Goal: Information Seeking & Learning: Find specific fact

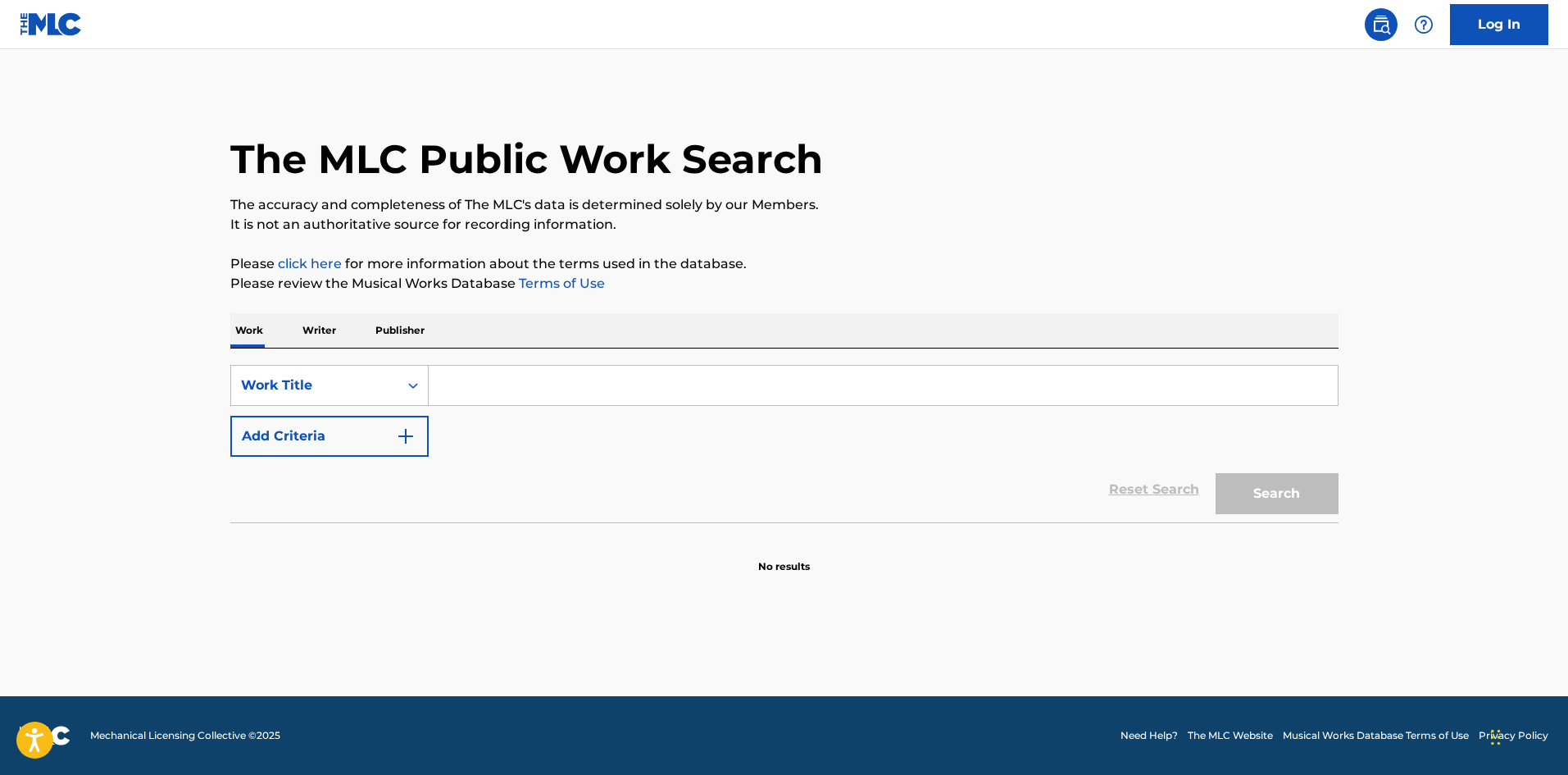
click at [467, 380] on input "Search Form" at bounding box center [883, 385] width 909 height 39
paste input "T3272552491"
type input "T3272552491"
drag, startPoint x: 1257, startPoint y: 493, endPoint x: 1229, endPoint y: 502, distance: 29.4
click at [1257, 492] on button "Search" at bounding box center [1276, 493] width 123 height 41
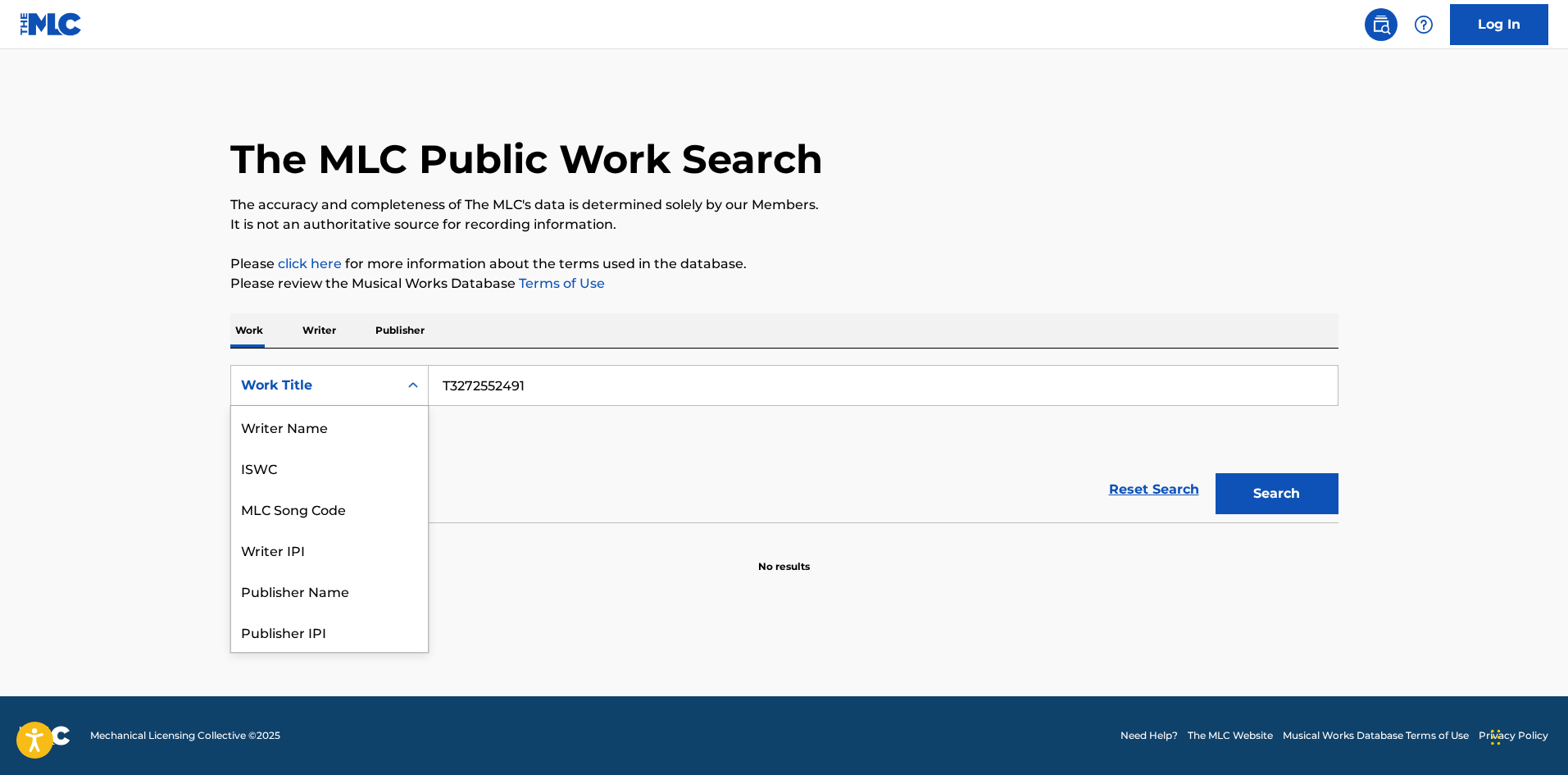
click at [290, 383] on div "Work Title" at bounding box center [314, 385] width 147 height 20
click at [323, 465] on div "ISWC" at bounding box center [330, 467] width 197 height 41
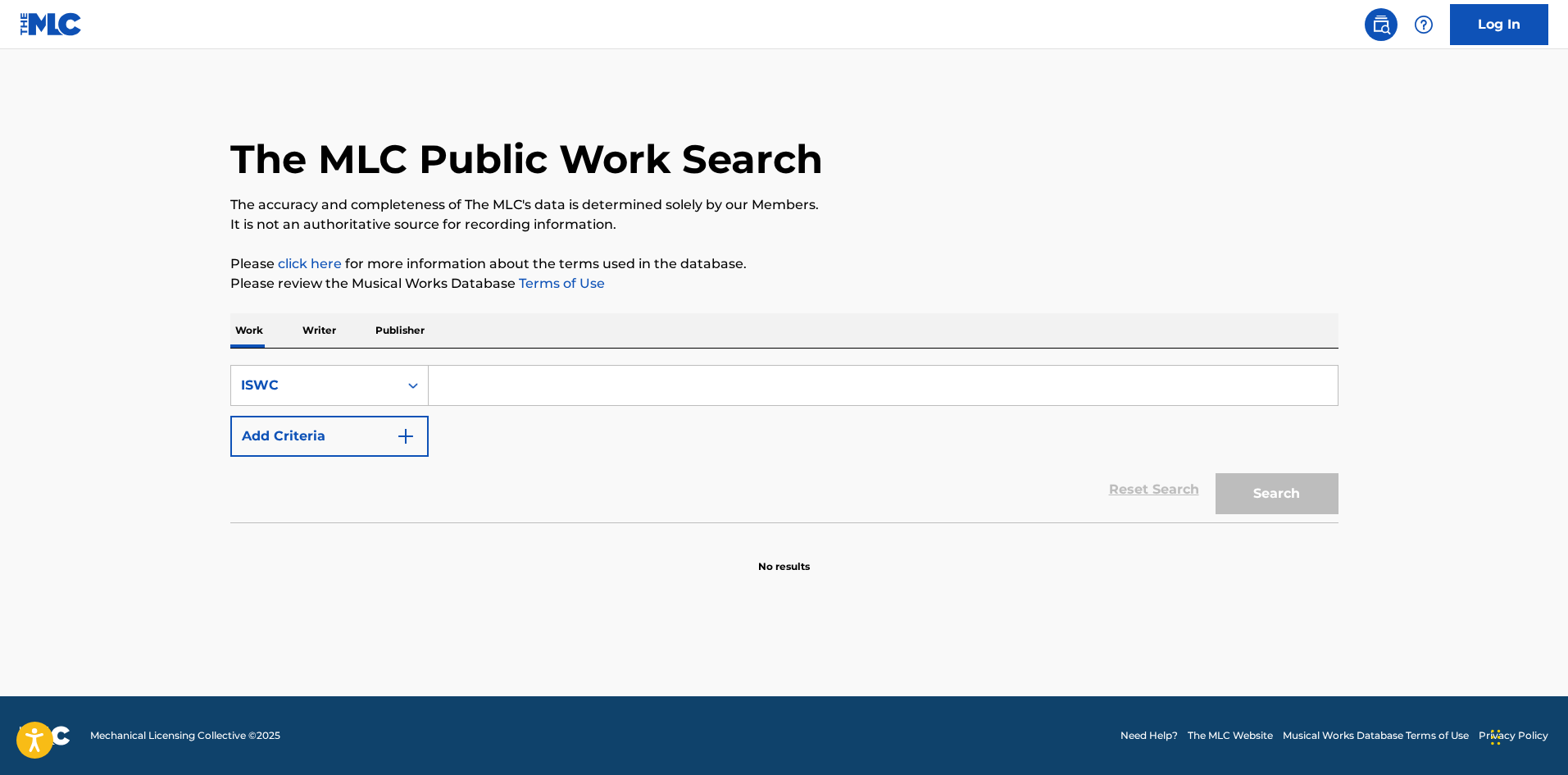
drag, startPoint x: 576, startPoint y: 383, endPoint x: 640, endPoint y: 392, distance: 64.6
click at [576, 383] on input "Search Form" at bounding box center [883, 385] width 909 height 39
paste input "T3272552491"
type input "T3272552491"
click at [1303, 504] on button "Search" at bounding box center [1276, 493] width 123 height 41
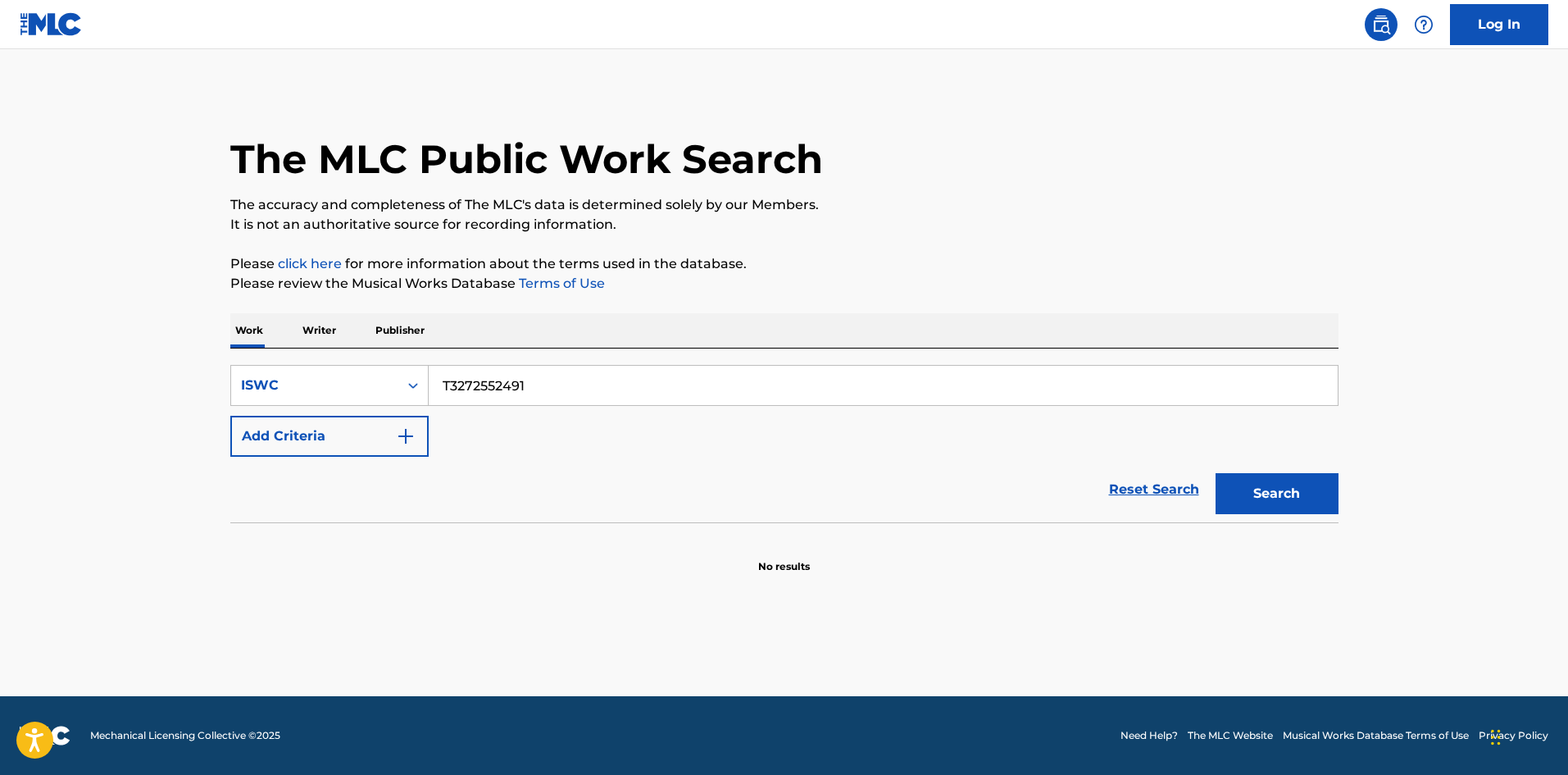
click at [246, 329] on p "Work" at bounding box center [250, 331] width 38 height 35
drag, startPoint x: 352, startPoint y: 385, endPoint x: 349, endPoint y: 403, distance: 18.2
click at [353, 388] on div "ISWC" at bounding box center [314, 385] width 147 height 20
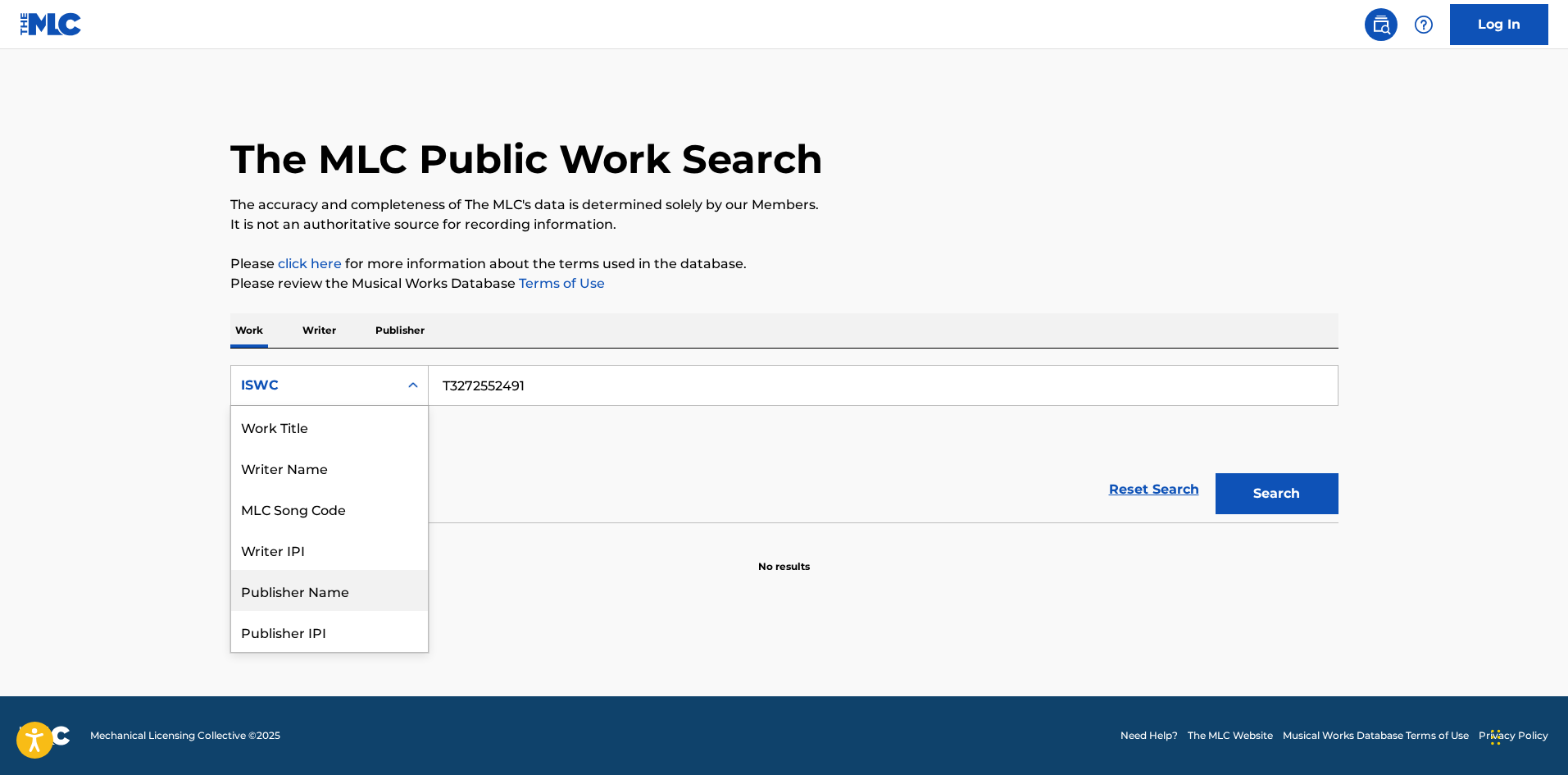
drag, startPoint x: 427, startPoint y: 458, endPoint x: 422, endPoint y: 403, distance: 55.2
click at [427, 402] on div "8 results available. Use Up and Down to choose options, press Enter to select t…" at bounding box center [330, 385] width 198 height 41
click at [333, 424] on div "Work Title" at bounding box center [330, 426] width 197 height 41
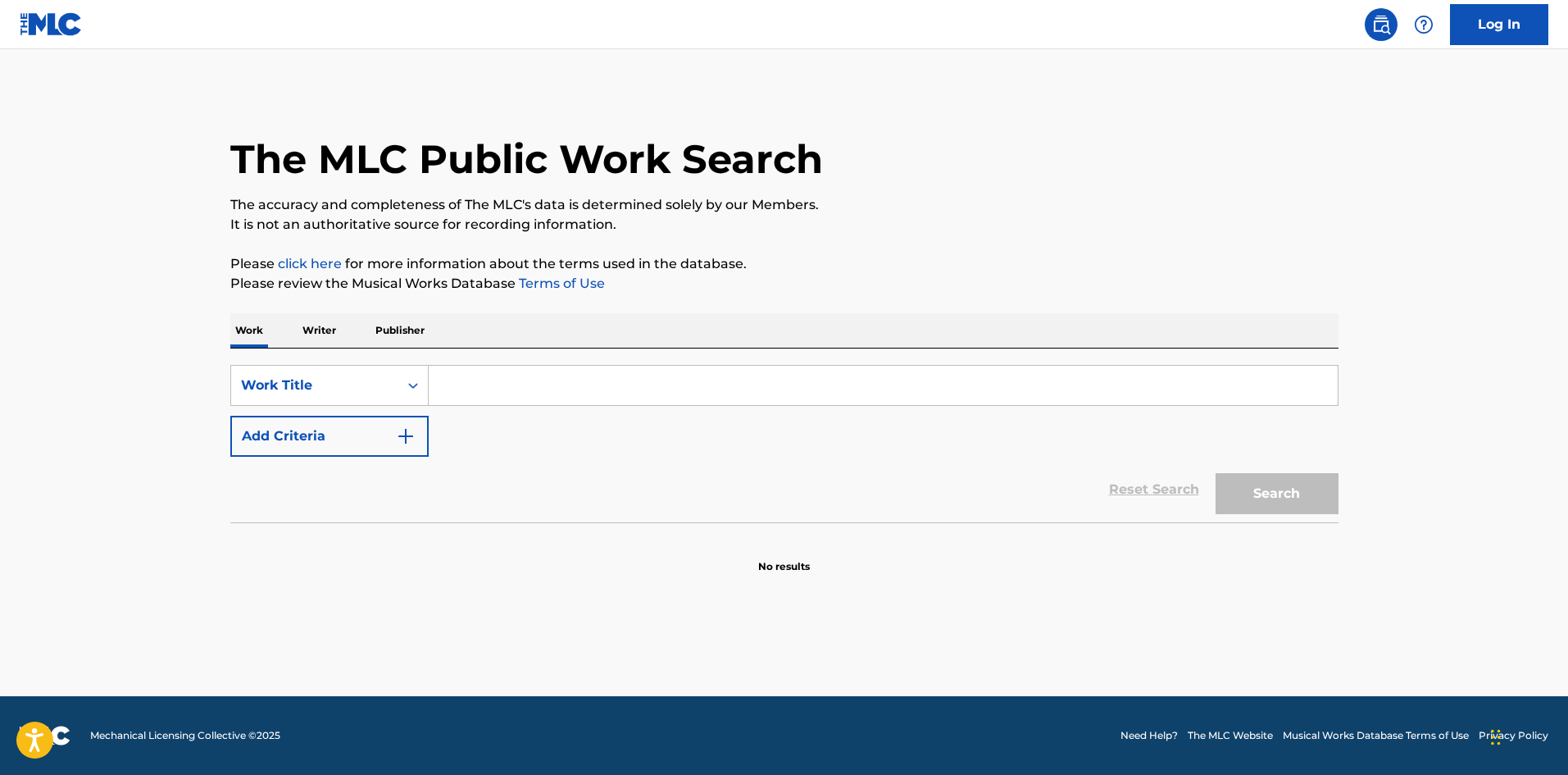
drag, startPoint x: 542, startPoint y: 384, endPoint x: 542, endPoint y: 394, distance: 10.0
click at [543, 383] on input "Search Form" at bounding box center [883, 385] width 909 height 39
paste input "ADMINADMIN"
click at [1277, 498] on button "Search" at bounding box center [1276, 493] width 123 height 41
drag, startPoint x: 547, startPoint y: 376, endPoint x: 399, endPoint y: 380, distance: 148.1
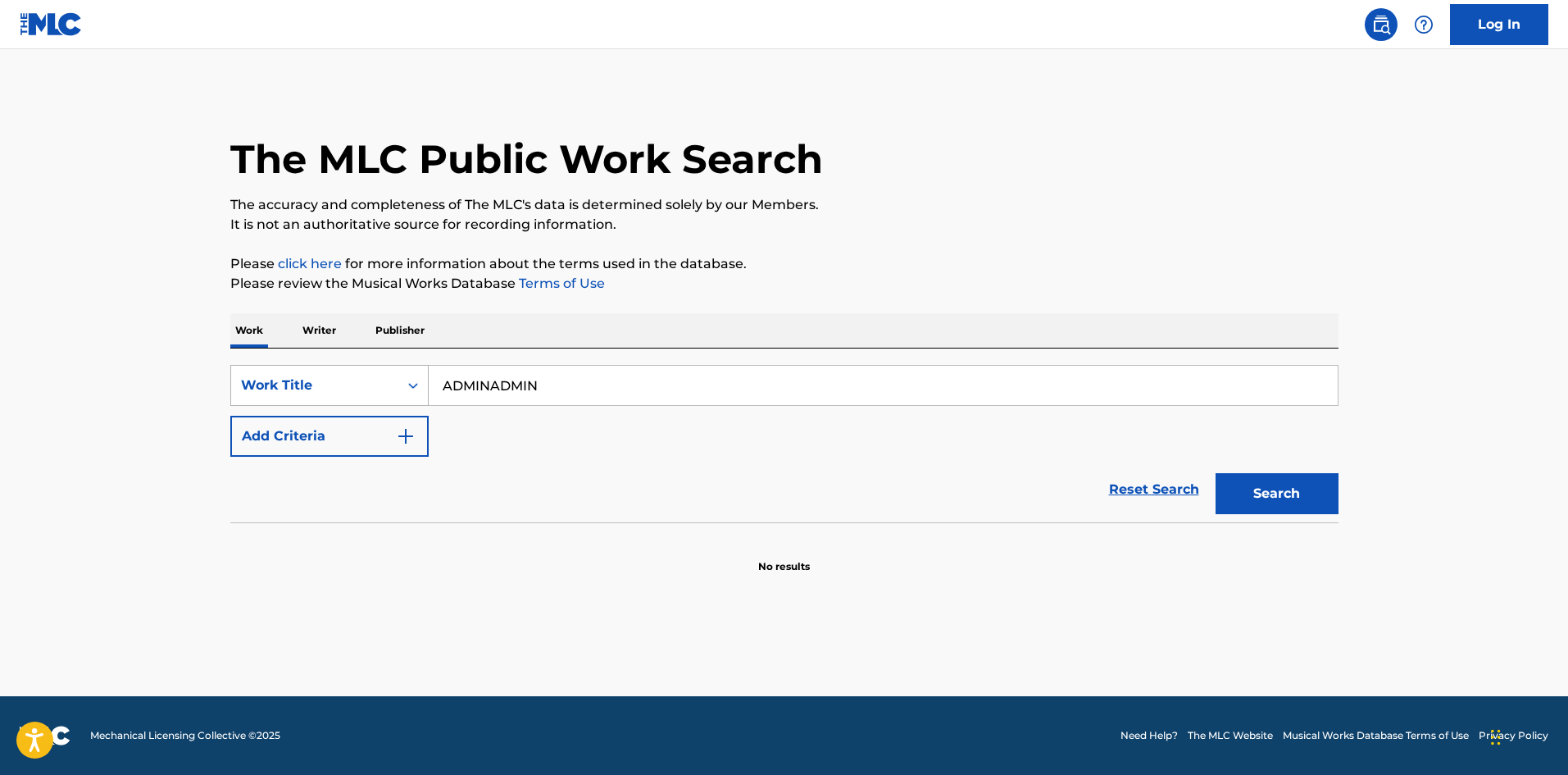
click at [402, 377] on div "SearchWithCriteriab728d553-42ad-42ec-977a-7225f9307ab4 Work Title ADMINADMIN" at bounding box center [785, 385] width 1108 height 41
paste input "ZKAI"
click at [1272, 497] on button "Search" at bounding box center [1276, 493] width 123 height 41
click at [375, 374] on div "SearchWithCriteriab728d553-42ad-42ec-977a-7225f9307ab4 Work Title ZKAI" at bounding box center [785, 385] width 1108 height 41
paste input "VABAPAPA"
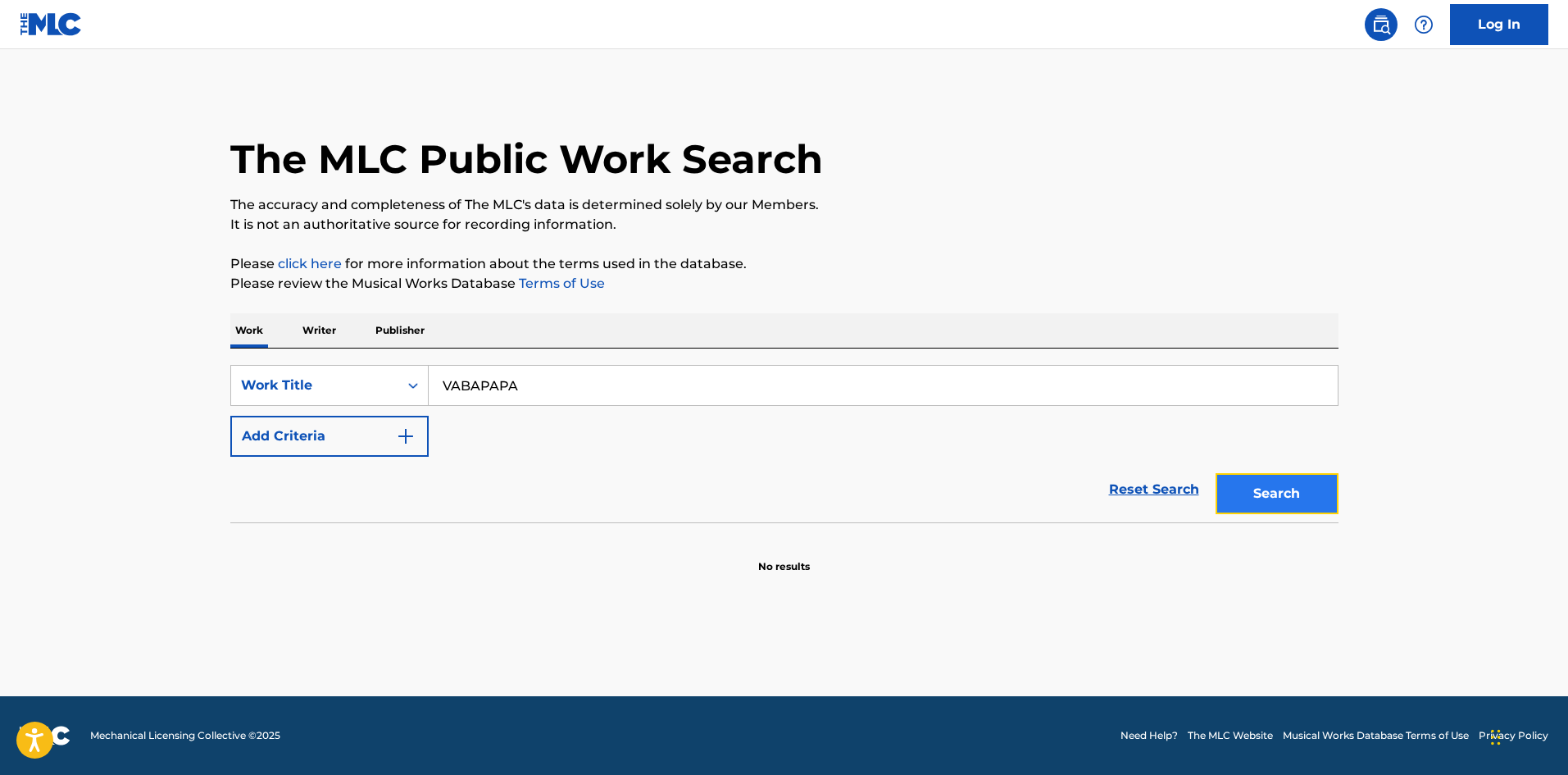
click at [1262, 501] on button "Search" at bounding box center [1276, 493] width 123 height 41
drag, startPoint x: 462, startPoint y: 395, endPoint x: 362, endPoint y: 414, distance: 101.8
click at [361, 412] on div "SearchWithCriteriab728d553-42ad-42ec-977a-7225f9307ab4 Work Title VABAPAPA Add …" at bounding box center [785, 411] width 1108 height 92
paste input "STUDIO FLATLINE"
click at [1256, 490] on button "Search" at bounding box center [1276, 493] width 123 height 41
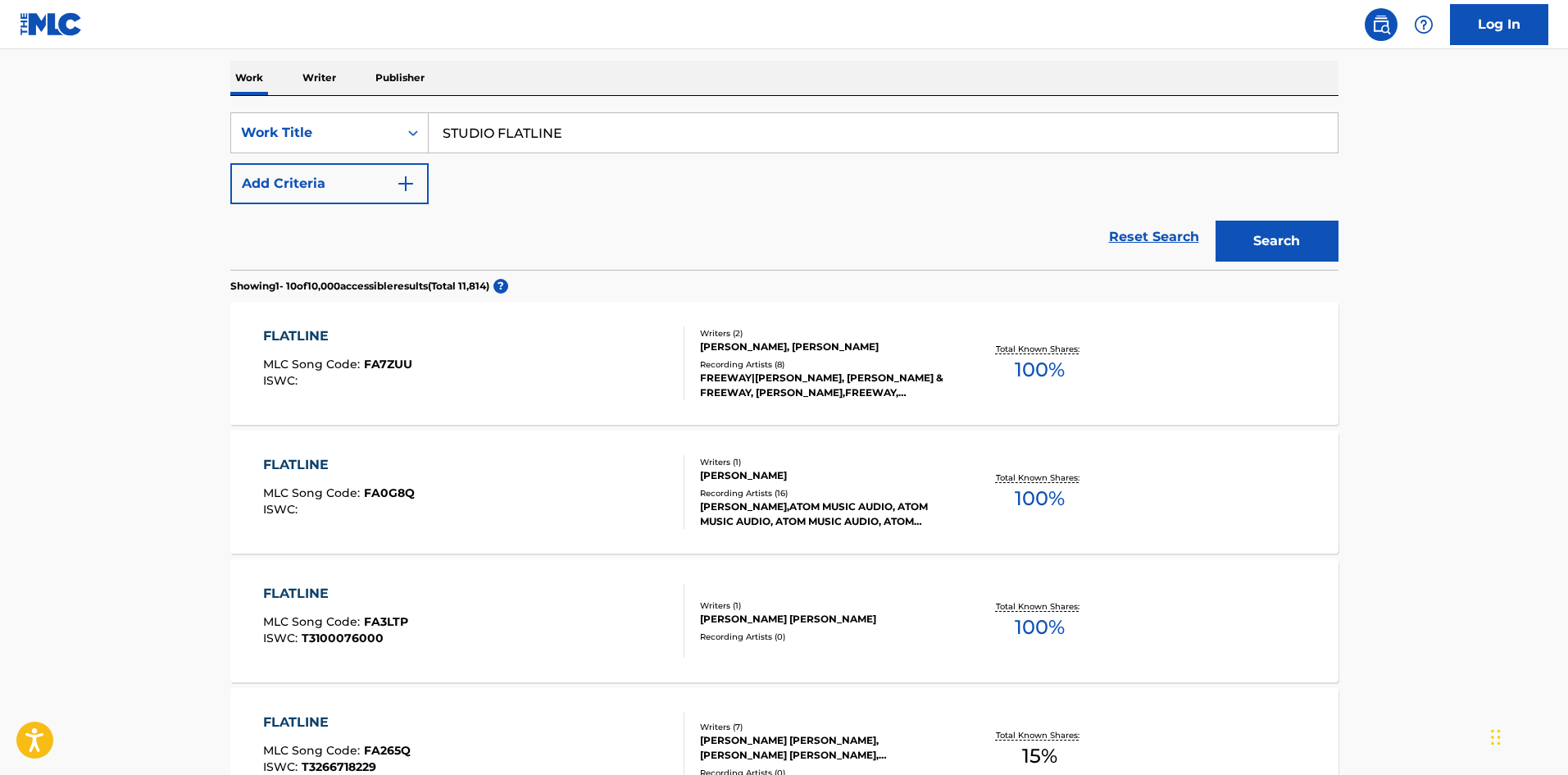
scroll to position [171, 0]
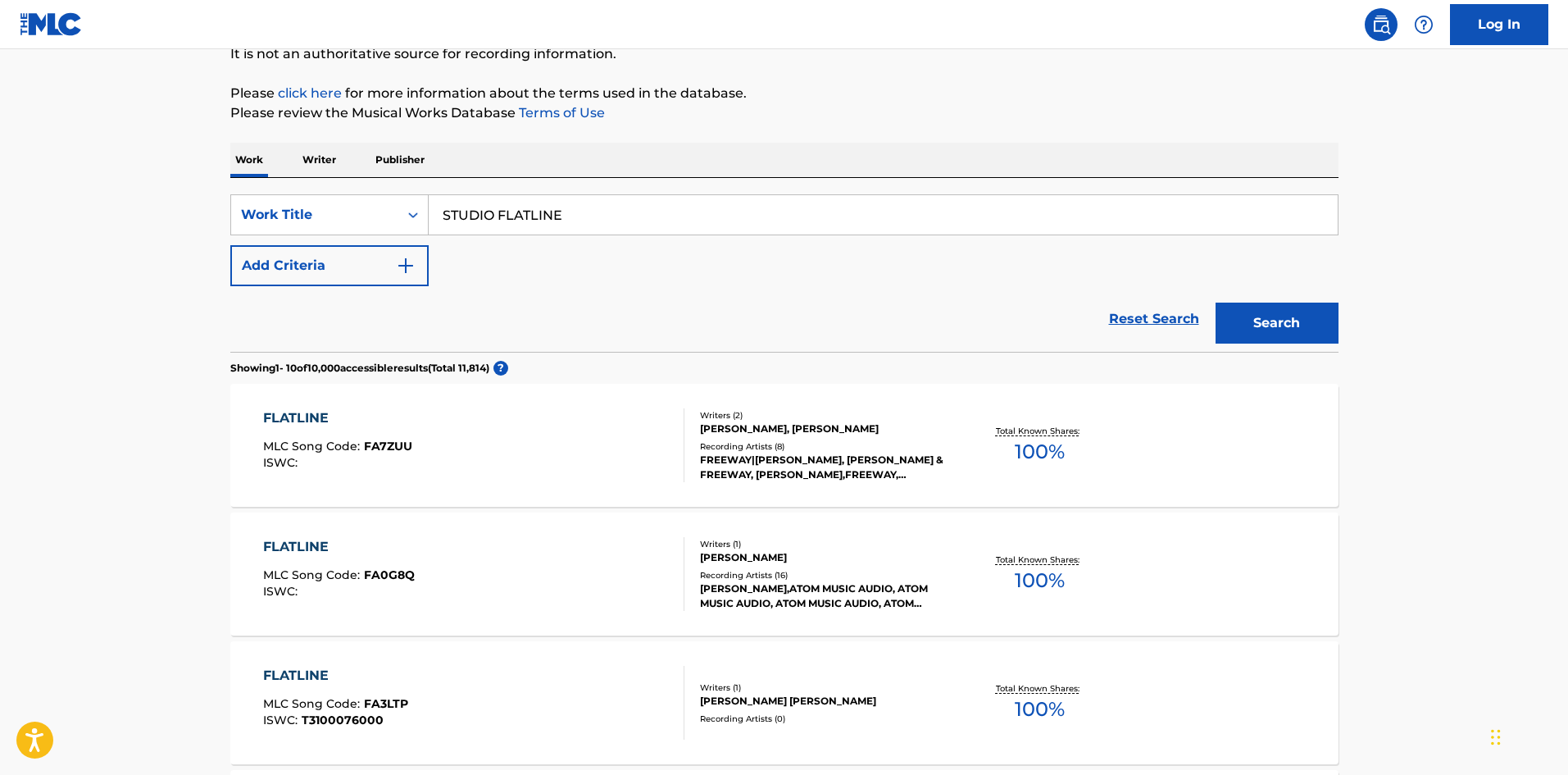
drag, startPoint x: 582, startPoint y: 207, endPoint x: 456, endPoint y: 240, distance: 130.2
click at [358, 243] on div "SearchWithCriteriab728d553-42ad-42ec-977a-7225f9307ab4 Work Title STUDIO FLATLI…" at bounding box center [785, 240] width 1108 height 92
paste input "UNCONSIOUS1"
click at [1263, 308] on button "Search" at bounding box center [1276, 323] width 123 height 41
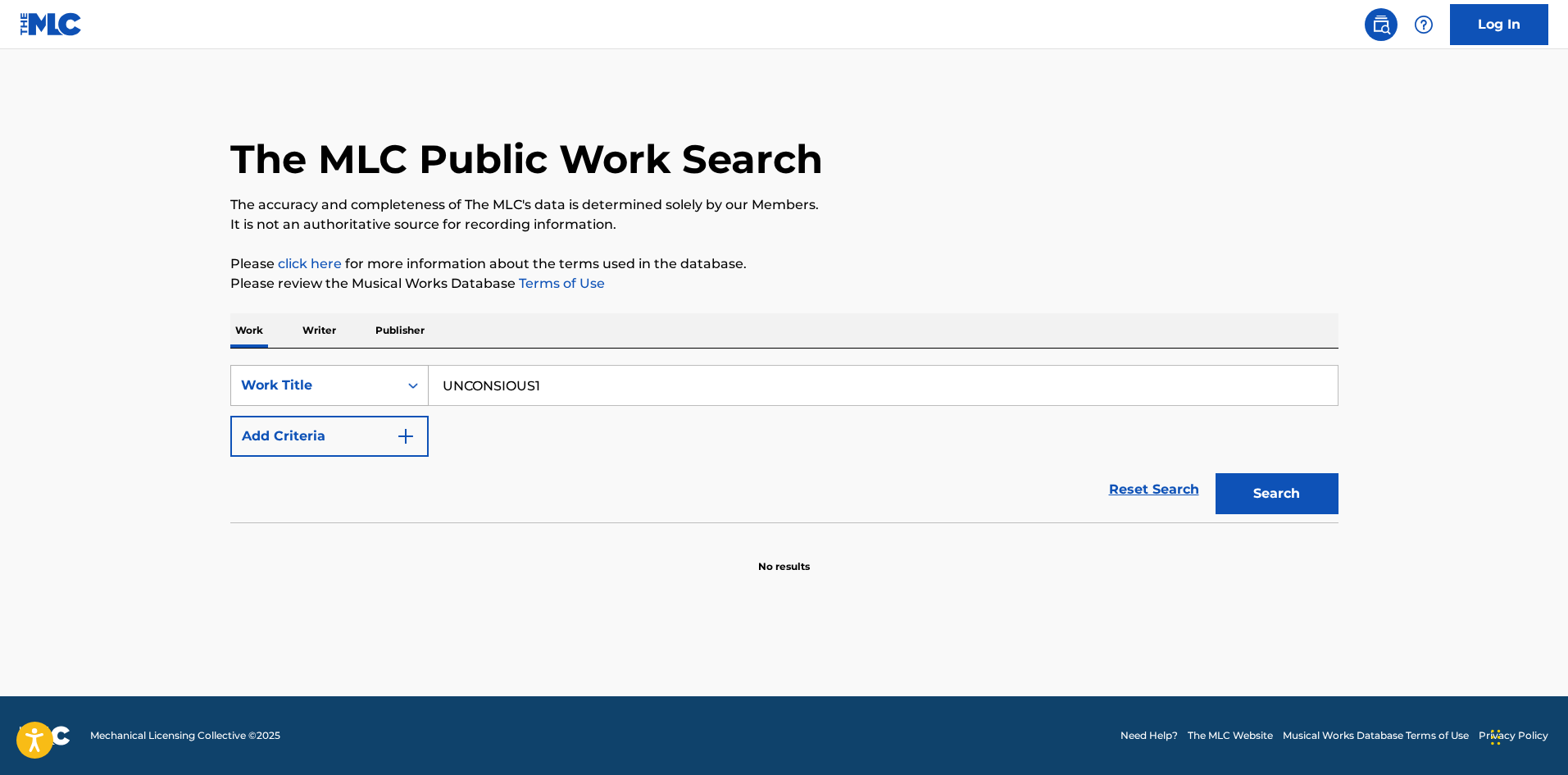
drag, startPoint x: 415, startPoint y: 391, endPoint x: 391, endPoint y: 397, distance: 24.7
click at [397, 395] on div "SearchWithCriteriab728d553-42ad-42ec-977a-7225f9307ab4 Work Title UNCONSIOUS1" at bounding box center [785, 385] width 1108 height 41
paste input "INTERLUDE (REST IN THE WATER)"
click at [1232, 490] on button "Search" at bounding box center [1276, 493] width 123 height 41
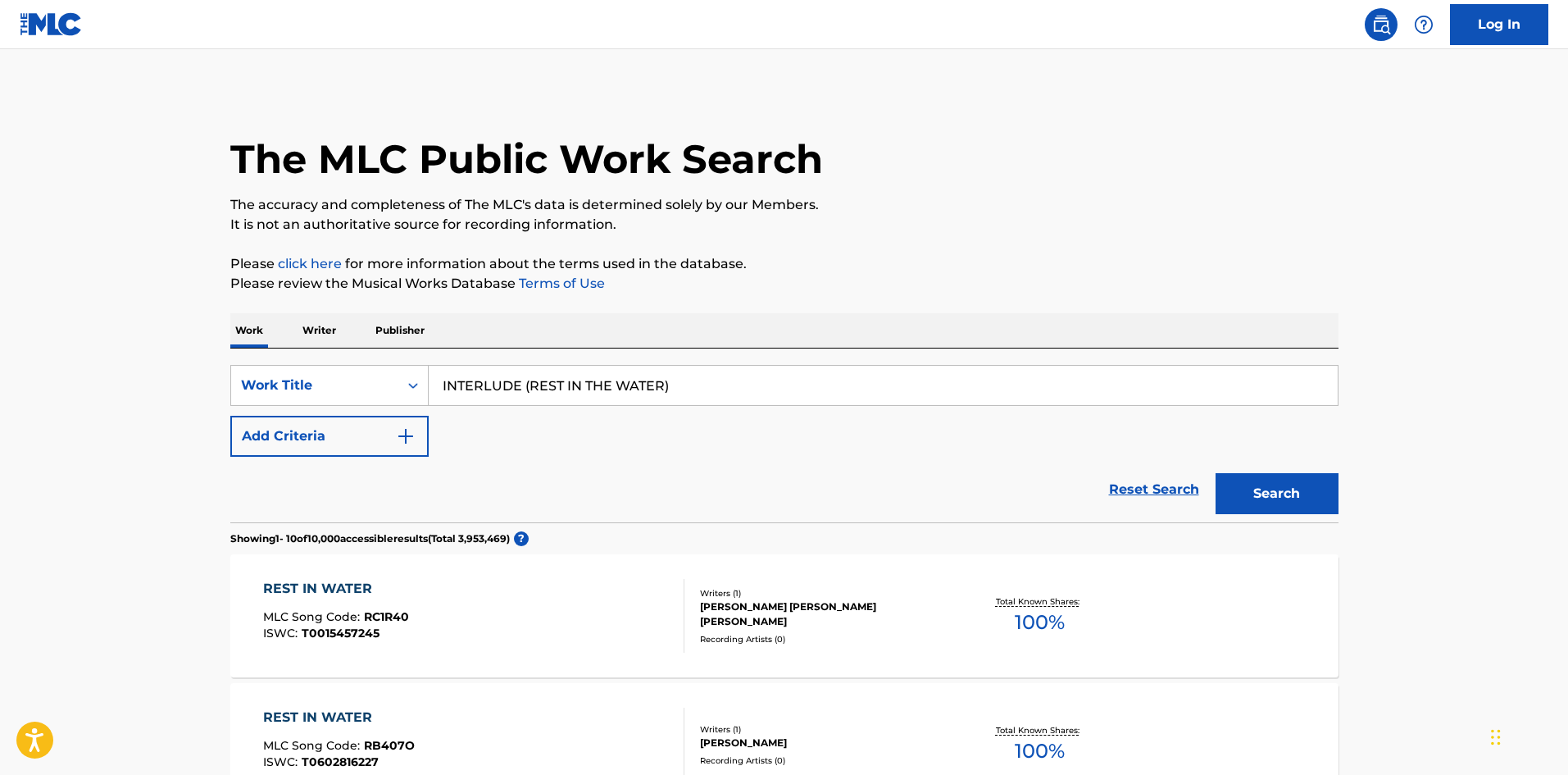
drag, startPoint x: 359, startPoint y: 363, endPoint x: 566, endPoint y: 401, distance: 210.5
click at [355, 369] on div "SearchWithCriteriab728d553-42ad-42ec-977a-7225f9307ab4 Work Title INTERLUDE (RE…" at bounding box center [785, 385] width 1108 height 41
paste input "F [DEMOGRAPHIC_DATA]"
click at [503, 387] on input "F [DEMOGRAPHIC_DATA]" at bounding box center [883, 385] width 909 height 39
click at [502, 387] on input "F [DEMOGRAPHIC_DATA]" at bounding box center [883, 385] width 909 height 39
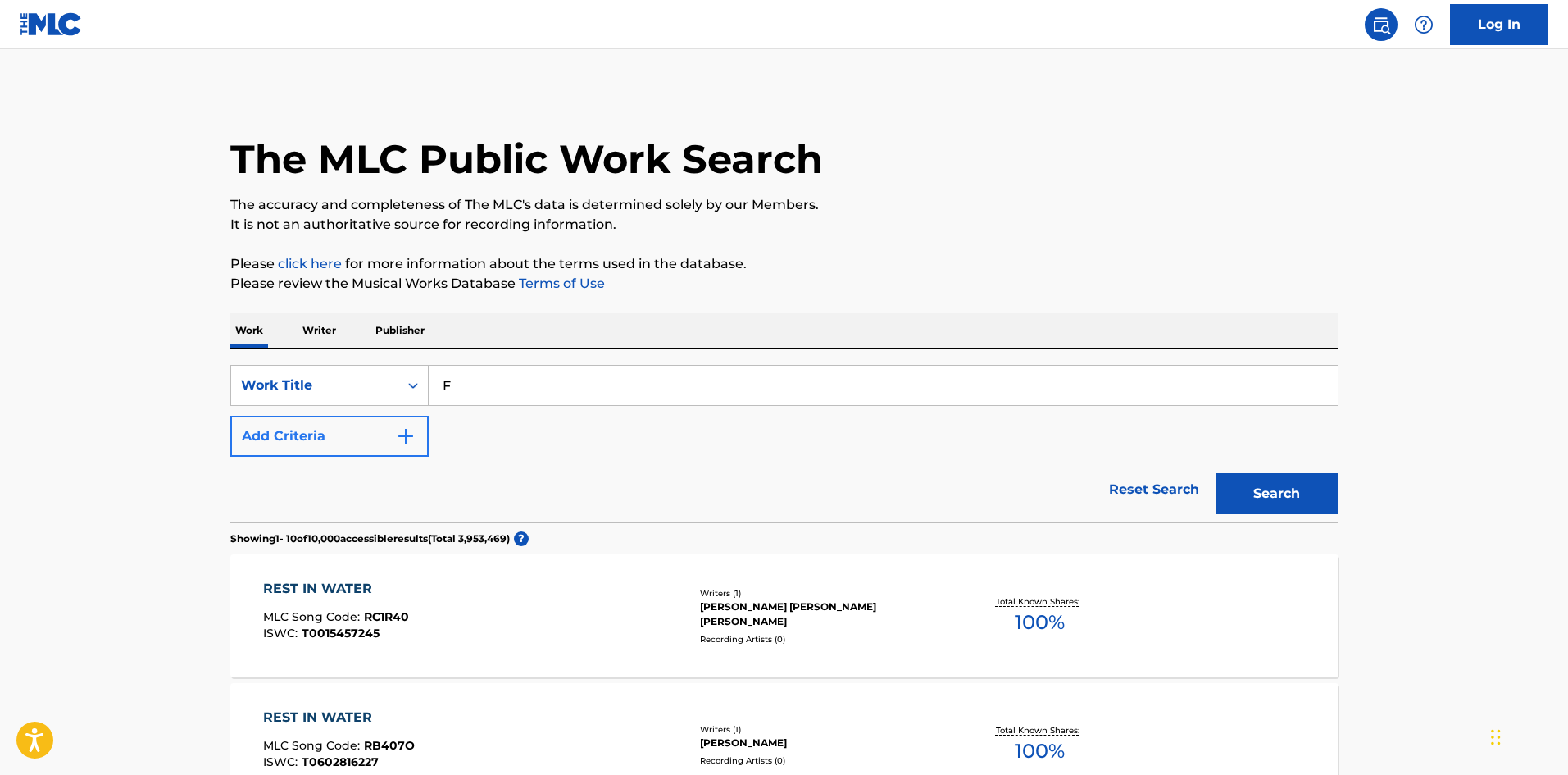
type input "F"
click at [394, 444] on button "Add Criteria" at bounding box center [330, 436] width 198 height 41
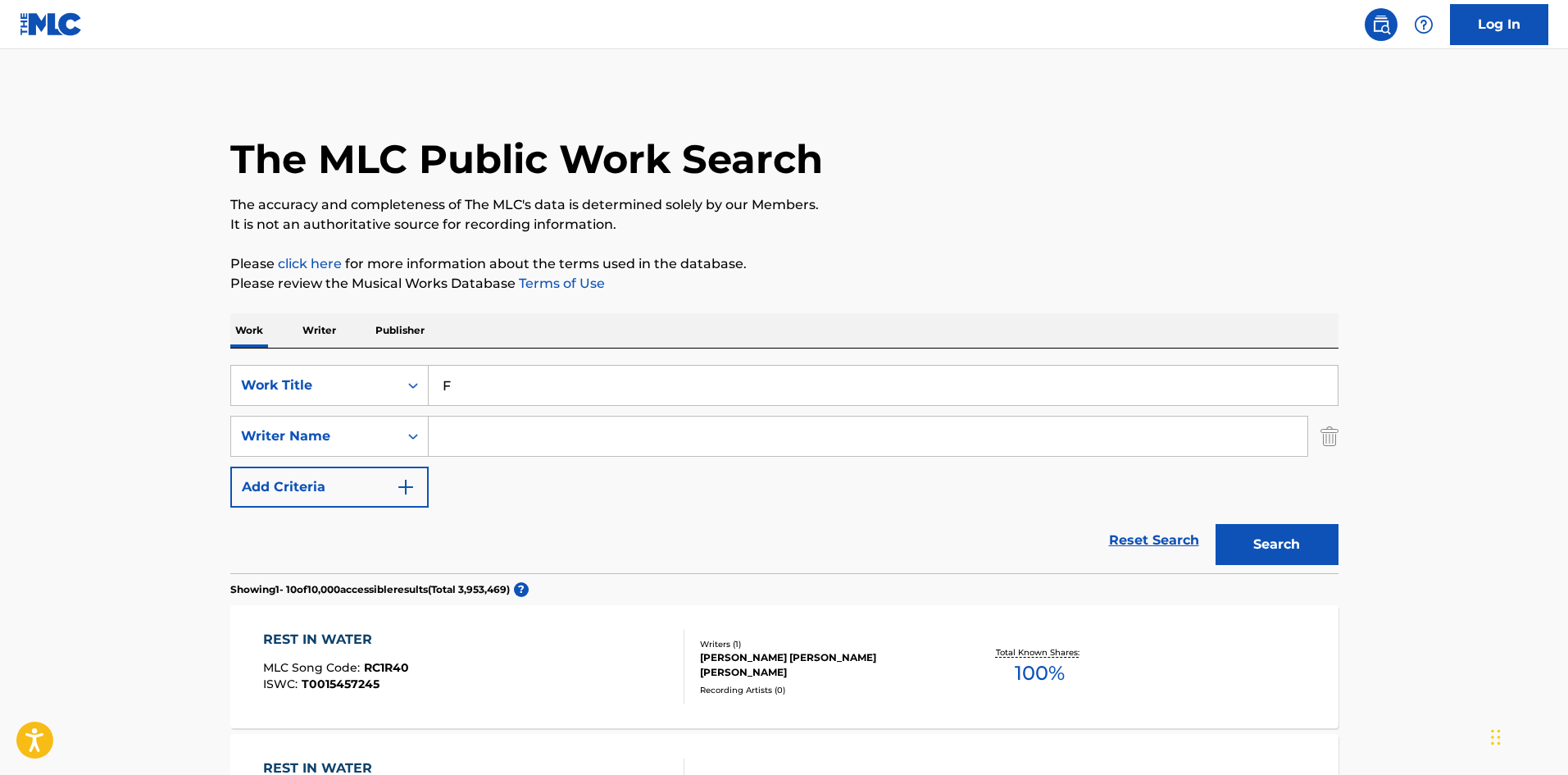
drag, startPoint x: 461, startPoint y: 444, endPoint x: 565, endPoint y: 439, distance: 104.1
click at [461, 444] on input "Search Form" at bounding box center [868, 435] width 878 height 39
paste input "[DEMOGRAPHIC_DATA]"
click at [1232, 534] on button "Search" at bounding box center [1276, 544] width 123 height 41
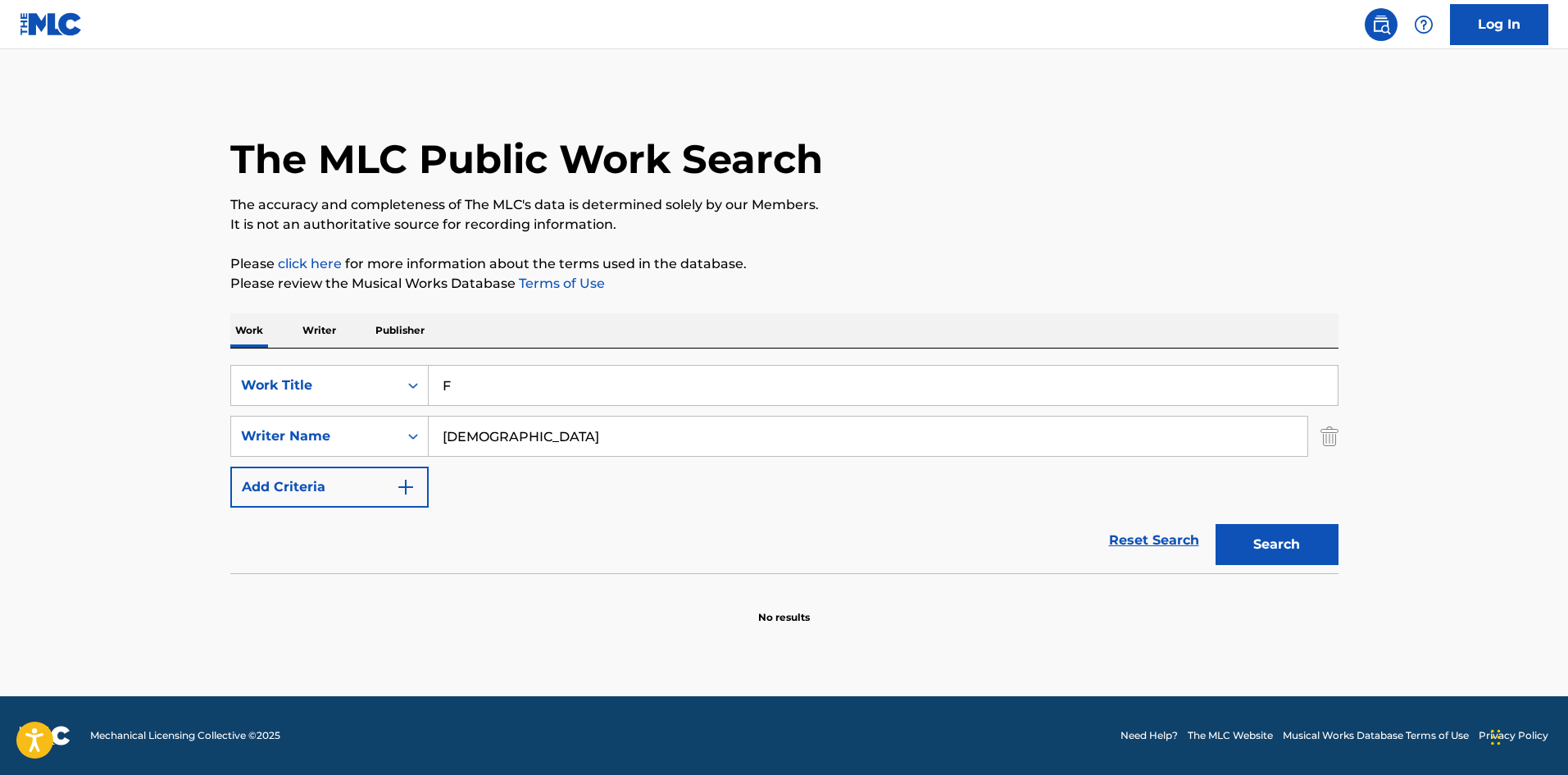
drag, startPoint x: 503, startPoint y: 441, endPoint x: 393, endPoint y: 410, distance: 114.3
click at [393, 409] on div "SearchWithCriteriab728d553-42ad-42ec-977a-7225f9307ab4 Work Title F SearchWithC…" at bounding box center [785, 436] width 1108 height 143
paste input "okatu"
type input "Kokatu"
click at [1293, 543] on button "Search" at bounding box center [1276, 544] width 123 height 41
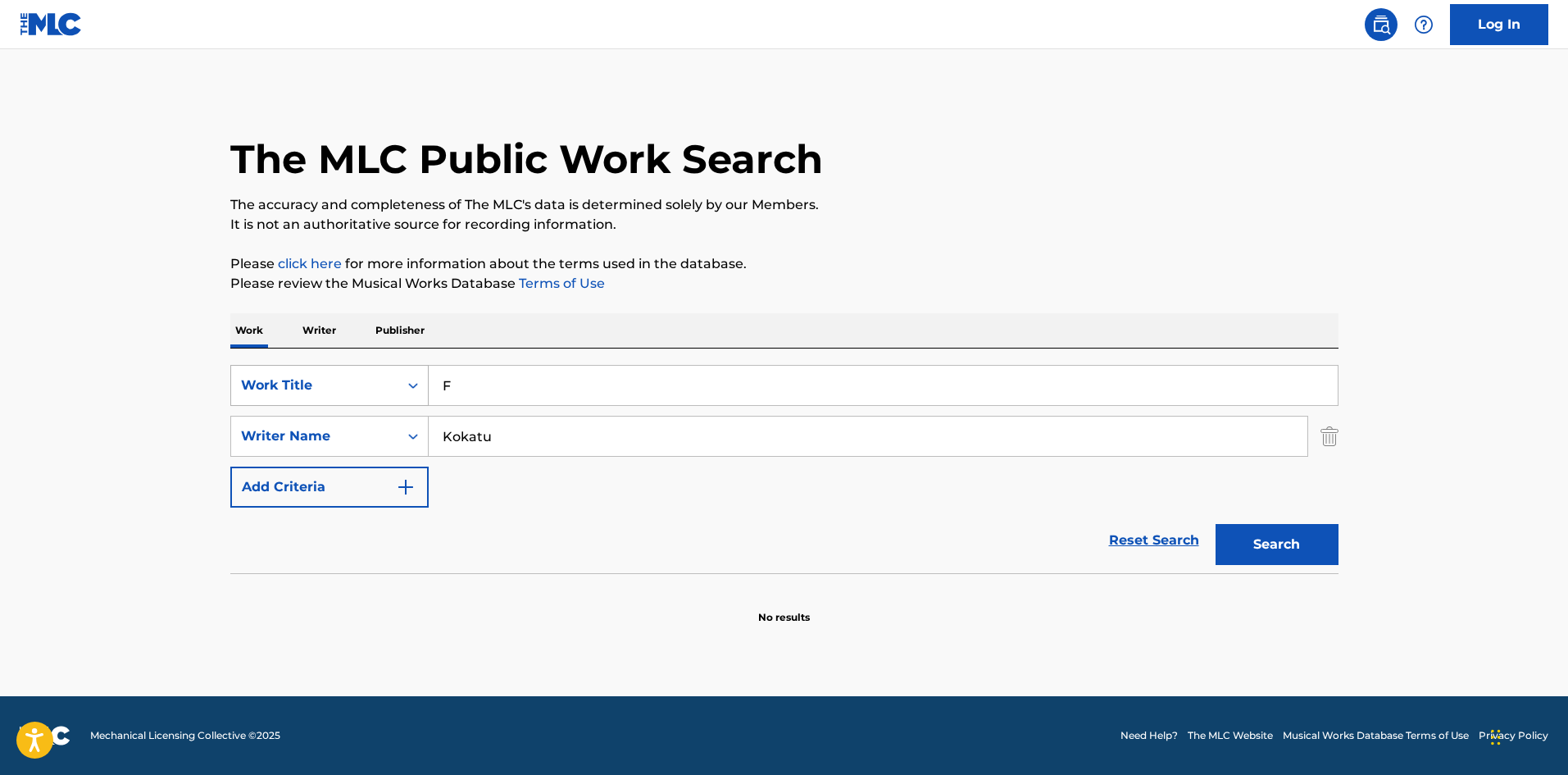
drag, startPoint x: 484, startPoint y: 392, endPoint x: 386, endPoint y: 380, distance: 98.7
click at [385, 378] on div "SearchWithCriteriab728d553-42ad-42ec-977a-7225f9307ab4 Work Title F" at bounding box center [785, 385] width 1108 height 41
paste input "SWEAT"
click at [1268, 543] on button "Search" at bounding box center [1276, 544] width 123 height 41
drag, startPoint x: 492, startPoint y: 383, endPoint x: 414, endPoint y: 384, distance: 78.0
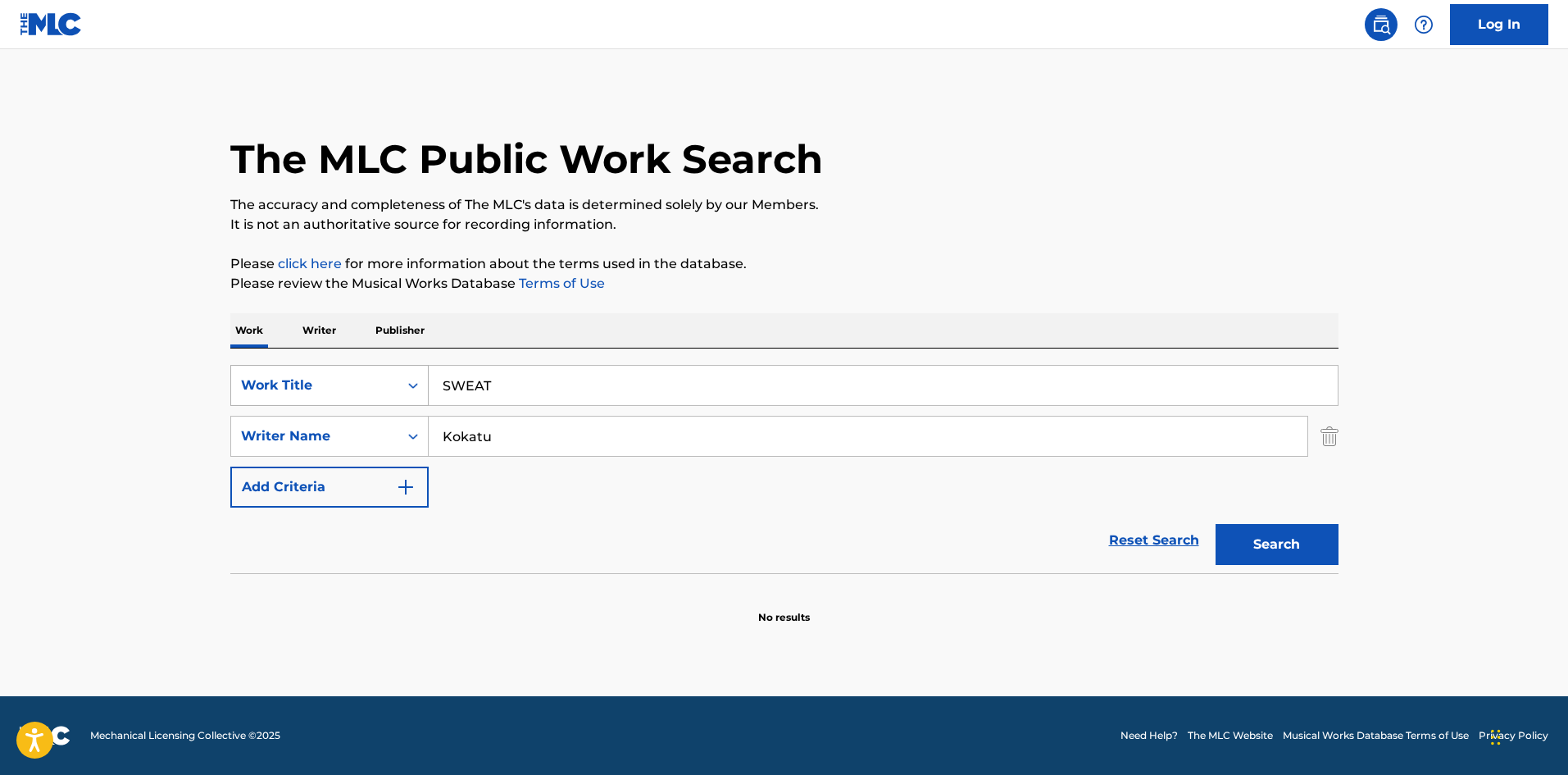
click at [373, 363] on div "SearchWithCriteriab728d553-42ad-42ec-977a-7225f9307ab4 Work Title SWEAT SearchW…" at bounding box center [785, 461] width 1108 height 224
paste input "ALO"
drag, startPoint x: 1261, startPoint y: 542, endPoint x: 932, endPoint y: 389, distance: 362.8
click at [1261, 542] on button "Search" at bounding box center [1276, 544] width 123 height 41
drag, startPoint x: 488, startPoint y: 380, endPoint x: 344, endPoint y: 364, distance: 144.9
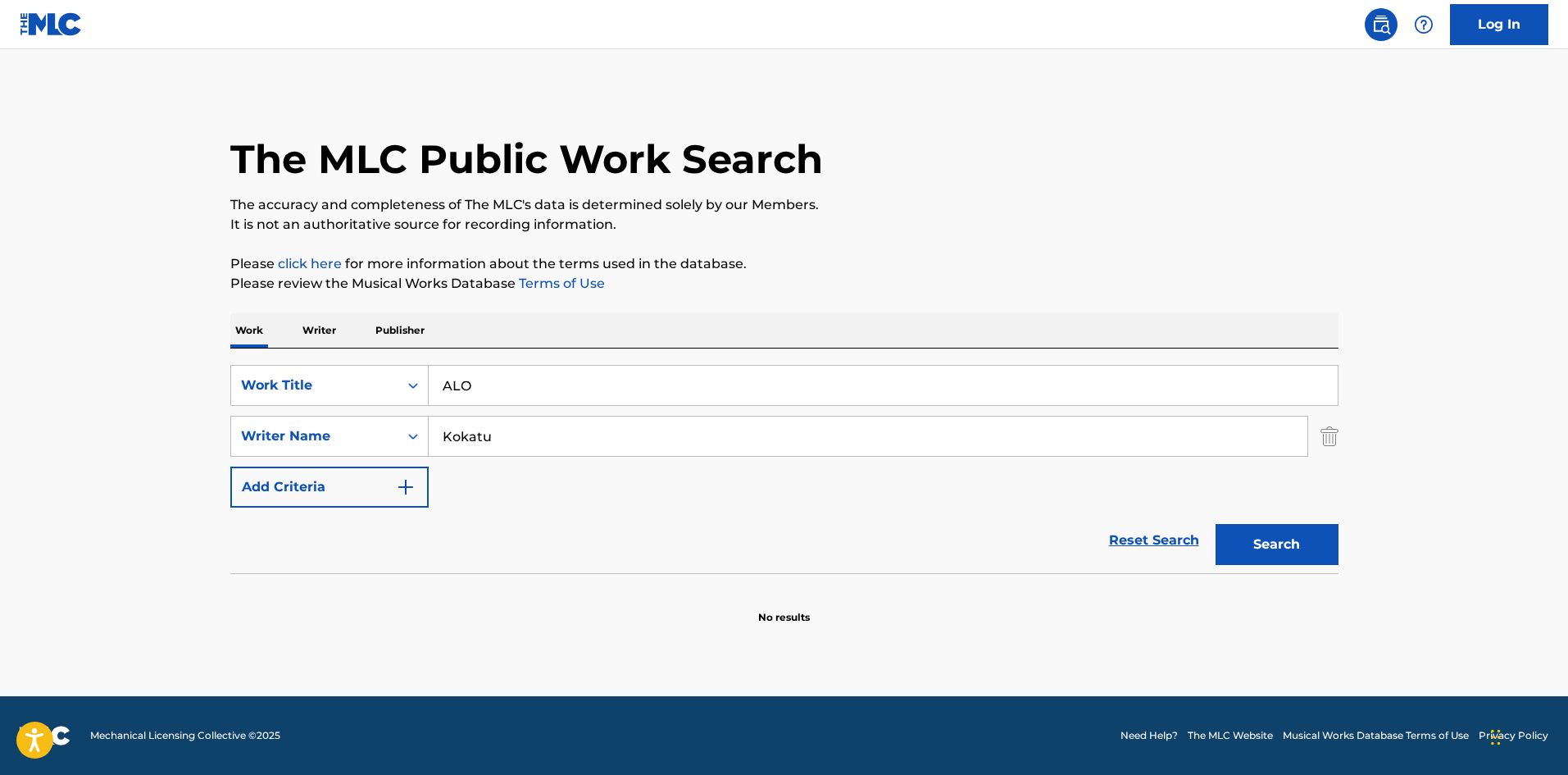
click at [349, 360] on div "SearchWithCriteriab728d553-42ad-42ec-977a-7225f9307ab4 Work Title ALO SearchWit…" at bounding box center [785, 461] width 1108 height 224
paste input "COLORLESSFIRE"
click at [1265, 540] on button "Search" at bounding box center [1276, 544] width 123 height 41
drag, startPoint x: 583, startPoint y: 397, endPoint x: 490, endPoint y: 450, distance: 107.0
click at [357, 371] on div "SearchWithCriteriab728d553-42ad-42ec-977a-7225f9307ab4 Work Title COLORLESSFIRE" at bounding box center [785, 385] width 1108 height 41
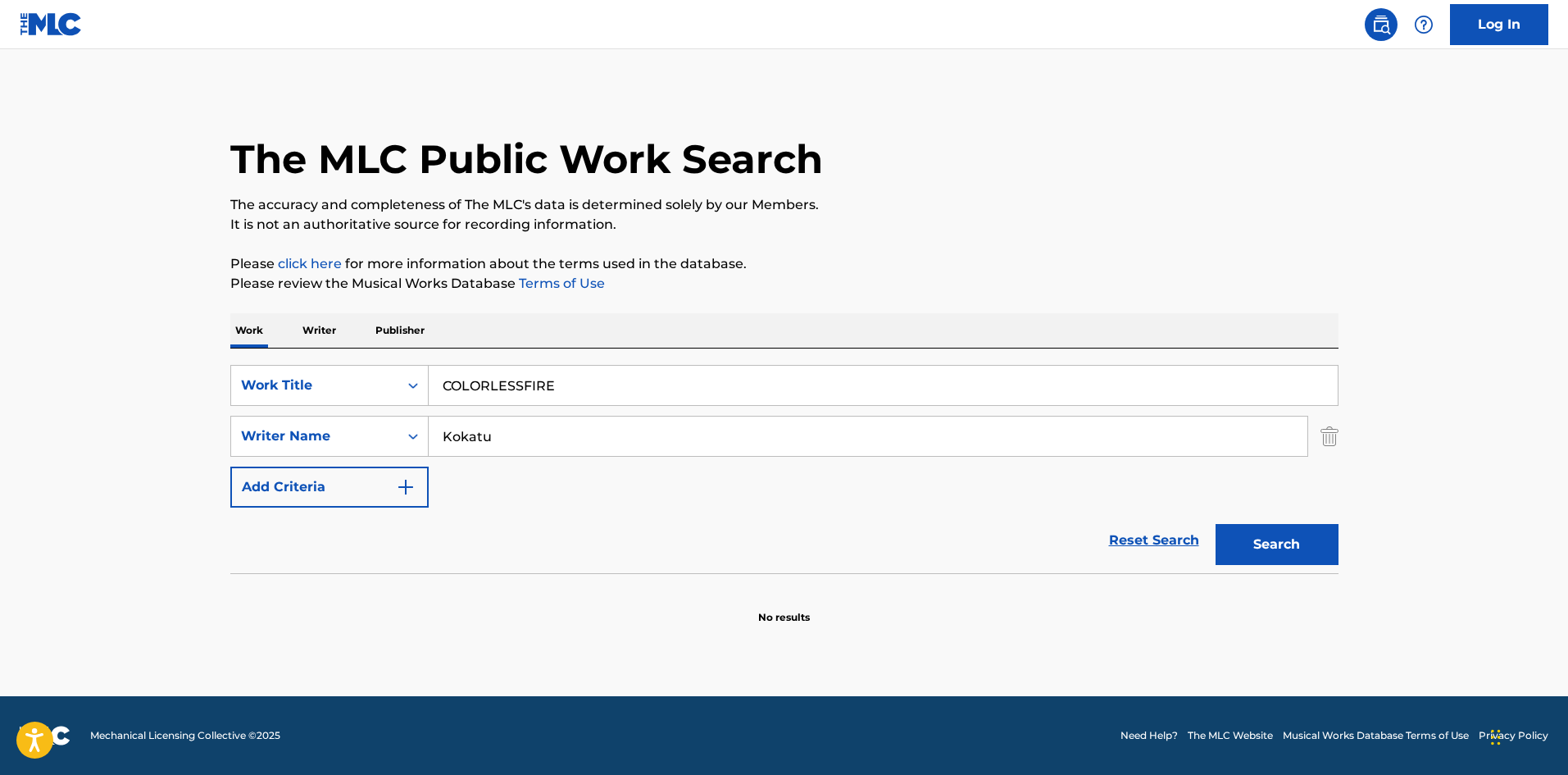
paste input "INTERLUDE (THE VIBES)"
type input "INTERLUDE (THE VIBES)"
click at [402, 430] on div "SearchWithCriteria98cfab32-5aea-4306-8597-23d3a9d43c36 Writer Name [PERSON_NAME]" at bounding box center [785, 436] width 1108 height 41
click at [1250, 545] on button "Search" at bounding box center [1276, 544] width 123 height 41
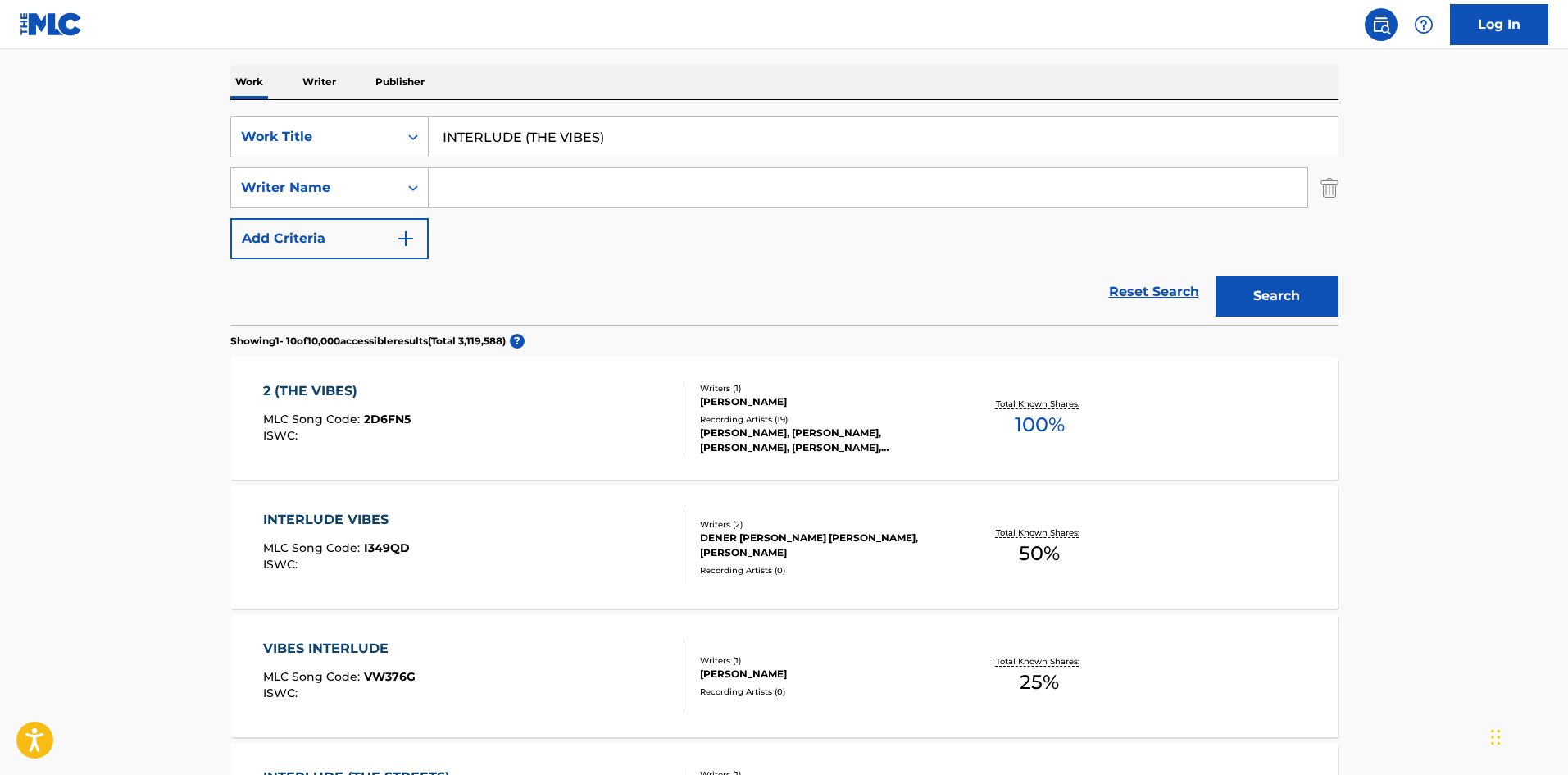
scroll to position [122, 0]
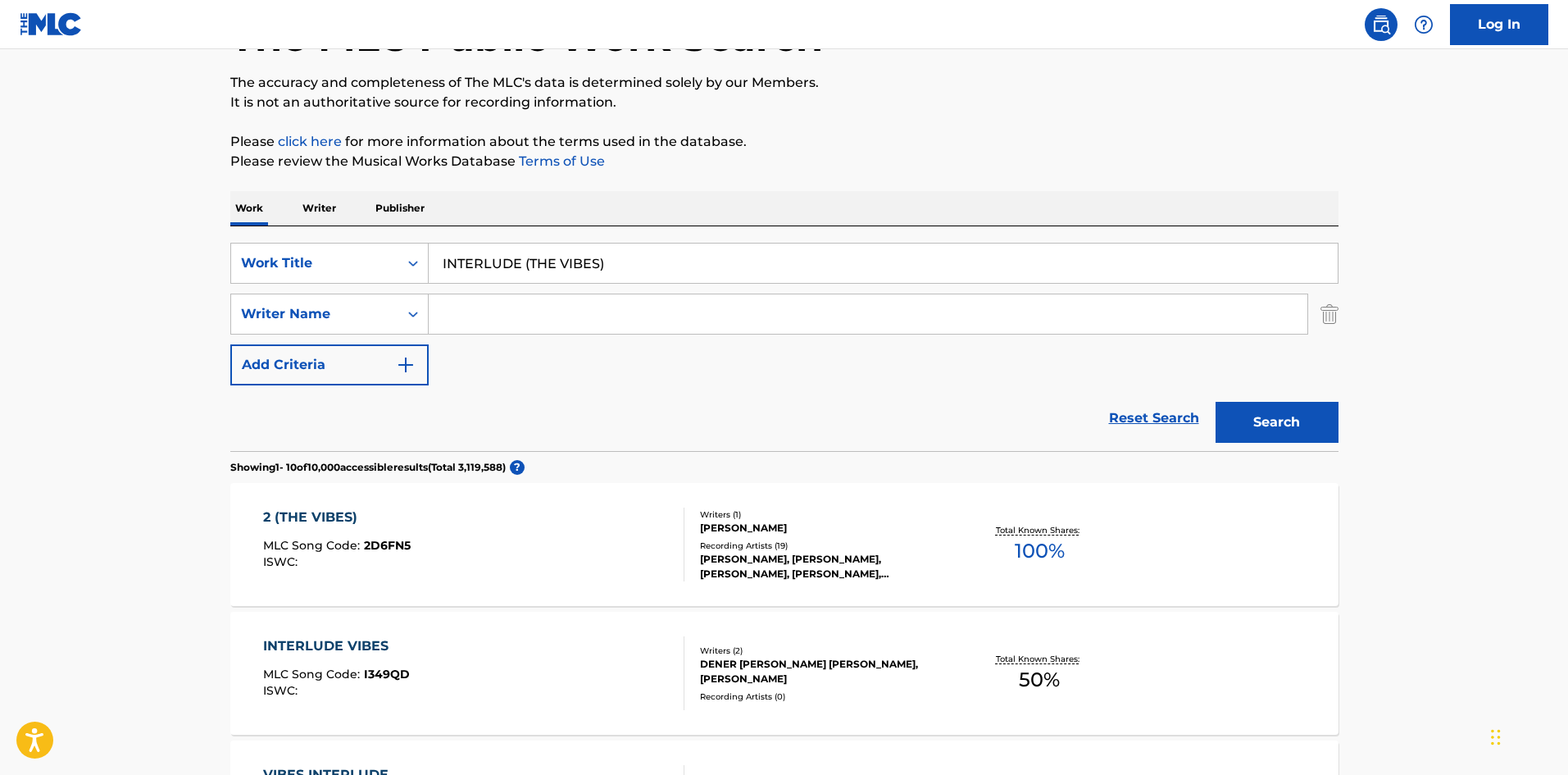
drag, startPoint x: 519, startPoint y: 236, endPoint x: 416, endPoint y: 234, distance: 103.0
paste input "STARRRS"
click at [1245, 425] on button "Search" at bounding box center [1276, 422] width 123 height 41
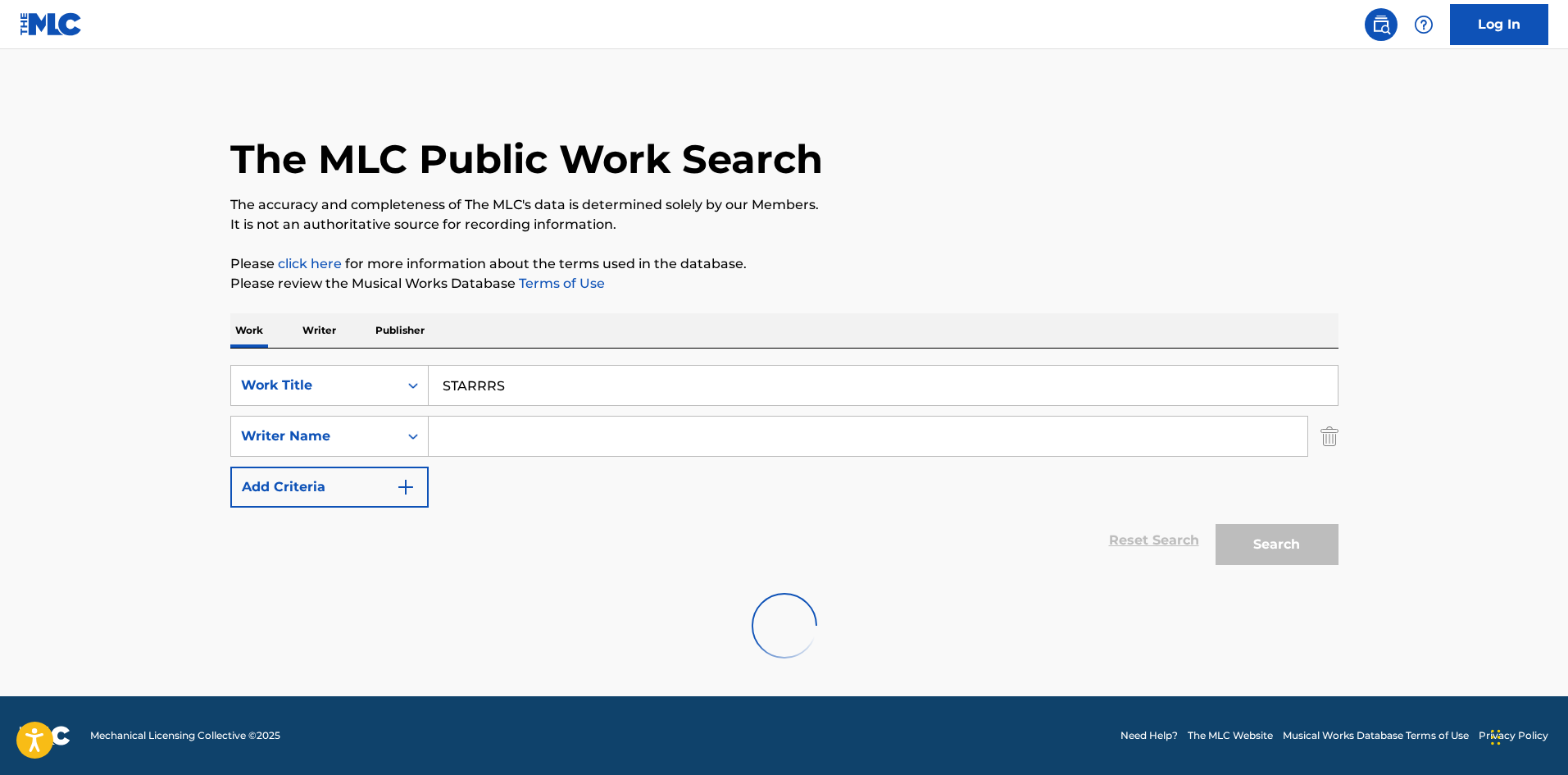
scroll to position [0, 0]
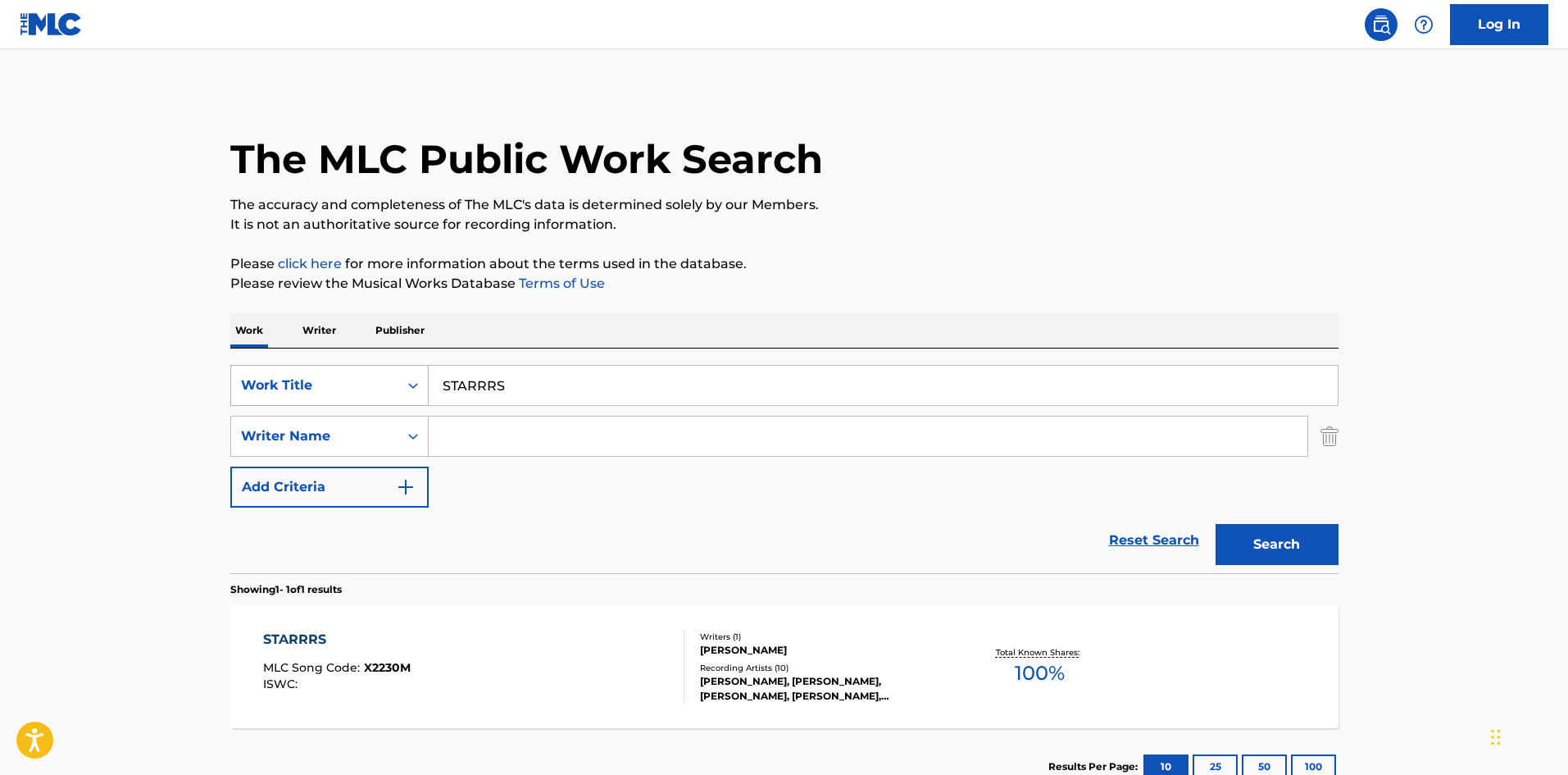
drag, startPoint x: 366, startPoint y: 370, endPoint x: 350, endPoint y: 385, distance: 21.9
click at [357, 376] on div "SearchWithCriteriab728d553-42ad-42ec-977a-7225f9307ab4 Work Title STARRRS" at bounding box center [785, 385] width 1108 height 41
paste input "2024 Doorboy"
drag, startPoint x: 563, startPoint y: 393, endPoint x: 589, endPoint y: 402, distance: 27.5
click at [592, 400] on input "2024 Doorboy" at bounding box center [883, 385] width 909 height 39
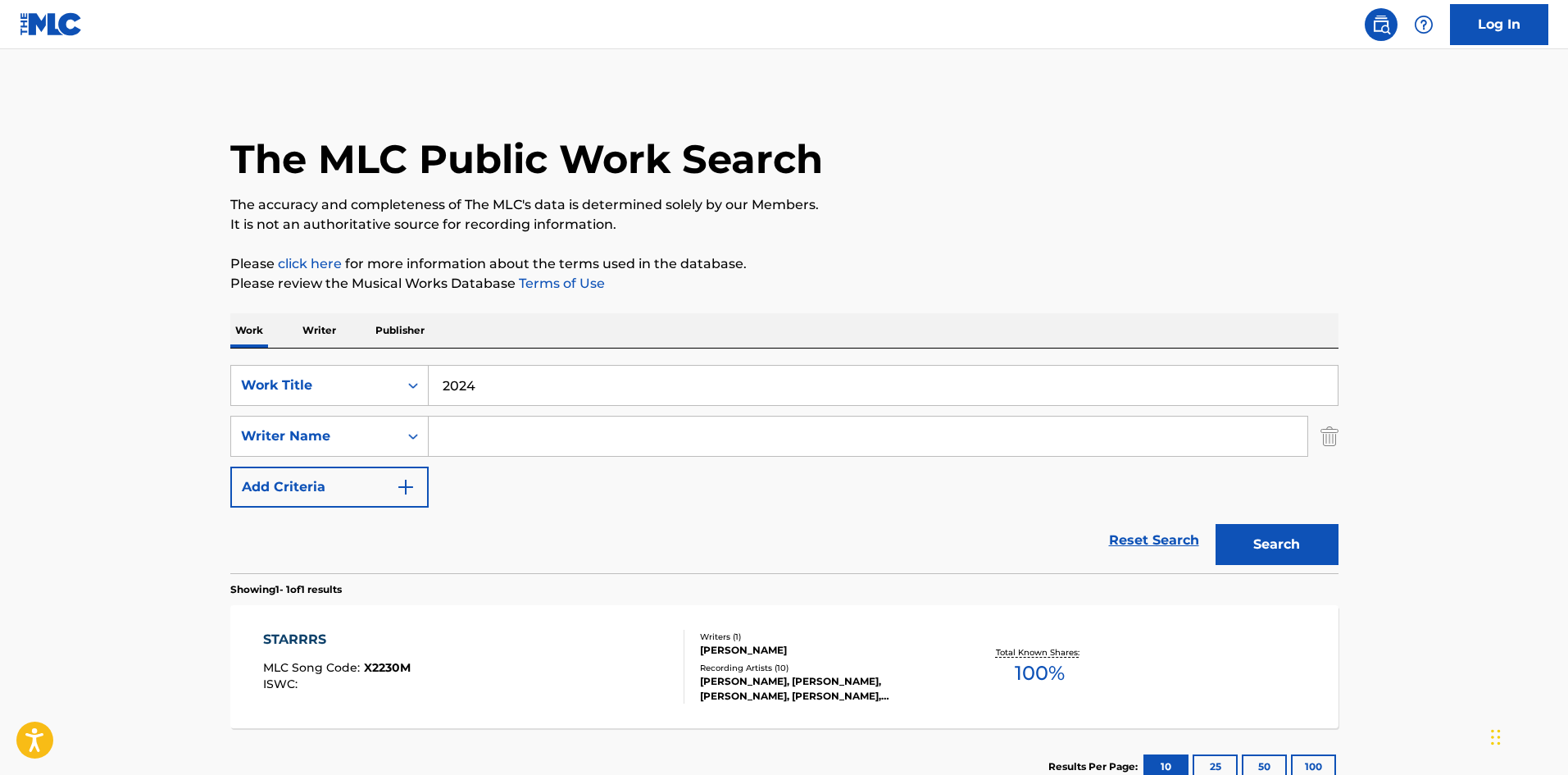
type input "2024"
click at [542, 439] on input "Search Form" at bounding box center [868, 435] width 878 height 39
paste input "Doorboy"
type input "Doorboy"
click at [1276, 549] on button "Search" at bounding box center [1276, 544] width 123 height 41
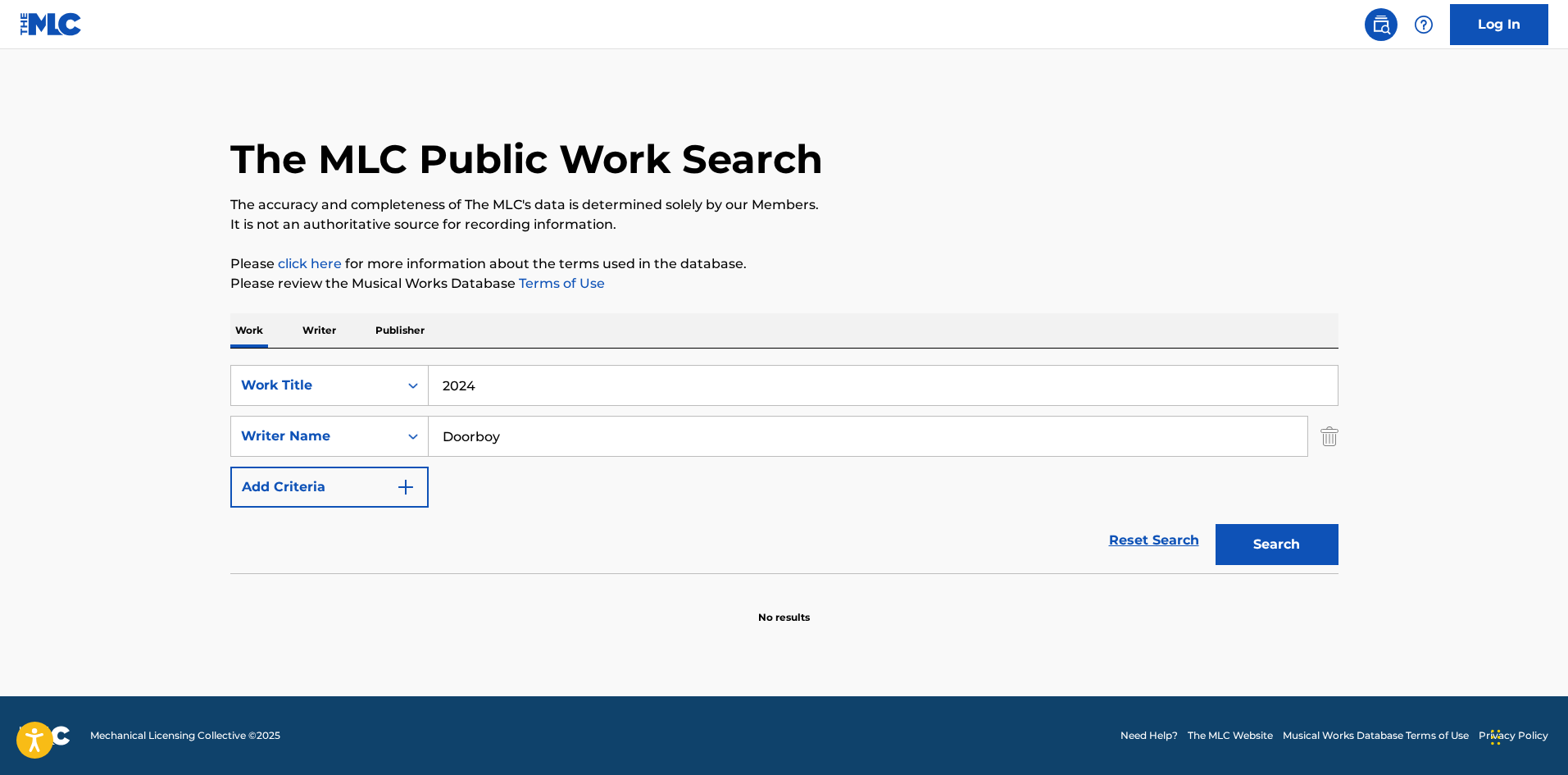
drag, startPoint x: 500, startPoint y: 387, endPoint x: 386, endPoint y: 359, distance: 117.4
click at [386, 360] on div "SearchWithCriteriab728d553-42ad-42ec-977a-7225f9307ab4 Work Title 2024 SearchWi…" at bounding box center [785, 461] width 1108 height 224
paste input "WONDER IN YOUR DREAM"
type input "WONDER IN YOUR DREAM"
click at [1278, 550] on button "Search" at bounding box center [1276, 544] width 123 height 41
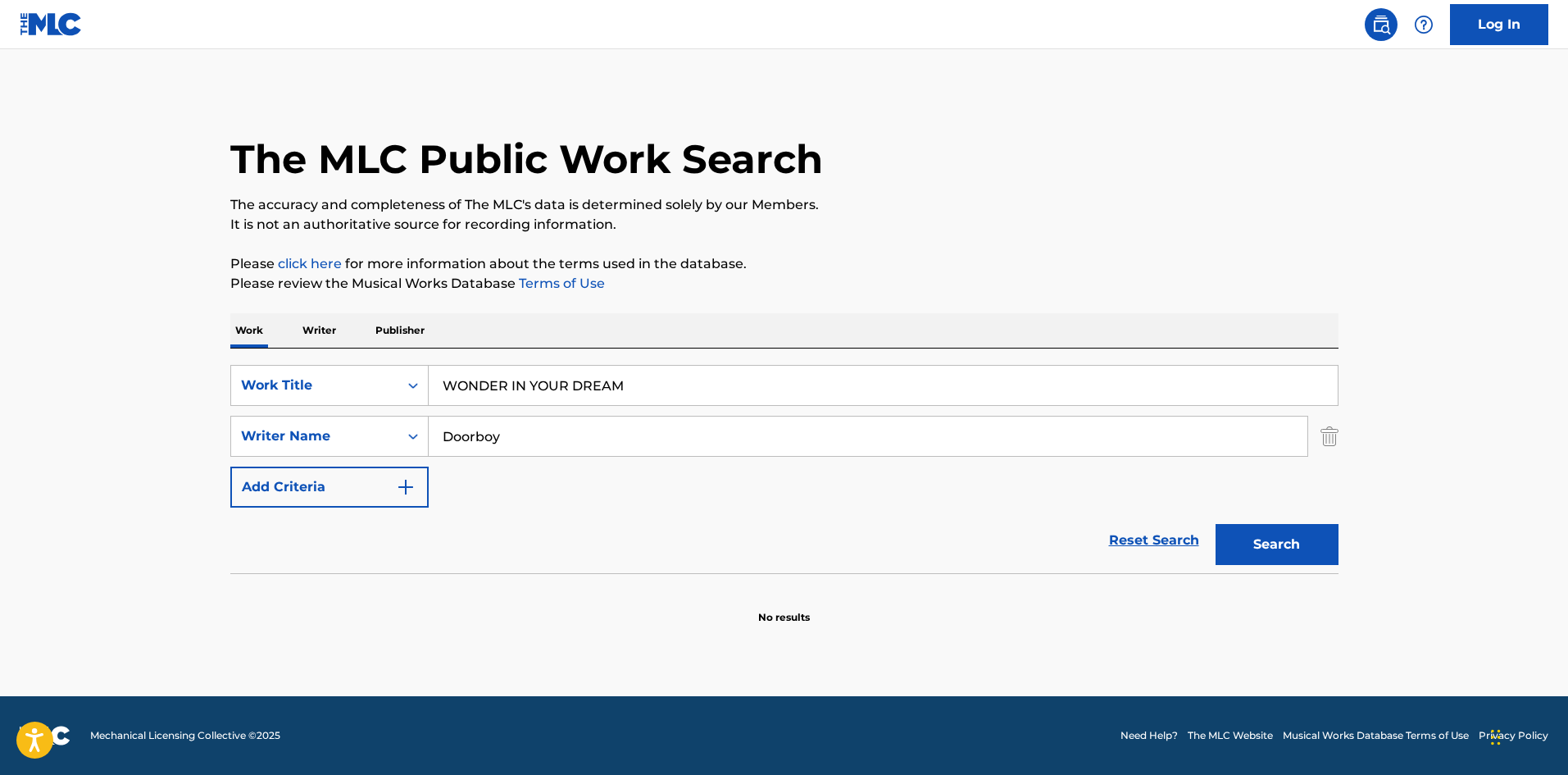
drag, startPoint x: 560, startPoint y: 419, endPoint x: 481, endPoint y: 442, distance: 82.3
click at [430, 412] on div "SearchWithCriteriab728d553-42ad-42ec-977a-7225f9307ab4 Work Title WONDER IN YOU…" at bounding box center [785, 436] width 1108 height 143
click at [1262, 554] on button "Search" at bounding box center [1276, 544] width 123 height 41
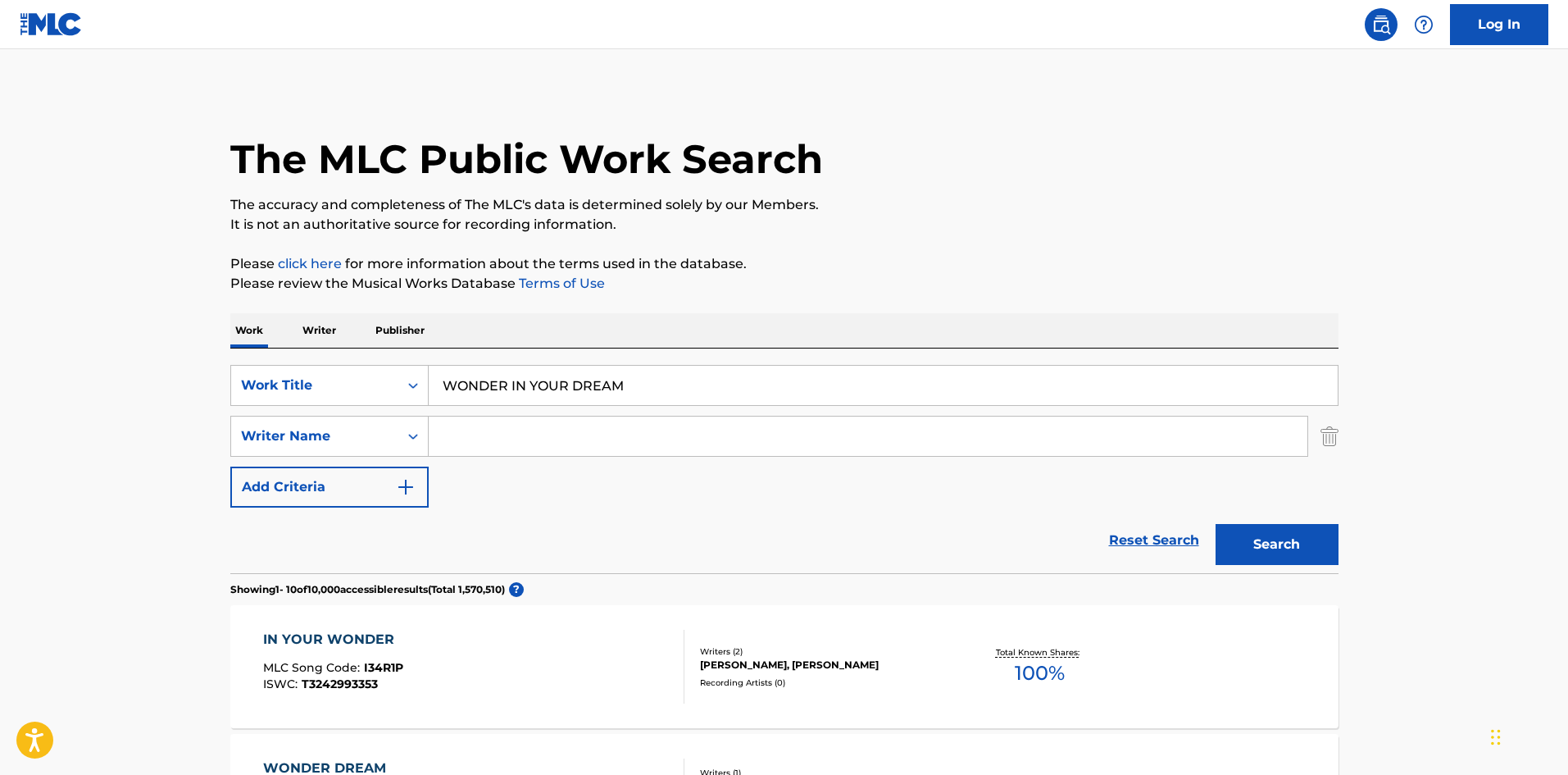
drag, startPoint x: 645, startPoint y: 379, endPoint x: 330, endPoint y: 350, distance: 316.3
paste input "AKIMA 8"
type input "AKIMA 8"
drag, startPoint x: 1253, startPoint y: 555, endPoint x: 1128, endPoint y: 509, distance: 133.2
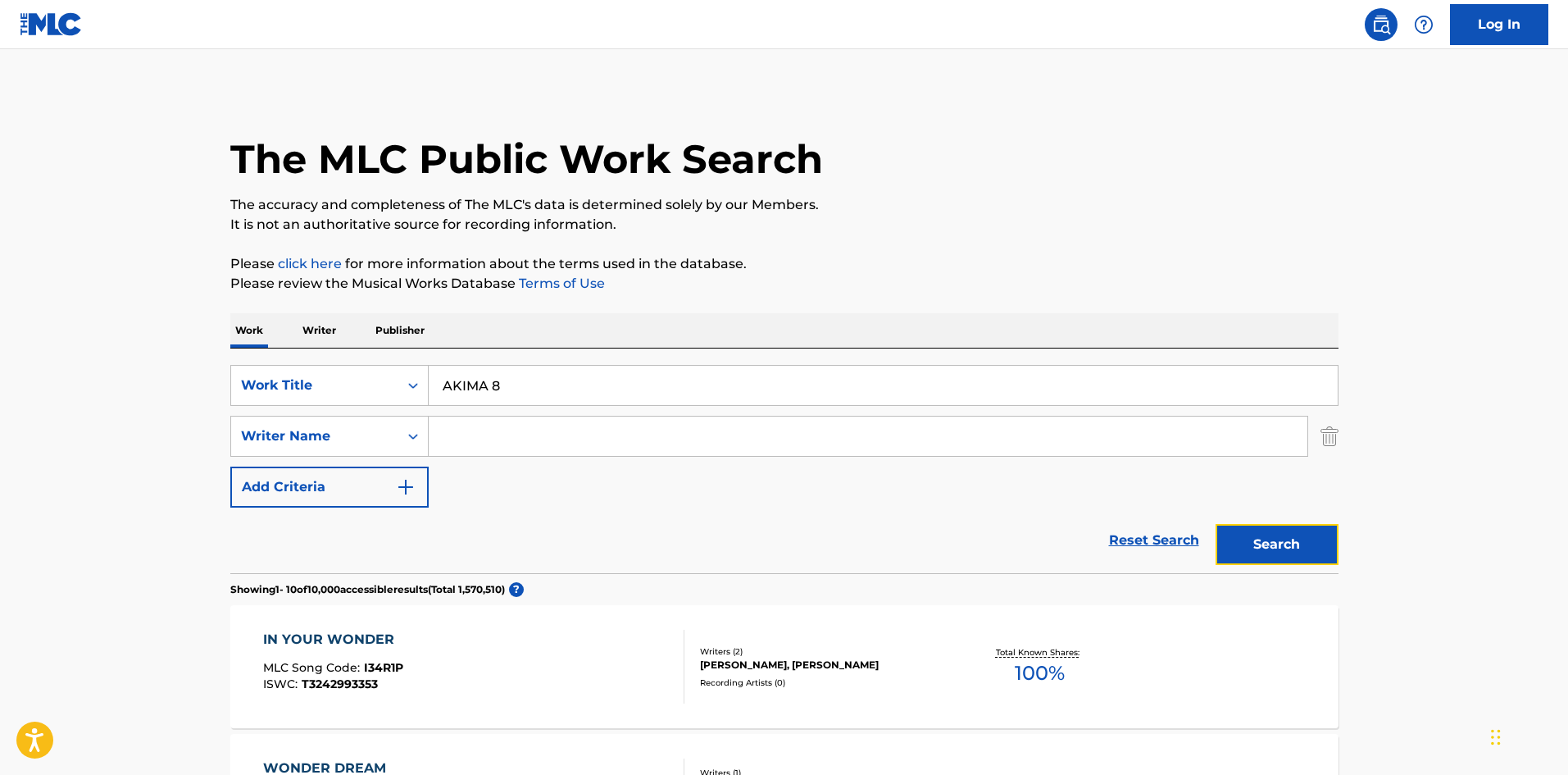
click at [1253, 554] on button "Search" at bounding box center [1276, 544] width 123 height 41
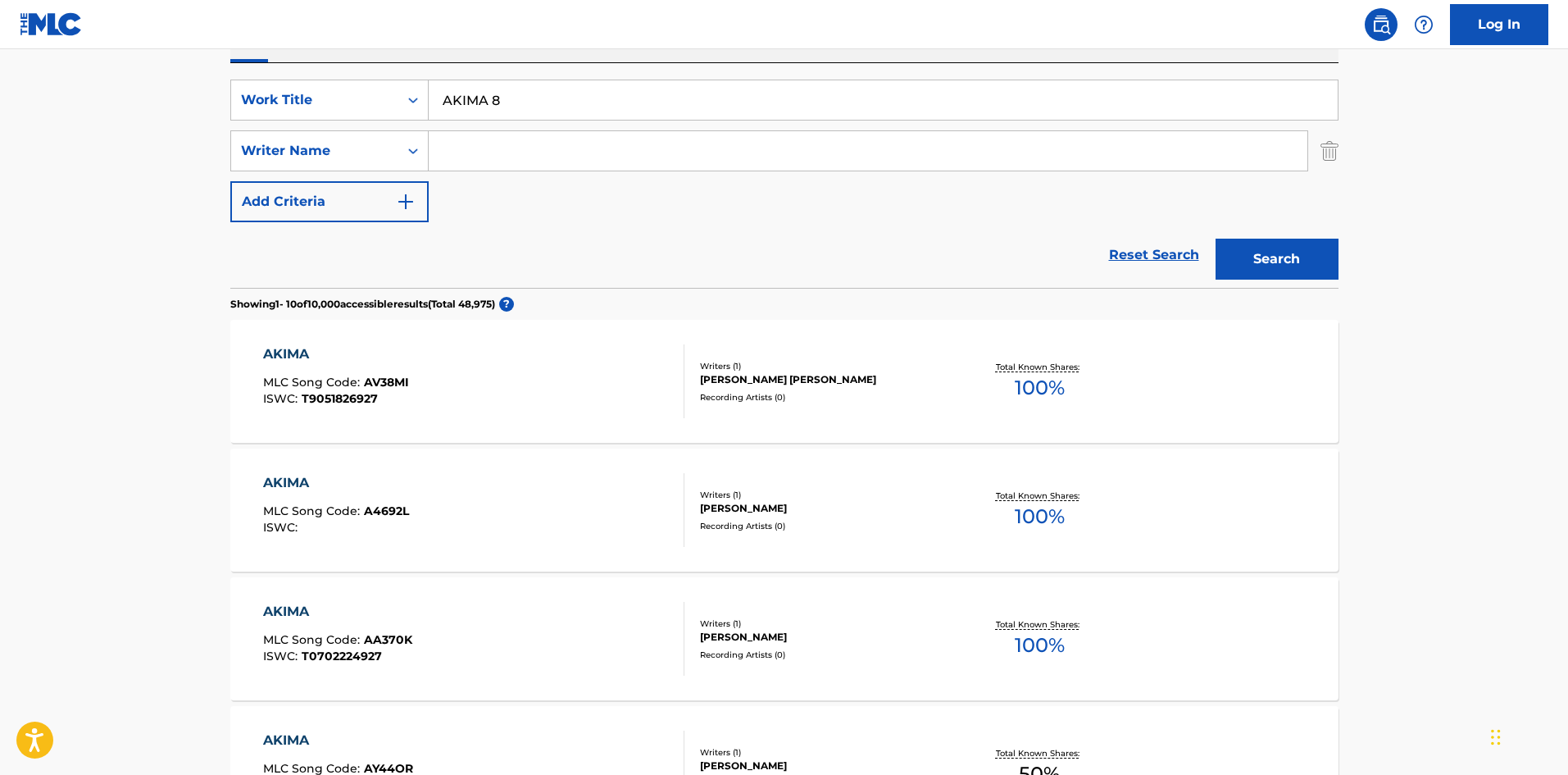
scroll to position [97, 0]
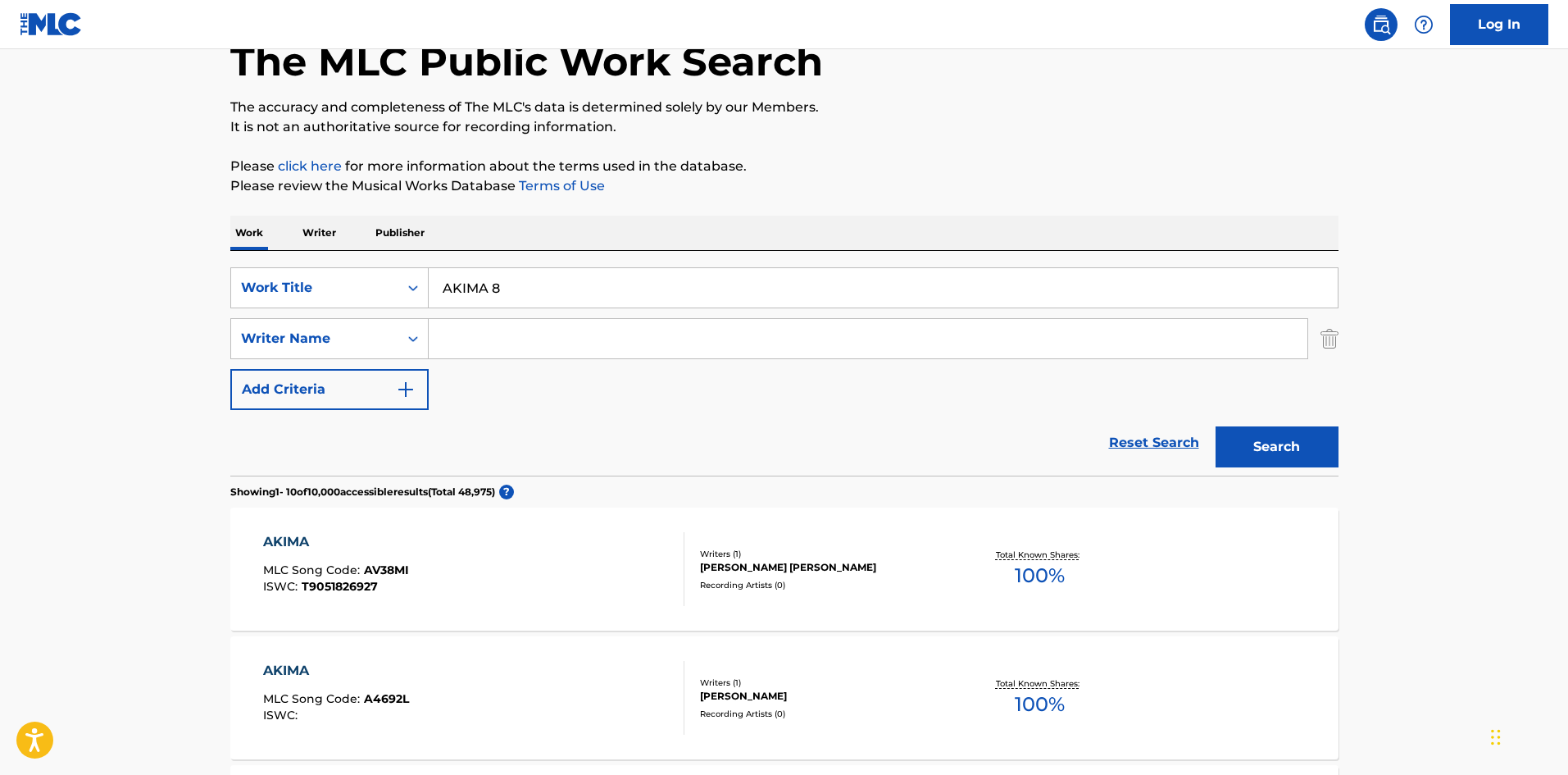
click at [317, 234] on p "Writer" at bounding box center [320, 233] width 44 height 35
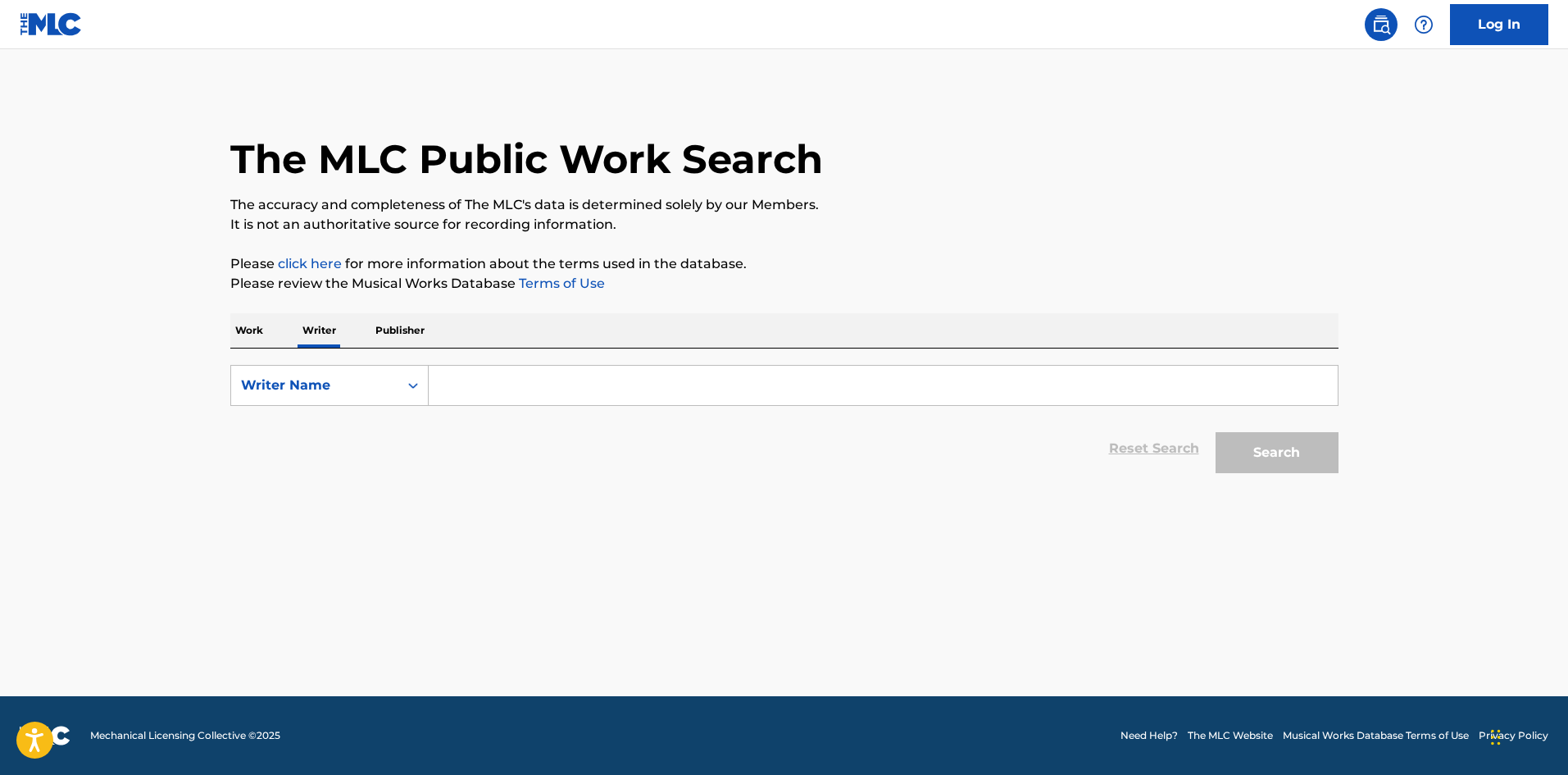
click at [481, 373] on input "Search Form" at bounding box center [883, 385] width 909 height 39
paste input "Bgm [PERSON_NAME]"
type input "Bgm [PERSON_NAME]"
click at [1268, 436] on button "Search" at bounding box center [1276, 452] width 123 height 41
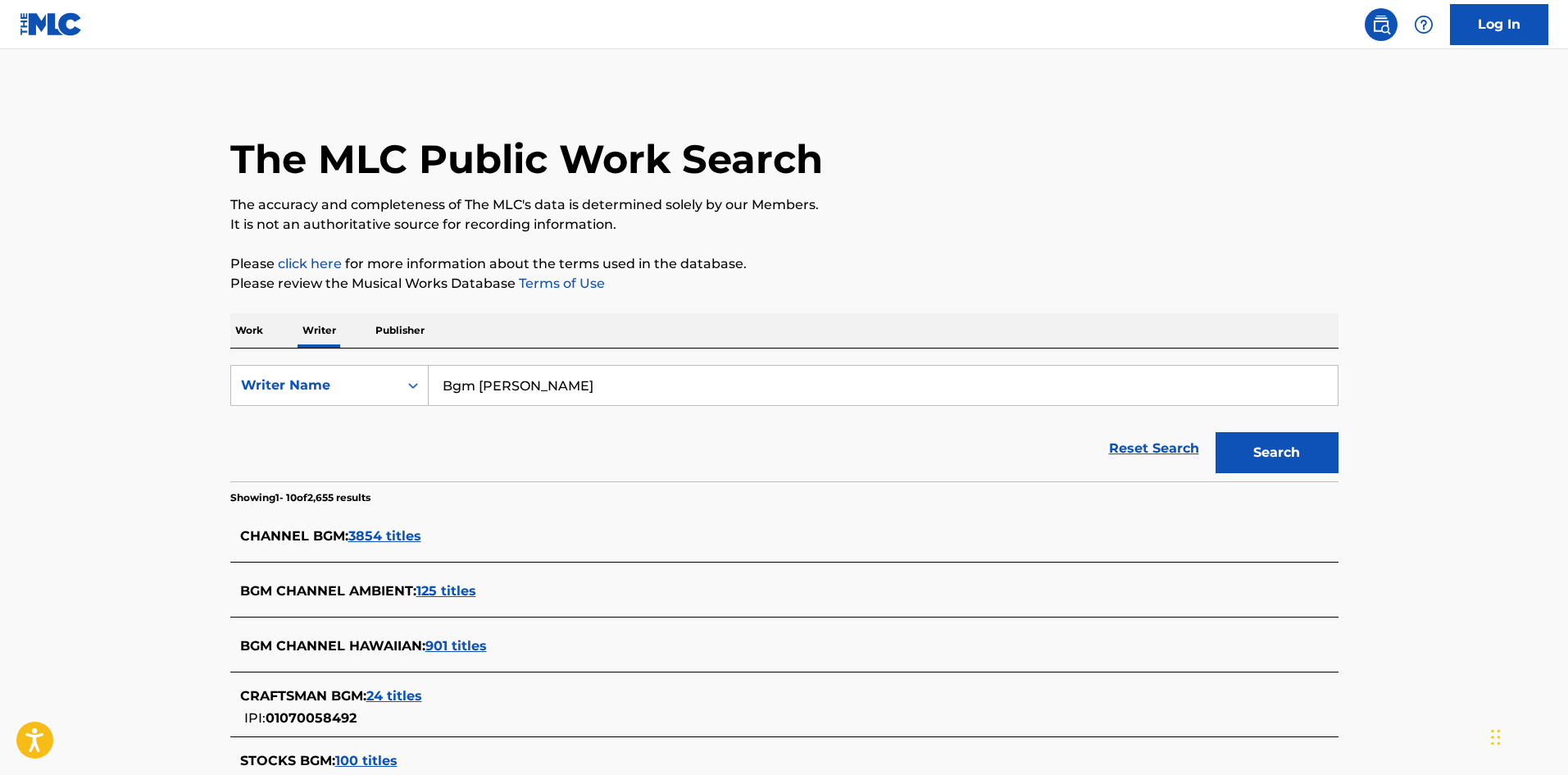
click at [402, 537] on span "3854 titles" at bounding box center [385, 535] width 73 height 15
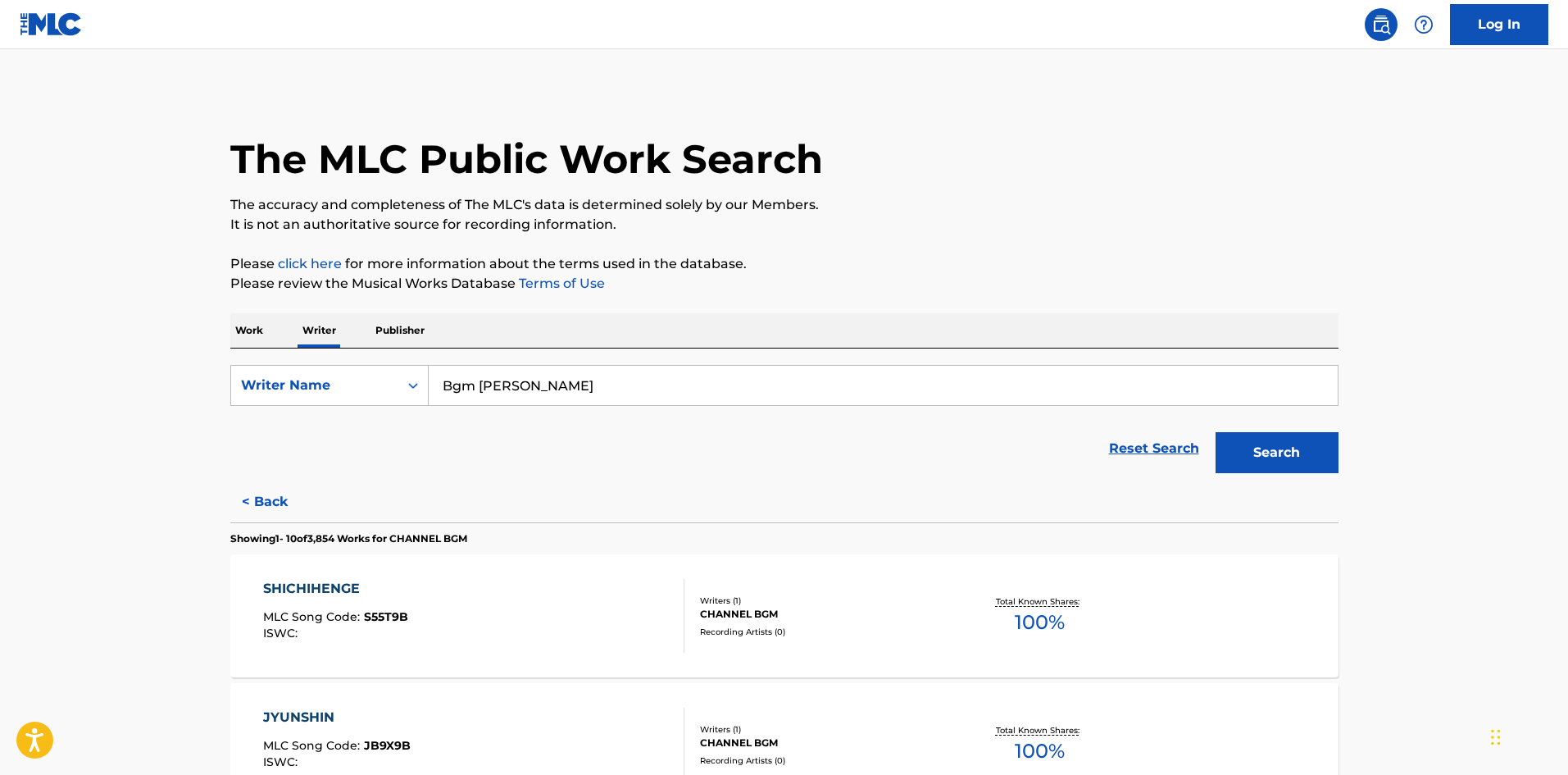
click at [256, 330] on p "Work" at bounding box center [250, 331] width 38 height 35
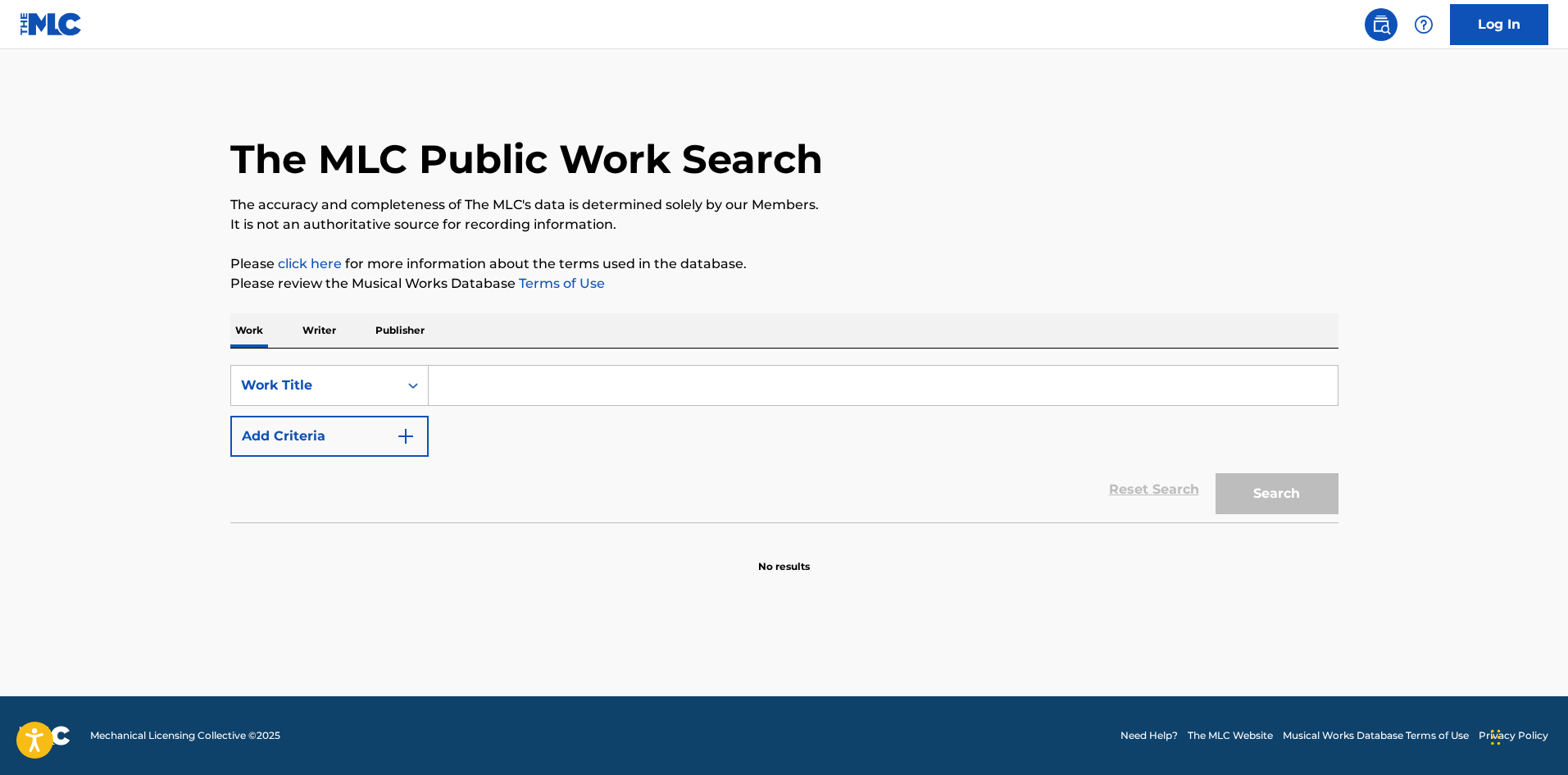
click at [461, 383] on input "Search Form" at bounding box center [883, 385] width 909 height 39
paste input "AKIMA 9"
click at [1241, 487] on button "Search" at bounding box center [1276, 493] width 123 height 41
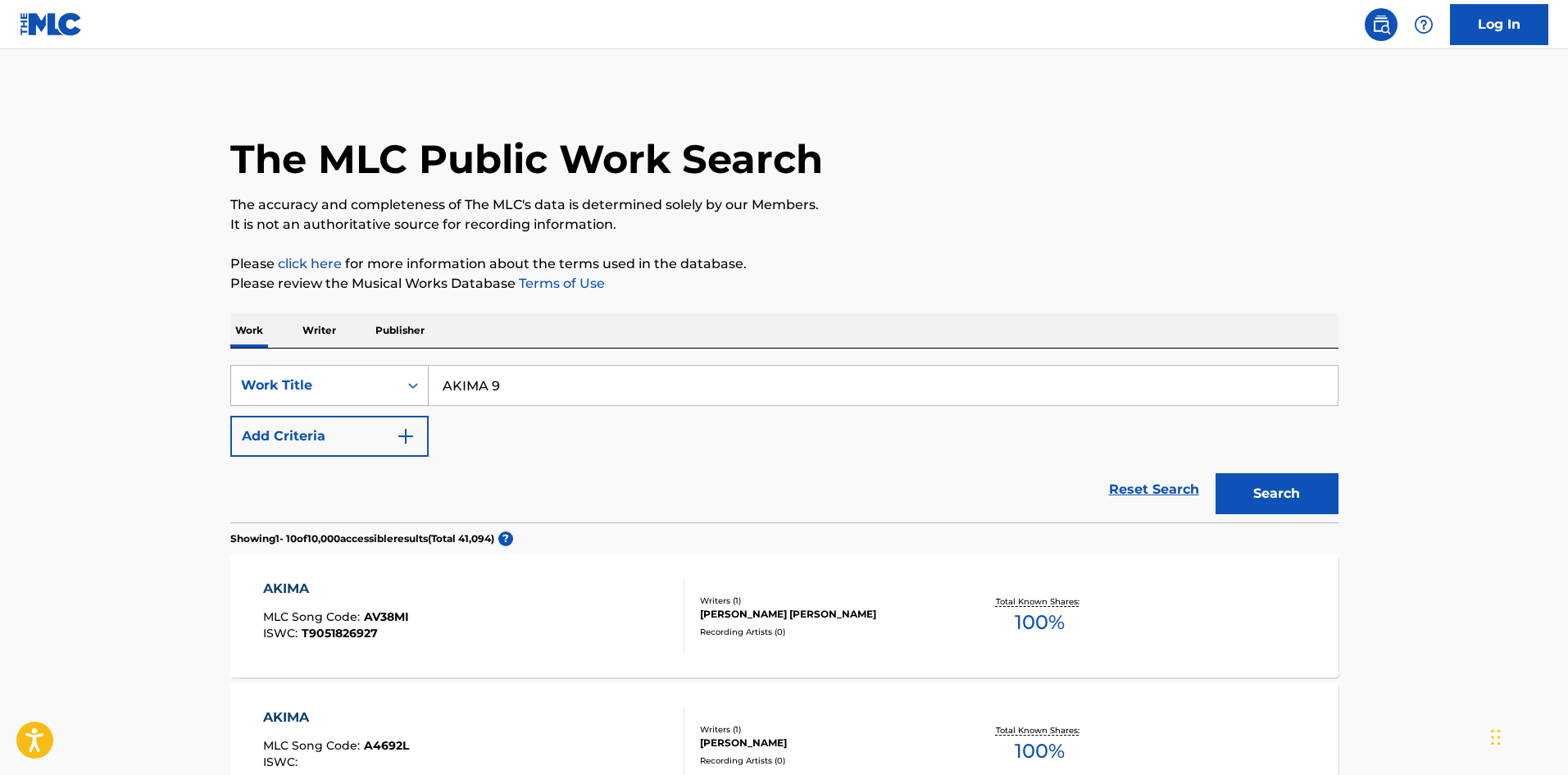
drag, startPoint x: 363, startPoint y: 374, endPoint x: 333, endPoint y: 374, distance: 30.0
click at [334, 374] on div "SearchWithCriteria4552e191-dfae-43c5-877c-9d972cd37951 Work Title AKIMA 9" at bounding box center [785, 385] width 1108 height 41
paste input "HOLLOW 1 Bgm [PERSON_NAME]"
drag, startPoint x: 523, startPoint y: 388, endPoint x: 722, endPoint y: 409, distance: 200.1
click at [722, 409] on div "SearchWithCriteria4552e191-dfae-43c5-877c-9d972cd37951 Work Title HOLLOW 1 Bgm …" at bounding box center [785, 411] width 1108 height 92
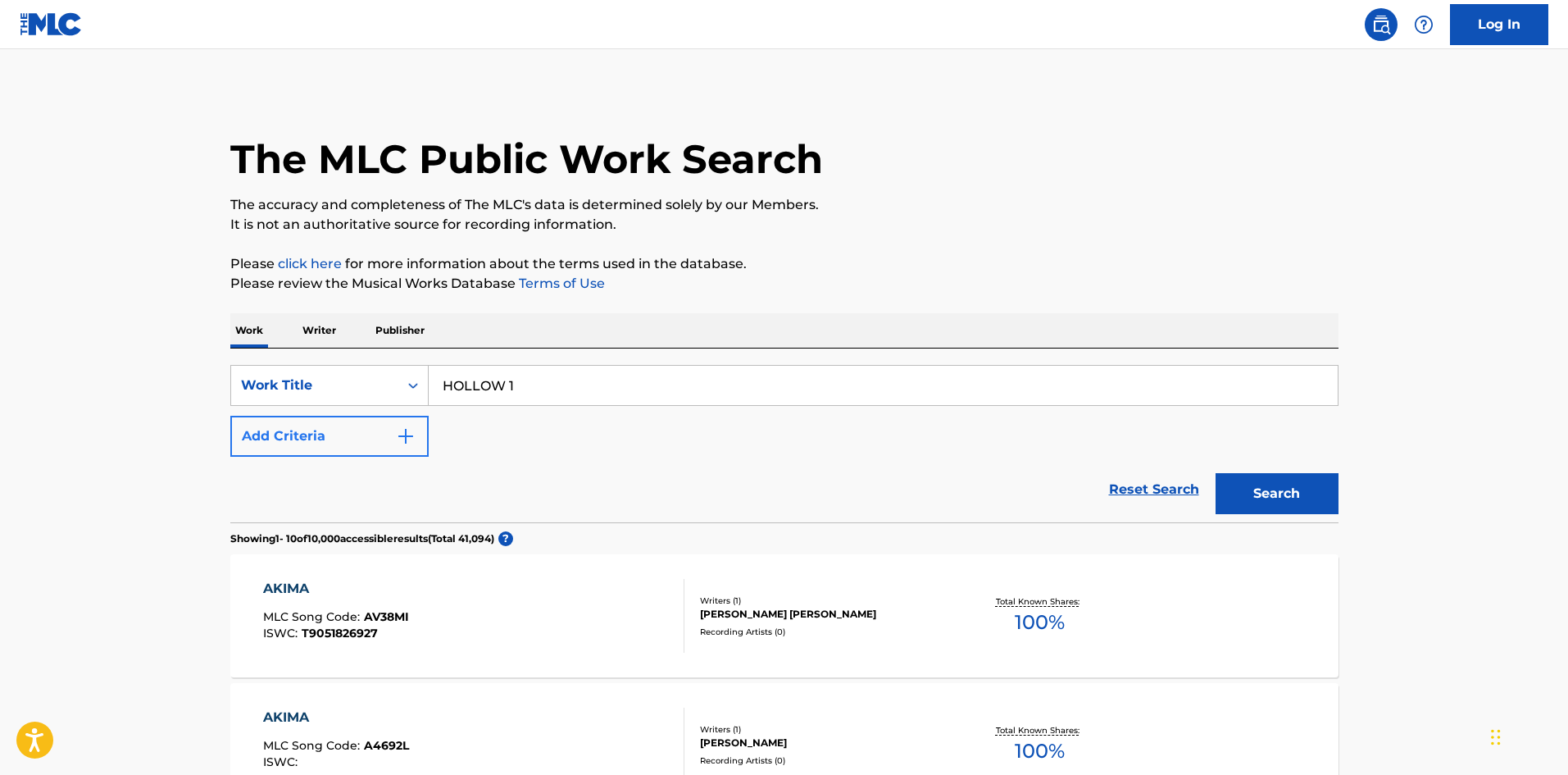
type input "HOLLOW 1"
click at [411, 432] on img "Search Form" at bounding box center [406, 436] width 20 height 20
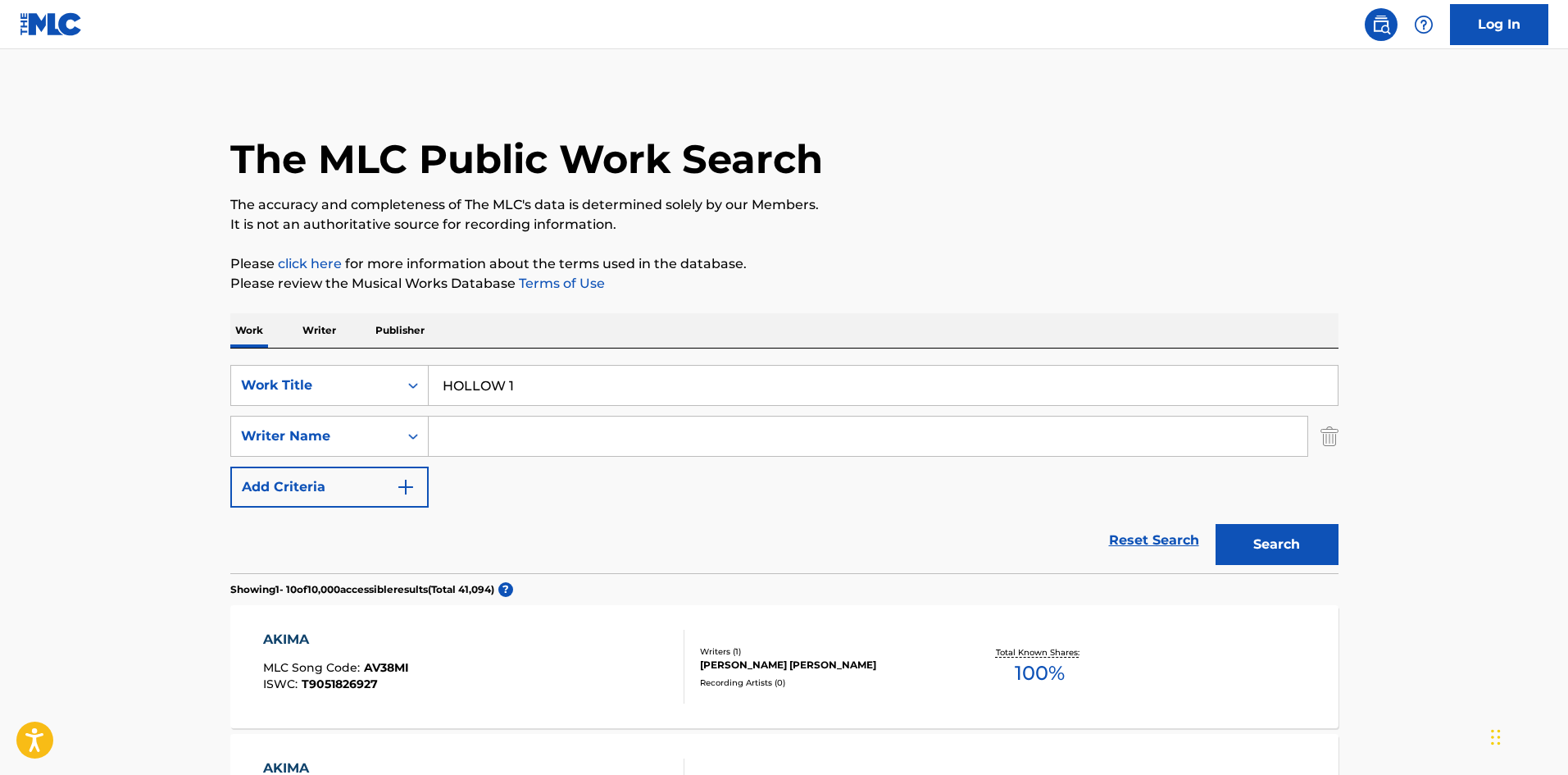
drag, startPoint x: 495, startPoint y: 444, endPoint x: 545, endPoint y: 445, distance: 50.0
click at [495, 444] on input "Search Form" at bounding box center [868, 435] width 878 height 39
paste input "Bgm [PERSON_NAME]"
type input "Bgm [PERSON_NAME]"
click at [1256, 534] on button "Search" at bounding box center [1276, 544] width 123 height 41
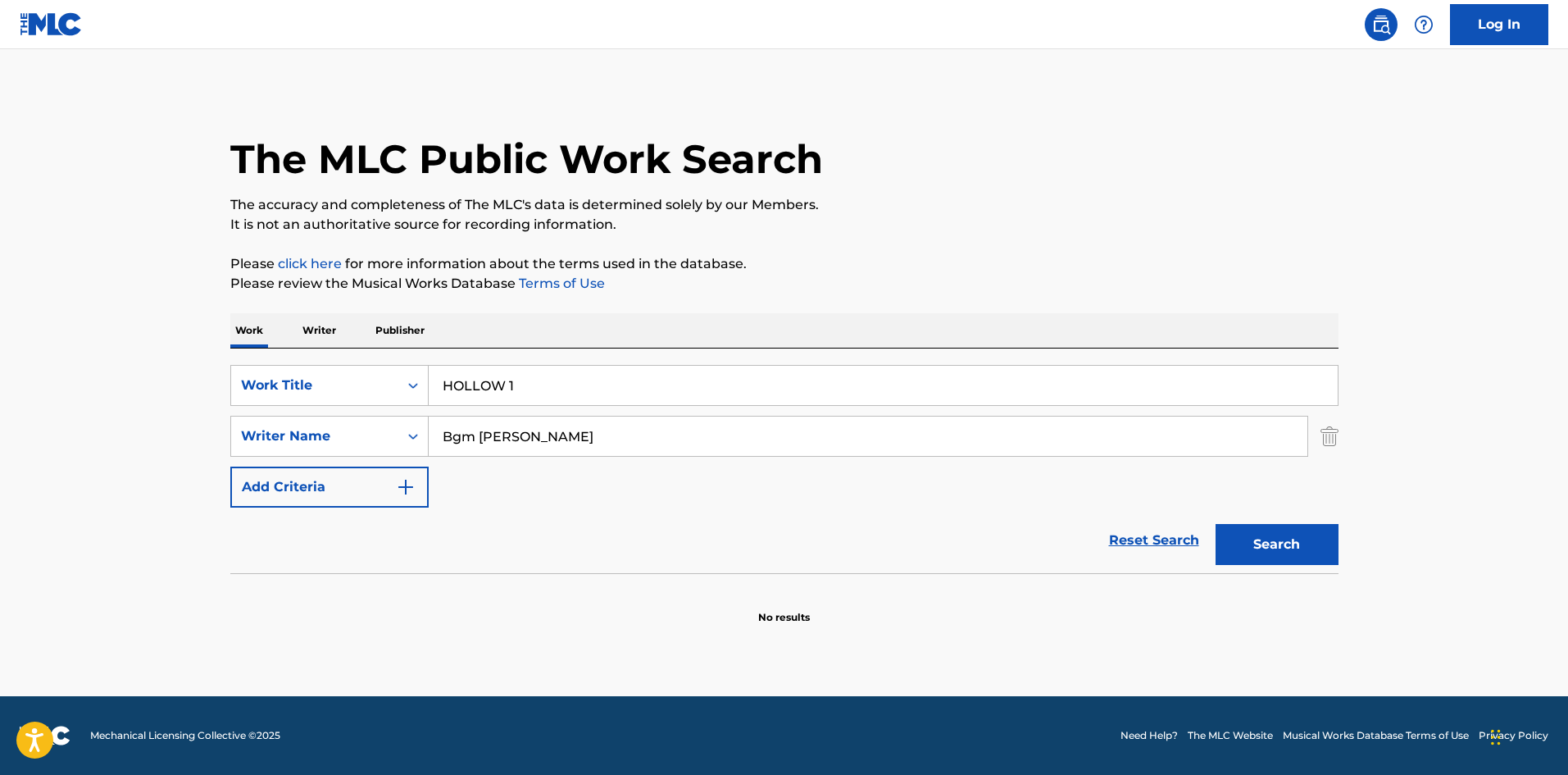
click at [516, 384] on input "HOLLOW 1" at bounding box center [883, 385] width 909 height 39
click at [1269, 560] on button "Search" at bounding box center [1276, 544] width 123 height 41
drag, startPoint x: 509, startPoint y: 380, endPoint x: 551, endPoint y: 382, distance: 42.0
click at [551, 382] on input "HOLLOW 2" at bounding box center [883, 385] width 909 height 39
click at [1316, 557] on button "Search" at bounding box center [1276, 544] width 123 height 41
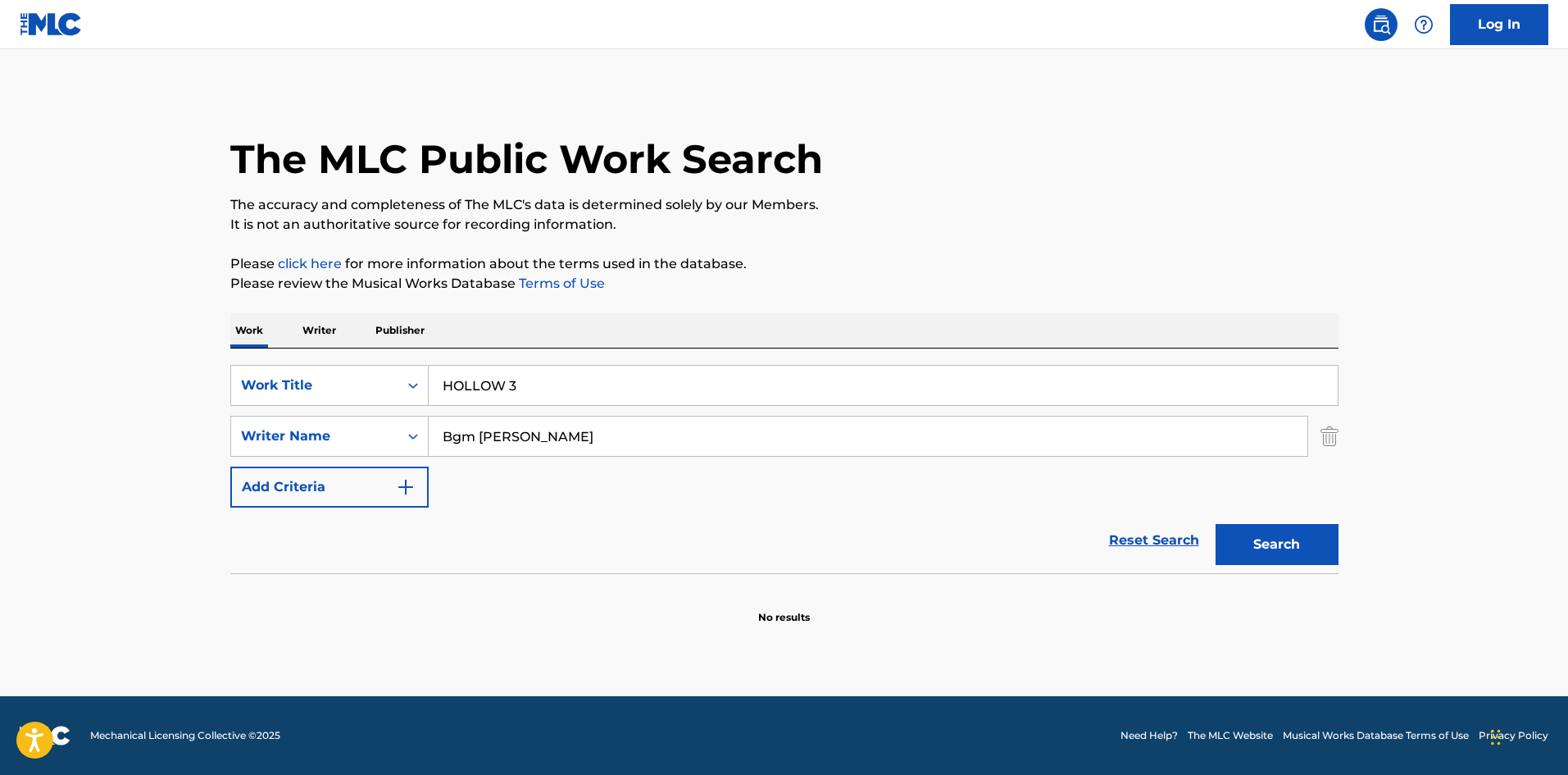
click at [515, 390] on input "HOLLOW 3" at bounding box center [883, 385] width 909 height 39
click at [1241, 543] on button "Search" at bounding box center [1276, 544] width 123 height 41
drag, startPoint x: 517, startPoint y: 383, endPoint x: 561, endPoint y: 395, distance: 45.6
click at [561, 391] on input "HOLLOW 4" at bounding box center [883, 385] width 909 height 39
drag, startPoint x: 513, startPoint y: 383, endPoint x: 587, endPoint y: 389, distance: 74.2
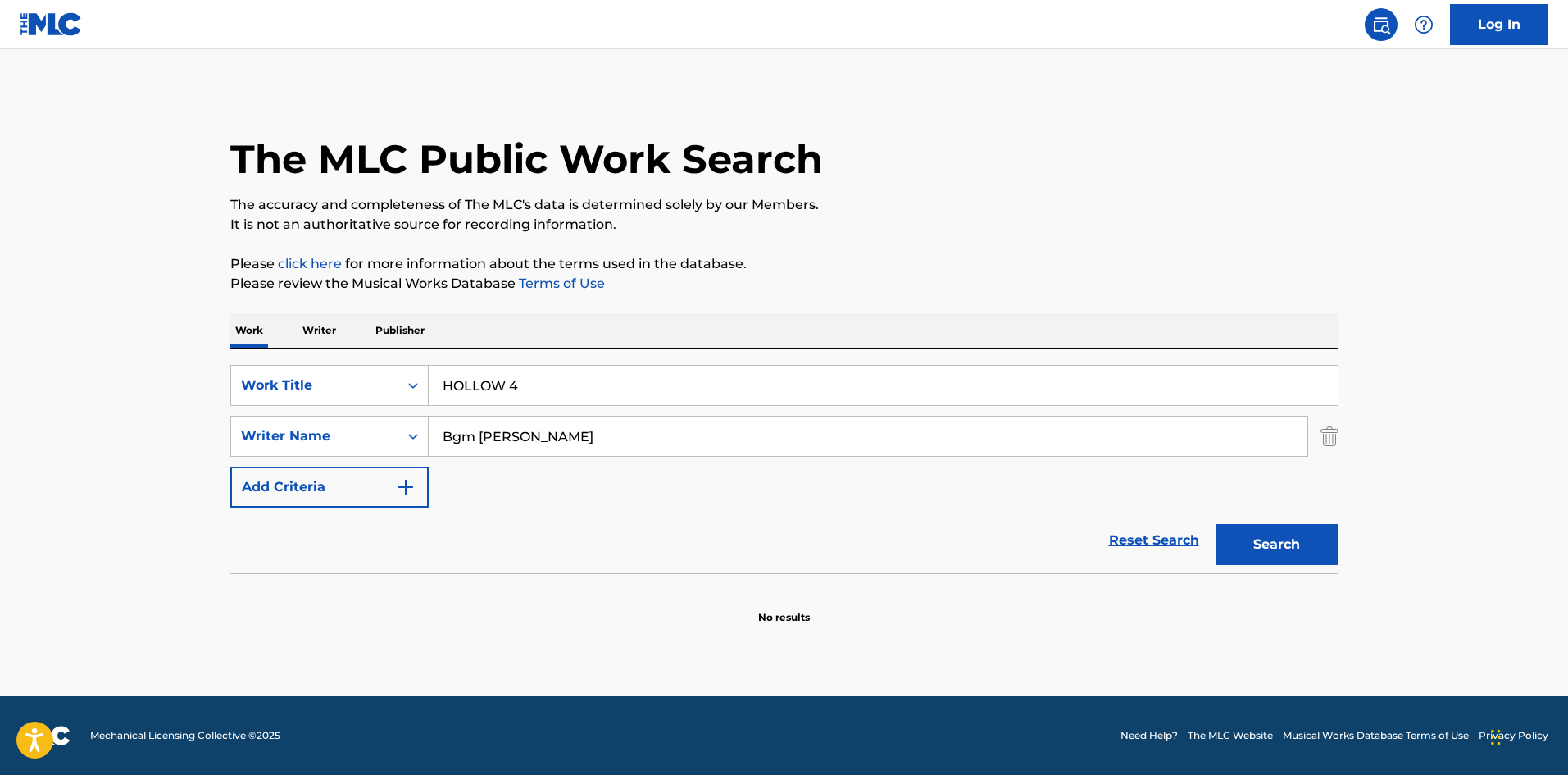
click at [587, 389] on input "HOLLOW 4" at bounding box center [883, 385] width 909 height 39
click at [1257, 545] on button "Search" at bounding box center [1276, 544] width 123 height 41
click at [517, 386] on input "HOLLOW 5" at bounding box center [883, 385] width 909 height 39
click at [1275, 529] on button "Search" at bounding box center [1276, 544] width 123 height 41
drag, startPoint x: 509, startPoint y: 387, endPoint x: 519, endPoint y: 389, distance: 10.2
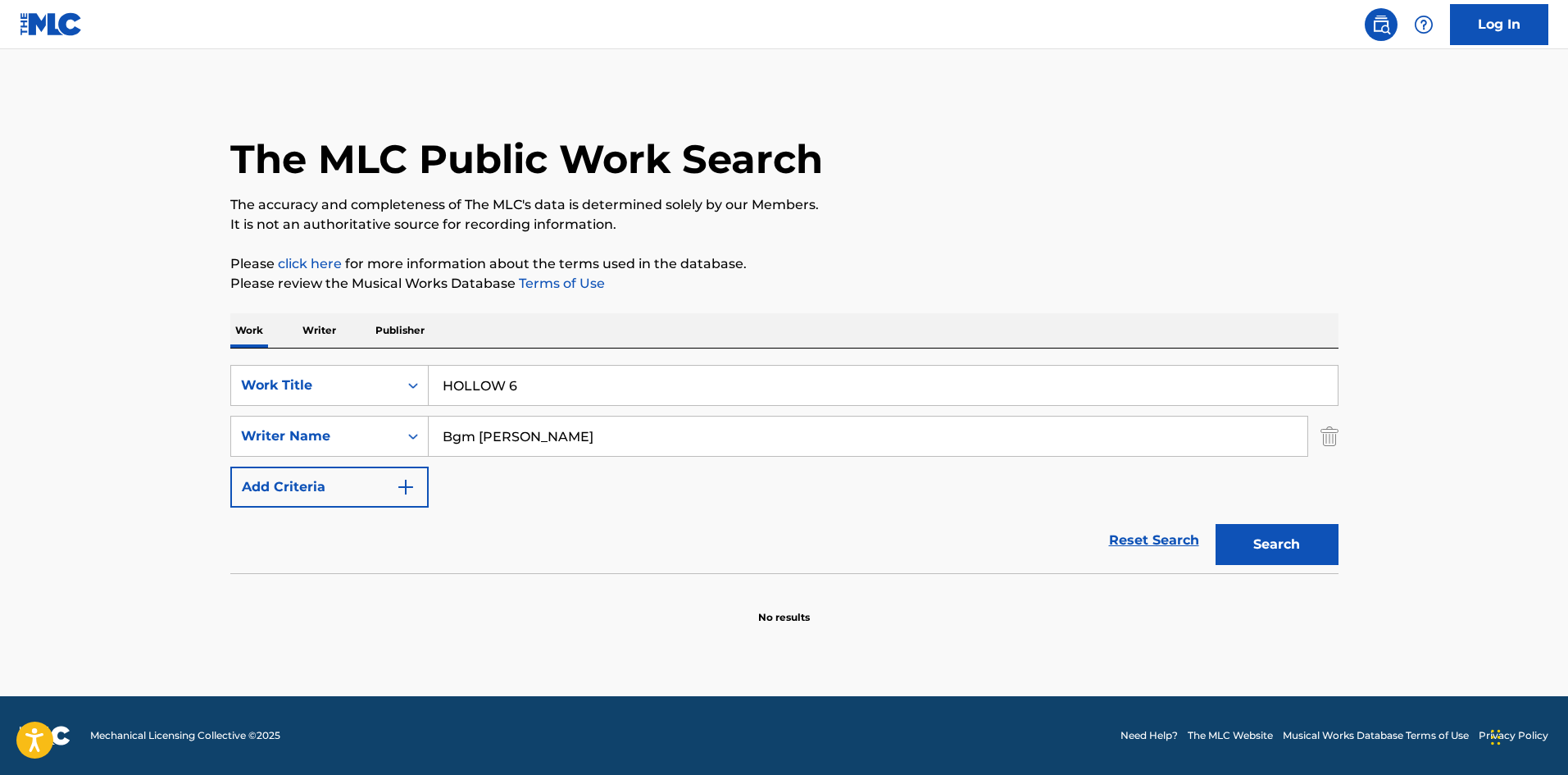
click at [519, 389] on input "HOLLOW 6" at bounding box center [883, 385] width 909 height 39
click at [1257, 556] on button "Search" at bounding box center [1276, 544] width 123 height 41
click at [523, 385] on input "HOLLOW 7" at bounding box center [883, 385] width 909 height 39
click at [1238, 544] on button "Search" at bounding box center [1276, 544] width 123 height 41
click at [519, 387] on input "HOLLOW 8" at bounding box center [883, 385] width 909 height 39
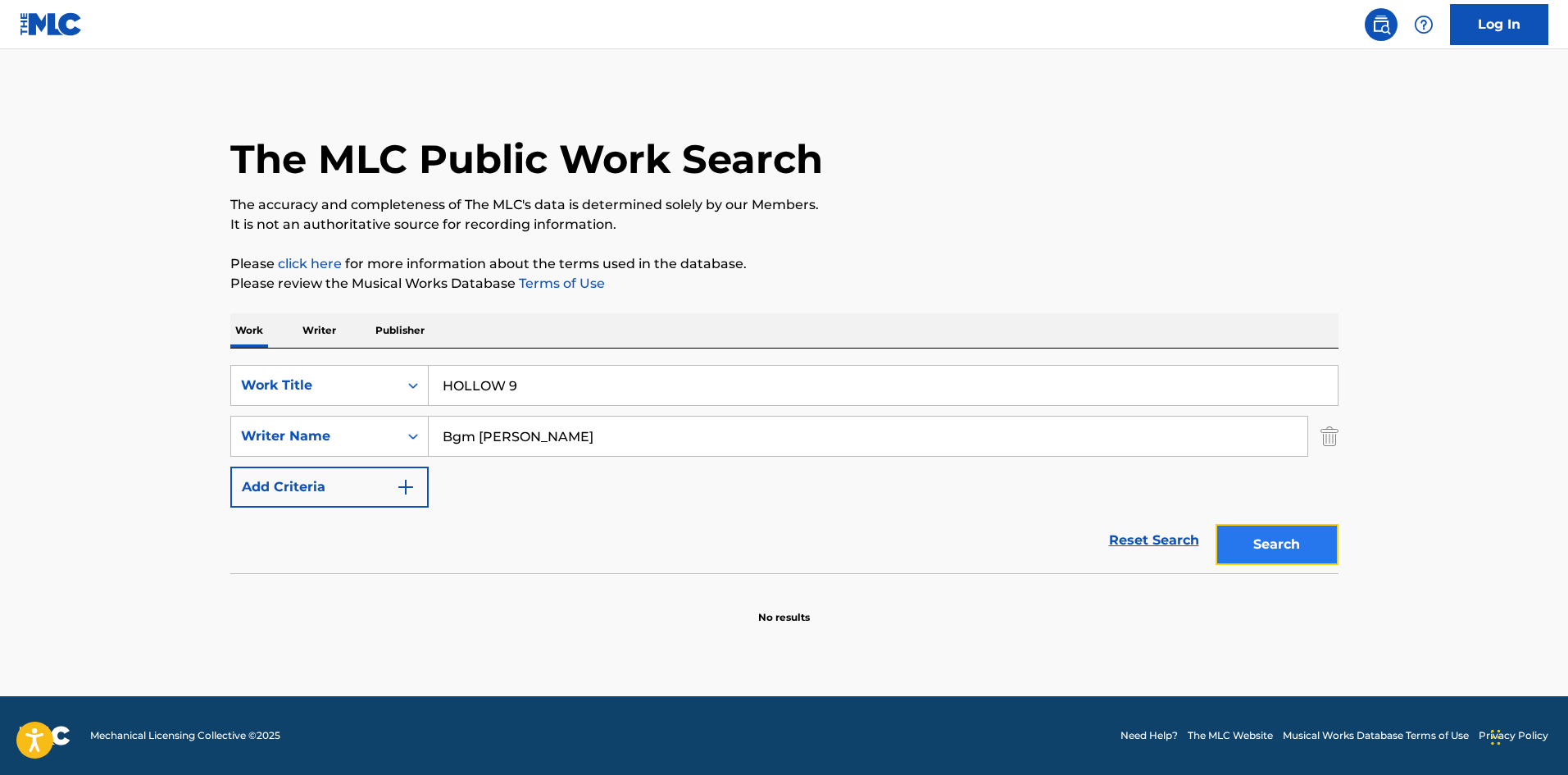
click at [1262, 545] on button "Search" at bounding box center [1276, 544] width 123 height 41
drag, startPoint x: 432, startPoint y: 364, endPoint x: 378, endPoint y: 368, distance: 54.1
click at [375, 363] on div "SearchWithCriteria4552e191-dfae-43c5-877c-9d972cd37951 Work Title HOLLOW 9 Sear…" at bounding box center [785, 461] width 1108 height 224
paste input "Tawako 1"
click at [1245, 542] on button "Search" at bounding box center [1276, 544] width 123 height 41
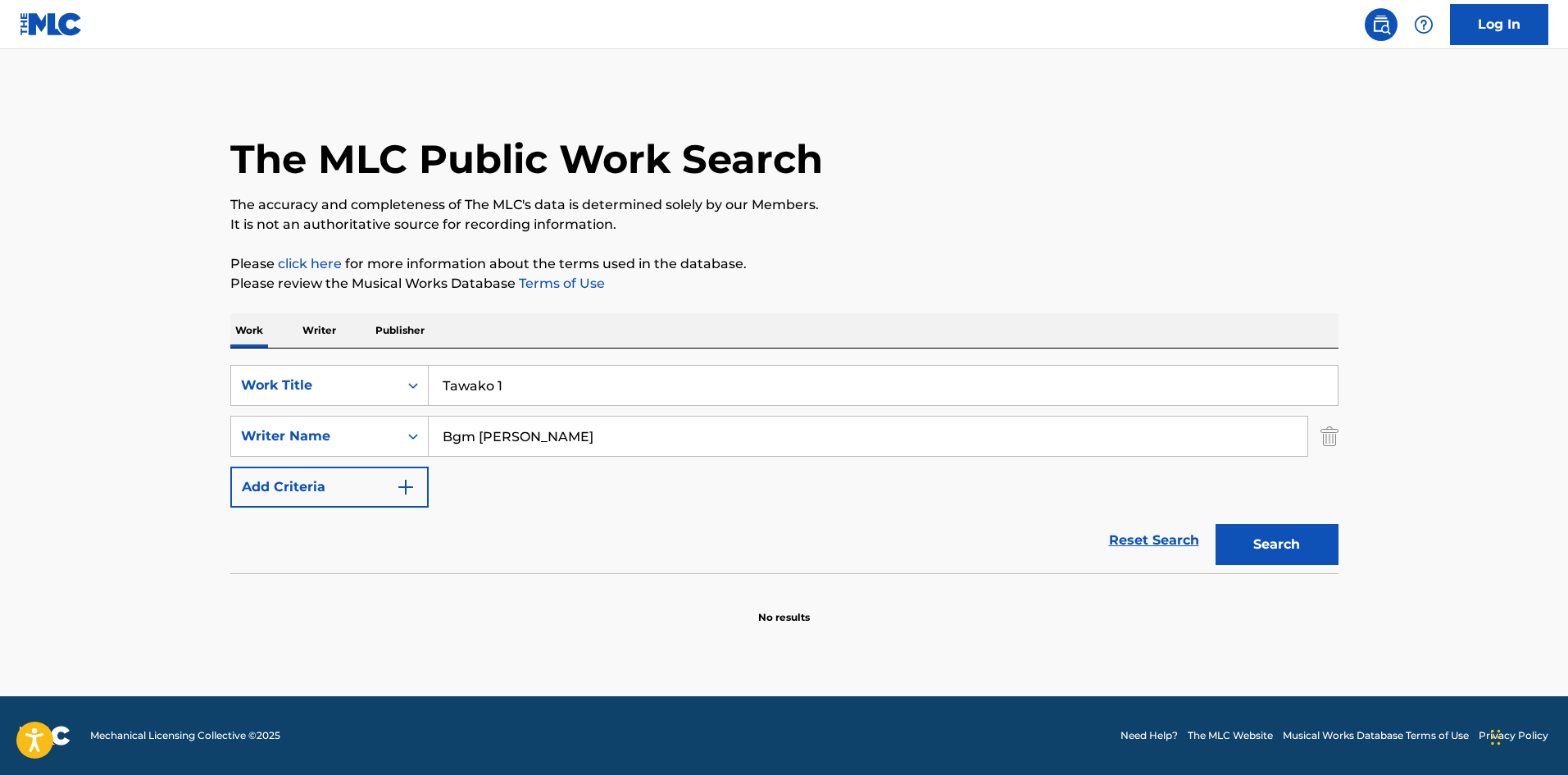
click at [501, 391] on input "Tawako 1" at bounding box center [883, 385] width 909 height 39
click at [503, 389] on input "Tawako 1" at bounding box center [883, 385] width 909 height 39
drag, startPoint x: 496, startPoint y: 384, endPoint x: 506, endPoint y: 384, distance: 10.0
click at [506, 384] on input "Tawako 1" at bounding box center [883, 385] width 909 height 39
click at [1287, 551] on button "Search" at bounding box center [1276, 544] width 123 height 41
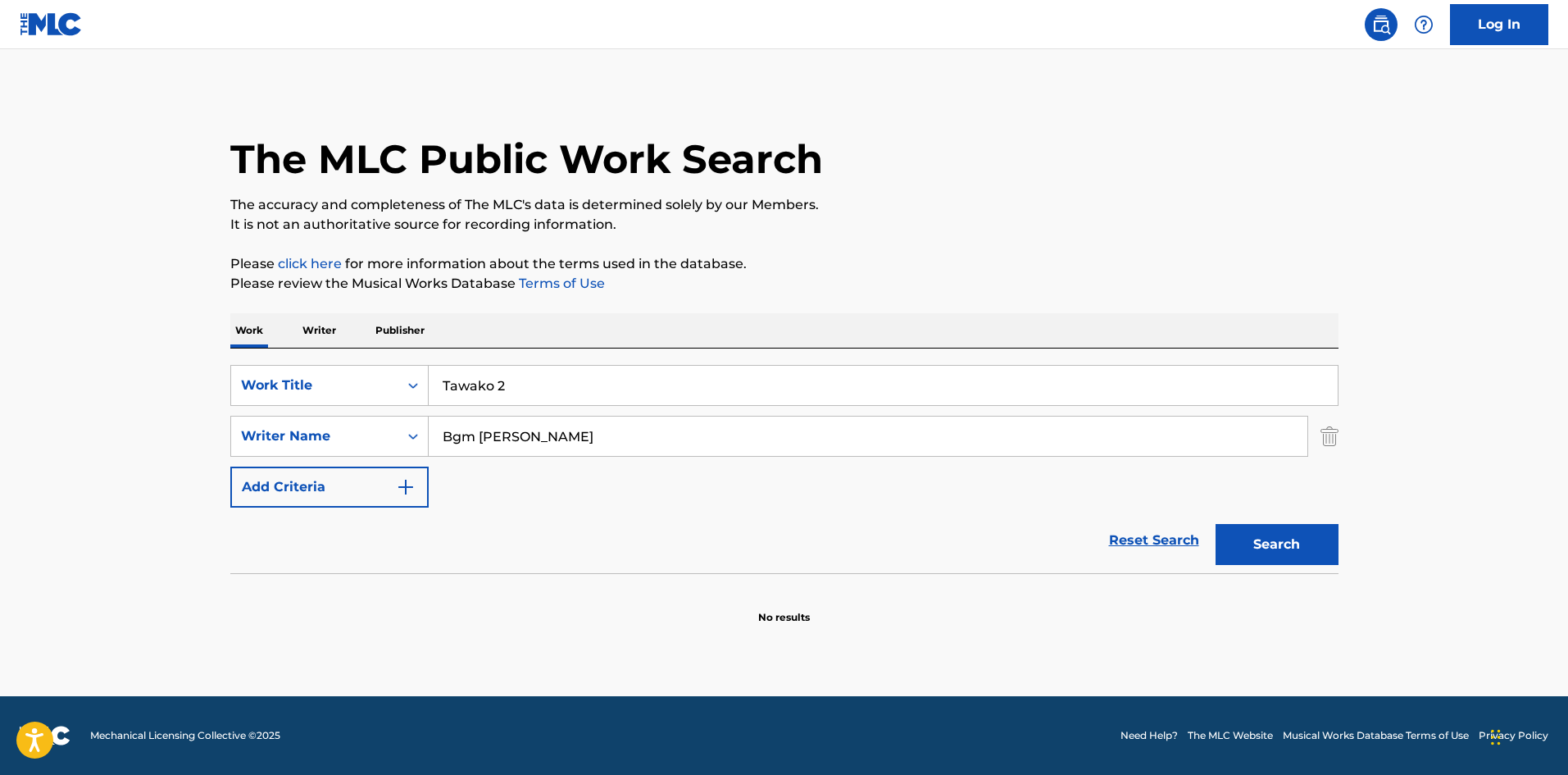
click at [508, 386] on input "Tawako 2" at bounding box center [883, 385] width 909 height 39
click at [509, 386] on input "Tawako 2" at bounding box center [883, 385] width 909 height 39
drag, startPoint x: 498, startPoint y: 384, endPoint x: 507, endPoint y: 384, distance: 9.0
click at [507, 384] on input "Tawako 2" at bounding box center [883, 385] width 909 height 39
click at [1236, 542] on button "Search" at bounding box center [1276, 544] width 123 height 41
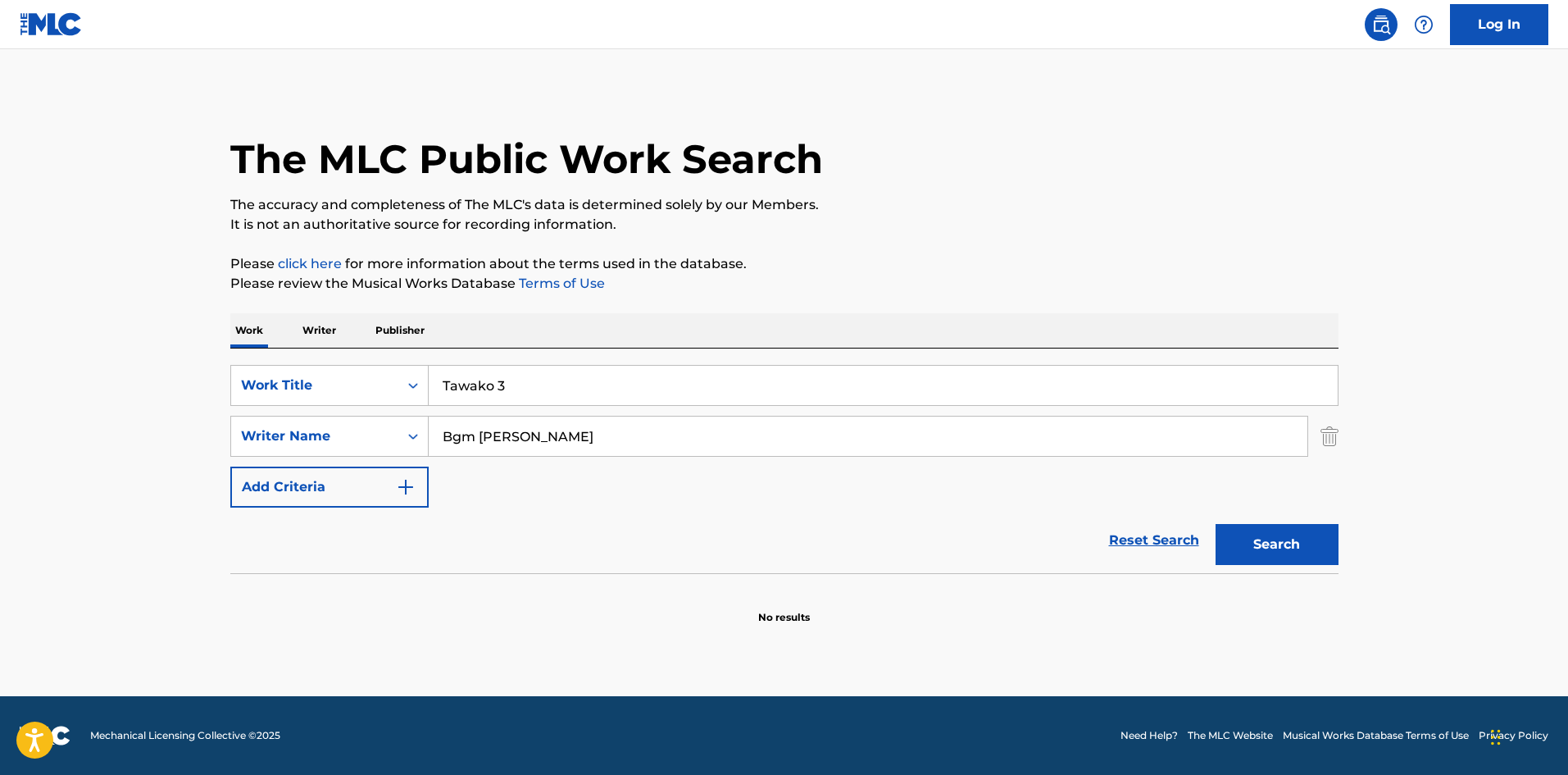
drag, startPoint x: 497, startPoint y: 384, endPoint x: 511, endPoint y: 382, distance: 14.1
click at [511, 382] on input "Tawako 3" at bounding box center [883, 385] width 909 height 39
click at [1291, 543] on button "Search" at bounding box center [1276, 544] width 123 height 41
click at [504, 379] on input "Tawako 4" at bounding box center [883, 385] width 909 height 39
click at [1239, 534] on button "Search" at bounding box center [1276, 544] width 123 height 41
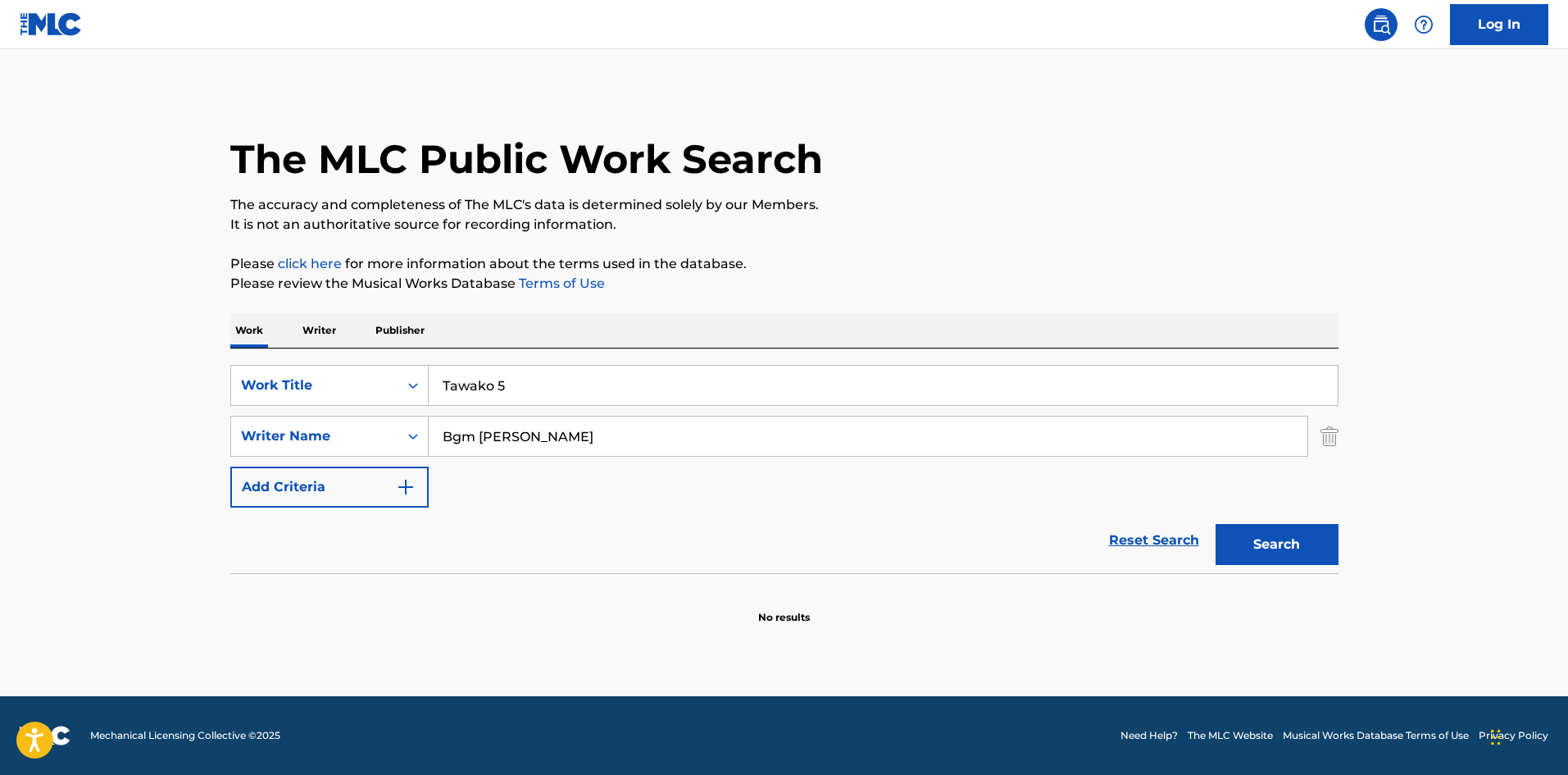
click at [503, 383] on input "Tawako 5" at bounding box center [883, 385] width 909 height 39
click at [1325, 542] on button "Search" at bounding box center [1276, 544] width 123 height 41
click at [507, 382] on input "Tawako 6" at bounding box center [883, 385] width 909 height 39
click at [507, 388] on input "Tawako 6" at bounding box center [883, 385] width 909 height 39
click at [1258, 537] on button "Search" at bounding box center [1276, 544] width 123 height 41
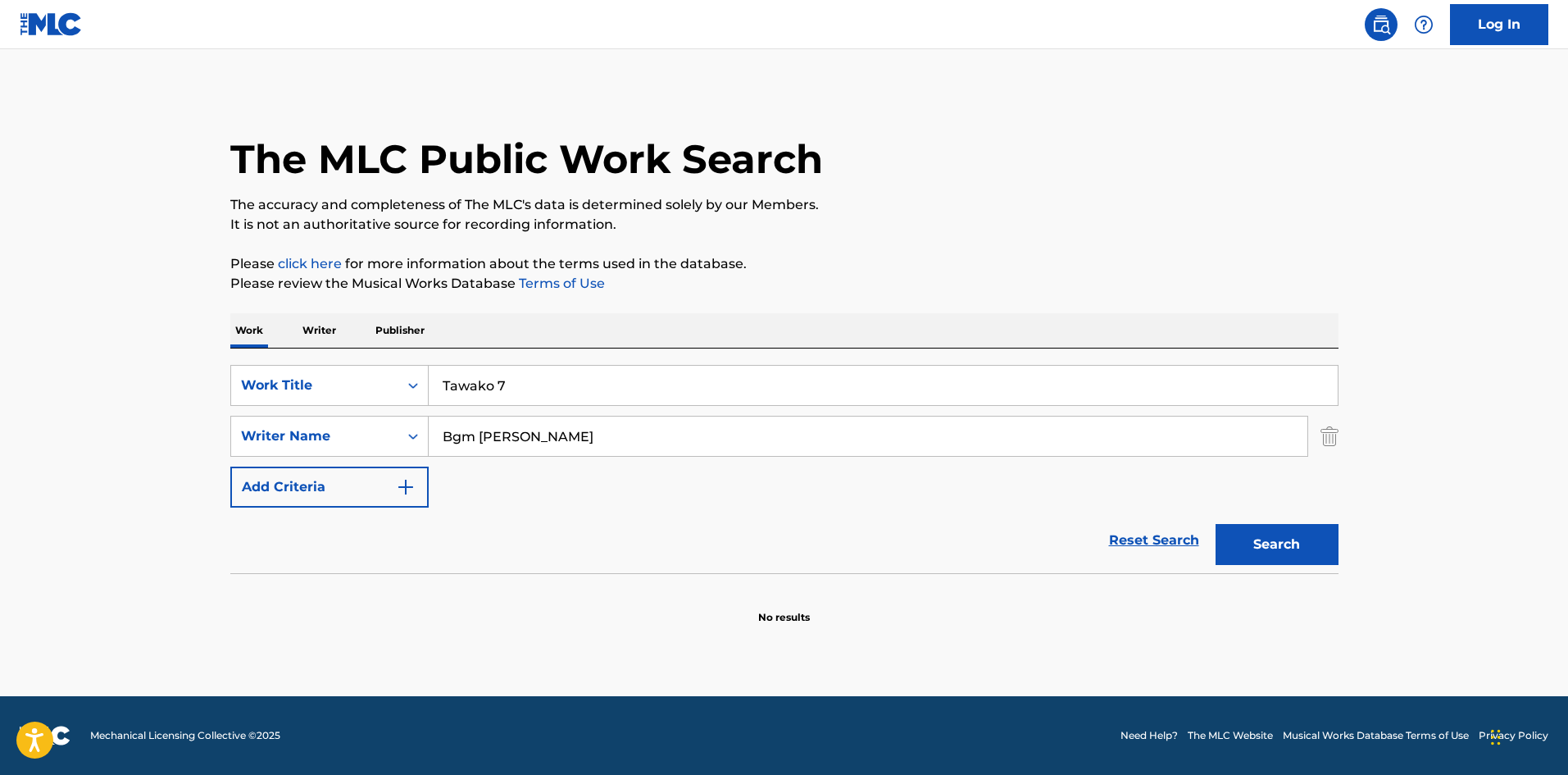
click at [504, 383] on input "Tawako 7" at bounding box center [883, 385] width 909 height 39
click at [1270, 559] on button "Search" at bounding box center [1276, 544] width 123 height 41
click at [501, 384] on input "Tawako 8" at bounding box center [883, 385] width 909 height 39
click at [1249, 542] on button "Search" at bounding box center [1276, 544] width 123 height 41
drag, startPoint x: 445, startPoint y: 366, endPoint x: 399, endPoint y: 382, distance: 48.7
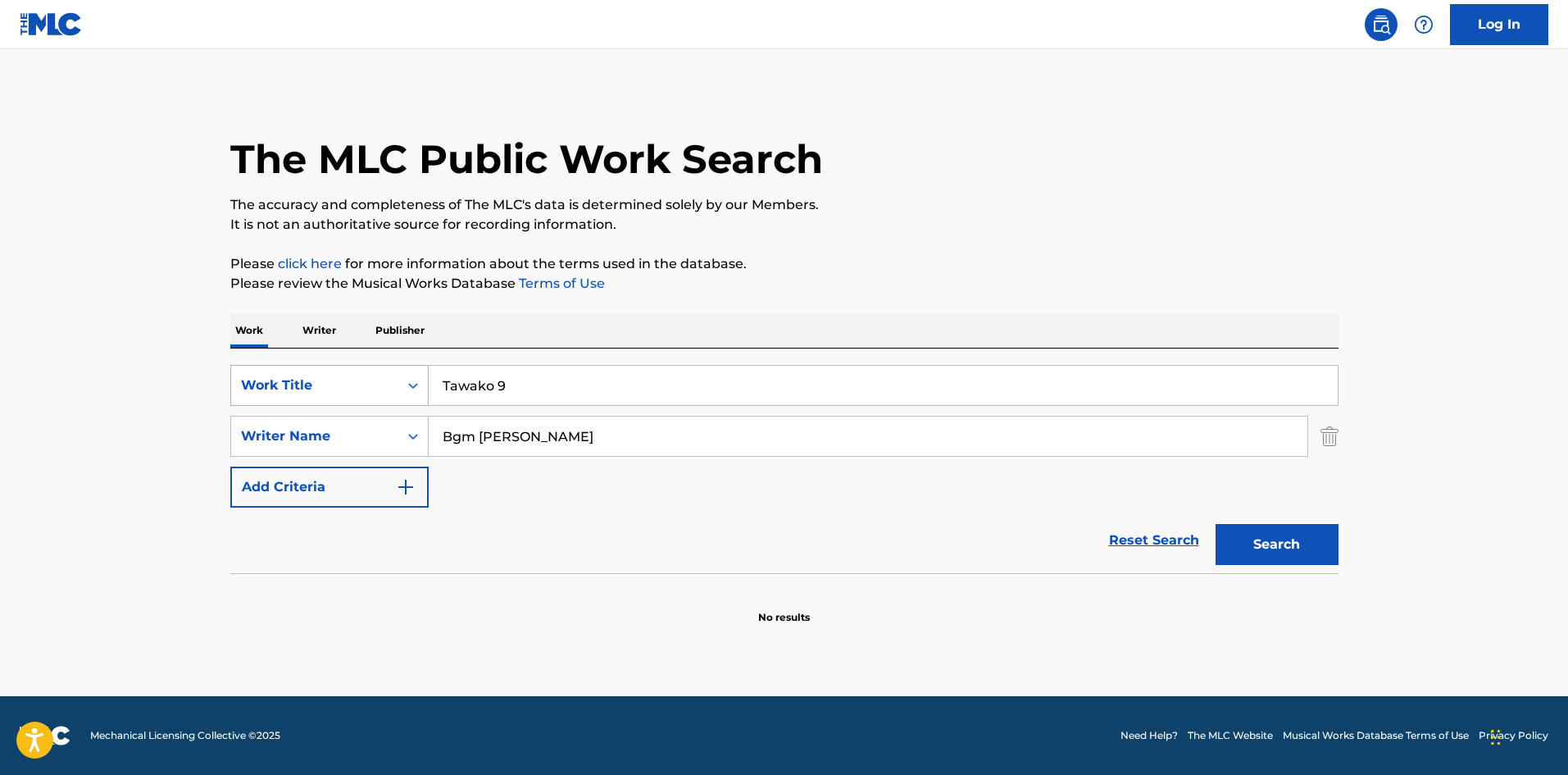
click at [379, 362] on div "SearchWithCriteria4552e191-dfae-43c5-877c-9d972cd37951 Work Title Tawako 9 Sear…" at bounding box center [785, 461] width 1108 height 224
paste input "Maio 1"
click at [1282, 548] on button "Search" at bounding box center [1276, 544] width 123 height 41
click at [481, 391] on input "Maio 1" at bounding box center [883, 385] width 909 height 39
click at [1241, 542] on button "Search" at bounding box center [1276, 544] width 123 height 41
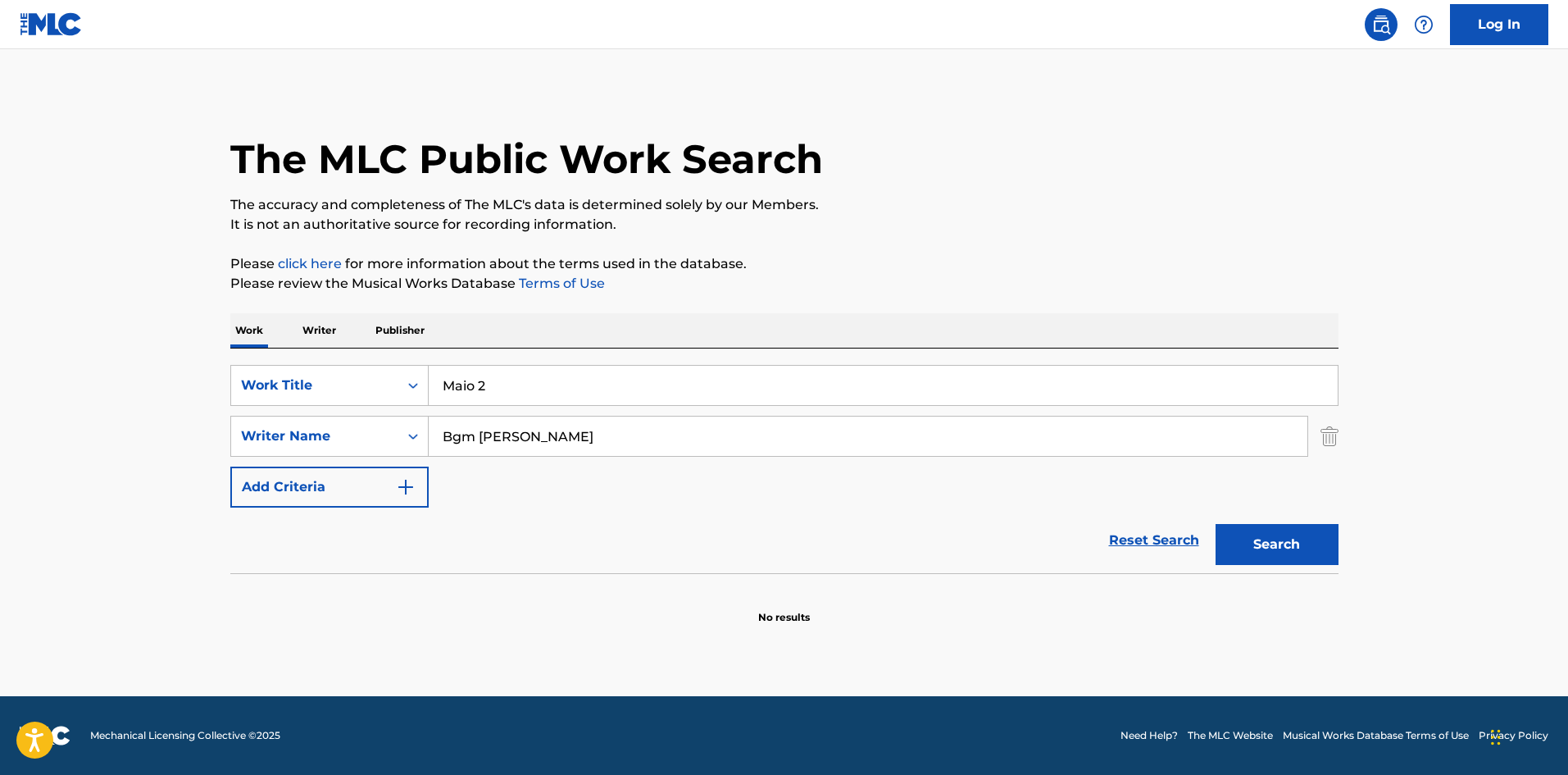
drag, startPoint x: 479, startPoint y: 386, endPoint x: 488, endPoint y: 388, distance: 9.2
click at [488, 388] on input "Maio 2" at bounding box center [883, 385] width 909 height 39
click at [1287, 533] on button "Search" at bounding box center [1276, 544] width 123 height 41
click at [491, 383] on input "Maio 3" at bounding box center [883, 385] width 909 height 39
click at [1275, 542] on button "Search" at bounding box center [1276, 544] width 123 height 41
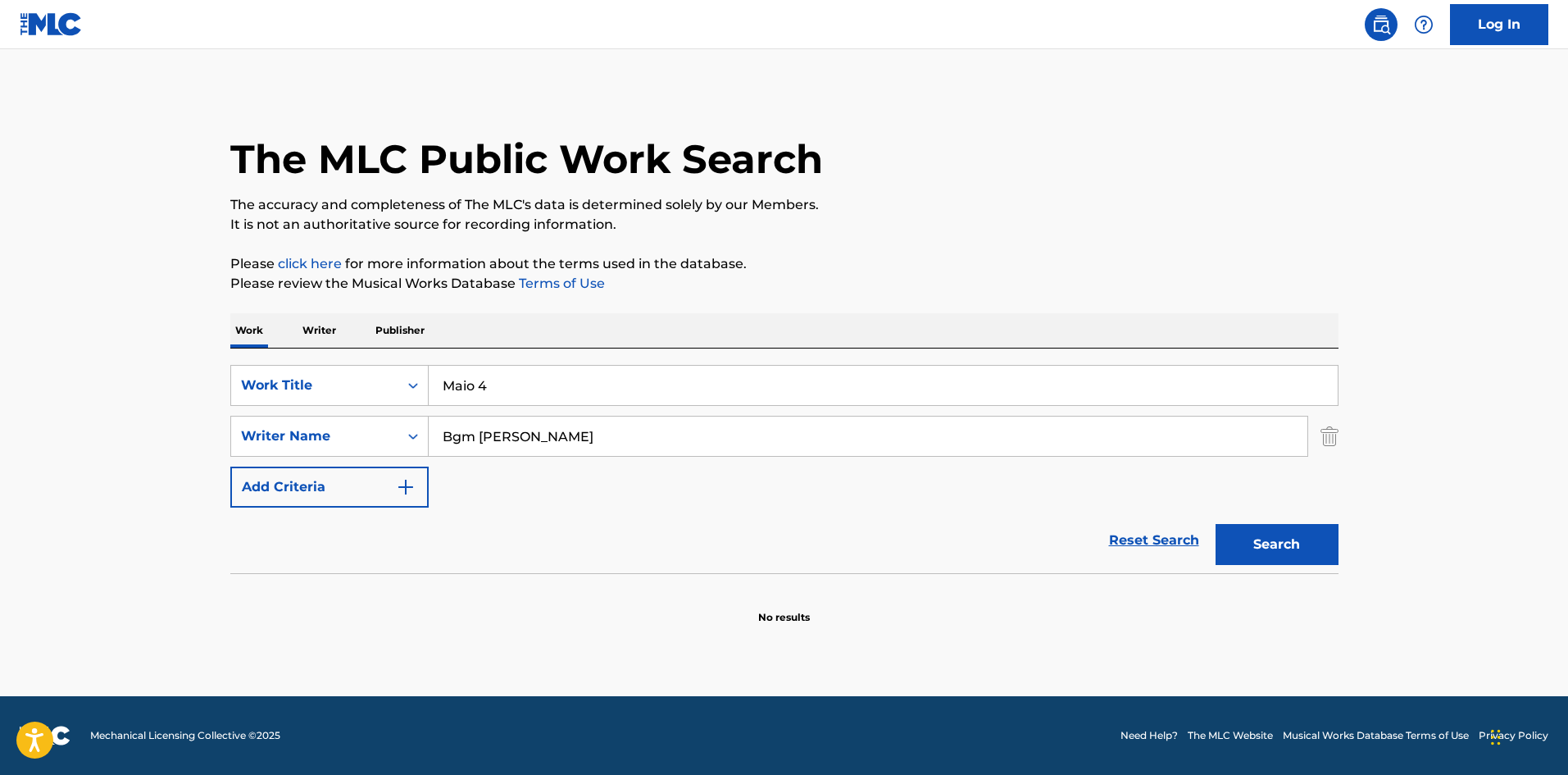
click at [485, 383] on input "Maio 4" at bounding box center [883, 385] width 909 height 39
click at [1283, 550] on button "Search" at bounding box center [1276, 544] width 123 height 41
click at [483, 377] on input "Maio 5" at bounding box center [883, 385] width 909 height 39
click at [1240, 539] on button "Search" at bounding box center [1276, 544] width 123 height 41
drag, startPoint x: 479, startPoint y: 382, endPoint x: 489, endPoint y: 383, distance: 10.0
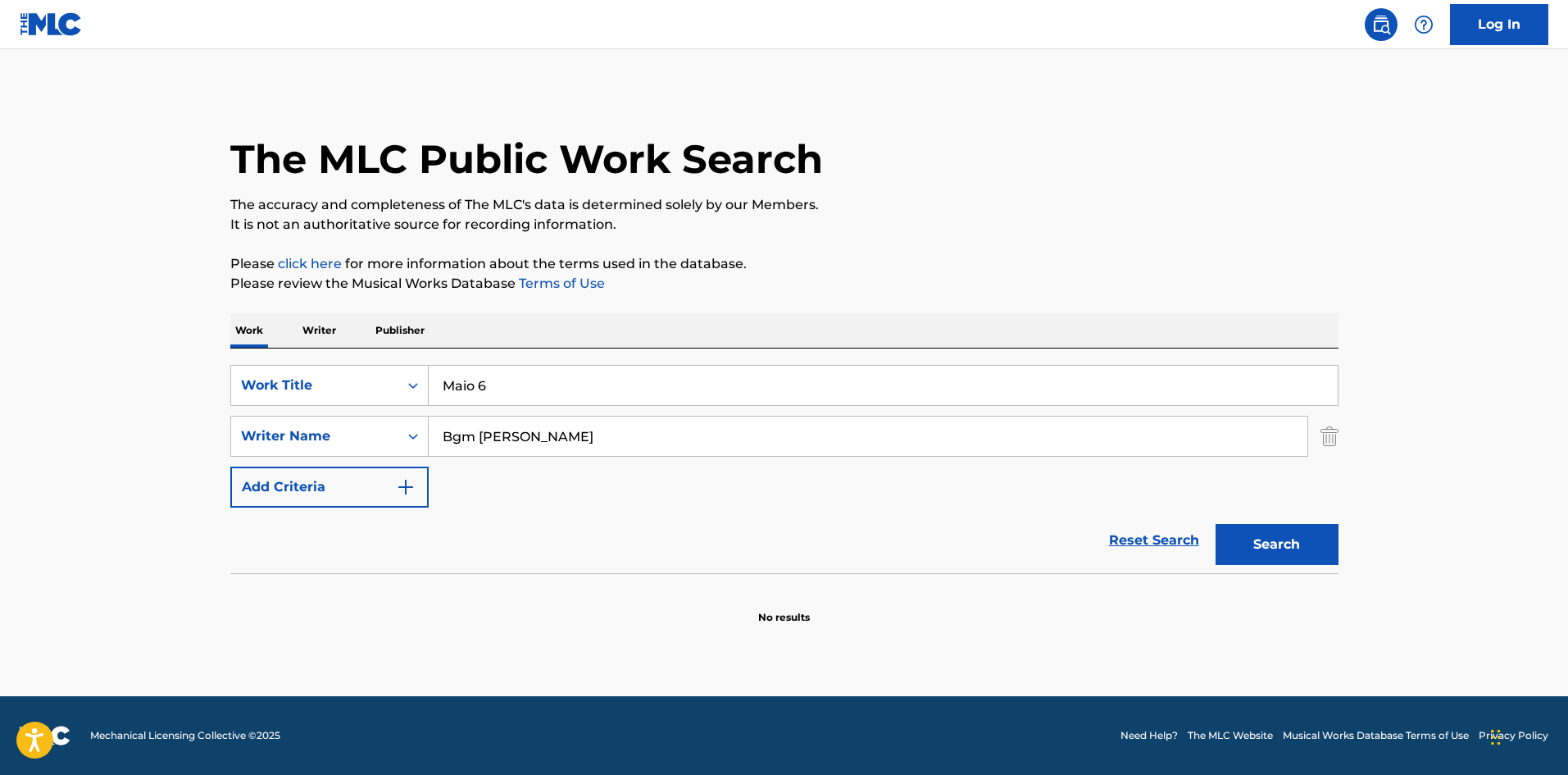
click at [489, 383] on input "Maio 6" at bounding box center [883, 385] width 909 height 39
click at [1262, 542] on button "Search" at bounding box center [1276, 544] width 123 height 41
click at [500, 385] on input "Maio 7" at bounding box center [883, 385] width 909 height 39
click at [1265, 544] on button "Search" at bounding box center [1276, 544] width 123 height 41
drag, startPoint x: 482, startPoint y: 382, endPoint x: 491, endPoint y: 383, distance: 9.1
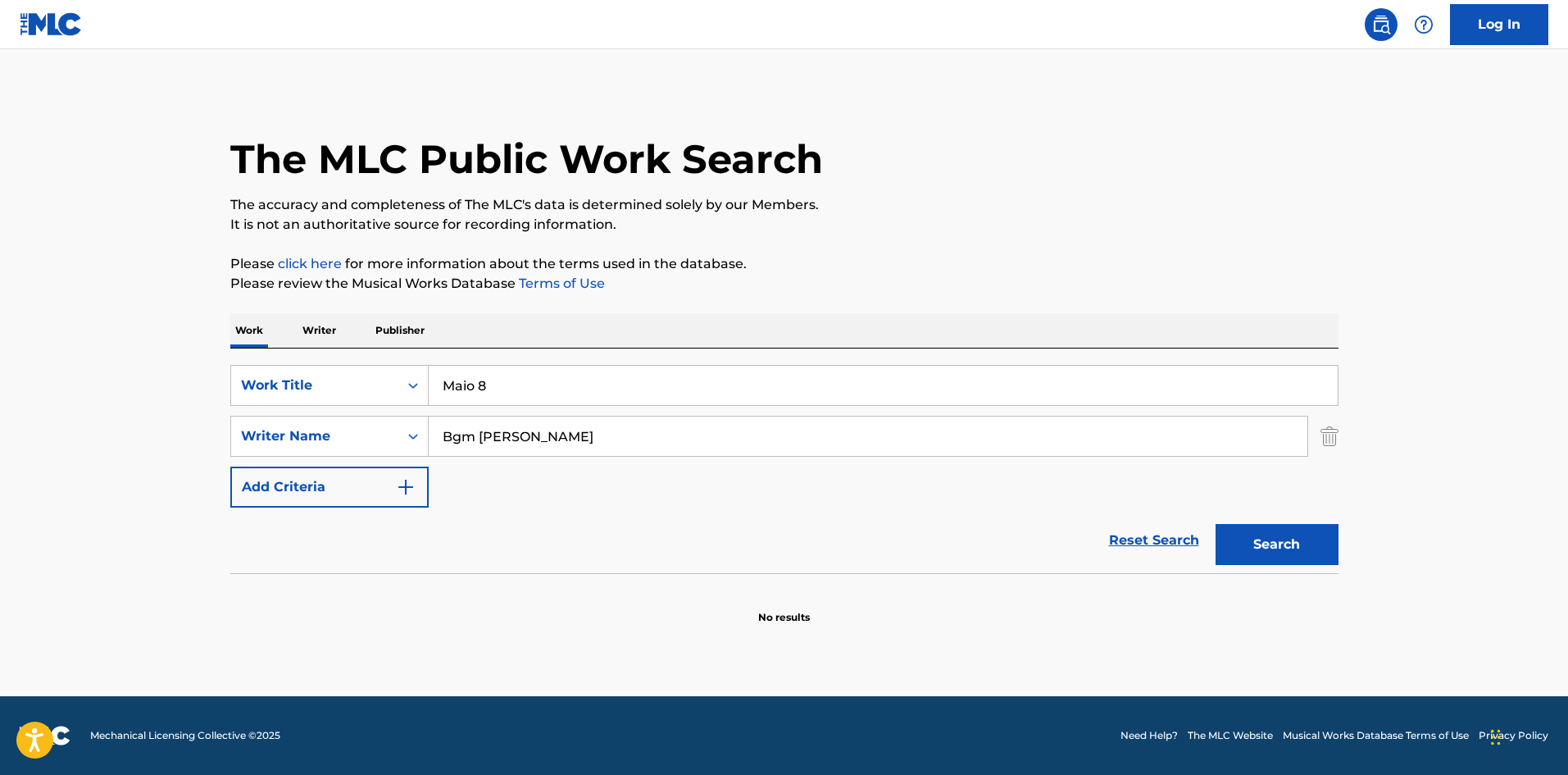
click at [491, 383] on input "Maio 8" at bounding box center [883, 385] width 909 height 39
click at [1264, 540] on button "Search" at bounding box center [1276, 544] width 123 height 41
drag, startPoint x: 488, startPoint y: 383, endPoint x: 555, endPoint y: 404, distance: 70.2
click at [392, 366] on div "SearchWithCriteria4552e191-dfae-43c5-877c-9d972cd37951 Work Title Maio 9" at bounding box center [785, 385] width 1108 height 41
paste input "Koui 1"
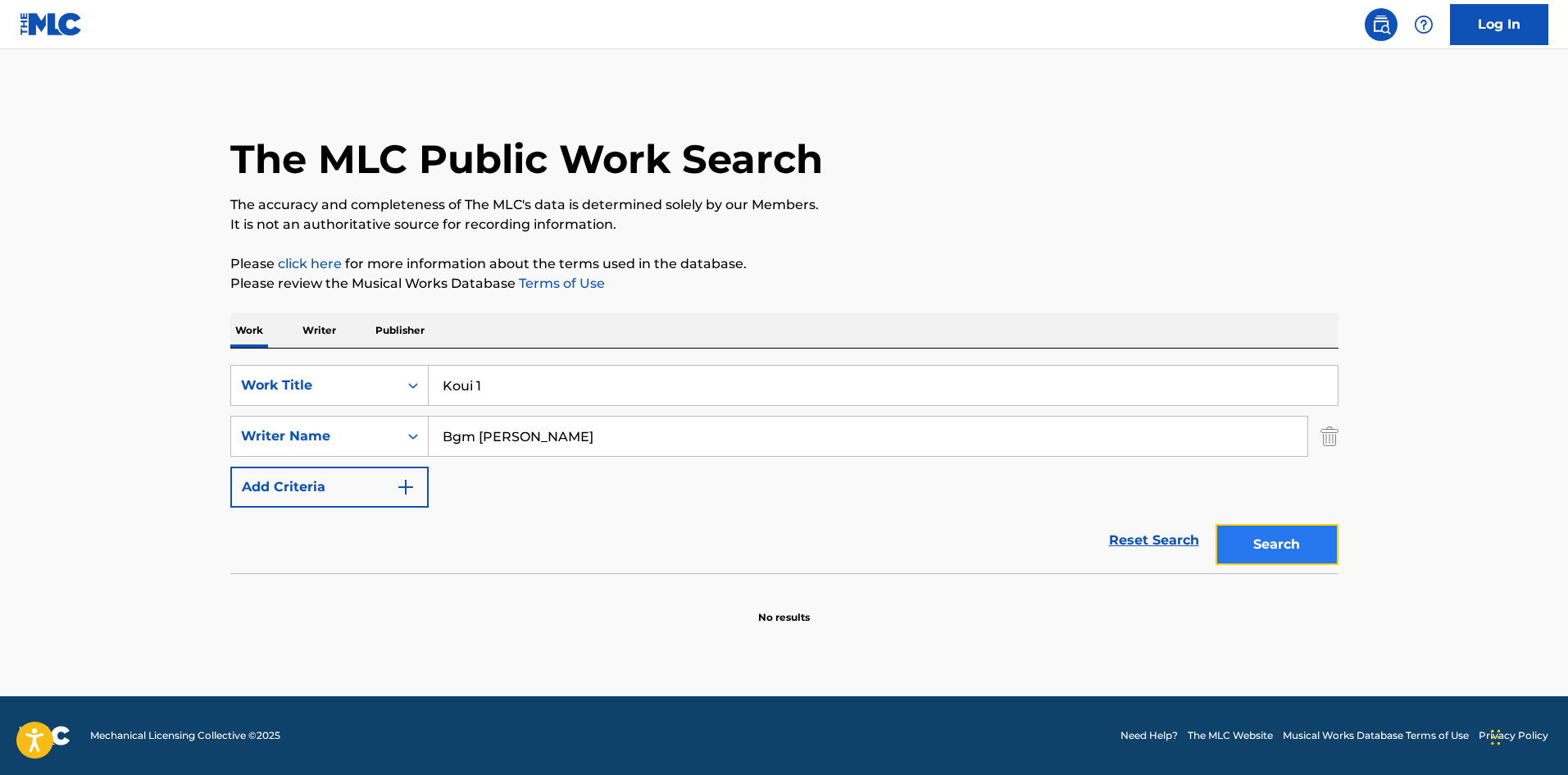
click at [1286, 545] on button "Search" at bounding box center [1276, 544] width 123 height 41
drag, startPoint x: 475, startPoint y: 383, endPoint x: 486, endPoint y: 387, distance: 11.7
click at [486, 387] on input "Koui 1" at bounding box center [883, 385] width 909 height 39
click at [1249, 536] on button "Search" at bounding box center [1276, 544] width 123 height 41
click at [483, 383] on input "Koui 2" at bounding box center [883, 385] width 909 height 39
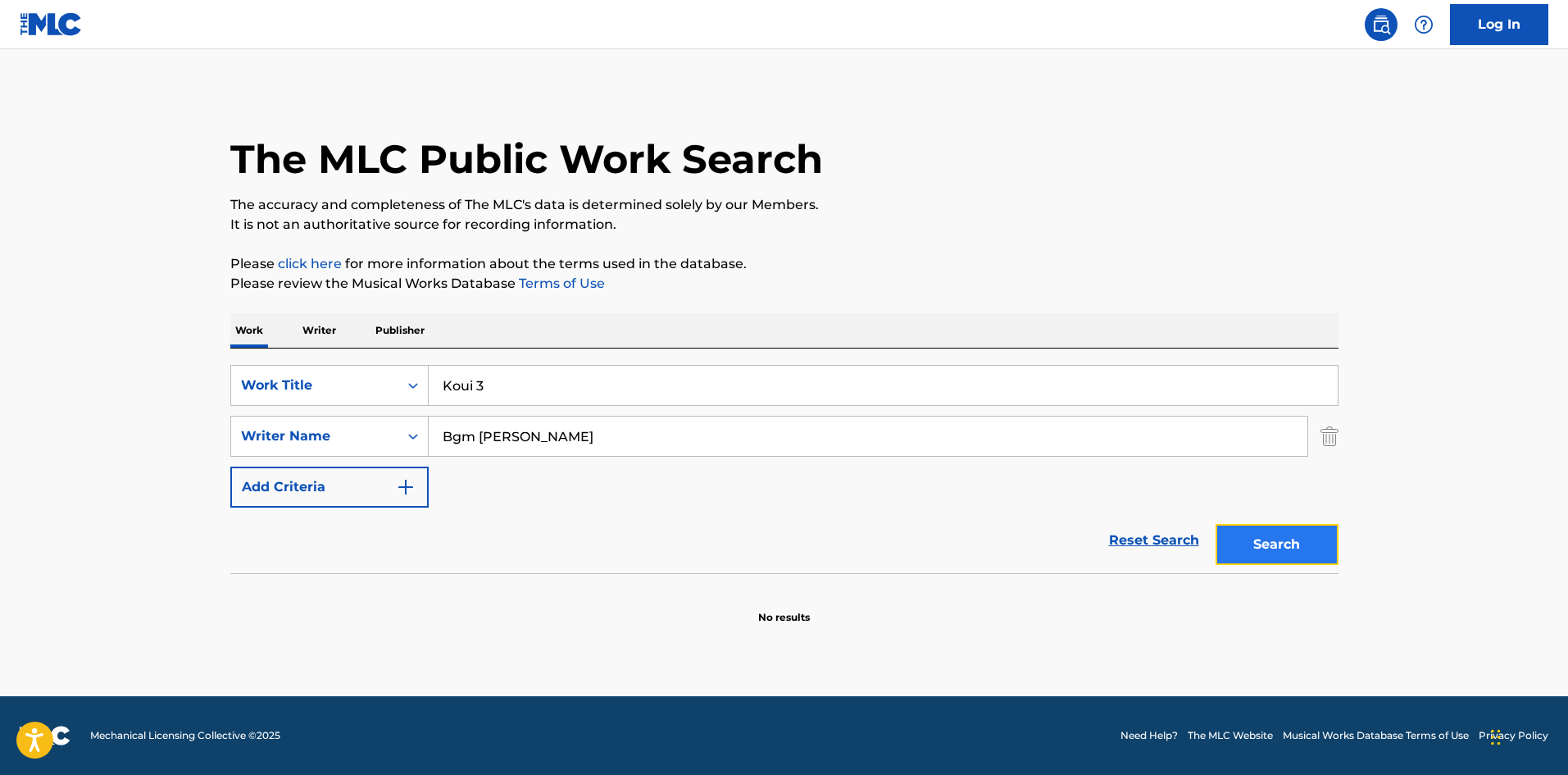
click at [1278, 548] on button "Search" at bounding box center [1276, 544] width 123 height 41
click at [482, 383] on input "Koui 3" at bounding box center [883, 385] width 909 height 39
click at [1256, 533] on button "Search" at bounding box center [1276, 544] width 123 height 41
click at [477, 383] on input "Koui 4" at bounding box center [883, 385] width 909 height 39
click at [1291, 551] on button "Search" at bounding box center [1276, 544] width 123 height 41
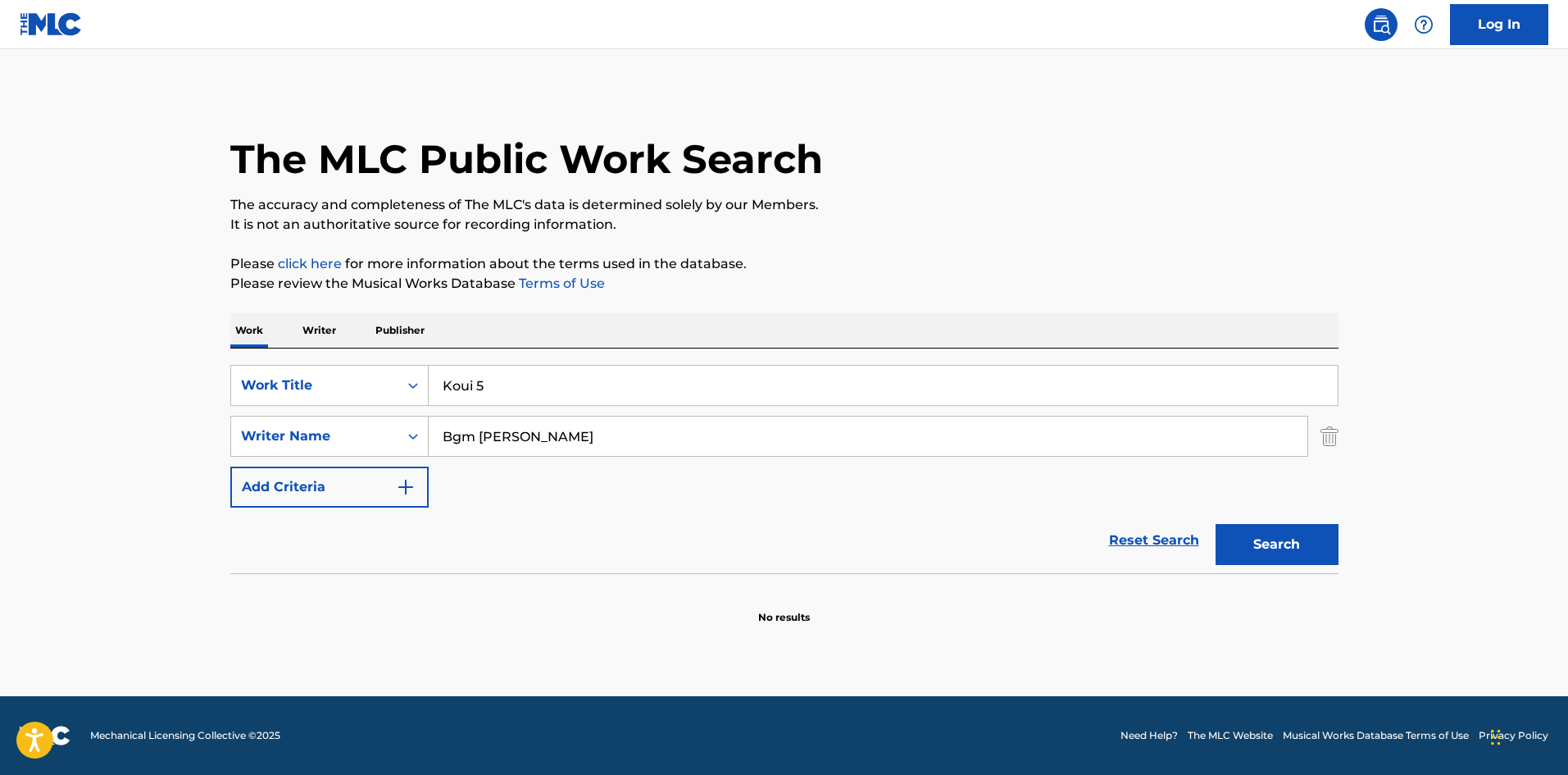
click at [486, 387] on input "Koui 5" at bounding box center [883, 385] width 909 height 39
click at [1264, 536] on button "Search" at bounding box center [1276, 544] width 123 height 41
click at [483, 385] on input "Koui 6" at bounding box center [883, 385] width 909 height 39
click at [1272, 542] on button "Search" at bounding box center [1276, 544] width 123 height 41
click at [483, 385] on input "Koui 7" at bounding box center [883, 385] width 909 height 39
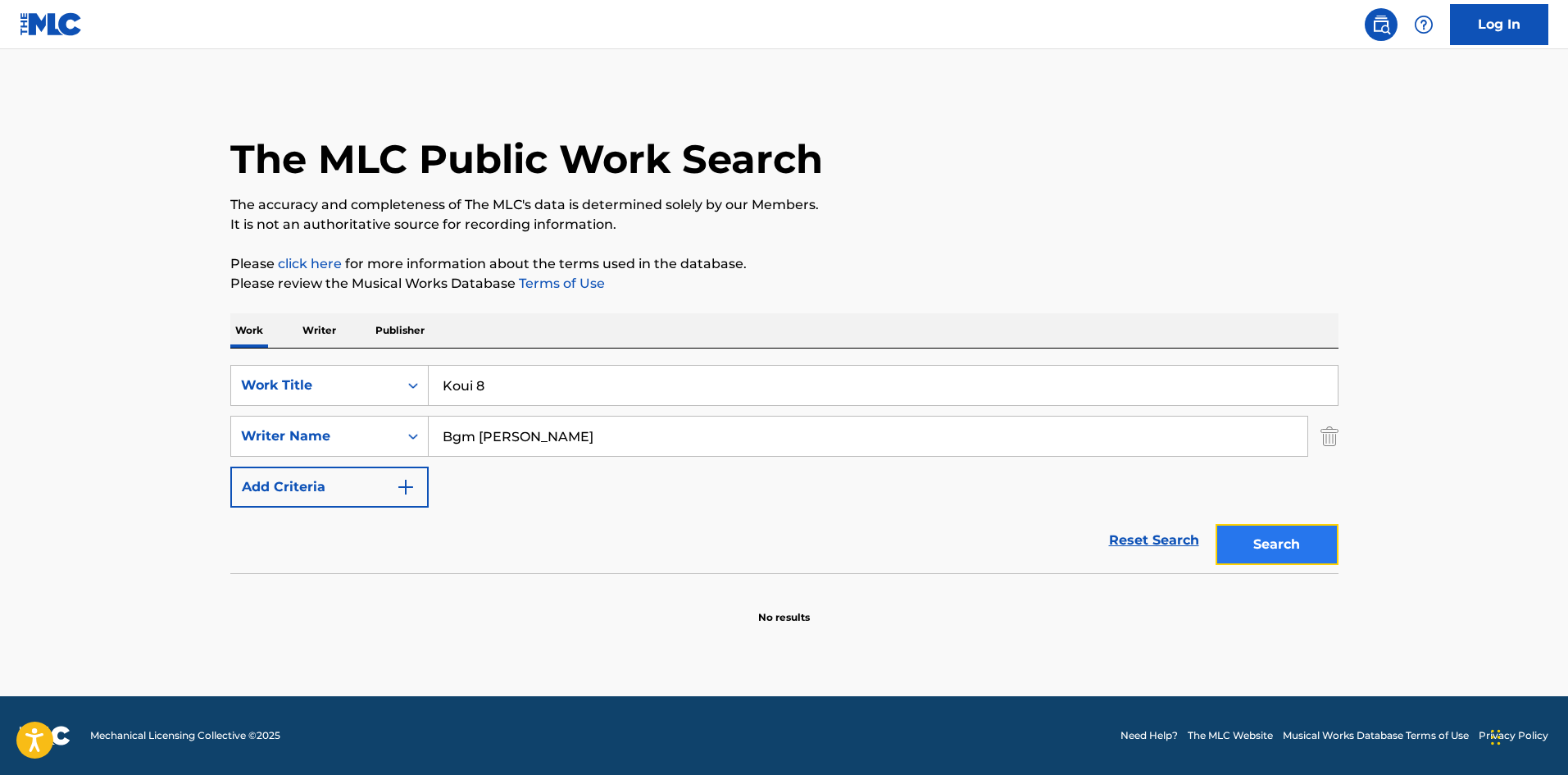
click at [1250, 534] on button "Search" at bounding box center [1276, 544] width 123 height 41
drag, startPoint x: 479, startPoint y: 384, endPoint x: 489, endPoint y: 385, distance: 10.0
click at [489, 385] on input "Koui 8" at bounding box center [883, 385] width 909 height 39
click at [1297, 544] on button "Search" at bounding box center [1276, 544] width 123 height 41
click at [356, 378] on div "SearchWithCriteria4552e191-dfae-43c5-877c-9d972cd37951 Work Title Koui 9" at bounding box center [785, 385] width 1108 height 41
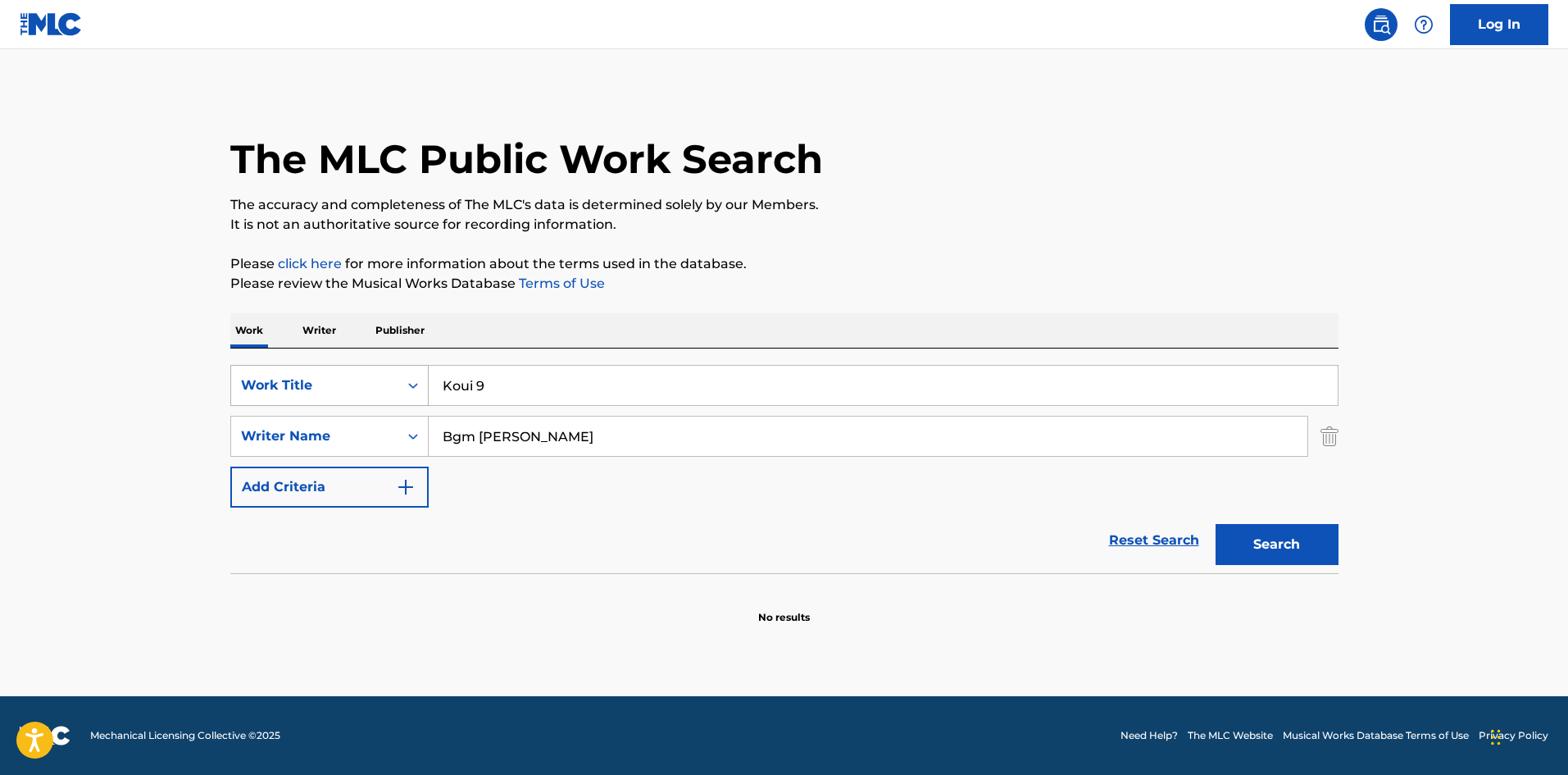
paste input "GET UP"
type input "GET UP"
drag, startPoint x: 418, startPoint y: 424, endPoint x: 403, endPoint y: 438, distance: 20.5
click at [398, 424] on div "SearchWithCriteria98cfab32-5aea-4306-8597-23d3a9d43c36 Writer Name [PERSON_NAME]" at bounding box center [785, 436] width 1108 height 41
paste input "Nova [PERSON_NAME]"
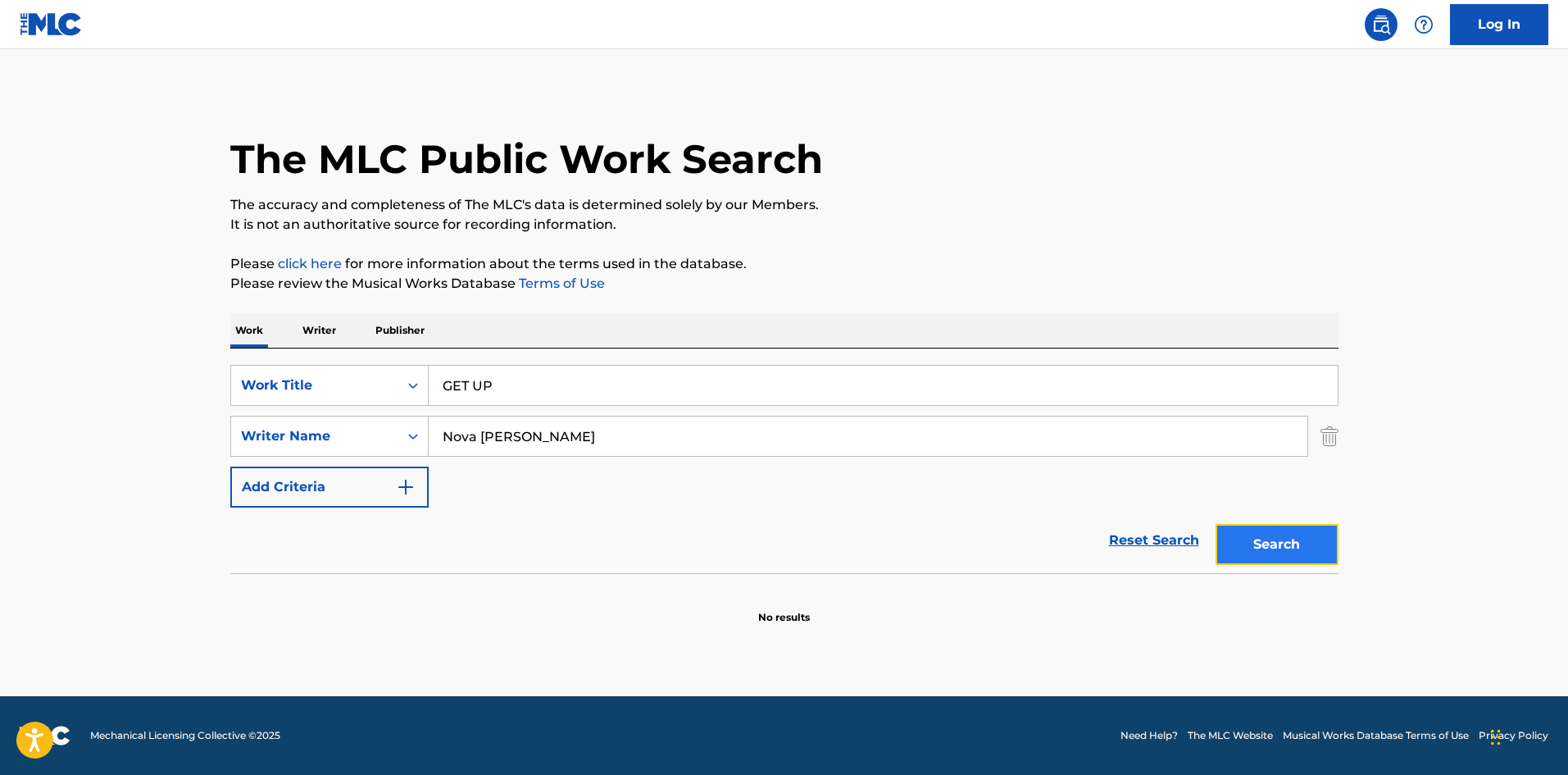
click at [1299, 532] on button "Search" at bounding box center [1276, 544] width 123 height 41
drag, startPoint x: 453, startPoint y: 437, endPoint x: 351, endPoint y: 451, distance: 103.0
click at [346, 436] on div "SearchWithCriteria98cfab32-5aea-4306-8597-23d3a9d43c36 Writer Name [PERSON_NAME]" at bounding box center [785, 436] width 1108 height 41
type input "[PERSON_NAME]"
click at [1236, 525] on button "Search" at bounding box center [1276, 544] width 123 height 41
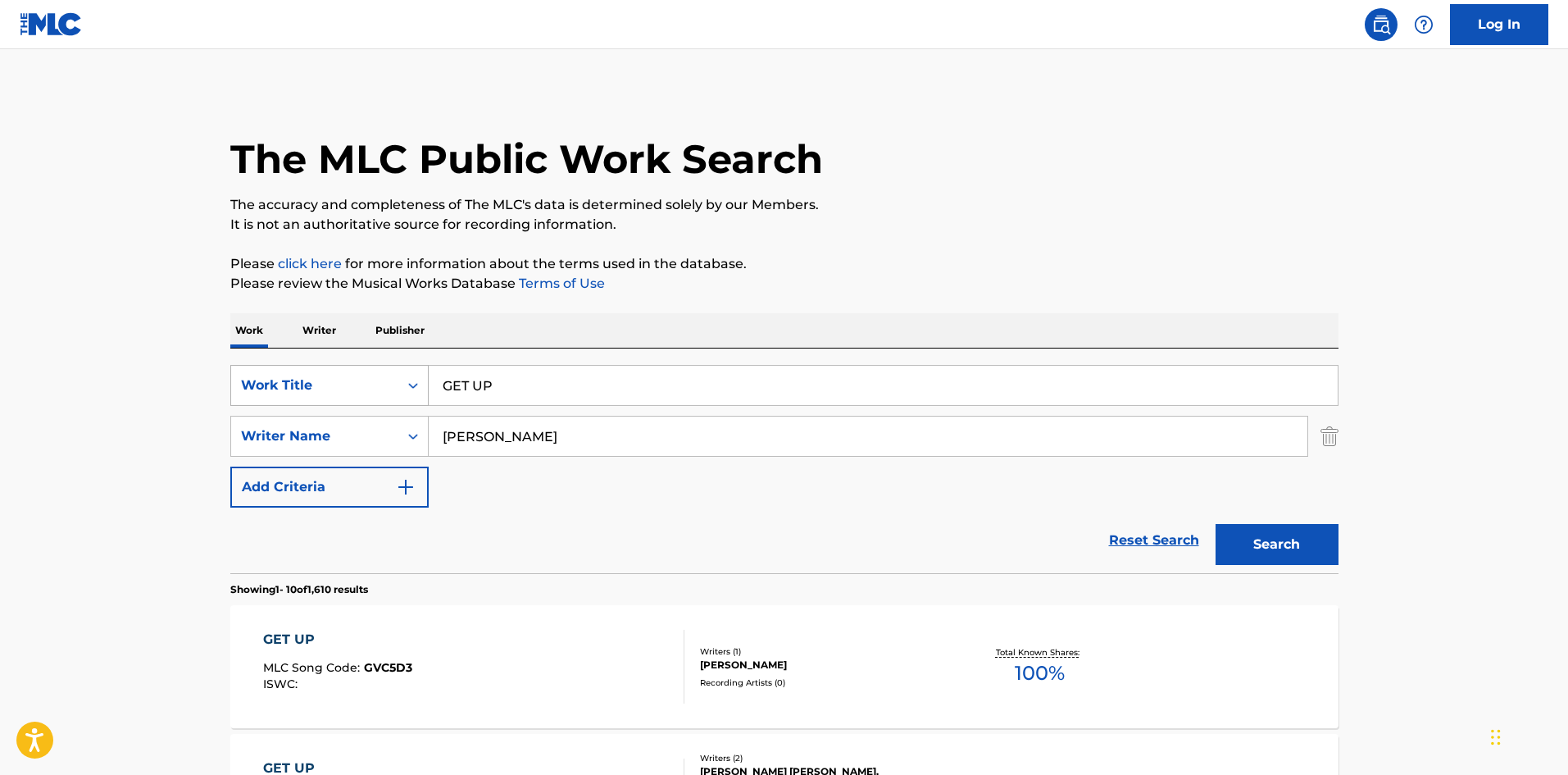
drag, startPoint x: 502, startPoint y: 391, endPoint x: 355, endPoint y: 381, distance: 147.3
click at [342, 370] on div "SearchWithCriteria4552e191-dfae-43c5-877c-9d972cd37951 Work Title GET UP" at bounding box center [785, 385] width 1108 height 41
paste input "KIMIHENORABURETAA"
type input "KIMIHENORABURETAA"
drag, startPoint x: 477, startPoint y: 440, endPoint x: 402, endPoint y: 433, distance: 75.3
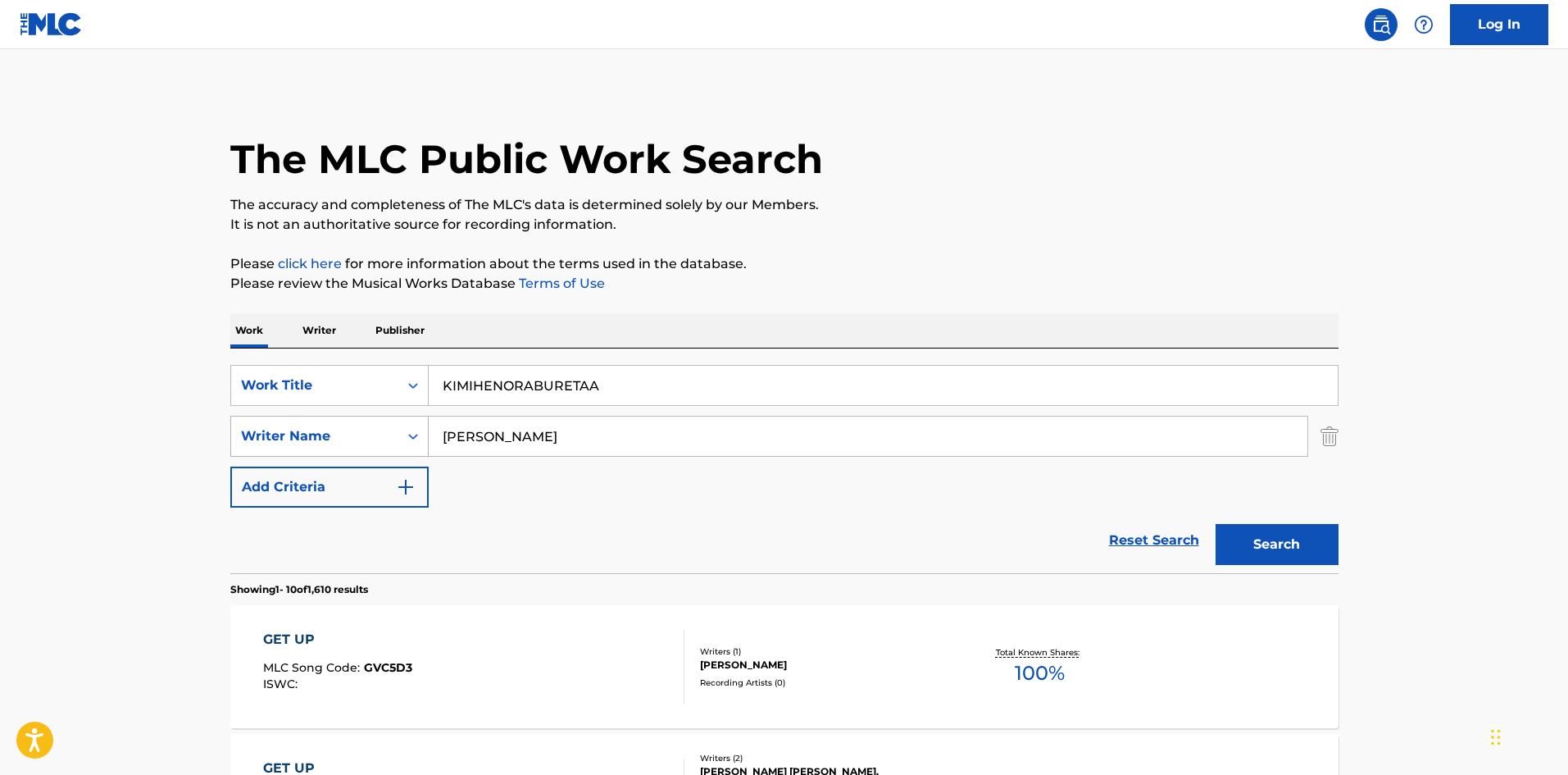
click at [395, 430] on div "SearchWithCriteria98cfab32-5aea-4306-8597-23d3a9d43c36 Writer Name [PERSON_NAME]" at bounding box center [785, 436] width 1108 height 41
click at [1303, 533] on button "Search" at bounding box center [1276, 544] width 123 height 41
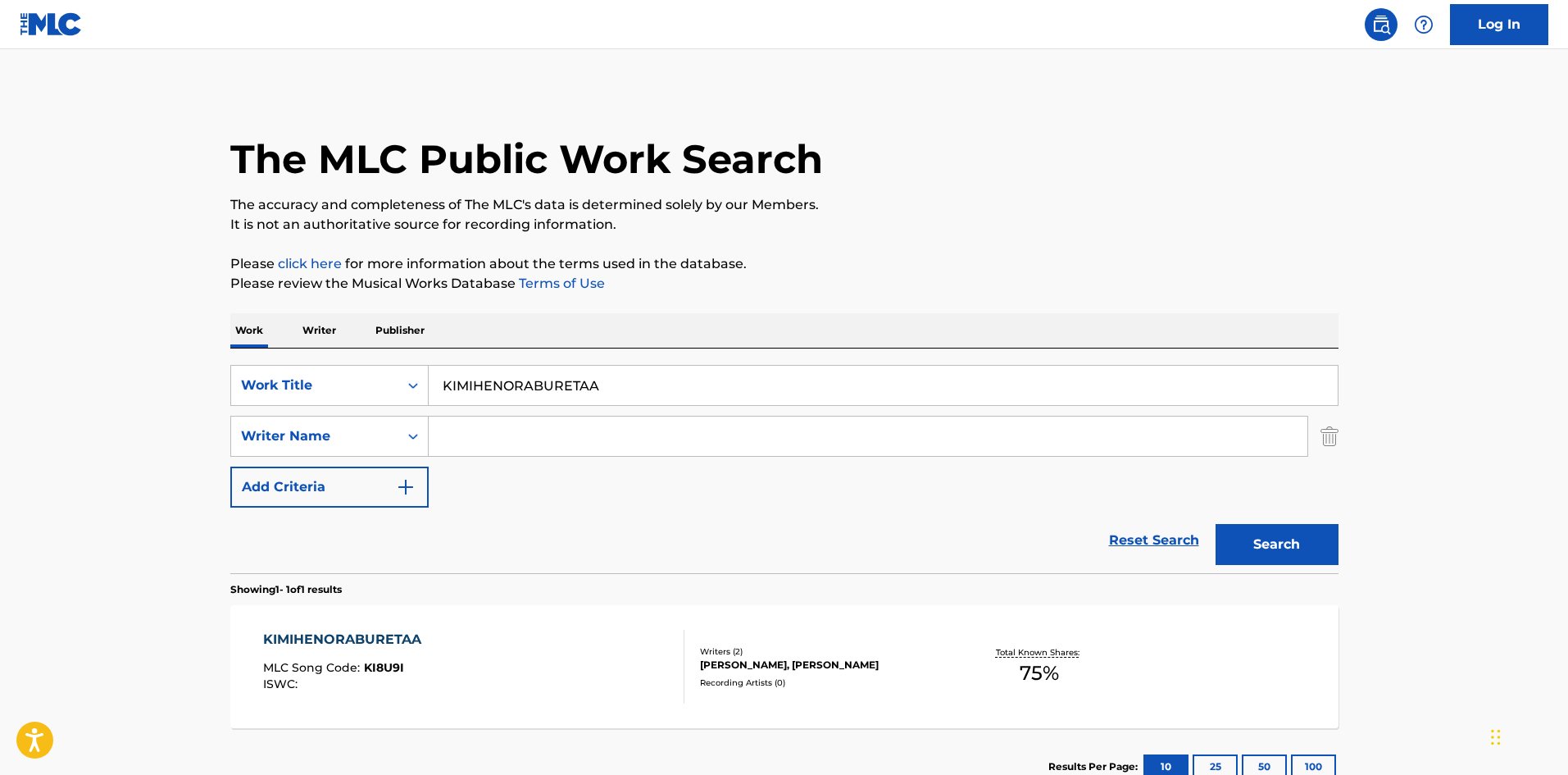
drag, startPoint x: 613, startPoint y: 382, endPoint x: 404, endPoint y: 408, distance: 210.6
click at [382, 389] on div "SearchWithCriteria4552e191-dfae-43c5-877c-9d972cd37951 Work Title KIMIHENORABUR…" at bounding box center [785, 385] width 1108 height 41
paste input "AROMA 9"
click at [1226, 537] on button "Search" at bounding box center [1276, 544] width 123 height 41
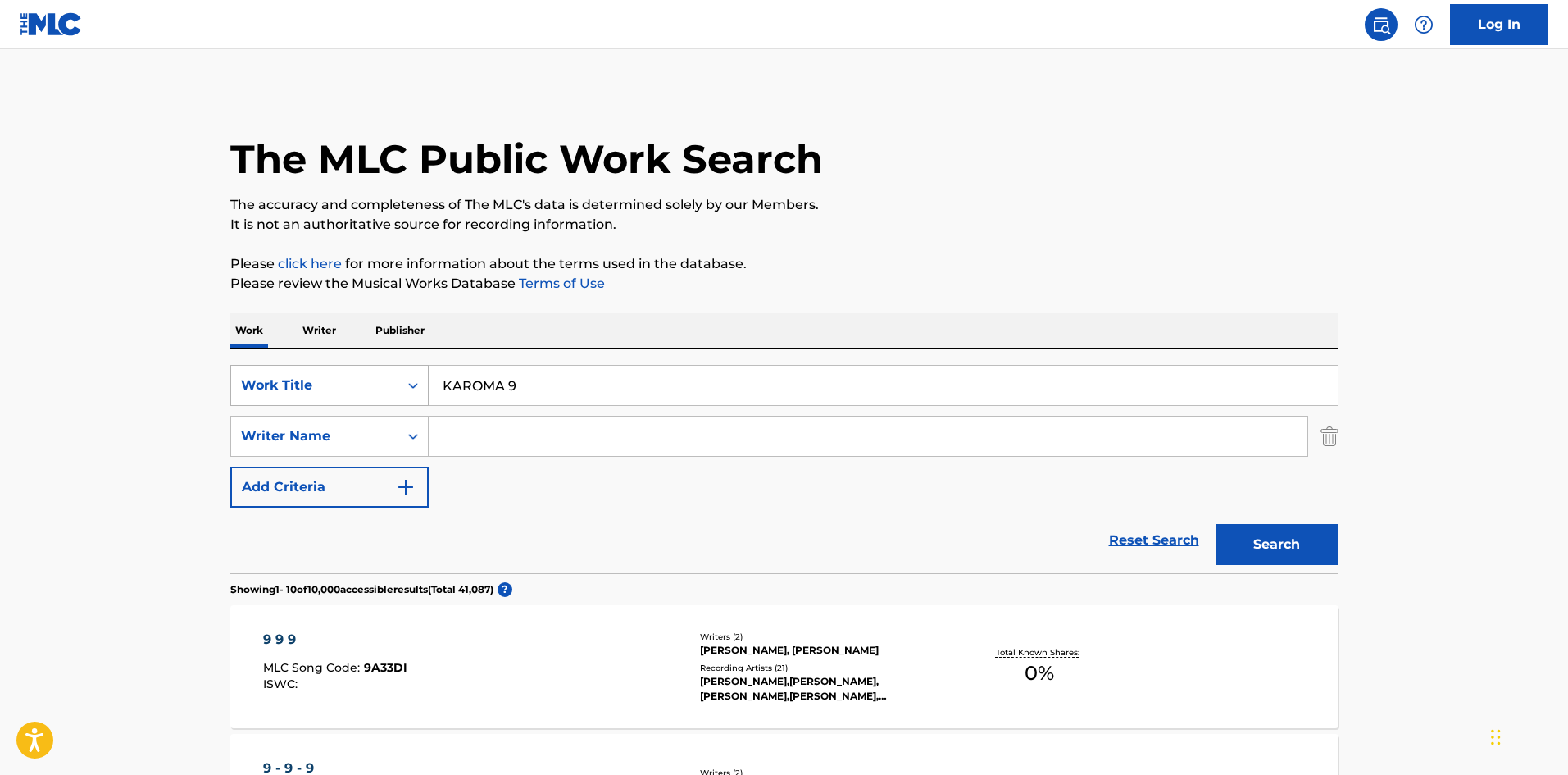
drag, startPoint x: 526, startPoint y: 388, endPoint x: 413, endPoint y: 381, distance: 113.2
click at [416, 379] on div "SearchWithCriteria4552e191-dfae-43c5-877c-9d972cd37951 Work Title KAROMA 9" at bounding box center [785, 385] width 1108 height 41
paste input "NIBAHA 1"
click at [1305, 552] on button "Search" at bounding box center [1276, 544] width 123 height 41
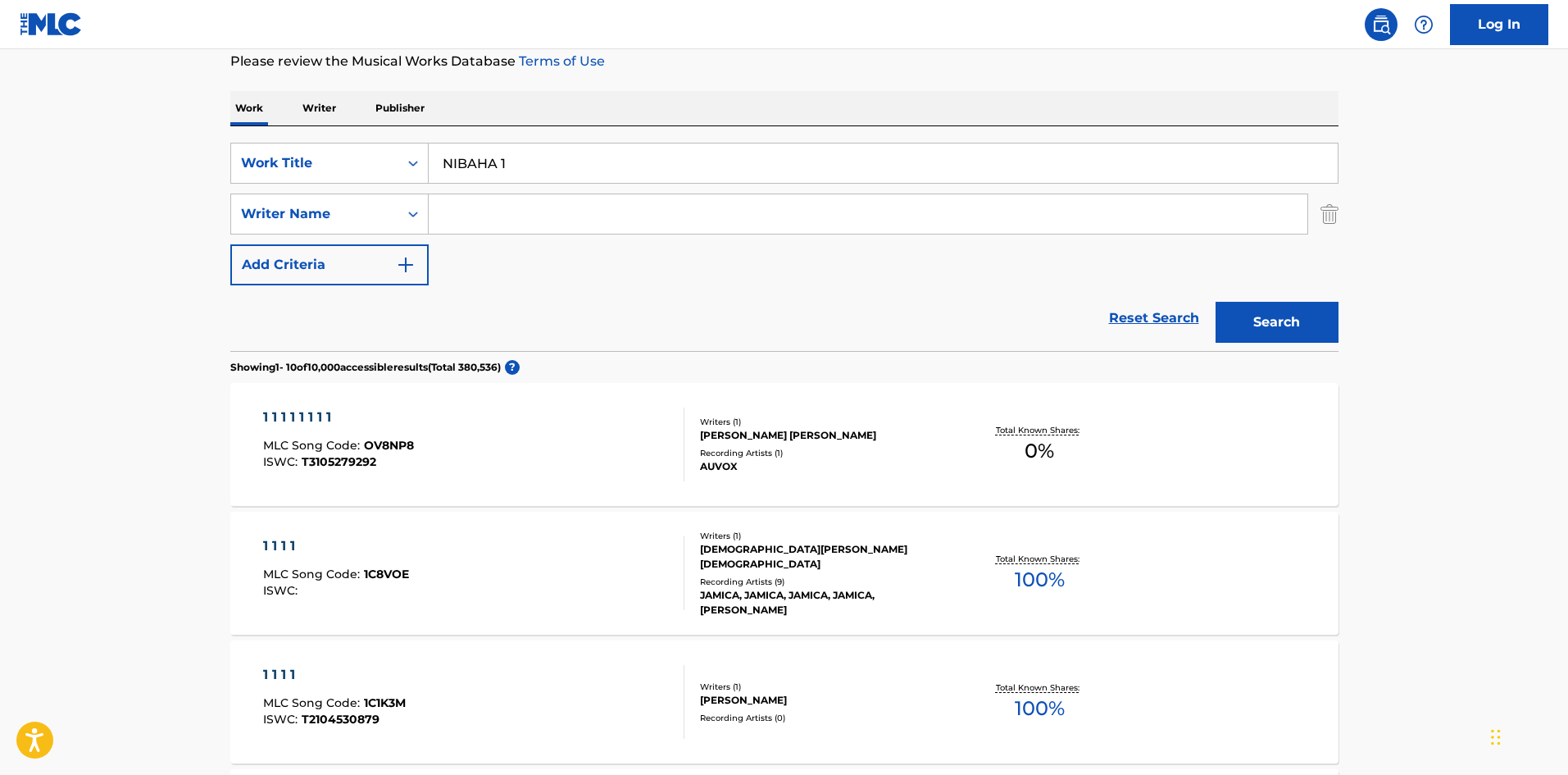
scroll to position [224, 0]
click at [507, 164] on input "NIBAHA 1" at bounding box center [883, 160] width 909 height 39
click at [1293, 309] on button "Search" at bounding box center [1276, 319] width 123 height 41
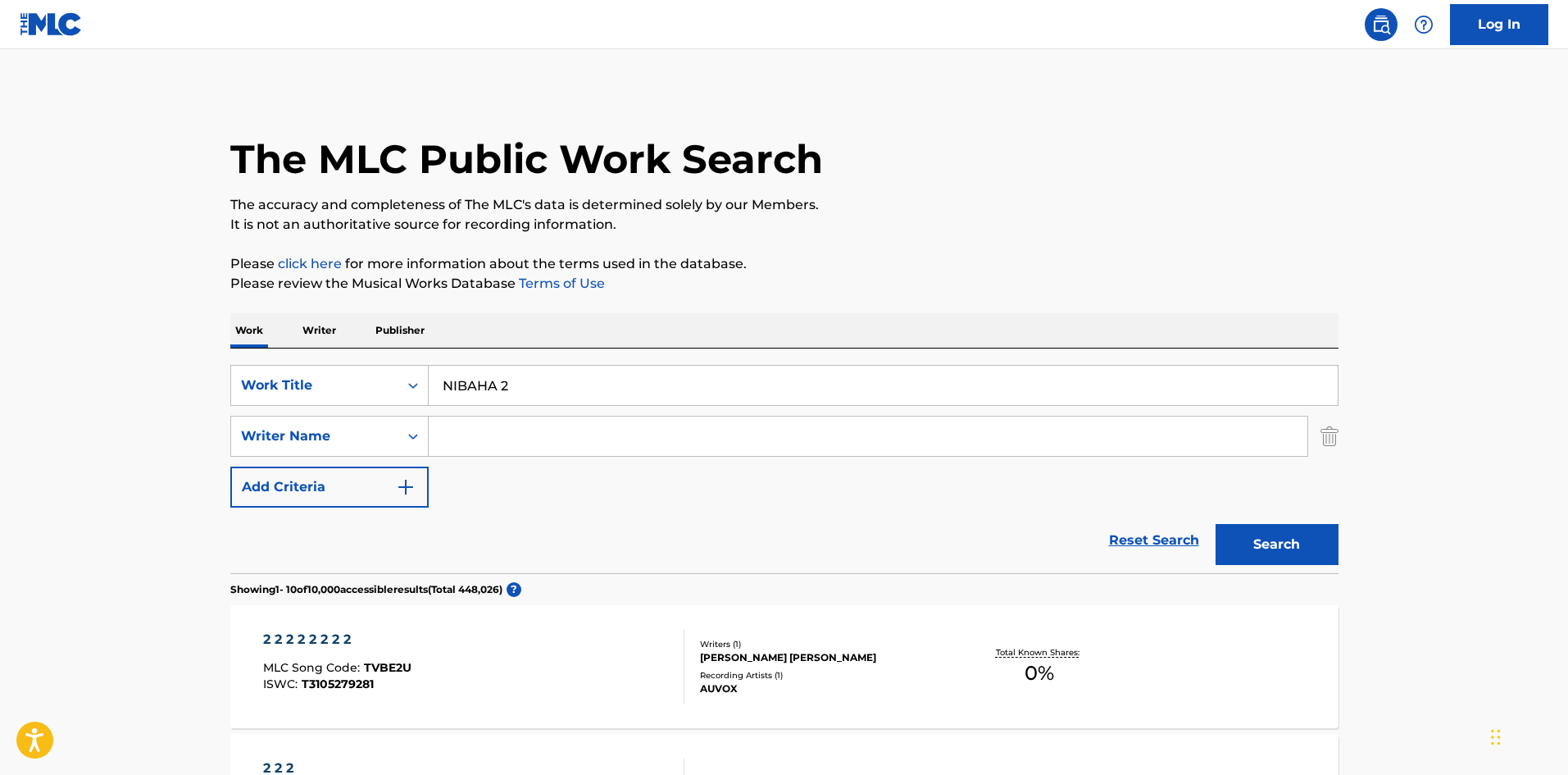
click at [506, 389] on input "NIBAHA 2" at bounding box center [883, 385] width 909 height 39
click at [1274, 536] on button "Search" at bounding box center [1276, 544] width 123 height 41
click at [511, 391] on input "NIBAHA 3" at bounding box center [883, 385] width 909 height 39
drag, startPoint x: 1283, startPoint y: 536, endPoint x: 1235, endPoint y: 542, distance: 48.4
click at [1283, 536] on button "Search" at bounding box center [1276, 544] width 123 height 41
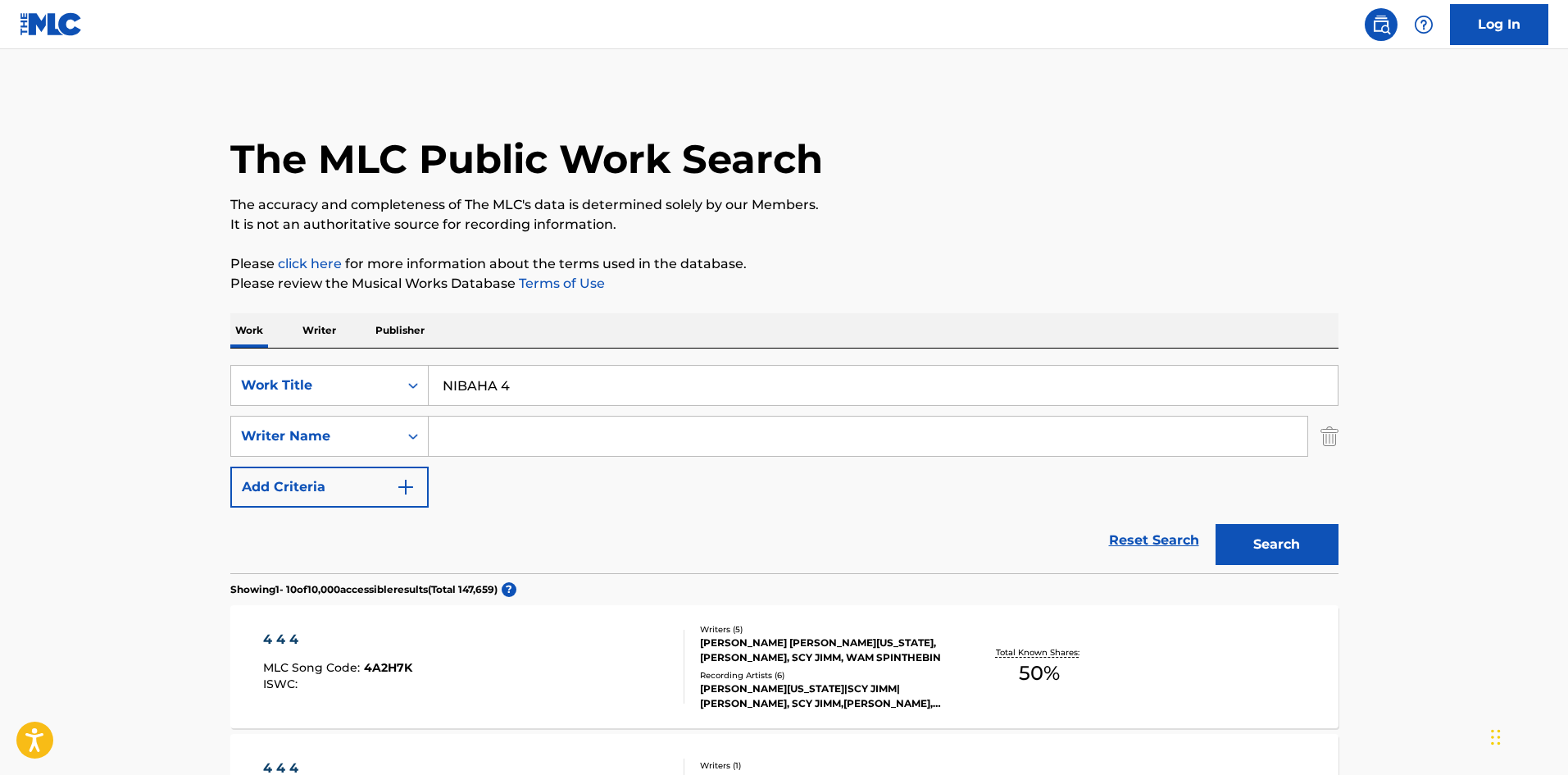
drag, startPoint x: 504, startPoint y: 386, endPoint x: 515, endPoint y: 387, distance: 11.0
click at [515, 387] on input "NIBAHA 4" at bounding box center [883, 385] width 909 height 39
click at [1246, 529] on button "Search" at bounding box center [1276, 544] width 123 height 41
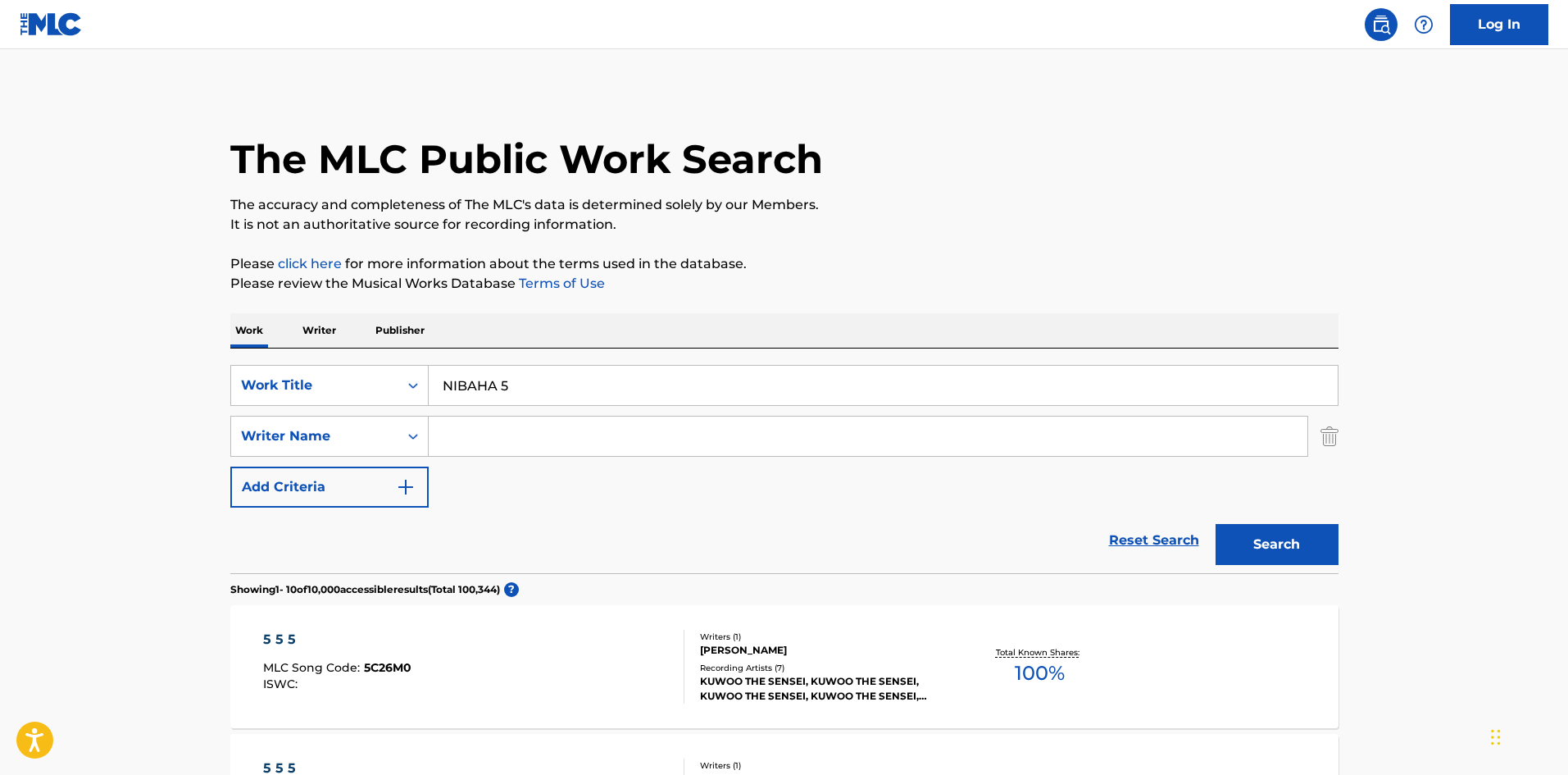
click at [509, 385] on input "NIBAHA 5" at bounding box center [883, 385] width 909 height 39
click at [1246, 539] on button "Search" at bounding box center [1276, 544] width 123 height 41
drag, startPoint x: 501, startPoint y: 388, endPoint x: 519, endPoint y: 391, distance: 18.2
click at [518, 390] on input "NIBAHA 6" at bounding box center [883, 385] width 909 height 39
click at [1256, 534] on button "Search" at bounding box center [1276, 544] width 123 height 41
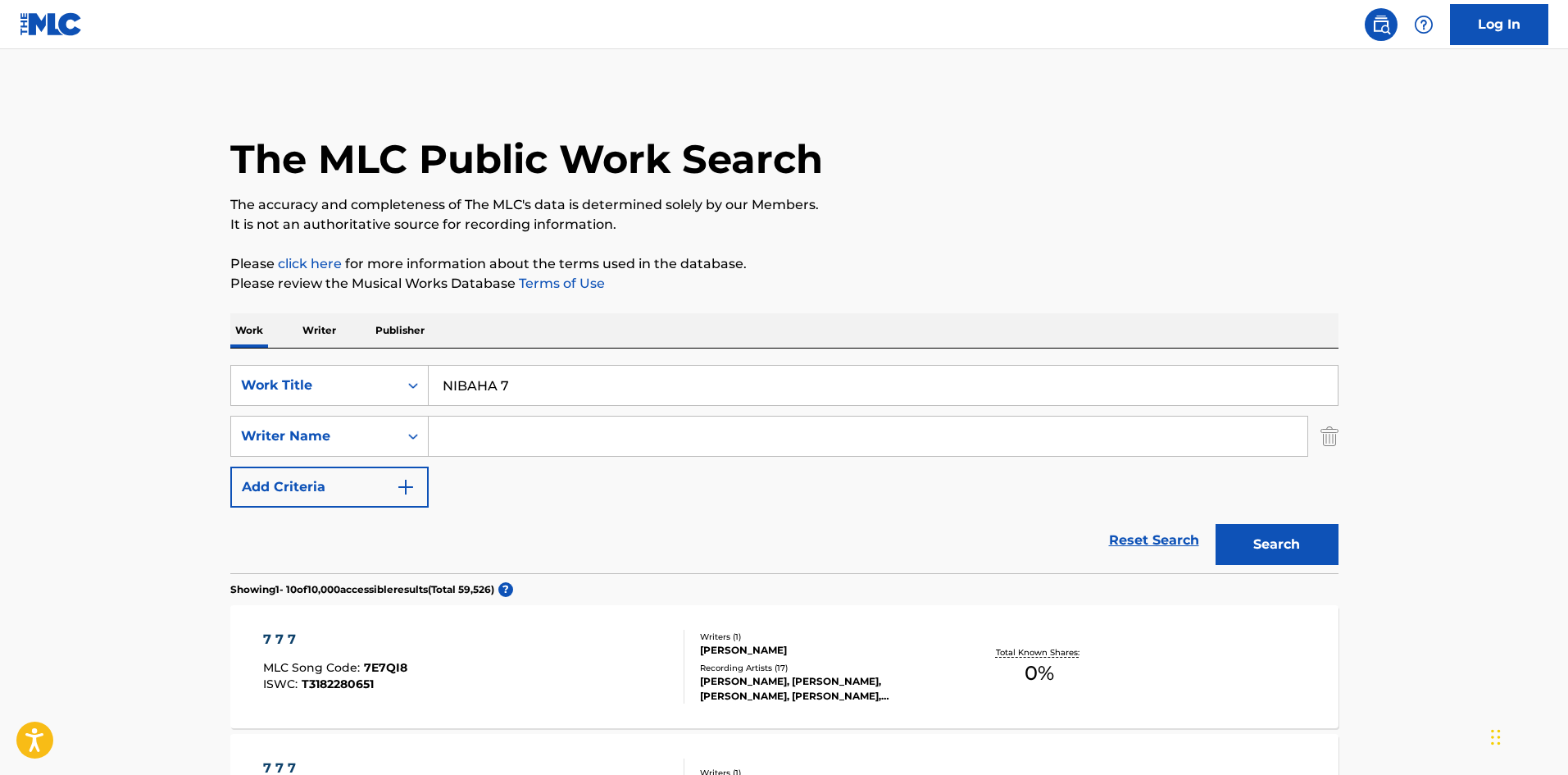
drag, startPoint x: 501, startPoint y: 383, endPoint x: 581, endPoint y: 388, distance: 80.2
click at [582, 386] on input "NIBAHA 7" at bounding box center [883, 385] width 909 height 39
click at [1250, 542] on button "Search" at bounding box center [1276, 544] width 123 height 41
drag, startPoint x: 501, startPoint y: 383, endPoint x: 517, endPoint y: 383, distance: 16.0
click at [517, 383] on input "NIBAHA 8" at bounding box center [883, 385] width 909 height 39
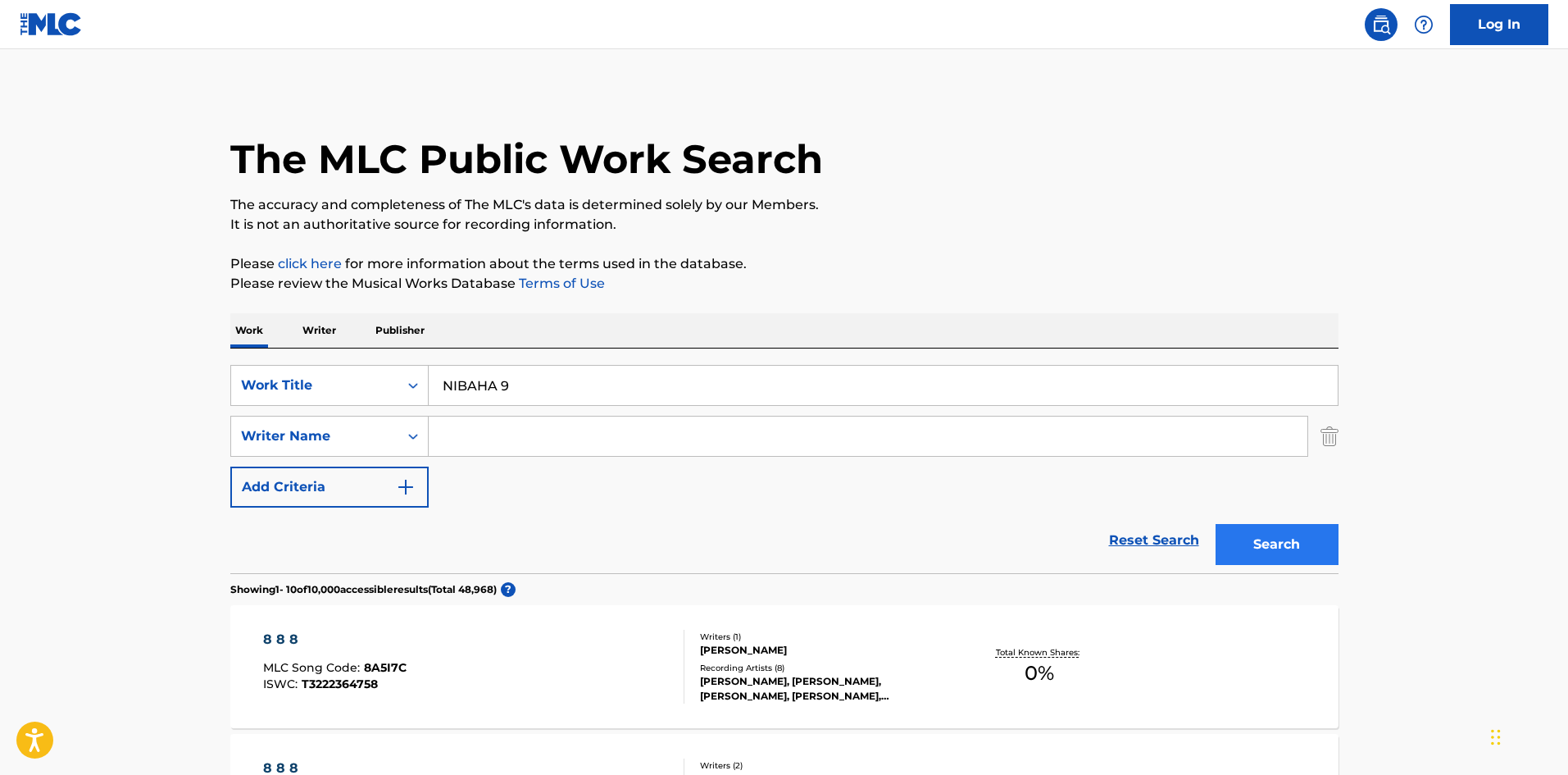
type input "NIBAHA 9"
click at [1260, 538] on button "Search" at bounding box center [1276, 544] width 123 height 41
click at [291, 383] on div "Work Title" at bounding box center [314, 385] width 147 height 20
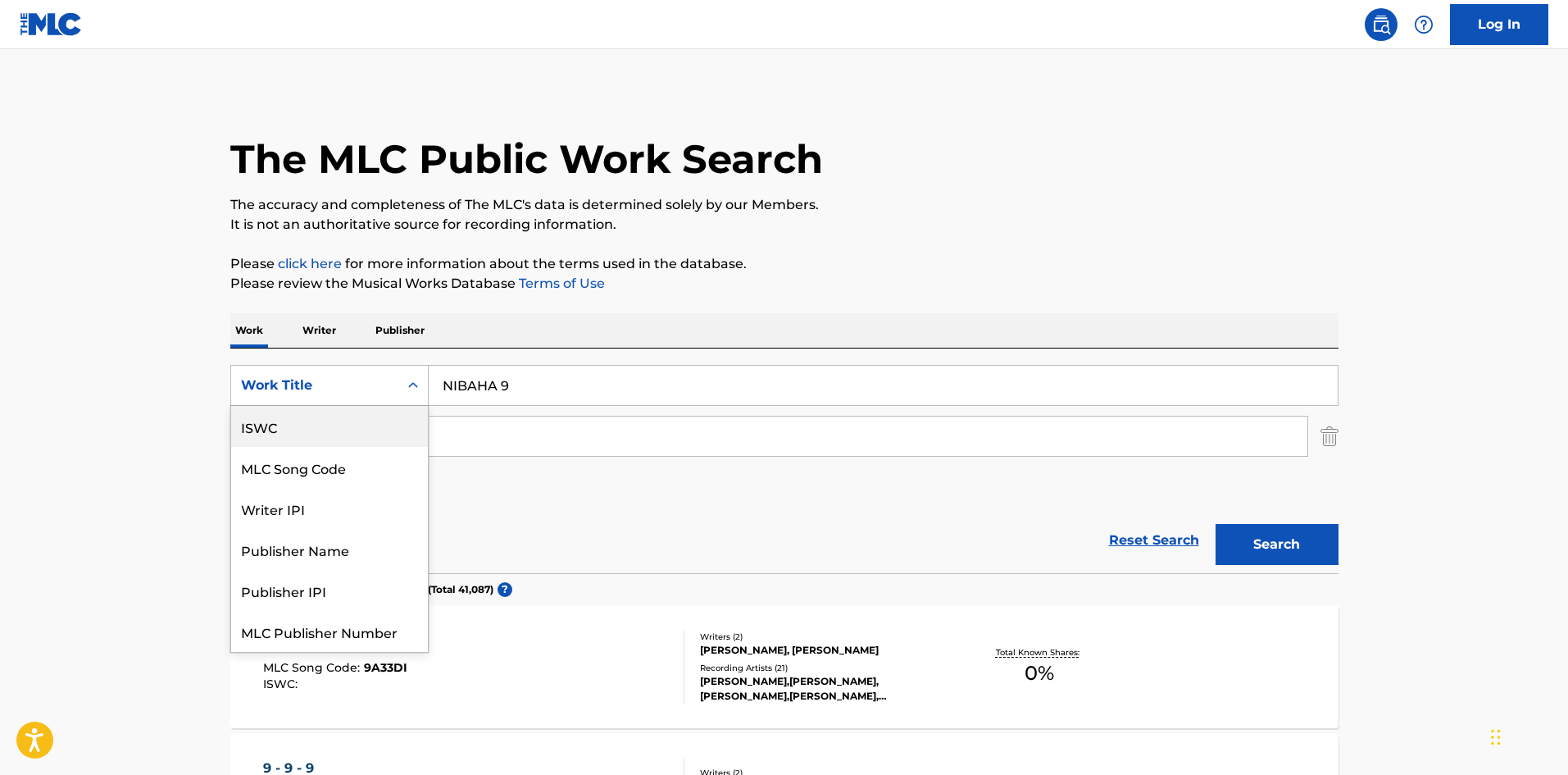
click at [315, 431] on div "ISWC" at bounding box center [330, 426] width 197 height 41
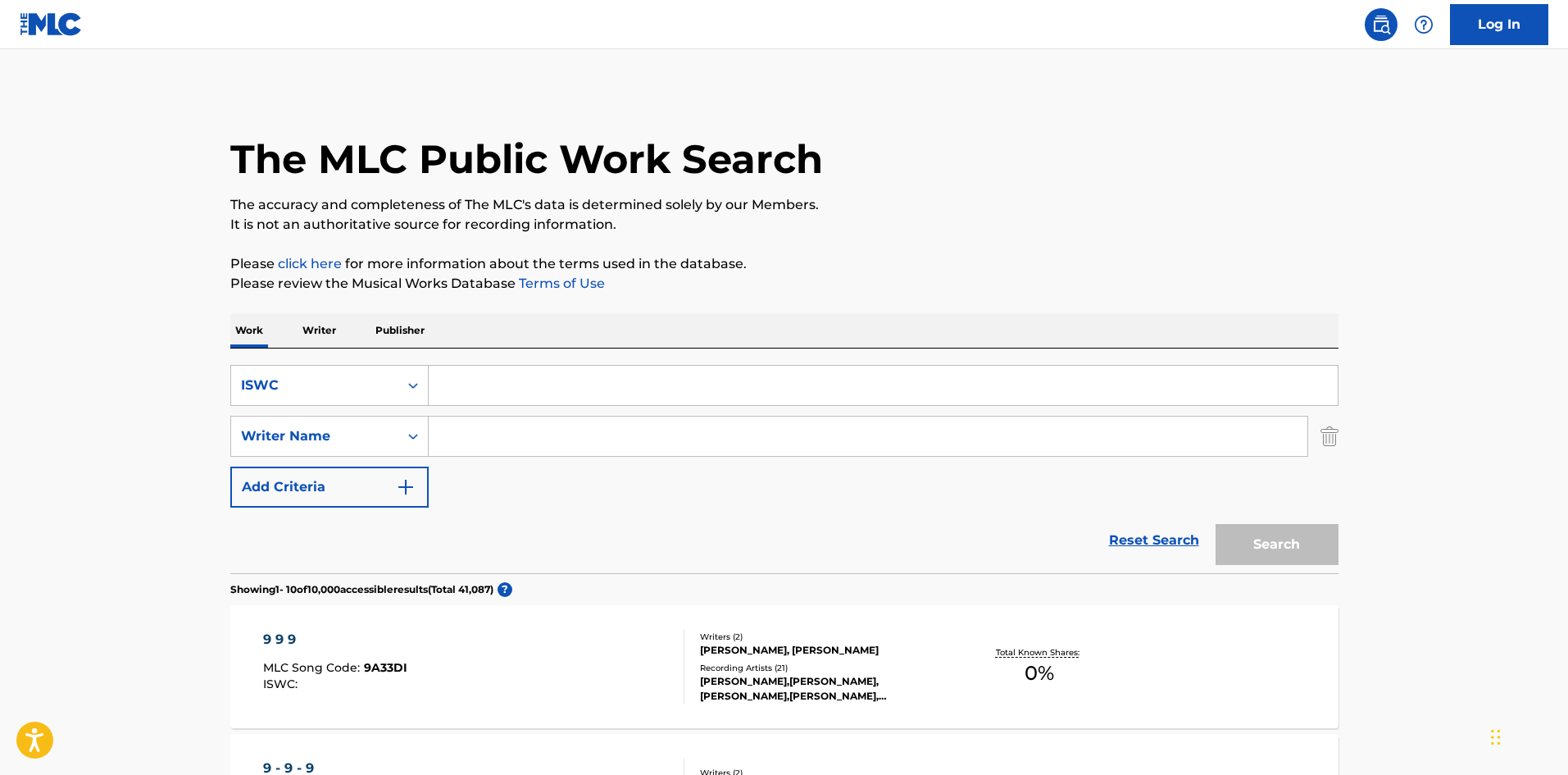
click at [459, 392] on input "Search Form" at bounding box center [883, 385] width 909 height 39
paste input "T3265071970"
type input "T3265071970"
click at [1252, 539] on button "Search" at bounding box center [1276, 544] width 123 height 41
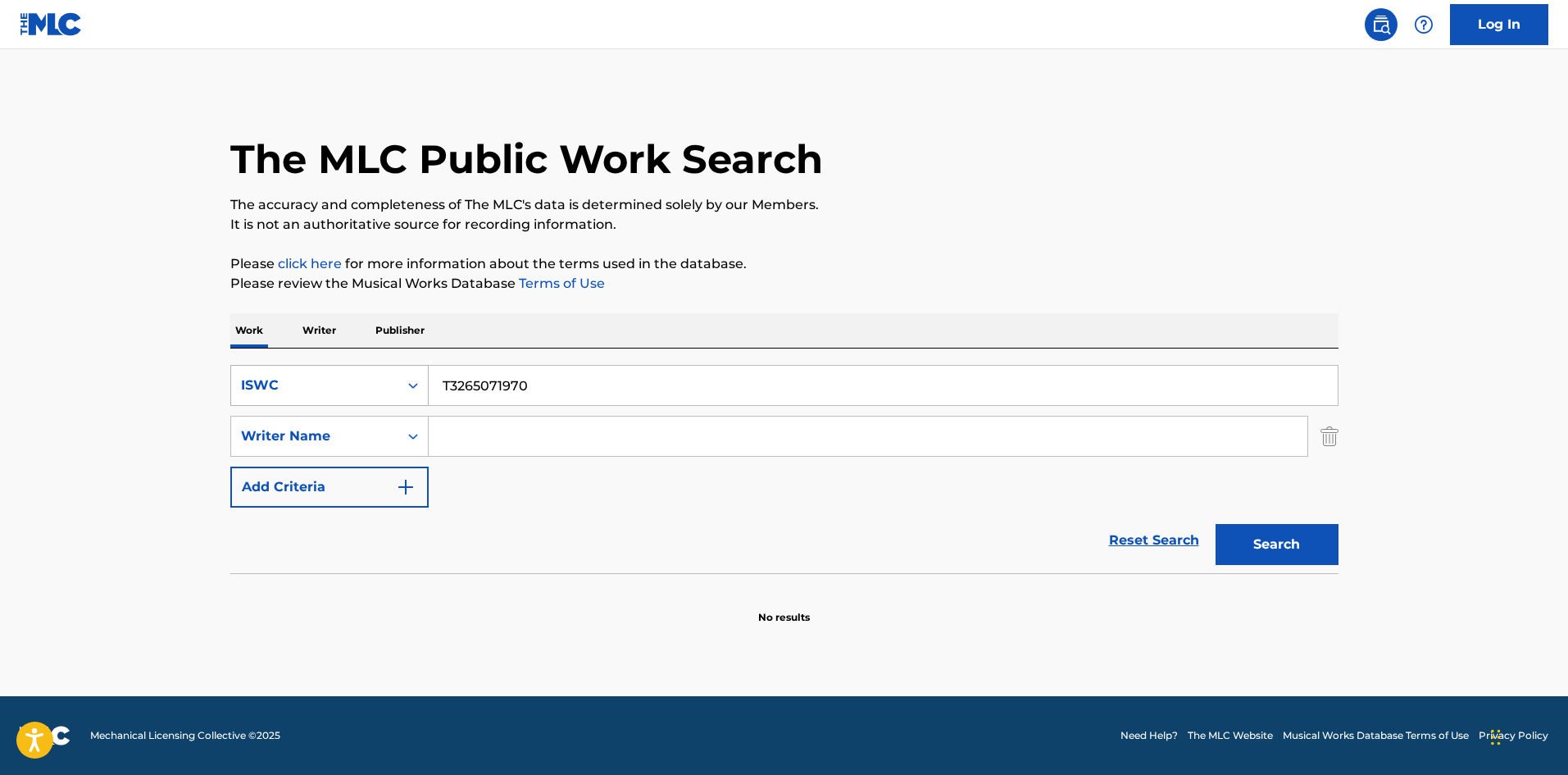
drag, startPoint x: 529, startPoint y: 397, endPoint x: 381, endPoint y: 388, distance: 148.3
click at [374, 376] on div "SearchWithCriteria97fe4a73-7352-4ec6-890e-68dad1936212 ISWC T3265071970" at bounding box center [785, 385] width 1108 height 41
click at [401, 394] on div "Search Form" at bounding box center [413, 385] width 29 height 29
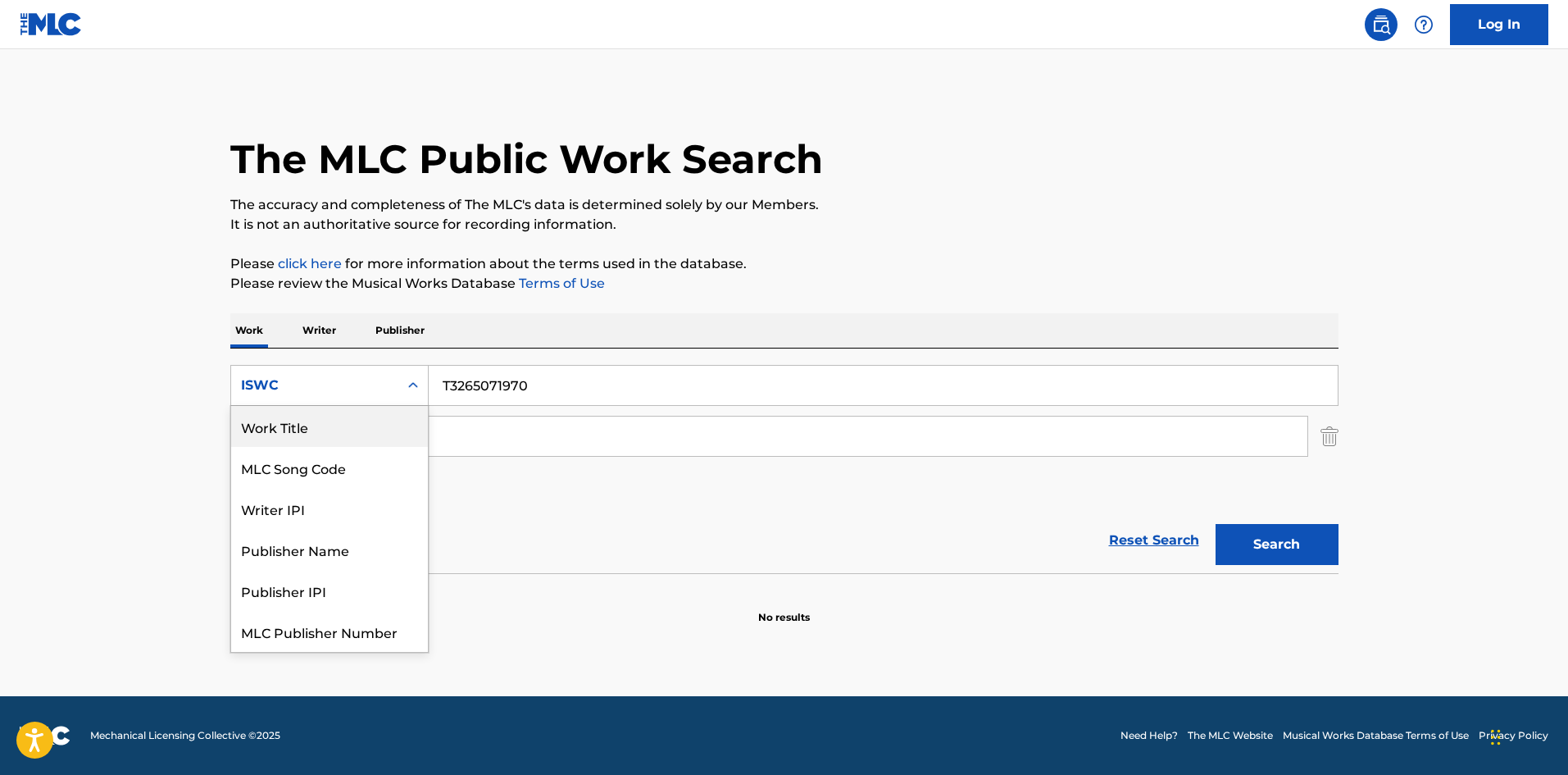
click at [359, 424] on div "Work Title" at bounding box center [330, 426] width 197 height 41
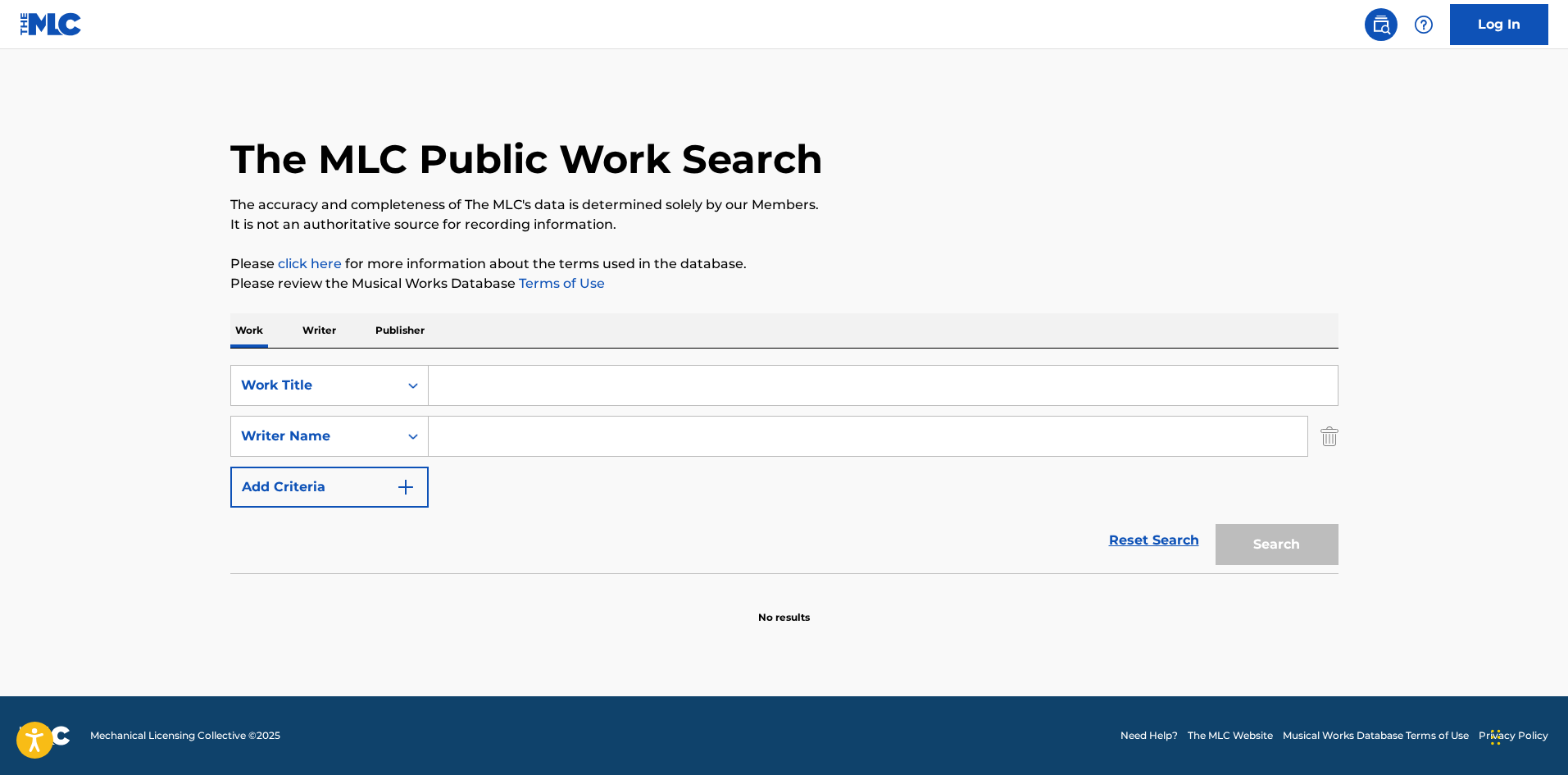
click at [517, 390] on input "Search Form" at bounding box center [883, 385] width 909 height 39
paste input "HARUKAZENIFUKARETE"
click at [1222, 532] on button "Search" at bounding box center [1276, 544] width 123 height 41
click at [480, 391] on input "HARUKAZENIFUKARETE" at bounding box center [883, 385] width 909 height 39
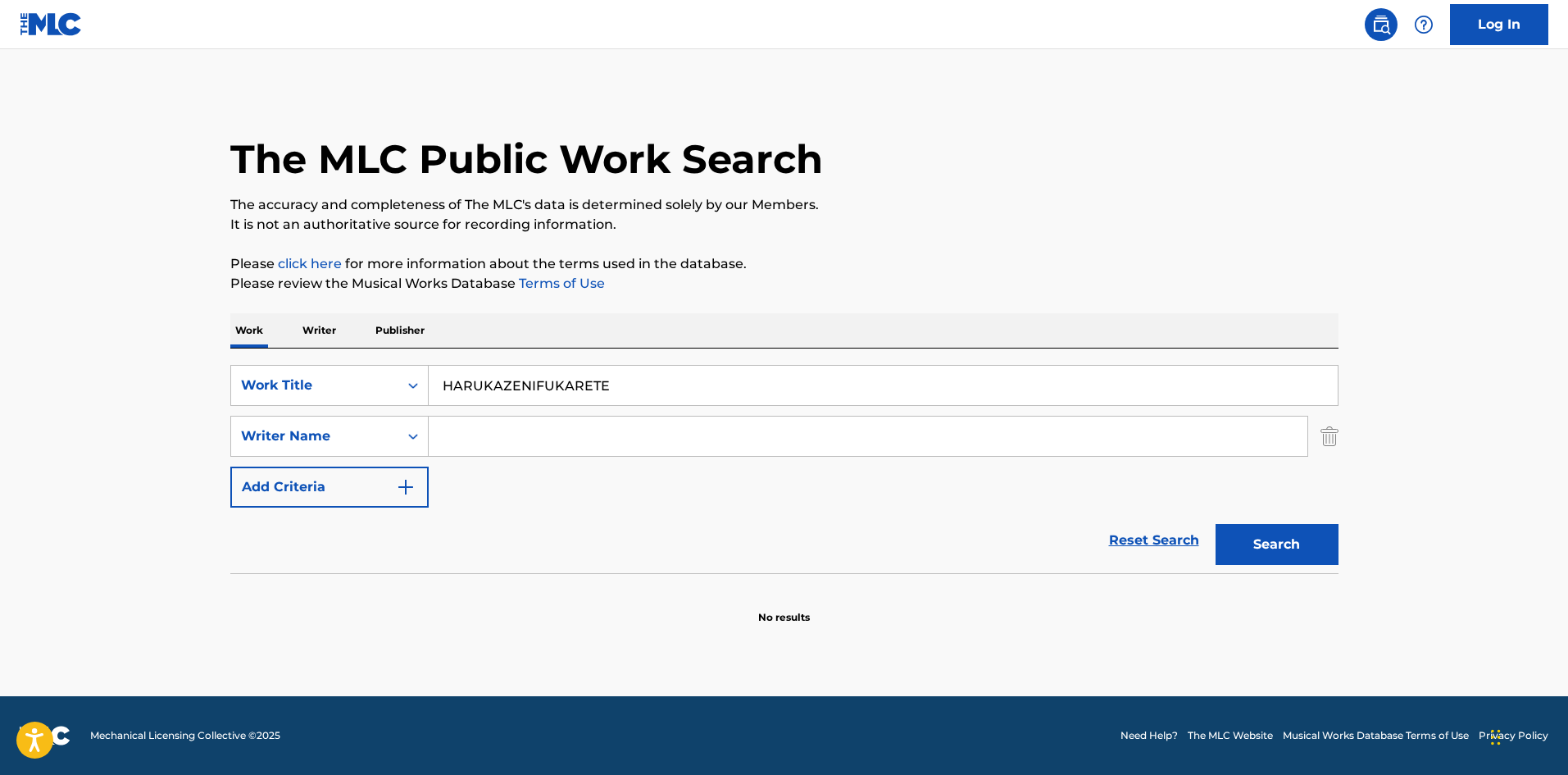
click at [480, 391] on input "HARUKAZENIFUKARETE" at bounding box center [883, 385] width 909 height 39
paste input "MARUDEMAHOUNOYOUDA"
click at [1260, 540] on button "Search" at bounding box center [1276, 544] width 123 height 41
drag, startPoint x: 519, startPoint y: 373, endPoint x: 417, endPoint y: 379, distance: 102.2
click at [393, 372] on div "SearchWithCriteria68215d20-0a1b-470e-a1d3-2be85af9f595 Work Title MARUDEMAHOUNO…" at bounding box center [785, 385] width 1108 height 41
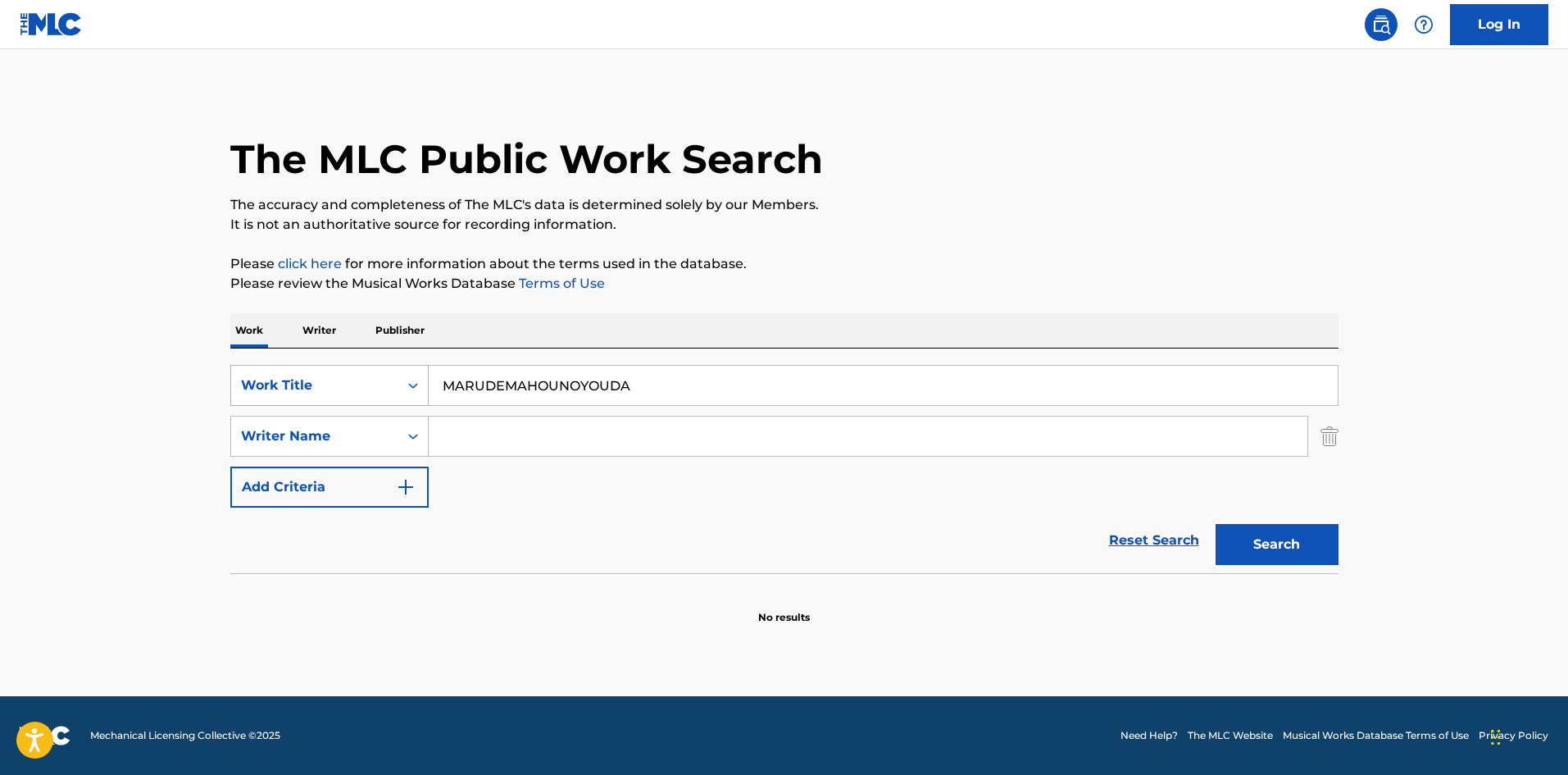
paste input "SEKAI"
type input "SEKAI"
click at [1277, 553] on button "Search" at bounding box center [1276, 544] width 123 height 41
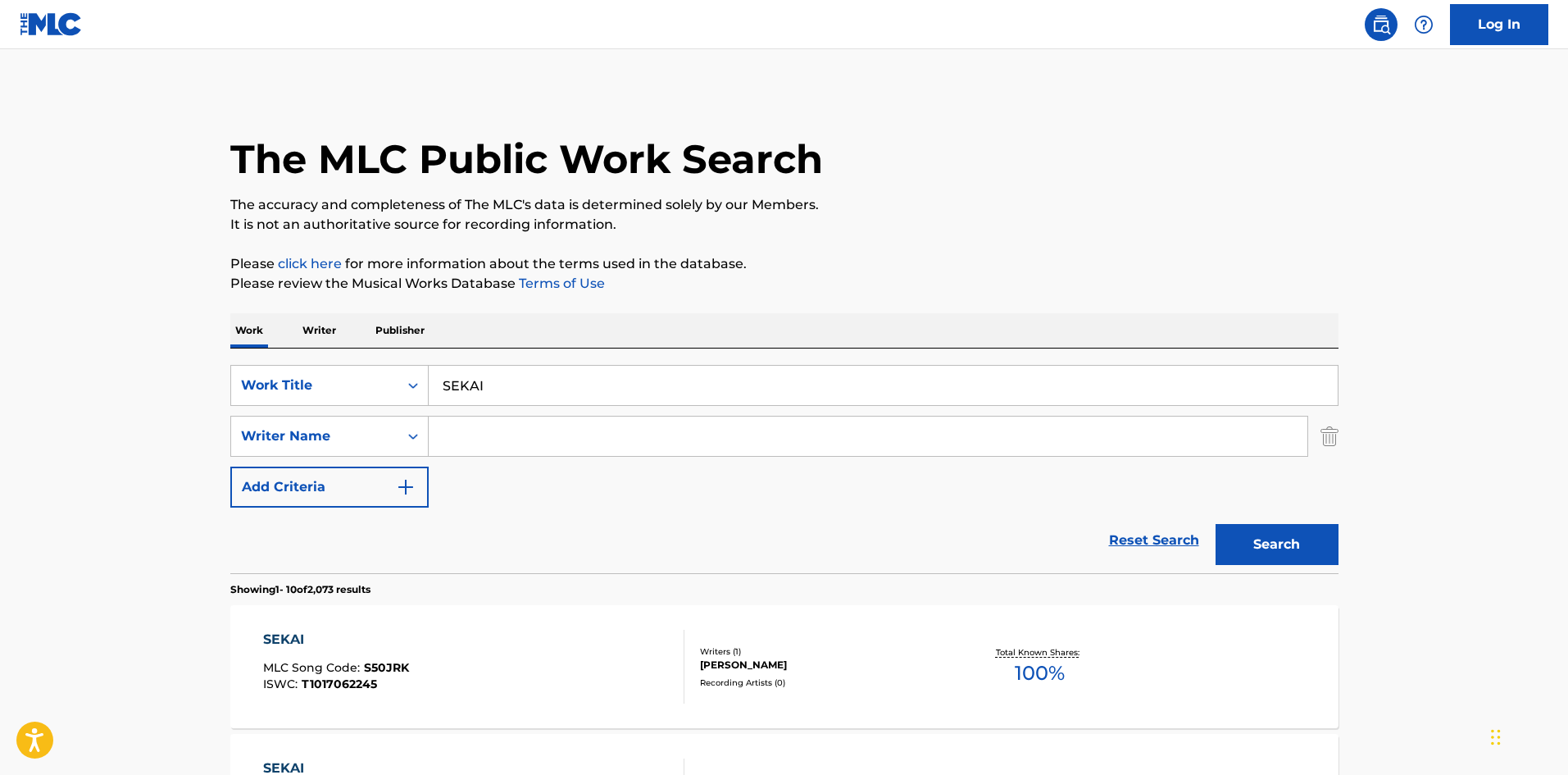
click at [528, 430] on input "Search Form" at bounding box center [868, 435] width 878 height 39
type input "yuugo"
click at [1304, 542] on button "Search" at bounding box center [1276, 544] width 123 height 41
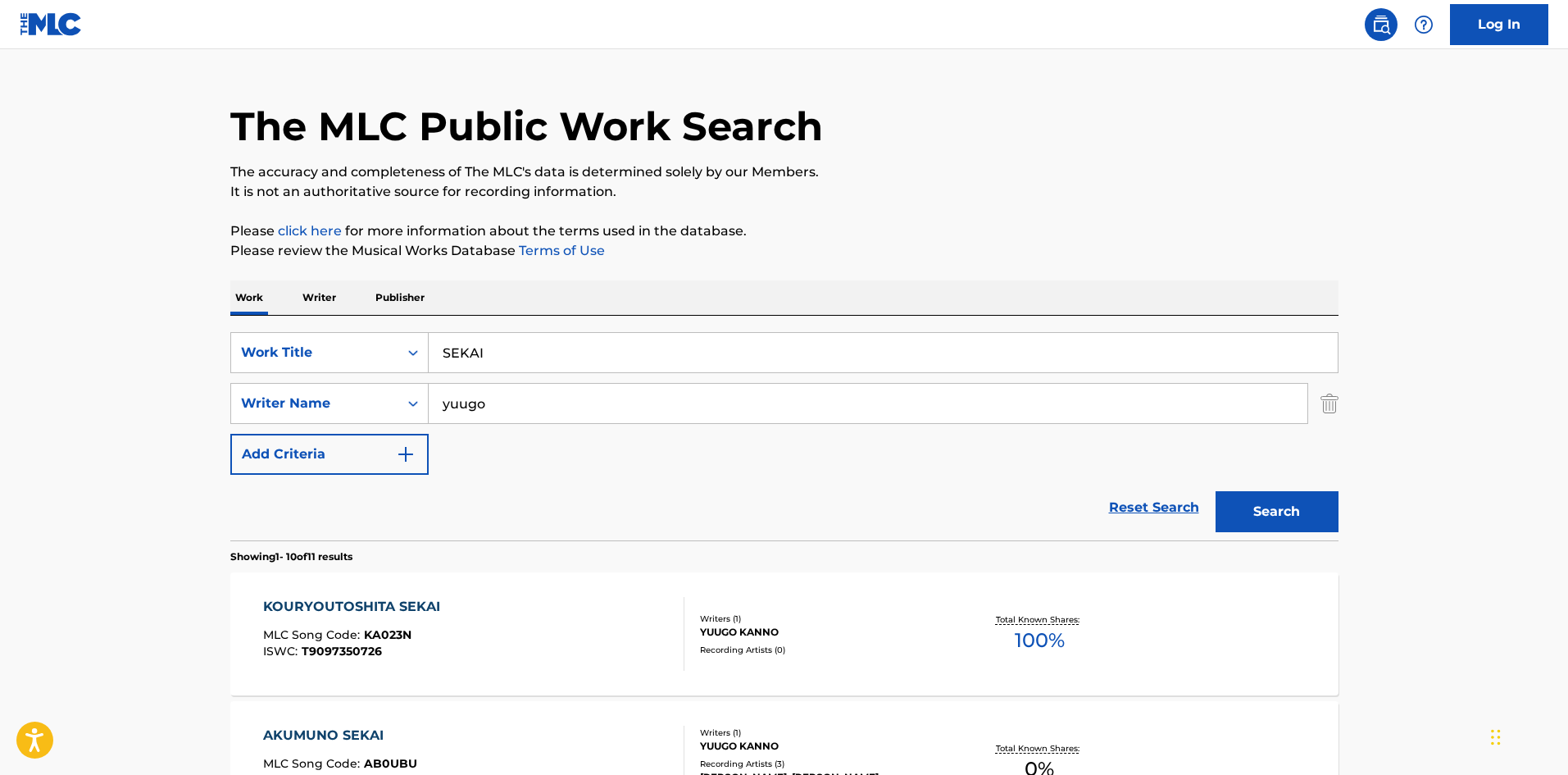
scroll to position [13, 0]
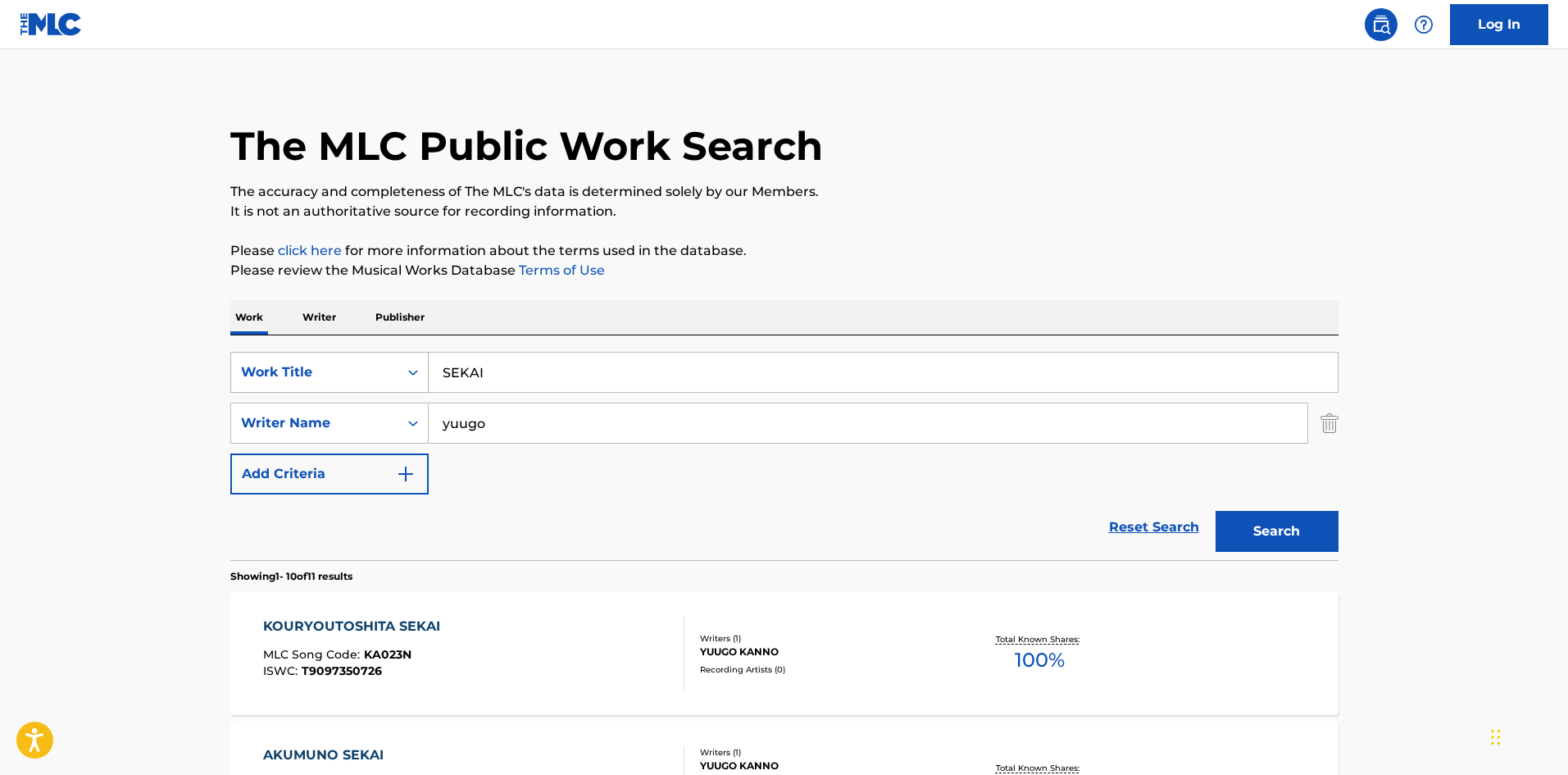
drag, startPoint x: 509, startPoint y: 378, endPoint x: 425, endPoint y: 382, distance: 84.1
click at [425, 382] on div "SearchWithCriteria68215d20-0a1b-470e-a1d3-2be85af9f595 Work Title SEKAI" at bounding box center [785, 372] width 1108 height 41
paste input "ANOHIBOKUOSOMEAGETAGUNJOU"
type input "ANOHIBOKUOSOMEAGETAGUNJOU"
drag, startPoint x: 422, startPoint y: 426, endPoint x: 718, endPoint y: 447, distance: 296.7
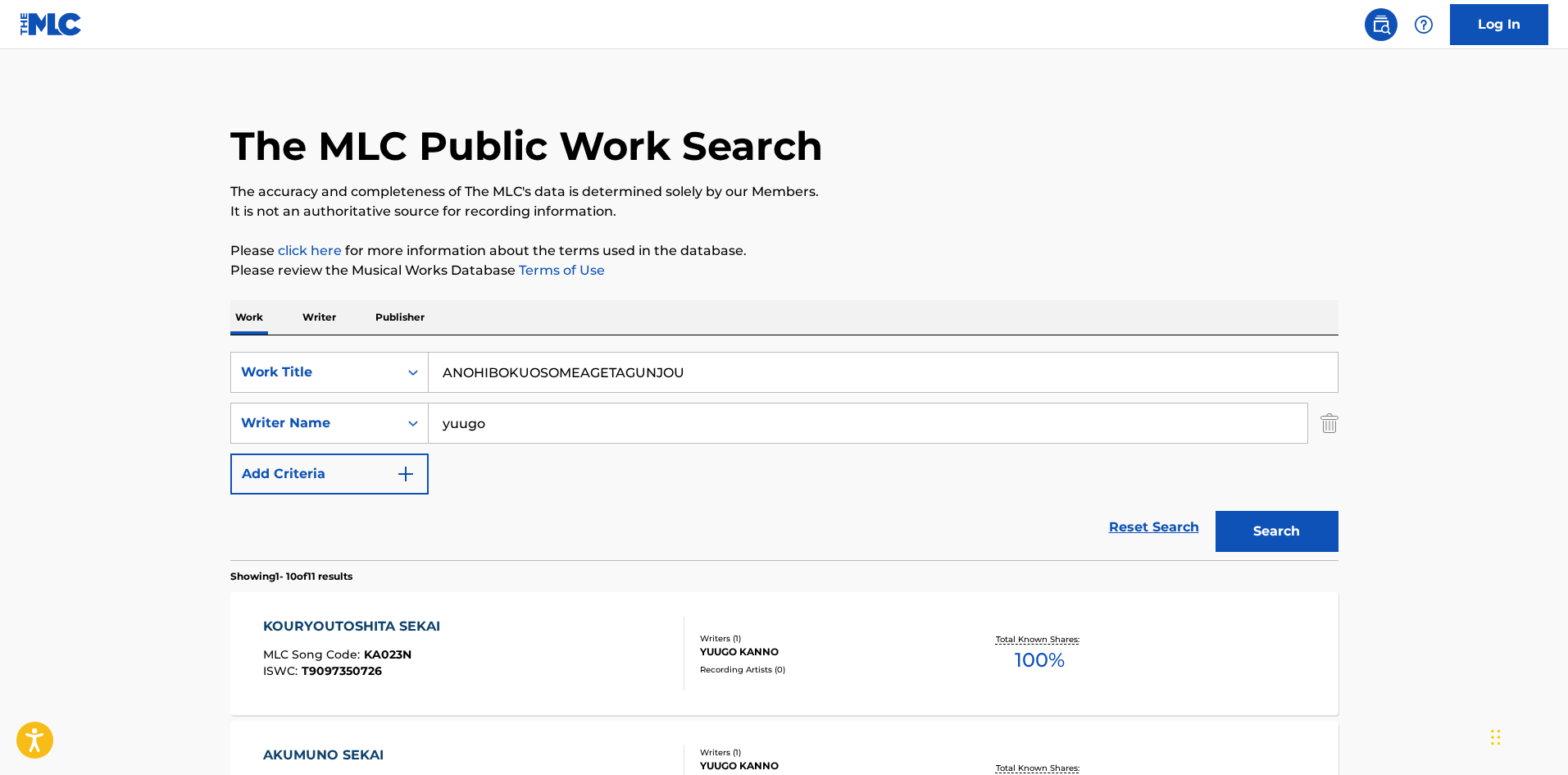
click at [415, 427] on div "SearchWithCriteria98cfab32-5aea-4306-8597-23d3a9d43c36 Writer Name yuugo" at bounding box center [785, 422] width 1108 height 41
click at [1253, 514] on button "Search" at bounding box center [1276, 531] width 123 height 41
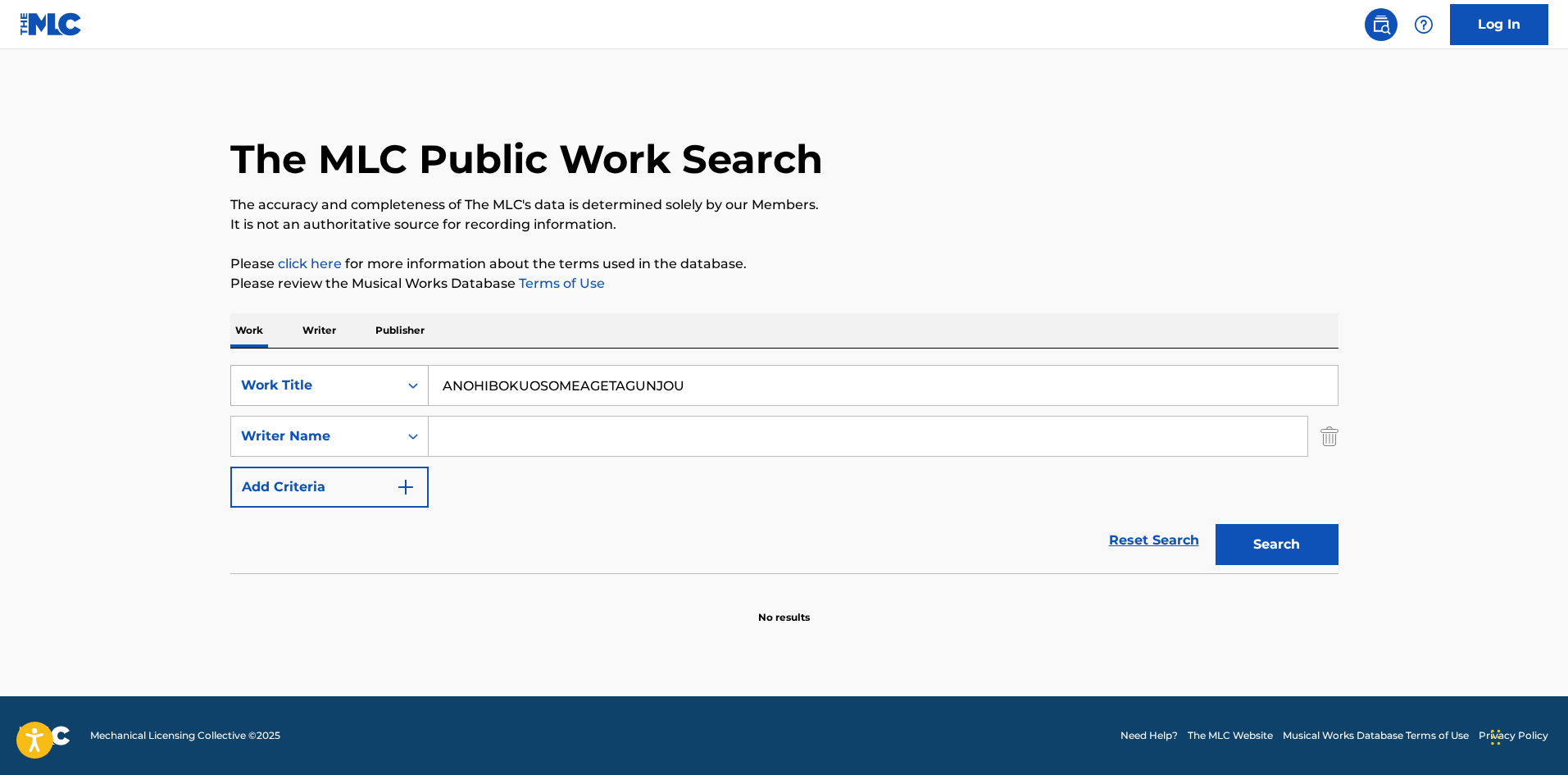
drag, startPoint x: 724, startPoint y: 391, endPoint x: 362, endPoint y: 366, distance: 362.9
click at [362, 366] on div "SearchWithCriteria68215d20-0a1b-470e-a1d3-2be85af9f595 Work Title ANOHIBOKUOSOM…" at bounding box center [785, 385] width 1108 height 41
paste input "SAIGONOWAGAMAMA"
click at [1287, 545] on button "Search" at bounding box center [1276, 544] width 123 height 41
click at [542, 391] on input "SAIGONOWAGAMAMA" at bounding box center [883, 385] width 909 height 39
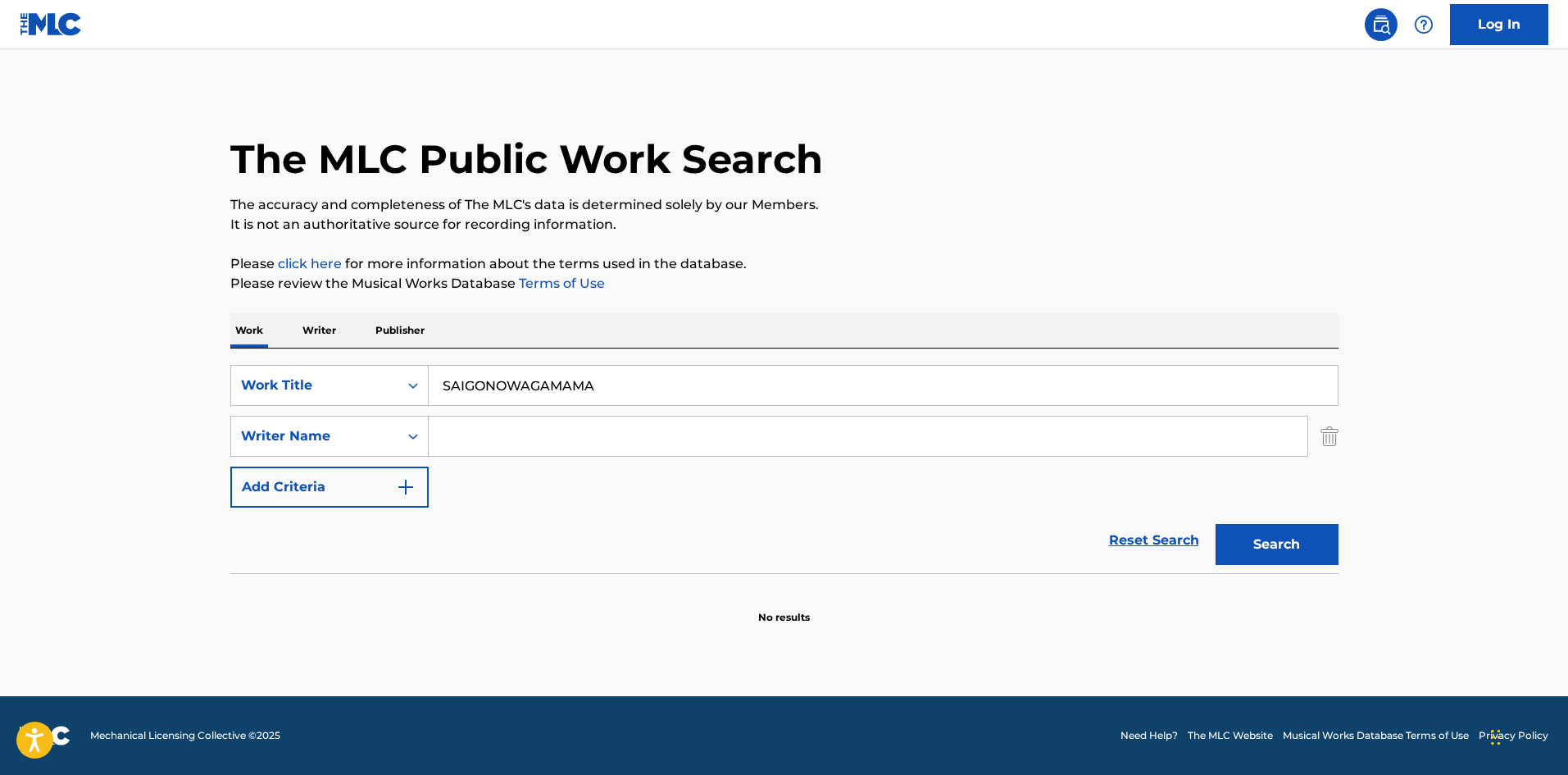
click at [542, 391] on input "SAIGONOWAGAMAMA" at bounding box center [883, 385] width 909 height 39
paste input "tandard No"
type input "Standard No"
click at [1249, 539] on button "Search" at bounding box center [1276, 544] width 123 height 41
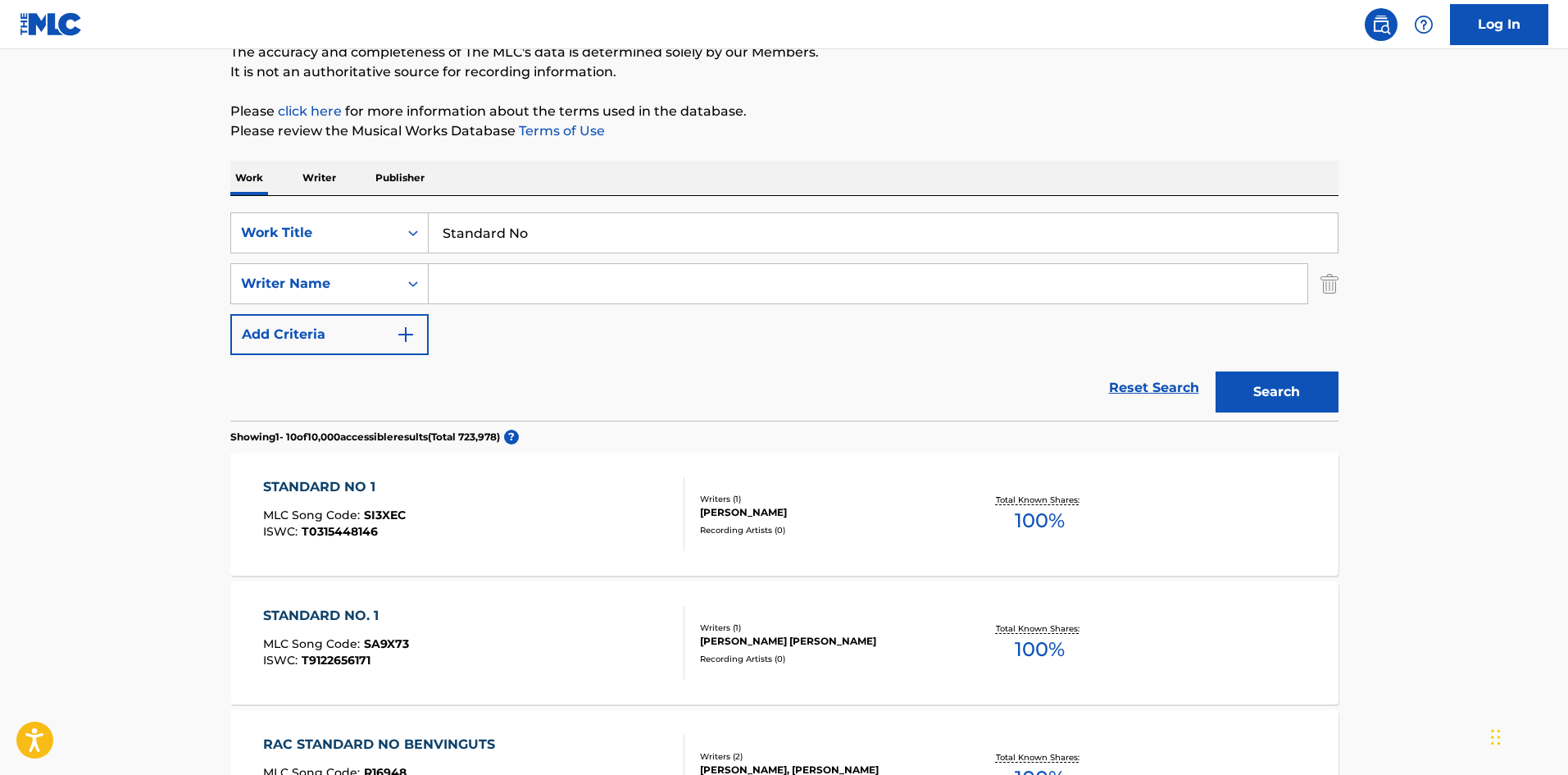
scroll to position [165, 0]
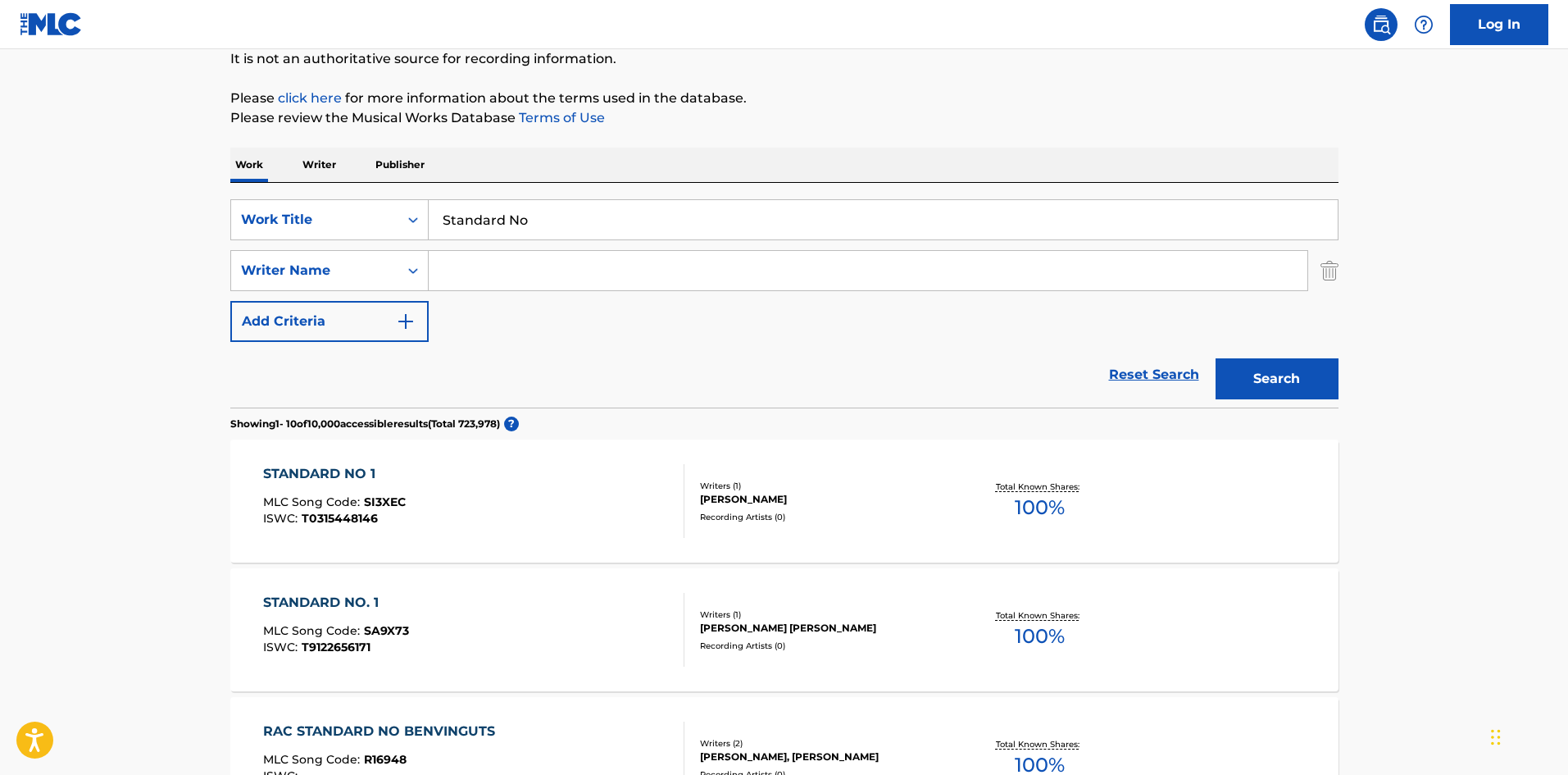
click at [322, 159] on p "Writer" at bounding box center [320, 164] width 44 height 35
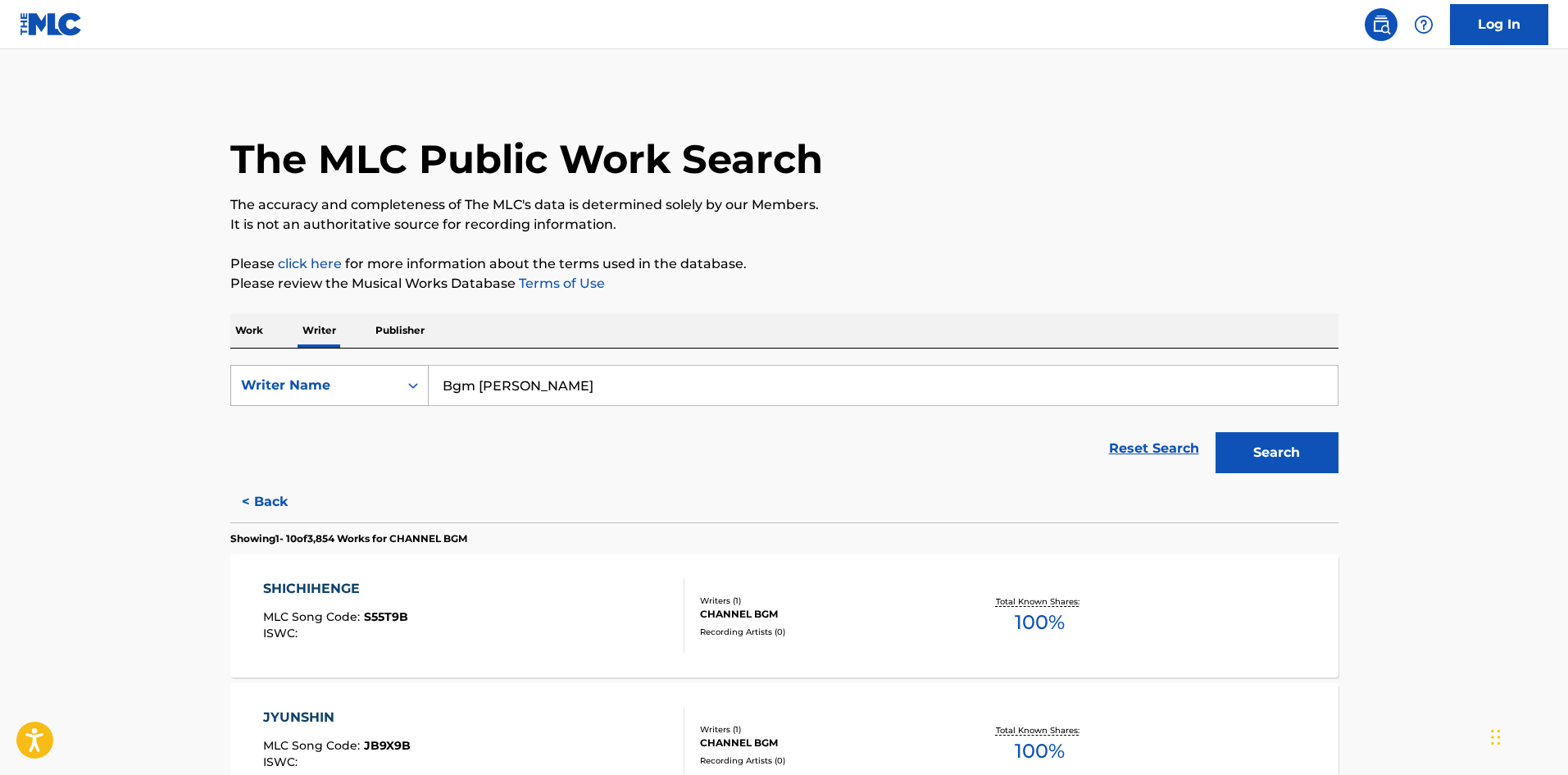
drag, startPoint x: 540, startPoint y: 393, endPoint x: 391, endPoint y: 374, distance: 150.2
click at [388, 375] on div "SearchWithCriteria5fb3fce3-e57a-452b-bca4-82192ef478ac Writer Name [PERSON_NAME]" at bounding box center [785, 385] width 1108 height 41
paste input "Standard No"
click at [1260, 445] on button "Search" at bounding box center [1276, 452] width 123 height 41
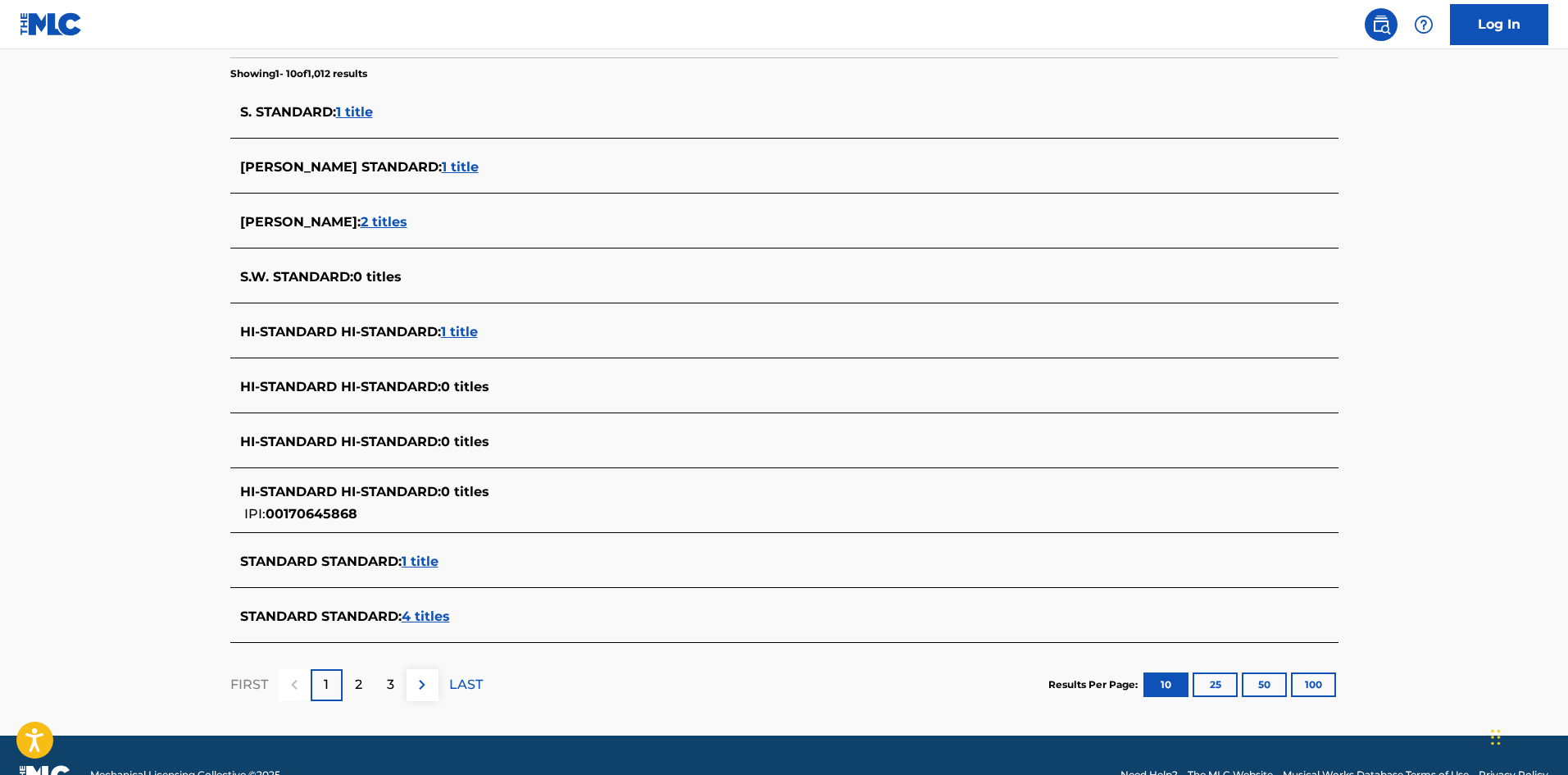
scroll to position [437, 0]
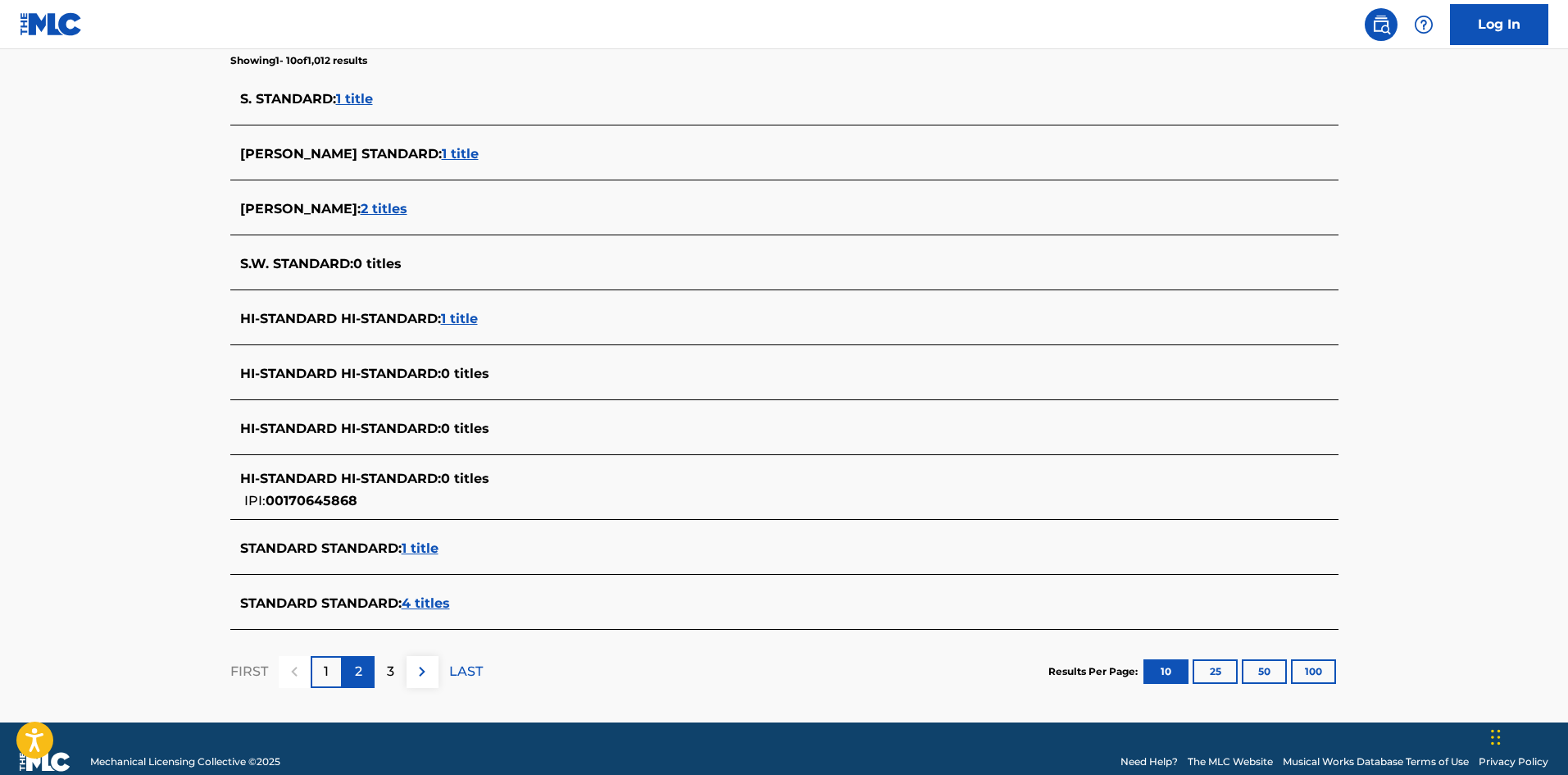
click at [358, 666] on p "2" at bounding box center [359, 671] width 7 height 20
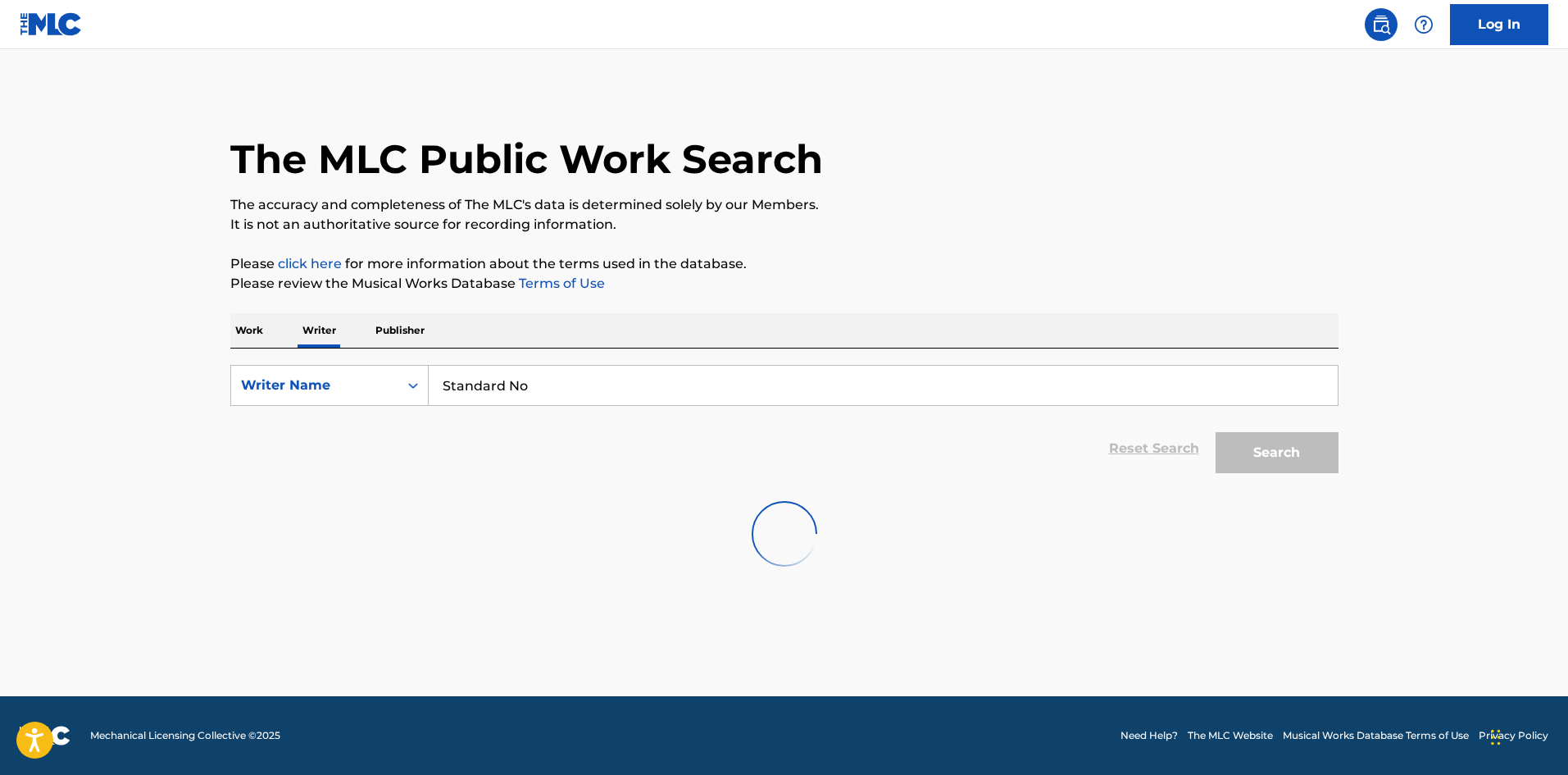
scroll to position [0, 0]
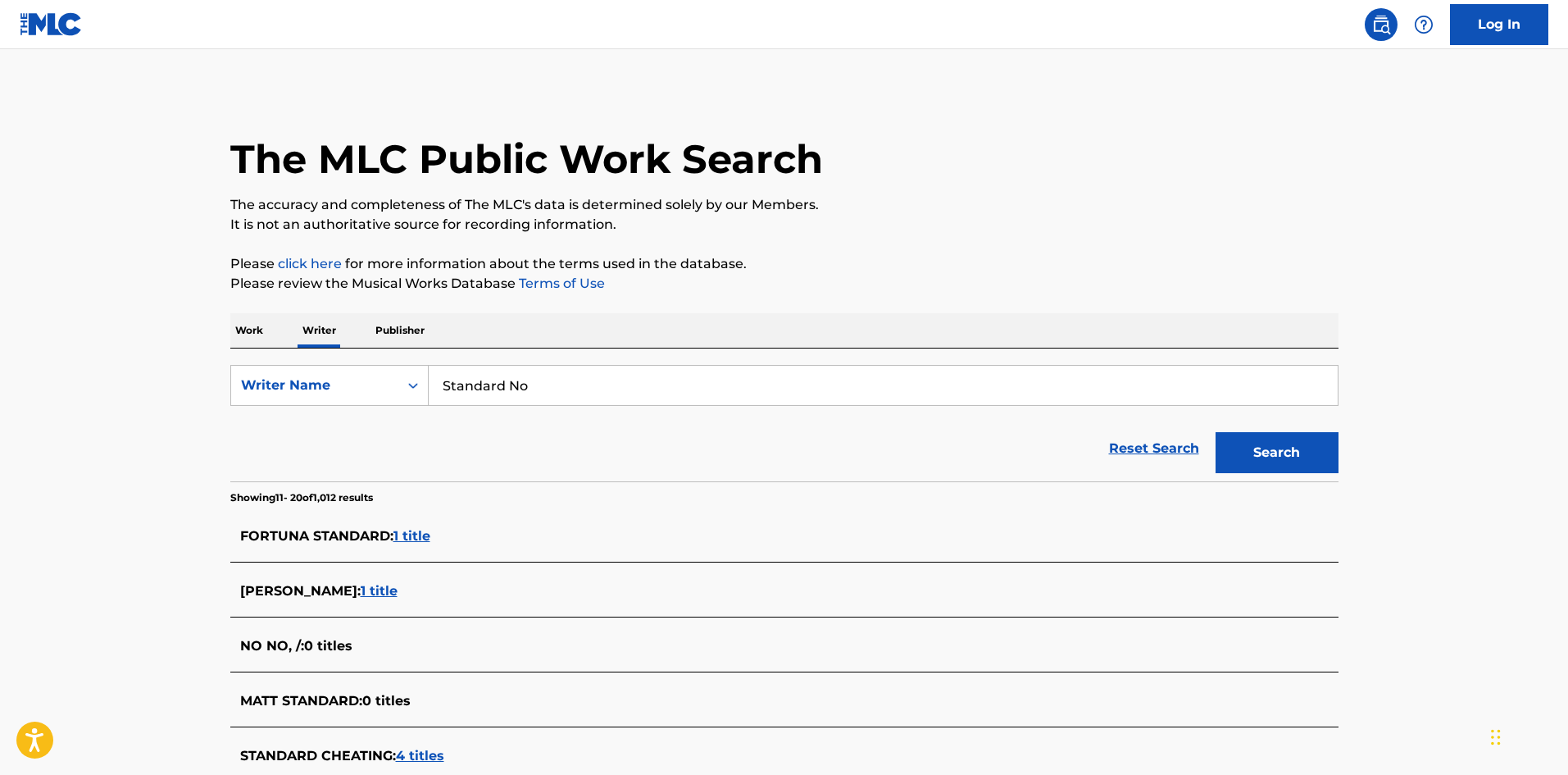
click at [554, 395] on input "Standard No" at bounding box center [883, 385] width 909 height 39
drag, startPoint x: 436, startPoint y: 381, endPoint x: 511, endPoint y: 391, distance: 75.7
click at [430, 383] on input "Standard No" at bounding box center [883, 385] width 909 height 39
paste input "[PERSON_NAME]"
click at [1265, 440] on button "Search" at bounding box center [1276, 452] width 123 height 41
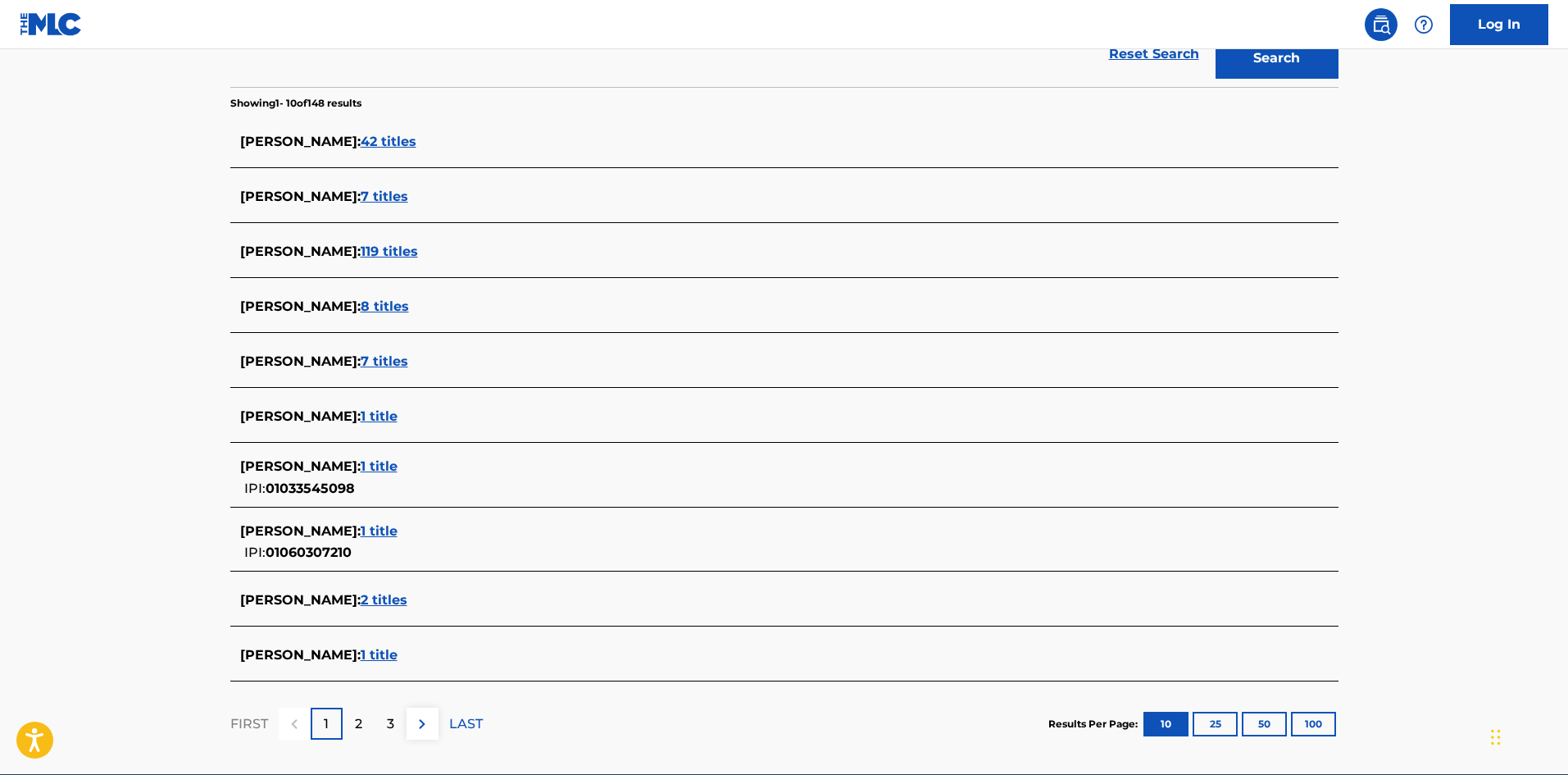
scroll to position [406, 0]
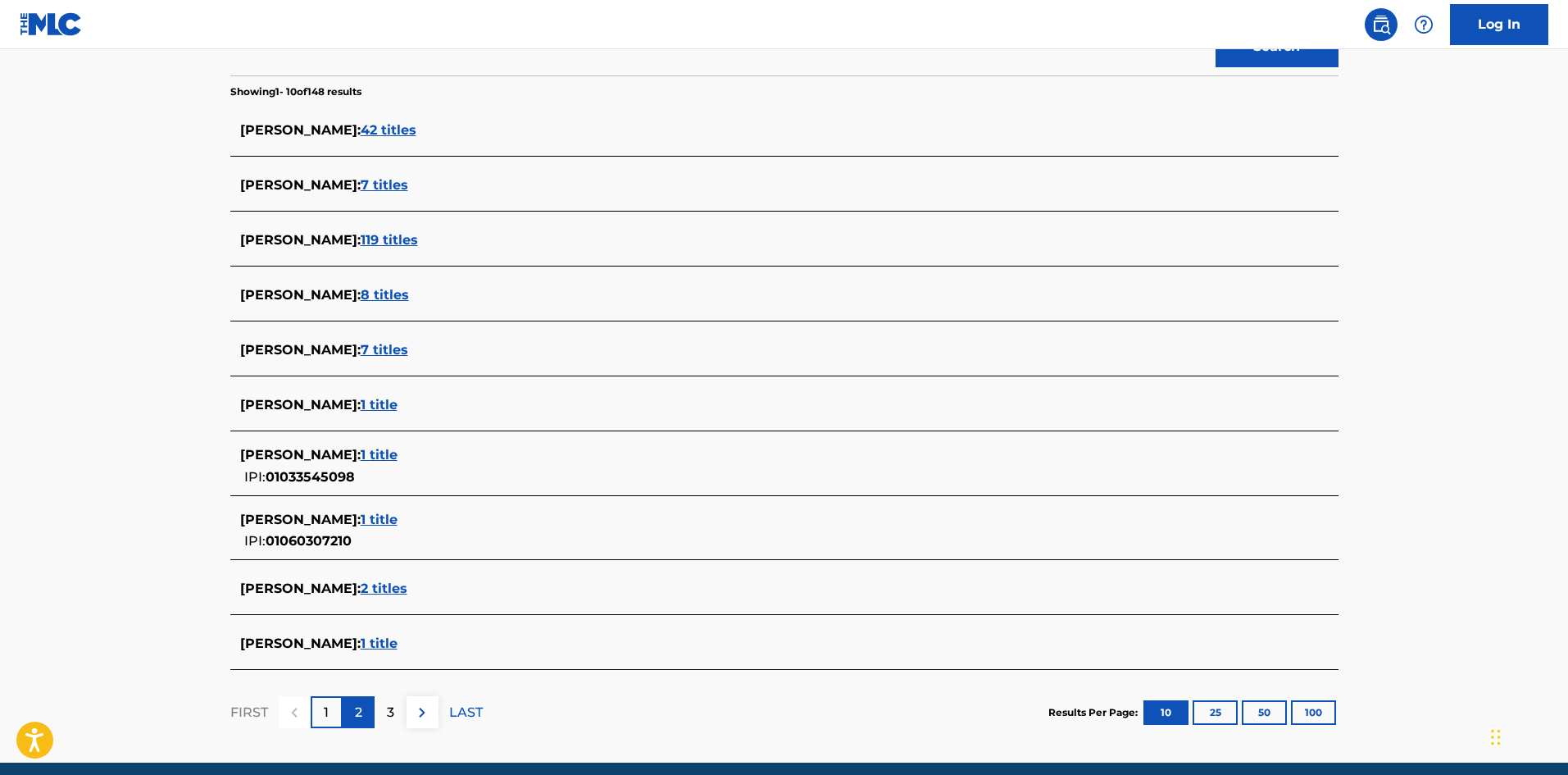
click at [352, 713] on div "2" at bounding box center [358, 711] width 32 height 32
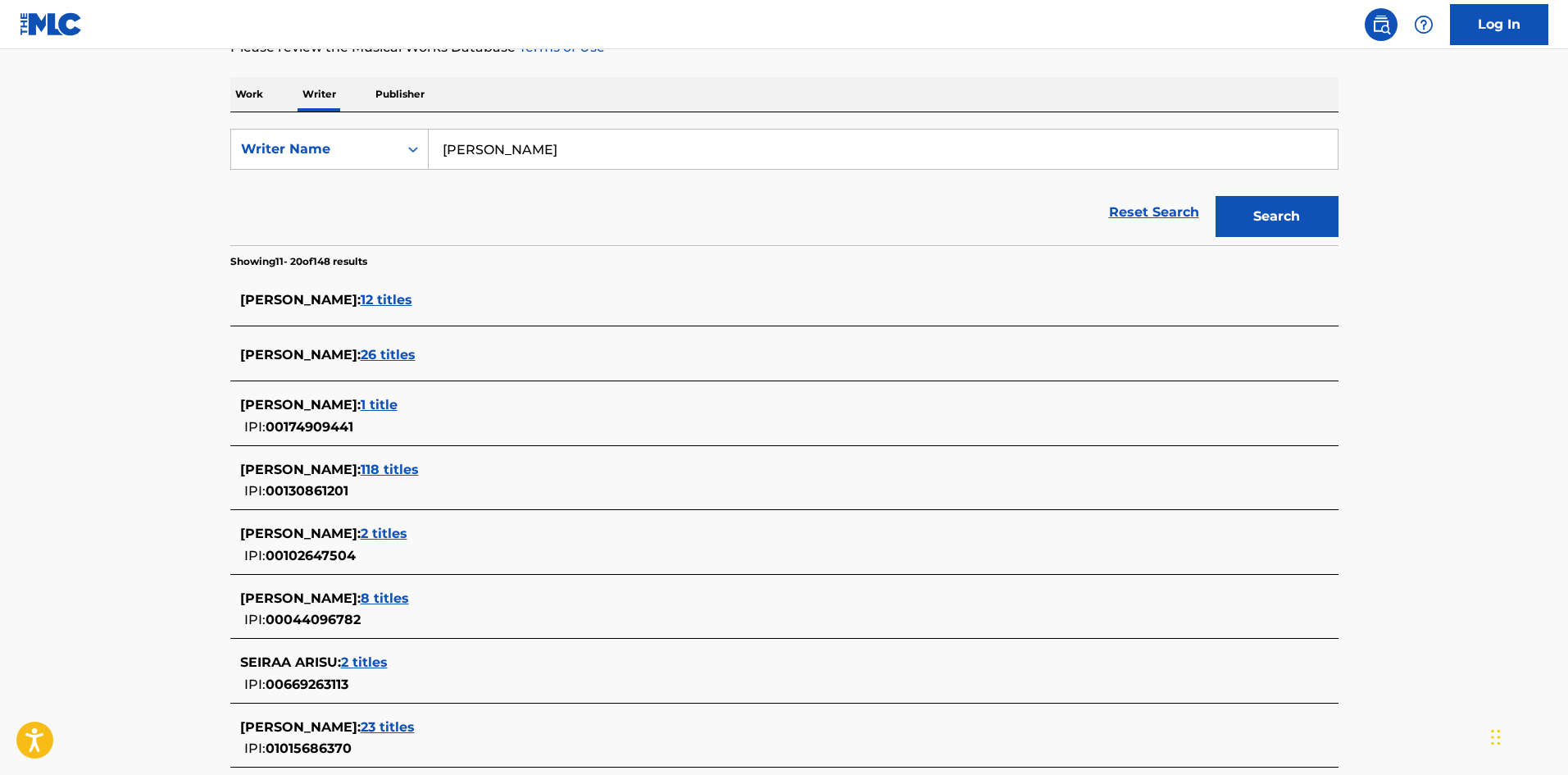
scroll to position [240, 0]
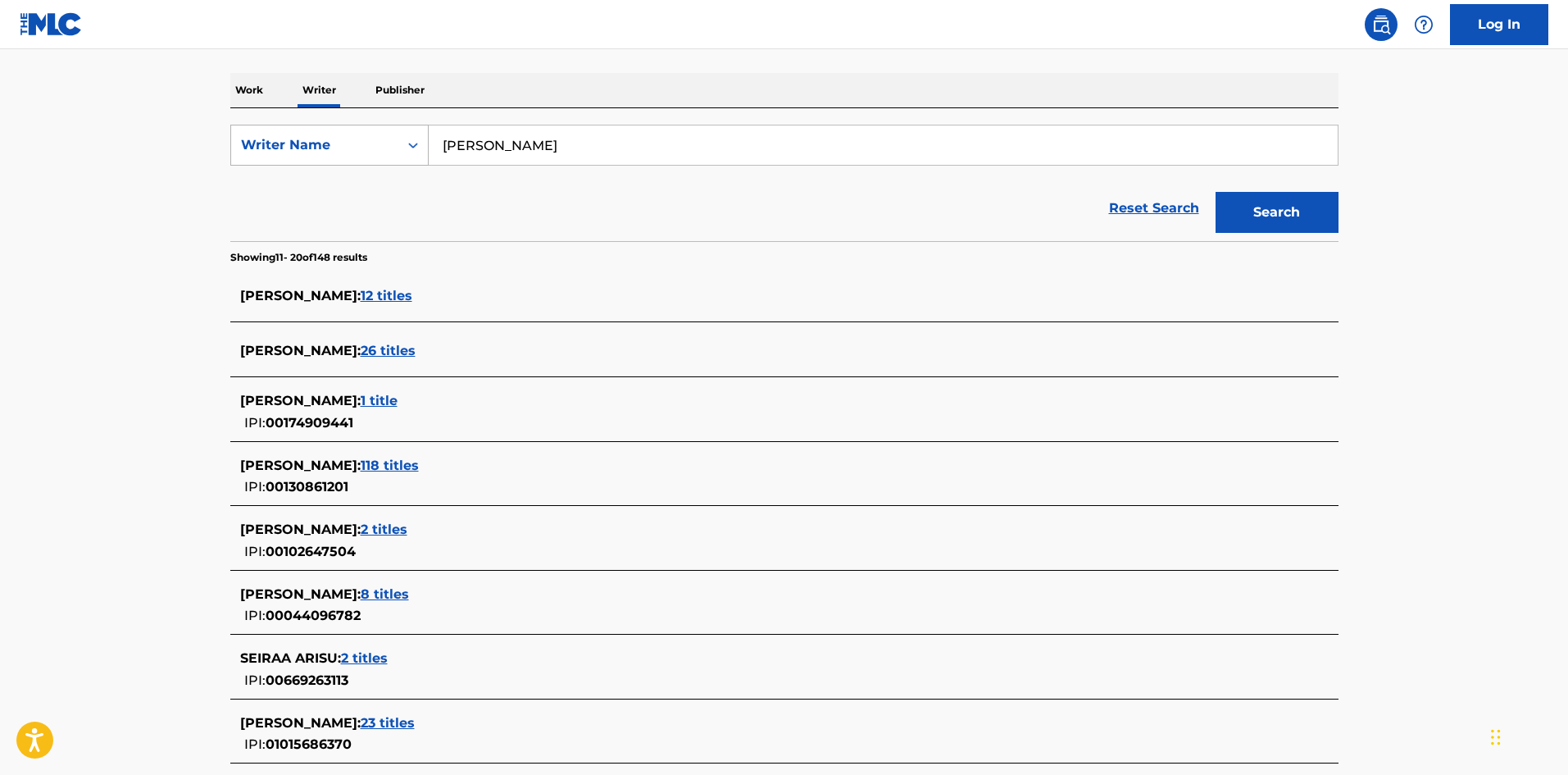
drag, startPoint x: 509, startPoint y: 140, endPoint x: 362, endPoint y: 144, distance: 147.1
click at [346, 136] on div "SearchWithCriteria5fb3fce3-e57a-452b-bca4-82192ef478ac Writer Name [PERSON_NAME]" at bounding box center [785, 144] width 1108 height 41
paste input "[PERSON_NAME]"
click at [1314, 207] on button "Search" at bounding box center [1276, 212] width 123 height 41
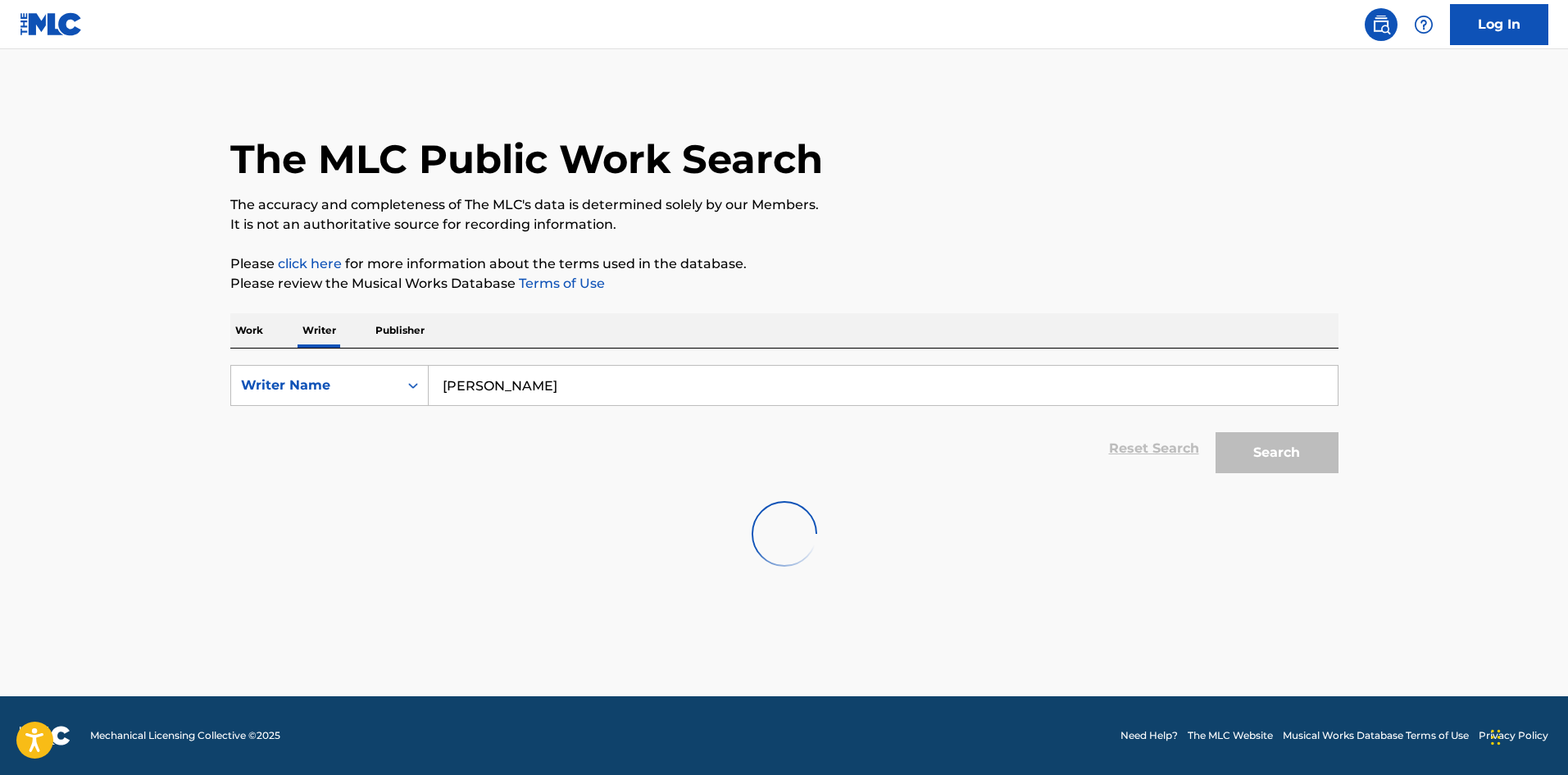
scroll to position [0, 0]
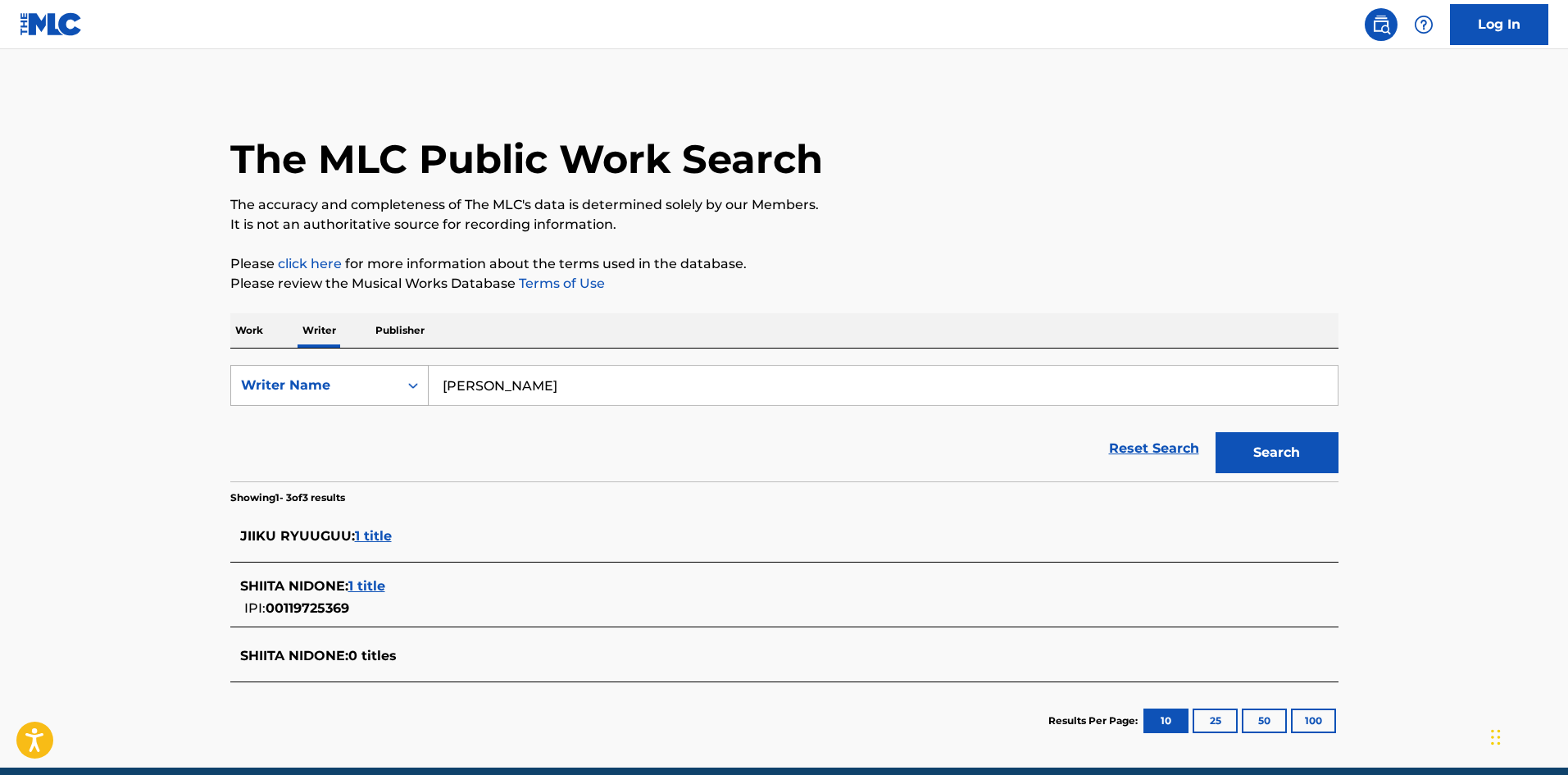
click at [412, 375] on div "SearchWithCriteria5fb3fce3-e57a-452b-bca4-82192ef478ac Writer Name [PERSON_NAME]" at bounding box center [785, 385] width 1108 height 41
paste input "Chai"
type input "Chai"
click at [1272, 447] on button "Search" at bounding box center [1276, 452] width 123 height 41
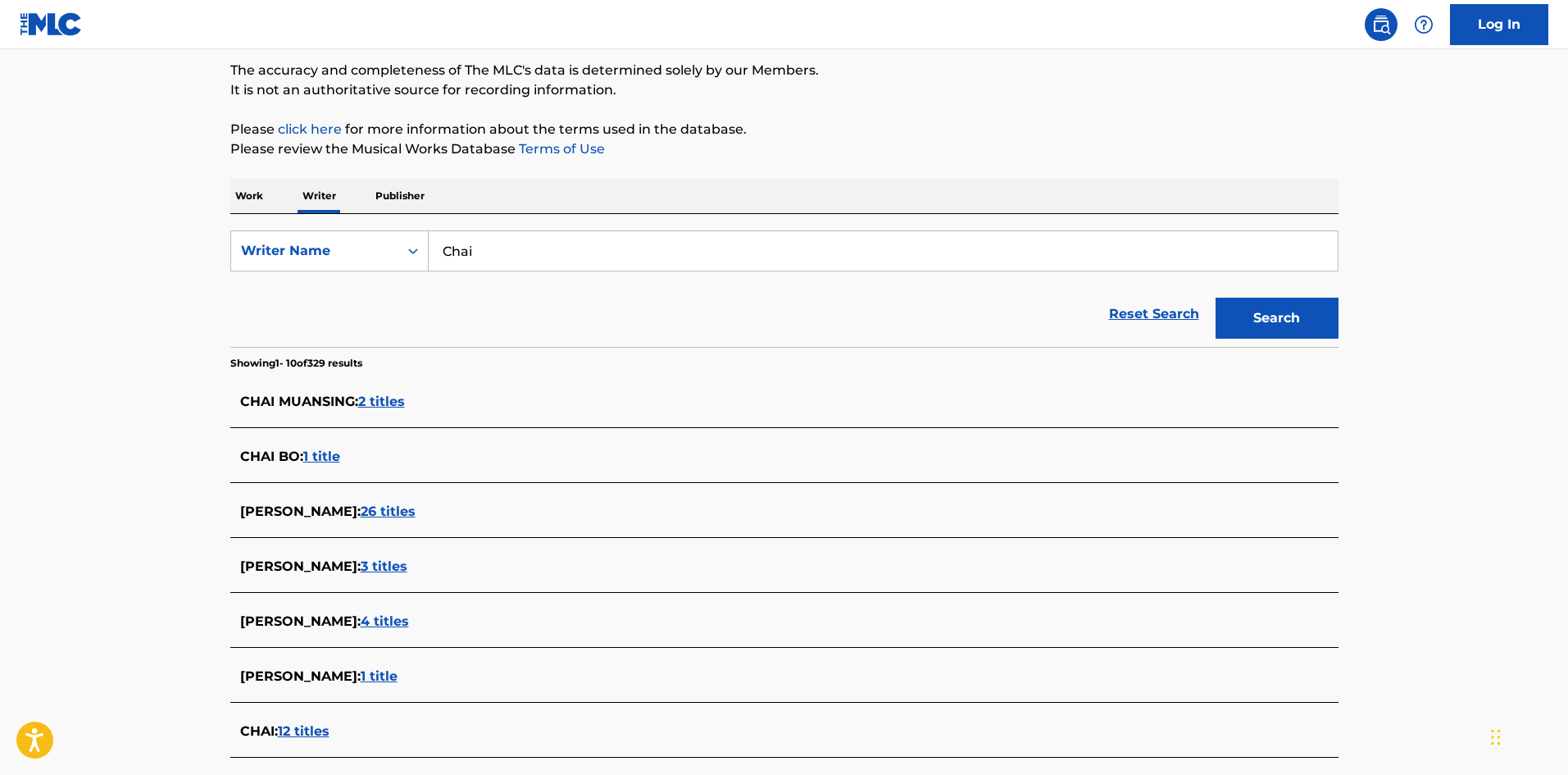
scroll to position [48, 0]
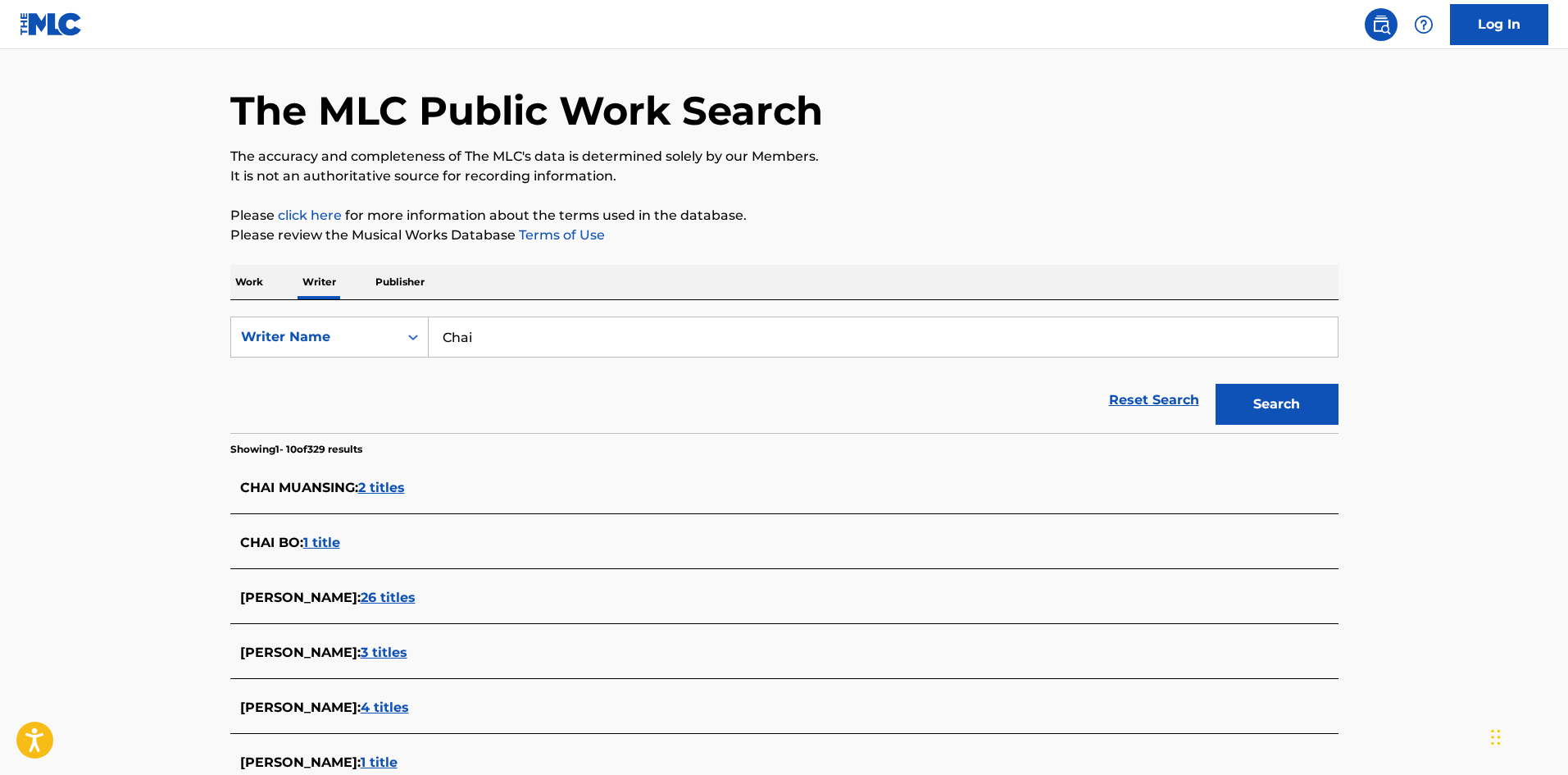
click at [1516, 368] on main "The MLC Public Work Search The accuracy and completeness of The MLC's data is d…" at bounding box center [784, 561] width 1568 height 1119
click at [241, 265] on p "Work" at bounding box center [250, 283] width 38 height 35
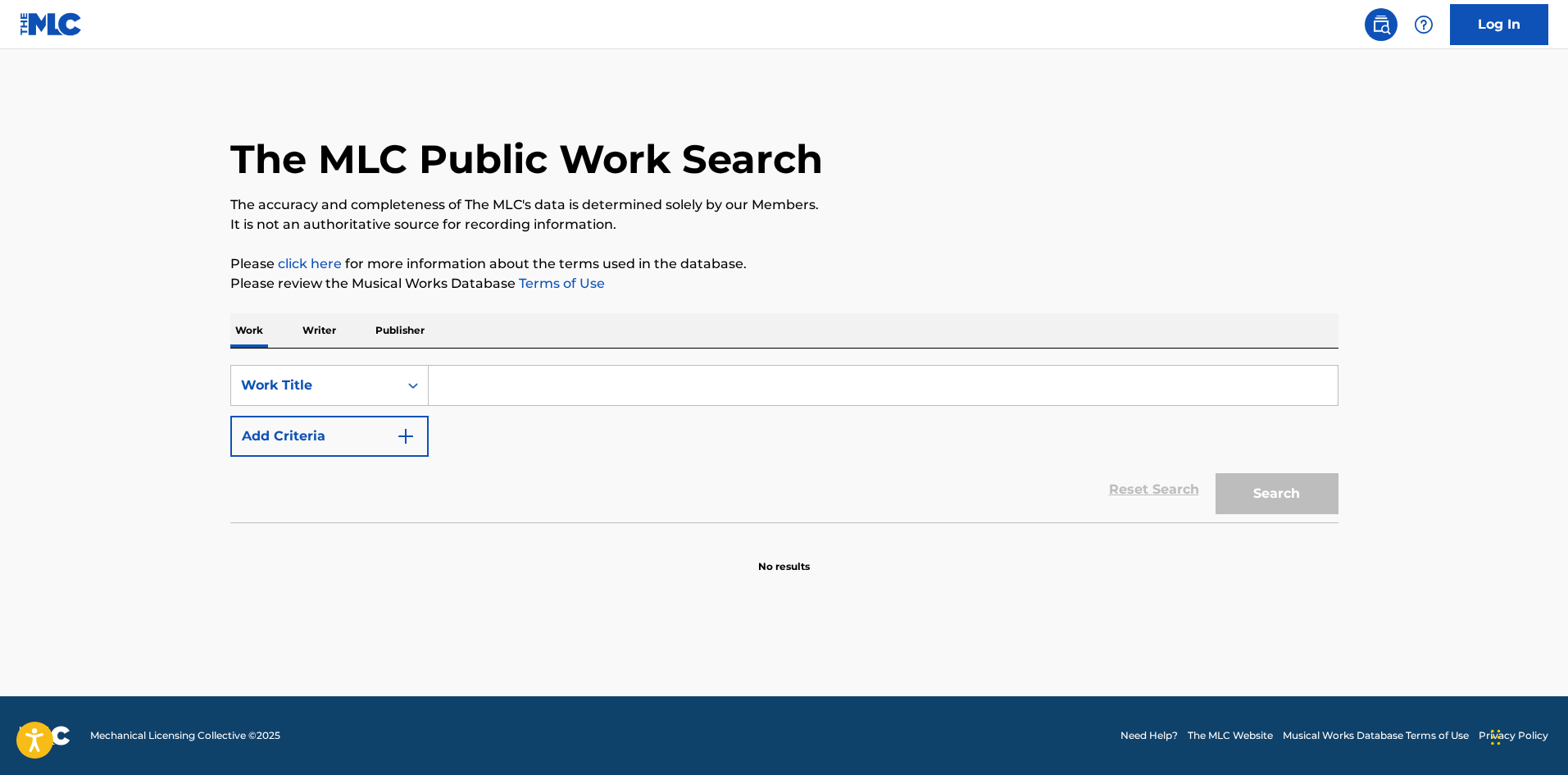
click at [458, 377] on input "Search Form" at bounding box center [883, 385] width 909 height 39
paste input "BayBridge"
click at [1272, 493] on button "Search" at bounding box center [1276, 493] width 123 height 41
click at [470, 380] on input "BayBridge" at bounding box center [883, 385] width 909 height 39
type input "[GEOGRAPHIC_DATA]"
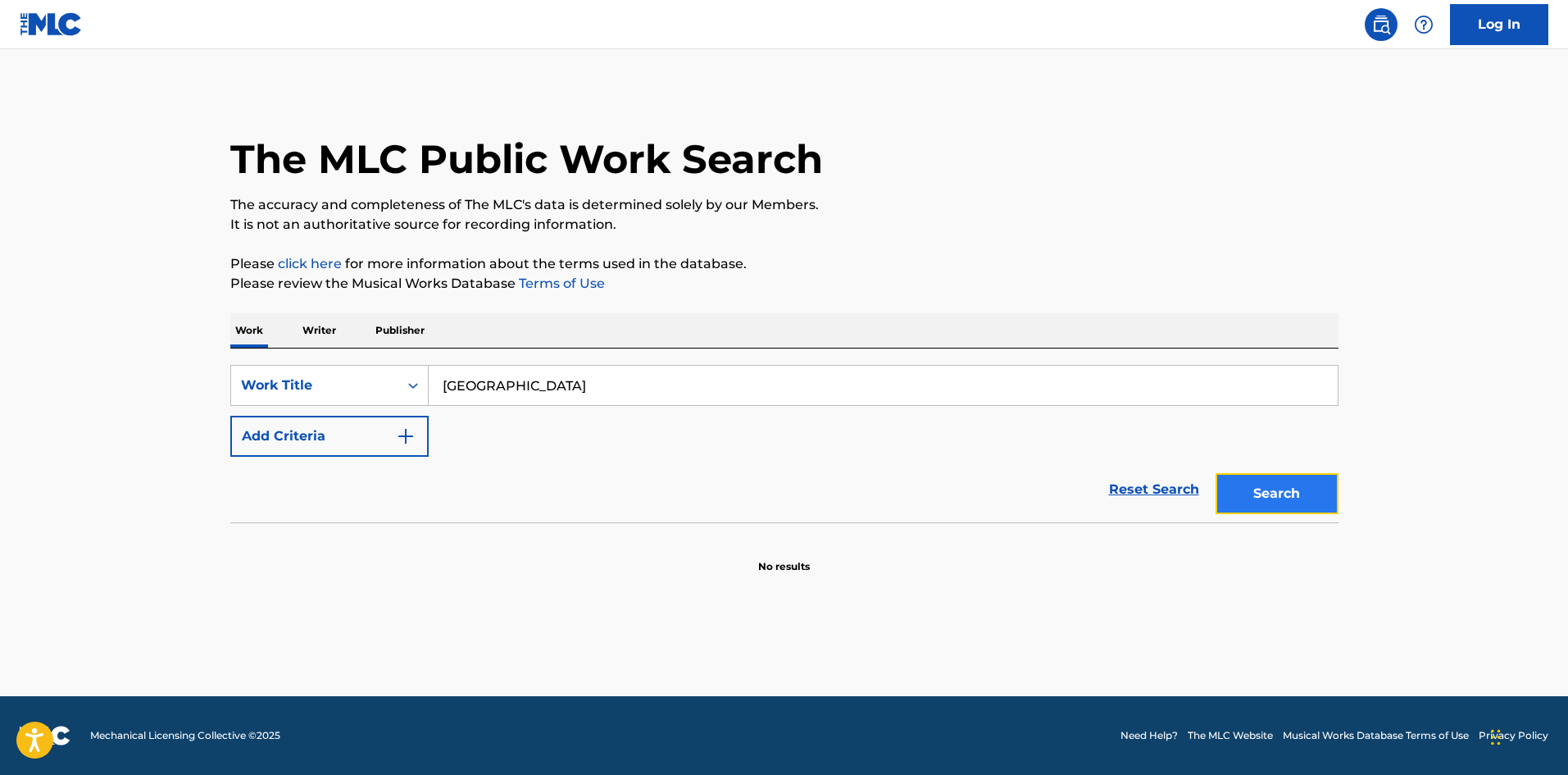
click at [1317, 493] on button "Search" at bounding box center [1276, 493] width 123 height 41
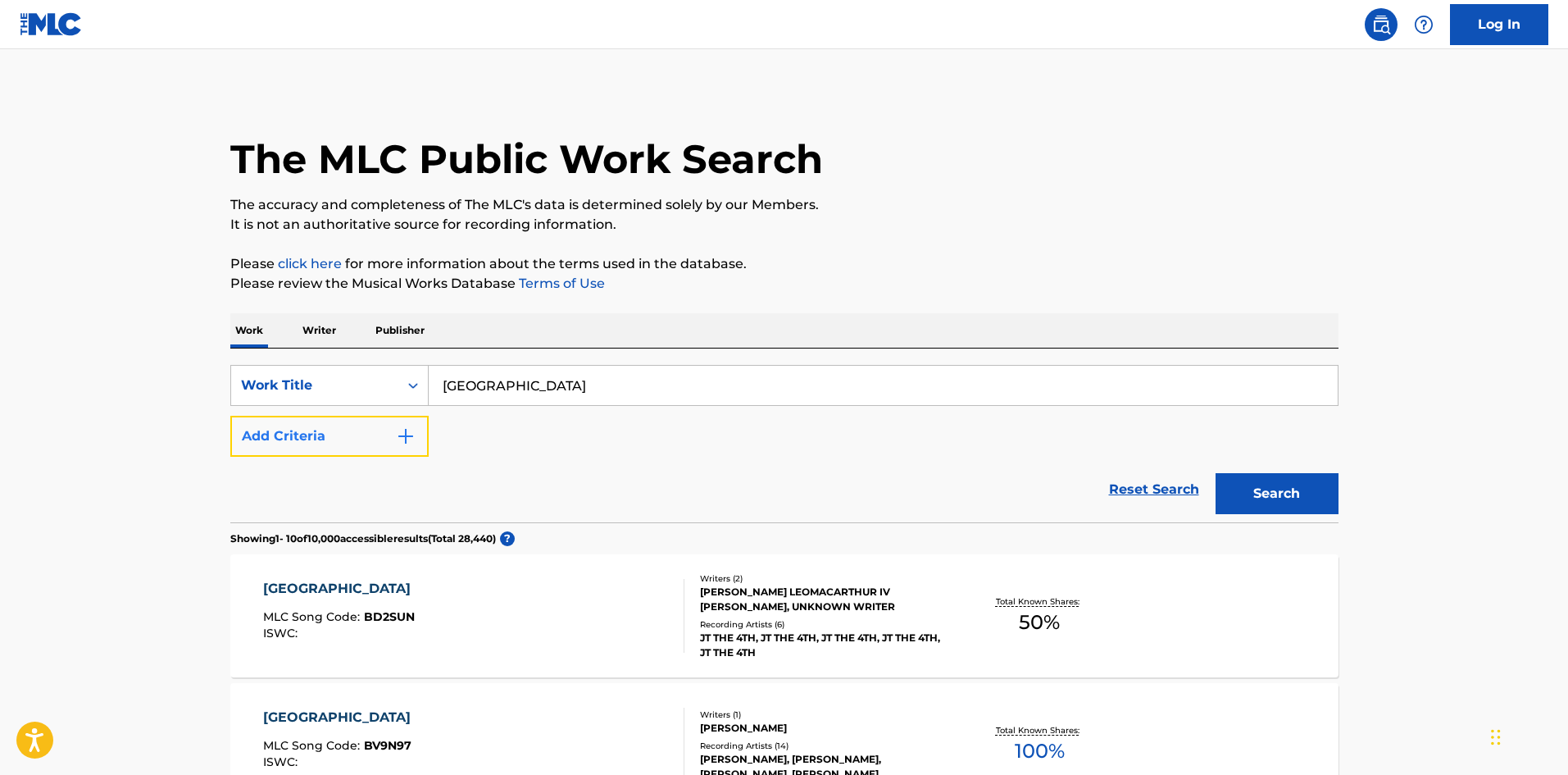
click at [408, 437] on img "Search Form" at bounding box center [406, 436] width 20 height 20
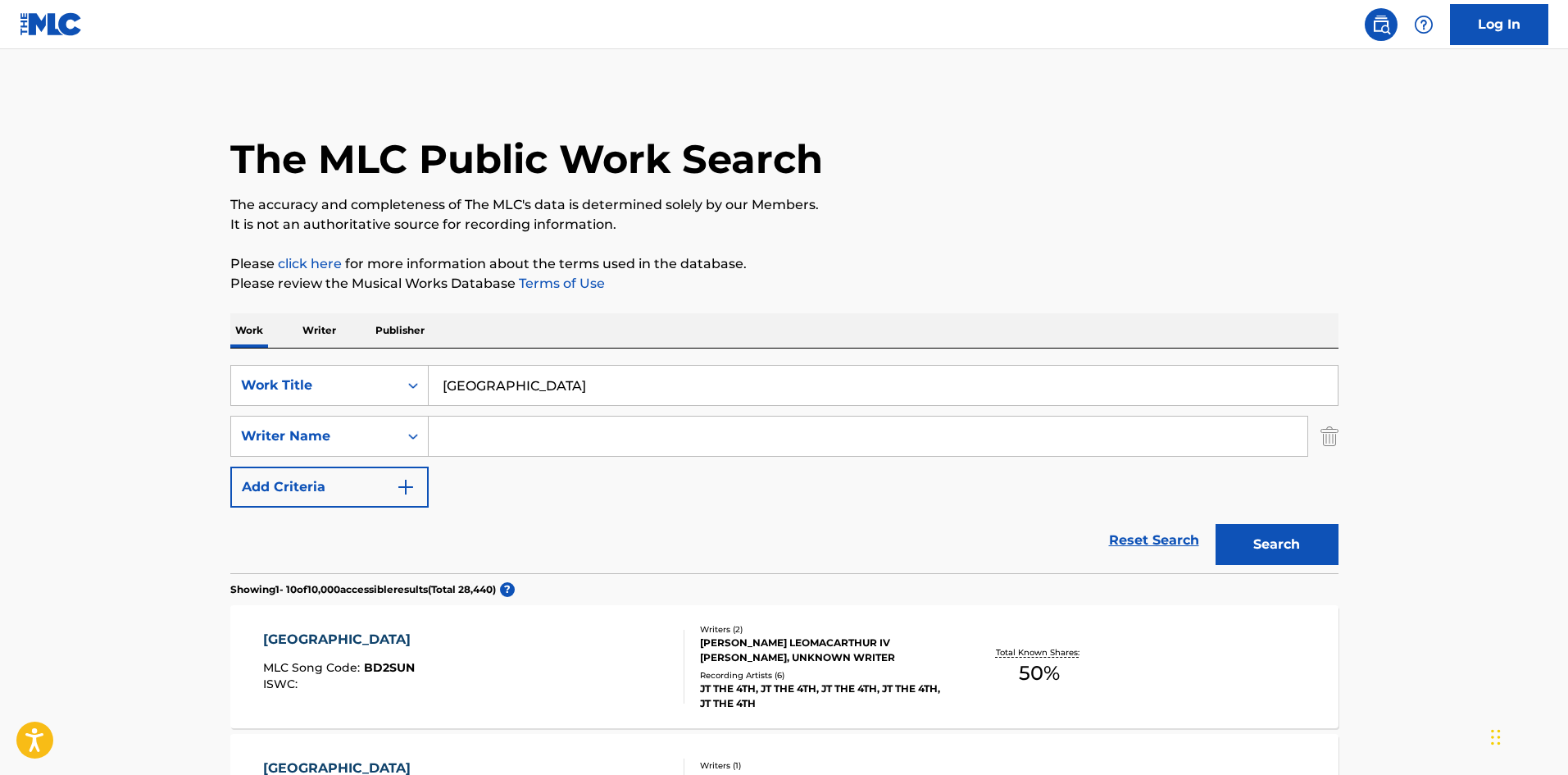
click at [462, 432] on input "Search Form" at bounding box center [868, 435] width 878 height 39
type input "chai"
click at [1216, 524] on button "Search" at bounding box center [1276, 544] width 123 height 41
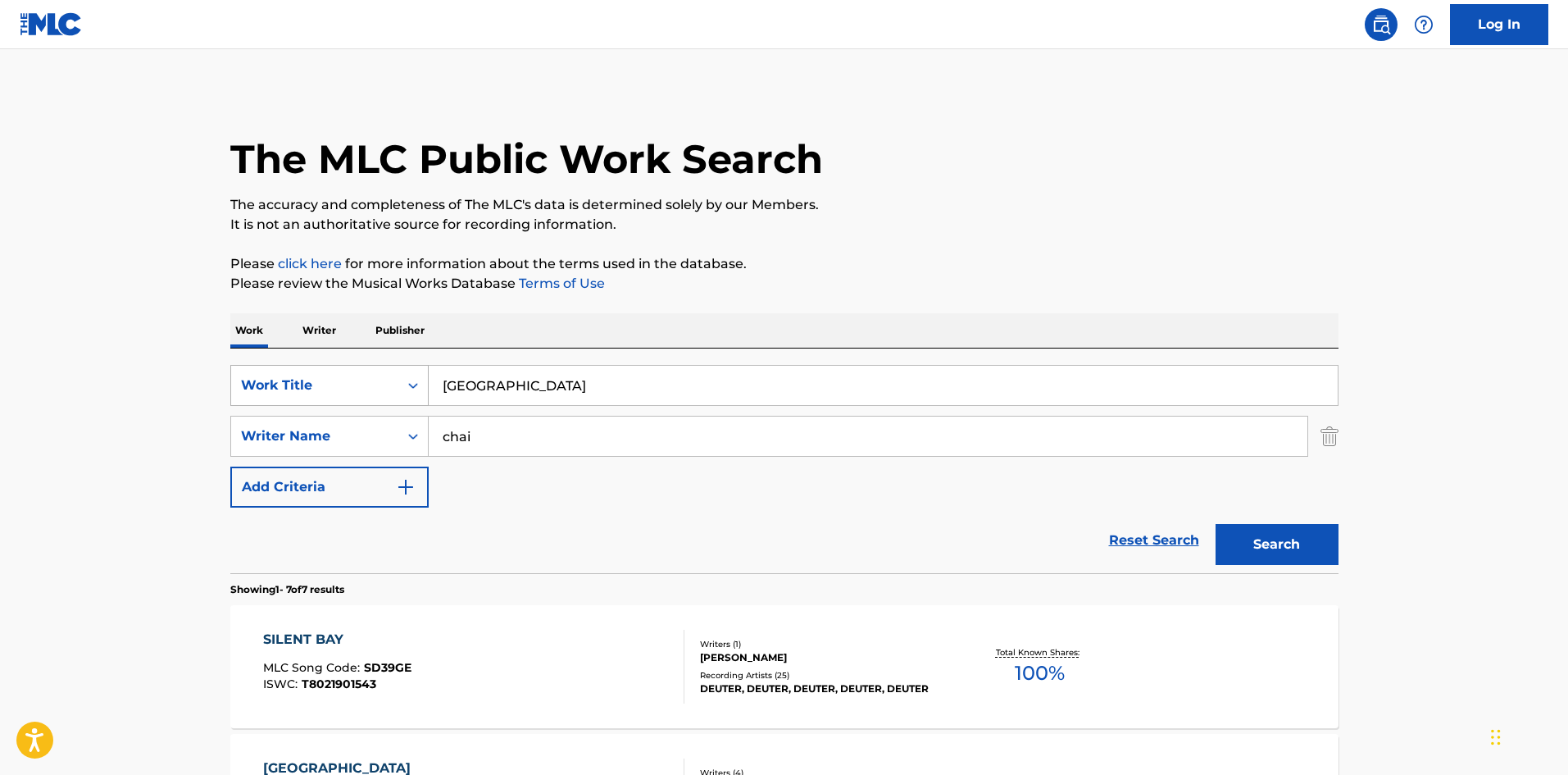
drag, startPoint x: 523, startPoint y: 377, endPoint x: 374, endPoint y: 374, distance: 149.0
click at [357, 377] on div "SearchWithCriteria4552e191-dfae-43c5-877c-9d972cd37951 Work Title [GEOGRAPHIC_D…" at bounding box center [785, 385] width 1108 height 41
paste input "NEON_SIGN"
click at [1232, 525] on button "Search" at bounding box center [1276, 544] width 123 height 41
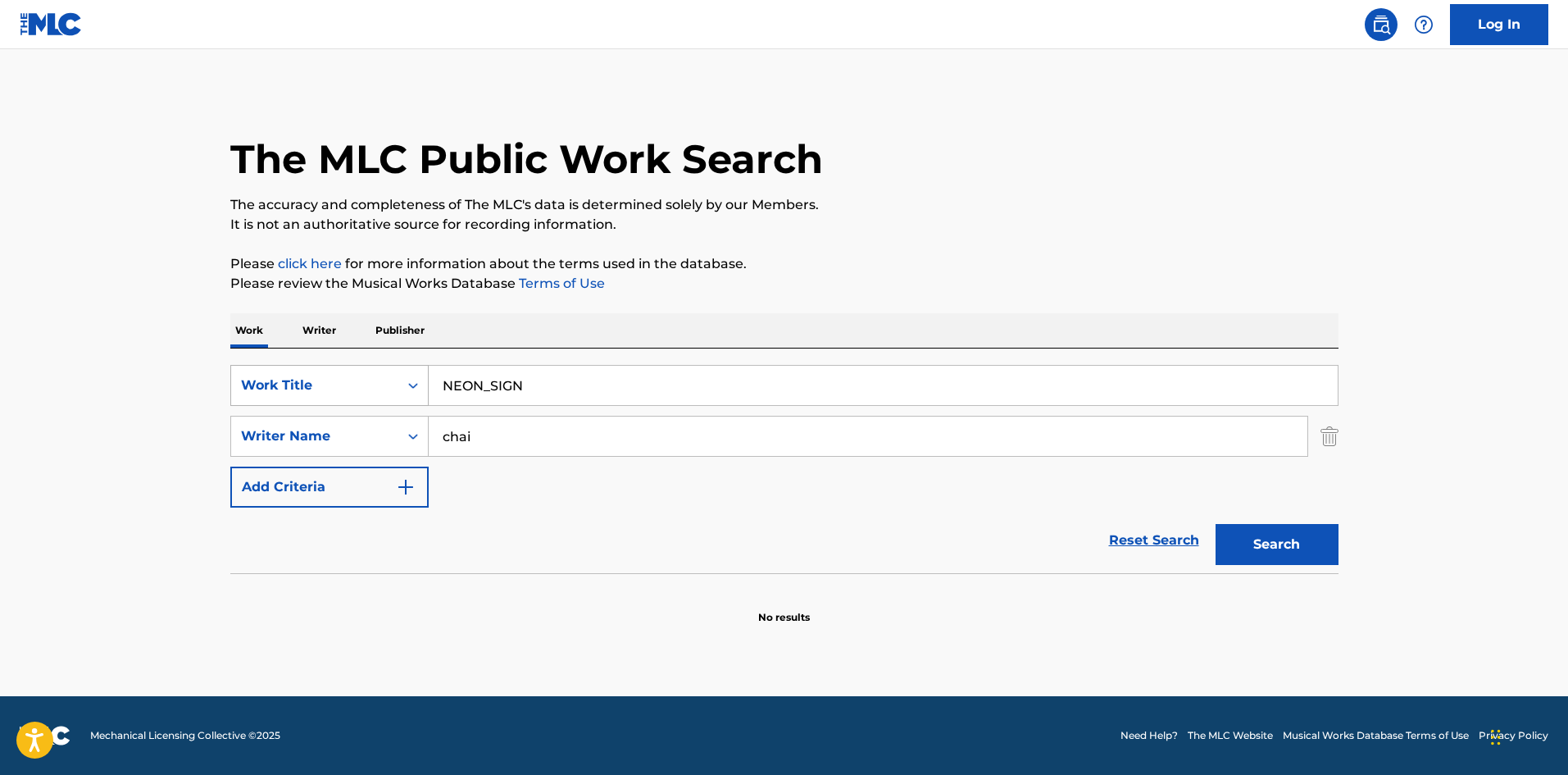
drag, startPoint x: 521, startPoint y: 380, endPoint x: 353, endPoint y: 373, distance: 168.1
click at [354, 369] on div "SearchWithCriteria4552e191-dfae-43c5-877c-9d972cd37951 Work Title NEON_SIGN" at bounding box center [785, 385] width 1108 height 41
paste input "CITYLIGHTS"
click at [1296, 539] on button "Search" at bounding box center [1276, 544] width 123 height 41
click at [467, 387] on input "CITYLIGHTS" at bounding box center [883, 385] width 909 height 39
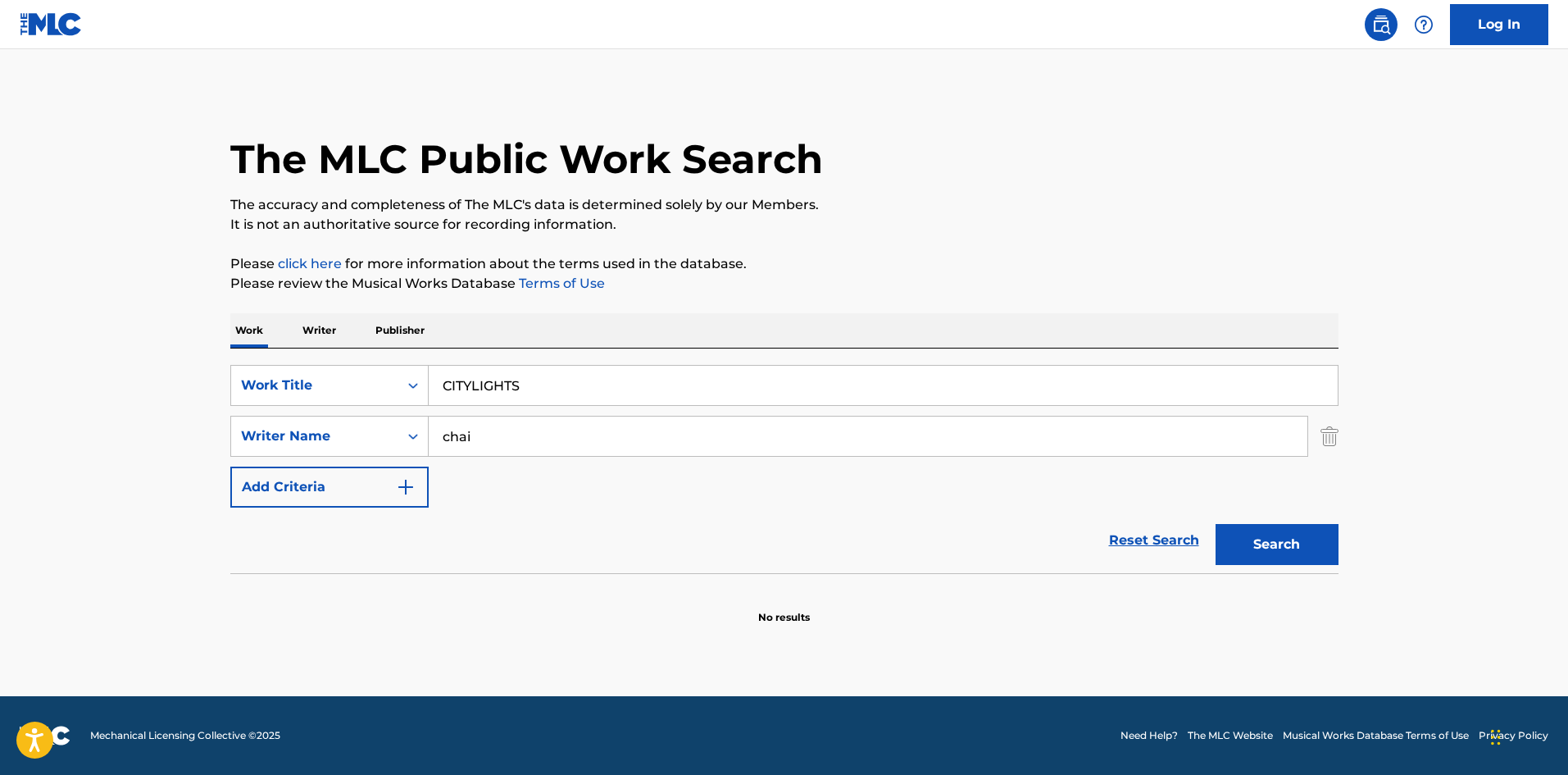
drag, startPoint x: 475, startPoint y: 382, endPoint x: 499, endPoint y: 399, distance: 29.4
click at [474, 383] on input "CITYLIGHTS" at bounding box center [883, 385] width 909 height 39
click at [1247, 537] on button "Search" at bounding box center [1276, 544] width 123 height 41
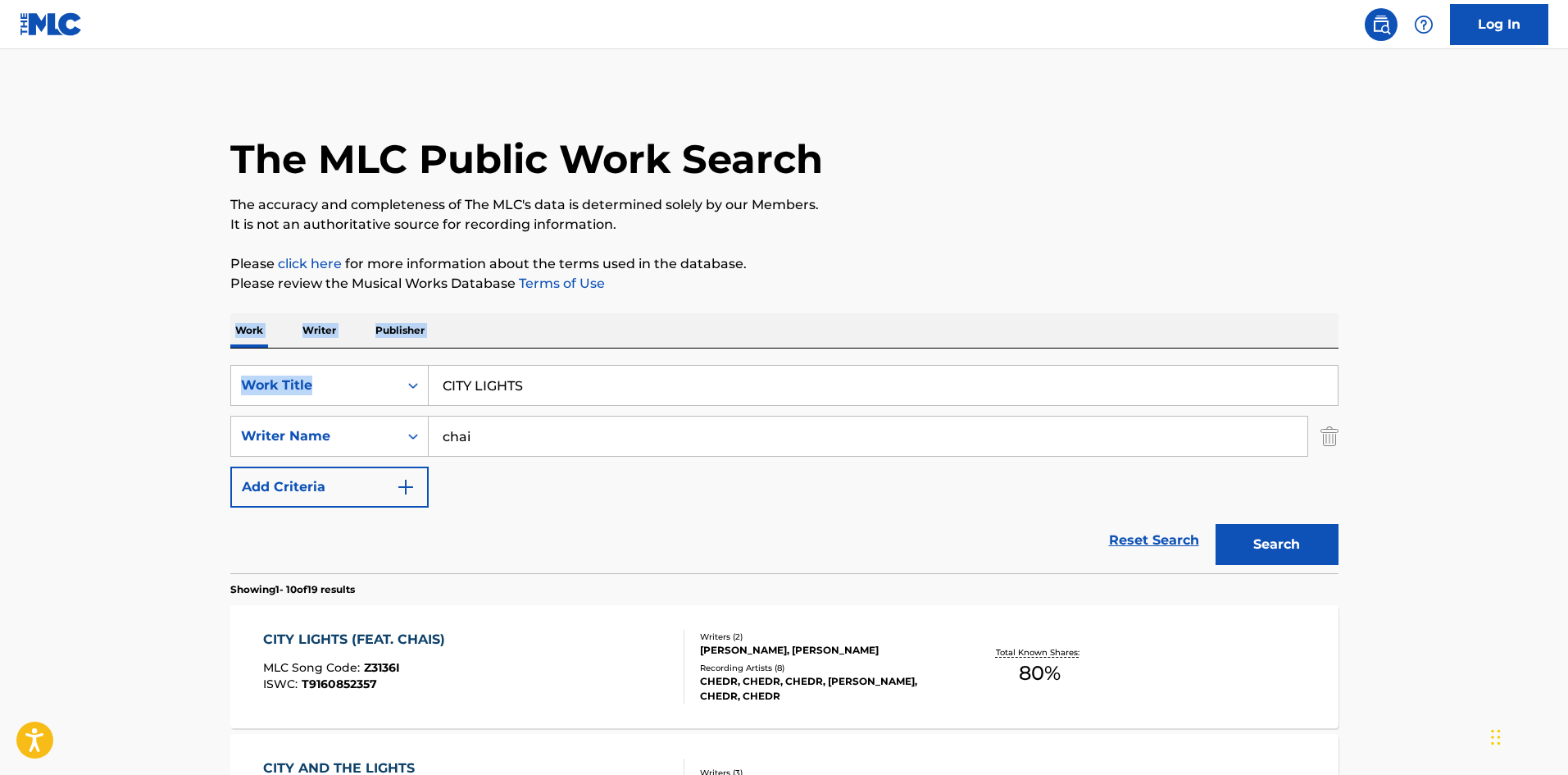
drag, startPoint x: 1561, startPoint y: 284, endPoint x: 1548, endPoint y: 367, distance: 84.0
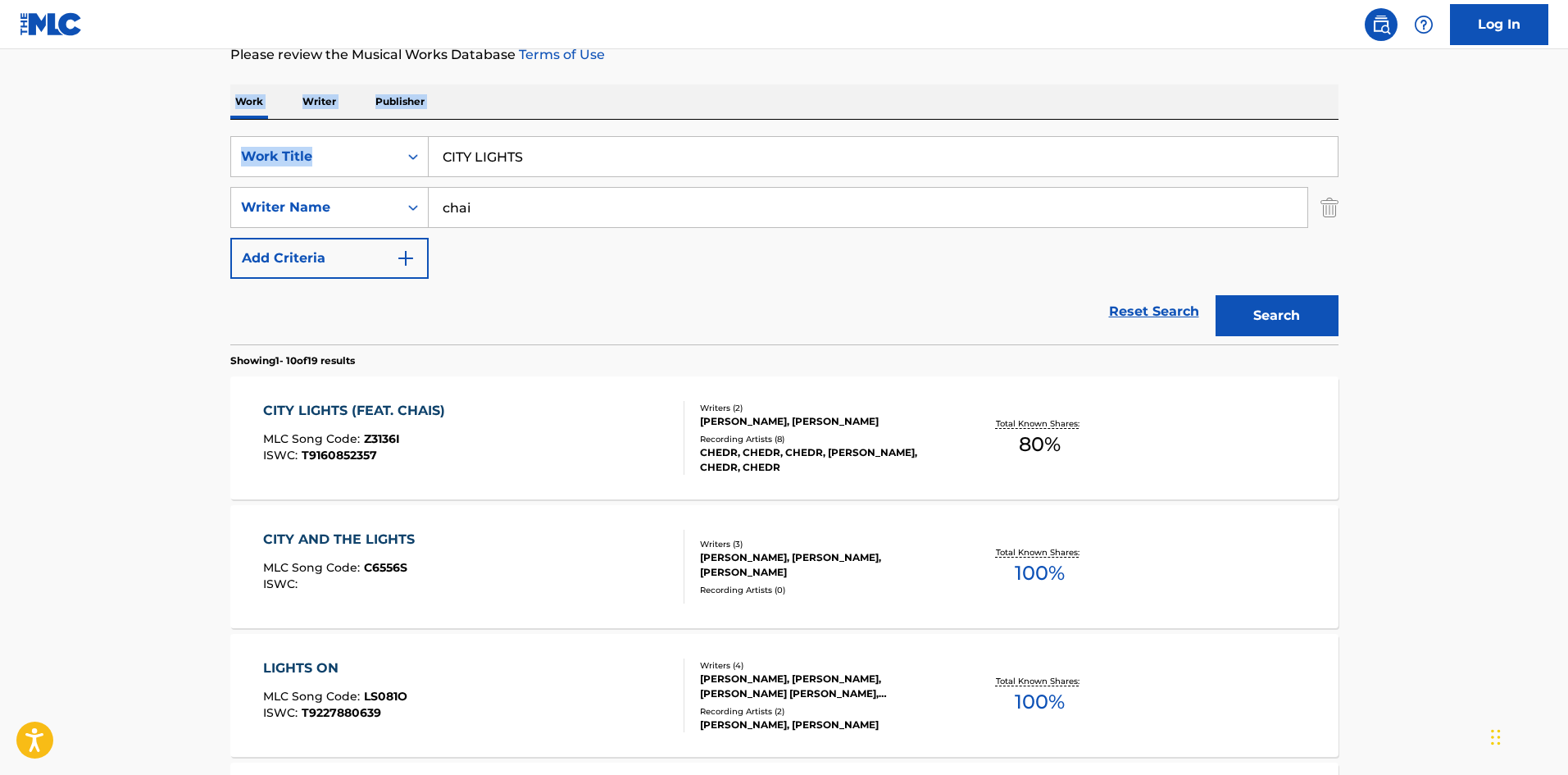
scroll to position [231, 0]
click at [534, 147] on input "CITY LIGHTS" at bounding box center [883, 154] width 909 height 39
click at [544, 153] on input "CITY LIGHTS" at bounding box center [883, 154] width 909 height 39
click at [542, 83] on div "Work Writer Publisher" at bounding box center [785, 100] width 1108 height 35
click at [1450, 194] on main "The MLC Public Work Search The accuracy and completeness of The MLC's data is d…" at bounding box center [784, 784] width 1568 height 1930
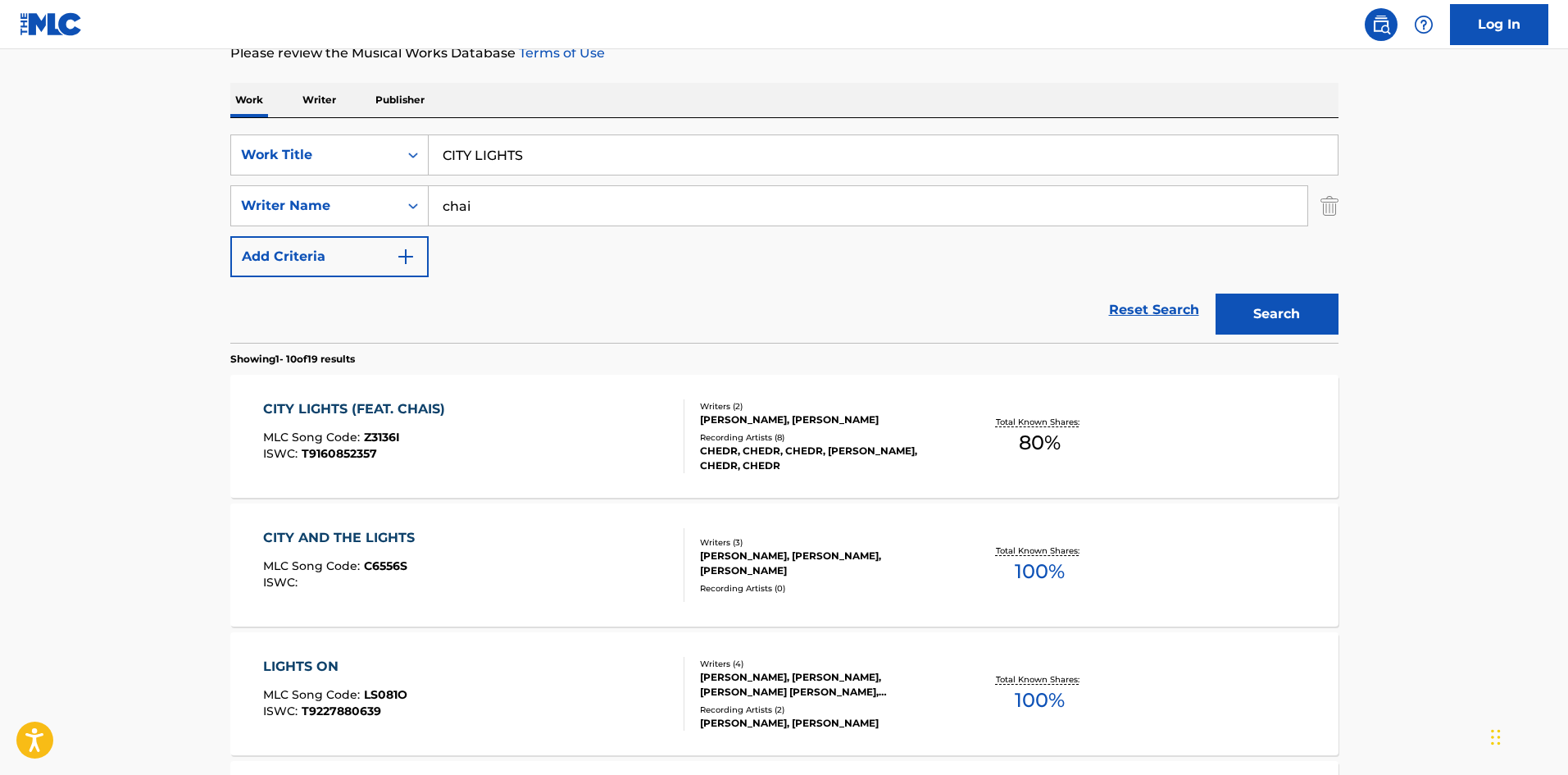
drag, startPoint x: 522, startPoint y: 150, endPoint x: 445, endPoint y: 151, distance: 77.0
click at [425, 143] on div "SearchWithCriteria4552e191-dfae-43c5-877c-9d972cd37951 Work Title CITY LIGHTS" at bounding box center [785, 154] width 1108 height 41
paste input "PARUFEIKU"
type input "PARUFEIKU"
drag, startPoint x: 472, startPoint y: 203, endPoint x: 395, endPoint y: 204, distance: 77.0
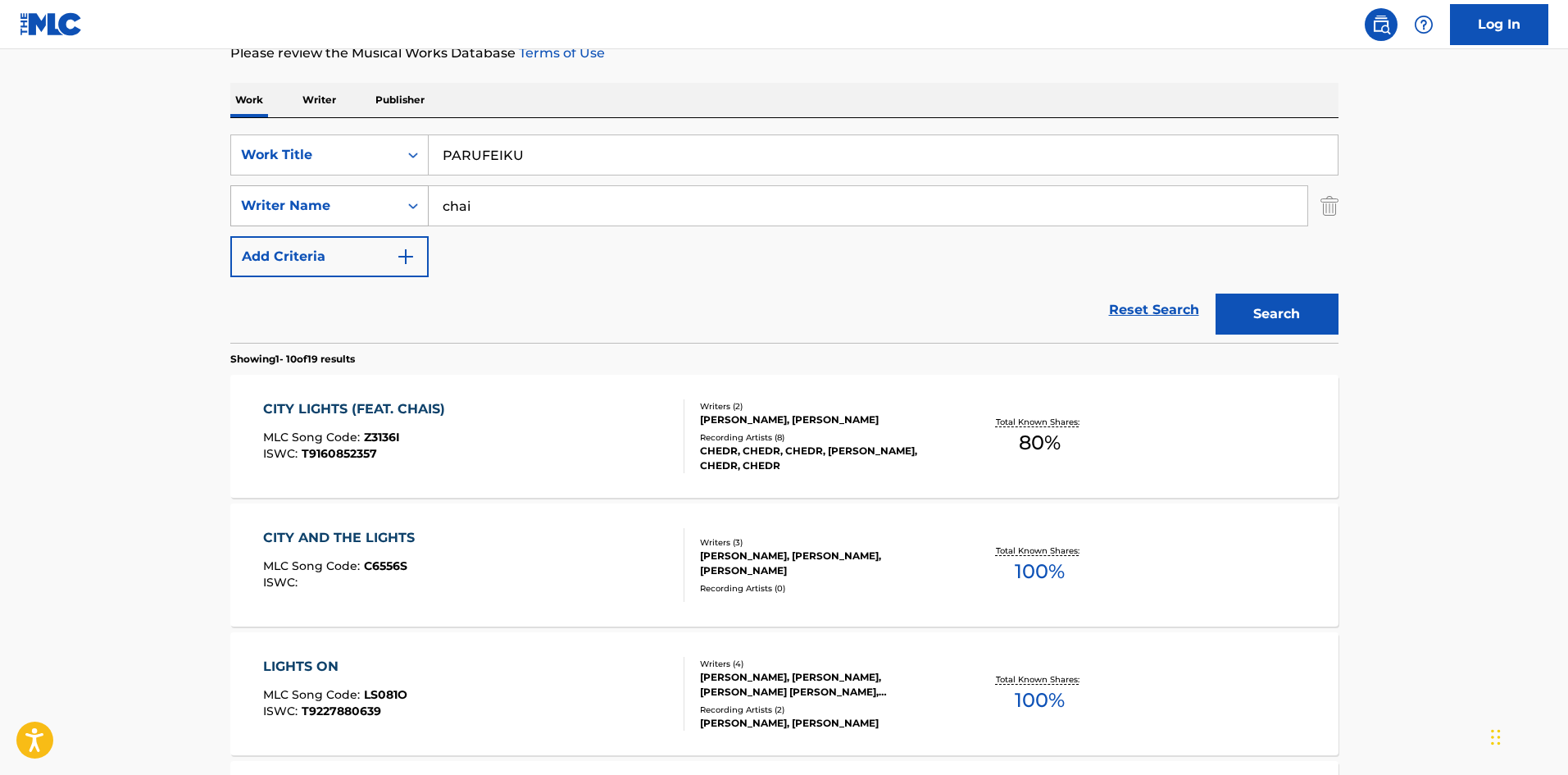
click at [411, 201] on div "SearchWithCriteria98cfab32-5aea-4306-8597-23d3a9d43c36 Writer Name chai" at bounding box center [785, 205] width 1108 height 41
click at [1249, 306] on button "Search" at bounding box center [1276, 313] width 123 height 41
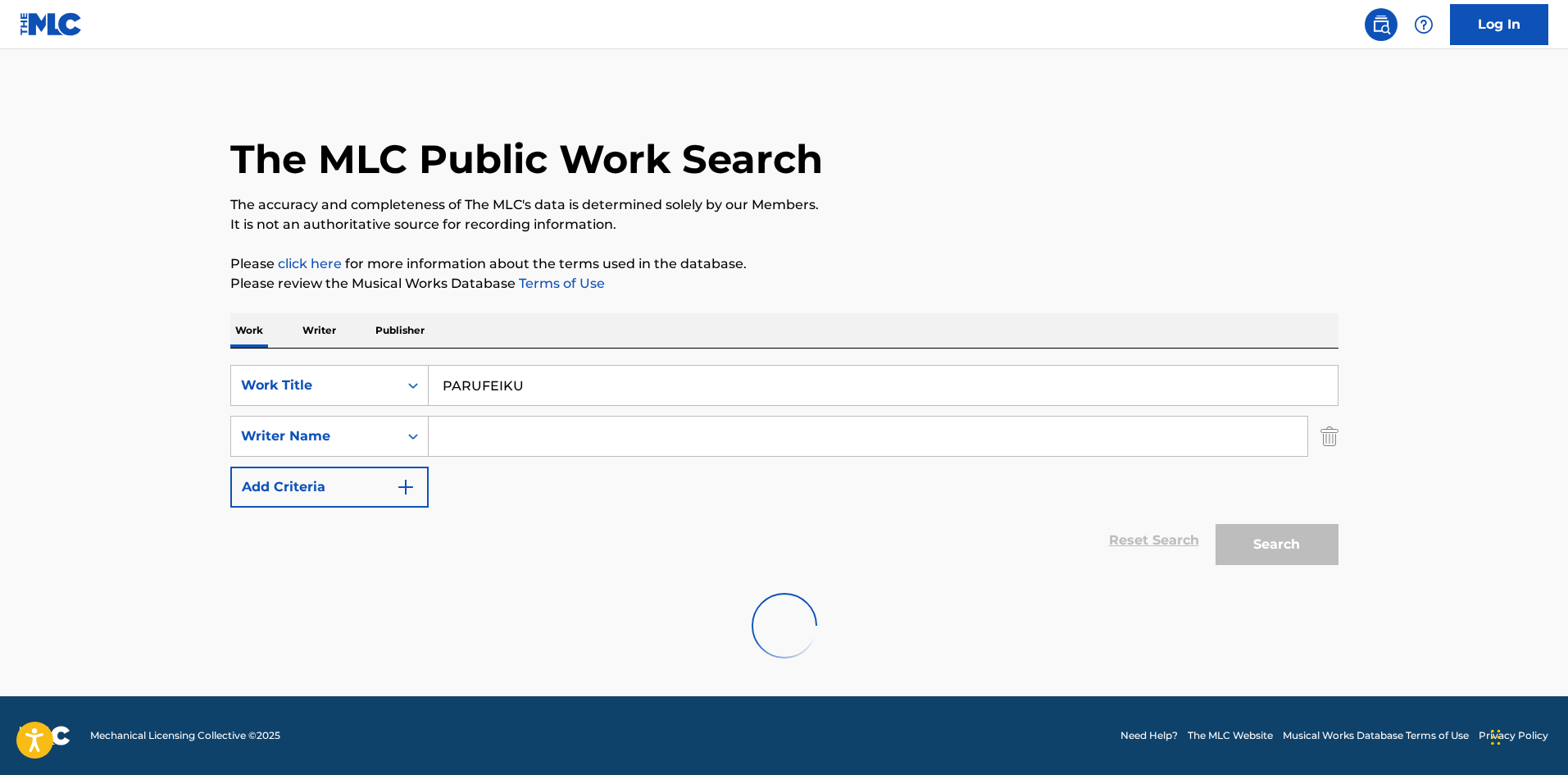
scroll to position [0, 0]
drag, startPoint x: 407, startPoint y: 368, endPoint x: 341, endPoint y: 366, distance: 66.0
click at [345, 365] on div "SearchWithCriteria4552e191-dfae-43c5-877c-9d972cd37951 Work Title PARUFEIKU" at bounding box center [785, 385] width 1108 height 41
paste input "UROTAGONISUTO"
type input "PUROTAGONISUTO"
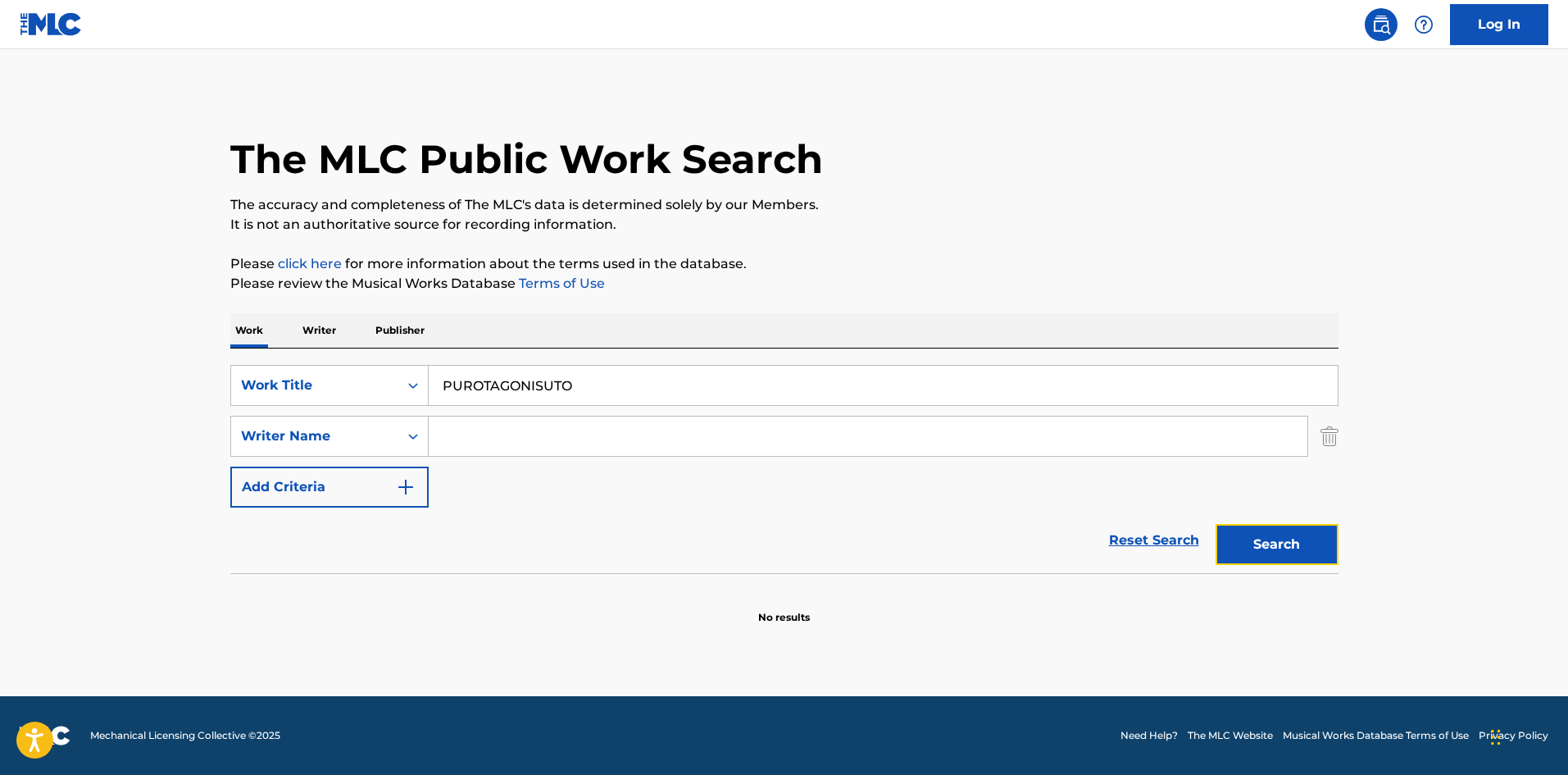
click at [1239, 526] on button "Search" at bounding box center [1276, 544] width 123 height 41
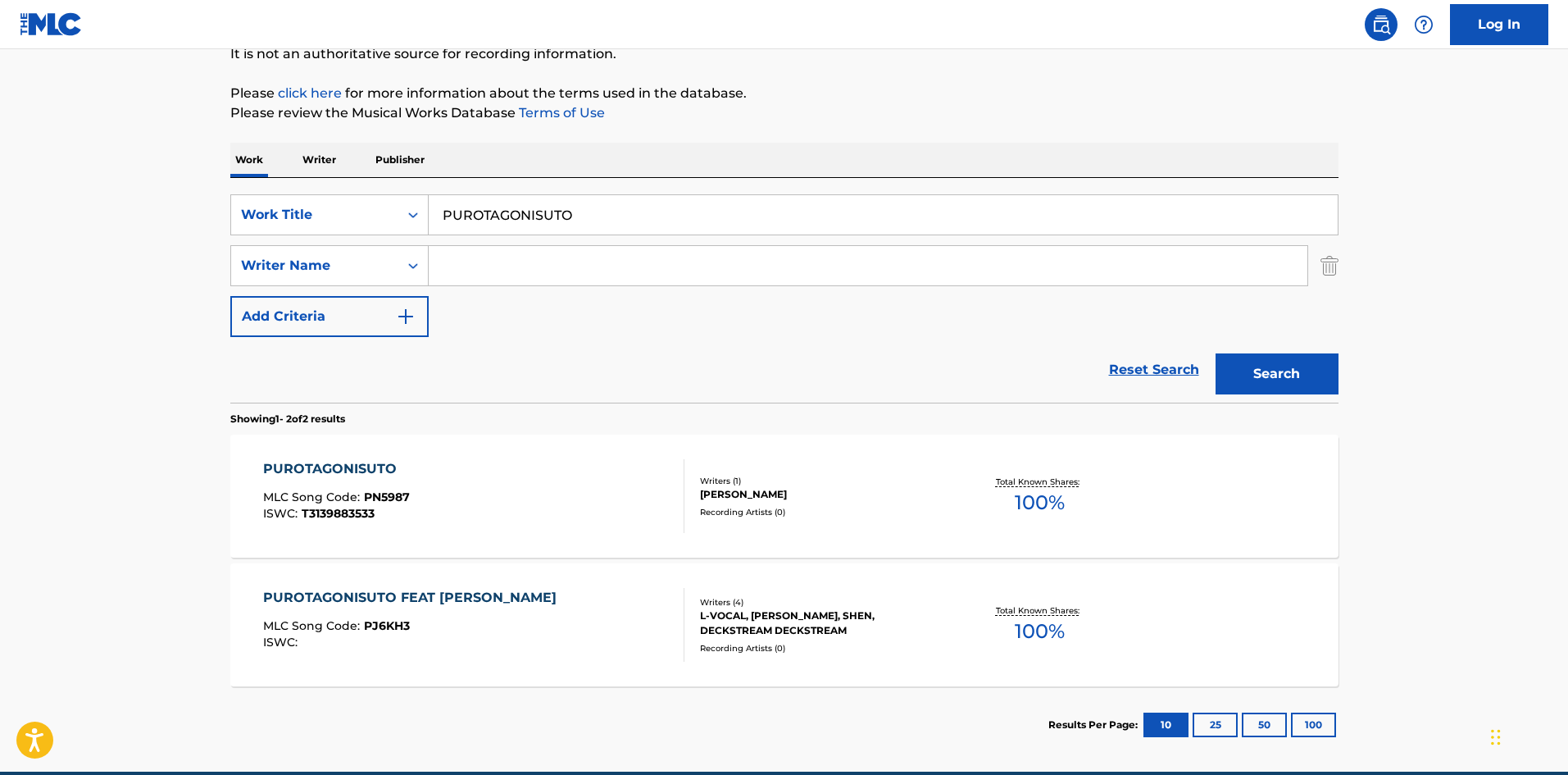
scroll to position [172, 0]
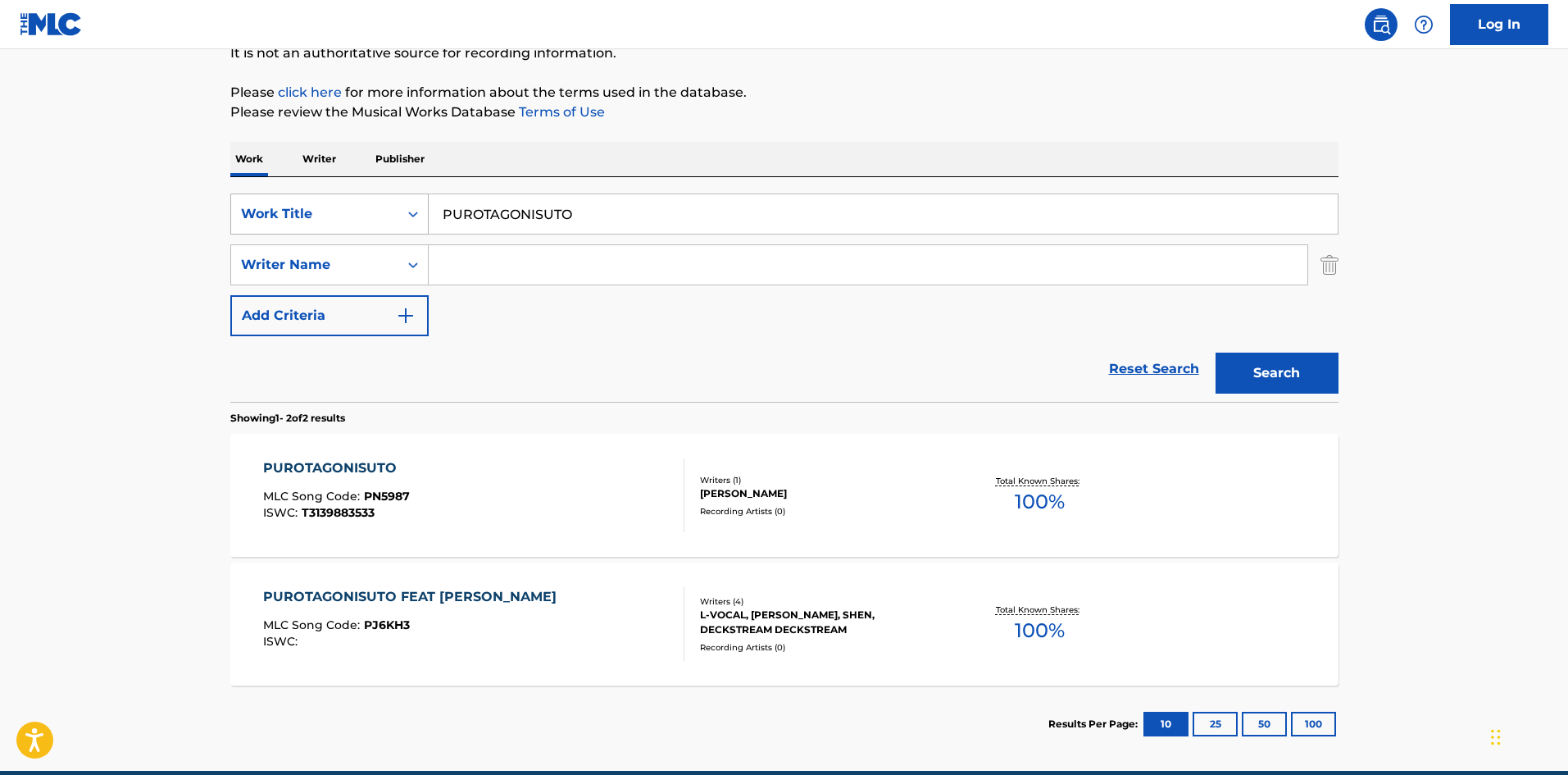
click at [303, 213] on div "Work Title" at bounding box center [314, 214] width 147 height 20
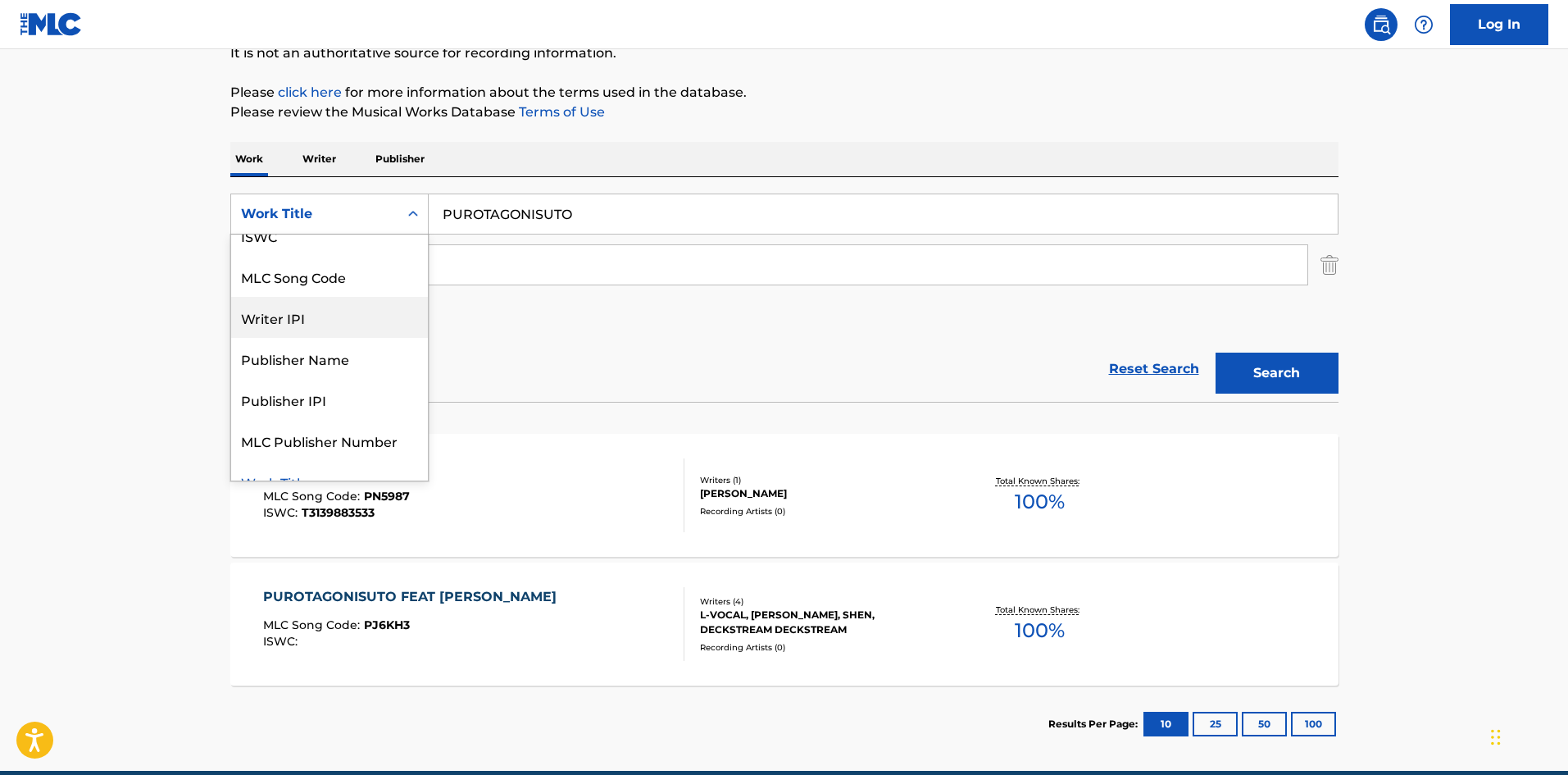
scroll to position [0, 0]
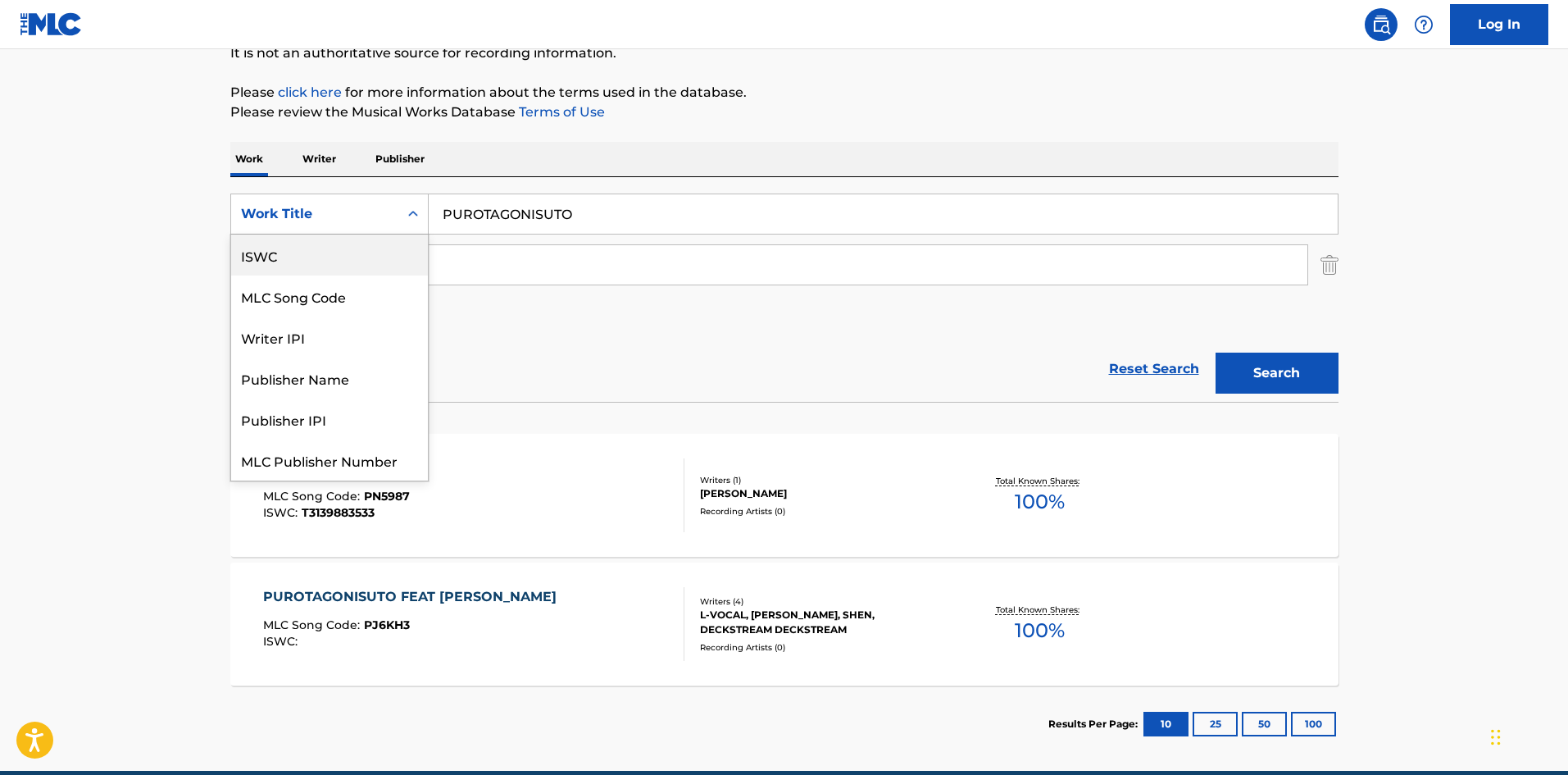
click at [383, 252] on div "ISWC" at bounding box center [330, 254] width 197 height 41
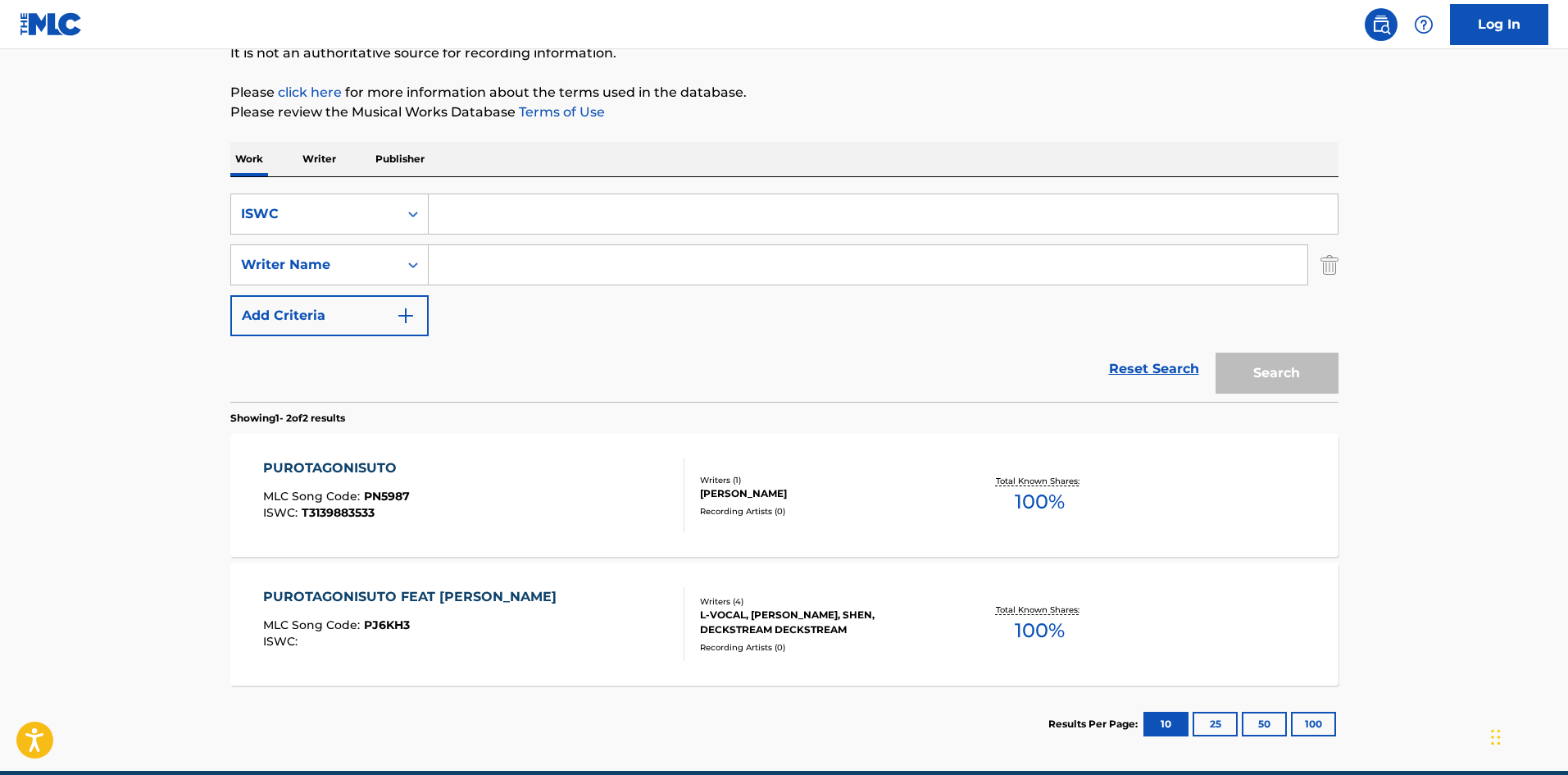
click at [571, 215] on input "Search Form" at bounding box center [883, 214] width 909 height 39
paste input "T3272596159"
type input "T3272596159"
click at [1256, 366] on button "Search" at bounding box center [1276, 373] width 123 height 41
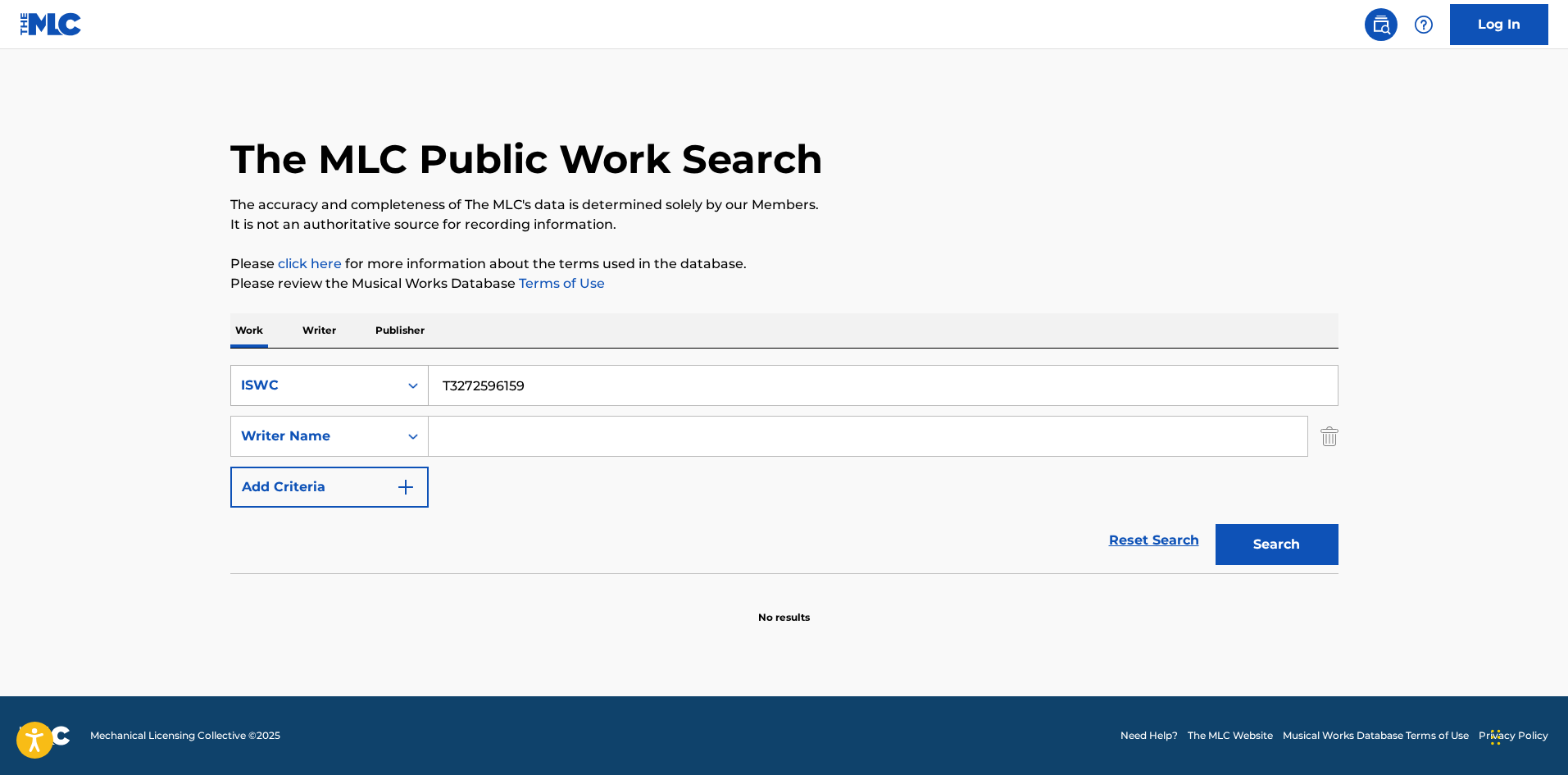
click at [378, 383] on div "ISWC" at bounding box center [314, 385] width 147 height 20
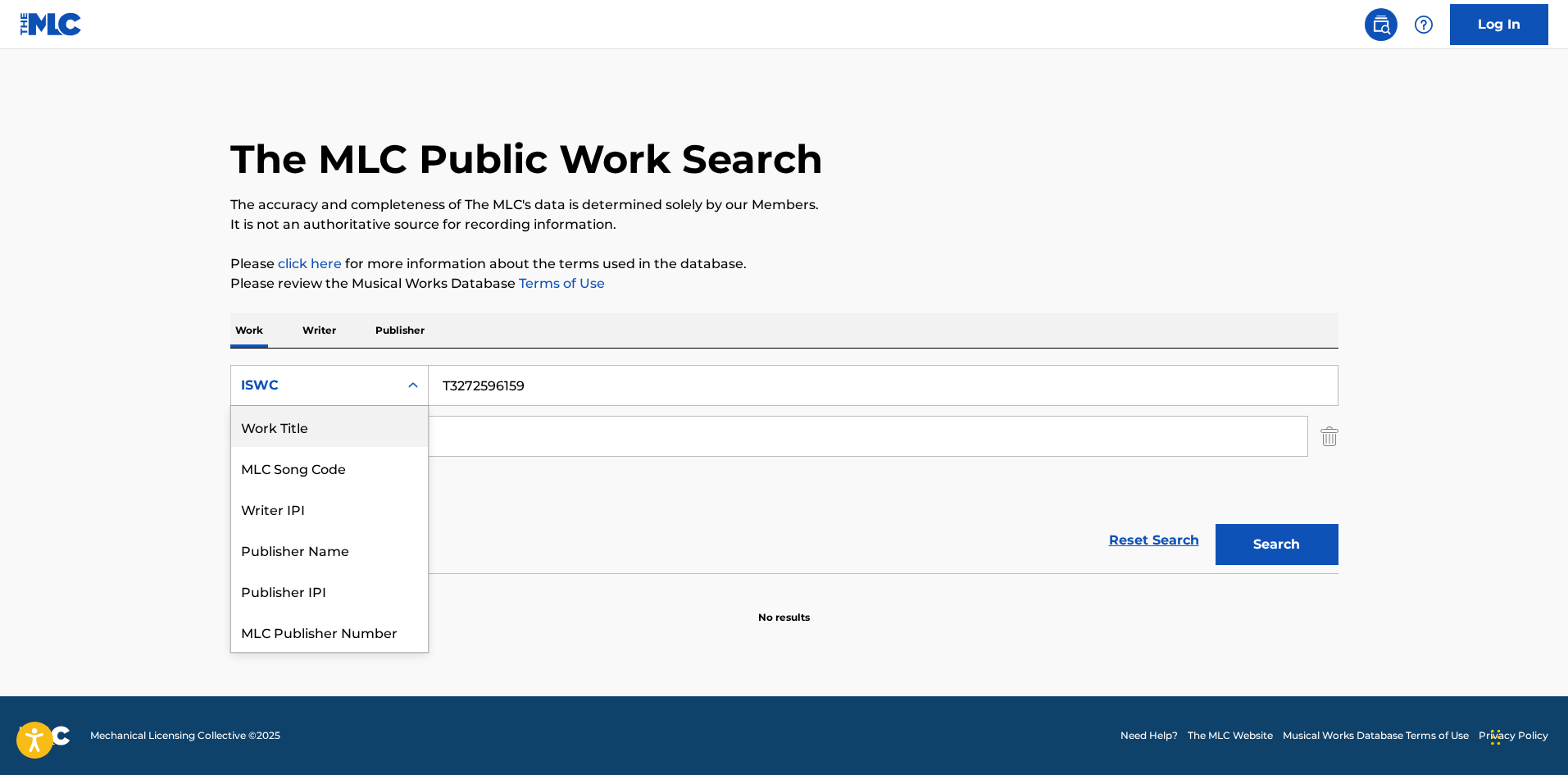
click at [362, 422] on div "Work Title" at bounding box center [330, 426] width 197 height 41
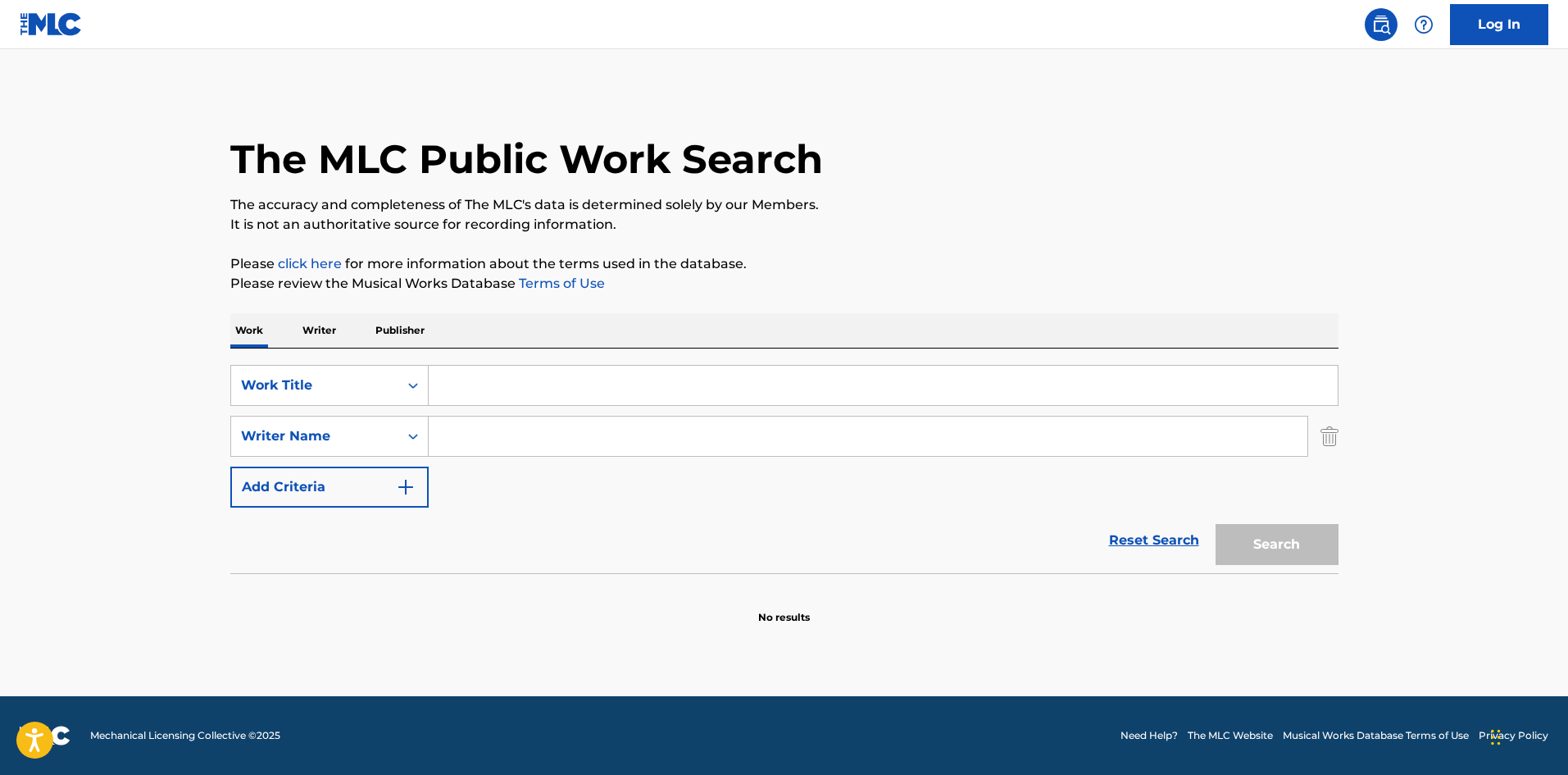
click at [461, 388] on input "Search Form" at bounding box center [883, 385] width 909 height 39
paste input "THANK YOU"
type input "THANK YOU"
click at [490, 432] on input "Search Form" at bounding box center [868, 435] width 878 height 39
type input "[PERSON_NAME]"
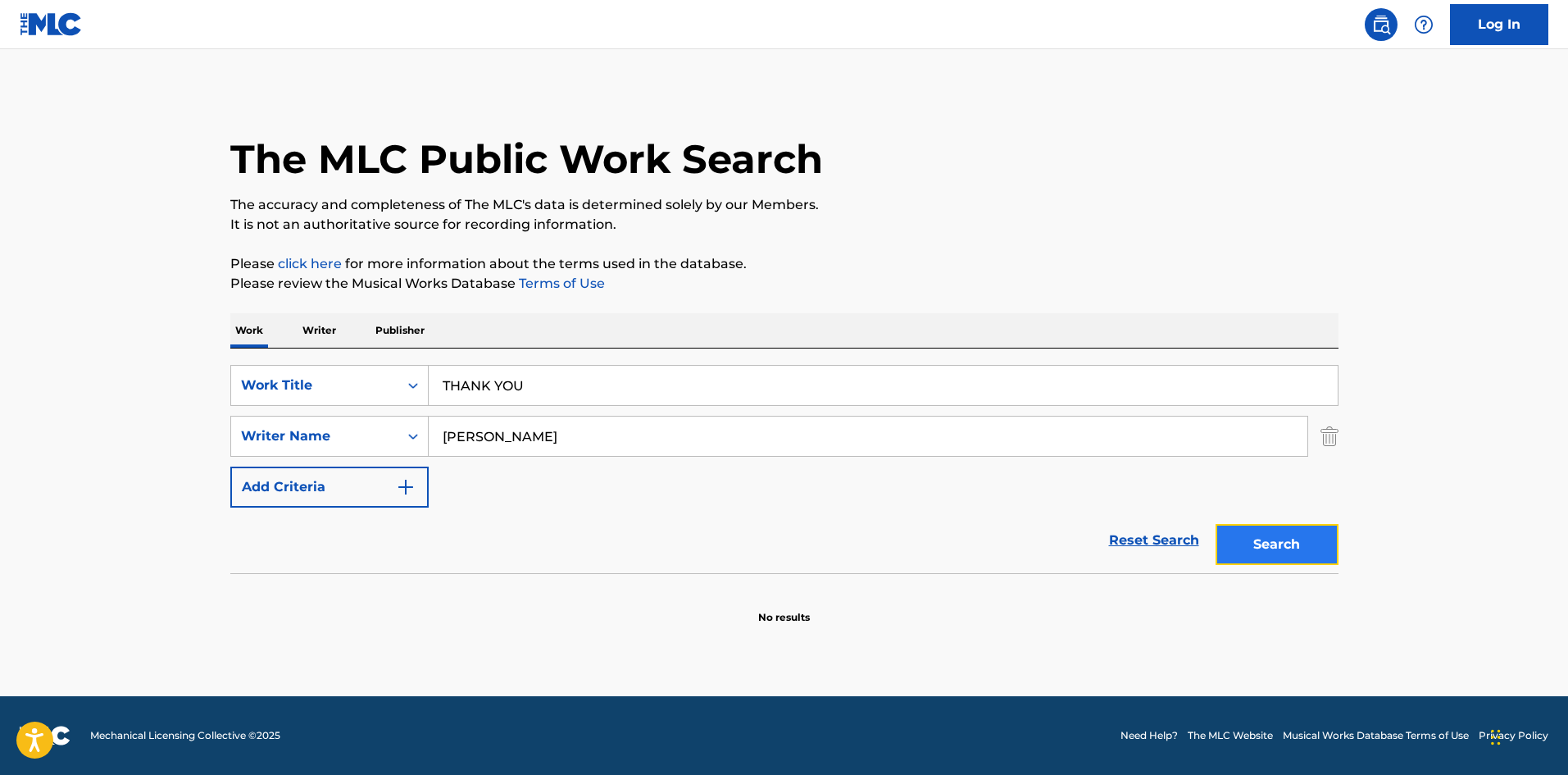
click at [1253, 541] on button "Search" at bounding box center [1276, 544] width 123 height 41
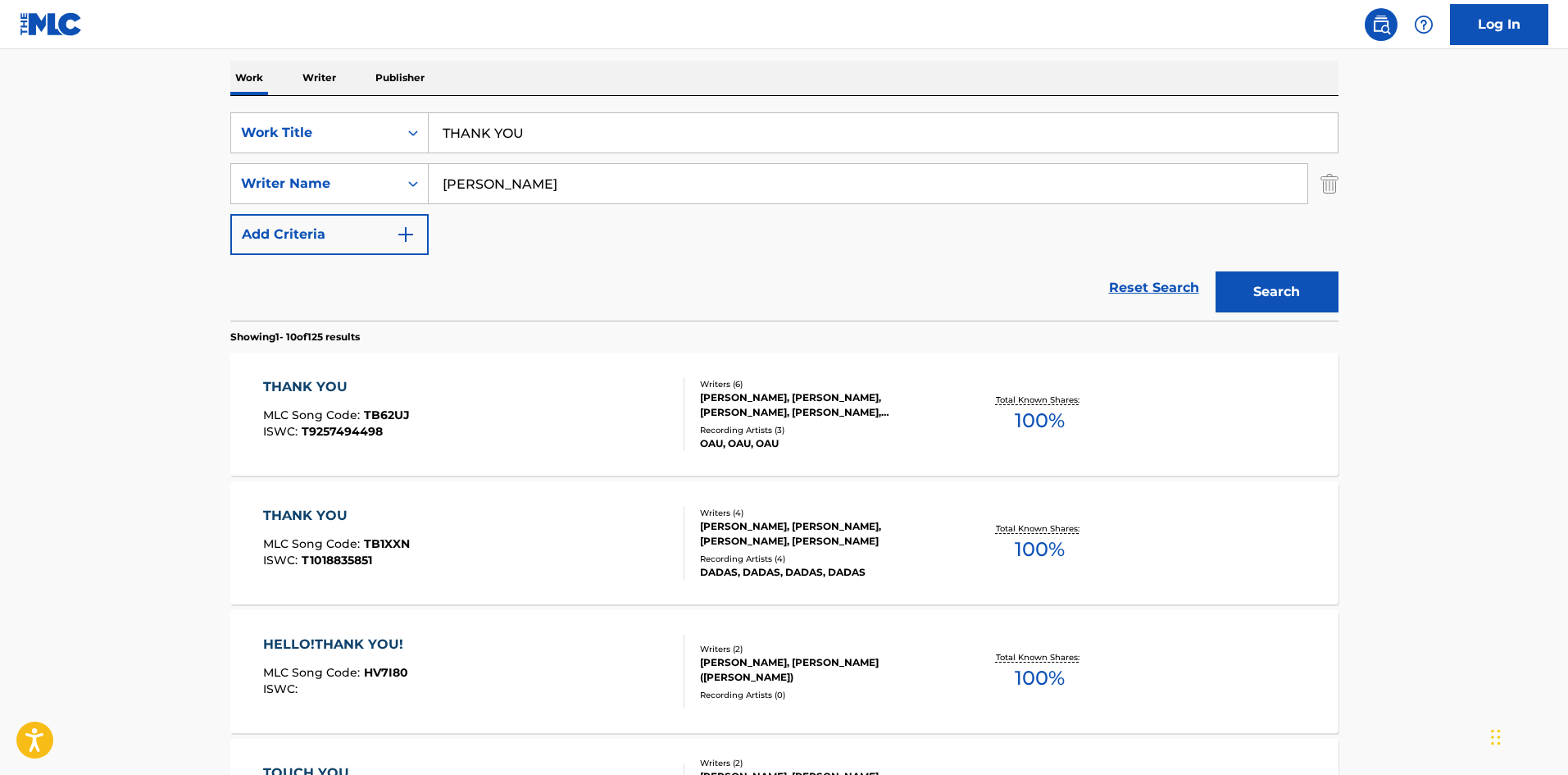
scroll to position [223, 0]
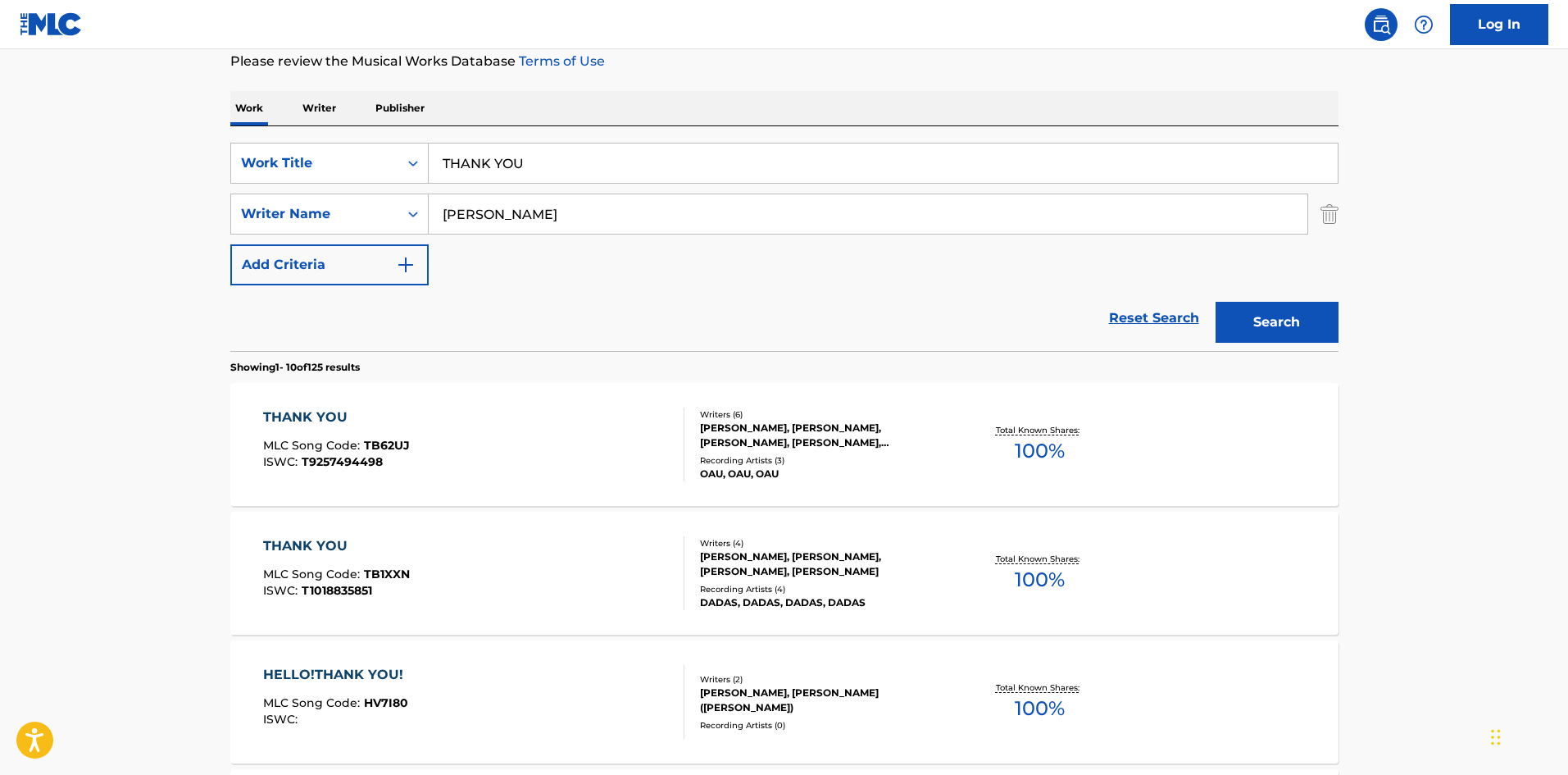
drag, startPoint x: 464, startPoint y: 156, endPoint x: 461, endPoint y: 203, distance: 47.1
click at [403, 164] on div "SearchWithCriteria0e214118-c867-45e5-8dc3-a6de864ca59c Work Title THANK YOU" at bounding box center [785, 163] width 1108 height 41
paste input "SEASONS"
type input "SEASONS"
drag, startPoint x: 515, startPoint y: 214, endPoint x: 400, endPoint y: 214, distance: 115.0
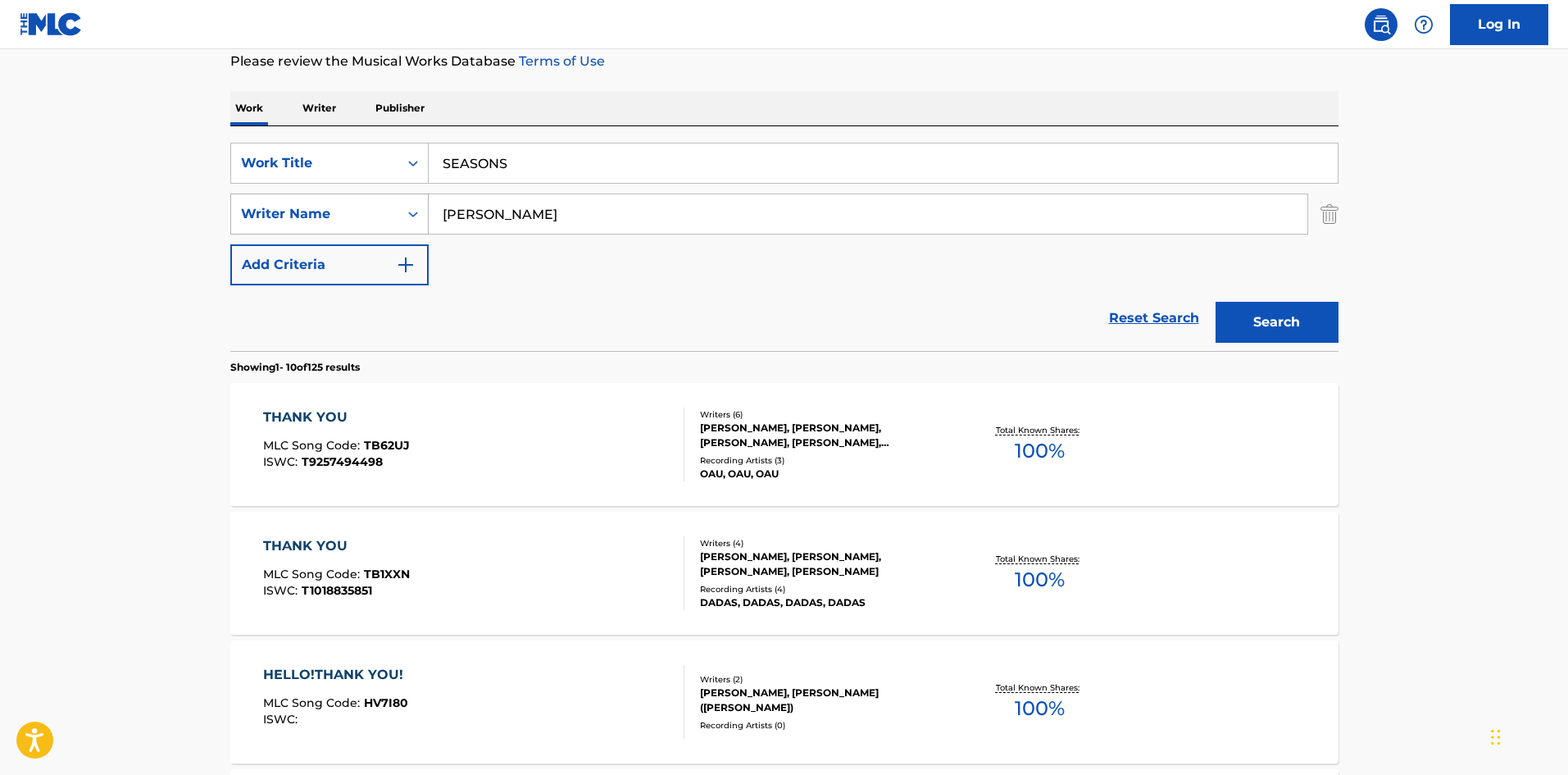
click at [400, 214] on div "SearchWithCriteria98cfab32-5aea-4306-8597-23d3a9d43c36 Writer Name [PERSON_NAME]" at bounding box center [785, 214] width 1108 height 41
click at [1315, 324] on button "Search" at bounding box center [1276, 322] width 123 height 41
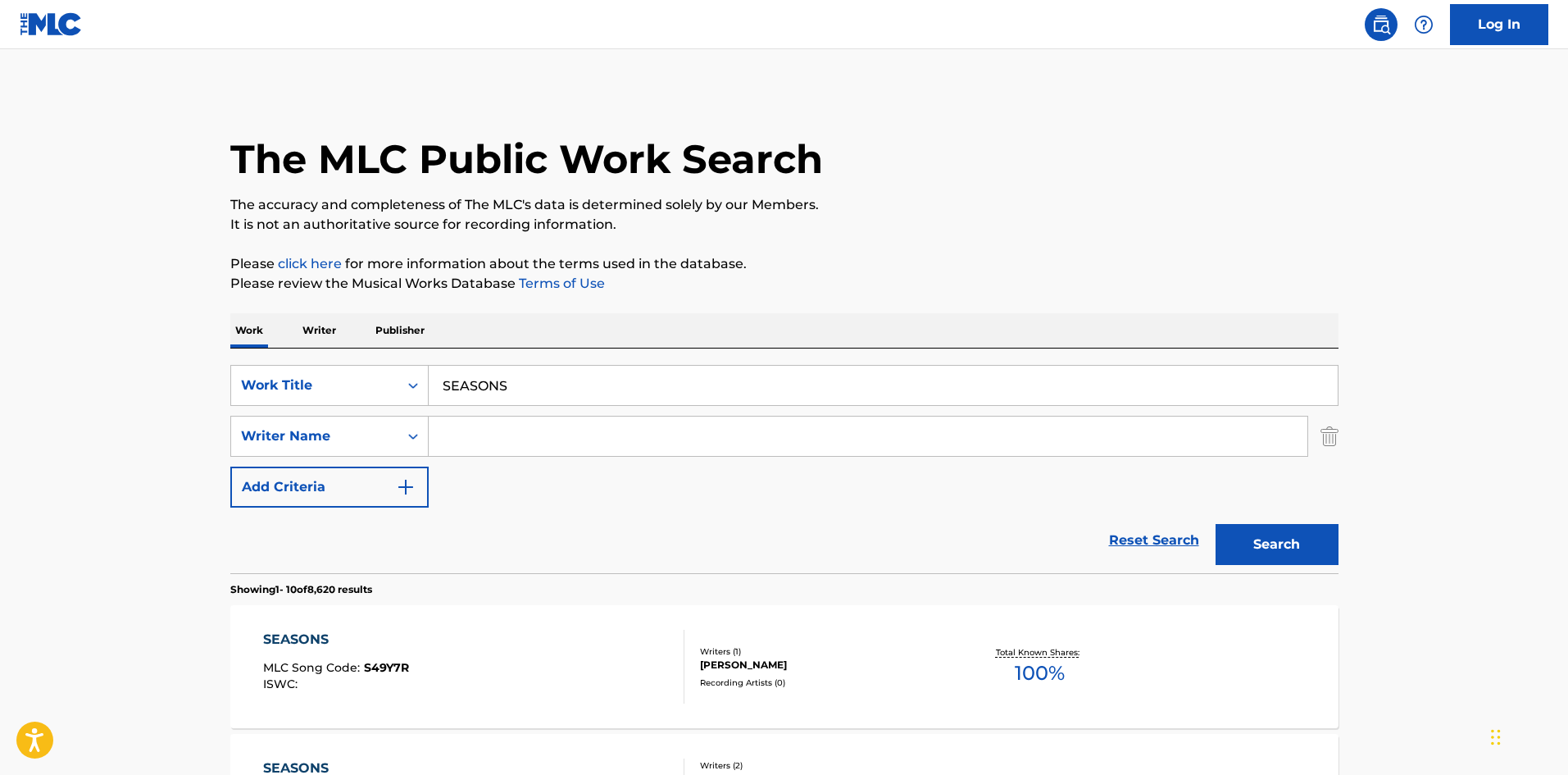
click at [584, 424] on input "Search Form" at bounding box center [868, 435] width 878 height 39
type input "hello"
drag, startPoint x: 1270, startPoint y: 542, endPoint x: 1282, endPoint y: 541, distance: 12.0
click at [1270, 541] on button "Search" at bounding box center [1276, 544] width 123 height 41
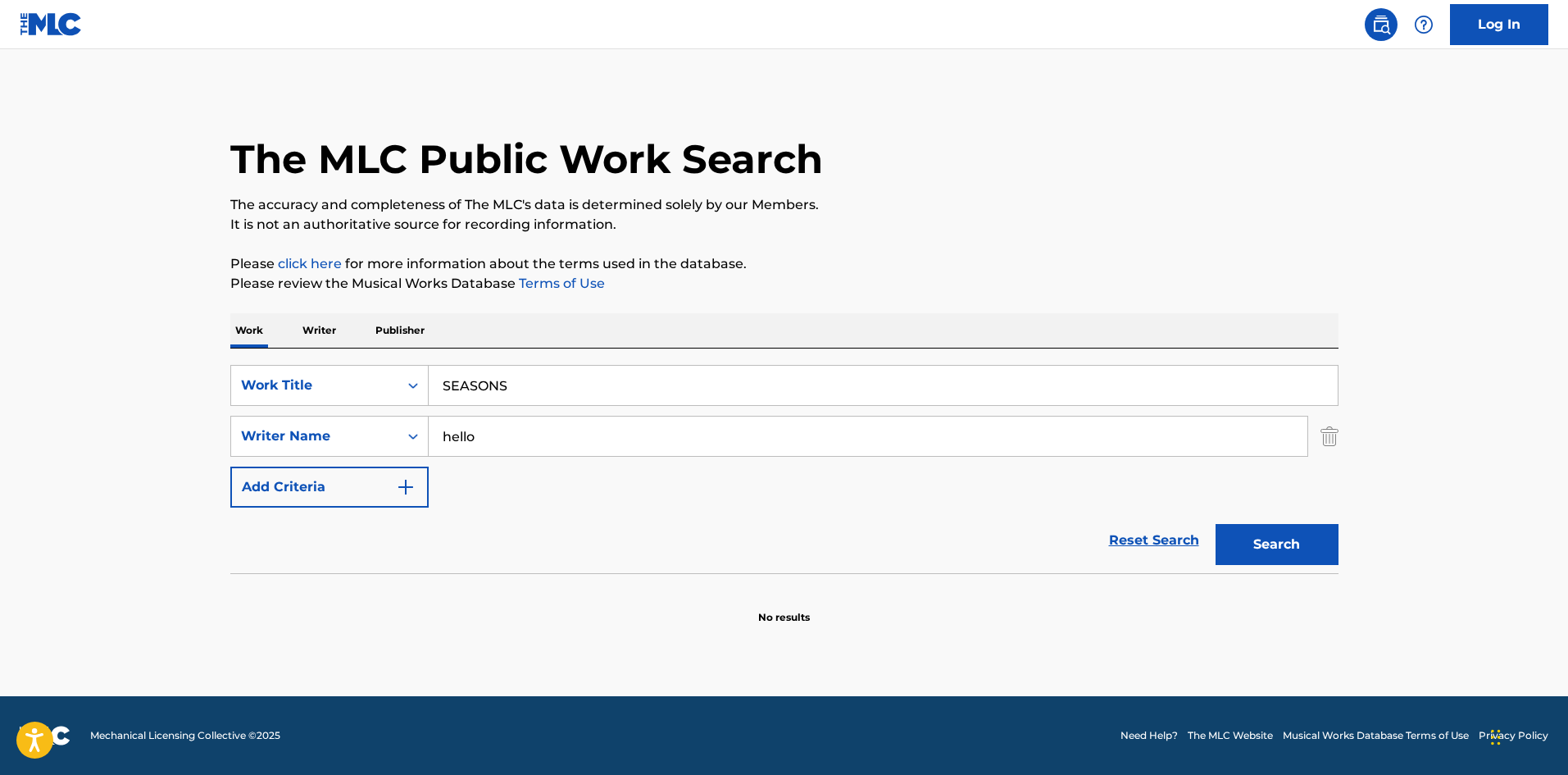
click at [531, 373] on input "SEASONS" at bounding box center [883, 385] width 909 height 39
drag, startPoint x: 336, startPoint y: 361, endPoint x: 322, endPoint y: 374, distance: 19.1
click at [280, 364] on div "SearchWithCriteria0e214118-c867-45e5-8dc3-a6de864ca59c Work Title SEASONS Searc…" at bounding box center [785, 461] width 1108 height 224
paste input "UMMER EMPEROR"
type input "SUMMER EMPEROR"
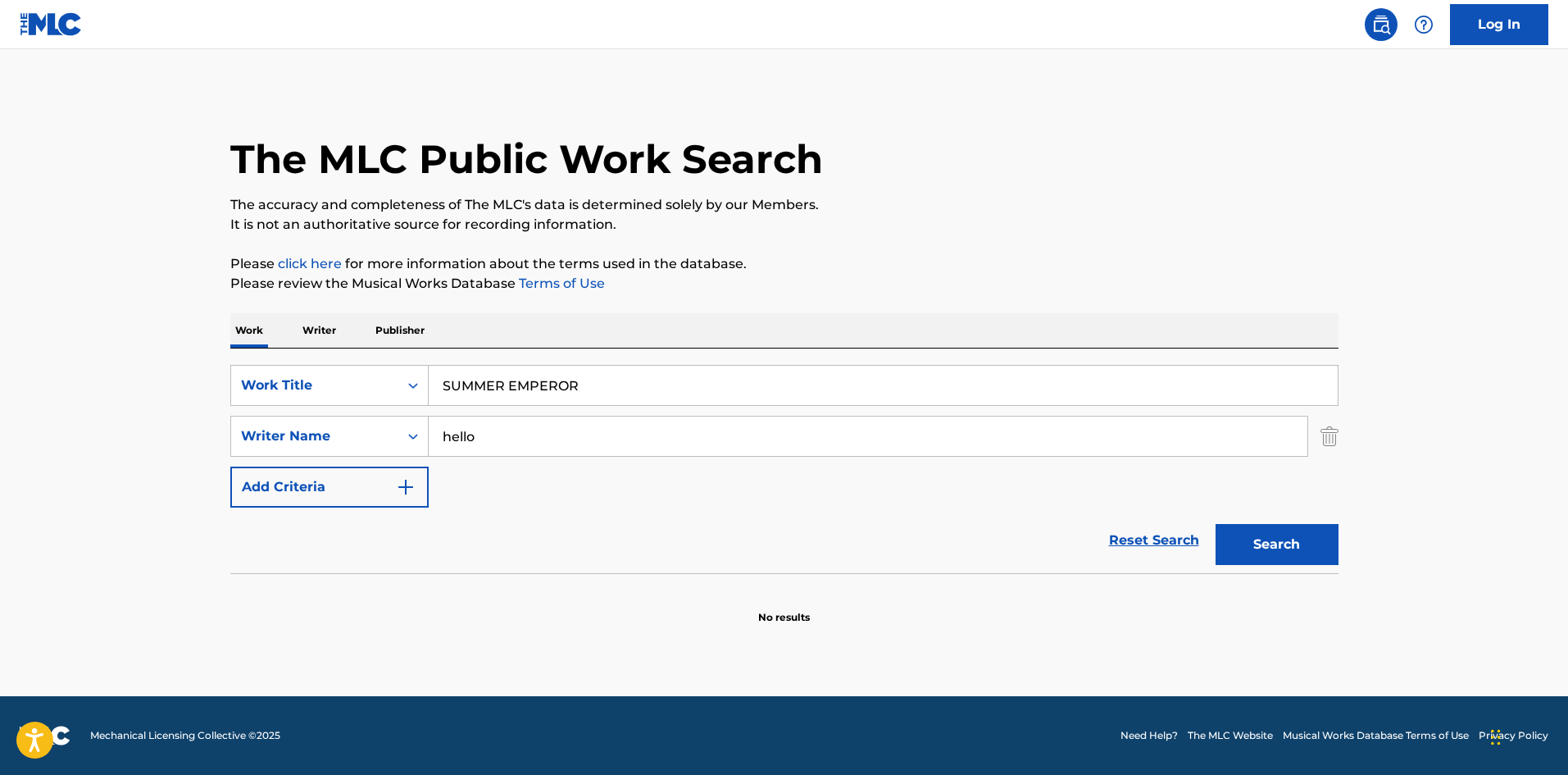
drag, startPoint x: 475, startPoint y: 437, endPoint x: 322, endPoint y: 414, distance: 154.7
click at [321, 415] on div "SearchWithCriteria0e214118-c867-45e5-8dc3-a6de864ca59c Work Title SUMMER EMPERO…" at bounding box center [785, 436] width 1108 height 143
click at [1287, 551] on button "Search" at bounding box center [1276, 544] width 123 height 41
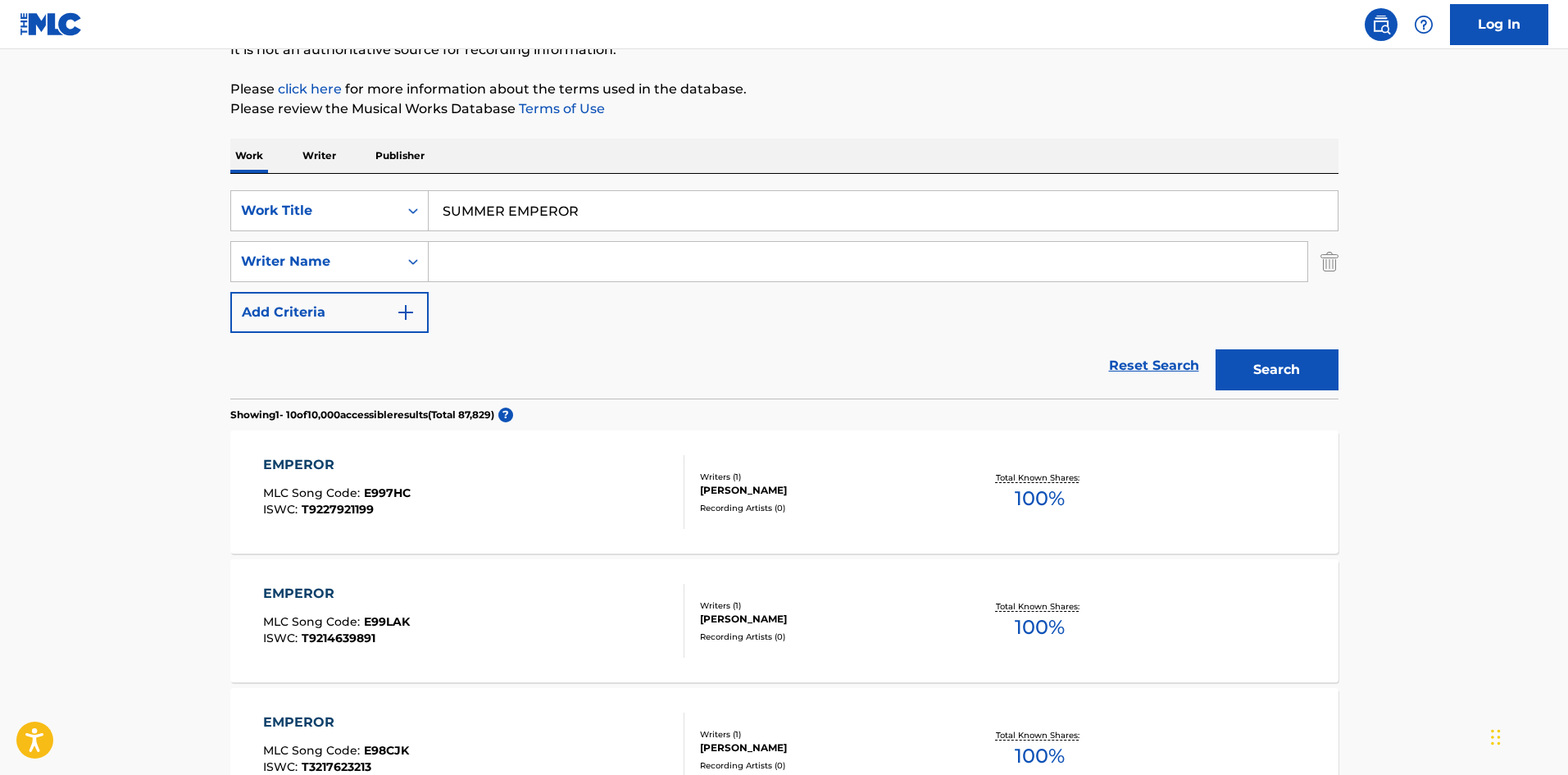
scroll to position [150, 0]
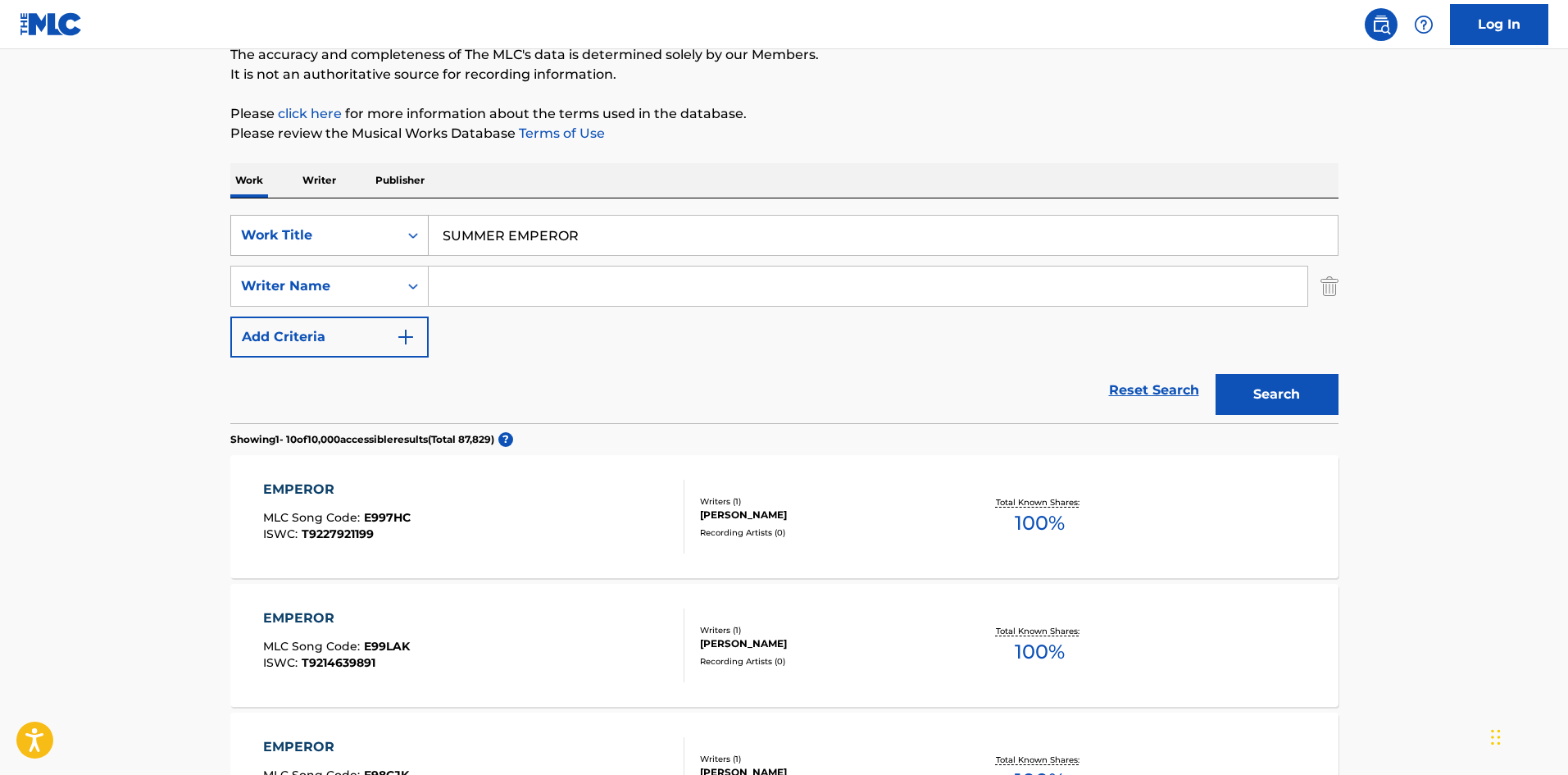
drag, startPoint x: 473, startPoint y: 214, endPoint x: 560, endPoint y: 268, distance: 102.4
click at [380, 230] on div "SearchWithCriteria0e214118-c867-45e5-8dc3-a6de864ca59c Work Title SUMMER EMPEROR" at bounding box center [785, 234] width 1108 height 41
paste input "AS ONE [PERSON_NAME]"
drag, startPoint x: 517, startPoint y: 234, endPoint x: 660, endPoint y: 249, distance: 143.8
click at [660, 249] on input "AS ONE [PERSON_NAME]" at bounding box center [883, 234] width 909 height 39
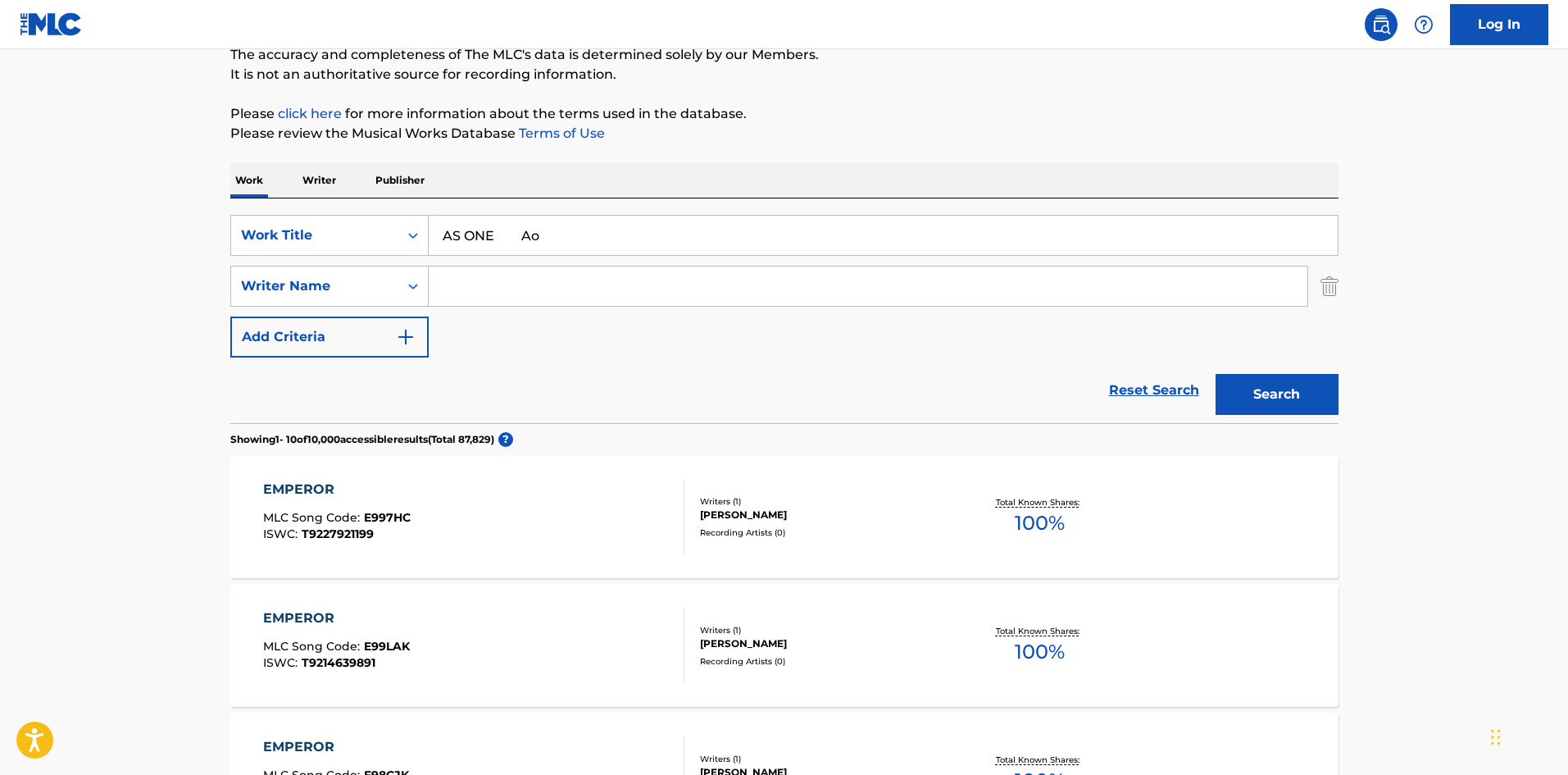
type input "AS ONE Ao"
click at [553, 276] on input "Search Form" at bounding box center [868, 285] width 878 height 39
paste input "Fukamidori"
drag, startPoint x: 449, startPoint y: 283, endPoint x: 462, endPoint y: 263, distance: 23.9
click at [382, 283] on div "SearchWithCriteria98cfab32-5aea-4306-8597-23d3a9d43c36 Writer Name [PERSON_NAME]" at bounding box center [785, 285] width 1108 height 41
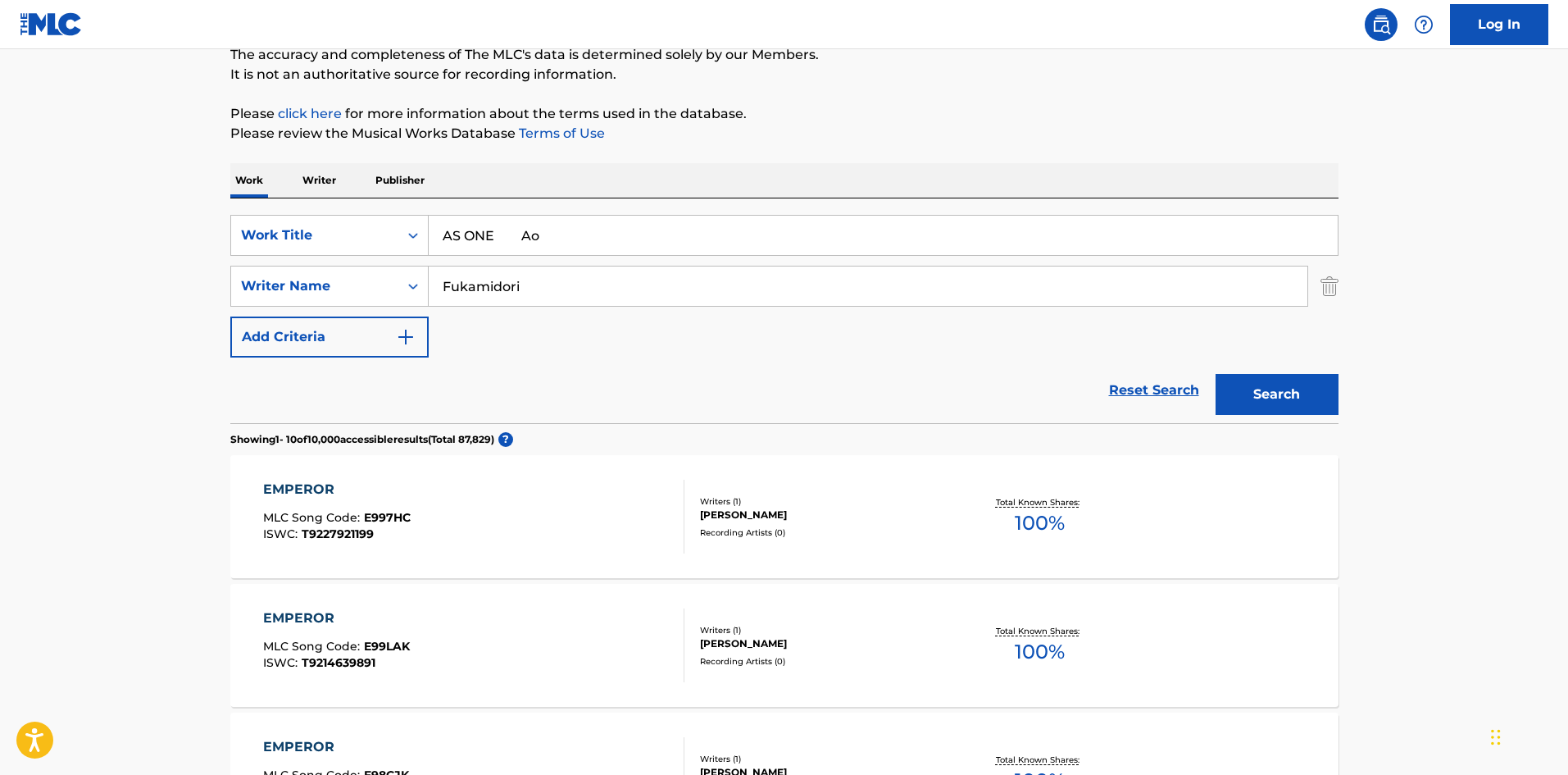
type input "Fukamidori"
drag, startPoint x: 501, startPoint y: 239, endPoint x: 606, endPoint y: 243, distance: 105.1
click at [603, 241] on input "AS ONE Ao" at bounding box center [883, 234] width 909 height 39
type input "AS ONE"
click at [1298, 399] on button "Search" at bounding box center [1276, 394] width 123 height 41
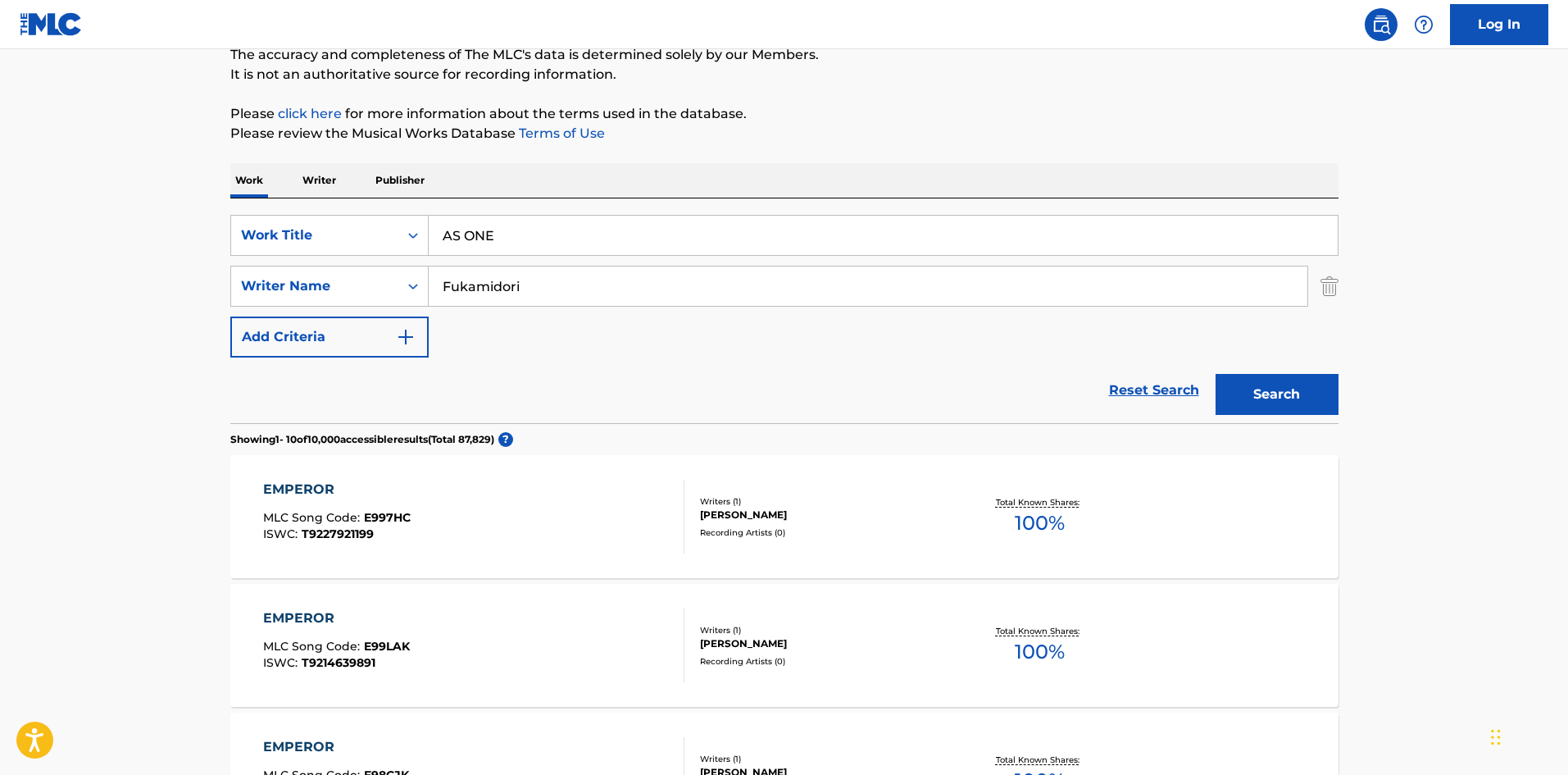
scroll to position [0, 0]
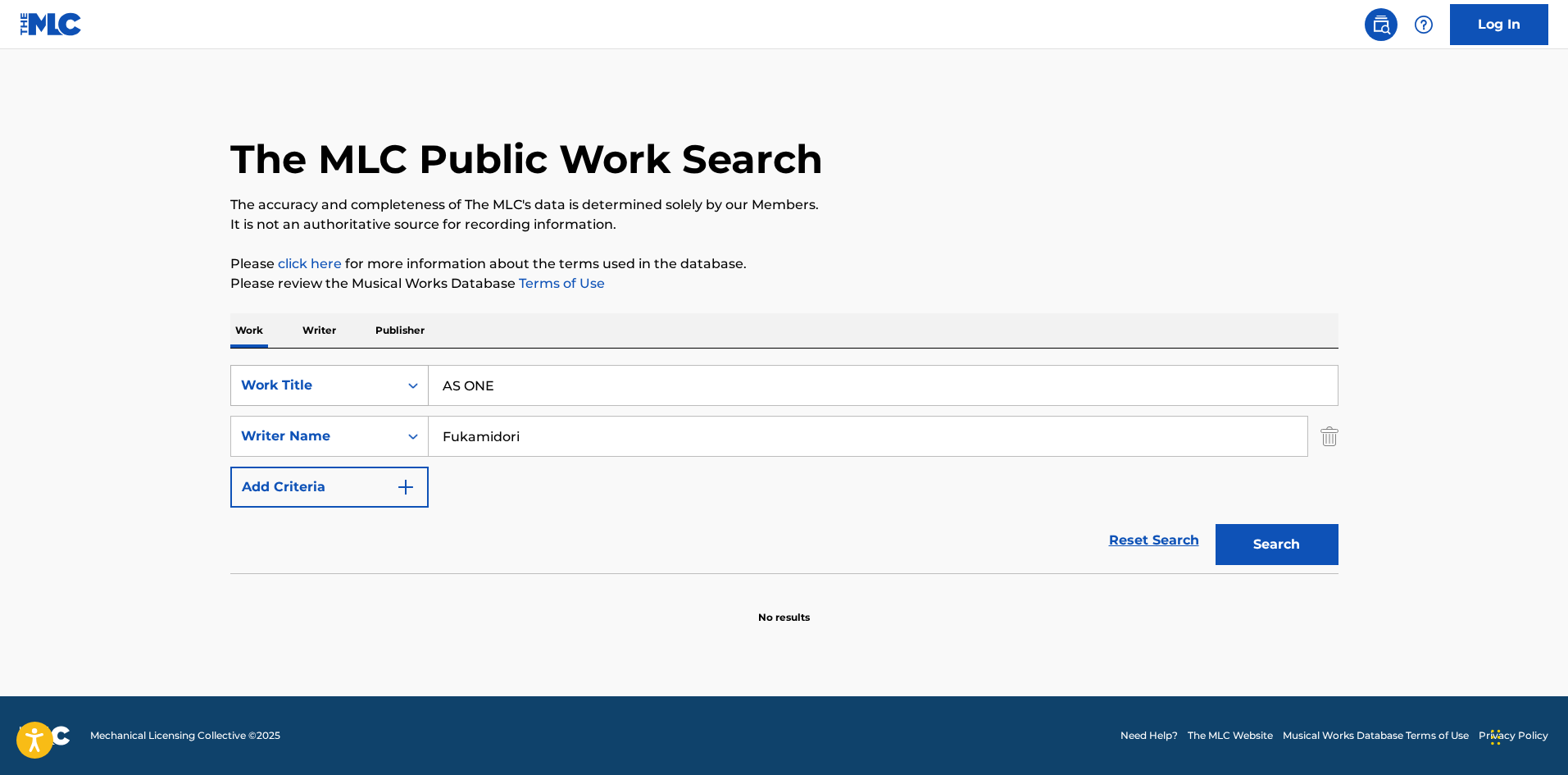
click at [326, 400] on div "SearchWithCriteria0e214118-c867-45e5-8dc3-a6de864ca59c Work Title AS ONE Search…" at bounding box center [785, 436] width 1108 height 143
type input "kishi"
click at [1238, 545] on button "Search" at bounding box center [1276, 544] width 123 height 41
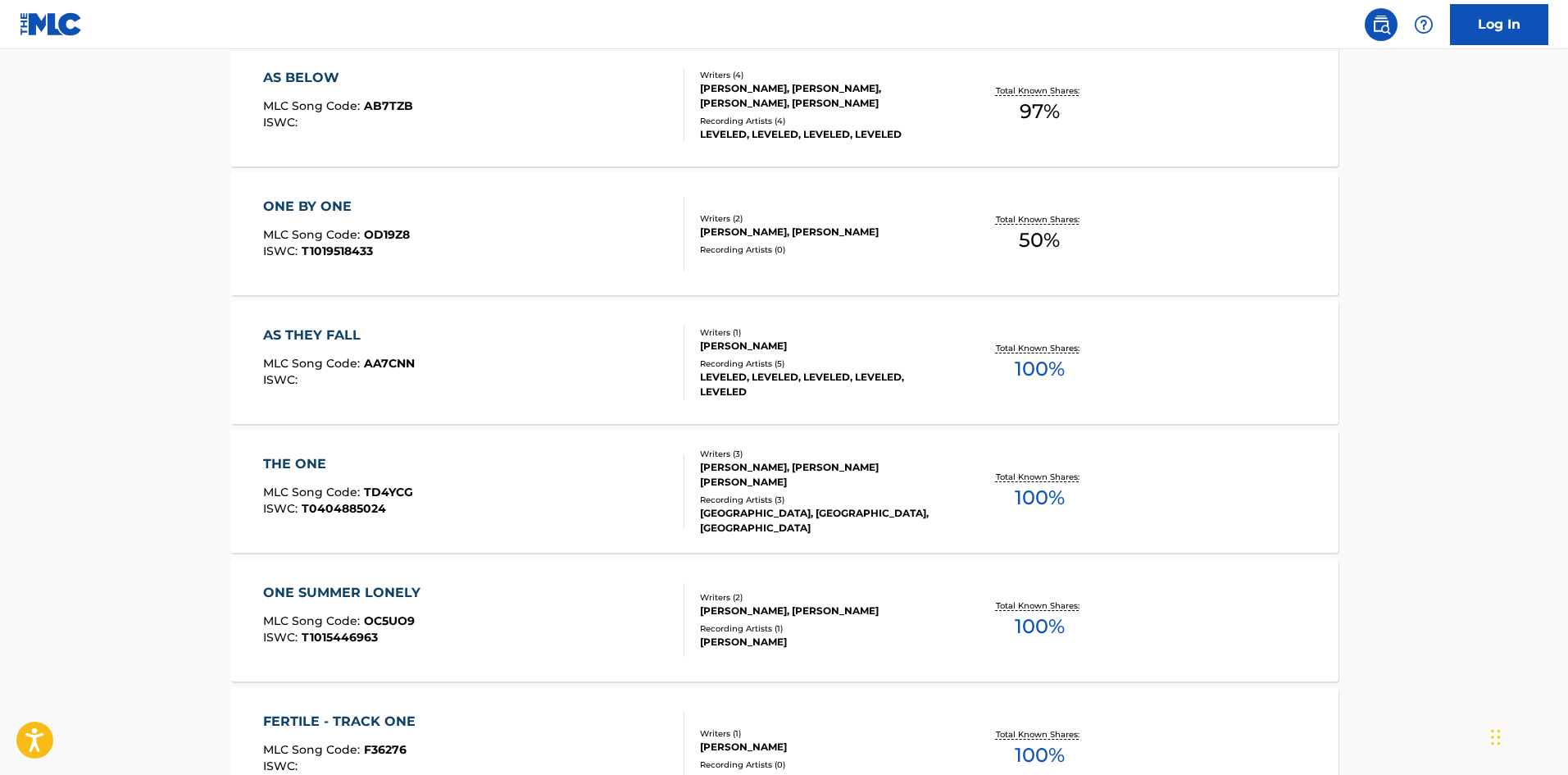
scroll to position [169, 0]
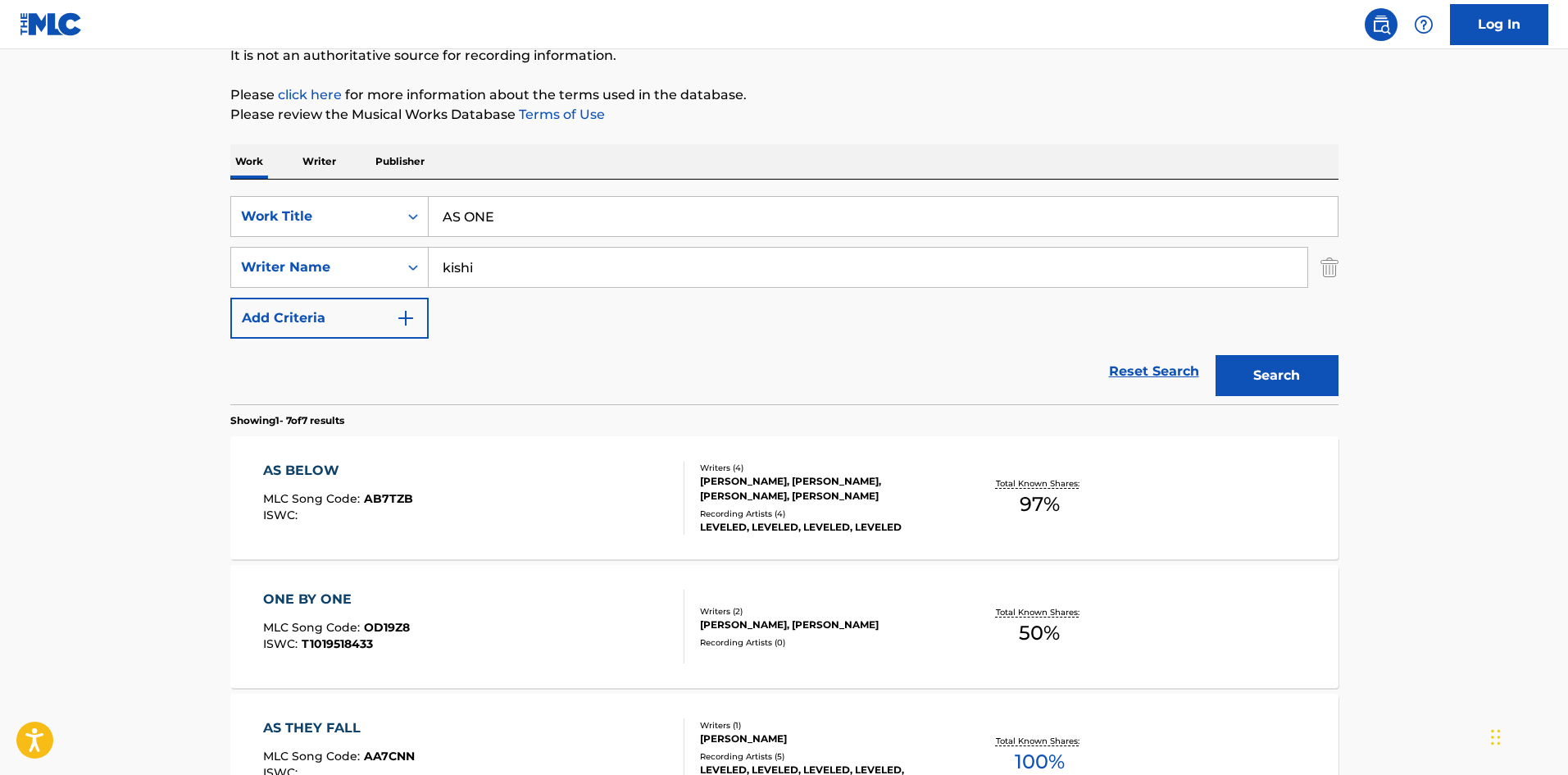
click at [561, 214] on input "AS ONE" at bounding box center [883, 216] width 909 height 39
drag, startPoint x: 436, startPoint y: 206, endPoint x: 363, endPoint y: 206, distance: 73.0
click at [363, 205] on div "SearchWithCriteria0e214118-c867-45e5-8dc3-a6de864ca59c Work Title AS ONE" at bounding box center [785, 216] width 1108 height 41
paste input "NIKUNIKUSHIKIKONOSEKAI"
type input "NIKUNIKUSHIKIKONOSEKAI"
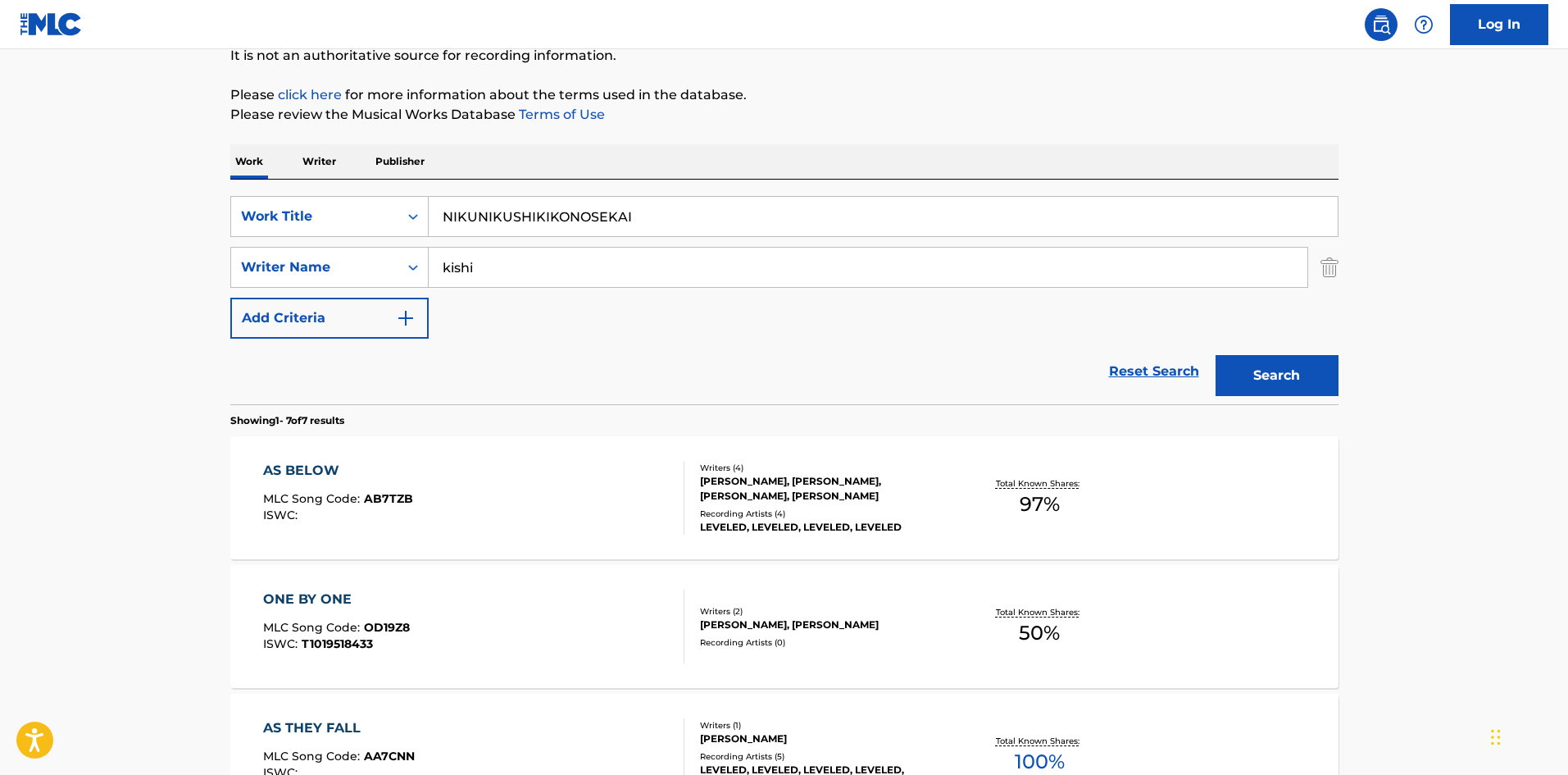
drag, startPoint x: 458, startPoint y: 265, endPoint x: 484, endPoint y: 273, distance: 27.2
click at [406, 260] on div "SearchWithCriteria98cfab32-5aea-4306-8597-23d3a9d43c36 Writer Name [PERSON_NAME]" at bounding box center [785, 267] width 1108 height 41
drag, startPoint x: 1276, startPoint y: 364, endPoint x: 1044, endPoint y: 352, distance: 232.3
click at [1275, 364] on button "Search" at bounding box center [1276, 375] width 123 height 41
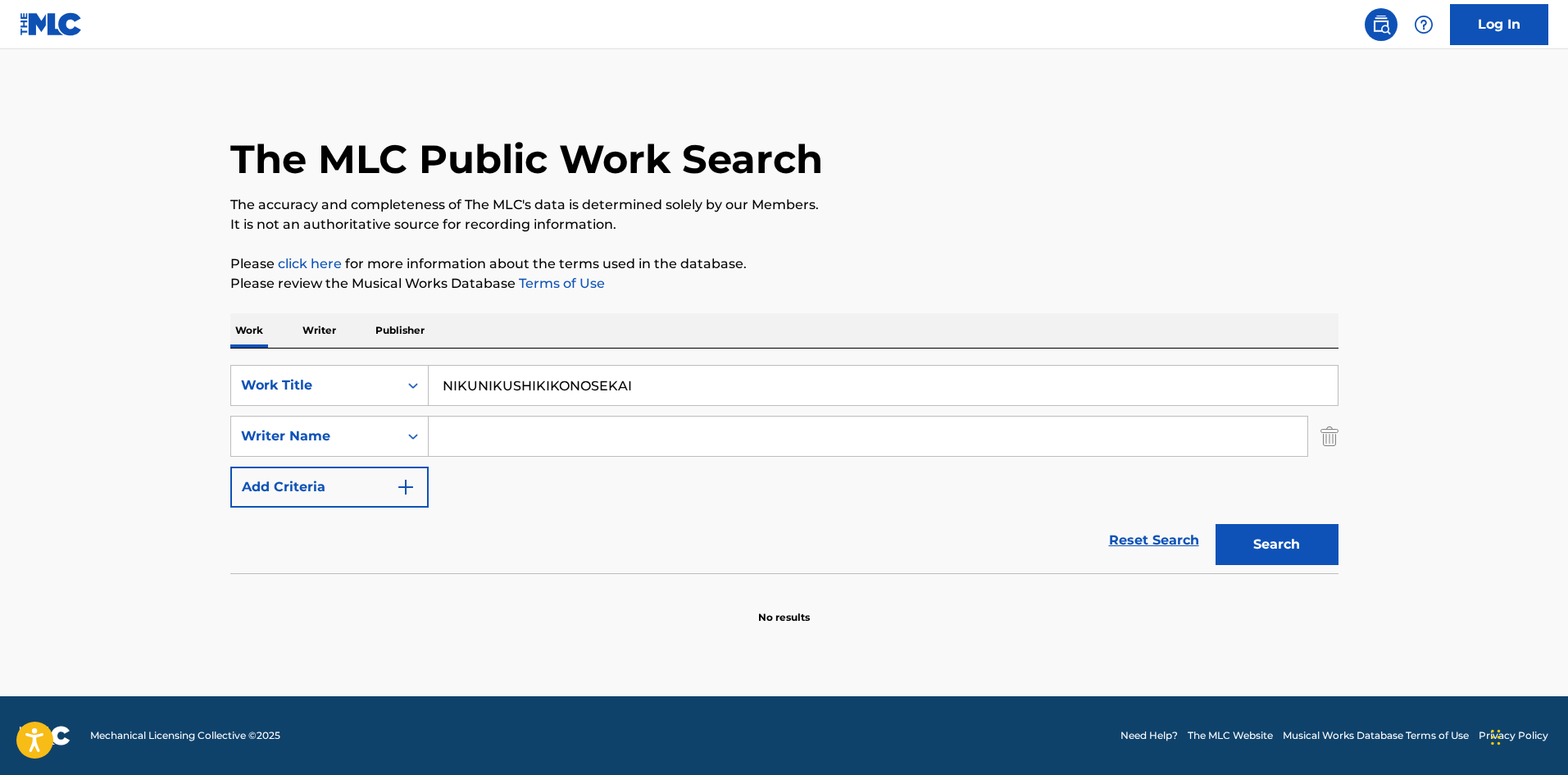
drag, startPoint x: 616, startPoint y: 373, endPoint x: 354, endPoint y: 355, distance: 262.6
click at [351, 355] on div "SearchWithCriteria0e214118-c867-45e5-8dc3-a6de864ca59c Work Title NIKUNIKUSHIKI…" at bounding box center [785, 461] width 1108 height 224
paste input "YUURE"
type input "YUUREI"
click at [1271, 548] on button "Search" at bounding box center [1276, 544] width 123 height 41
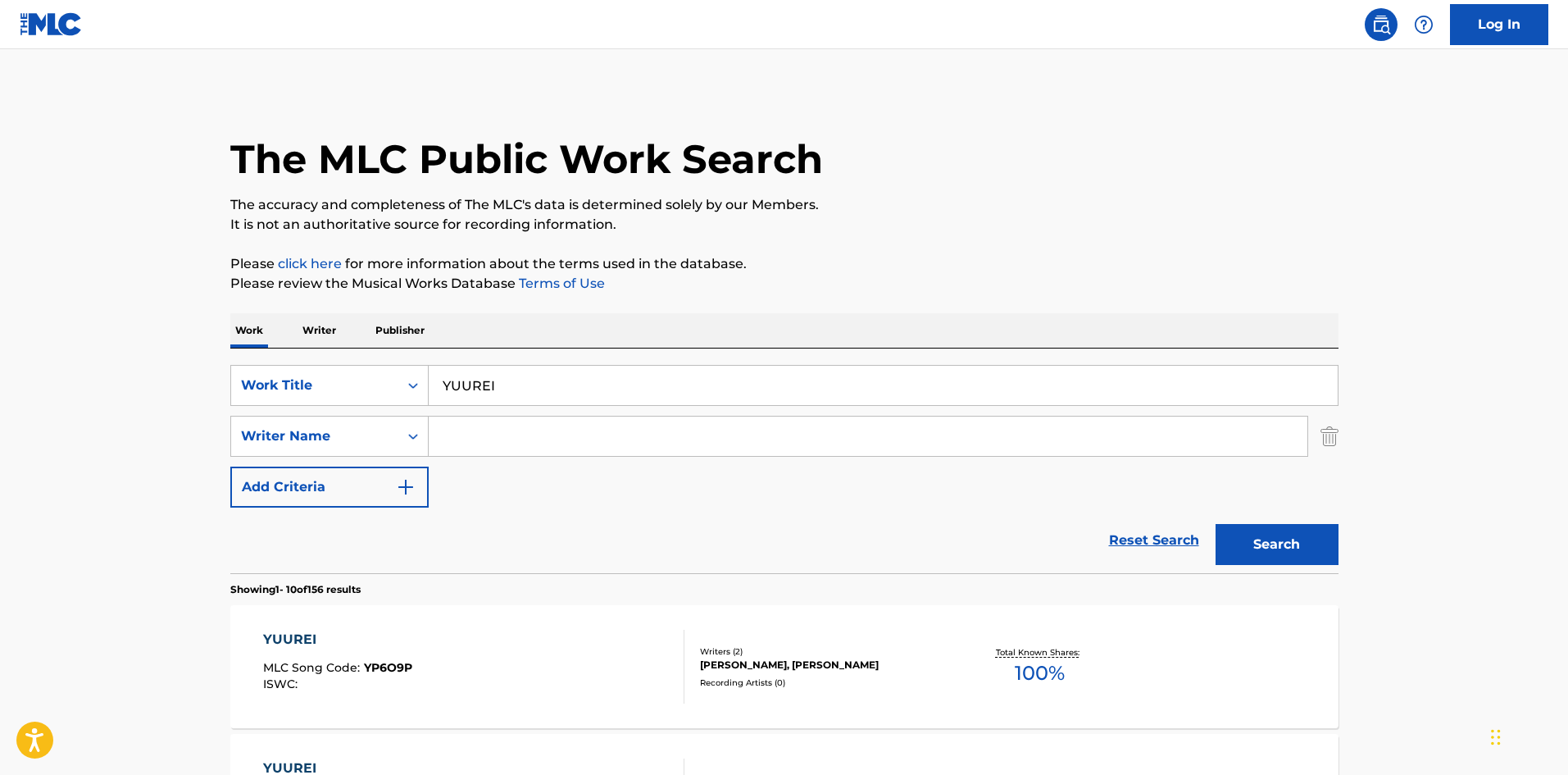
click at [493, 433] on input "Search Form" at bounding box center [868, 435] width 878 height 39
paste input "[PERSON_NAME]"
drag, startPoint x: 491, startPoint y: 436, endPoint x: 273, endPoint y: 416, distance: 218.9
click at [273, 416] on div "SearchWithCriteria98cfab32-5aea-4306-8597-23d3a9d43c36 Writer Name [PERSON_NAME]" at bounding box center [785, 436] width 1108 height 41
type input "[PERSON_NAME]"
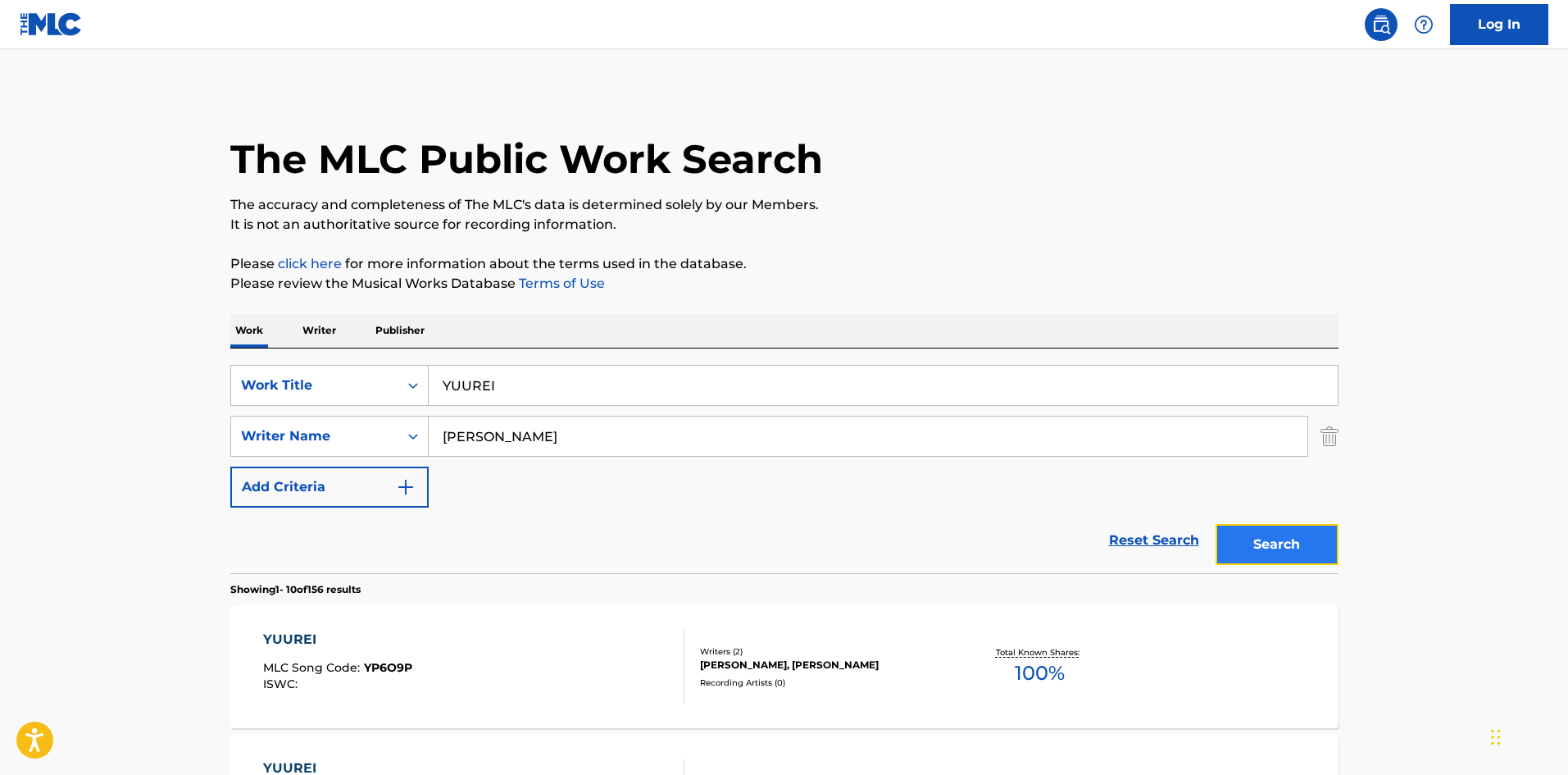
click at [1281, 533] on button "Search" at bounding box center [1276, 544] width 123 height 41
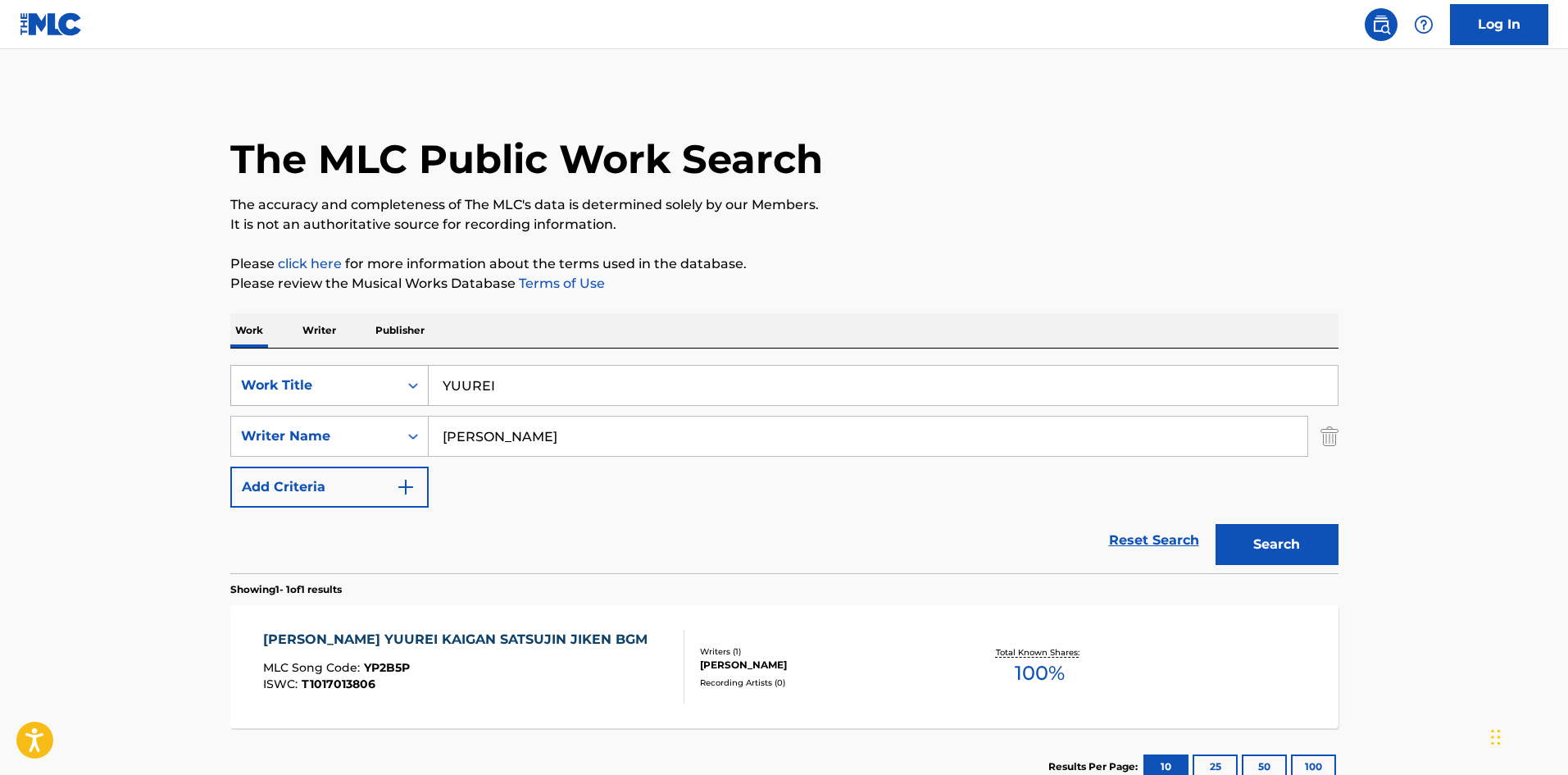
drag, startPoint x: 409, startPoint y: 364, endPoint x: 395, endPoint y: 371, distance: 15.7
click at [395, 371] on div "SearchWithCriteria0e214118-c867-45e5-8dc3-a6de864ca59c Work Title YUUREI" at bounding box center [785, 385] width 1108 height 41
paste input "TSUKUMO"
type input "TSUKUMO"
click at [398, 441] on div "SearchWithCriteria98cfab32-5aea-4306-8597-23d3a9d43c36 Writer Name [PERSON_NAME]" at bounding box center [785, 436] width 1108 height 41
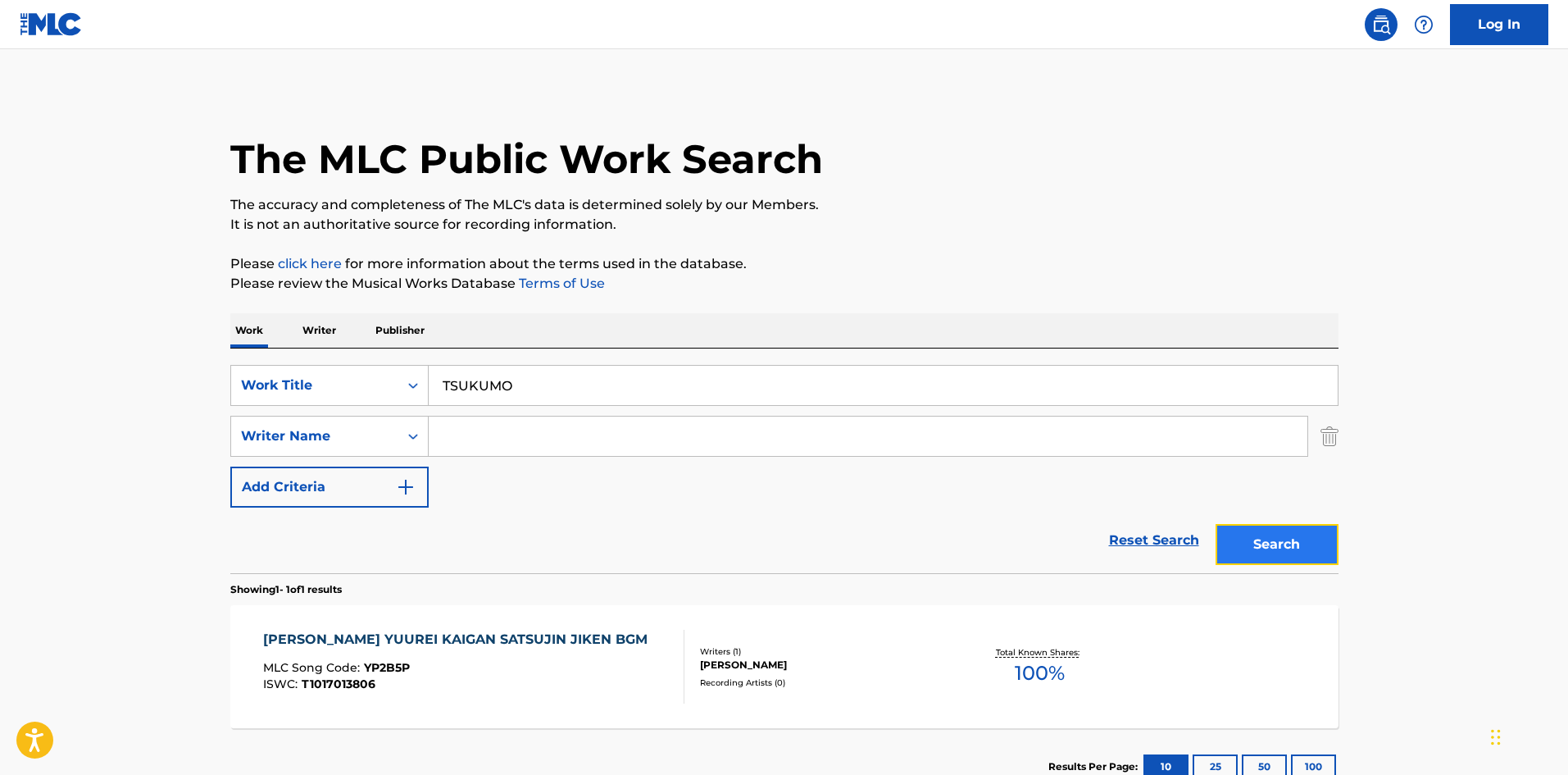
click at [1303, 546] on button "Search" at bounding box center [1276, 544] width 123 height 41
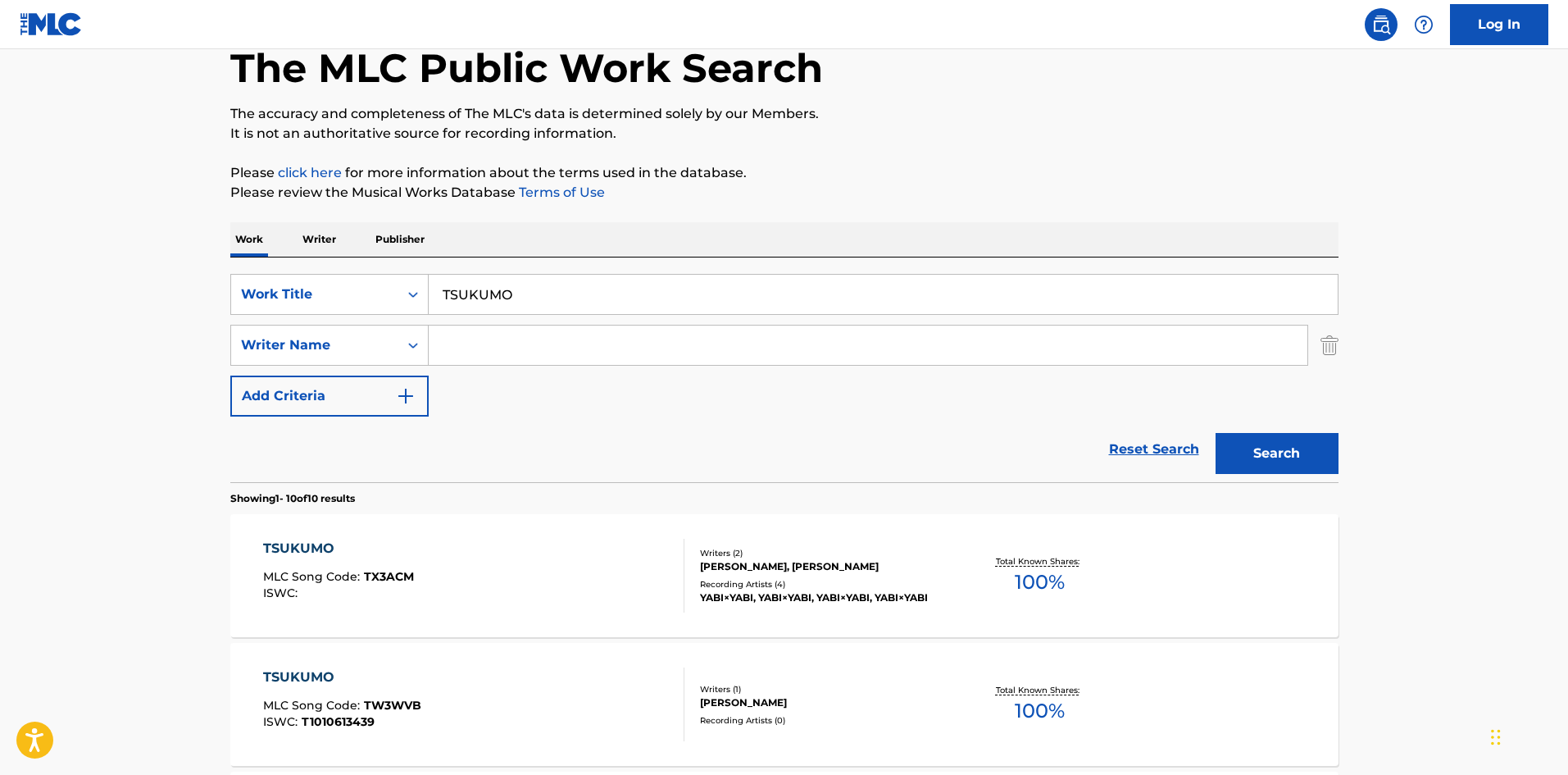
scroll to position [74, 0]
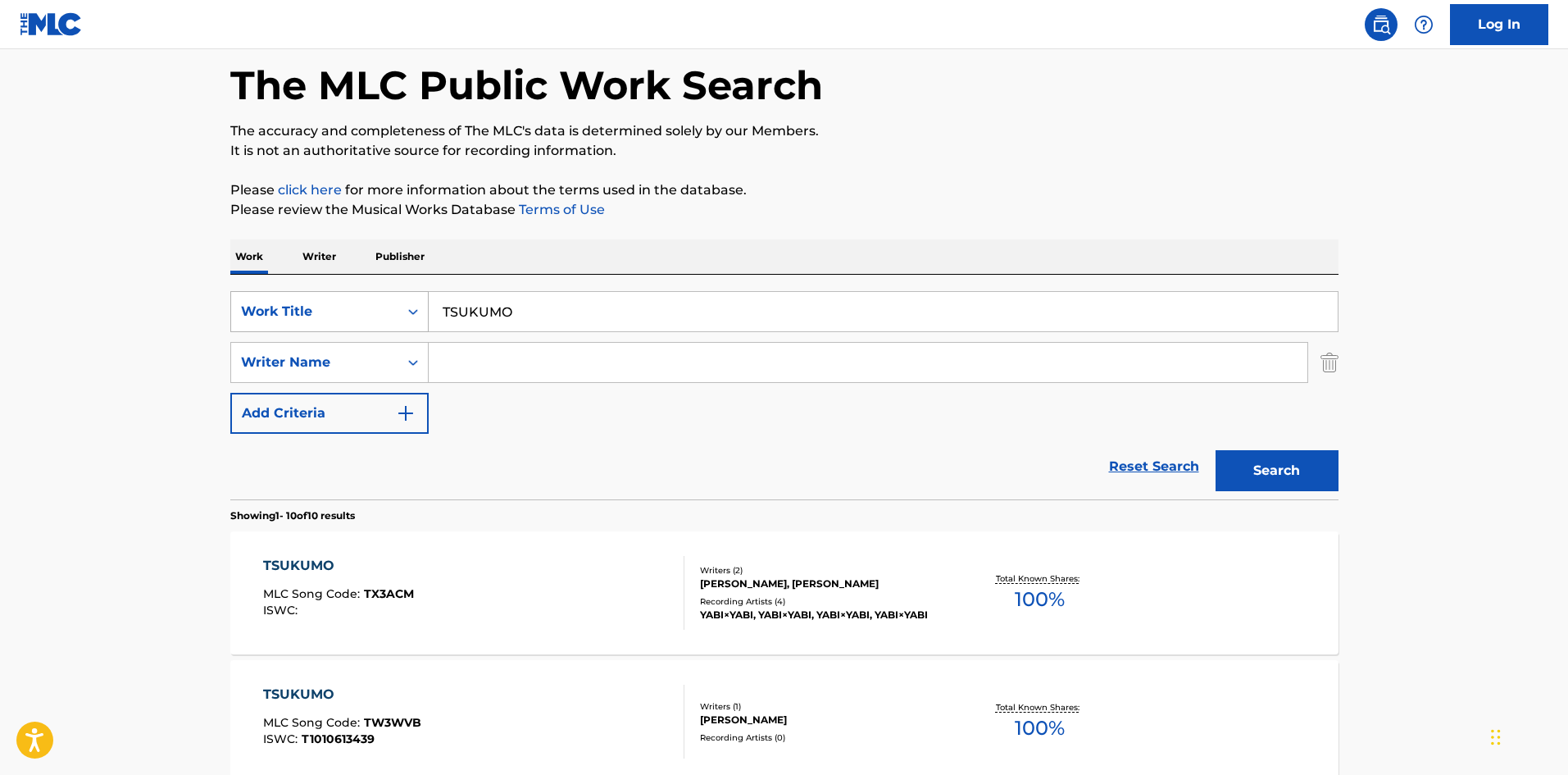
click at [366, 291] on div "SearchWithCriteria0e214118-c867-45e5-8dc3-a6de864ca59c Work Title TSUKUMO" at bounding box center [785, 311] width 1108 height 41
paste input "JAPANIIZUGAARUZU"
click at [1309, 463] on button "Search" at bounding box center [1276, 470] width 123 height 41
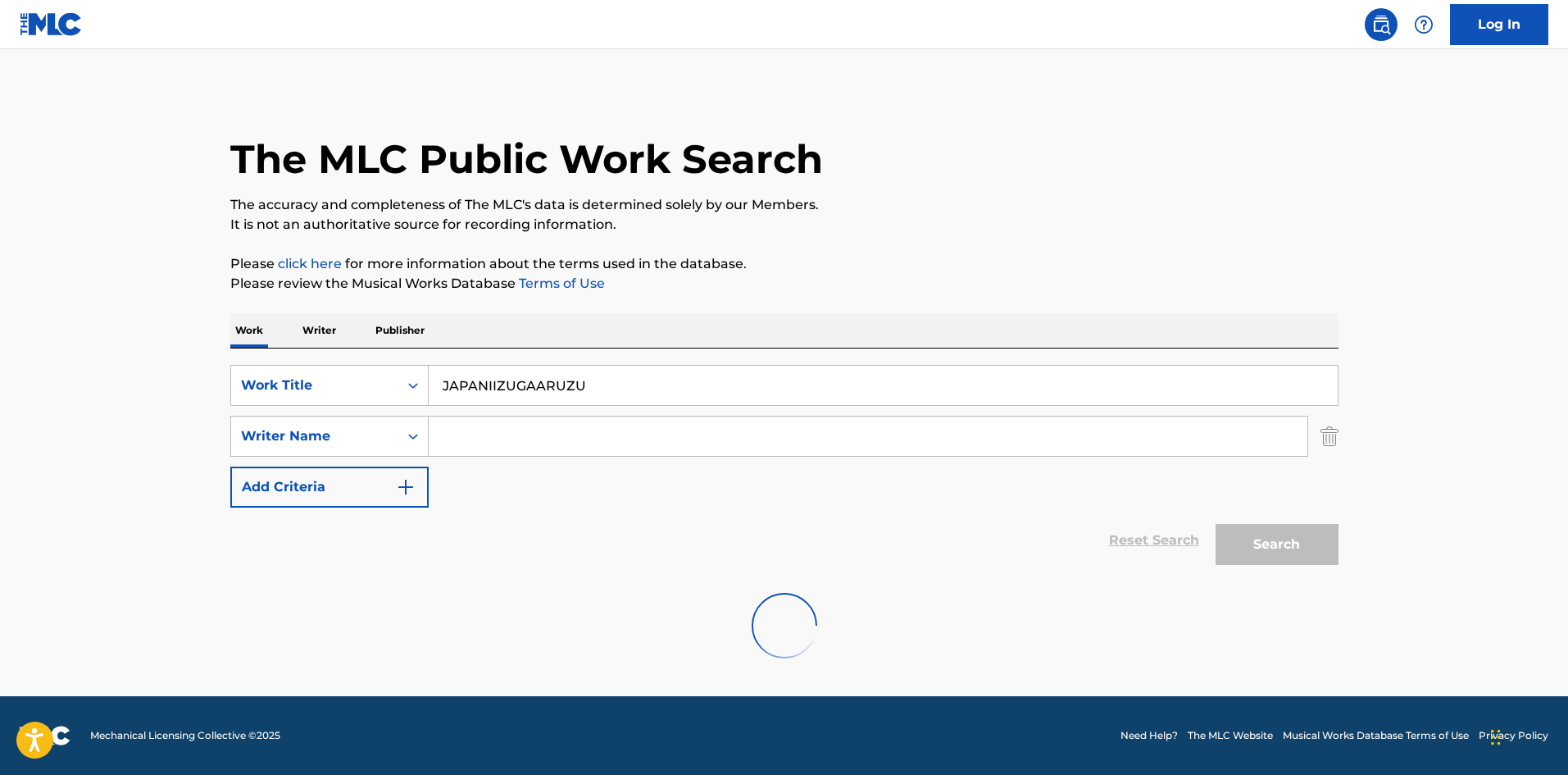
scroll to position [0, 0]
drag, startPoint x: 499, startPoint y: 373, endPoint x: 392, endPoint y: 363, distance: 107.5
click at [380, 365] on div "SearchWithCriteria0e214118-c867-45e5-8dc3-a6de864ca59c Work Title JAPANIIZUGAAR…" at bounding box center [785, 385] width 1108 height 41
paste input "MIMOZA"
type input "MIMOZA"
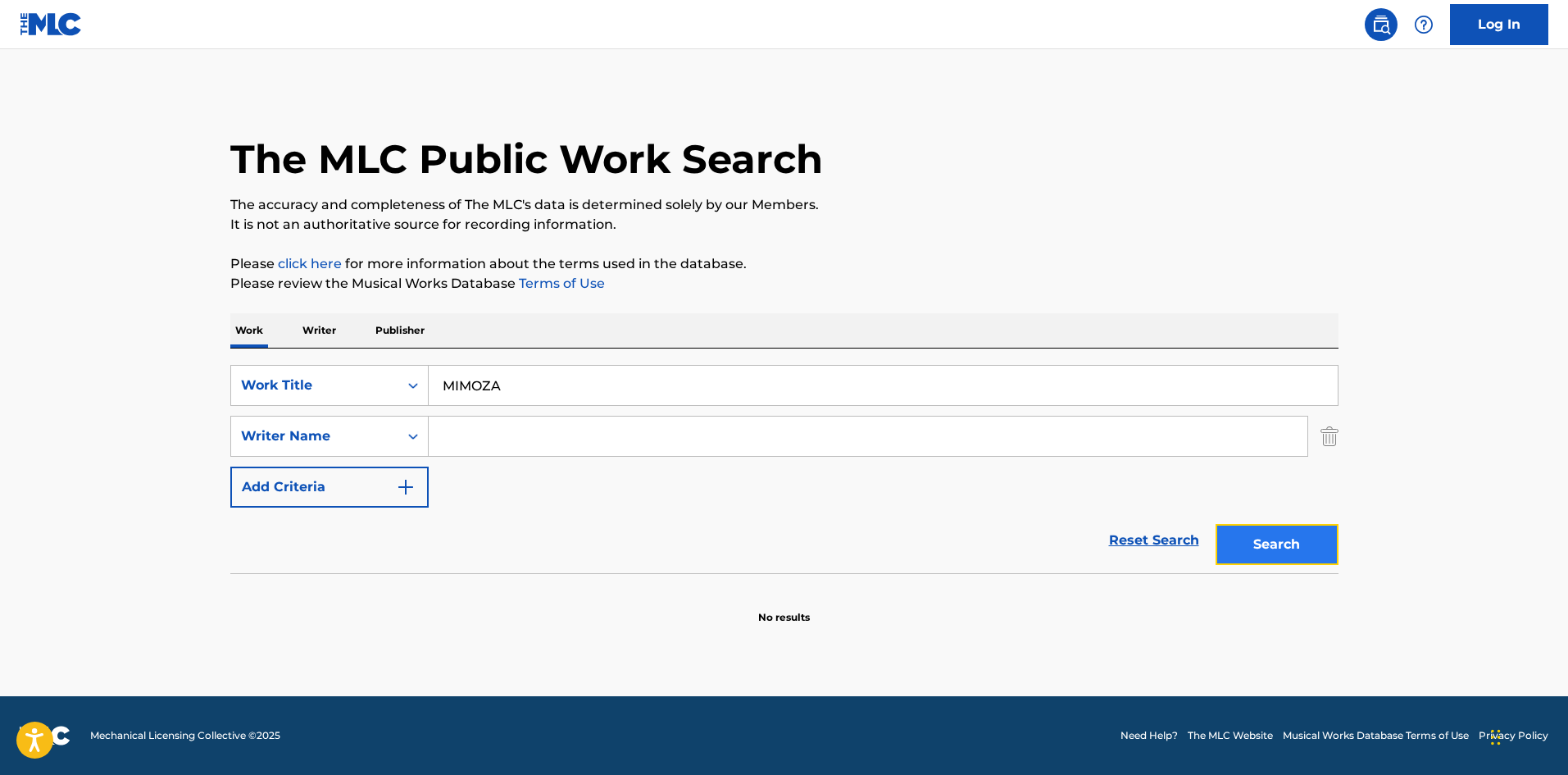
click at [1248, 551] on button "Search" at bounding box center [1276, 544] width 123 height 41
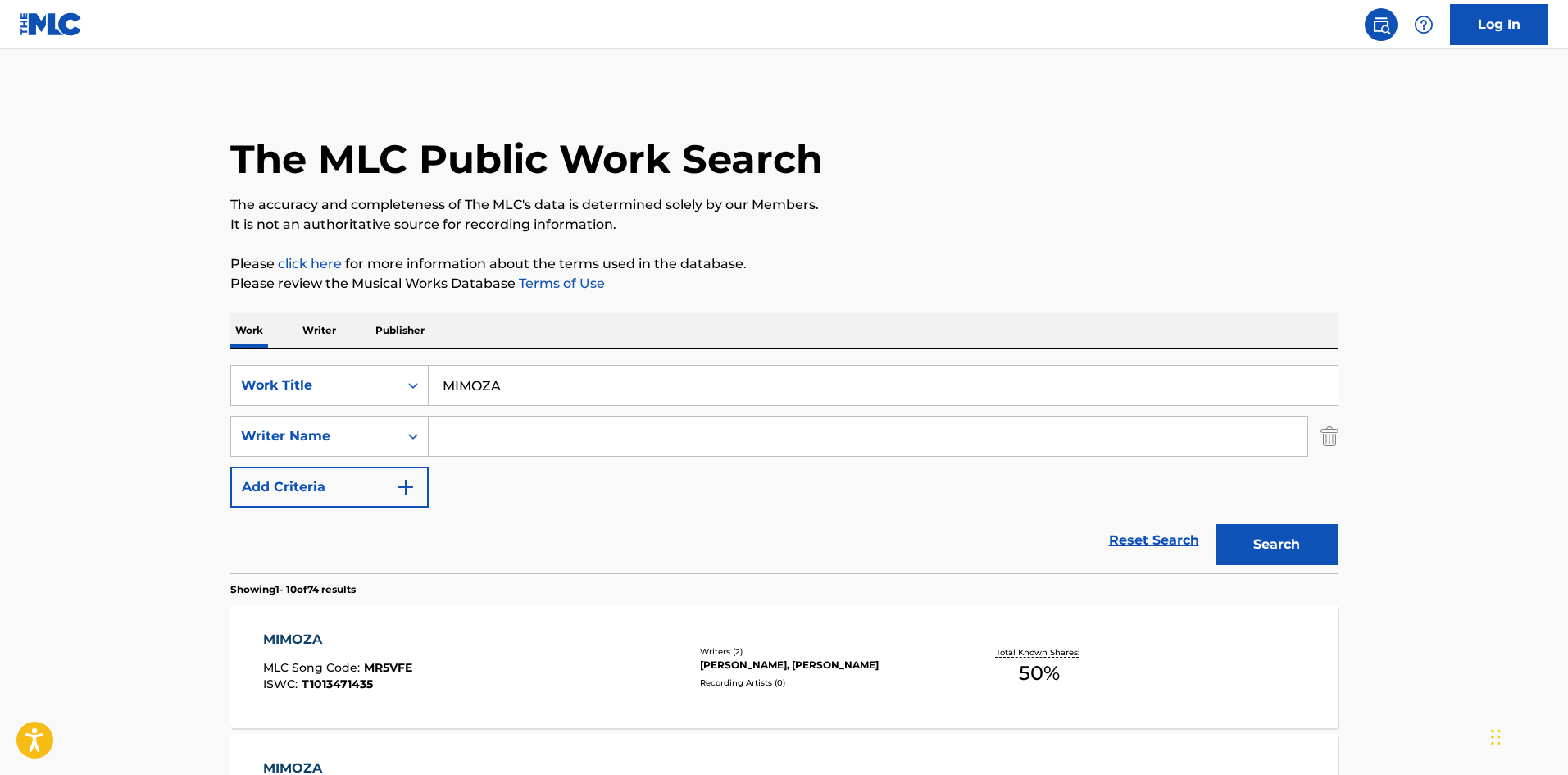
drag, startPoint x: 503, startPoint y: 422, endPoint x: 490, endPoint y: 418, distance: 13.6
click at [503, 422] on input "Search Form" at bounding box center [868, 435] width 878 height 39
paste input "[PERSON_NAME]"
click at [489, 436] on input "[PERSON_NAME]" at bounding box center [868, 435] width 878 height 39
drag, startPoint x: 495, startPoint y: 436, endPoint x: 373, endPoint y: 446, distance: 122.4
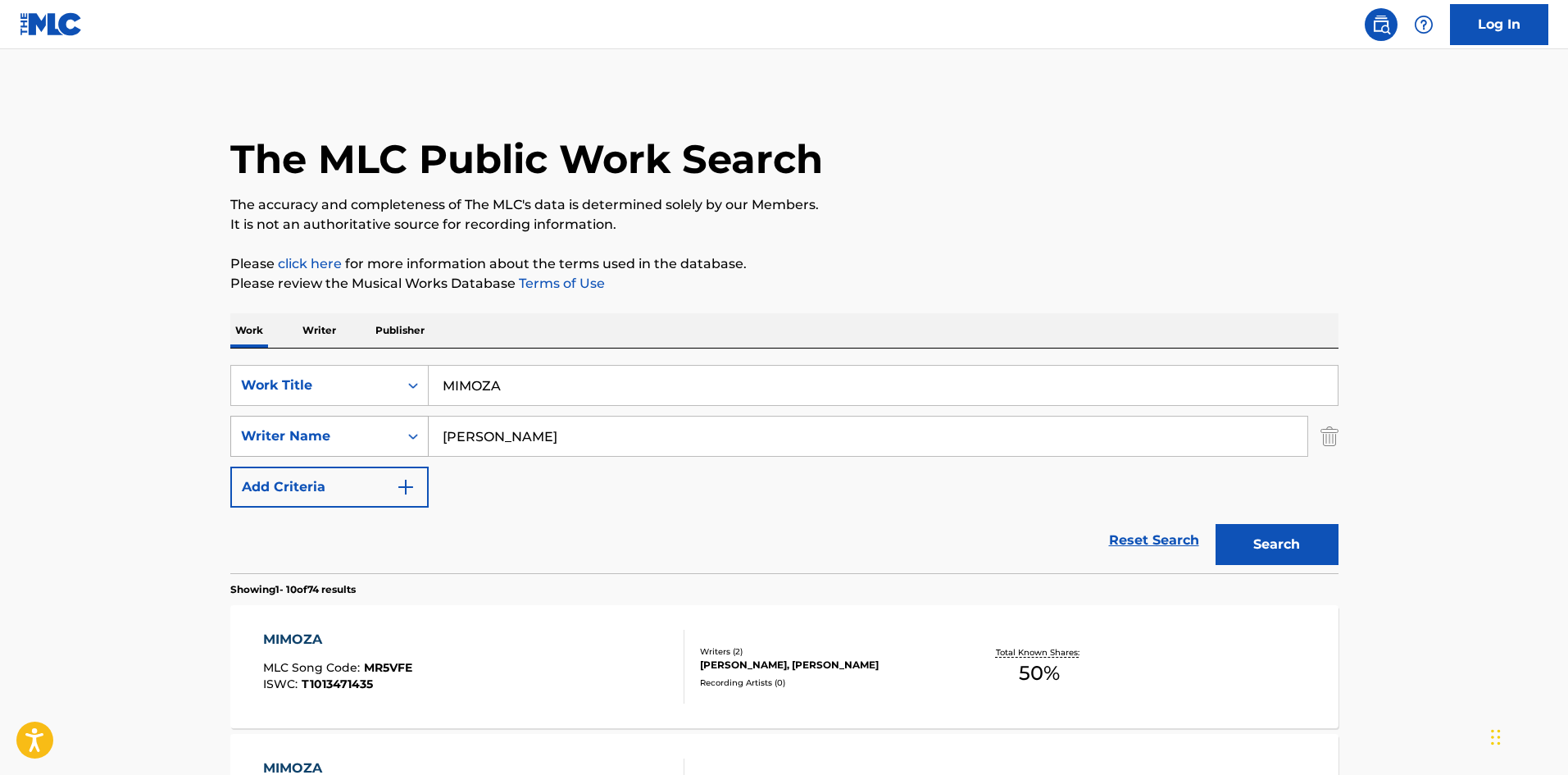
click at [373, 445] on div "SearchWithCriteria98cfab32-5aea-4306-8597-23d3a9d43c36 Writer Name [PERSON_NAME]" at bounding box center [785, 436] width 1108 height 41
type input "Kusano"
click at [1309, 542] on button "Search" at bounding box center [1276, 544] width 123 height 41
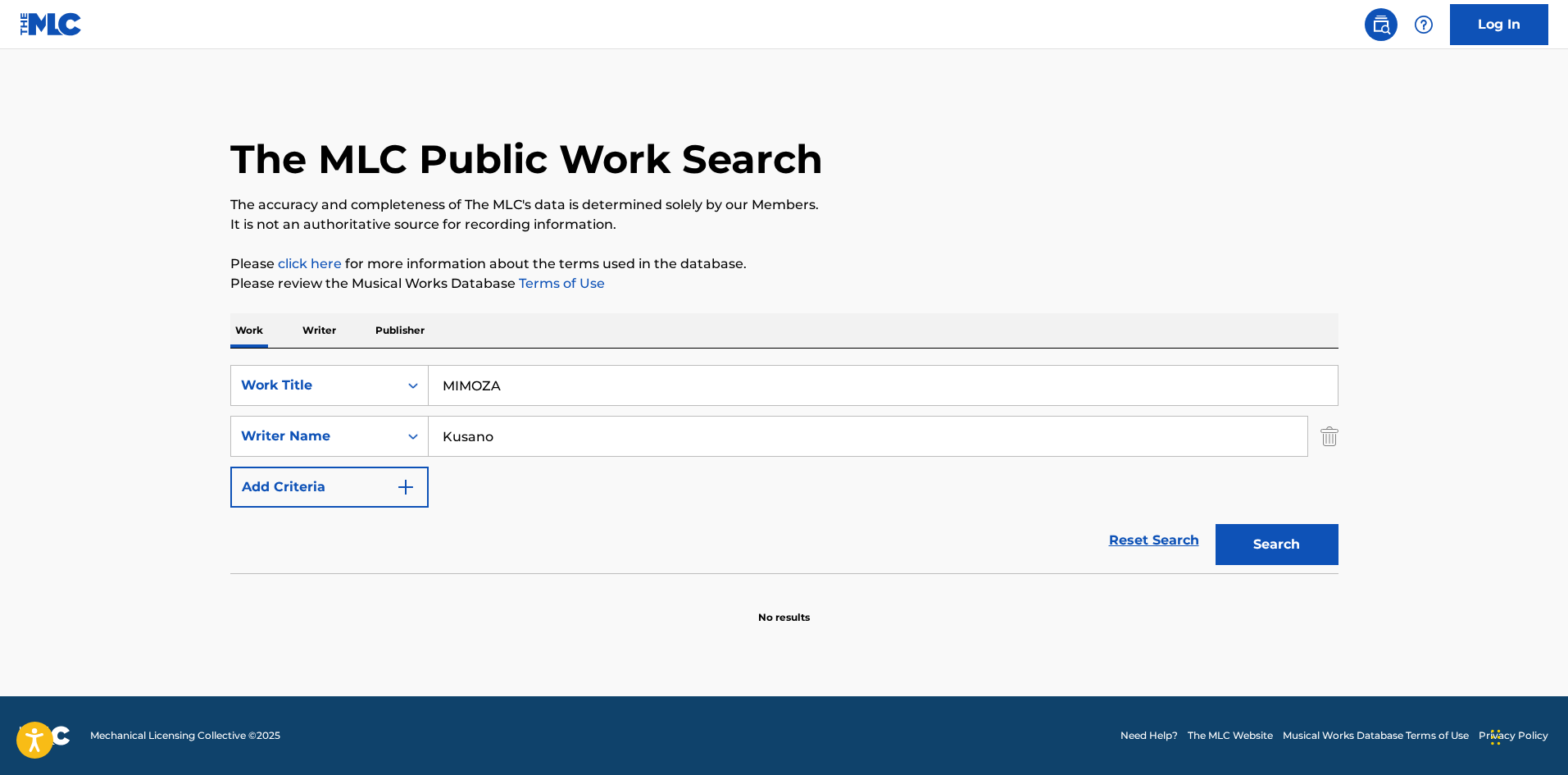
click at [322, 330] on p "Writer" at bounding box center [320, 331] width 44 height 35
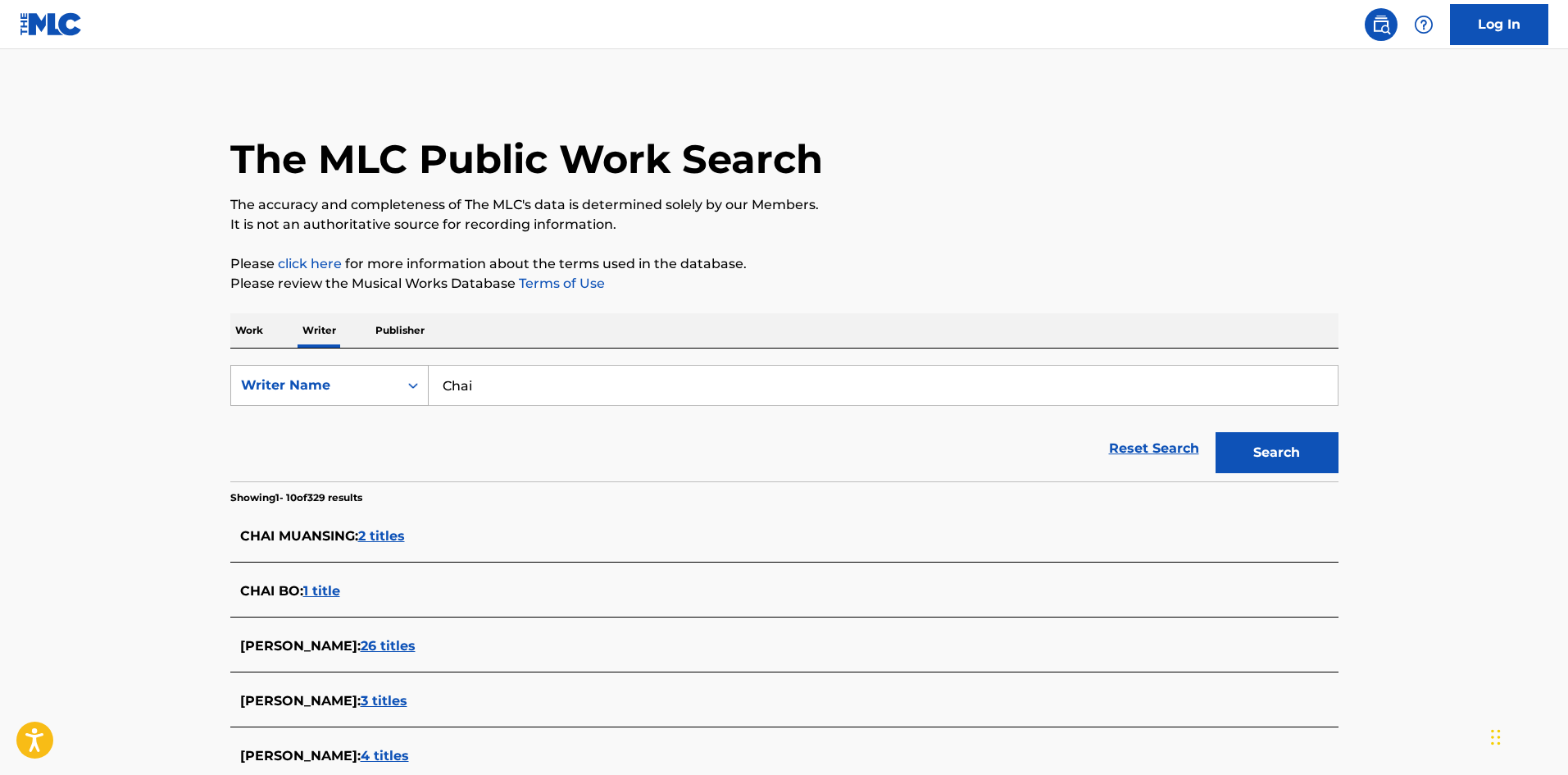
click at [394, 385] on div "SearchWithCriteria5fb3fce3-e57a-452b-bca4-82192ef478ac Writer Name [PERSON_NAME]" at bounding box center [785, 385] width 1108 height 41
paste input "[PERSON_NAME]"
type input "[PERSON_NAME]"
click at [1279, 459] on button "Search" at bounding box center [1276, 452] width 123 height 41
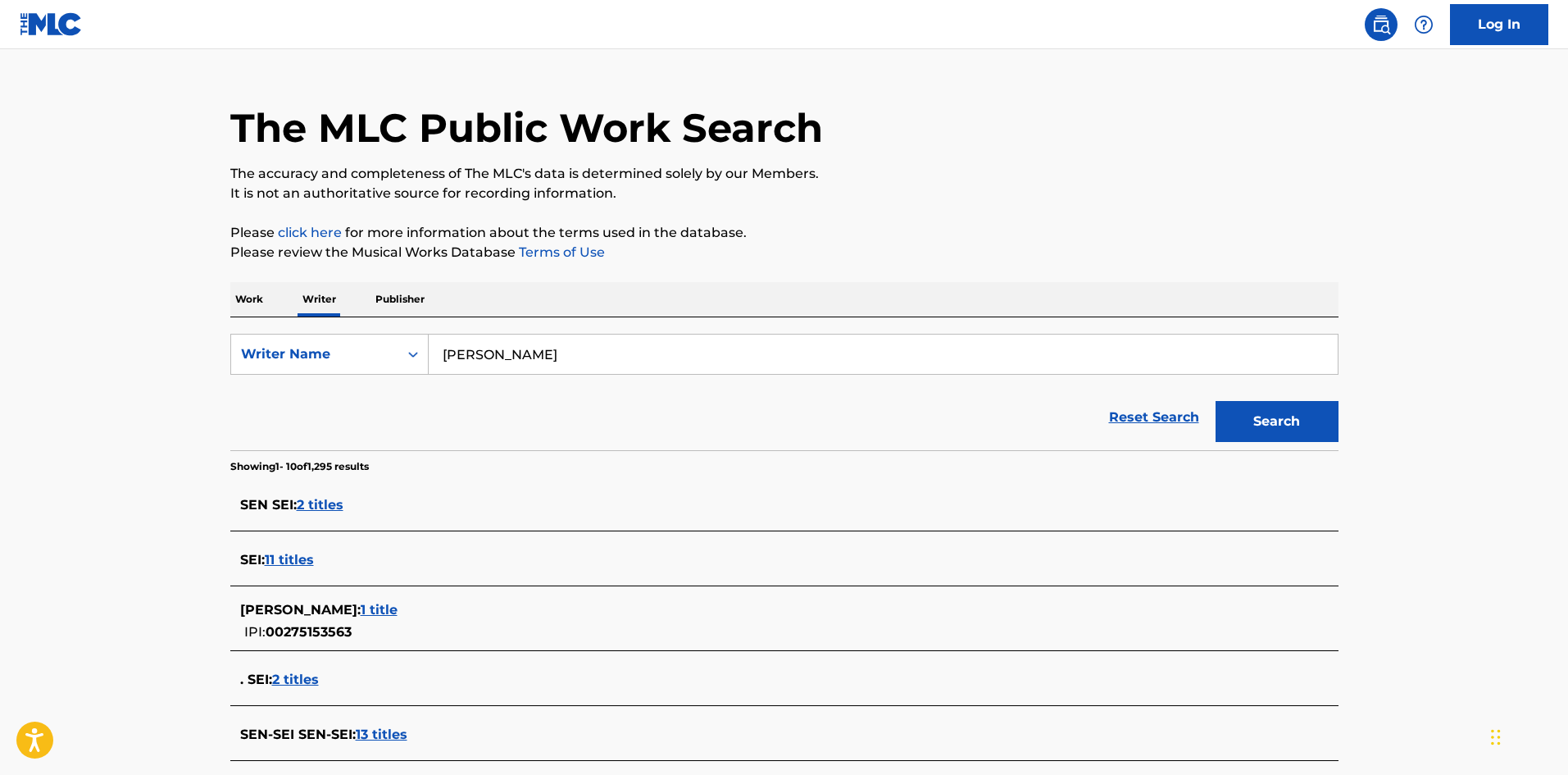
scroll to position [3, 0]
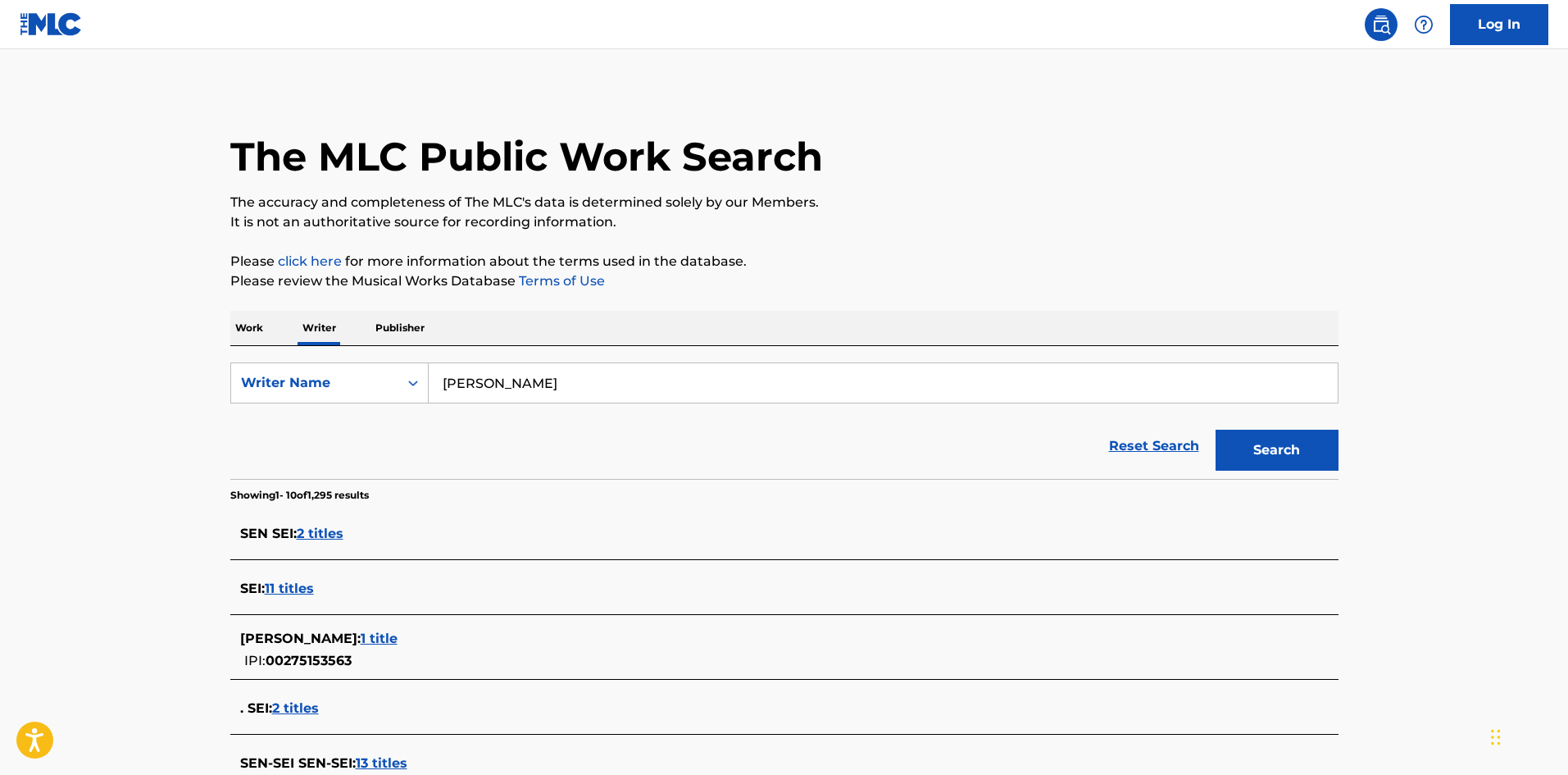
click at [240, 321] on p "Work" at bounding box center [250, 328] width 38 height 35
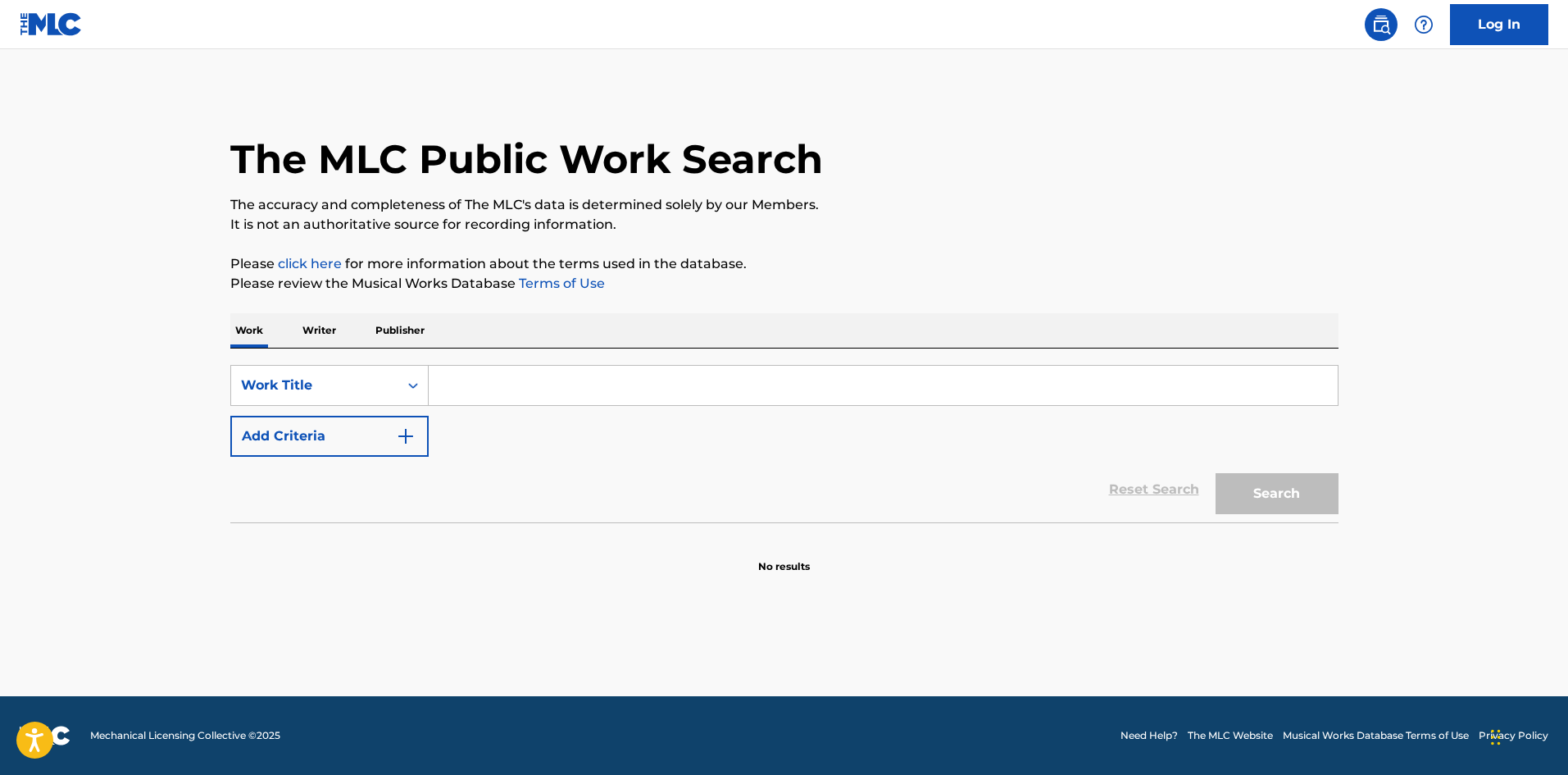
click at [469, 380] on input "Search Form" at bounding box center [883, 385] width 909 height 39
paste input "[PERSON_NAME]"
type input "[PERSON_NAME]"
click at [1287, 492] on button "Search" at bounding box center [1276, 493] width 123 height 41
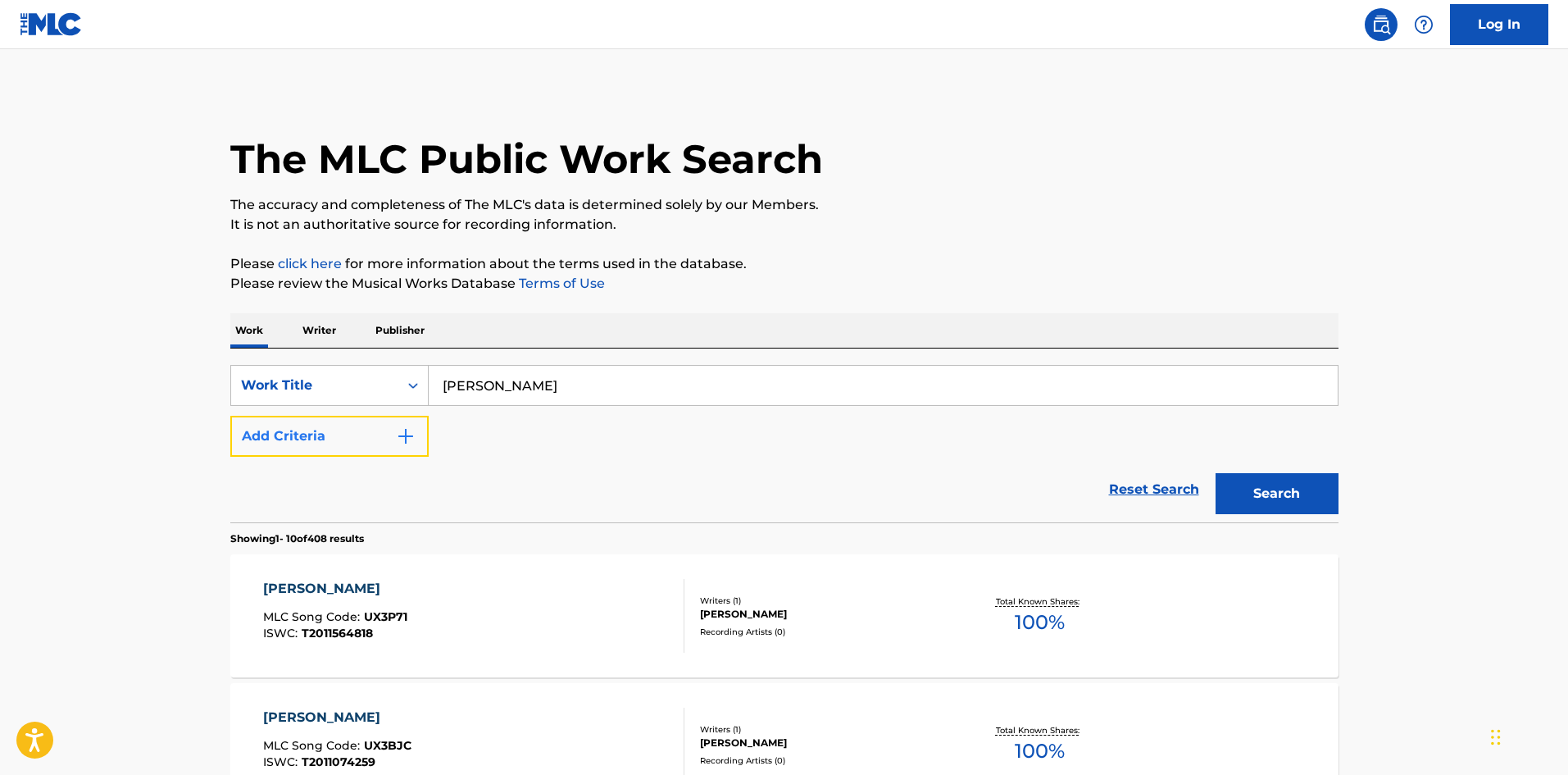
click at [418, 439] on button "Add Criteria" at bounding box center [330, 436] width 198 height 41
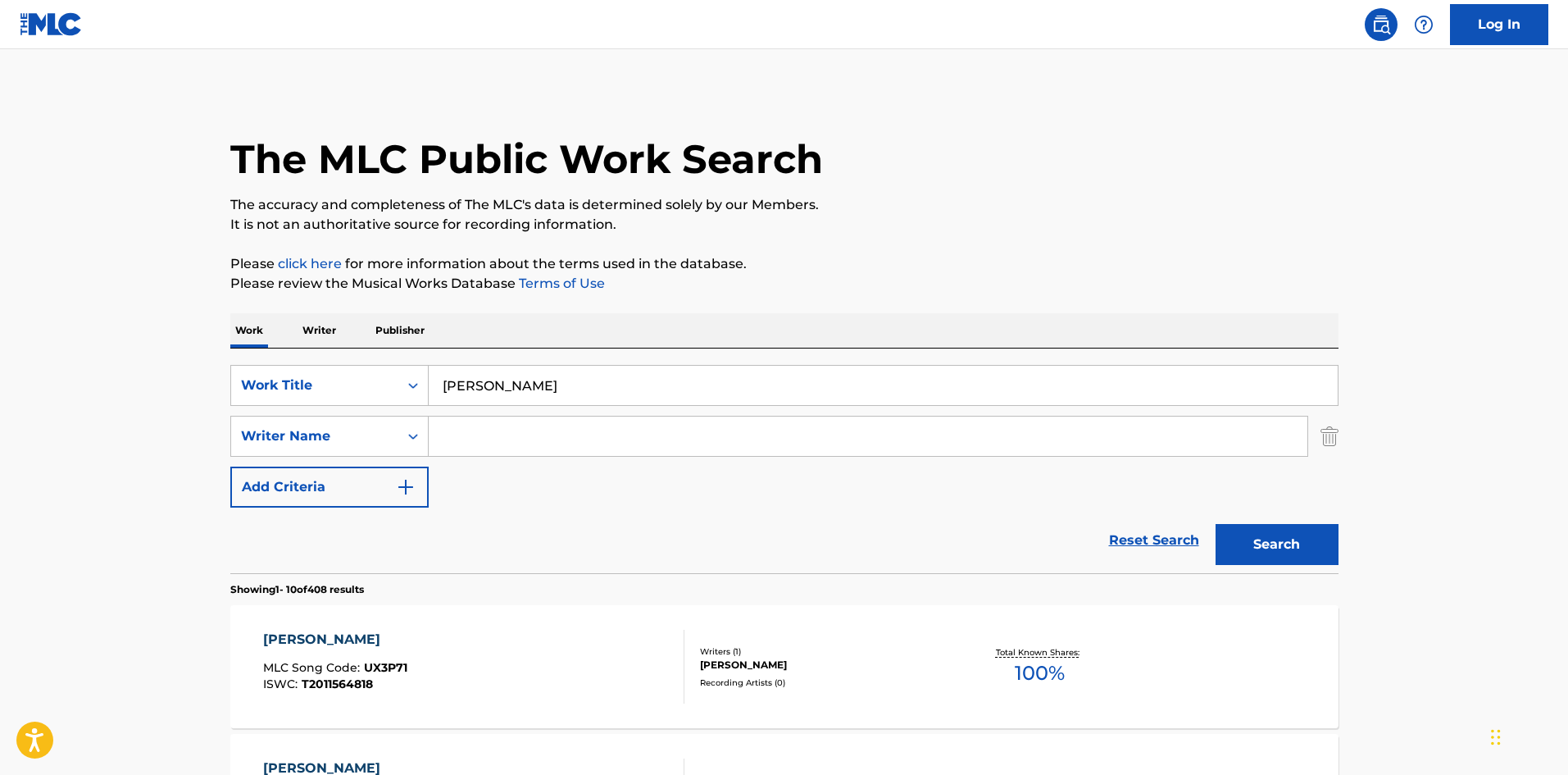
drag, startPoint x: 490, startPoint y: 442, endPoint x: 536, endPoint y: 443, distance: 46.0
click at [490, 442] on input "Search Form" at bounding box center [868, 435] width 878 height 39
paste input "[PERSON_NAME]"
type input "[PERSON_NAME]"
click at [1263, 551] on button "Search" at bounding box center [1276, 544] width 123 height 41
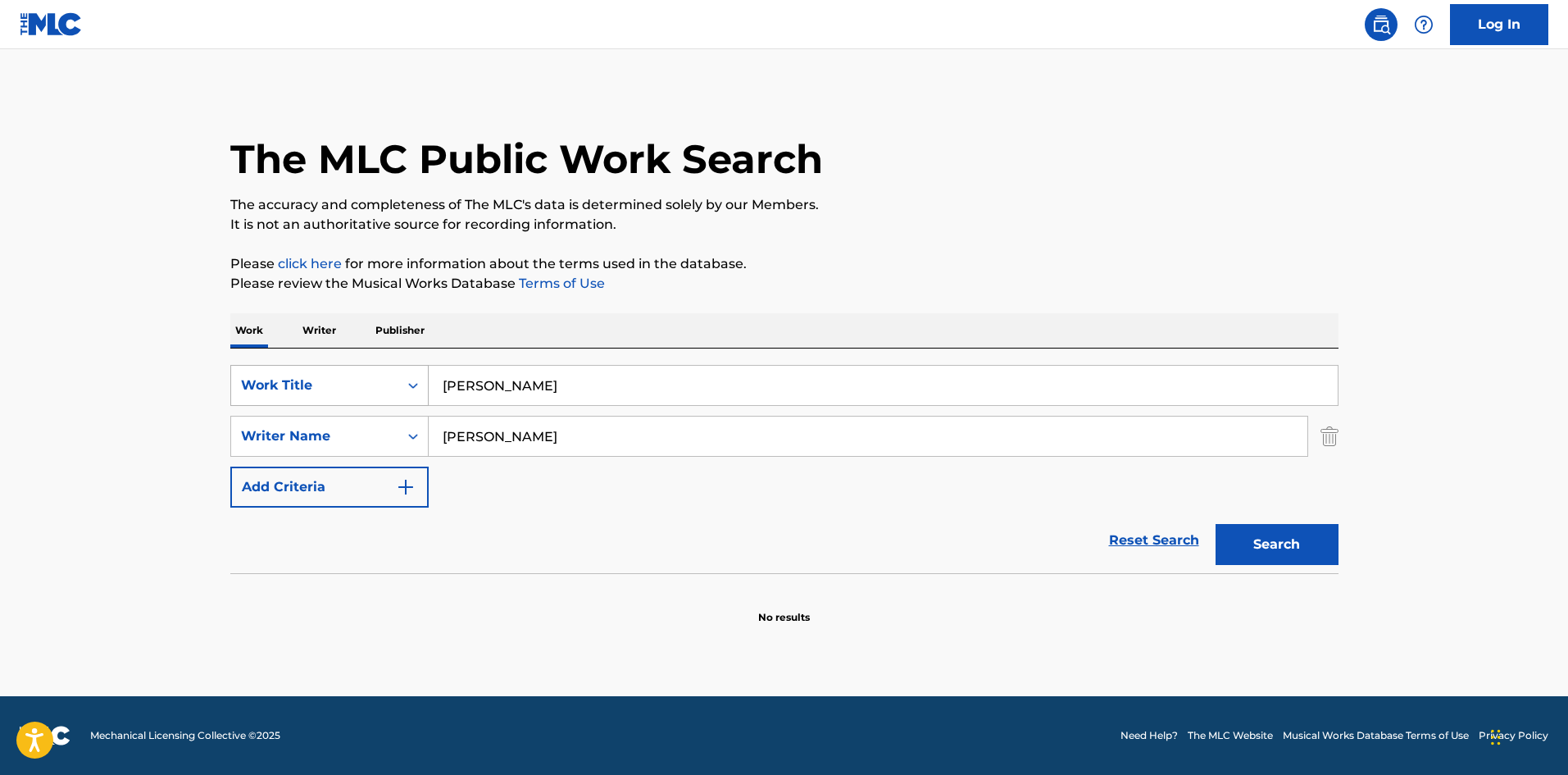
drag, startPoint x: 445, startPoint y: 372, endPoint x: 356, endPoint y: 372, distance: 89.0
click at [365, 369] on div "SearchWithCriteria4552e191-dfae-43c5-877c-9d972cd37951 Work Title [PERSON_NAME]" at bounding box center [785, 385] width 1108 height 41
paste input "FUANTEI"
type input "FUANTEI"
click at [1259, 547] on button "Search" at bounding box center [1276, 544] width 123 height 41
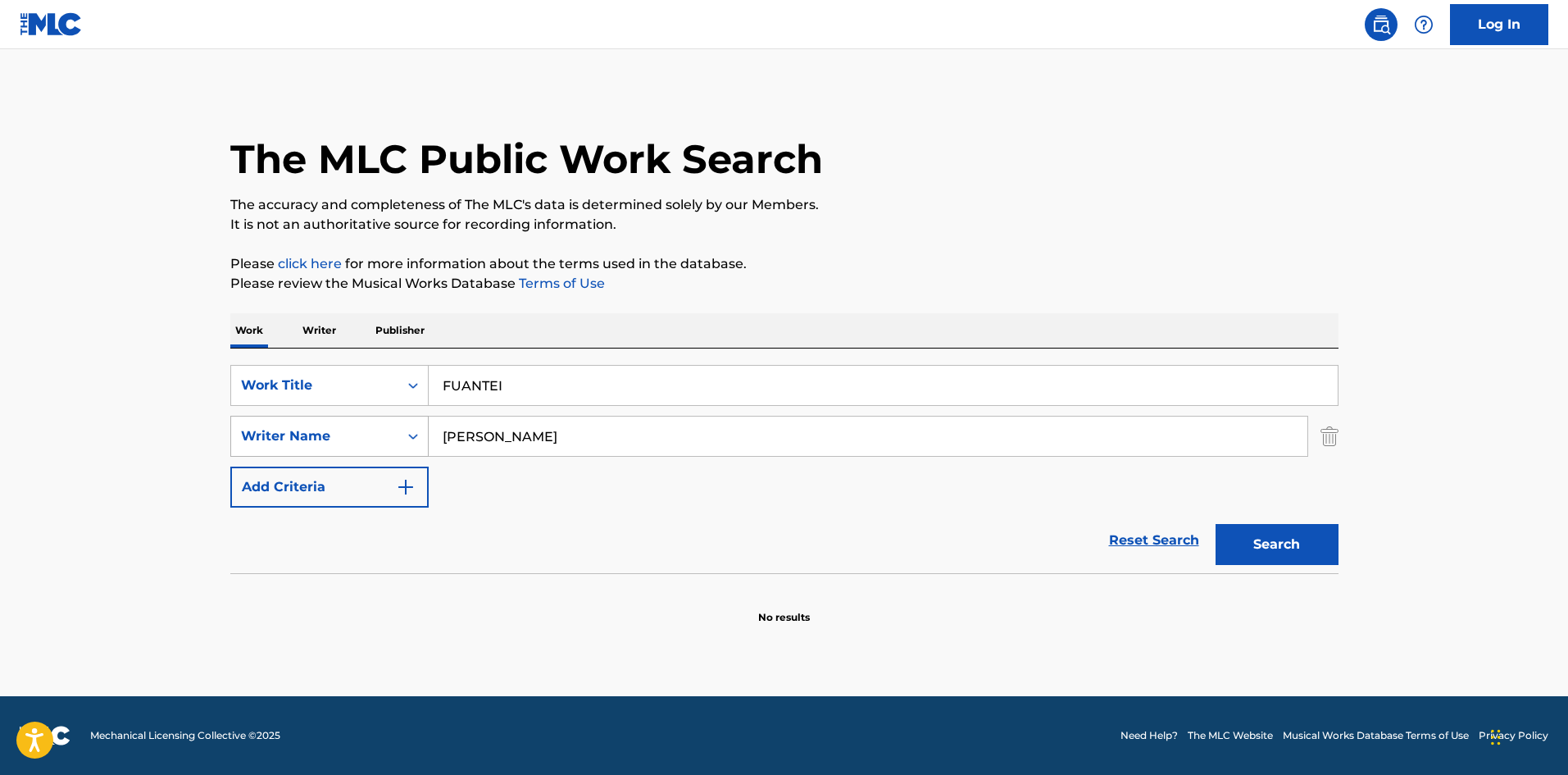
drag, startPoint x: 470, startPoint y: 433, endPoint x: 419, endPoint y: 435, distance: 51.0
click at [419, 435] on div "SearchWithCriteria98cfab32-5aea-4306-8597-23d3a9d43c36 Writer Name [PERSON_NAME]" at bounding box center [785, 436] width 1108 height 41
type input "[PERSON_NAME]"
click at [1249, 537] on button "Search" at bounding box center [1276, 544] width 123 height 41
drag, startPoint x: 500, startPoint y: 383, endPoint x: 385, endPoint y: 390, distance: 115.2
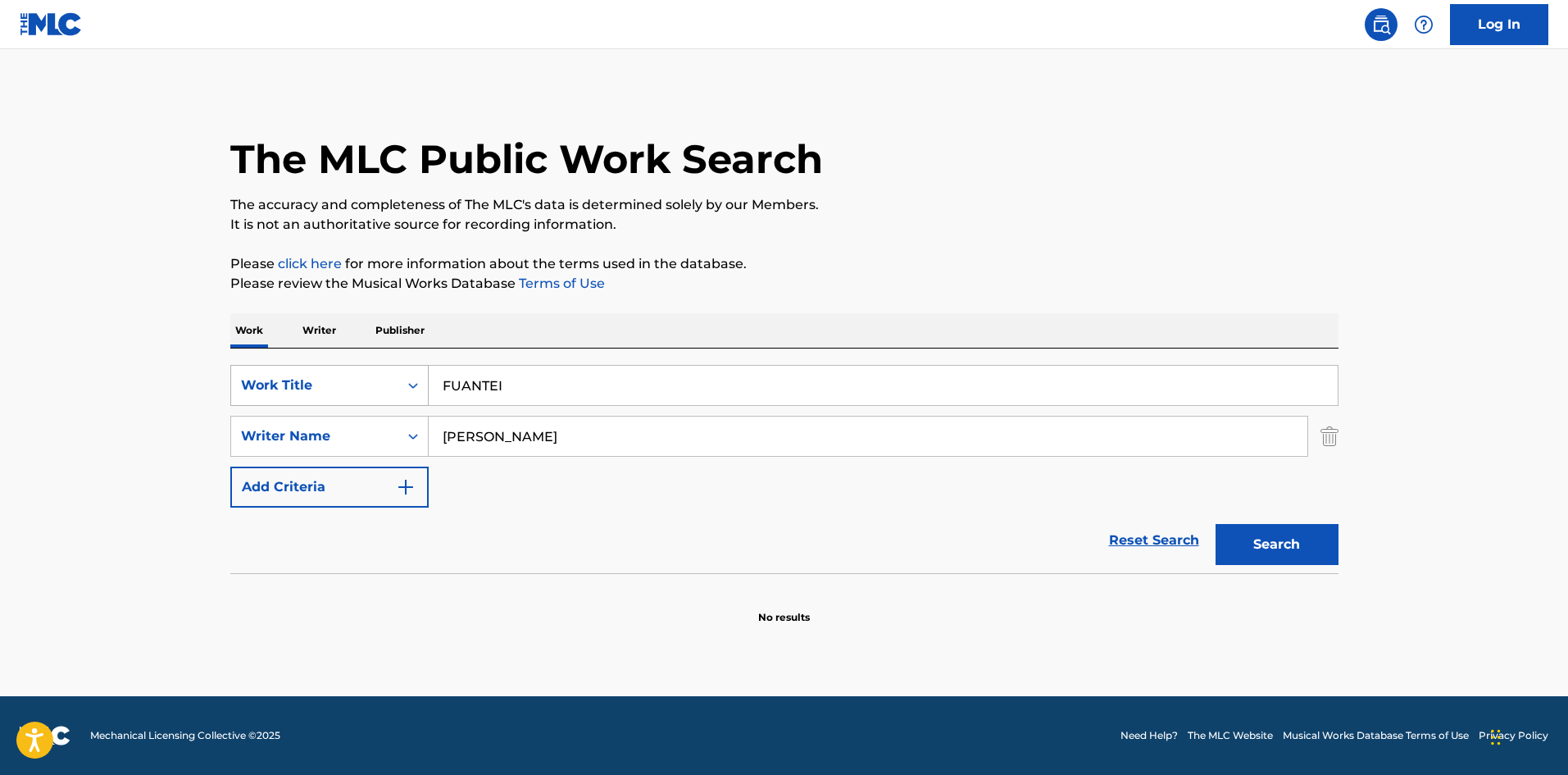
click at [367, 378] on div "SearchWithCriteria4552e191-dfae-43c5-877c-9d972cd37951 Work Title FUANTEI" at bounding box center [785, 385] width 1108 height 41
paste input "SEISUISHOU"
click at [253, 346] on div "Work Writer Publisher SearchWithCriteria4552e191-dfae-43c5-877c-9d972cd37951 Wo…" at bounding box center [785, 469] width 1108 height 312
paste input "Search Form"
click at [1255, 529] on button "Search" at bounding box center [1276, 544] width 123 height 41
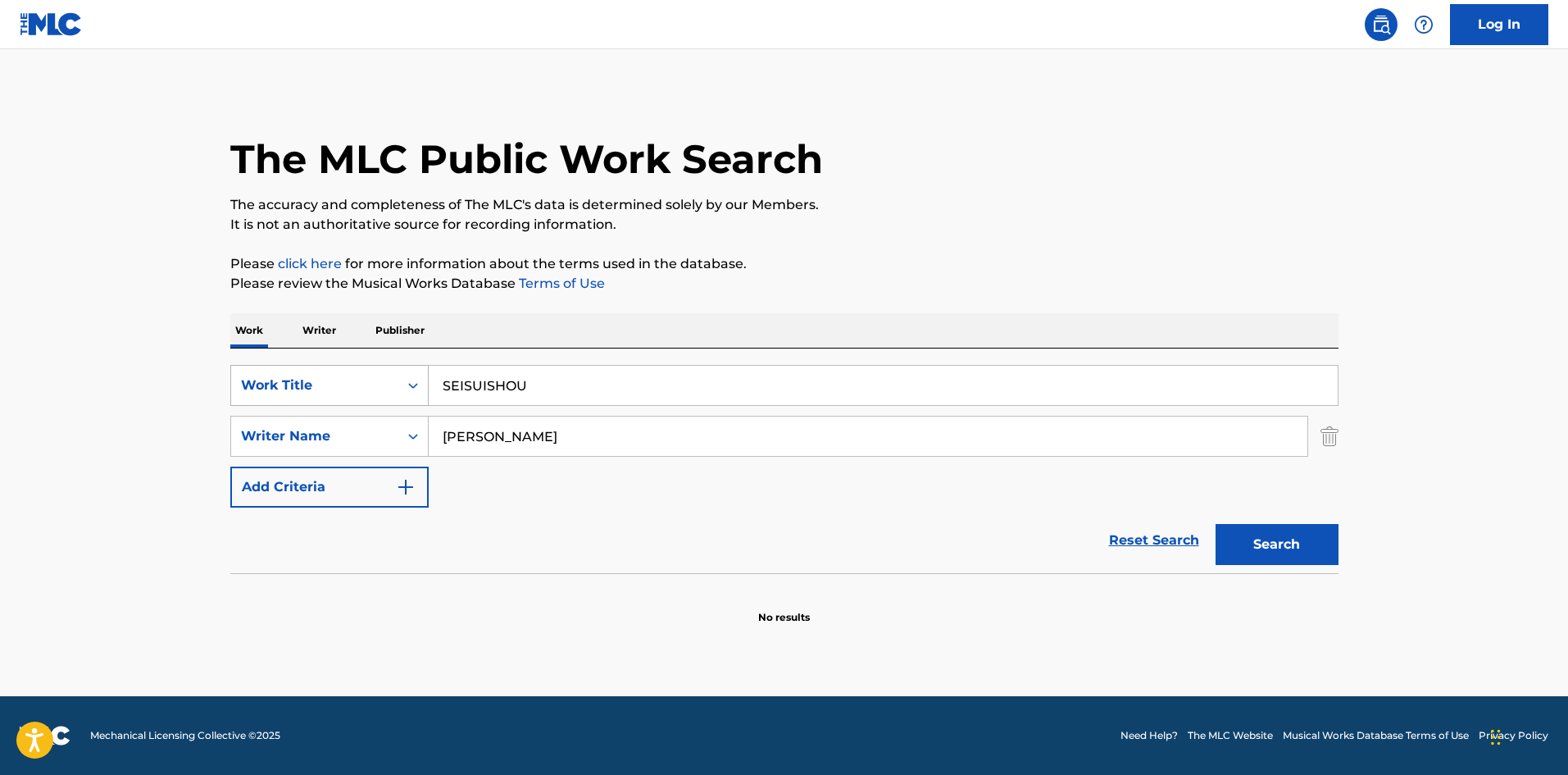
drag, startPoint x: 534, startPoint y: 375, endPoint x: 337, endPoint y: 373, distance: 197.0
click at [337, 366] on div "SearchWithCriteria4552e191-dfae-43c5-877c-9d972cd37951 Work Title SEISUISHOU" at bounding box center [785, 385] width 1108 height 41
paste input "ABI"
drag, startPoint x: 1249, startPoint y: 533, endPoint x: 938, endPoint y: 440, distance: 324.6
click at [1249, 532] on button "Search" at bounding box center [1276, 544] width 123 height 41
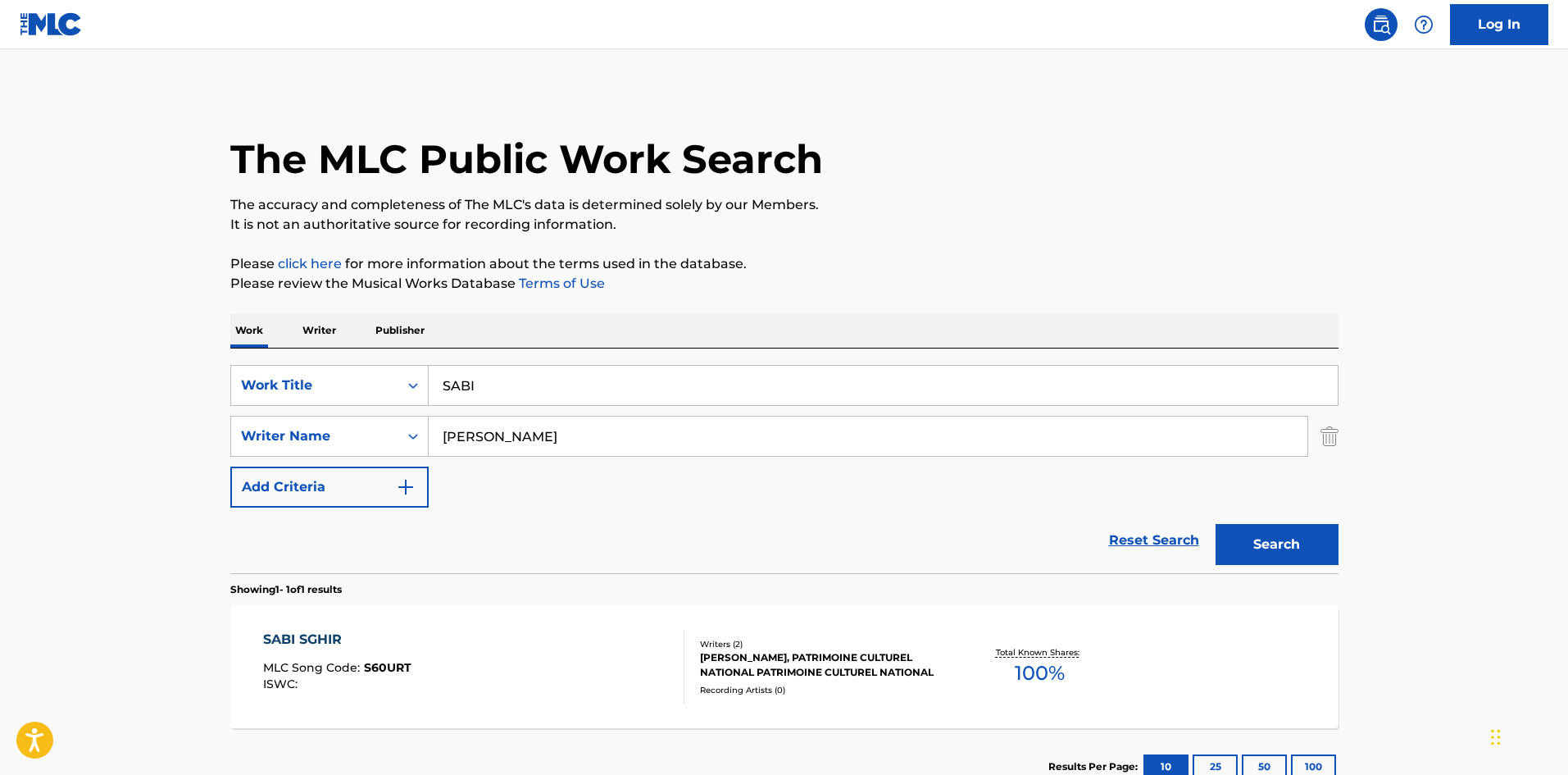
click at [438, 379] on input "SABI" at bounding box center [883, 385] width 909 height 39
paste input "NANAKO"
click at [1233, 536] on button "Search" at bounding box center [1276, 544] width 123 height 41
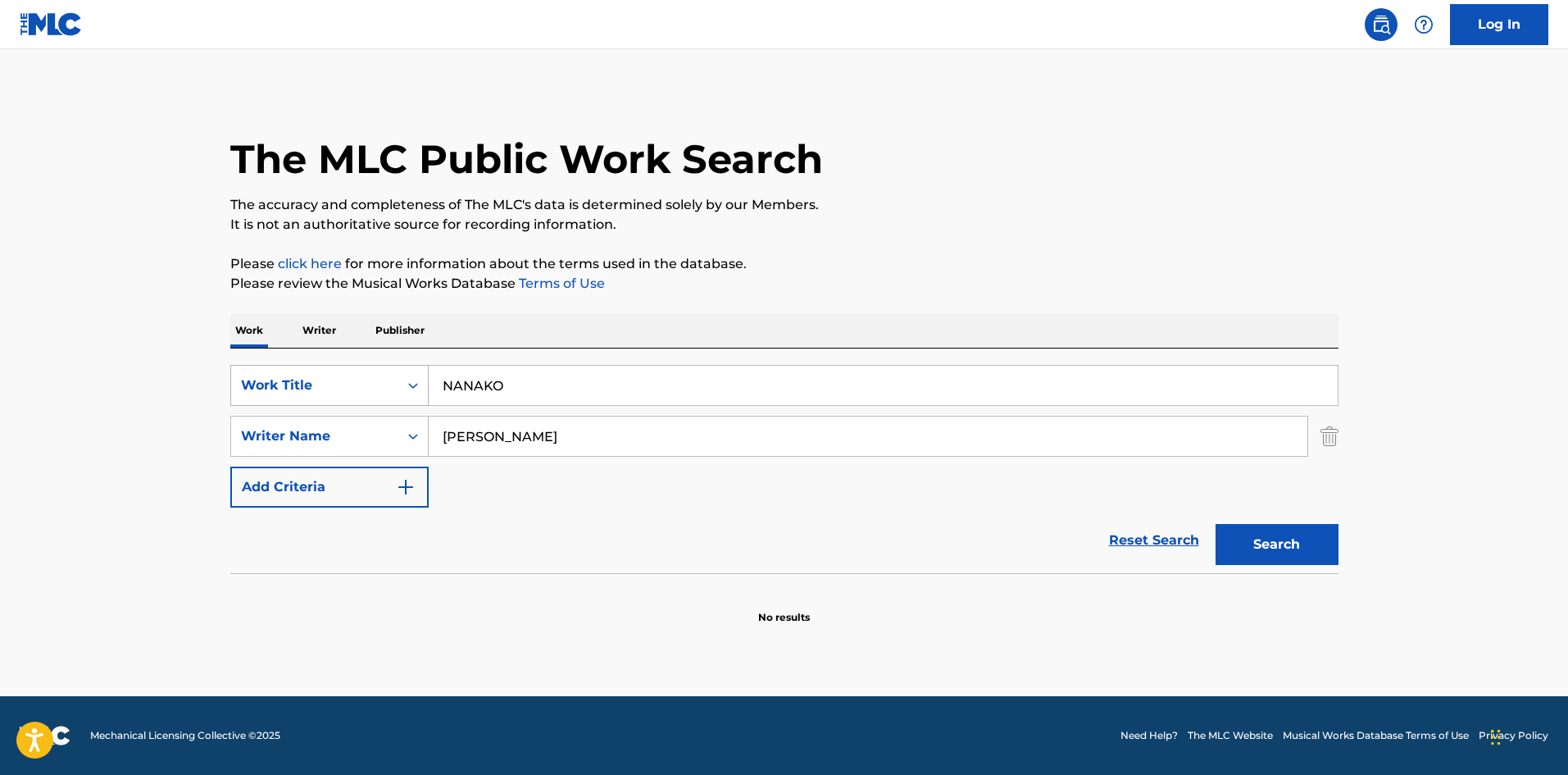
drag, startPoint x: 501, startPoint y: 387, endPoint x: 359, endPoint y: 378, distance: 142.3
click at [366, 374] on div "SearchWithCriteria4552e191-dfae-43c5-877c-9d972cd37951 Work Title NANAKO" at bounding box center [785, 385] width 1108 height 41
paste input "MARI"
click at [1254, 542] on button "Search" at bounding box center [1276, 544] width 123 height 41
drag, startPoint x: 531, startPoint y: 386, endPoint x: 374, endPoint y: 375, distance: 157.4
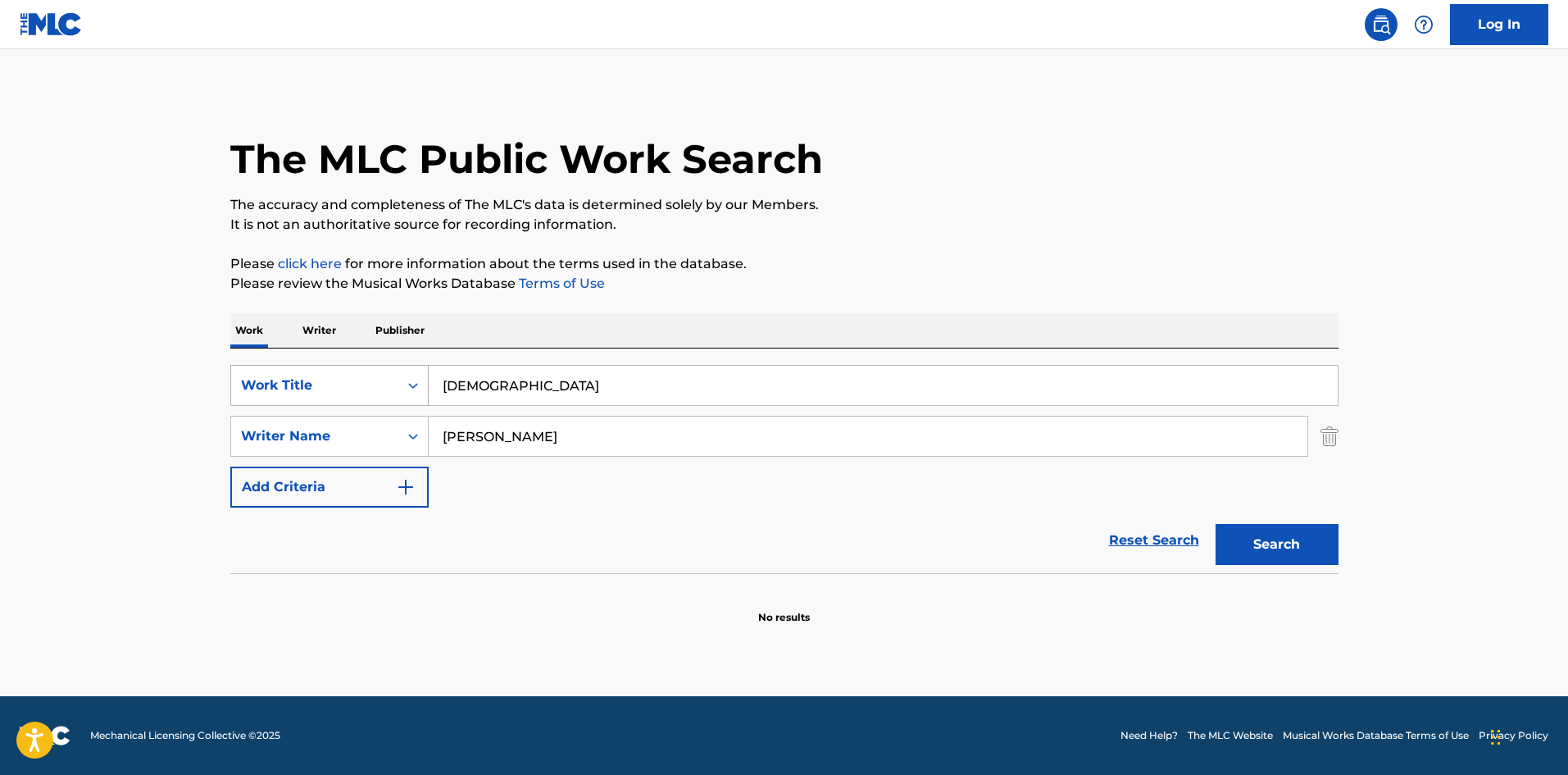
click at [374, 372] on div "SearchWithCriteria4552e191-dfae-43c5-877c-9d972cd37951 Work Title NAMARI" at bounding box center [785, 385] width 1108 height 41
paste input "SAKANA"
click at [1315, 548] on button "Search" at bounding box center [1276, 544] width 123 height 41
drag, startPoint x: 526, startPoint y: 391, endPoint x: 398, endPoint y: 380, distance: 128.5
click at [400, 380] on div "SearchWithCriteria4552e191-dfae-43c5-877c-9d972cd37951 Work Title SAKANA" at bounding box center [785, 385] width 1108 height 41
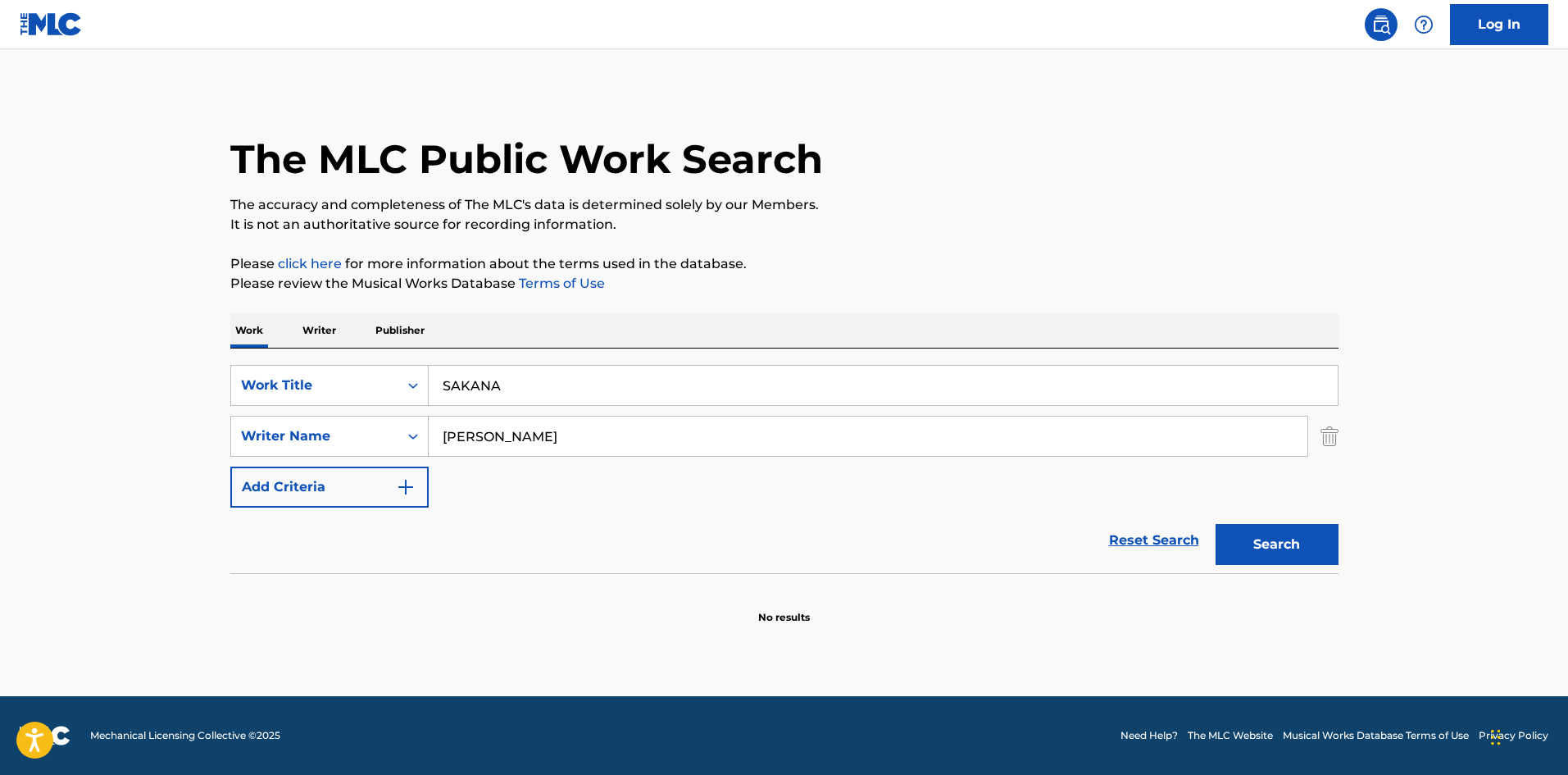
paste input "OFUTOKURIIMUPARADAISU"
click at [1268, 551] on button "Search" at bounding box center [1276, 544] width 123 height 41
drag, startPoint x: 510, startPoint y: 351, endPoint x: 376, endPoint y: 349, distance: 134.0
click at [332, 335] on div "Work Writer Publisher SearchWithCriteria4552e191-dfae-43c5-877c-9d972cd37951 Wo…" at bounding box center [785, 469] width 1108 height 312
paste input "AMEGAFUR"
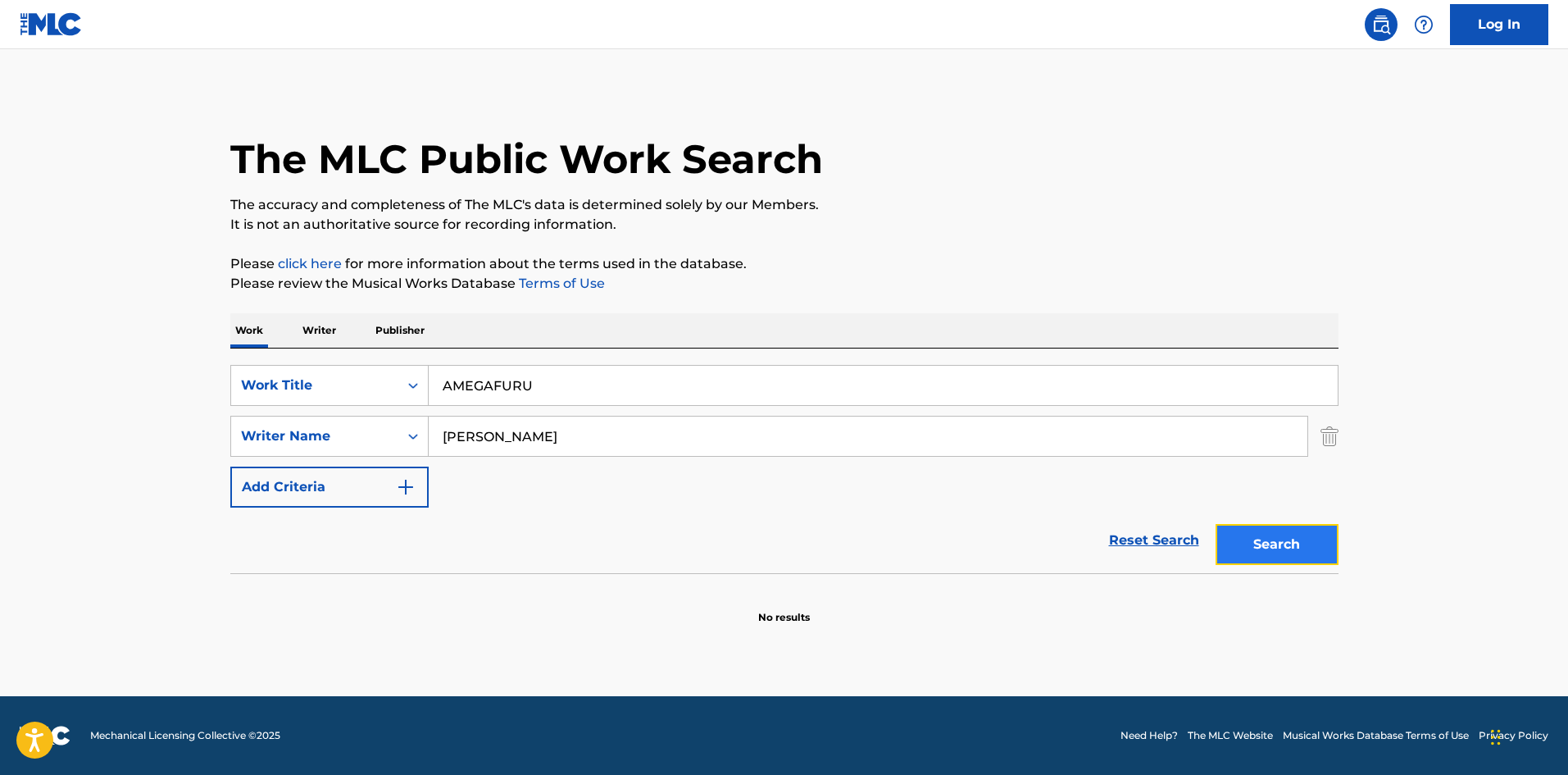
click at [1240, 543] on button "Search" at bounding box center [1276, 544] width 123 height 41
click at [416, 383] on div "SearchWithCriteria4552e191-dfae-43c5-877c-9d972cd37951 Work Title AMEGAFURU" at bounding box center [785, 385] width 1108 height 41
paste input "T.H."
click at [1293, 542] on button "Search" at bounding box center [1276, 544] width 123 height 41
drag, startPoint x: 402, startPoint y: 370, endPoint x: 359, endPoint y: 357, distance: 44.9
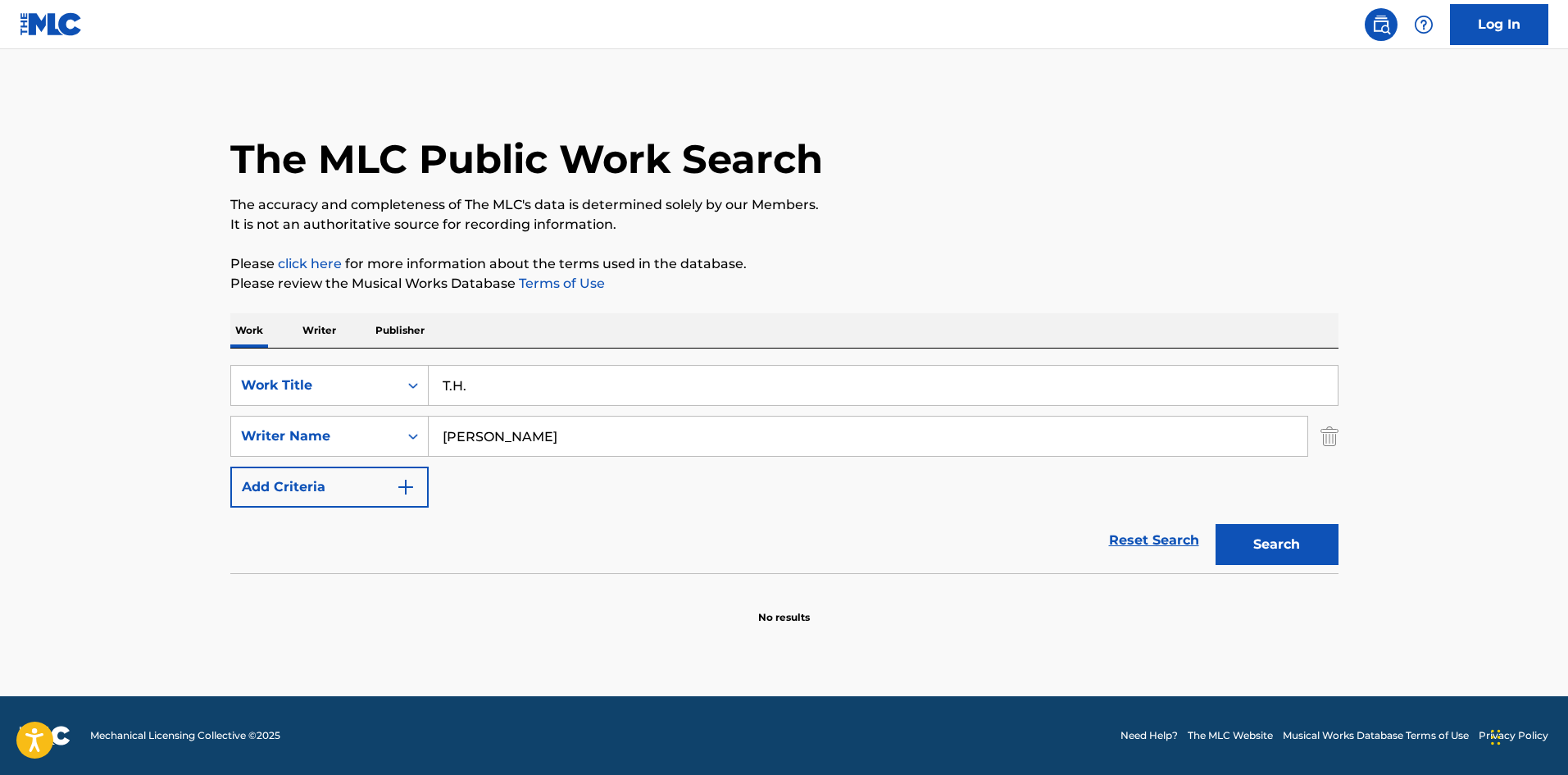
click at [391, 370] on div "SearchWithCriteria4552e191-dfae-43c5-877c-9d972cd37951 Work Title T.H." at bounding box center [785, 385] width 1108 height 41
paste input "POPCORN"
click at [1257, 542] on button "Search" at bounding box center [1276, 544] width 123 height 41
drag, startPoint x: 526, startPoint y: 384, endPoint x: 397, endPoint y: 367, distance: 130.1
click at [397, 367] on div "SearchWithCriteria4552e191-dfae-43c5-877c-9d972cd37951 Work Title POPCORN" at bounding box center [785, 385] width 1108 height 41
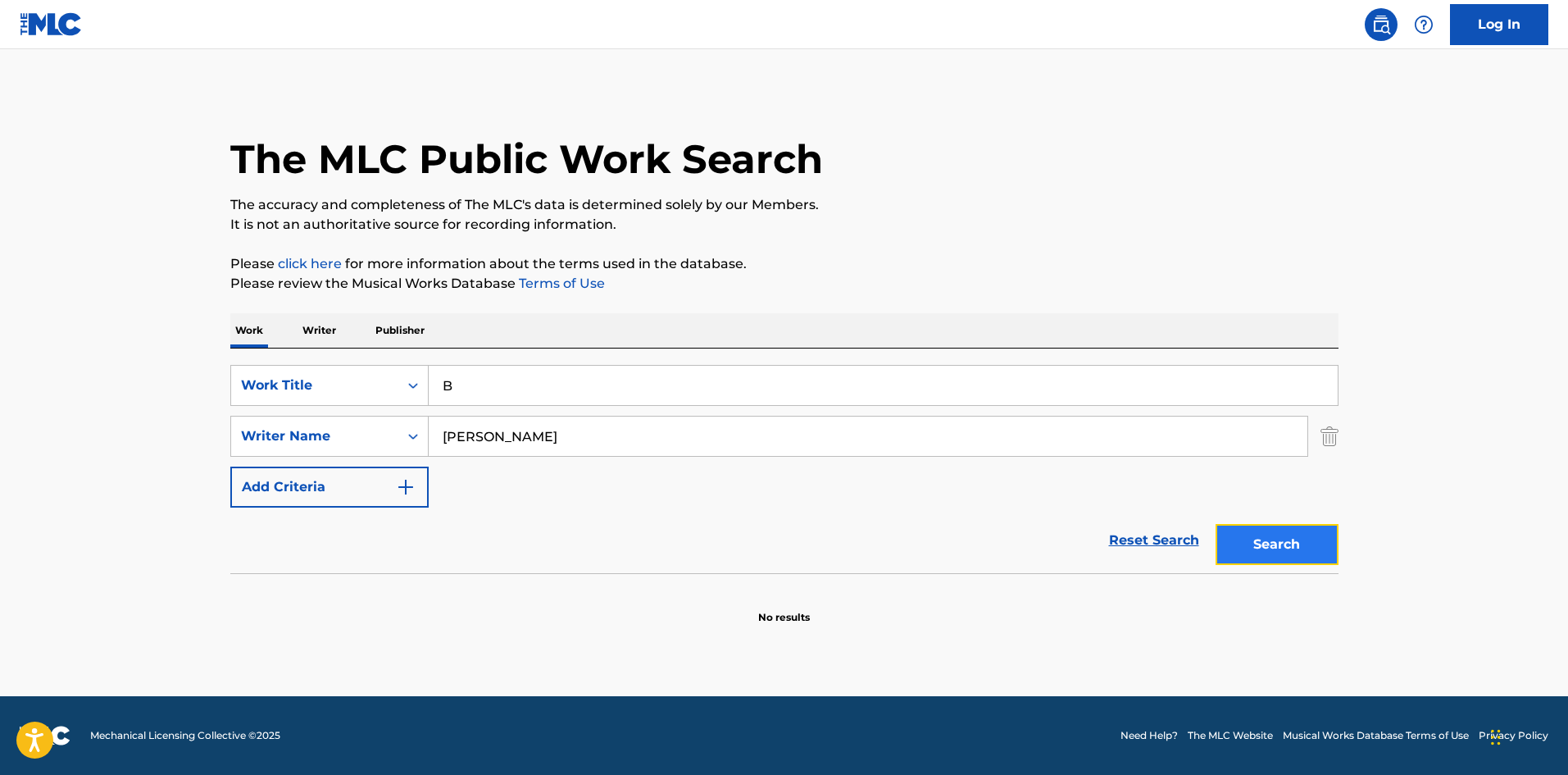
click at [1264, 548] on button "Search" at bounding box center [1276, 544] width 123 height 41
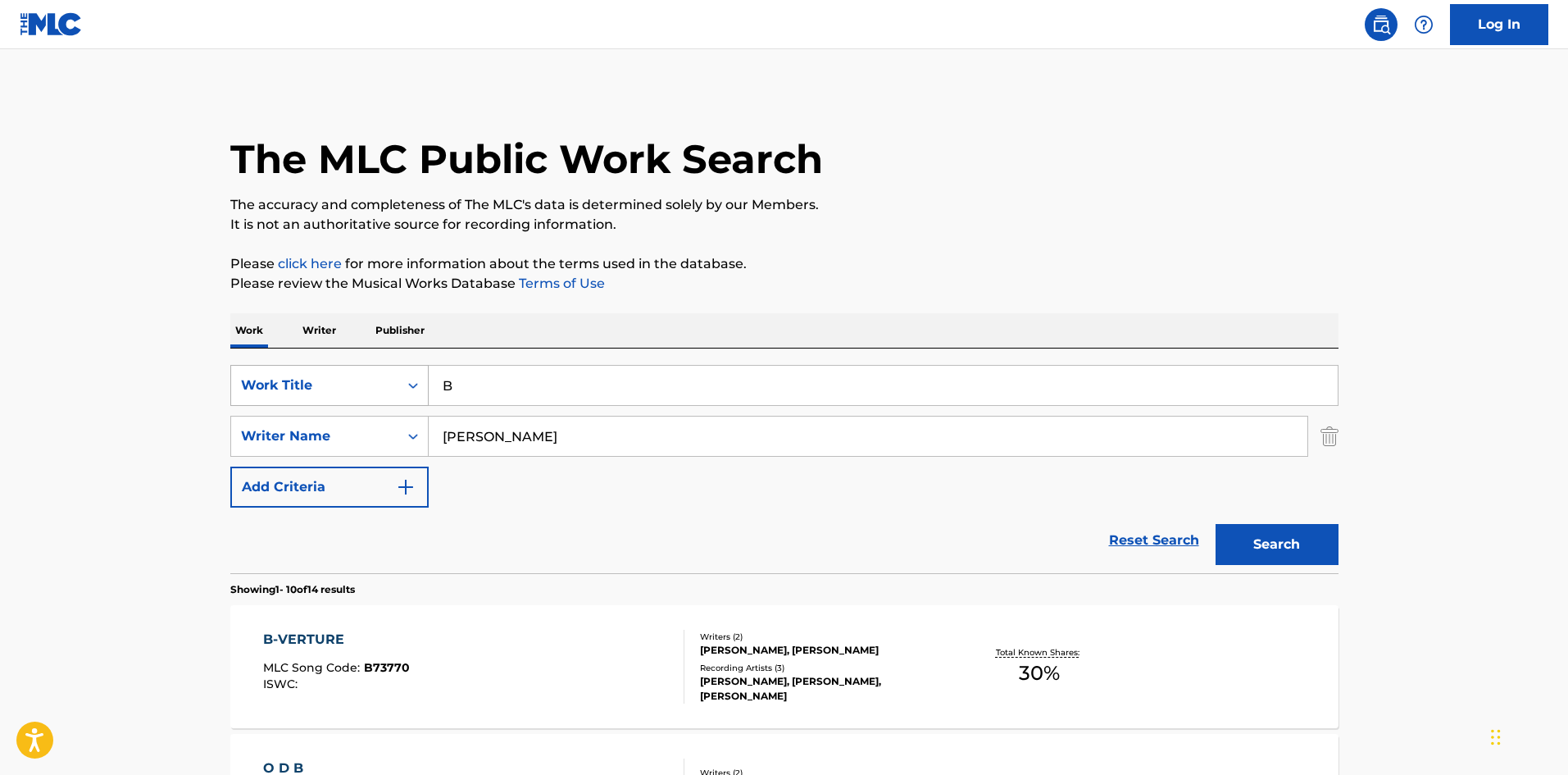
drag, startPoint x: 474, startPoint y: 384, endPoint x: 378, endPoint y: 374, distance: 96.5
click at [376, 377] on div "SearchWithCriteria4552e191-dfae-43c5-877c-9d972cd37951 Work Title B" at bounding box center [785, 385] width 1108 height 41
paste input "RIBIDOO"
click at [1246, 545] on button "Search" at bounding box center [1276, 544] width 123 height 41
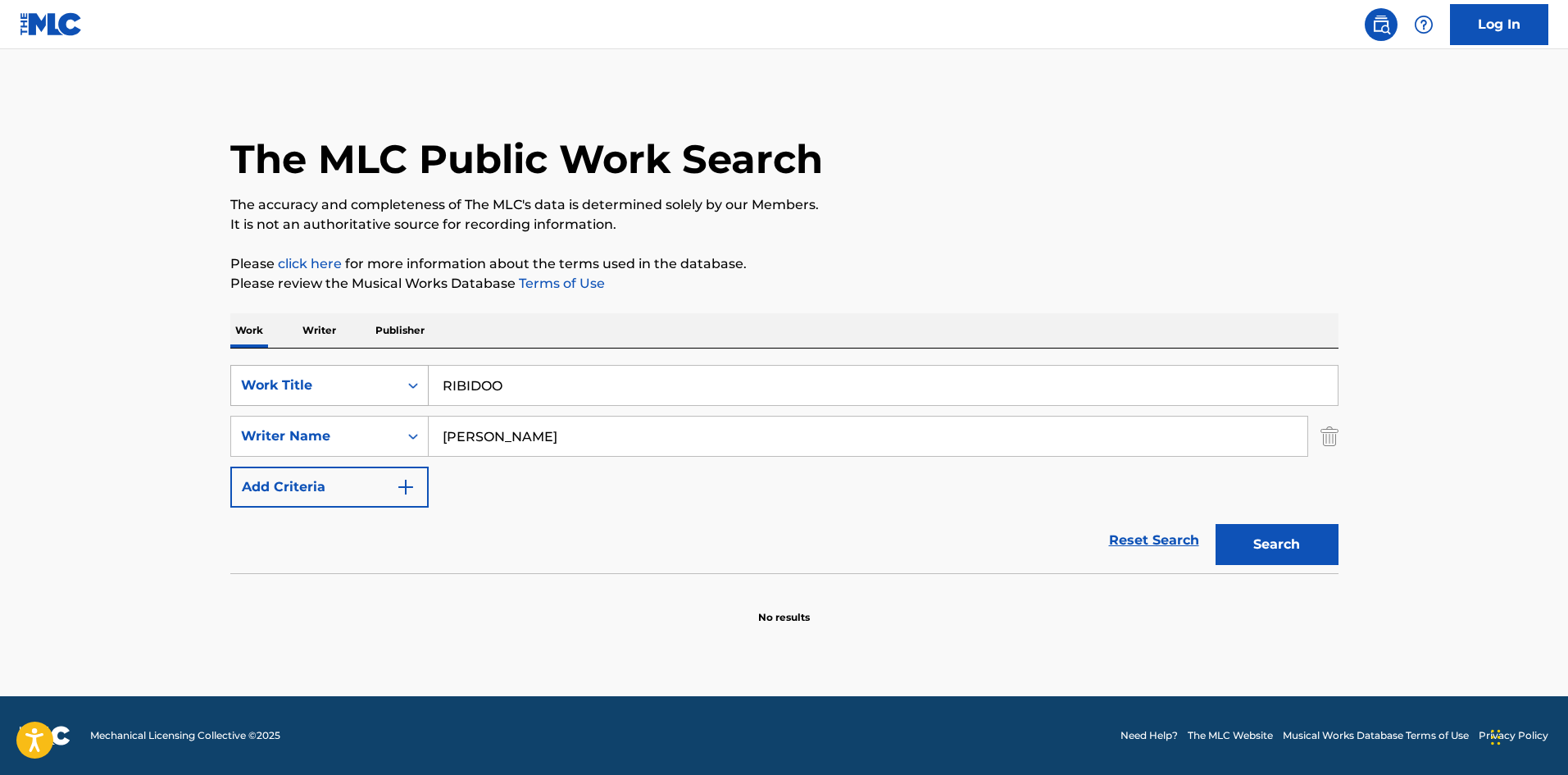
drag, startPoint x: 521, startPoint y: 383, endPoint x: 402, endPoint y: 393, distance: 119.4
click at [405, 391] on div "SearchWithCriteria4552e191-dfae-43c5-877c-9d972cd37951 Work Title RIBIDOO" at bounding box center [785, 385] width 1108 height 41
paste input "COTTAGE"
click at [1232, 534] on button "Search" at bounding box center [1276, 544] width 123 height 41
drag, startPoint x: 439, startPoint y: 383, endPoint x: 346, endPoint y: 378, distance: 93.1
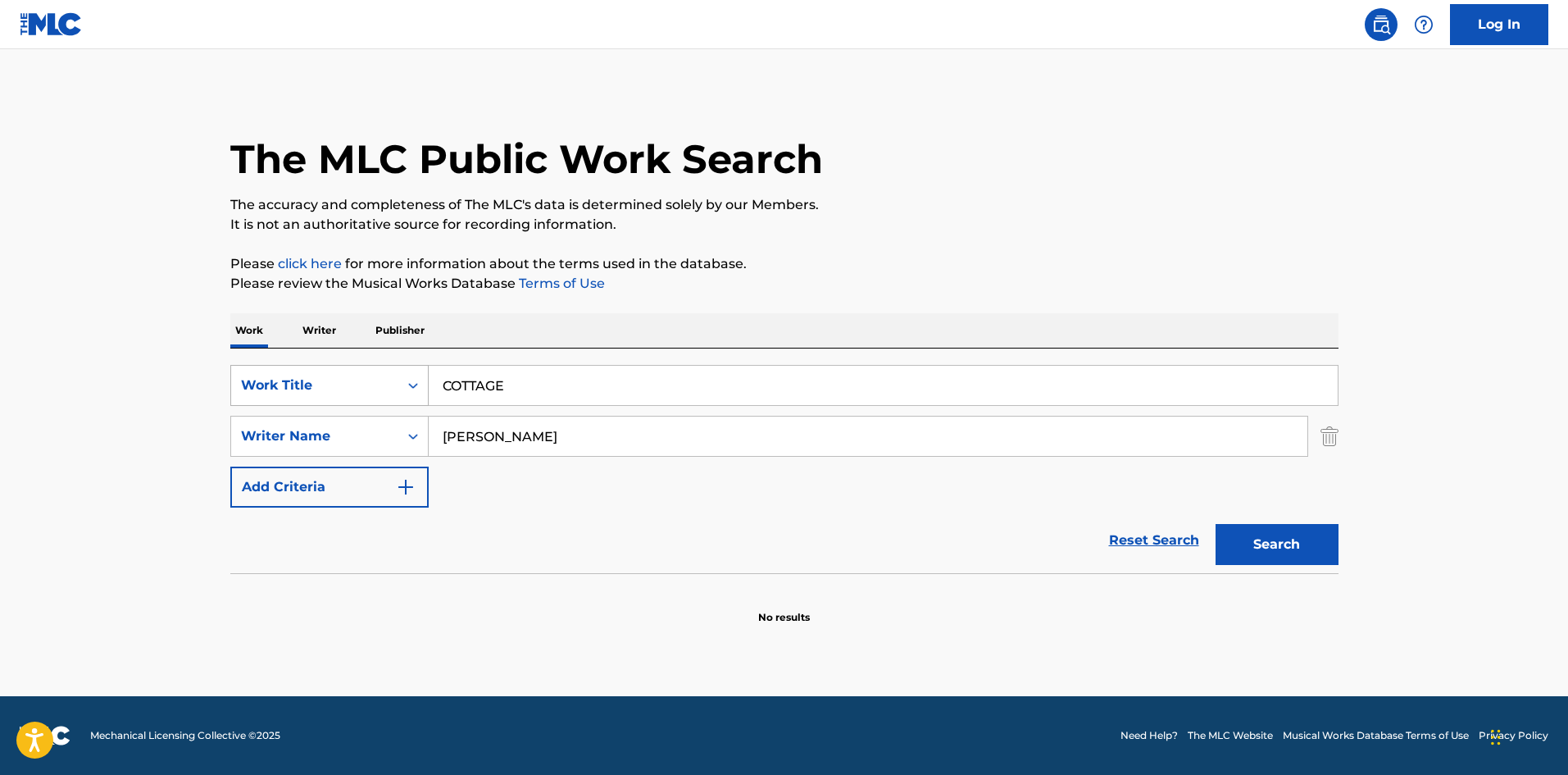
click at [343, 374] on div "SearchWithCriteria4552e191-dfae-43c5-877c-9d972cd37951 Work Title COTTAGE" at bounding box center [785, 385] width 1108 height 41
paste input "MESHIDAKEHAUMAIKONOSEKAID"
click at [1244, 550] on button "Search" at bounding box center [1276, 544] width 123 height 41
drag, startPoint x: 570, startPoint y: 354, endPoint x: 369, endPoint y: 352, distance: 201.0
click at [370, 349] on div "SearchWithCriteria4552e191-dfae-43c5-877c-9d972cd37951 Work Title MESHIDAKEHAUM…" at bounding box center [785, 461] width 1108 height 224
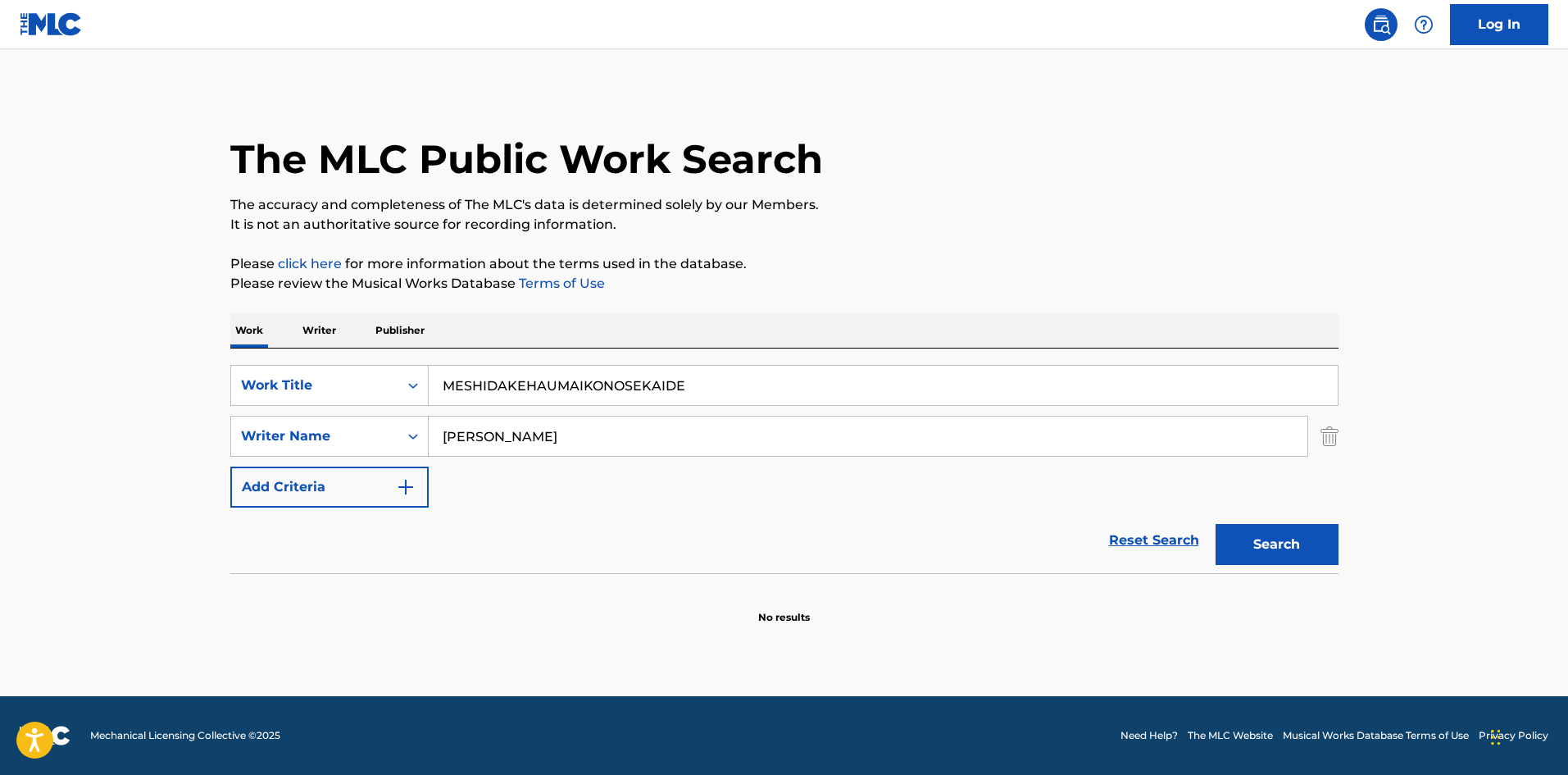
paste input "KEMURI"
click at [1247, 540] on button "Search" at bounding box center [1276, 544] width 123 height 41
drag, startPoint x: 395, startPoint y: 364, endPoint x: 336, endPoint y: 375, distance: 60.0
click at [326, 362] on div "SearchWithCriteria4552e191-dfae-43c5-877c-9d972cd37951 Work Title KEMURI Search…" at bounding box center [785, 461] width 1108 height 224
paste input "NIO"
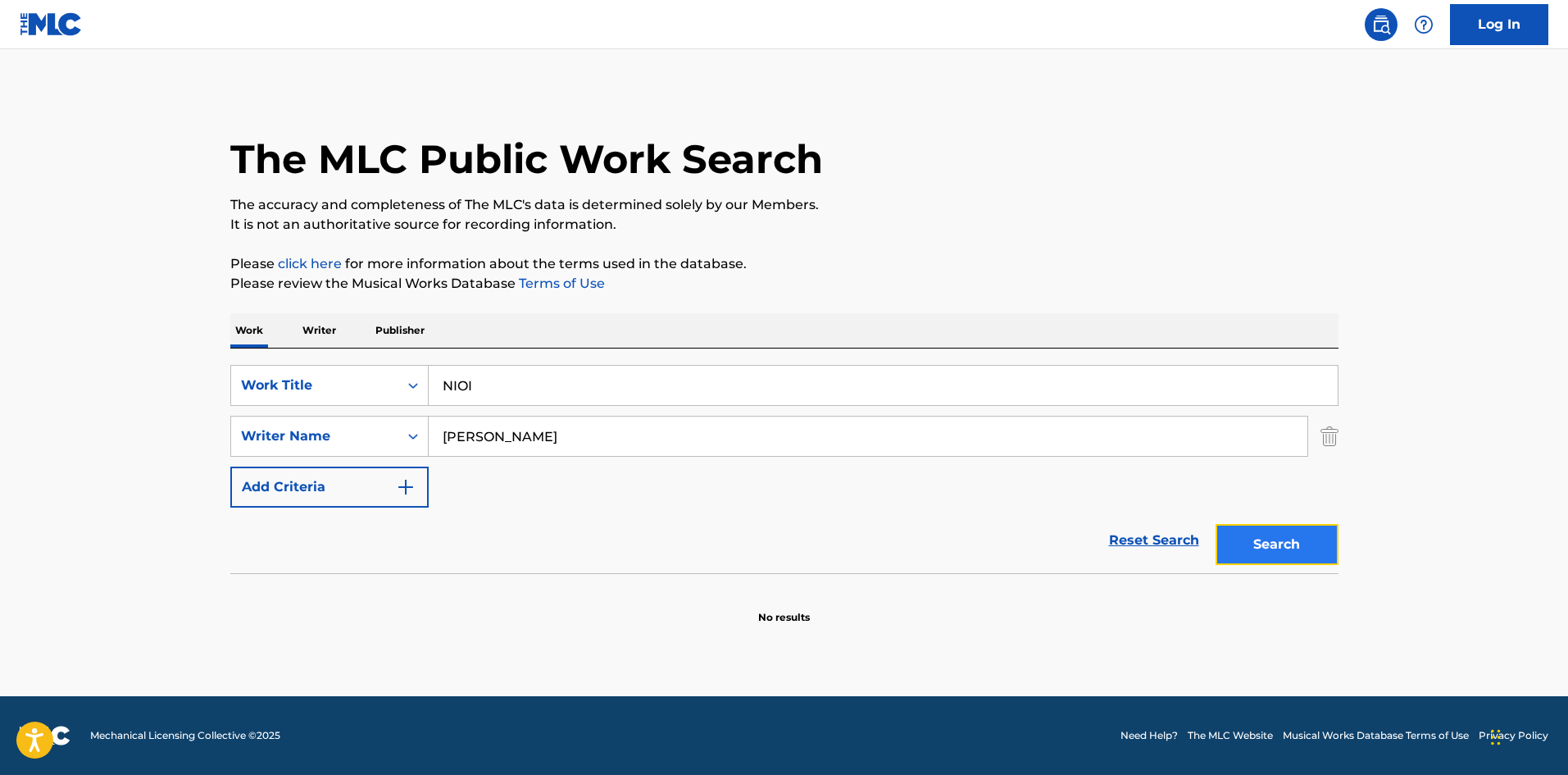
click at [1237, 541] on button "Search" at bounding box center [1276, 544] width 123 height 41
drag, startPoint x: 424, startPoint y: 385, endPoint x: 378, endPoint y: 393, distance: 46.7
click at [348, 383] on div "SearchWithCriteria4552e191-dfae-43c5-877c-9d972cd37951 Work Title NIOI" at bounding box center [785, 385] width 1108 height 41
paste input "FLIES"
click at [1237, 530] on button "Search" at bounding box center [1276, 544] width 123 height 41
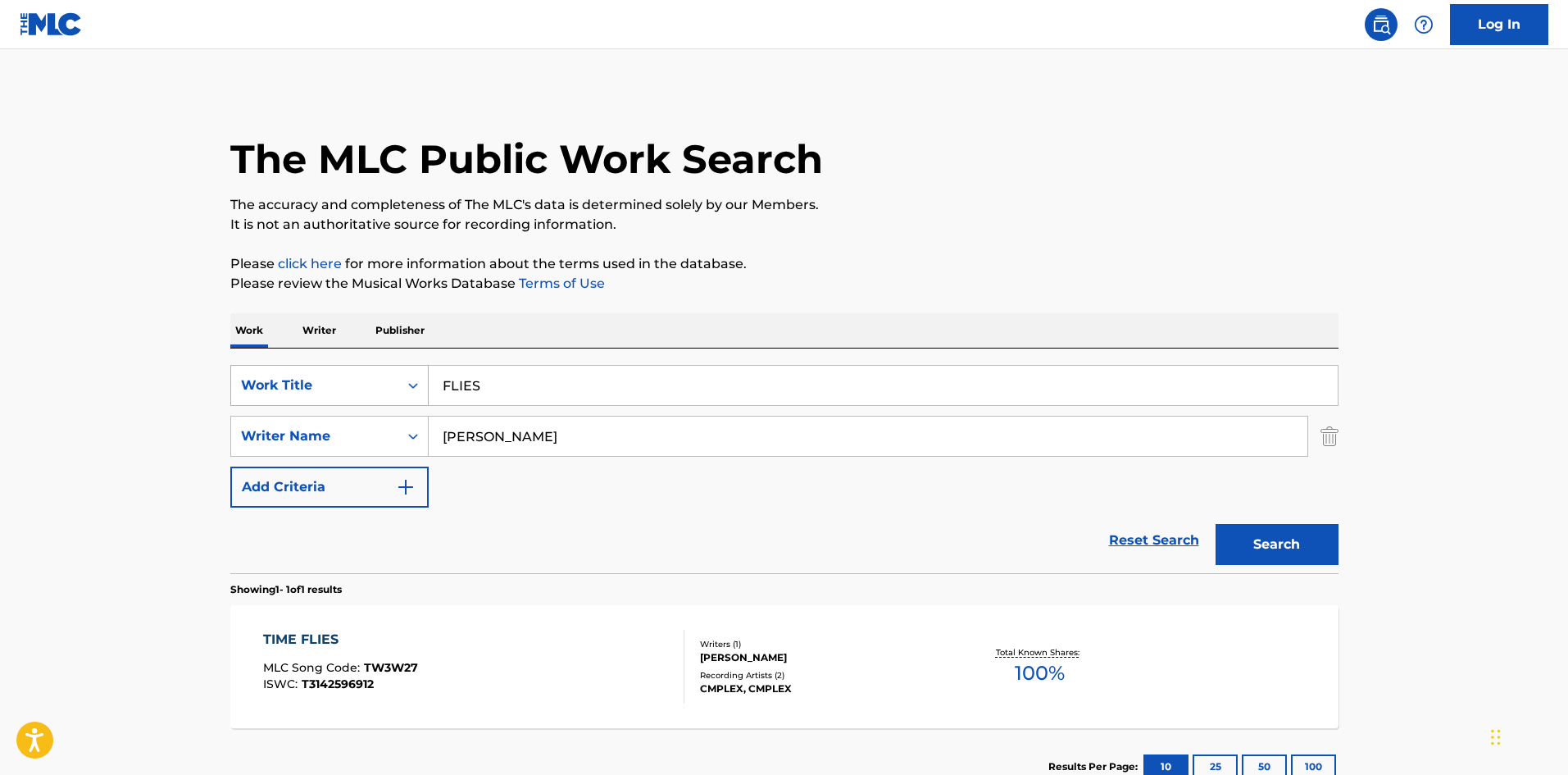
drag, startPoint x: 370, startPoint y: 379, endPoint x: 386, endPoint y: 388, distance: 18.4
click at [362, 382] on div "SearchWithCriteria4552e191-dfae-43c5-877c-9d972cd37951 Work Title FLIES" at bounding box center [785, 385] width 1108 height 41
paste input "MARUBORO"
click at [1274, 546] on button "Search" at bounding box center [1276, 544] width 123 height 41
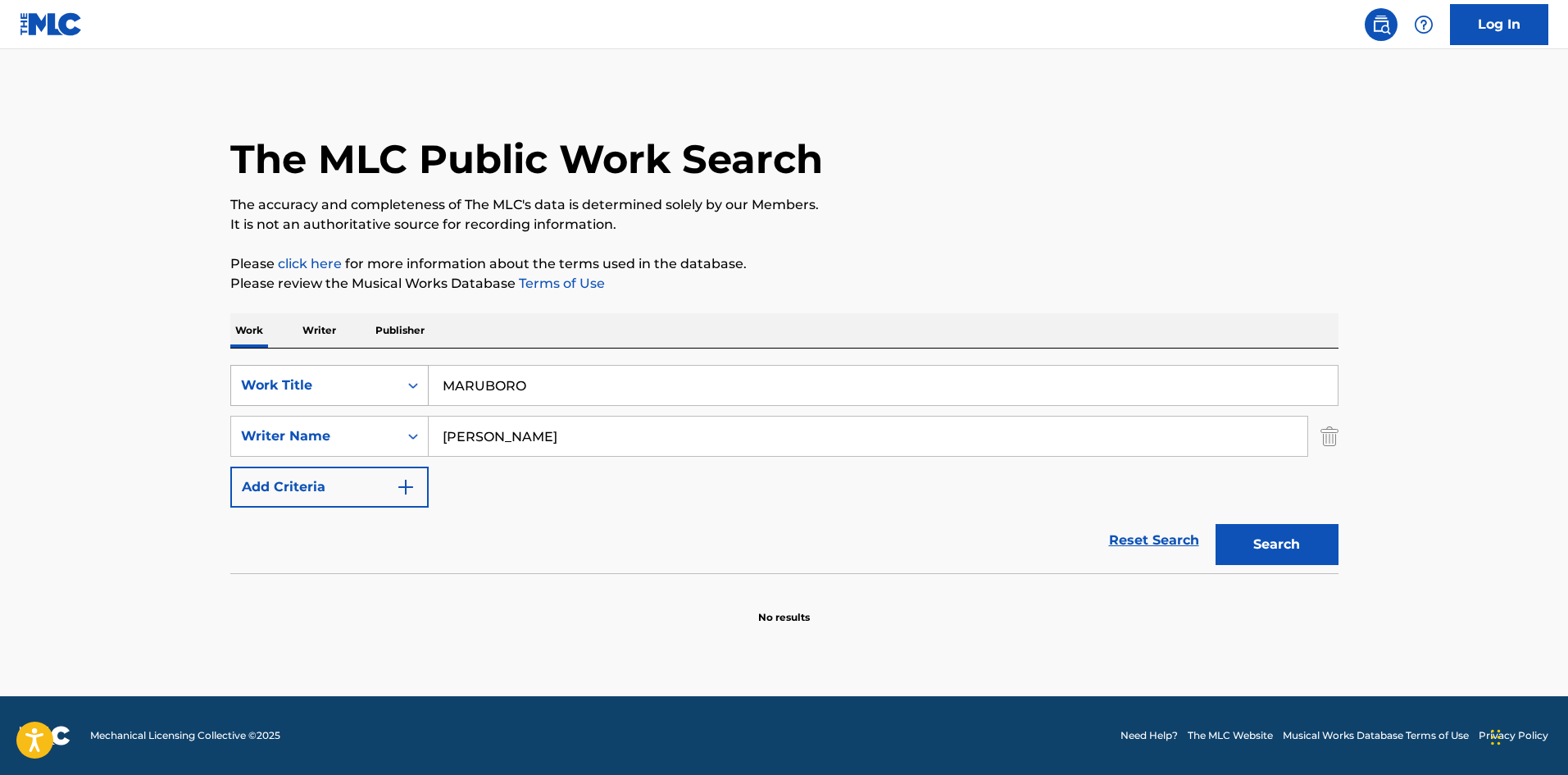
click at [370, 370] on div "SearchWithCriteria4552e191-dfae-43c5-877c-9d972cd37951 Work Title MARUBORO" at bounding box center [785, 385] width 1108 height 41
paste input "GUM"
click at [1279, 546] on button "Search" at bounding box center [1276, 544] width 123 height 41
drag, startPoint x: 521, startPoint y: 383, endPoint x: 349, endPoint y: 373, distance: 172.3
click at [349, 371] on div "SearchWithCriteria4552e191-dfae-43c5-877c-9d972cd37951 Work Title GUM" at bounding box center [785, 385] width 1108 height 41
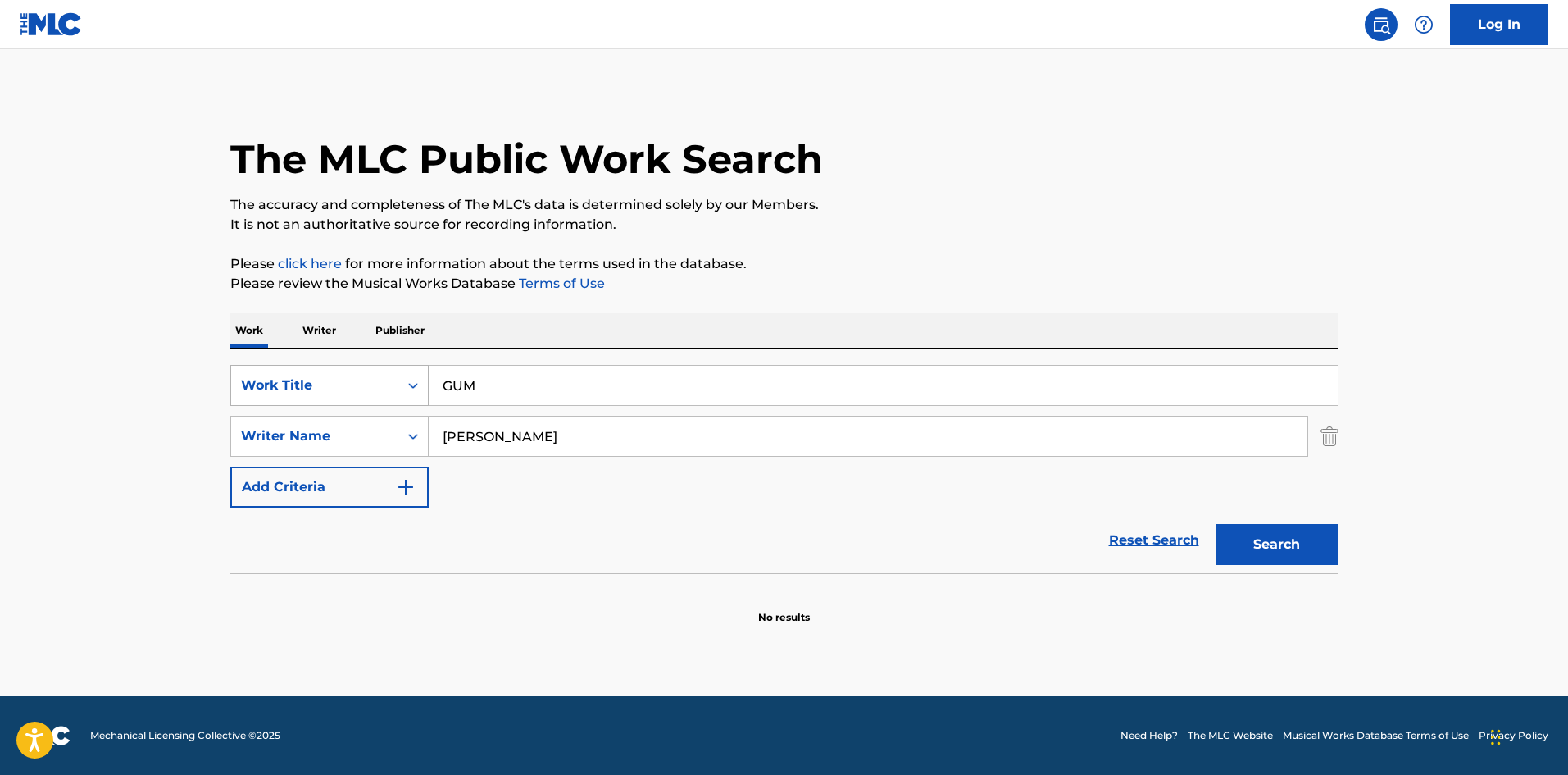
paste input "KAMABOKO"
click at [1236, 535] on button "Search" at bounding box center [1276, 544] width 123 height 41
drag, startPoint x: 471, startPoint y: 380, endPoint x: 353, endPoint y: 381, distance: 118.0
click at [349, 376] on div "SearchWithCriteria4552e191-dfae-43c5-877c-9d972cd37951 Work Title KAMABOKO" at bounding box center [785, 385] width 1108 height 41
paste input "NINGENDAKARANE"
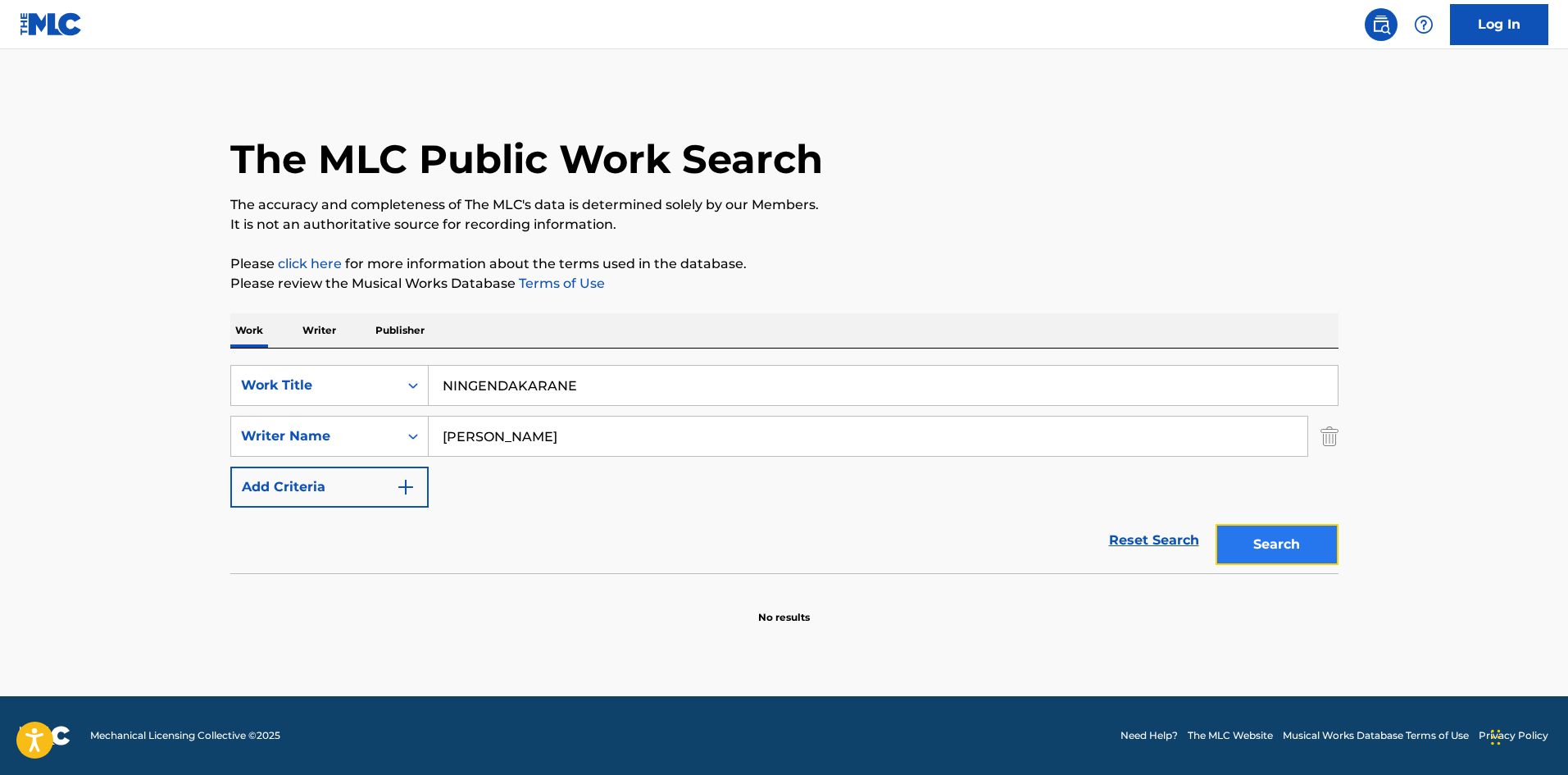
click at [1237, 535] on button "Search" at bounding box center [1276, 544] width 123 height 41
drag, startPoint x: 372, startPoint y: 361, endPoint x: 363, endPoint y: 363, distance: 9.2
click at [363, 361] on div "SearchWithCriteria4552e191-dfae-43c5-877c-9d972cd37951 Work Title NINGENDAKARAN…" at bounding box center [785, 461] width 1108 height 224
paste input "E-SWING"
type input "E-SWING"
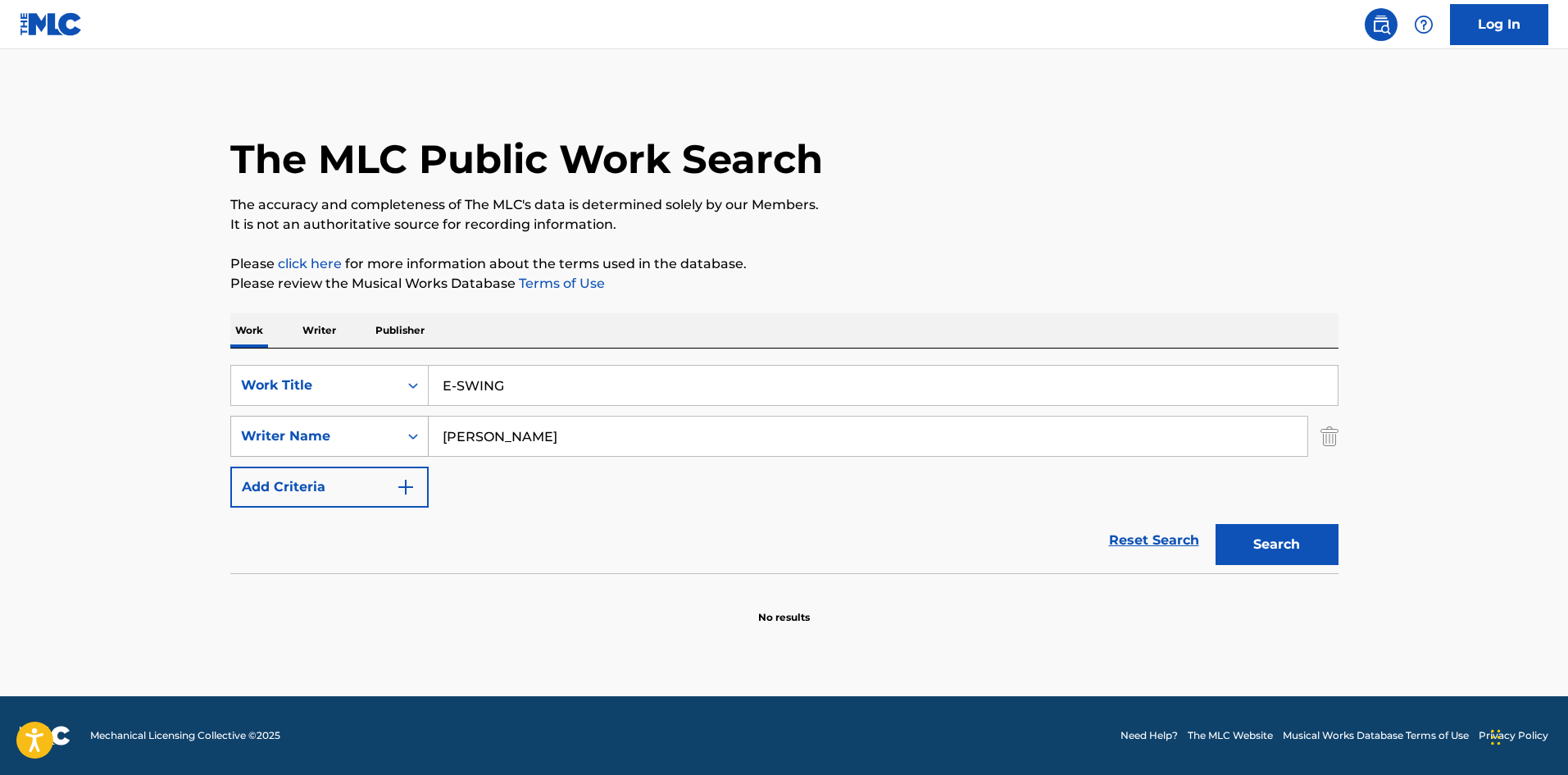
click at [426, 429] on div "SearchWithCriteria98cfab32-5aea-4306-8597-23d3a9d43c36 Writer Name [PERSON_NAME]" at bounding box center [785, 436] width 1108 height 41
paste input "Hiromas"
type input "Hiromasa"
click at [1290, 531] on button "Search" at bounding box center [1276, 544] width 123 height 41
click at [326, 333] on p "Writer" at bounding box center [320, 331] width 44 height 35
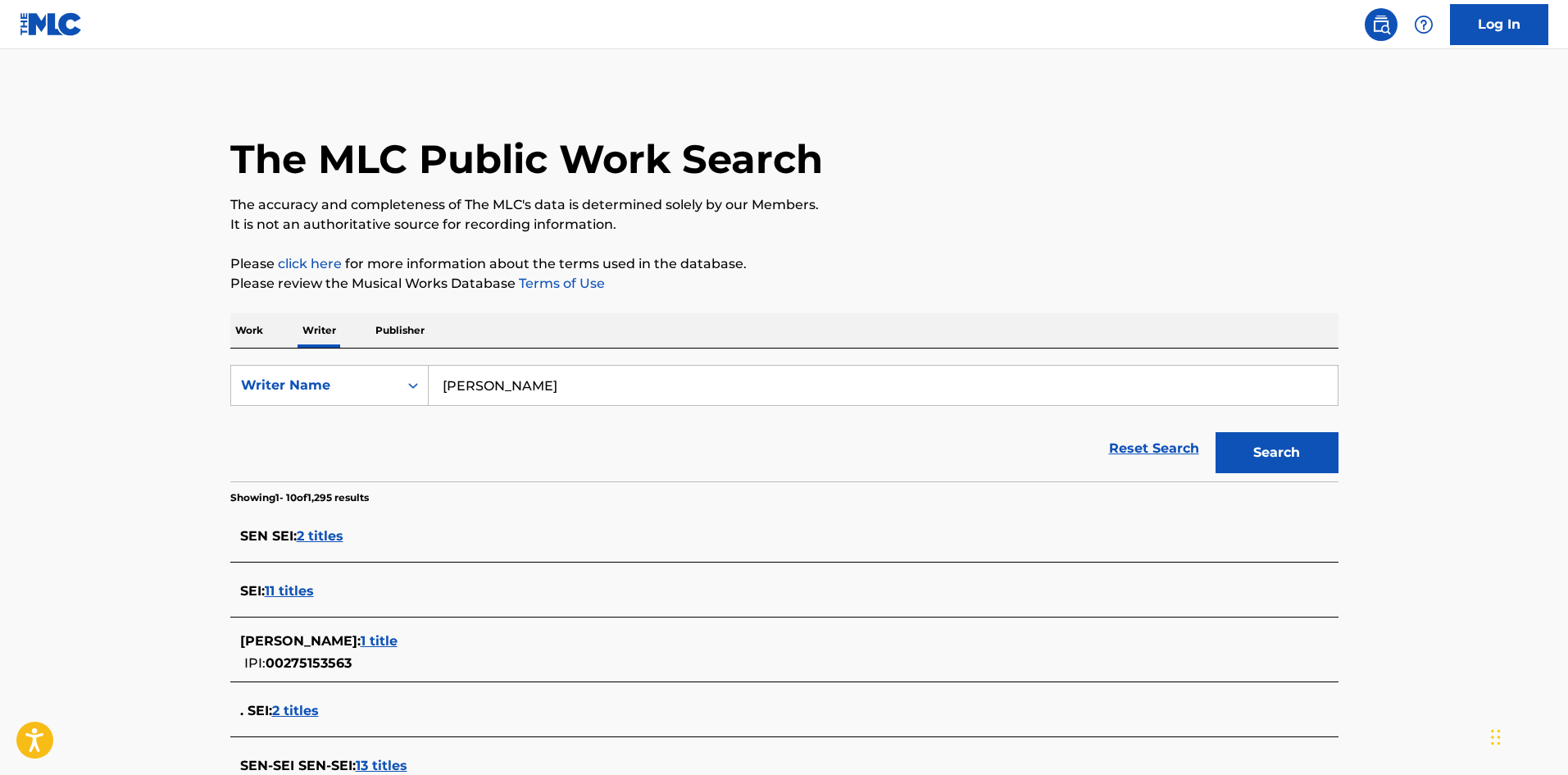
drag, startPoint x: 329, startPoint y: 336, endPoint x: 324, endPoint y: 346, distance: 11.2
click at [323, 340] on div "Work Writer Publisher SearchWithCriteria5fb3fce3-e57a-452b-bca4-82192ef478ac Wr…" at bounding box center [785, 746] width 1108 height 866
paste input "Hiromas"
click at [1308, 443] on button "Search" at bounding box center [1276, 452] width 123 height 41
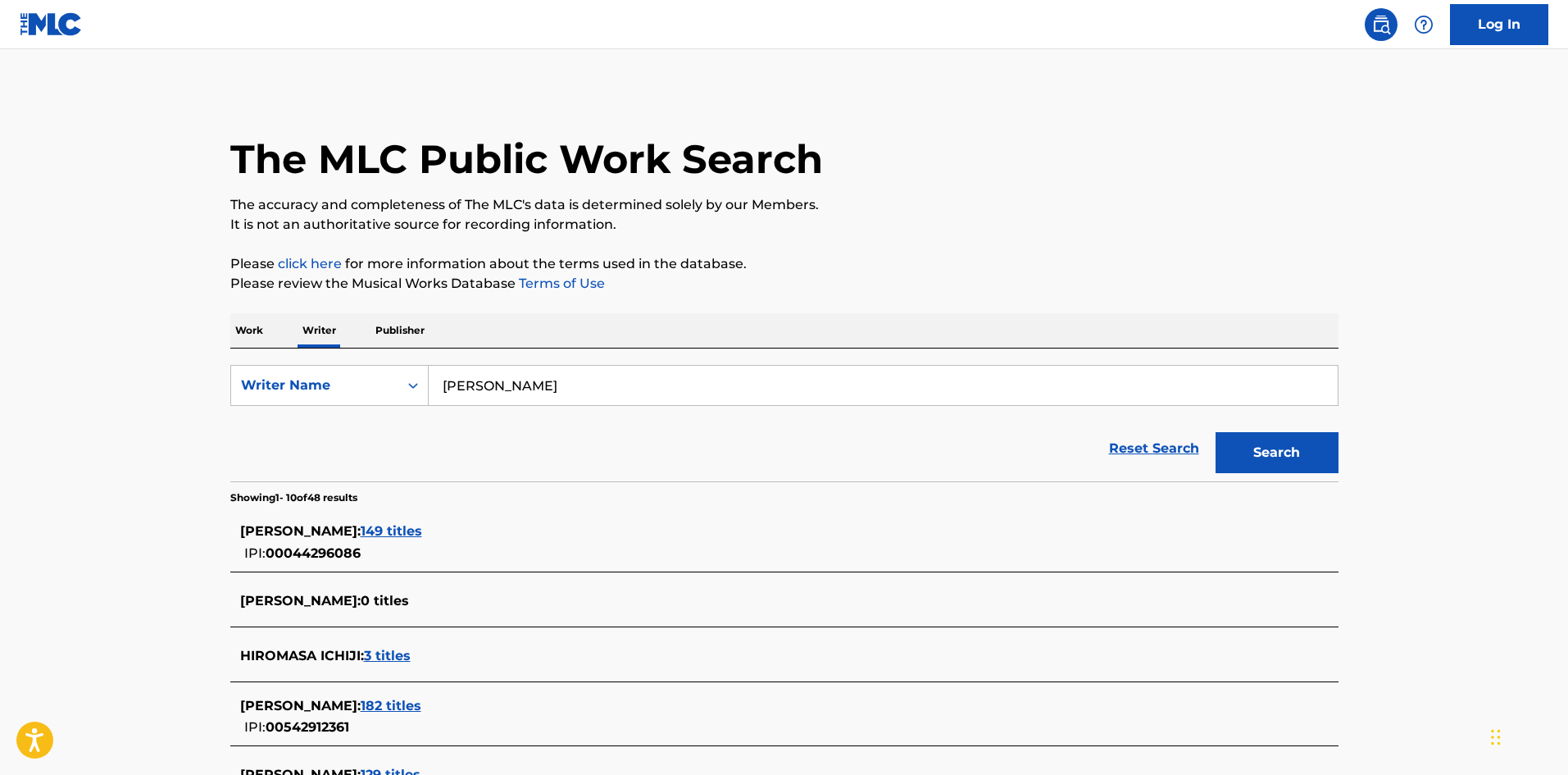
type input "[PERSON_NAME]"
click at [220, 329] on div "The MLC Public Work Search The accuracy and completeness of The MLC's data is d…" at bounding box center [784, 630] width 1147 height 1080
click at [250, 323] on p "Work" at bounding box center [250, 331] width 38 height 35
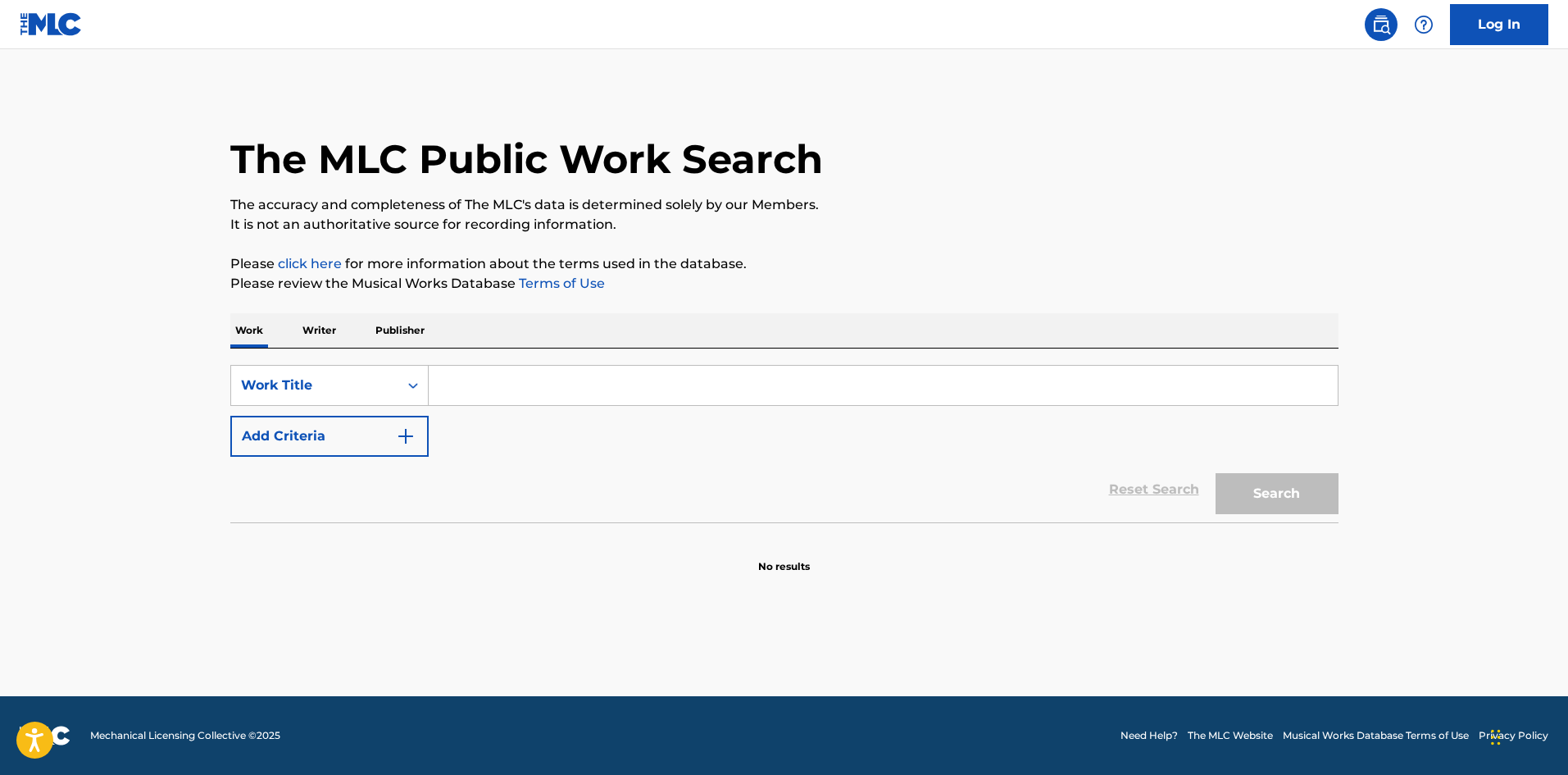
click at [528, 383] on input "Search Form" at bounding box center [883, 385] width 909 height 39
paste input "TOMOSHIBI"
type input "TOMOSHIBI"
click at [1275, 505] on button "Search" at bounding box center [1276, 493] width 123 height 41
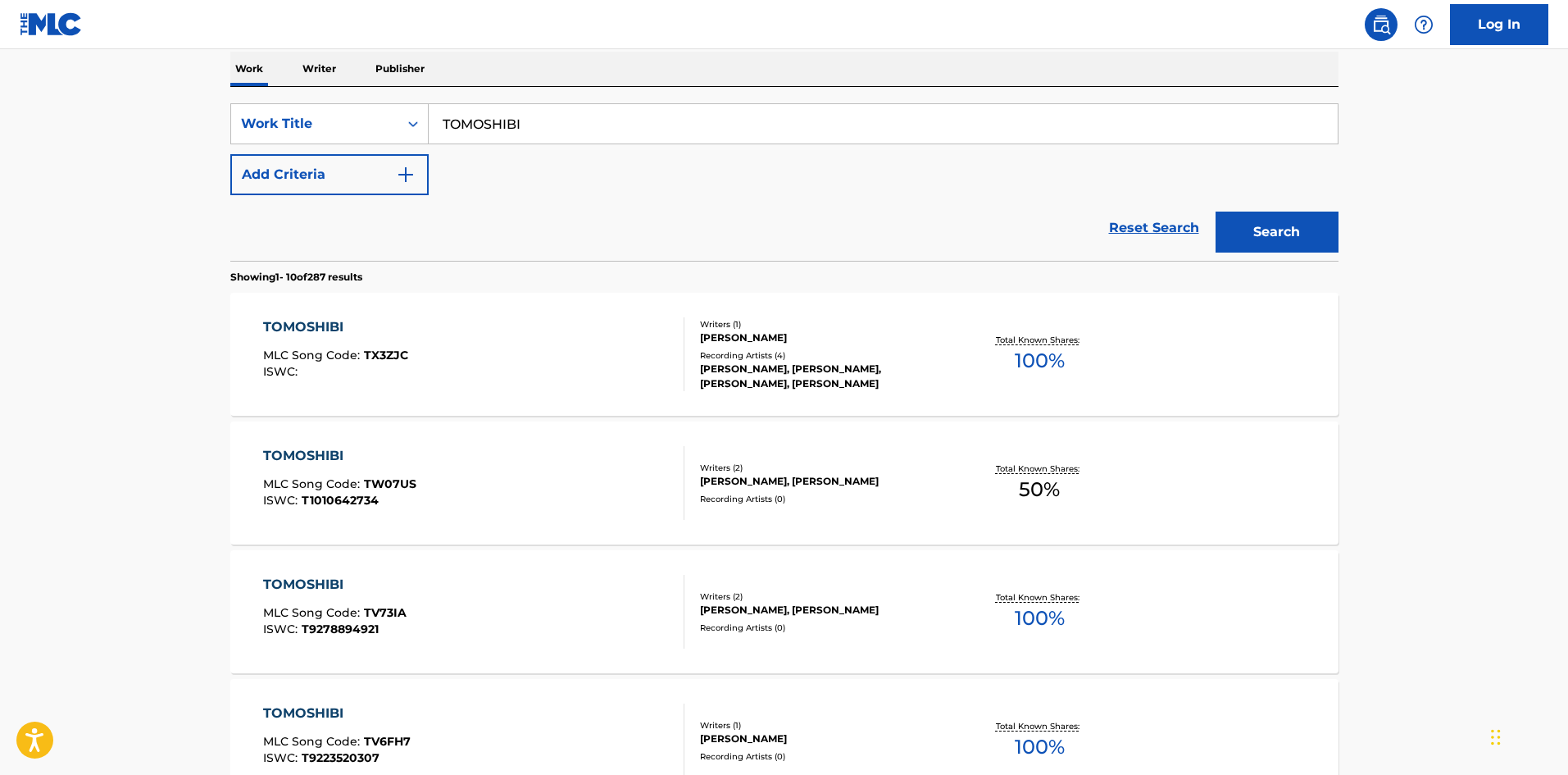
scroll to position [271, 0]
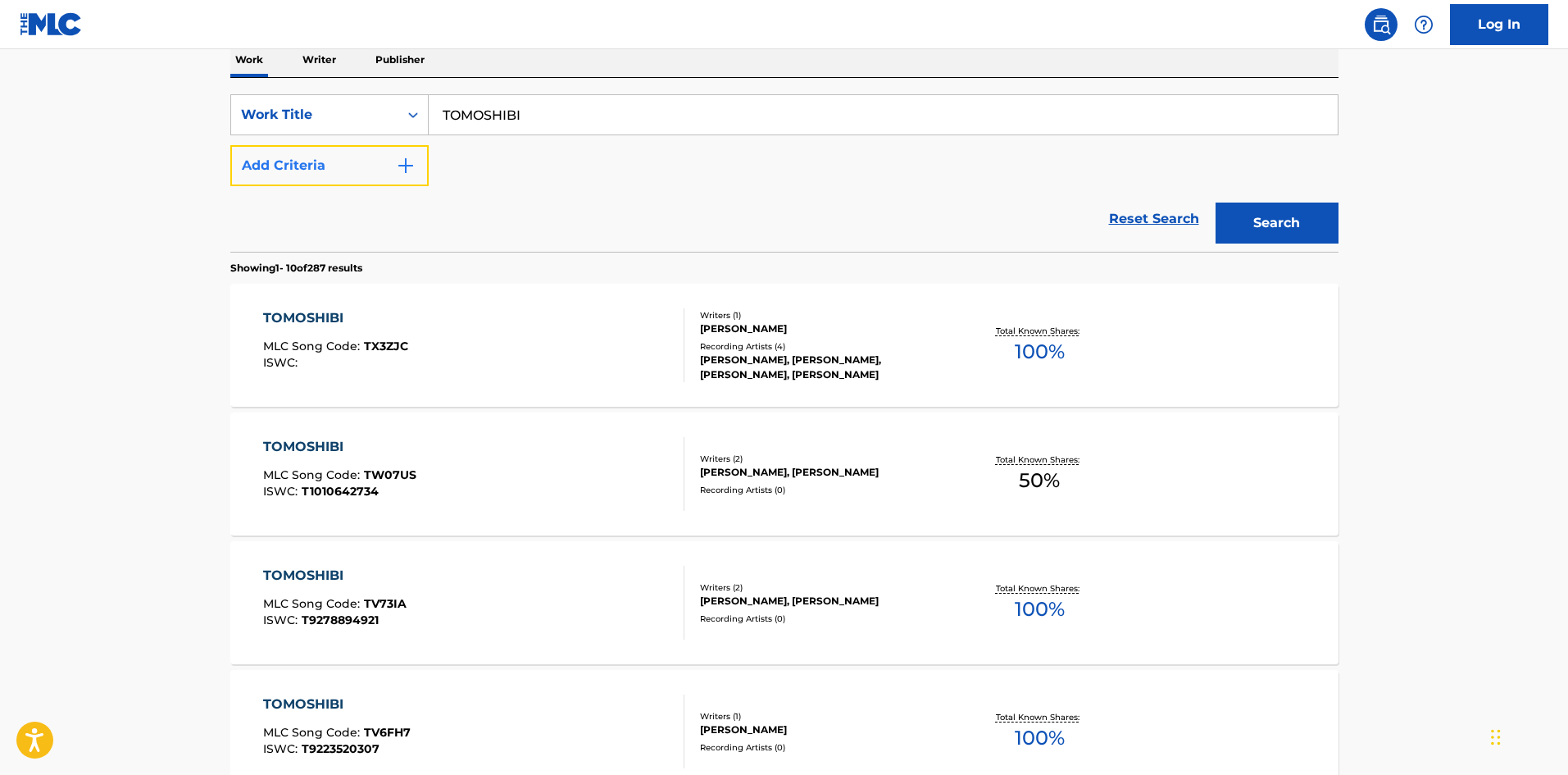
click at [389, 185] on button "Add Criteria" at bounding box center [330, 165] width 198 height 41
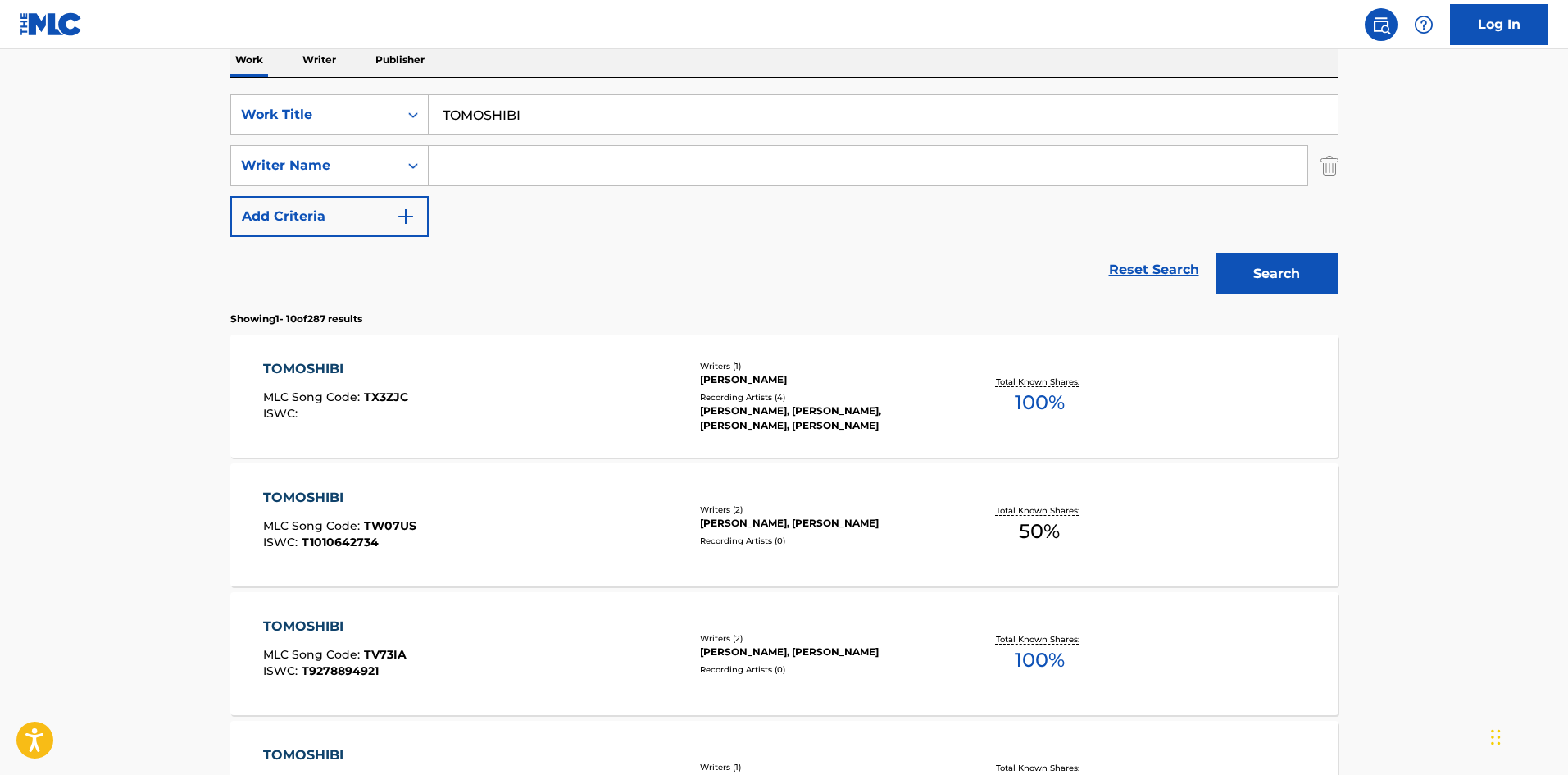
drag, startPoint x: 446, startPoint y: 172, endPoint x: 498, endPoint y: 182, distance: 53.0
click at [446, 172] on input "Search Form" at bounding box center [868, 165] width 878 height 39
paste input "Hiromasa"
type input "Hiromasa"
click at [1226, 275] on button "Search" at bounding box center [1276, 273] width 123 height 41
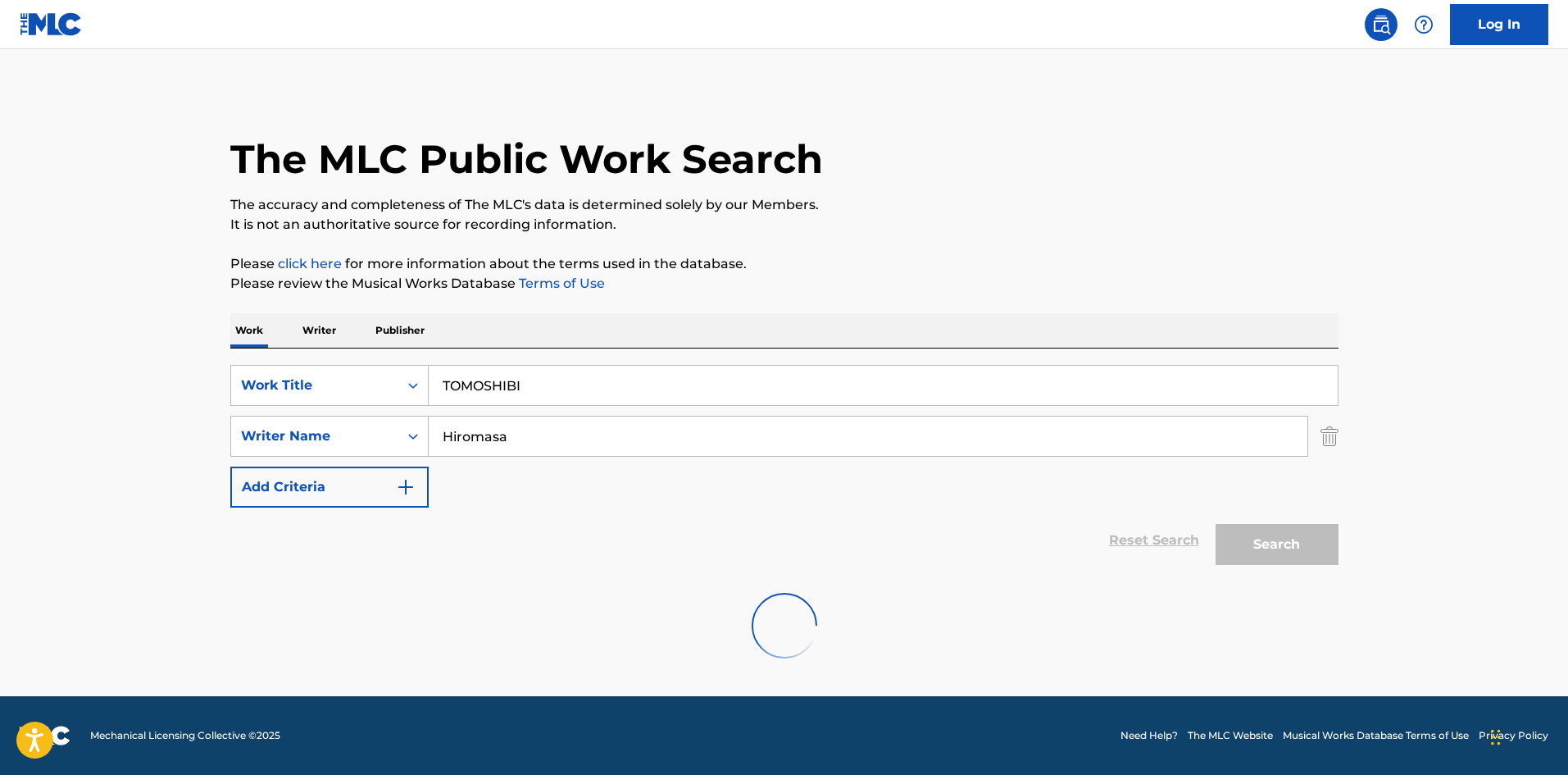
scroll to position [0, 0]
click at [357, 384] on div "SearchWithCriteria4552e191-dfae-43c5-877c-9d972cd37951 Work Title TOMOSHIBI" at bounding box center [785, 385] width 1108 height 41
paste input "KOEHISOMETE"
type input "KOEHISOMETE"
click at [1298, 565] on div "Search" at bounding box center [1273, 541] width 131 height 65
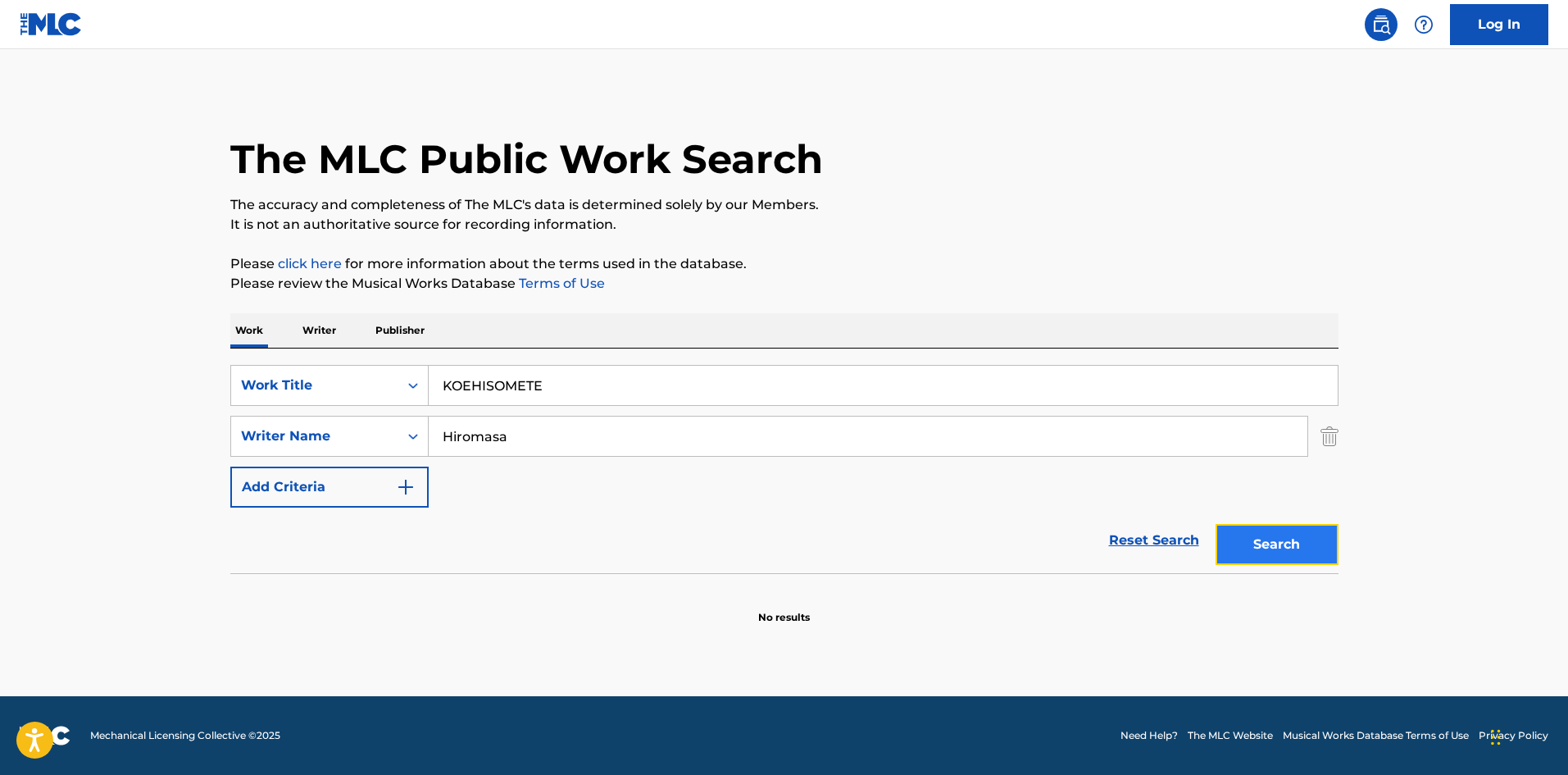
click at [1238, 539] on button "Search" at bounding box center [1276, 544] width 123 height 41
click at [321, 328] on p "Writer" at bounding box center [320, 331] width 44 height 35
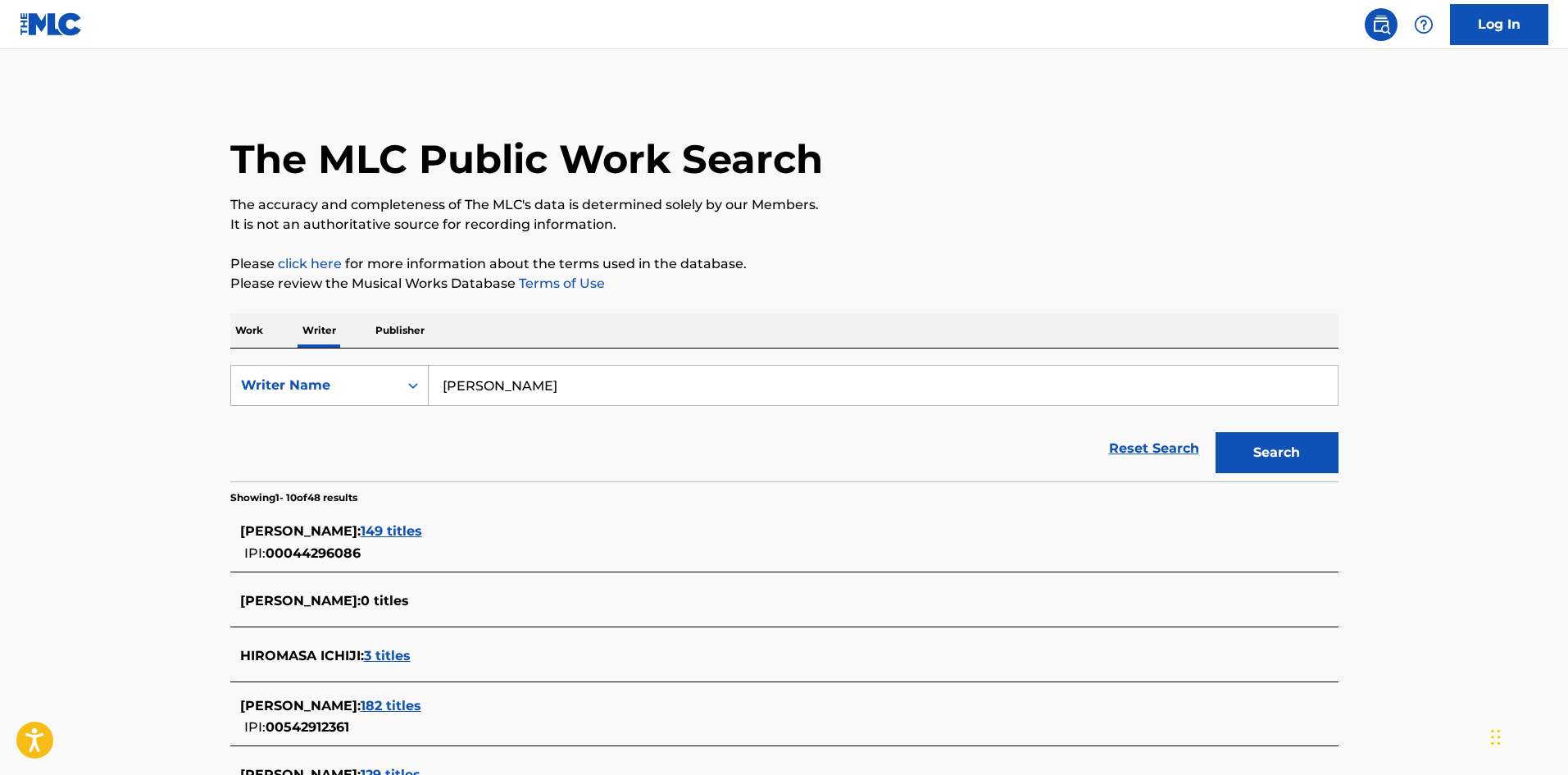
drag, startPoint x: 453, startPoint y: 374, endPoint x: 334, endPoint y: 381, distance: 119.2
click at [334, 378] on div "SearchWithCriteria5fb3fce3-e57a-452b-bca4-82192ef478ac Writer Name [PERSON_NAME]" at bounding box center [785, 385] width 1108 height 41
paste input "[PERSON_NAME]"
type input "[PERSON_NAME]"
click at [1290, 432] on div "Search" at bounding box center [1273, 449] width 131 height 65
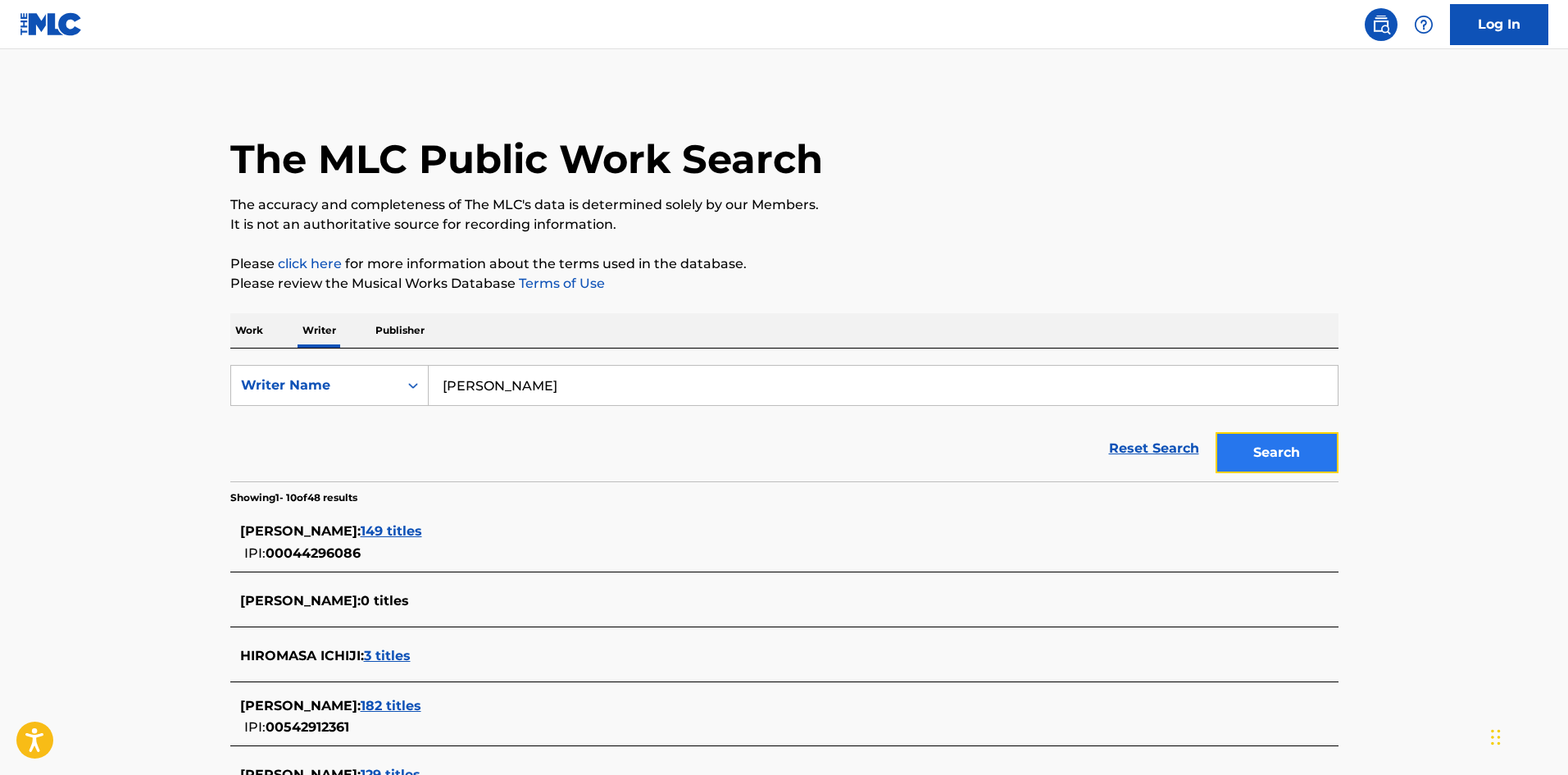
click at [1305, 442] on button "Search" at bounding box center [1276, 452] width 123 height 41
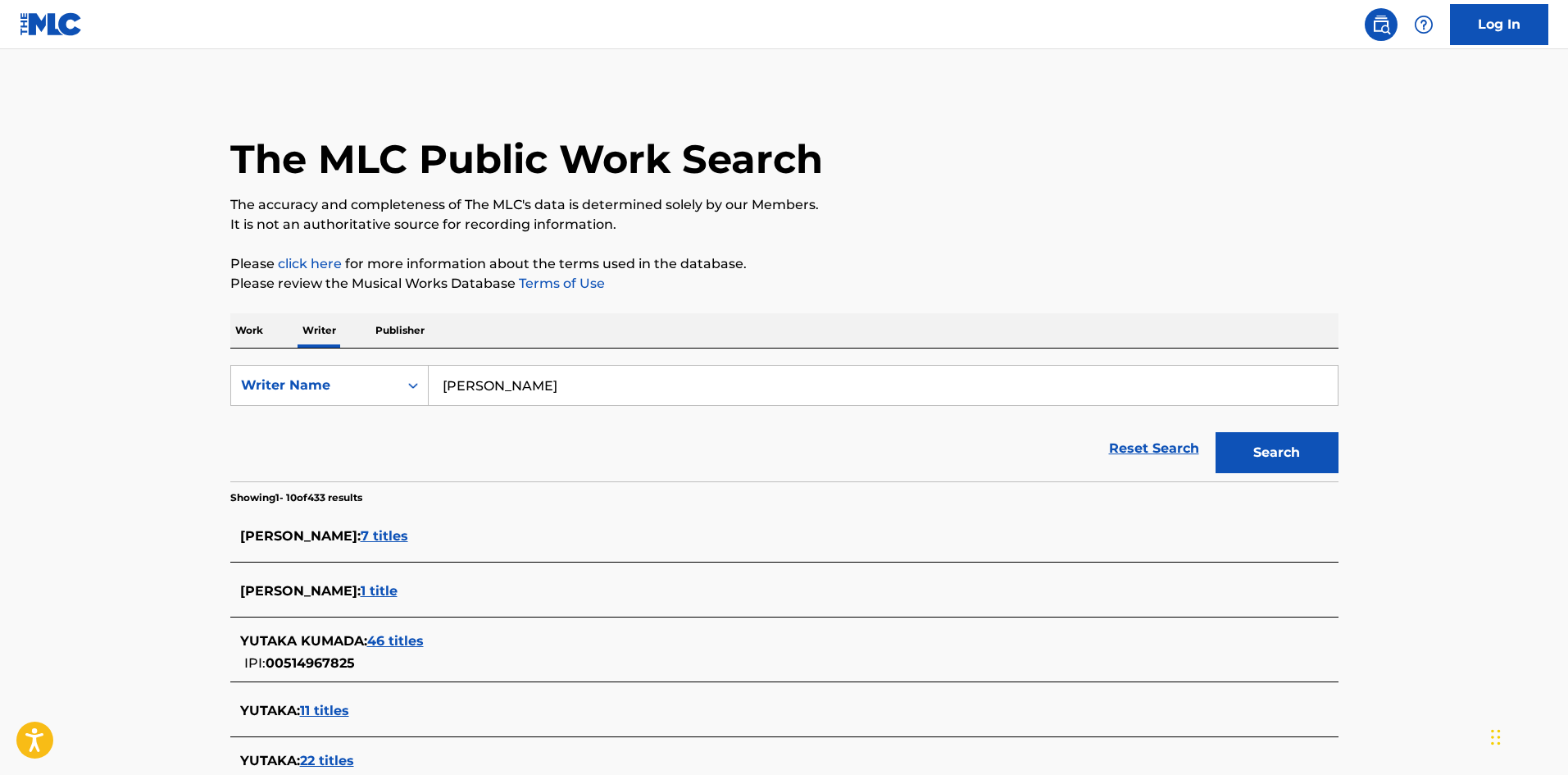
click at [245, 333] on p "Work" at bounding box center [250, 331] width 38 height 35
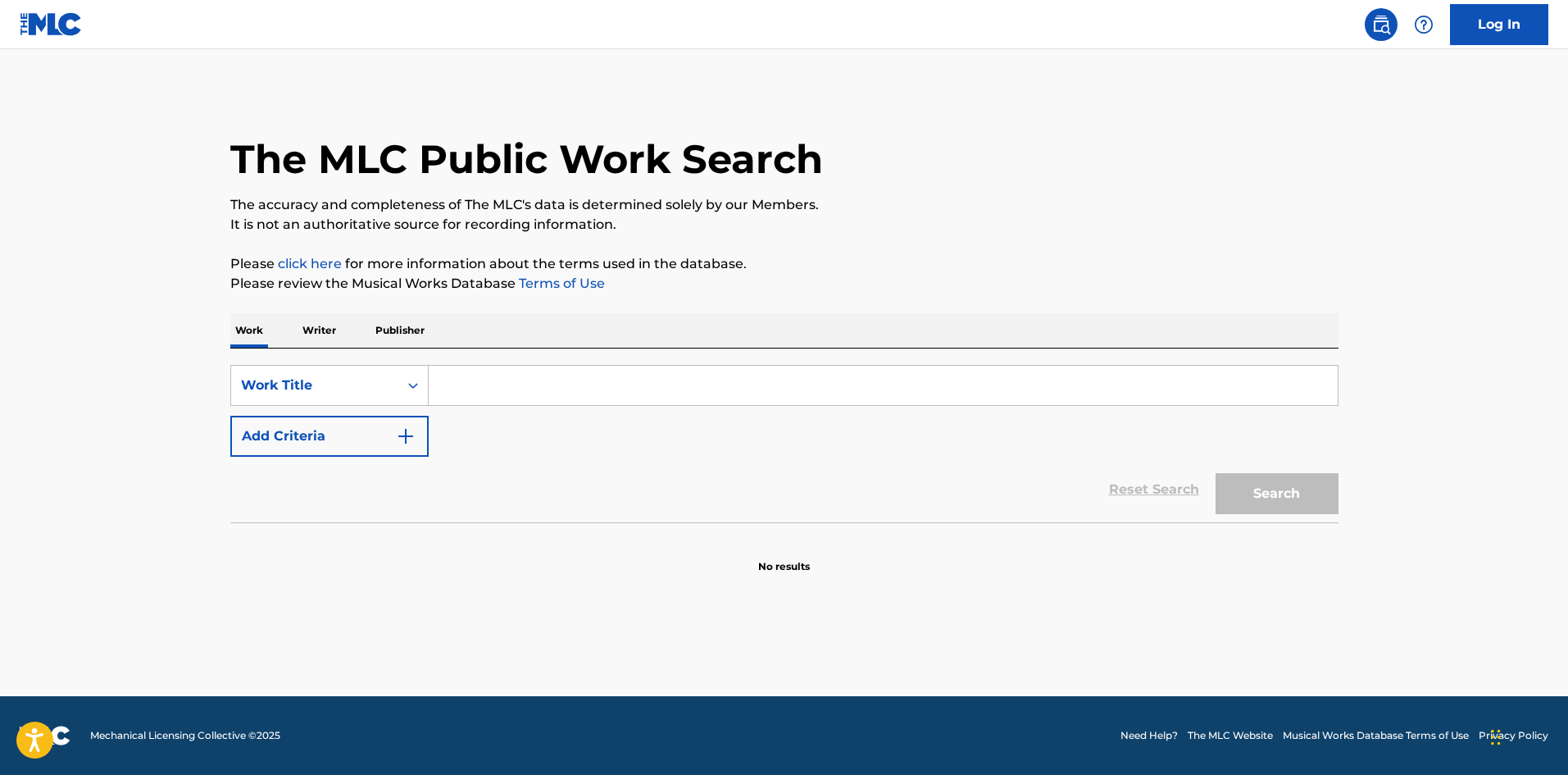
click at [512, 383] on input "Search Form" at bounding box center [883, 385] width 909 height 39
paste input "RAGNAROK Chai"
drag, startPoint x: 526, startPoint y: 381, endPoint x: 602, endPoint y: 384, distance: 76.1
click at [602, 384] on input "RAGNAROK Chai" at bounding box center [883, 385] width 909 height 39
type input "RAGNAROK"
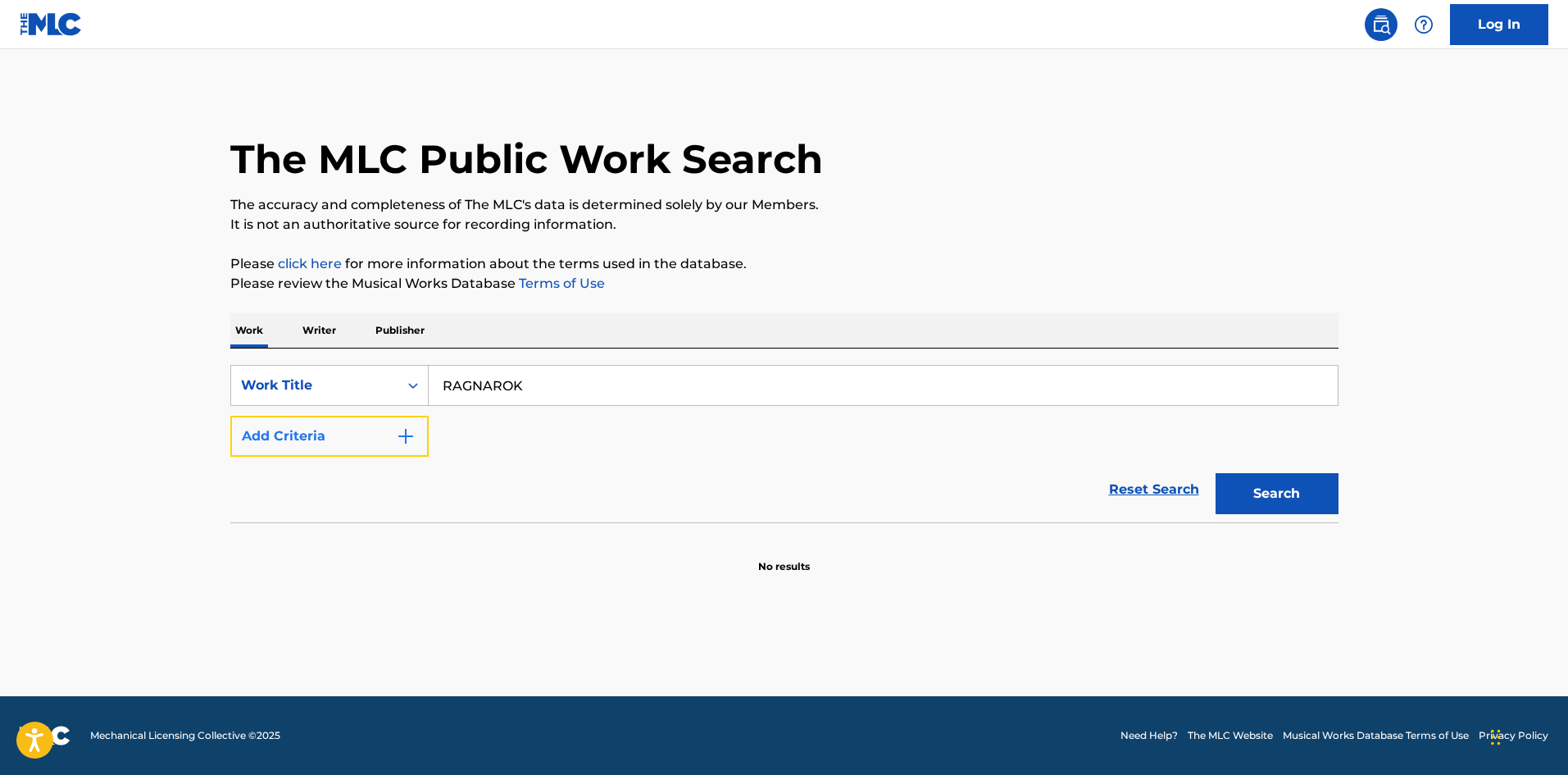
click at [417, 439] on button "Add Criteria" at bounding box center [330, 436] width 198 height 41
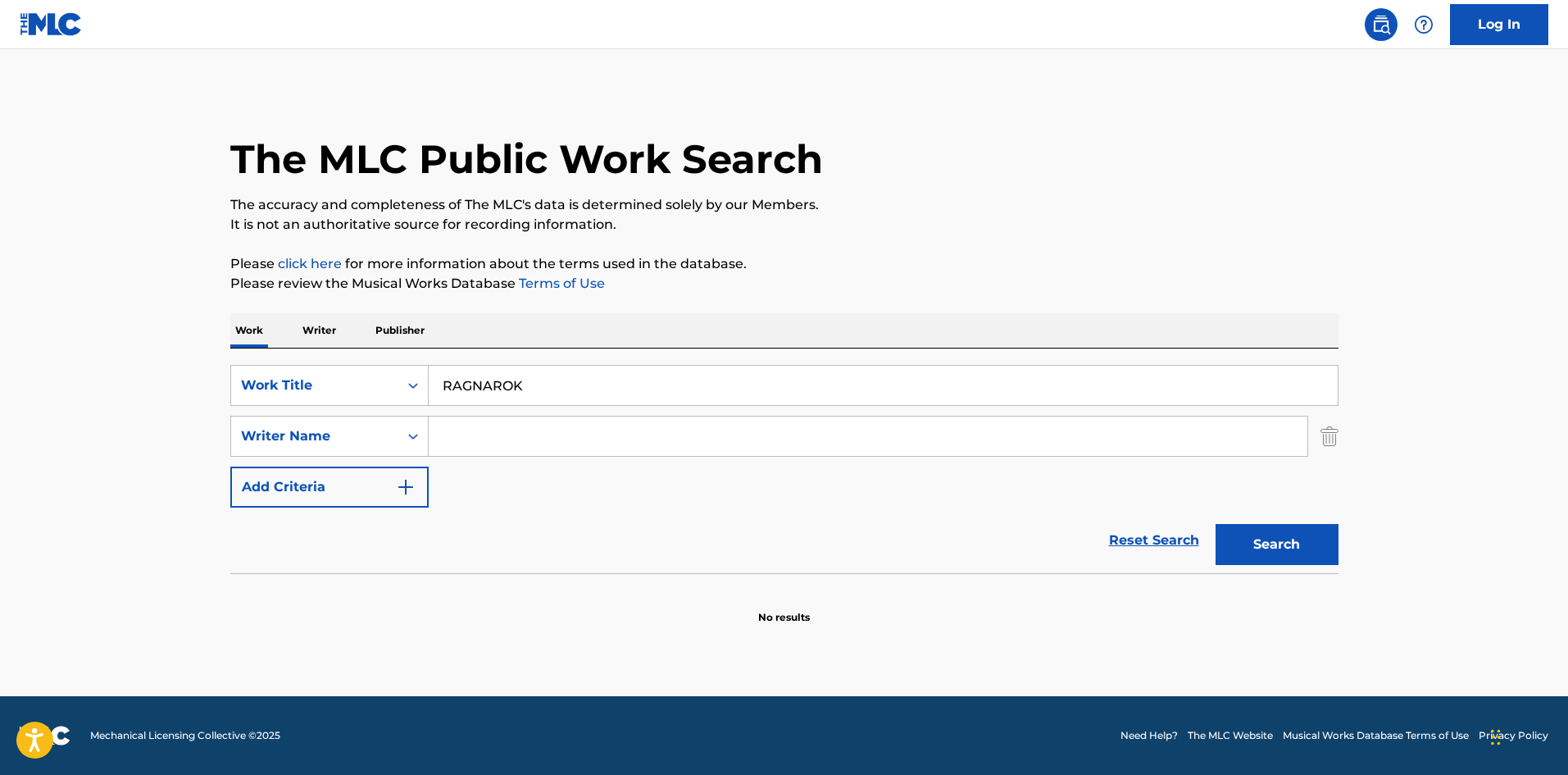
drag, startPoint x: 417, startPoint y: 439, endPoint x: 481, endPoint y: 434, distance: 64.2
click at [480, 434] on input "Search Form" at bounding box center [868, 435] width 878 height 39
paste input "Chai"
type input "Chai"
click at [1263, 540] on button "Search" at bounding box center [1276, 544] width 123 height 41
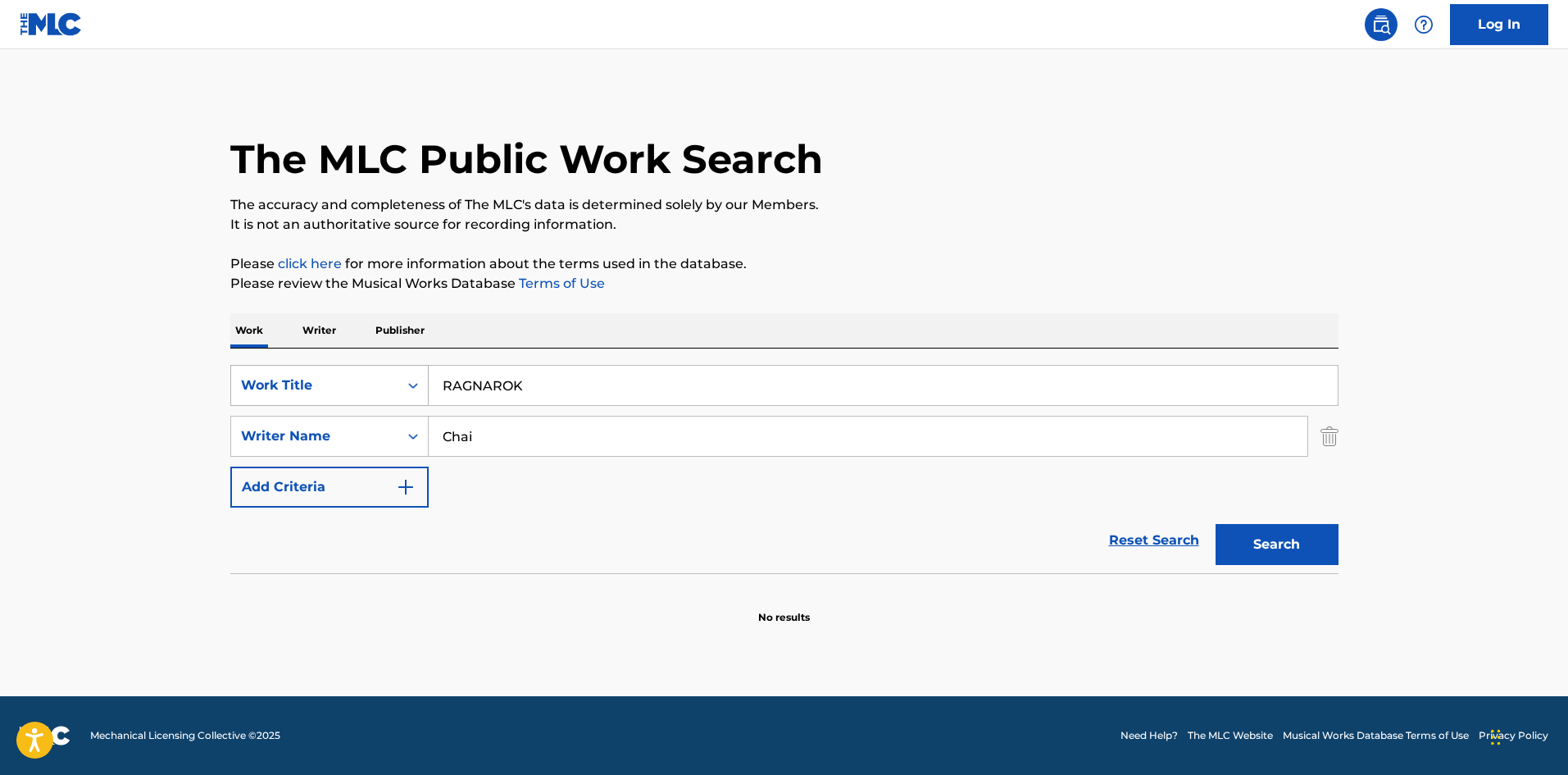
click at [376, 378] on div "SearchWithCriteria4552e191-dfae-43c5-877c-9d972cd37951 Work Title RAGNAROK" at bounding box center [785, 385] width 1108 height 41
paste input "KAISOU [PERSON_NAME]"
drag, startPoint x: 548, startPoint y: 383, endPoint x: 662, endPoint y: 391, distance: 114.3
click at [662, 391] on input "KAISOU [PERSON_NAME]" at bounding box center [883, 385] width 909 height 39
type input "KAISOU"
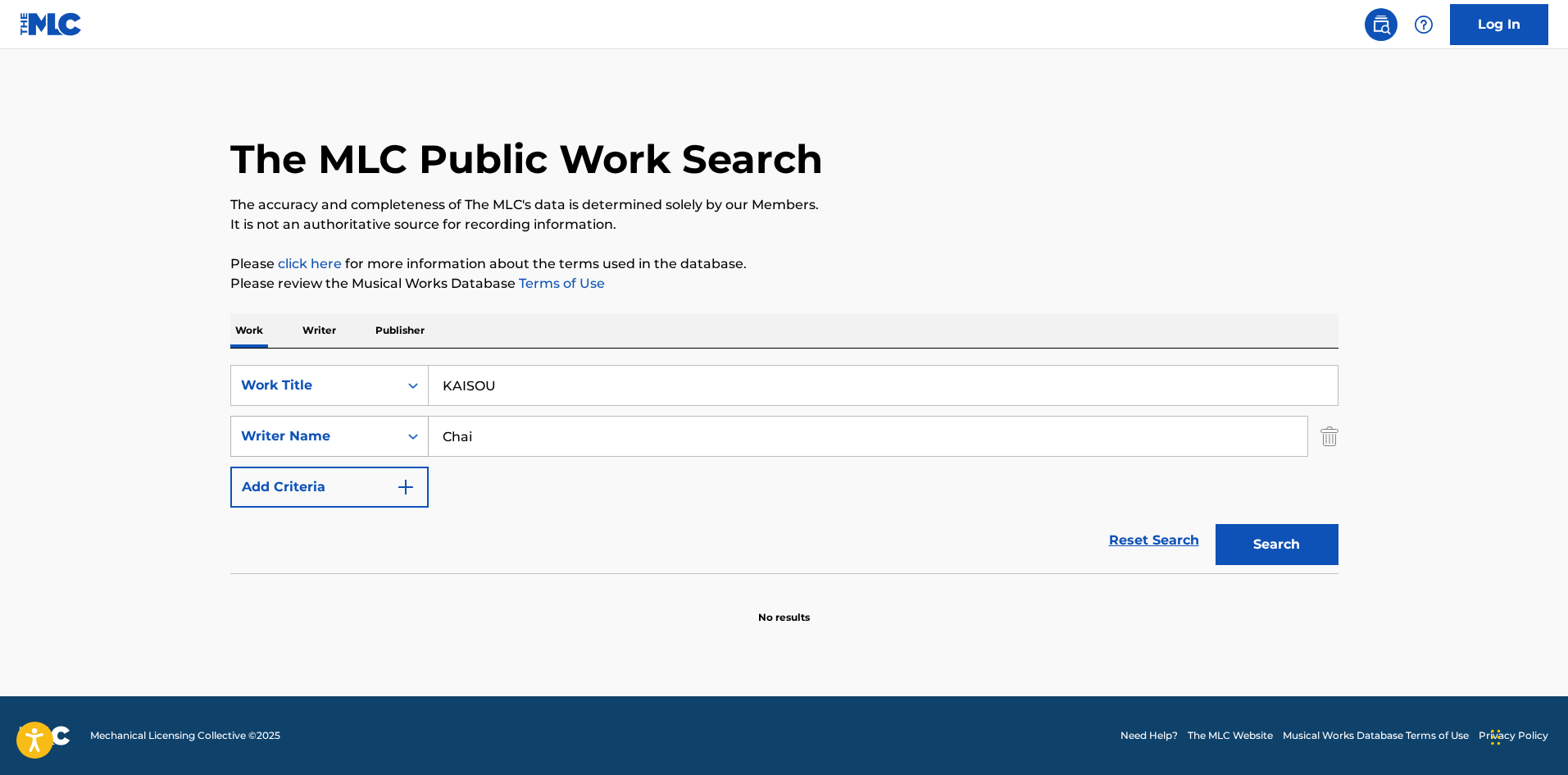
drag, startPoint x: 487, startPoint y: 441, endPoint x: 403, endPoint y: 436, distance: 84.1
click at [403, 436] on div "SearchWithCriteria98cfab32-5aea-4306-8597-23d3a9d43c36 Writer Name Chai" at bounding box center [785, 436] width 1108 height 41
paste input "[PERSON_NAME]"
drag, startPoint x: 474, startPoint y: 436, endPoint x: 531, endPoint y: 462, distance: 62.6
click at [374, 431] on div "SearchWithCriteria98cfab32-5aea-4306-8597-23d3a9d43c36 Writer Name [PERSON_NAME]" at bounding box center [785, 436] width 1108 height 41
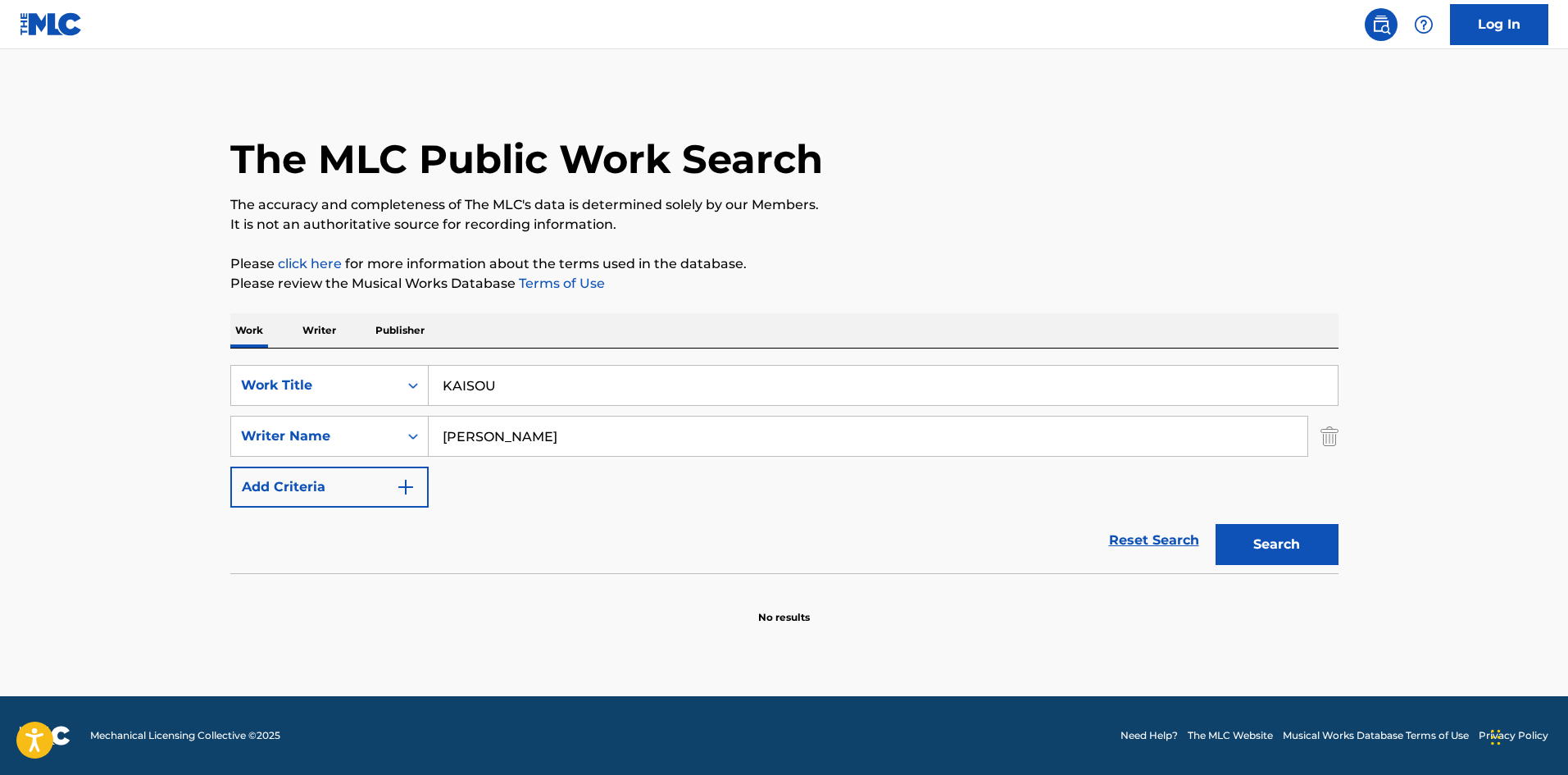
type input "[PERSON_NAME]"
click at [1300, 543] on button "Search" at bounding box center [1276, 544] width 123 height 41
click at [323, 328] on p "Writer" at bounding box center [320, 331] width 44 height 35
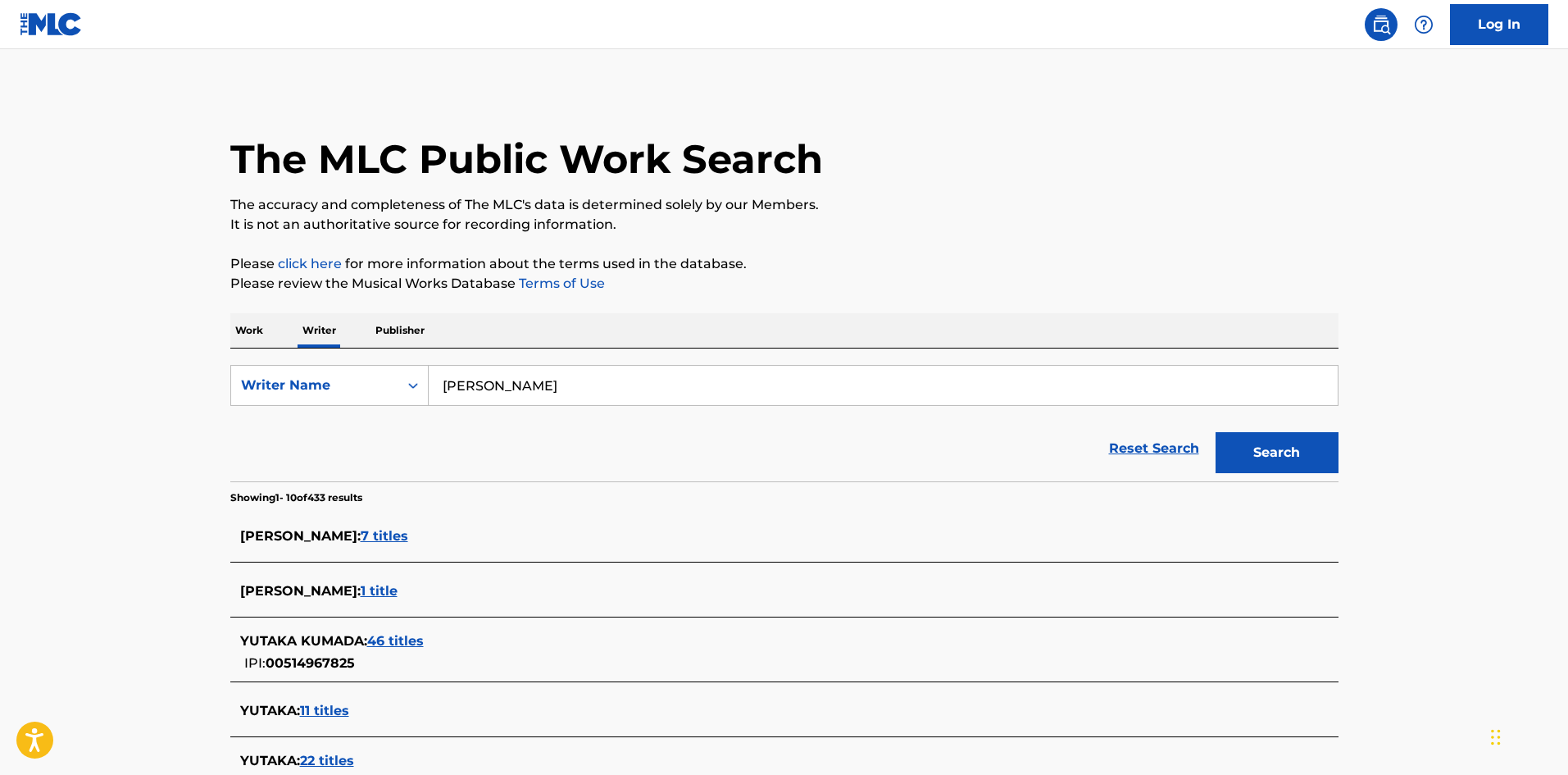
drag, startPoint x: 338, startPoint y: 336, endPoint x: 366, endPoint y: 354, distance: 33.3
click at [318, 335] on div "Work Writer Publisher SearchWithCriteria5fb3fce3-e57a-452b-bca4-82192ef478ac Wr…" at bounding box center [785, 751] width 1108 height 876
paste input "Toogoood Dj"
type input "Toogoood Dj"
click at [1287, 448] on button "Search" at bounding box center [1276, 452] width 123 height 41
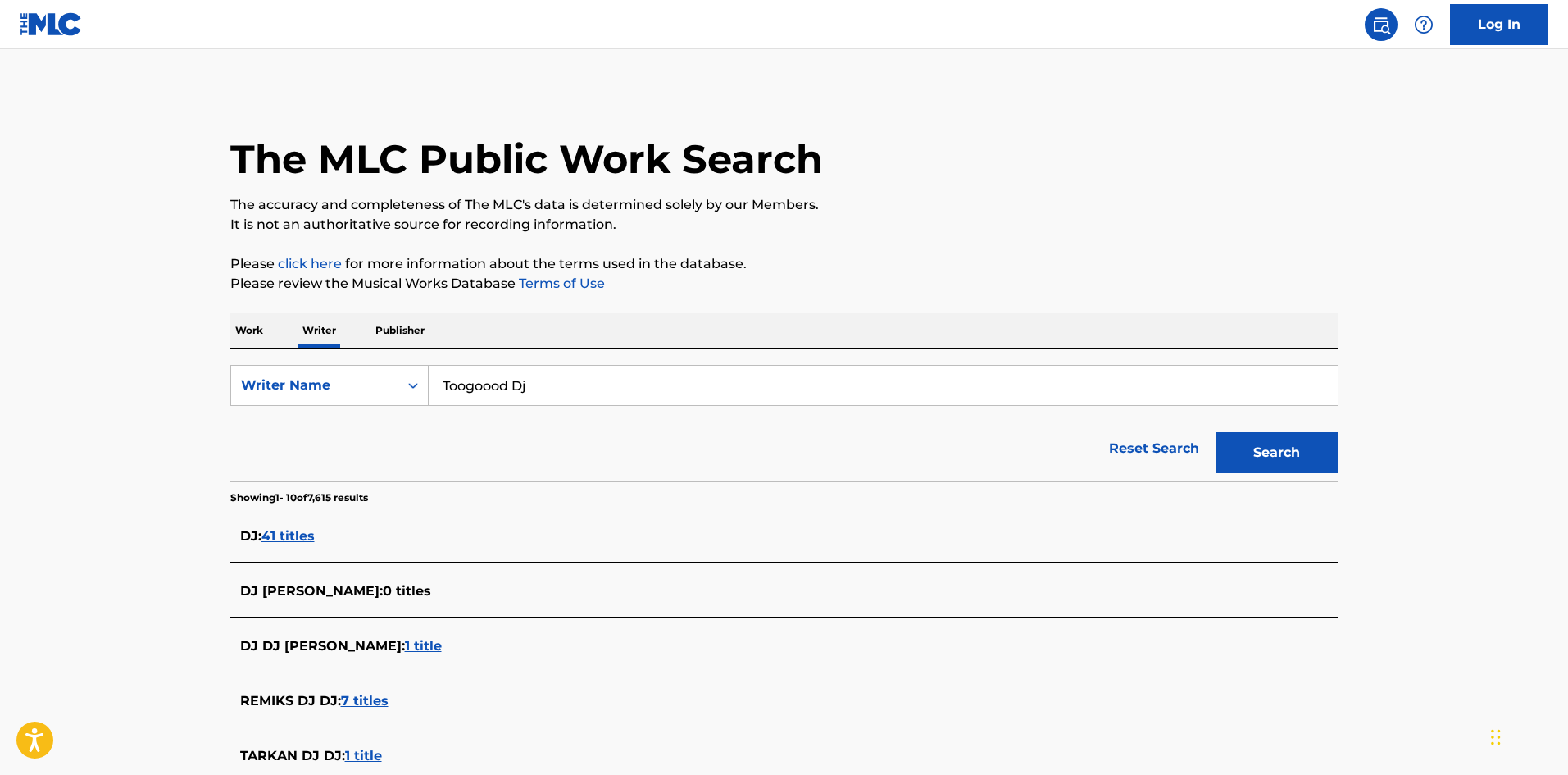
click at [255, 333] on p "Work" at bounding box center [250, 331] width 38 height 35
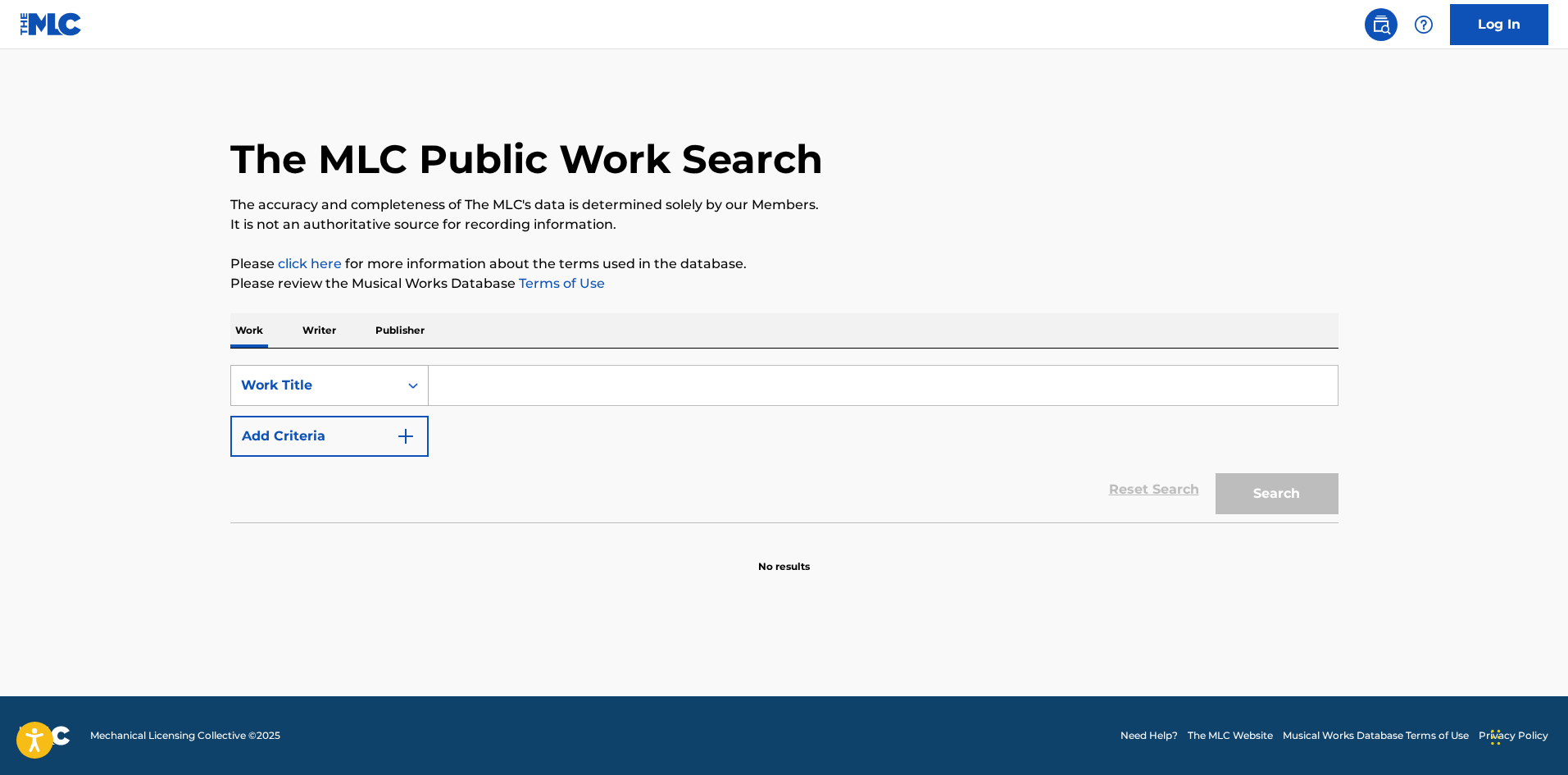
click at [332, 390] on div "Work Title" at bounding box center [314, 385] width 147 height 20
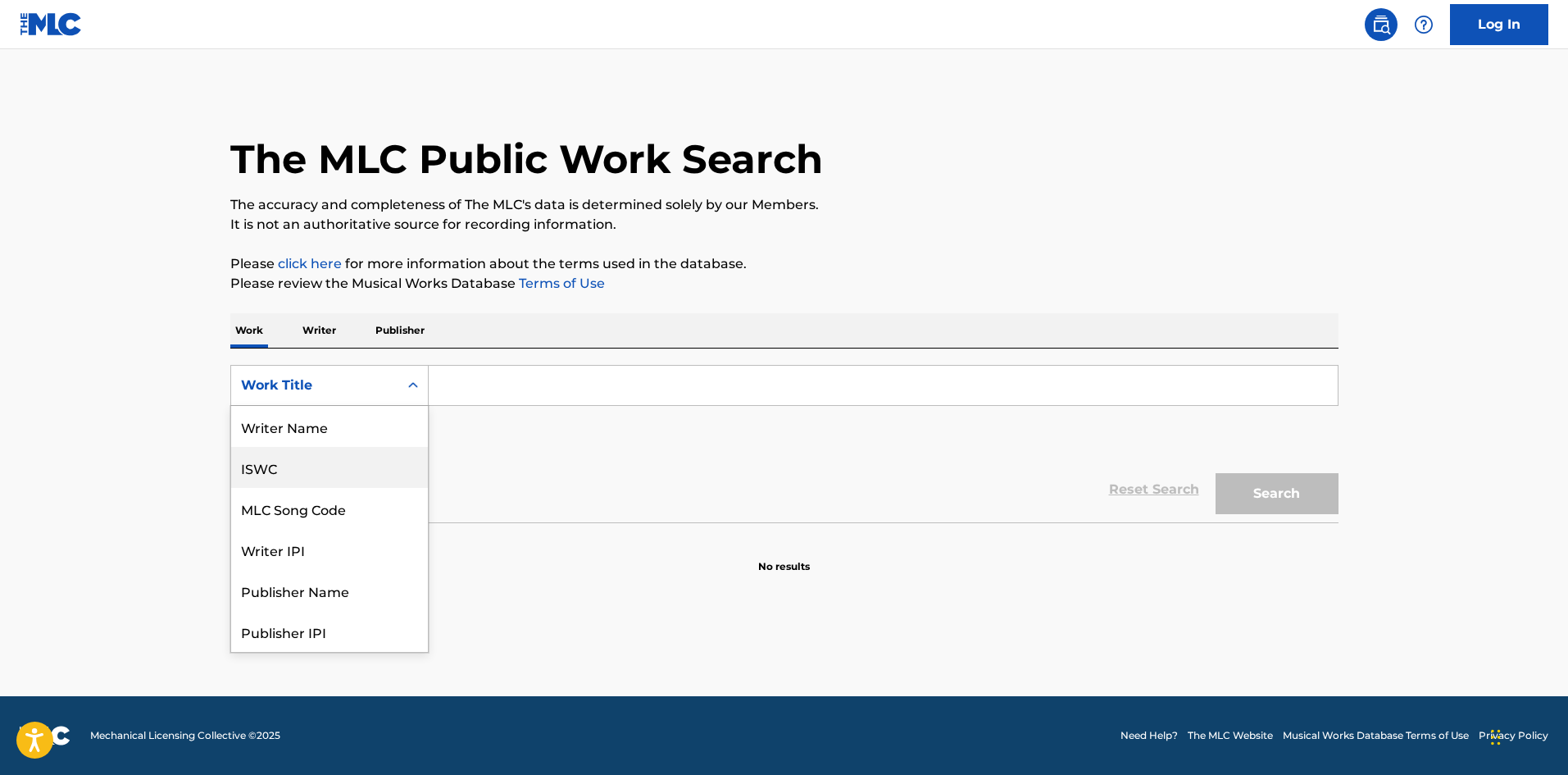
click at [341, 462] on div "ISWC" at bounding box center [330, 467] width 197 height 41
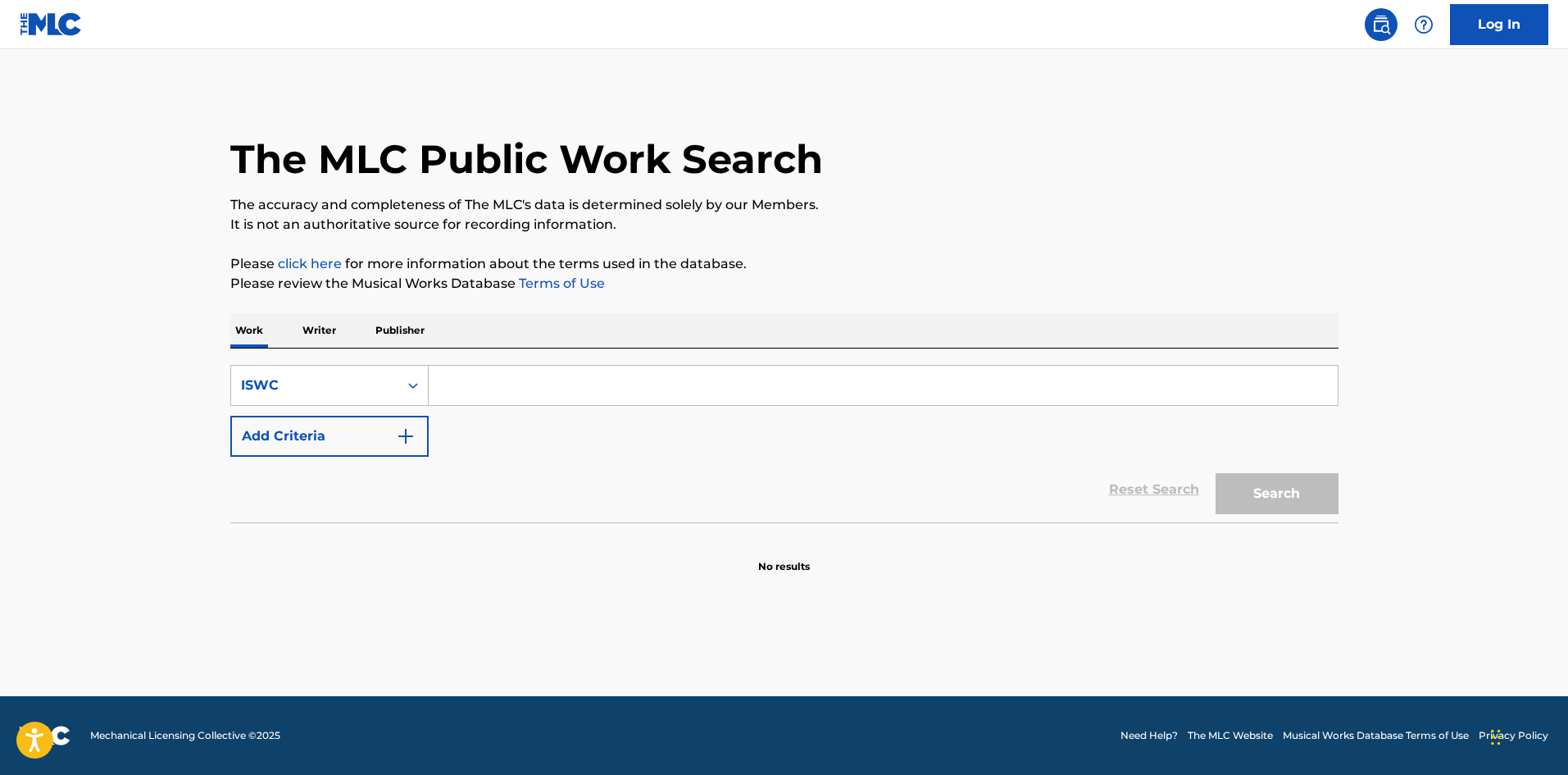
drag, startPoint x: 477, startPoint y: 392, endPoint x: 493, endPoint y: 393, distance: 16.0
click at [477, 391] on input "Search Form" at bounding box center [883, 385] width 909 height 39
paste input "T3272562462"
type input "T3272562462"
click at [1245, 482] on button "Search" at bounding box center [1276, 493] width 123 height 41
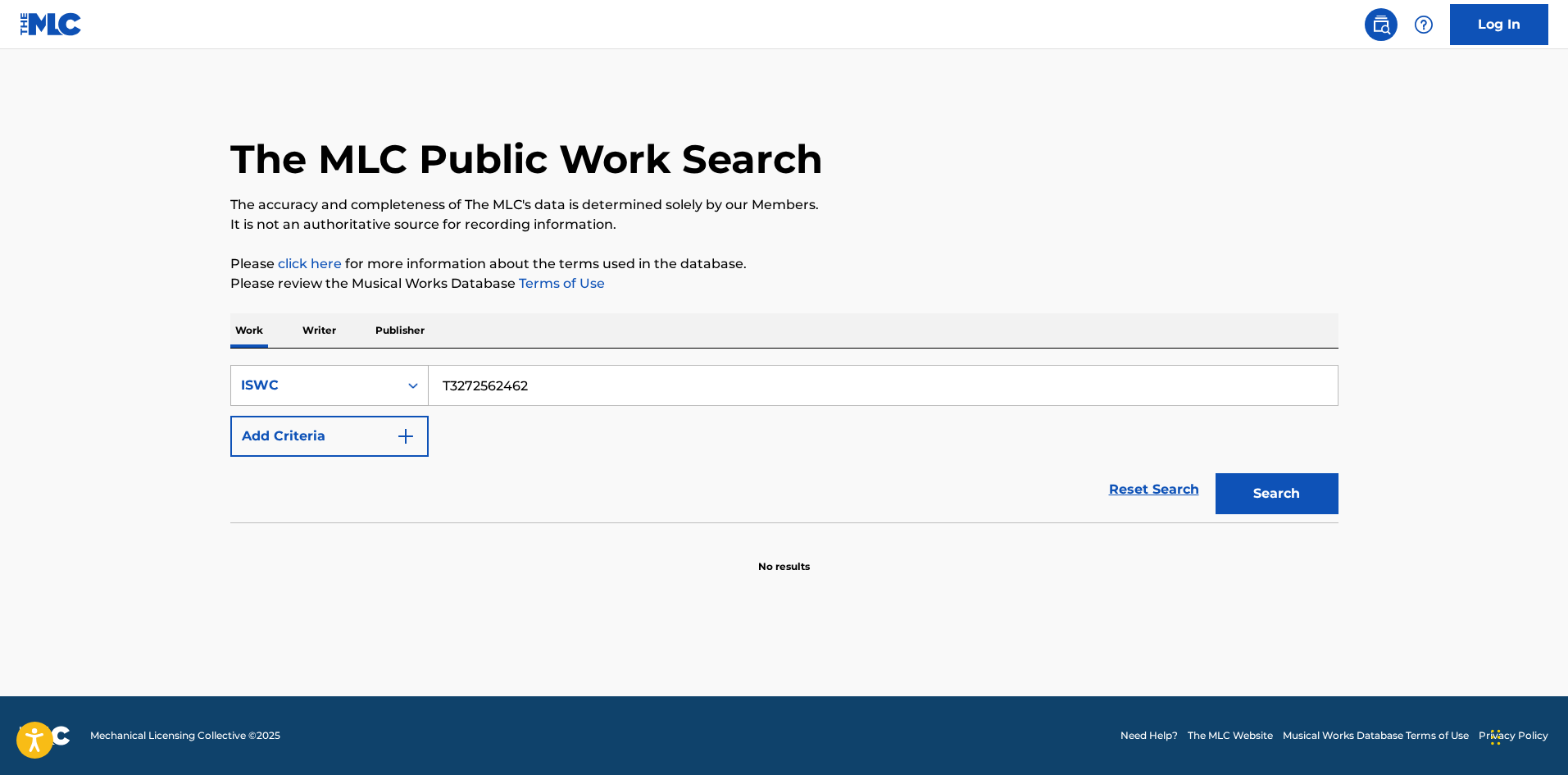
click at [412, 391] on icon "Search Form" at bounding box center [413, 385] width 16 height 16
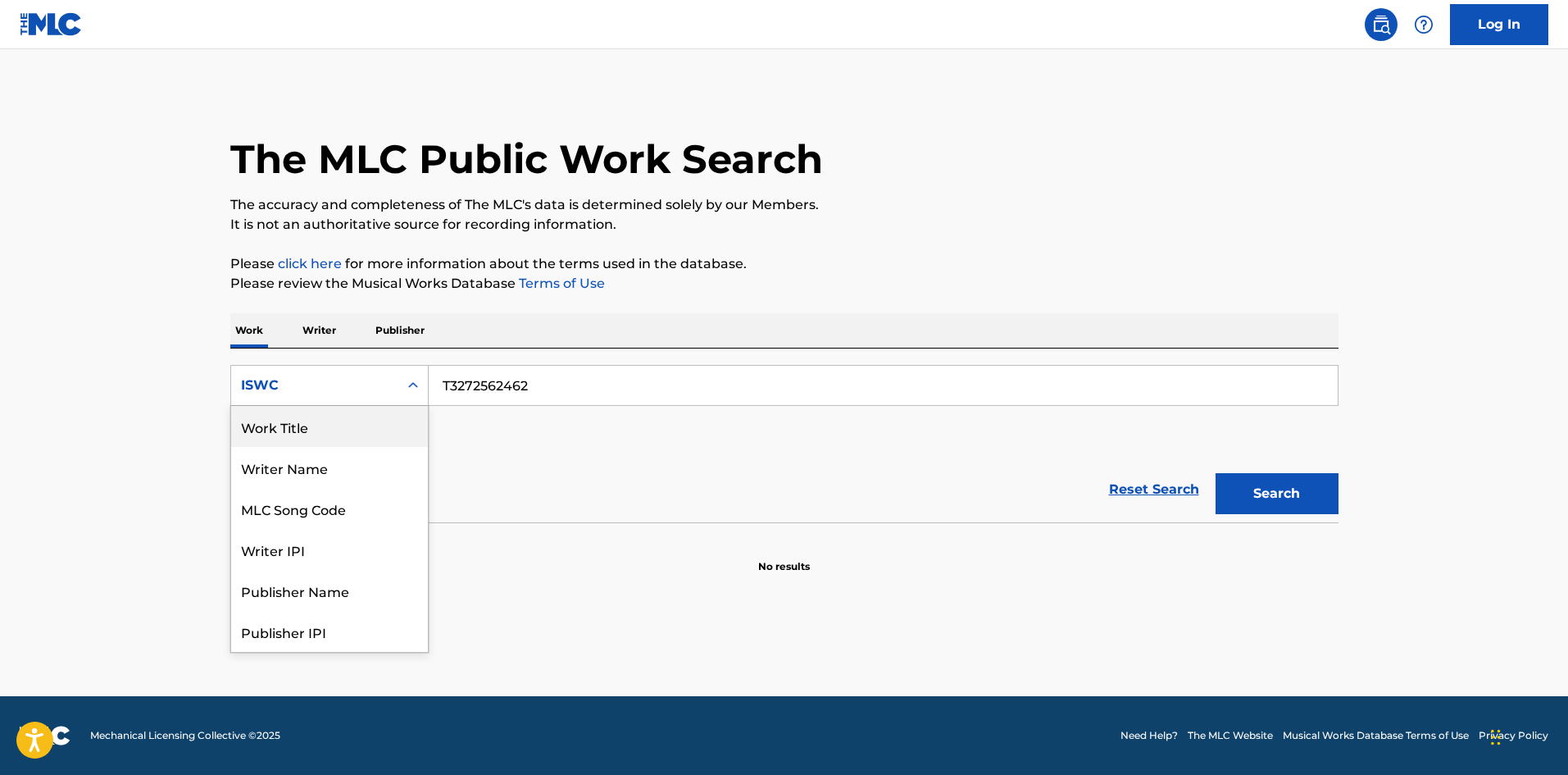
click at [363, 423] on div "Work Title" at bounding box center [330, 426] width 197 height 41
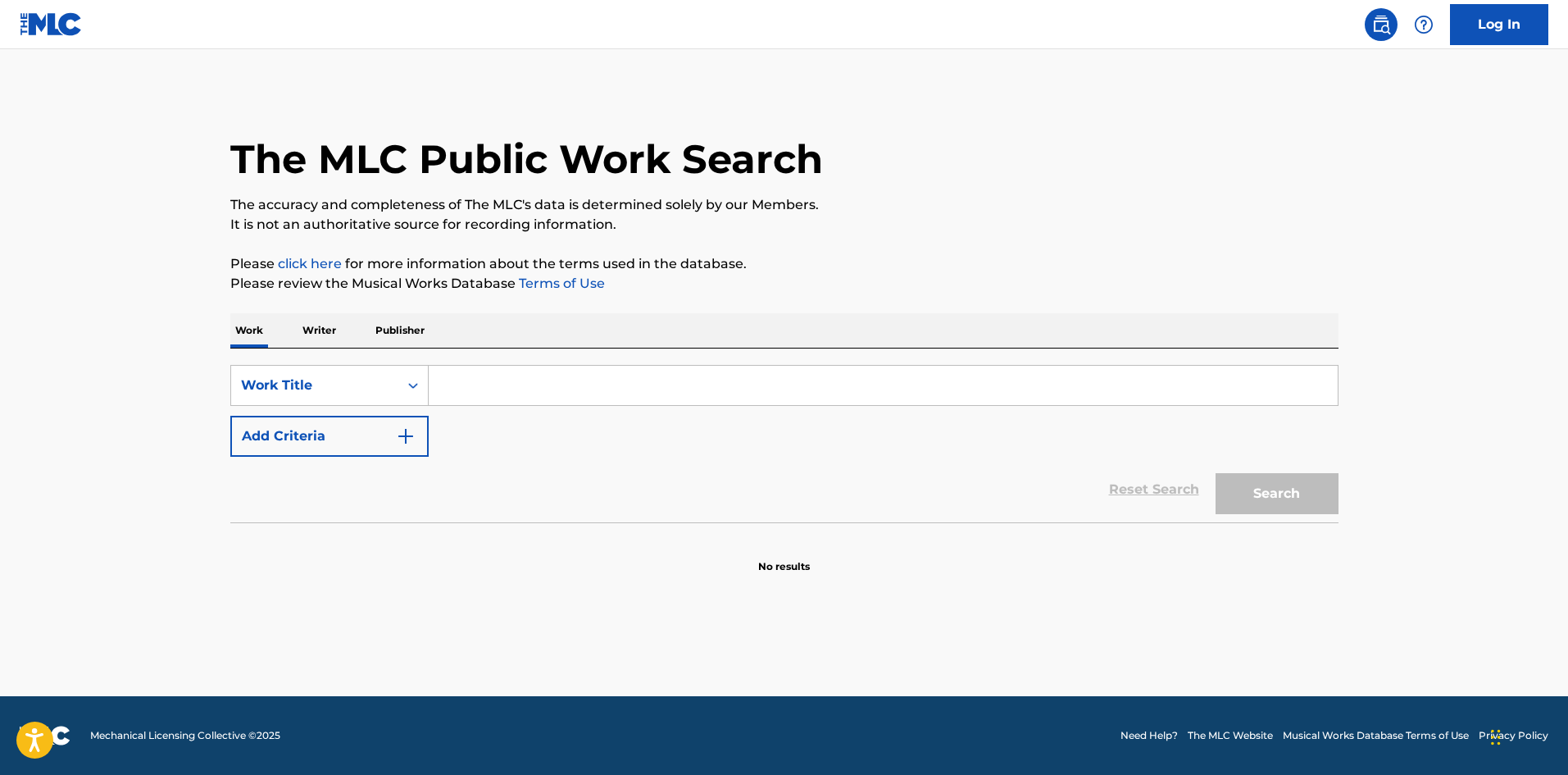
drag, startPoint x: 540, startPoint y: 393, endPoint x: 551, endPoint y: 402, distance: 14.2
click at [540, 393] on input "Search Form" at bounding box center [883, 385] width 909 height 39
paste input "OMAENOMAENIOREGAIRU"
click at [1258, 499] on button "Search" at bounding box center [1276, 493] width 123 height 41
drag, startPoint x: 544, startPoint y: 363, endPoint x: 289, endPoint y: 336, distance: 256.4
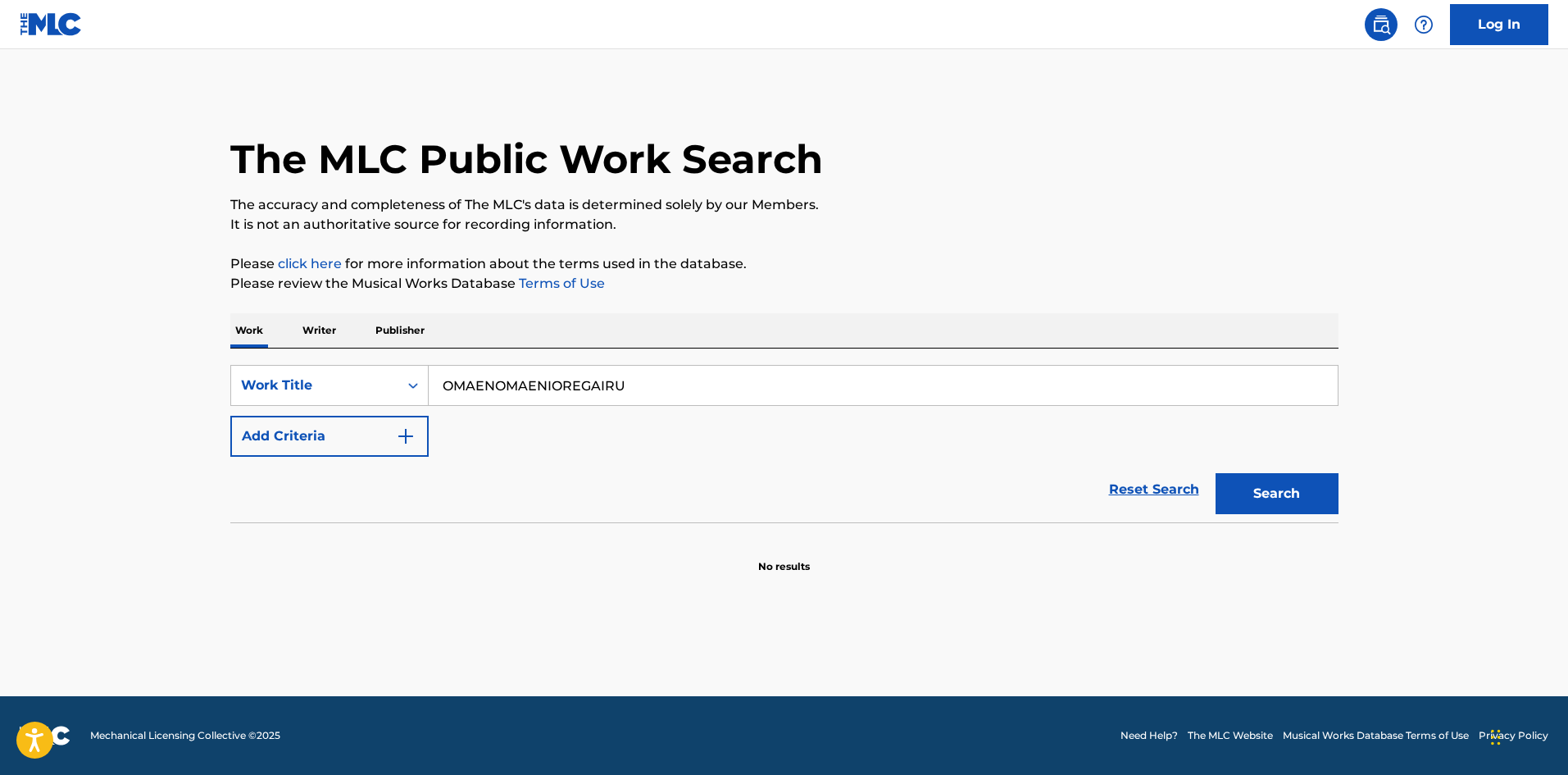
click at [284, 329] on div "Work Writer Publisher SearchWithCriteriae8bd7024-bd73-4d23-b211-86628bf0952c Wo…" at bounding box center [785, 443] width 1108 height 261
paste input "KIMITO"
type input "KIMITO"
click at [1228, 482] on button "Search" at bounding box center [1276, 493] width 123 height 41
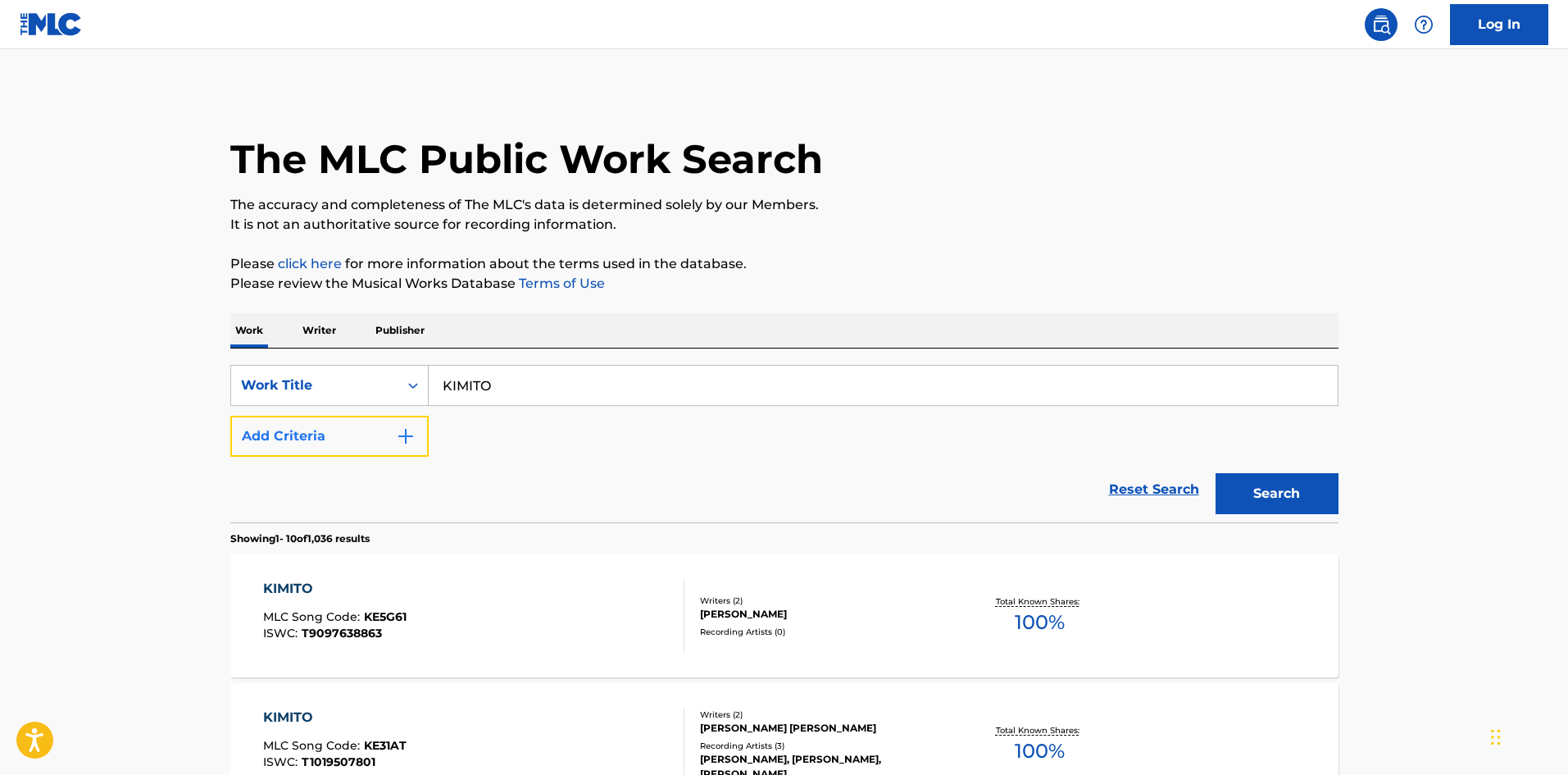
click at [421, 424] on button "Add Criteria" at bounding box center [330, 436] width 198 height 41
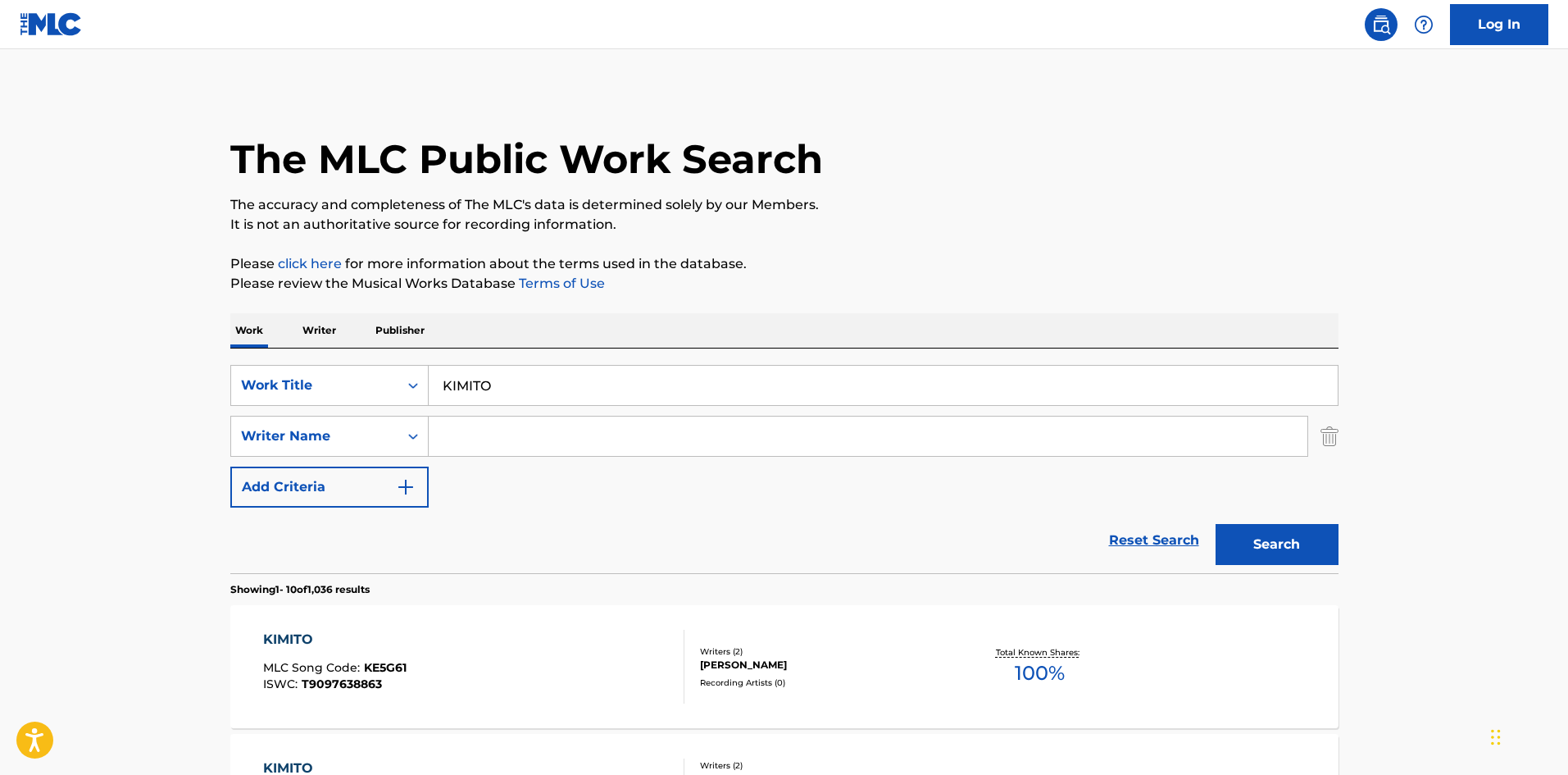
click at [475, 433] on input "Search Form" at bounding box center [868, 435] width 878 height 39
type input "granola"
drag, startPoint x: 1249, startPoint y: 536, endPoint x: 1241, endPoint y: 537, distance: 8.1
click at [1249, 536] on button "Search" at bounding box center [1276, 544] width 123 height 41
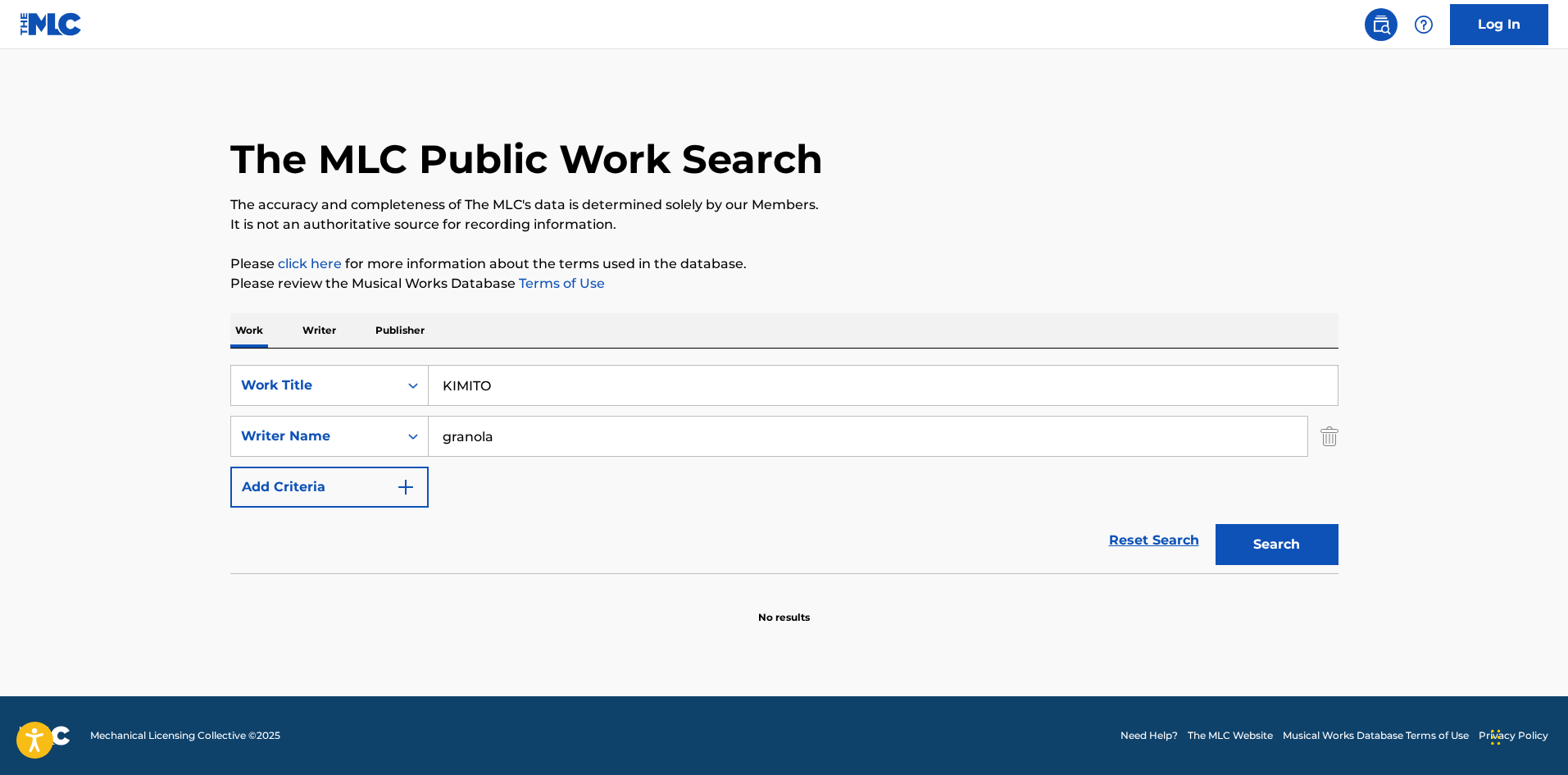
drag, startPoint x: 394, startPoint y: 363, endPoint x: 384, endPoint y: 361, distance: 10.2
click at [384, 361] on div "SearchWithCriteriae8bd7024-bd73-4d23-b211-86628bf0952c Work Title KIMITO Search…" at bounding box center [785, 461] width 1108 height 224
paste
click at [1254, 543] on button "Search" at bounding box center [1276, 544] width 123 height 41
drag, startPoint x: 577, startPoint y: 380, endPoint x: 395, endPoint y: 375, distance: 182.1
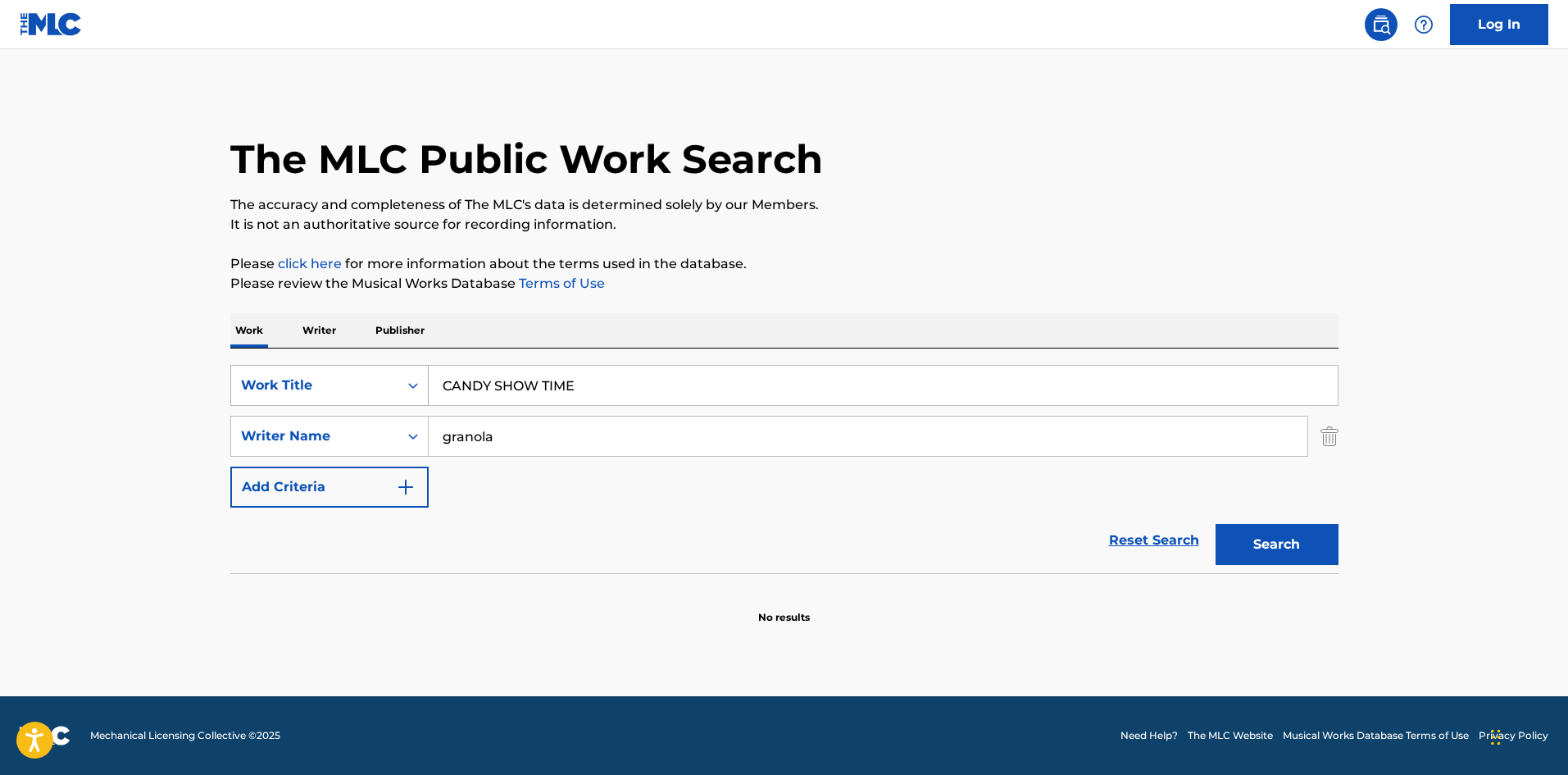
click at [380, 366] on div "SearchWithCriteriae8bd7024-bd73-4d23-b211-86628bf0952c Work Title CANDY SHOW TI…" at bounding box center [785, 385] width 1108 height 41
type input "MINNAHITOTSUNINARE"
drag, startPoint x: 512, startPoint y: 442, endPoint x: 398, endPoint y: 428, distance: 114.9
click at [398, 428] on div "SearchWithCriteria98cfab32-5aea-4306-8597-23d3a9d43c36 Writer Name granola" at bounding box center [785, 436] width 1108 height 41
click at [1265, 533] on button "Search" at bounding box center [1276, 544] width 123 height 41
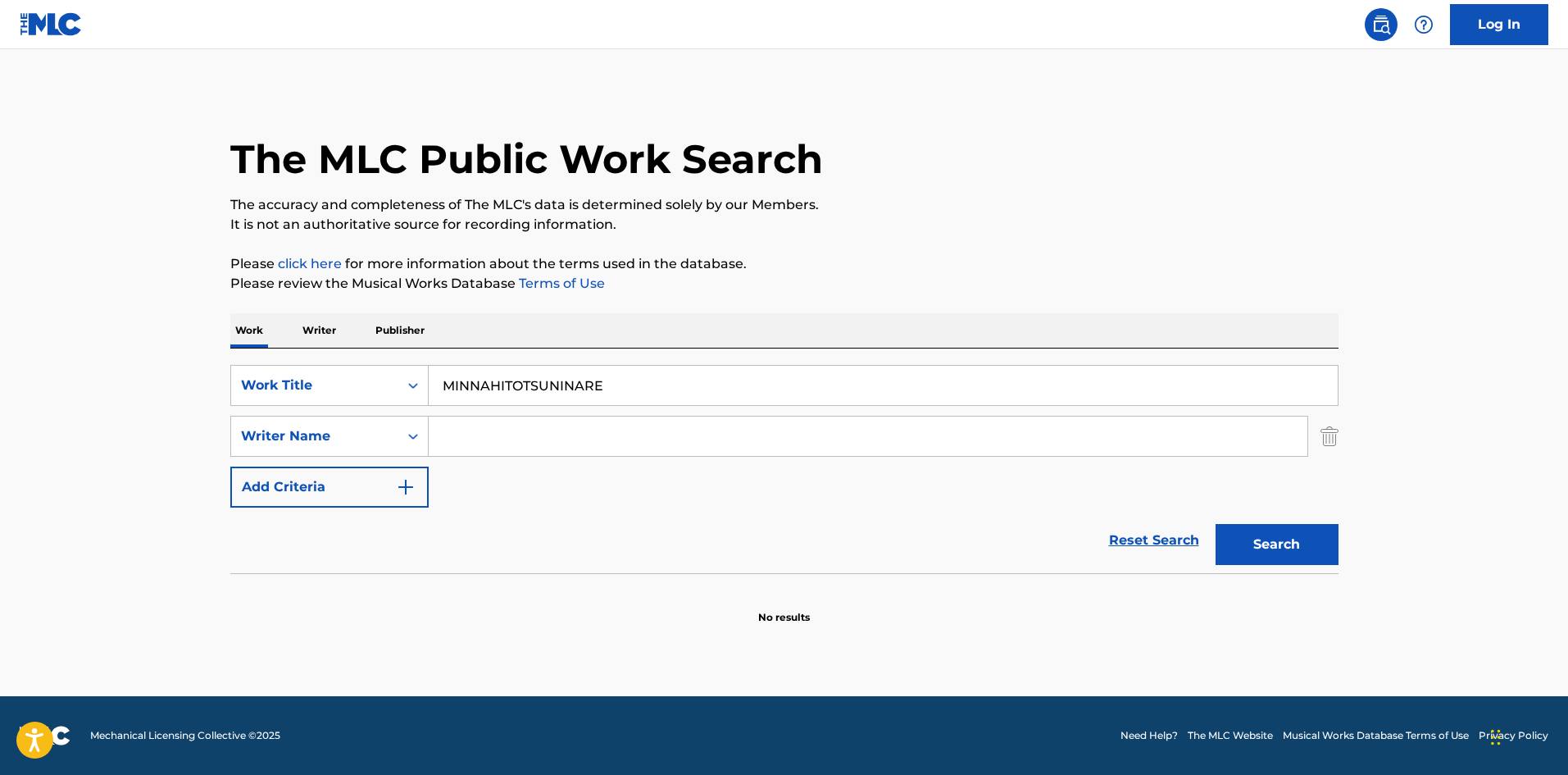
drag, startPoint x: 534, startPoint y: 371, endPoint x: 327, endPoint y: 352, distance: 207.9
click at [330, 349] on div "SearchWithCriteriae8bd7024-bd73-4d23-b211-86628bf0952c Work Title MINNAHITOTSUN…" at bounding box center [785, 461] width 1108 height 224
click at [1253, 543] on button "Search" at bounding box center [1276, 544] width 123 height 41
drag, startPoint x: 705, startPoint y: 383, endPoint x: 293, endPoint y: 343, distance: 413.9
click at [293, 343] on div "Work Writer Publisher SearchWithCriteriae8bd7024-bd73-4d23-b211-86628bf0952c Wo…" at bounding box center [785, 469] width 1108 height 312
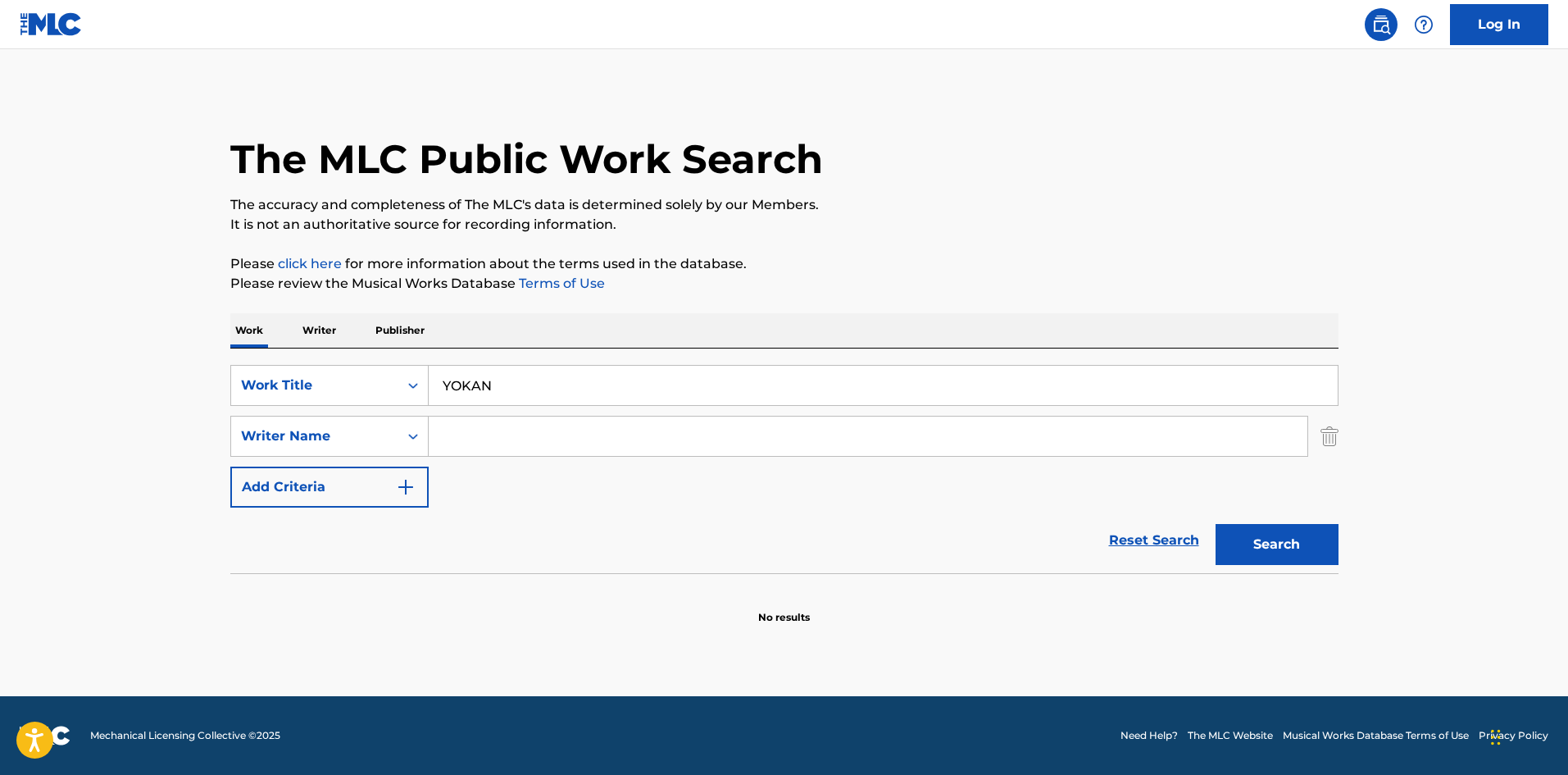
type input "YOKAN"
click at [471, 442] on input "Search Form" at bounding box center [868, 435] width 878 height 39
type input "kei"
click at [1241, 533] on button "Search" at bounding box center [1276, 544] width 123 height 41
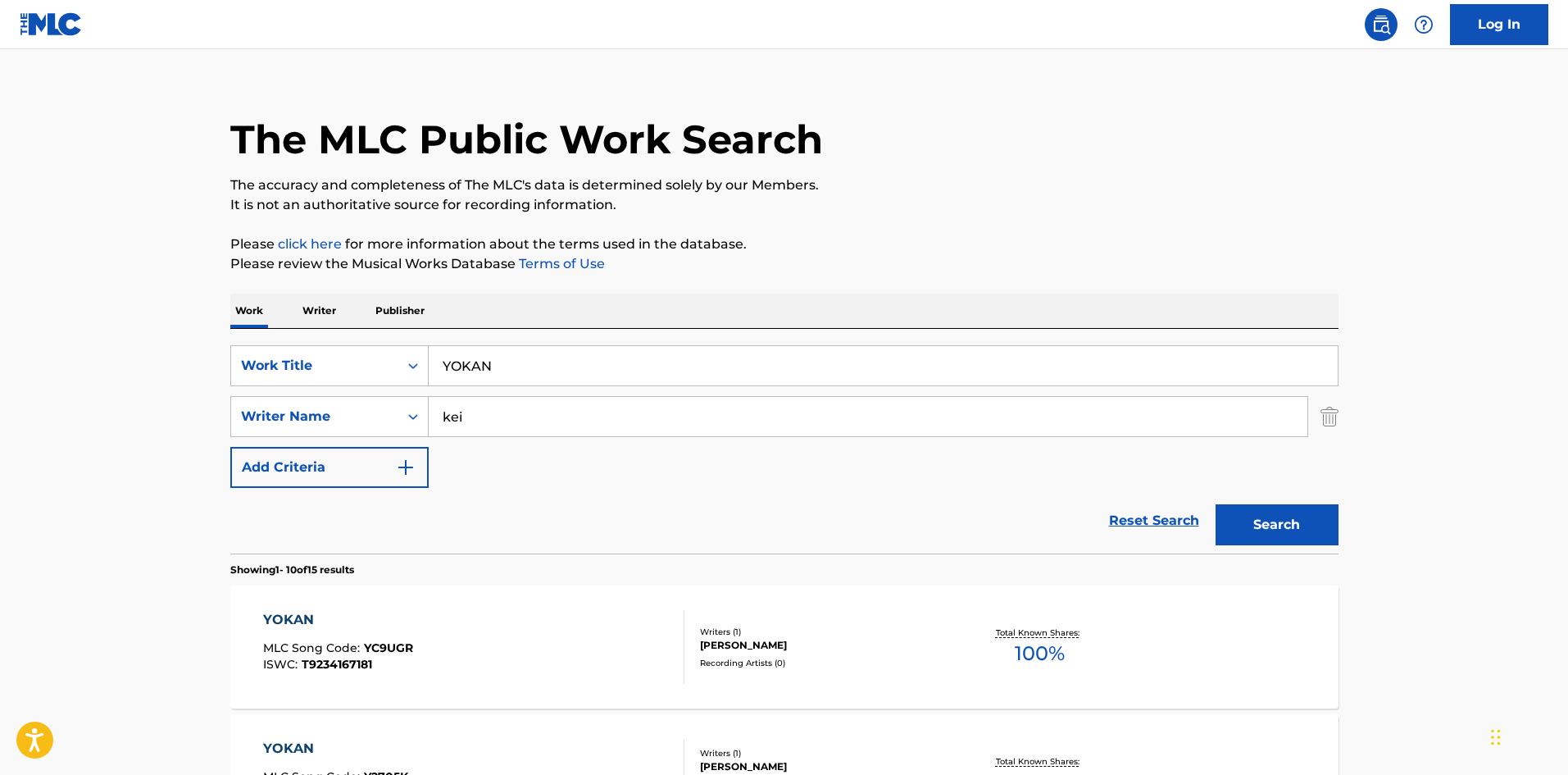
scroll to position [8, 0]
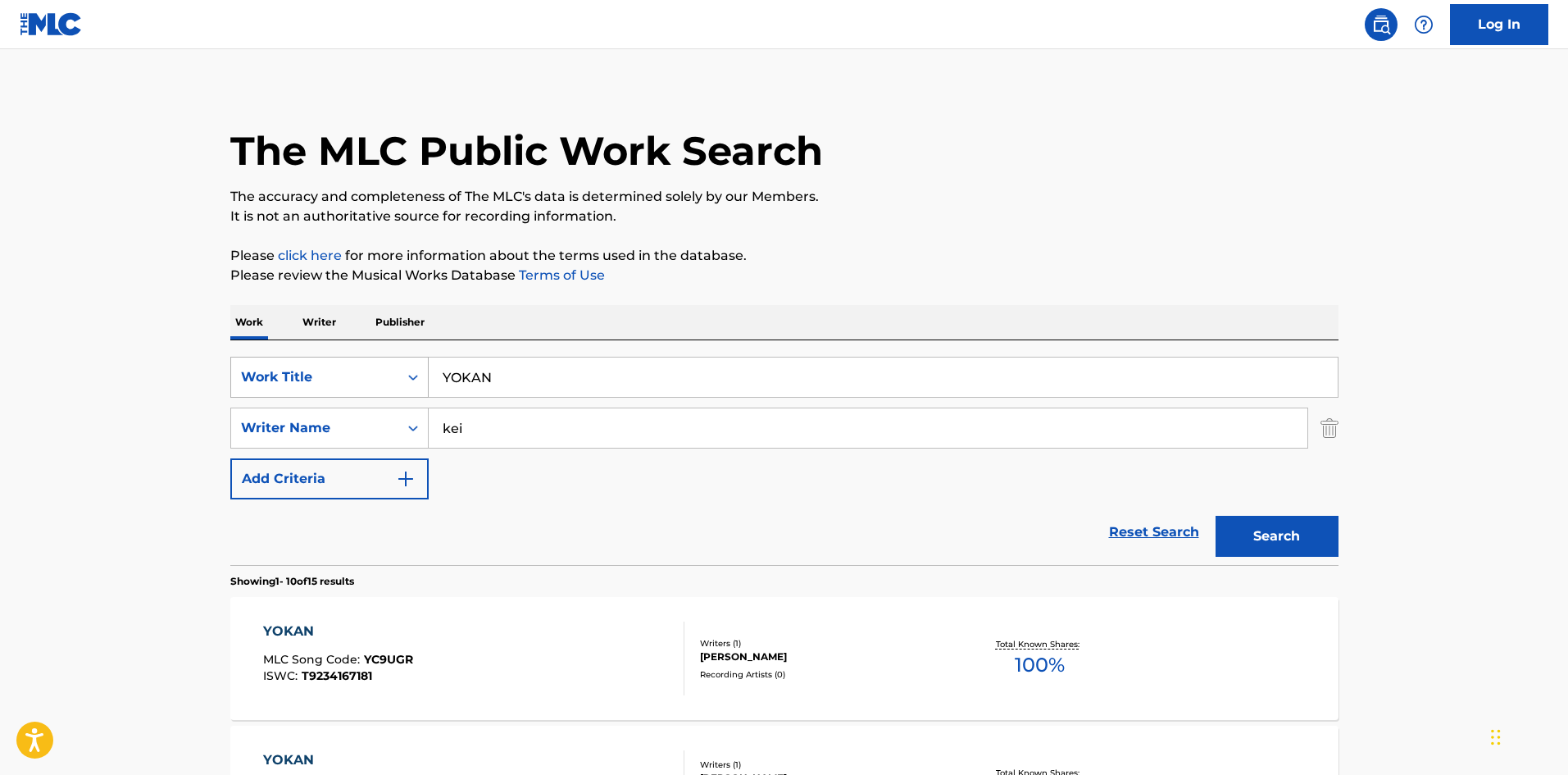
click at [277, 366] on div "Work Title" at bounding box center [315, 377] width 167 height 31
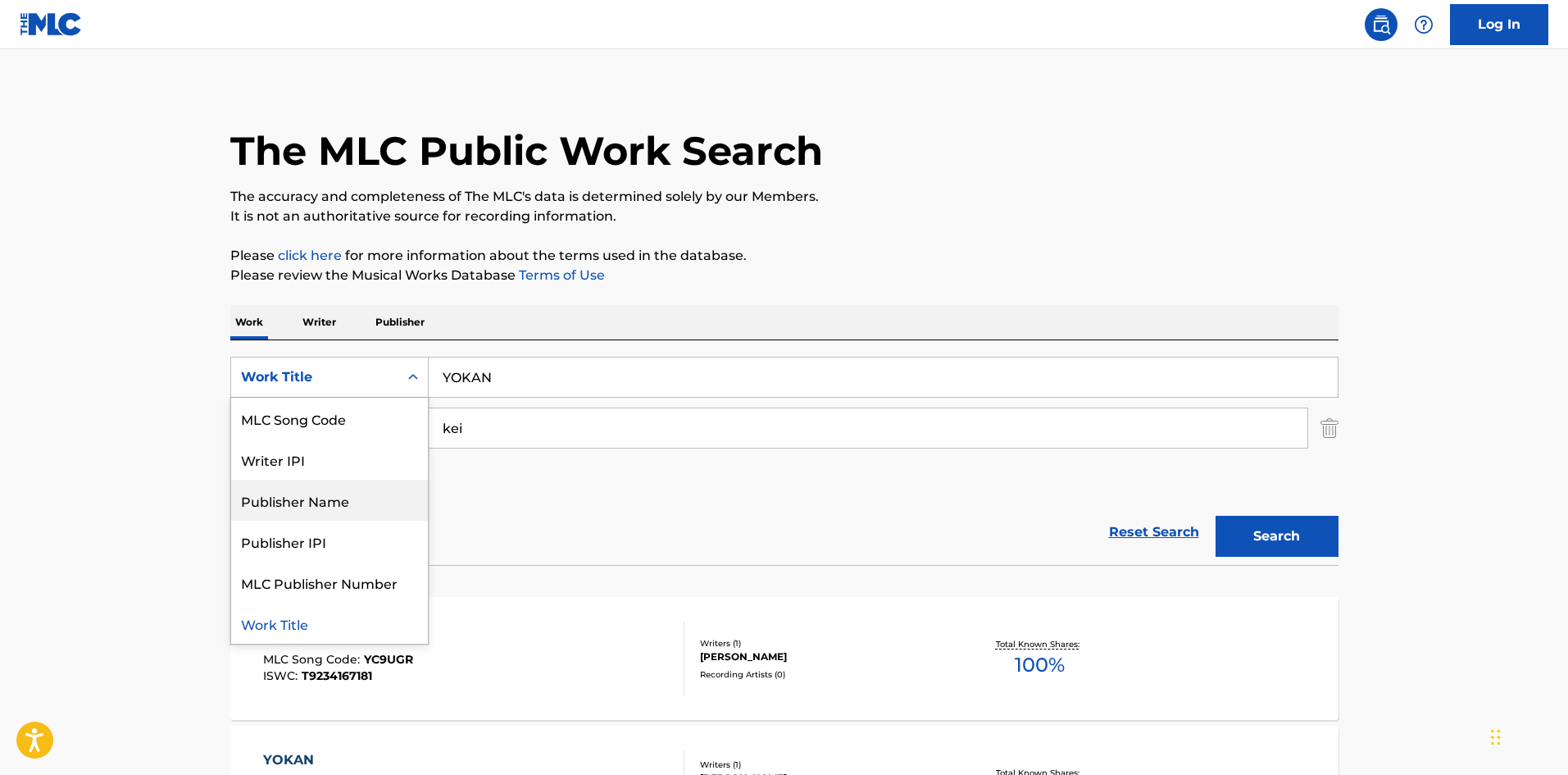
scroll to position [0, 0]
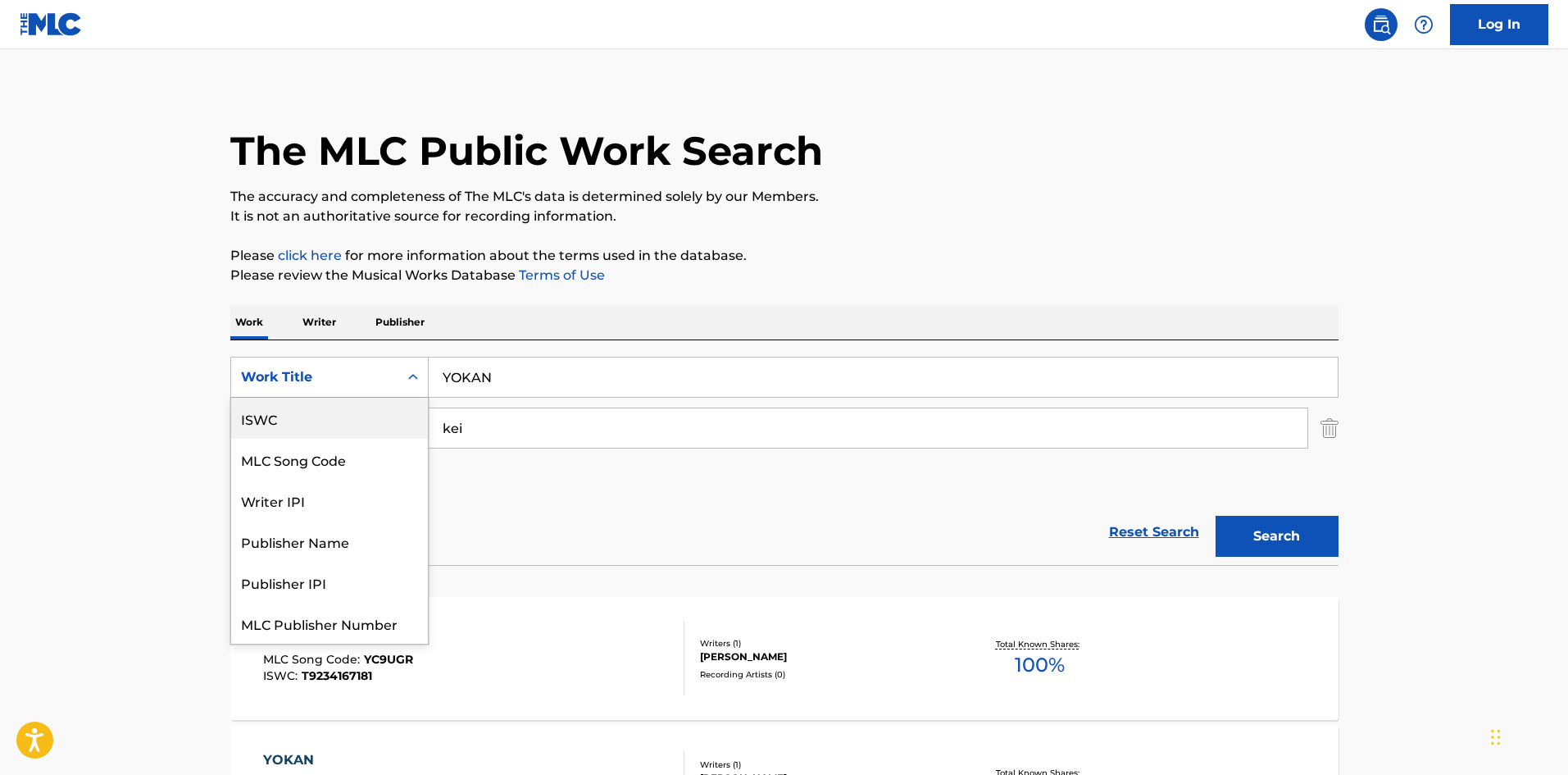
click at [308, 433] on div "ISWC" at bounding box center [330, 418] width 197 height 41
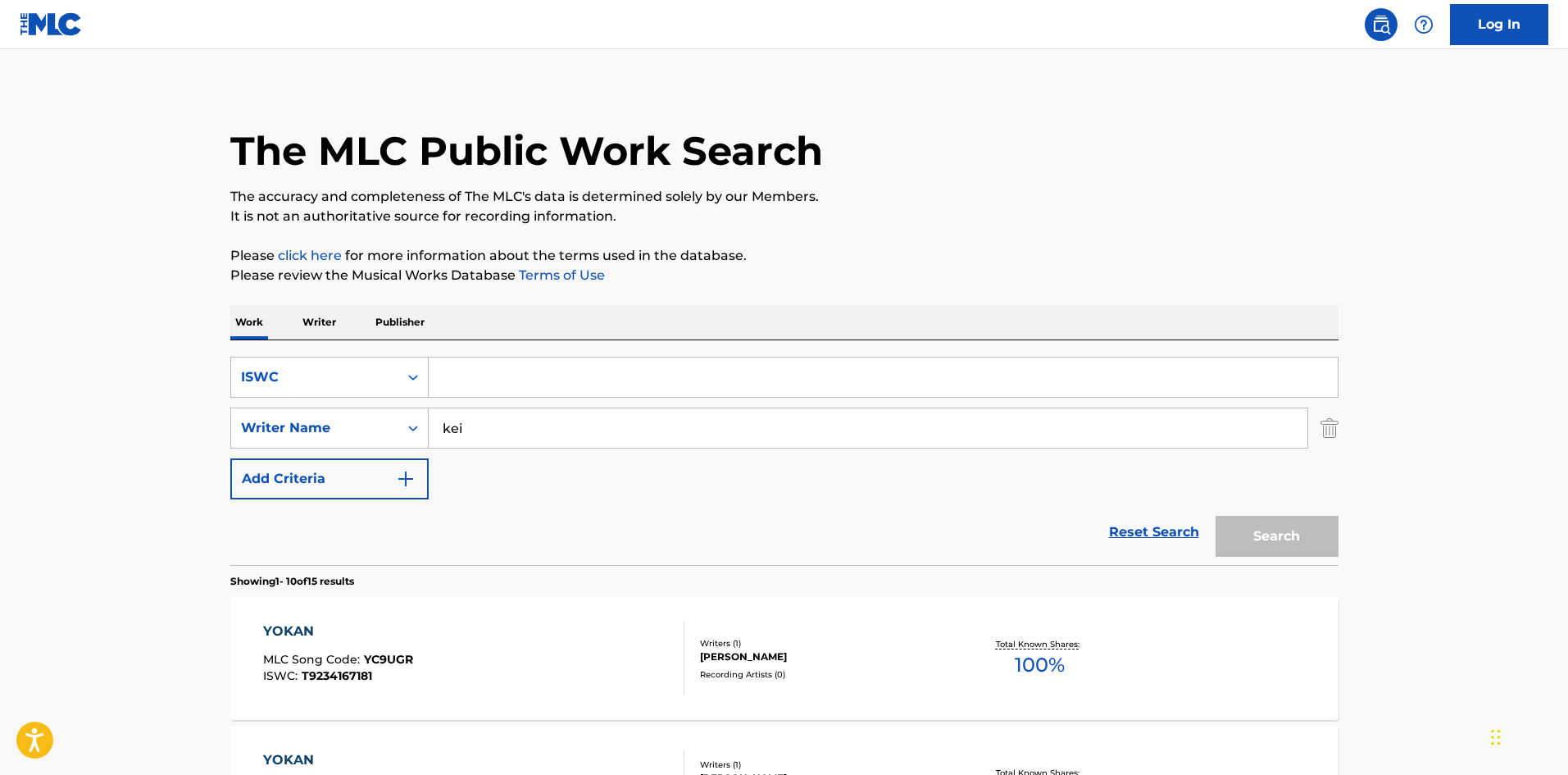
click at [492, 388] on input "Search Form" at bounding box center [883, 376] width 909 height 39
type input "T3272559970"
click at [408, 422] on div "SearchWithCriteria98cfab32-5aea-4306-8597-23d3a9d43c36 Writer Name [PERSON_NAME]" at bounding box center [785, 428] width 1108 height 41
click at [1232, 529] on button "Search" at bounding box center [1276, 536] width 123 height 41
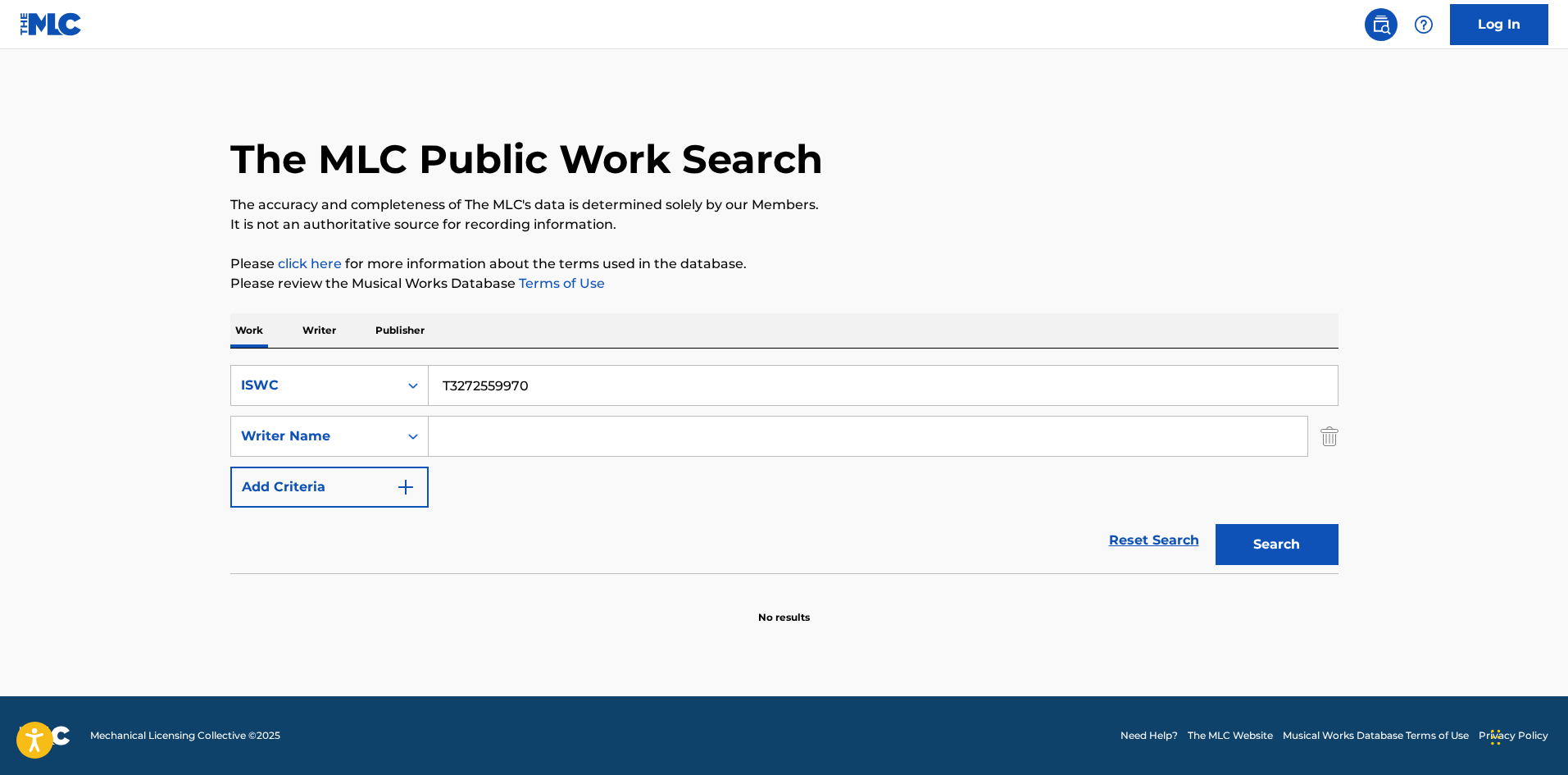
drag, startPoint x: 551, startPoint y: 378, endPoint x: 379, endPoint y: 363, distance: 172.7
click at [382, 366] on div "SearchWithCriteriaa855b691-96af-45f7-b6e6-dc285d170fdd ISWC T3272559970" at bounding box center [785, 385] width 1108 height 41
type input "SHISSOU"
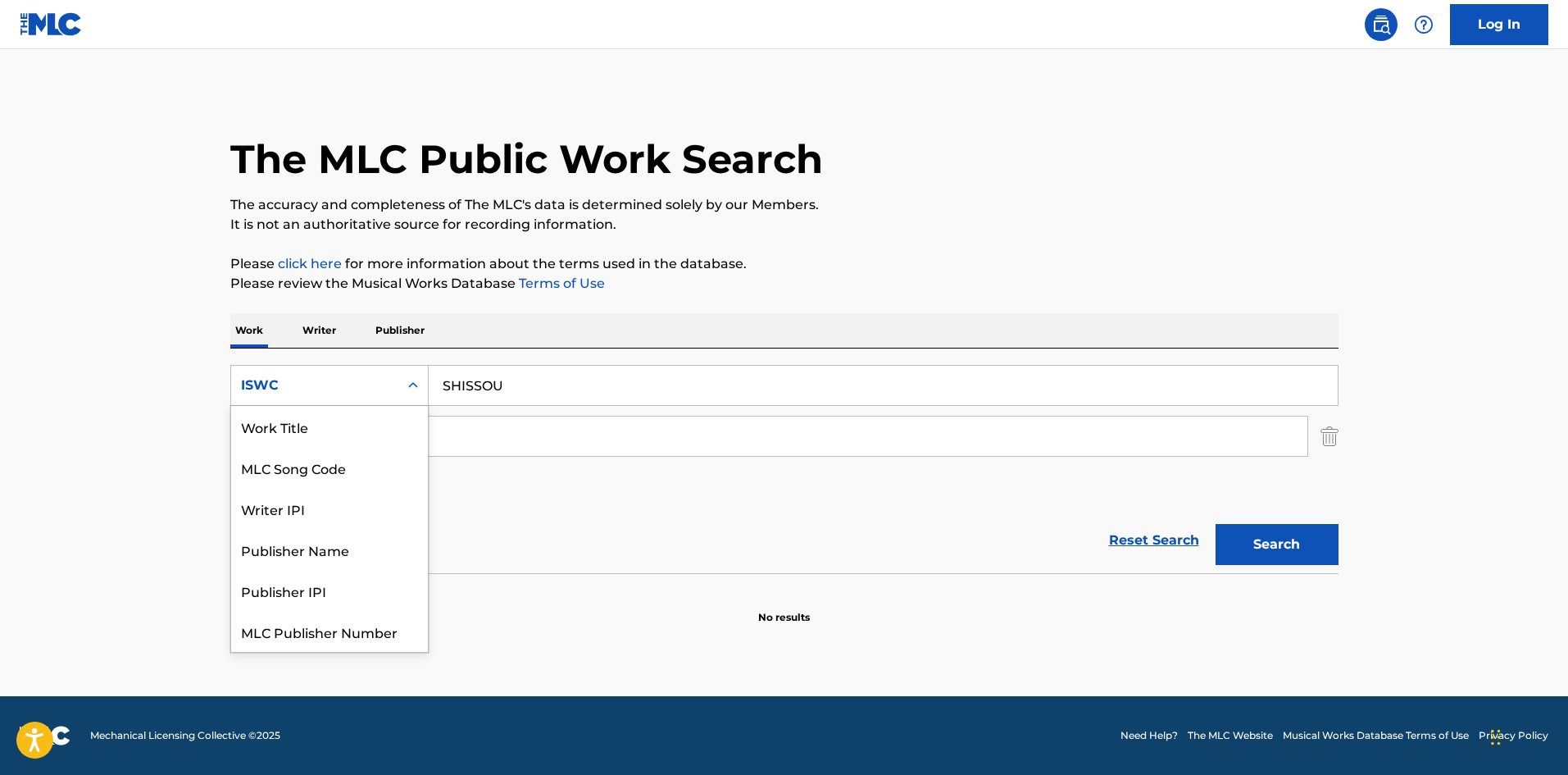
click at [417, 387] on icon "Search Form" at bounding box center [413, 385] width 16 height 16
click at [388, 434] on div "MLC Song Code" at bounding box center [330, 426] width 197 height 41
drag, startPoint x: 412, startPoint y: 387, endPoint x: 410, endPoint y: 432, distance: 45.0
click at [411, 387] on icon "Search Form" at bounding box center [412, 385] width 10 height 5
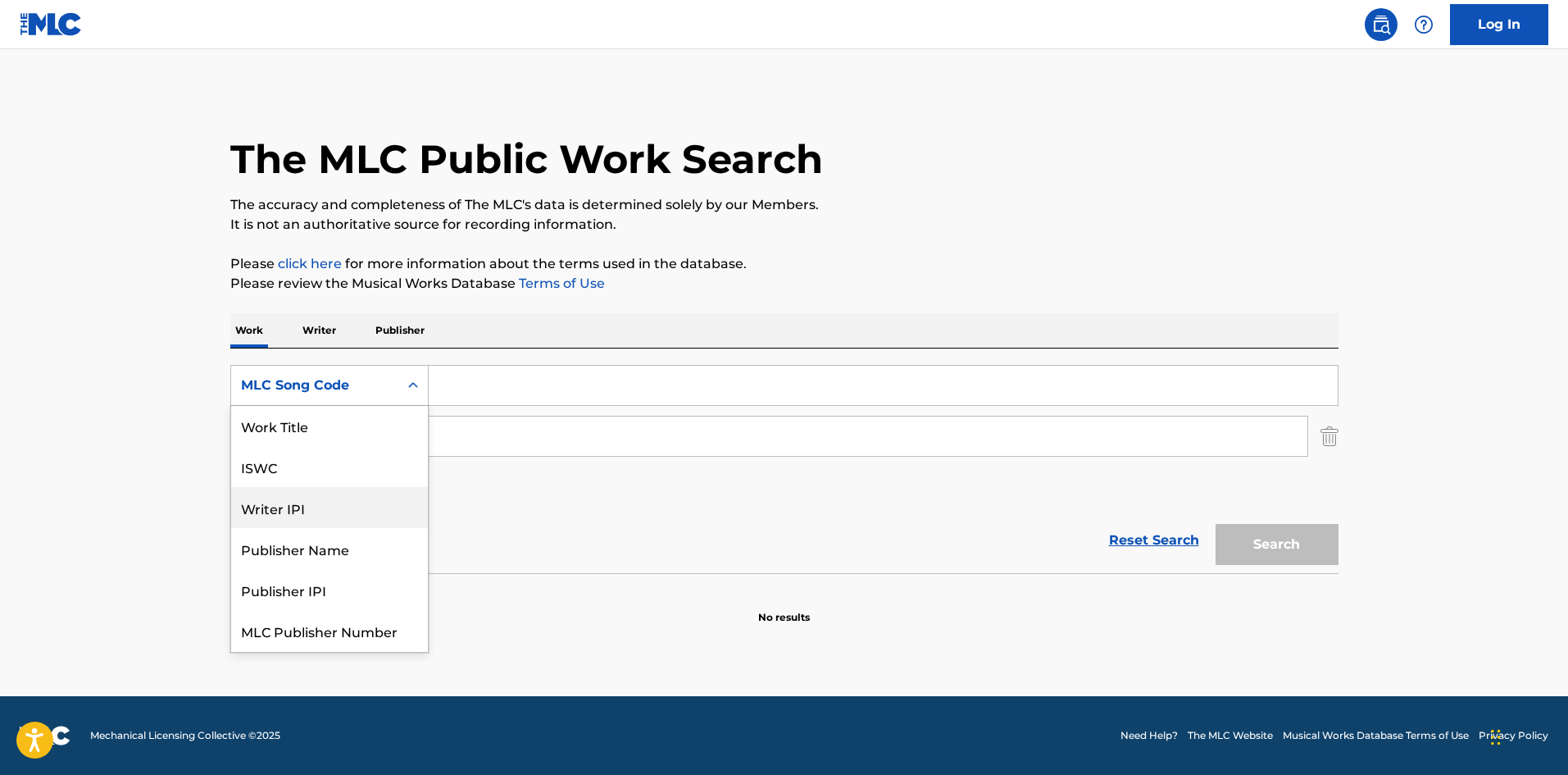
scroll to position [0, 0]
click at [358, 412] on div "Work Title" at bounding box center [330, 426] width 197 height 41
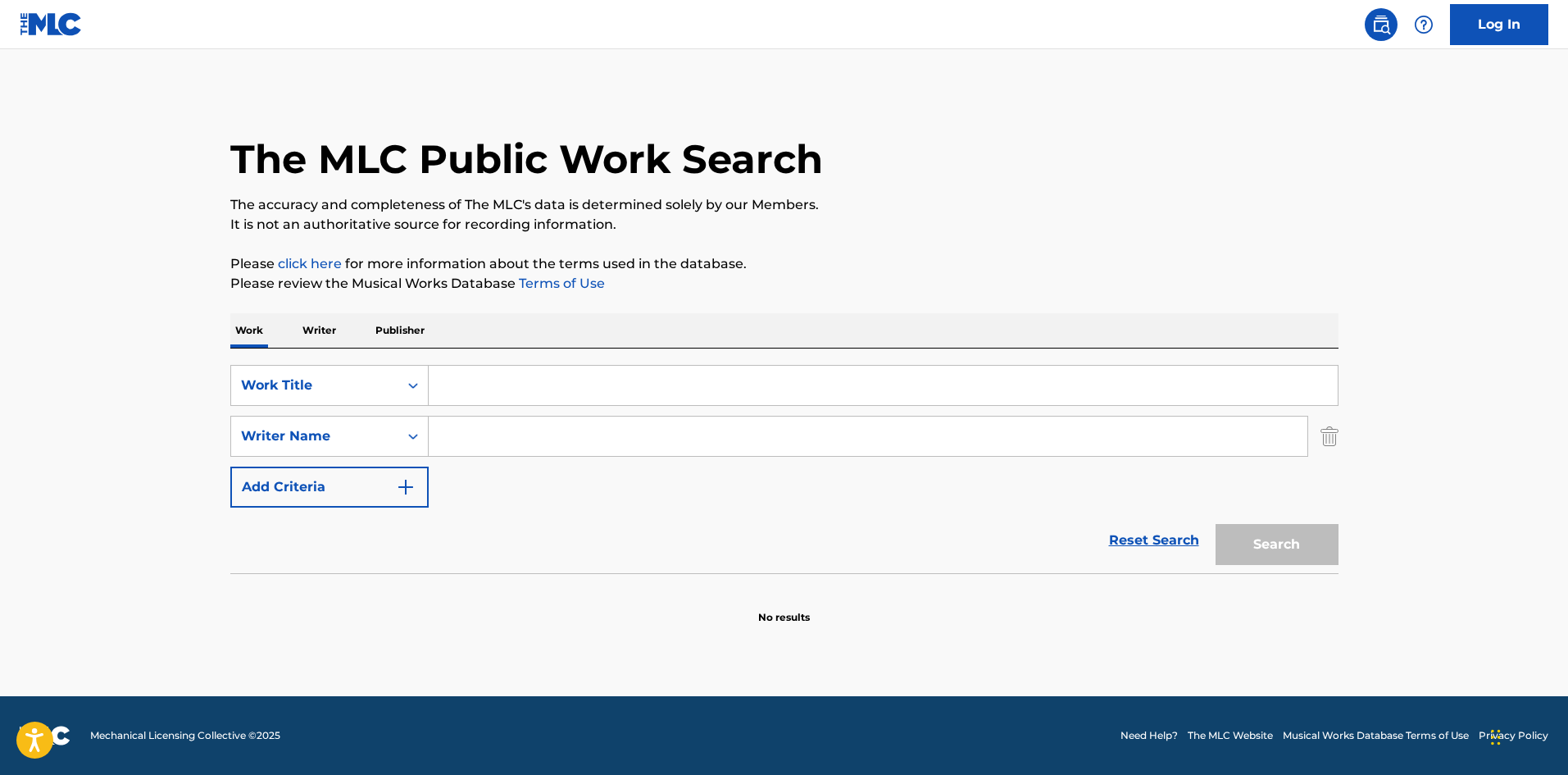
click at [645, 383] on input "Search Form" at bounding box center [883, 385] width 909 height 39
type input "SHISSOU"
click at [1275, 542] on button "Search" at bounding box center [1276, 544] width 123 height 41
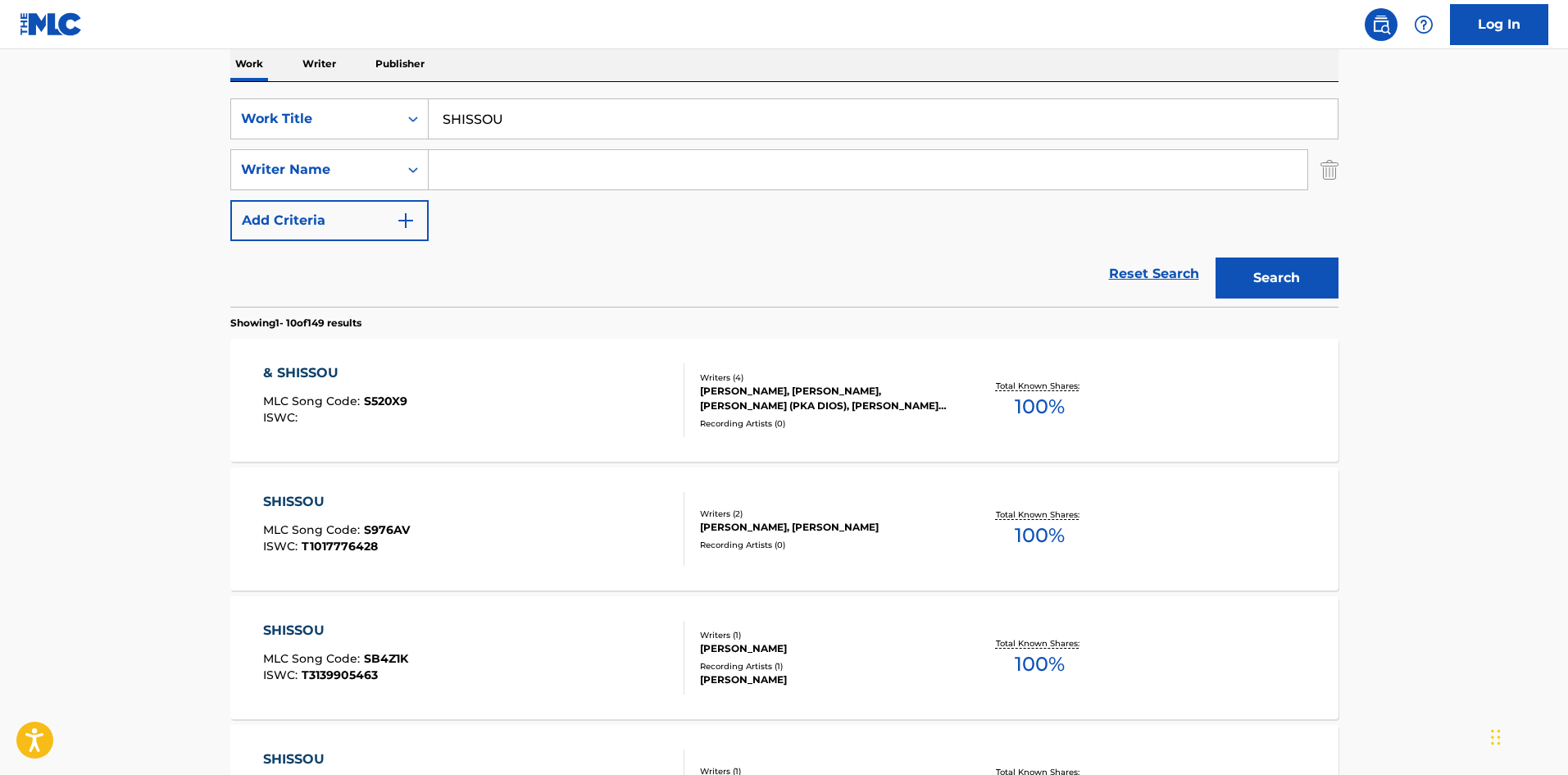
scroll to position [184, 0]
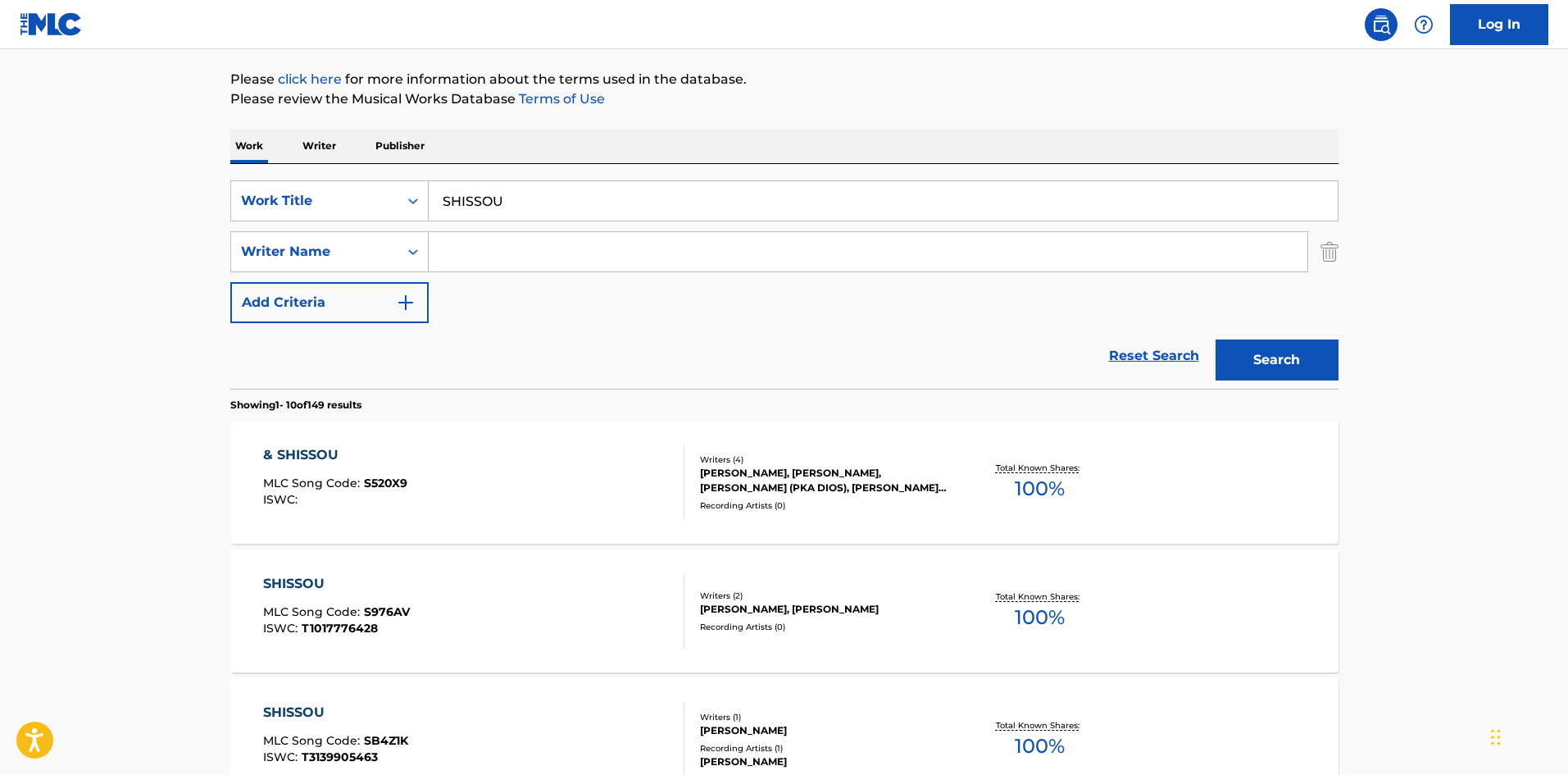
click at [528, 256] on input "Search Form" at bounding box center [868, 251] width 878 height 39
type input "Parisp"
click at [1262, 359] on button "Search" at bounding box center [1276, 360] width 123 height 41
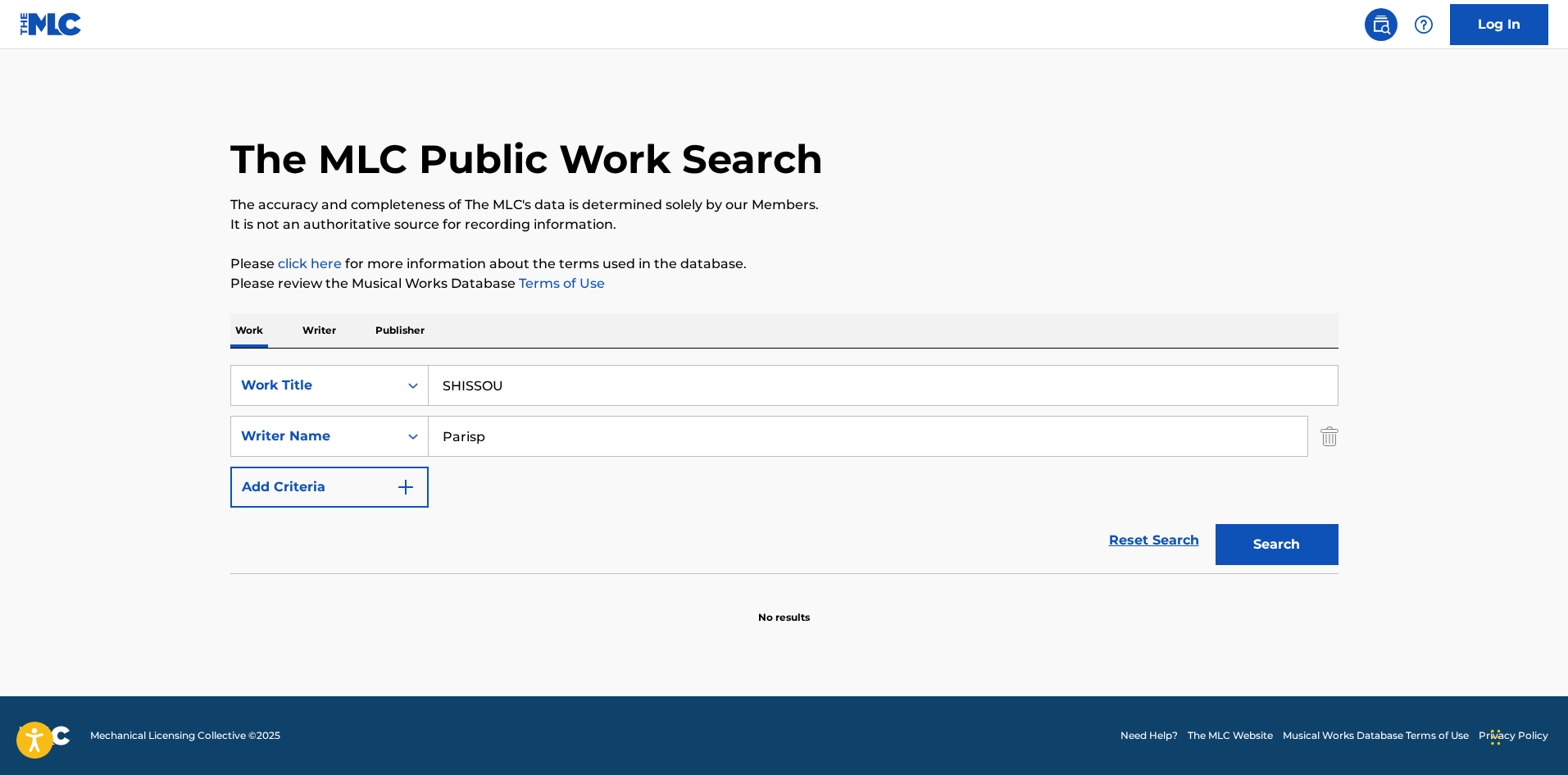
click at [315, 324] on p "Writer" at bounding box center [320, 331] width 44 height 35
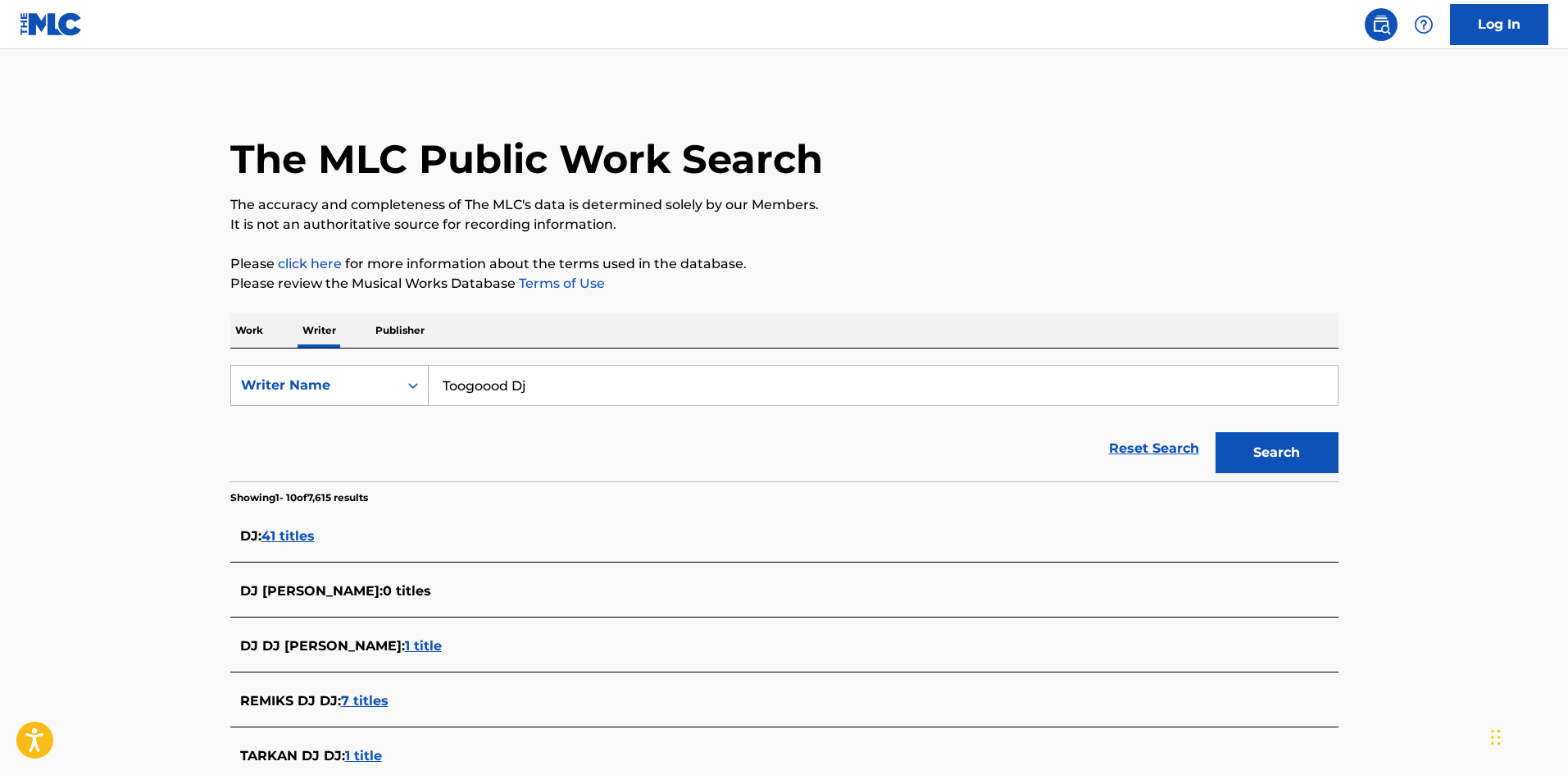
drag, startPoint x: 387, startPoint y: 362, endPoint x: 384, endPoint y: 379, distance: 17.3
click at [384, 363] on div "SearchWithCriteria5fb3fce3-e57a-452b-bca4-82192ef478ac Writer Name Toogoood Dj …" at bounding box center [785, 415] width 1108 height 133
click at [1268, 461] on button "Search" at bounding box center [1276, 452] width 123 height 41
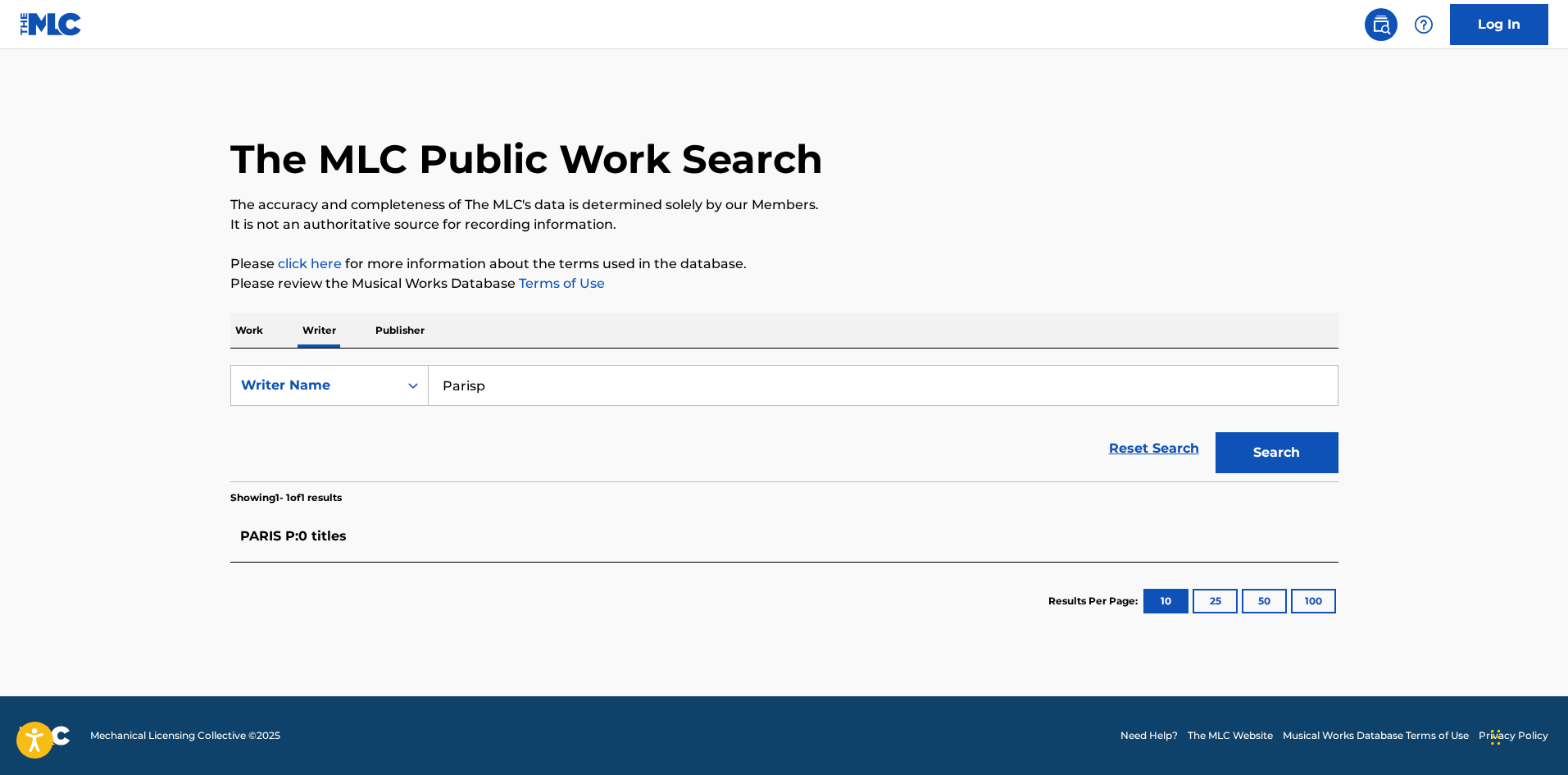
click at [967, 323] on div "Work Writer Publisher" at bounding box center [785, 331] width 1108 height 35
drag, startPoint x: 411, startPoint y: 362, endPoint x: 391, endPoint y: 372, distance: 22.4
click at [385, 360] on div "SearchWithCriteria5fb3fce3-e57a-452b-bca4-82192ef478ac Writer Name Parisp Reset…" at bounding box center [785, 415] width 1108 height 133
type input "[PERSON_NAME]"
click at [1262, 458] on button "Search" at bounding box center [1276, 452] width 123 height 41
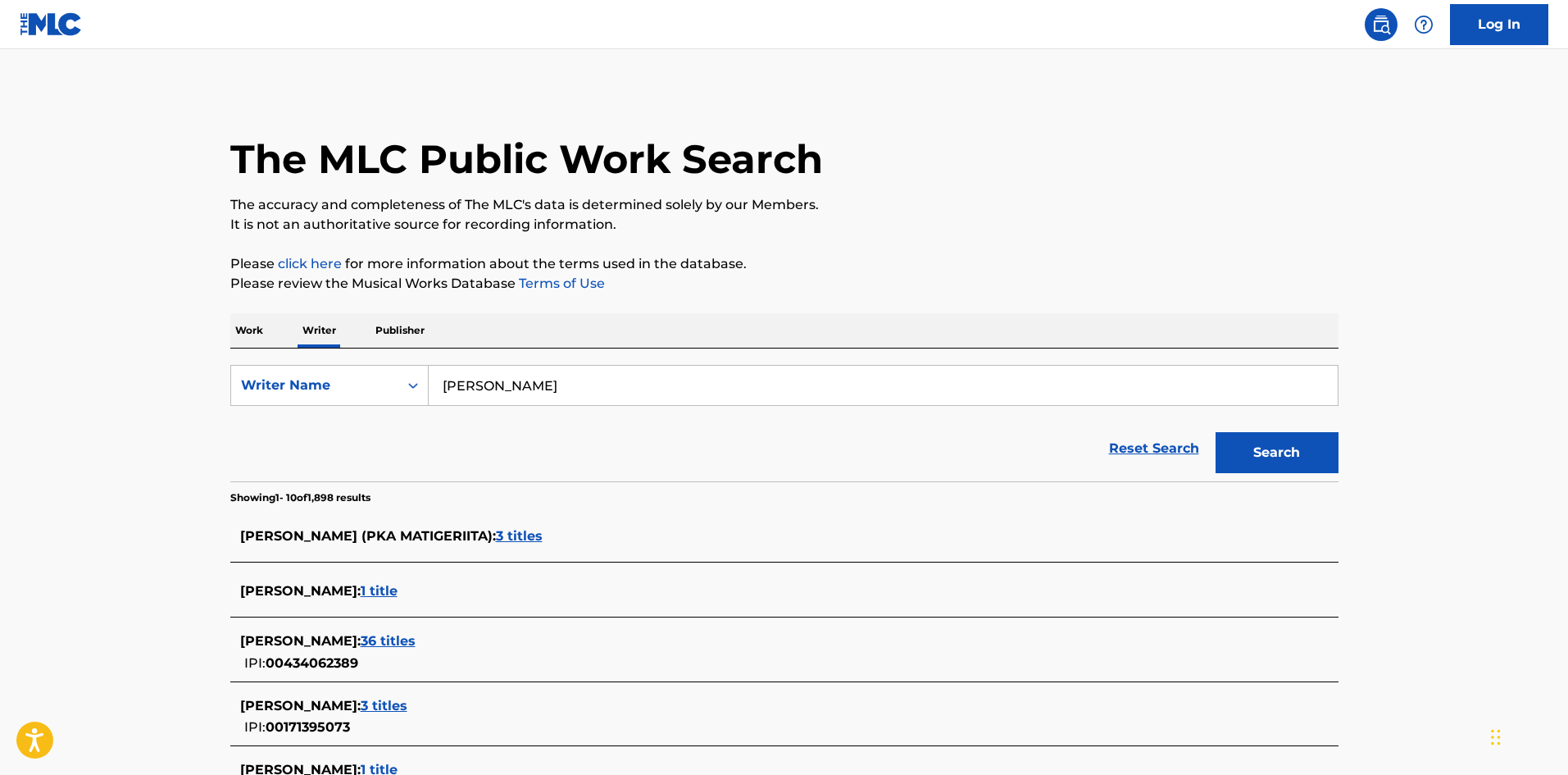
click at [255, 534] on span "[PERSON_NAME] ([PERSON_NAME]) :" at bounding box center [368, 535] width 256 height 15
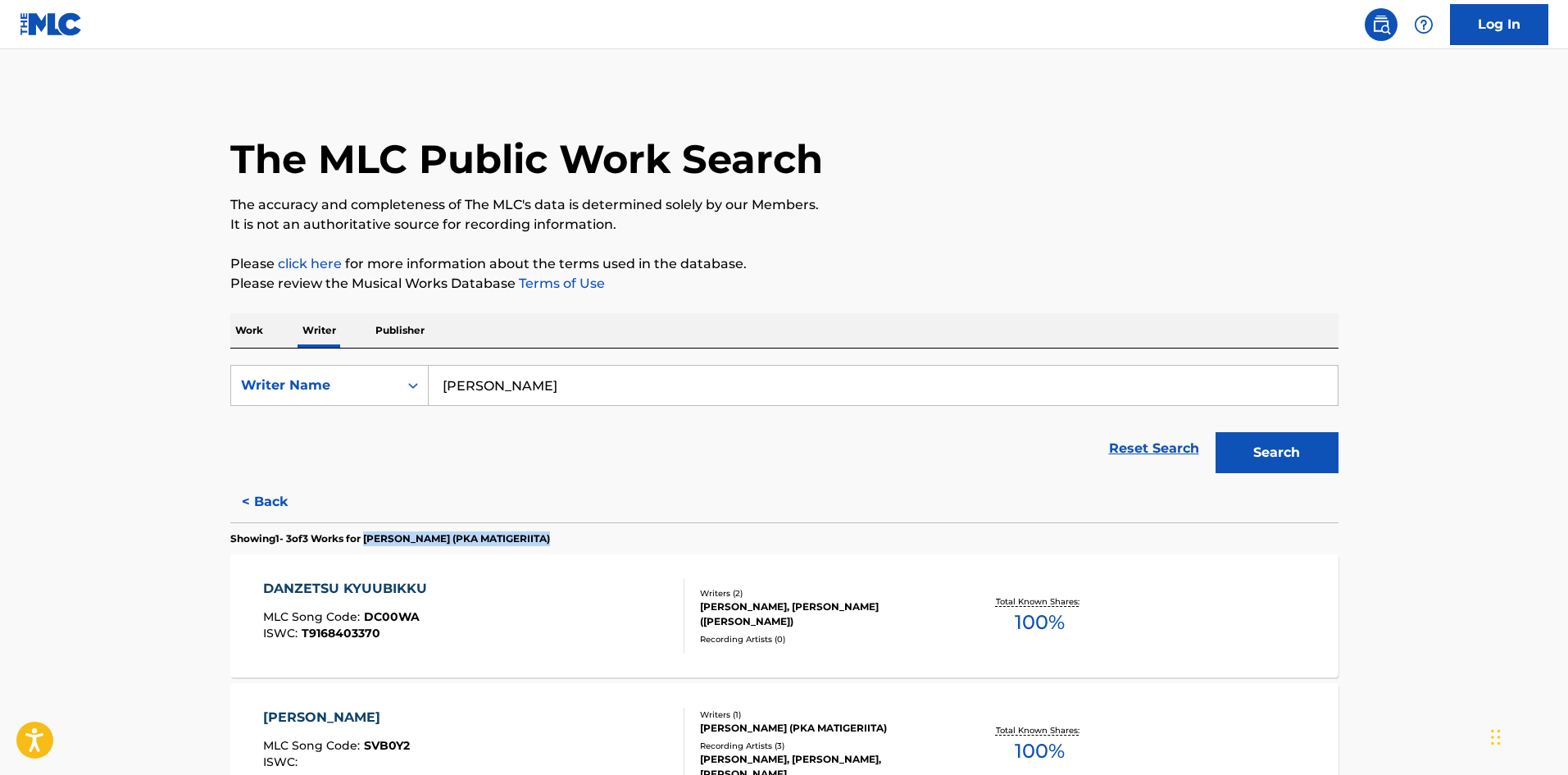
drag, startPoint x: 584, startPoint y: 542, endPoint x: 392, endPoint y: 542, distance: 192.0
click at [376, 526] on section "Showing 1 - 3 of 3 Works for [PERSON_NAME] ([PERSON_NAME])" at bounding box center [785, 534] width 1108 height 24
copy p "[PERSON_NAME] (PKA MATIGERIITA)"
click at [690, 86] on main "The MLC Public Work Search The accuracy and completeness of The MLC's data is d…" at bounding box center [784, 534] width 1568 height 971
click at [259, 320] on p "Work" at bounding box center [250, 331] width 38 height 35
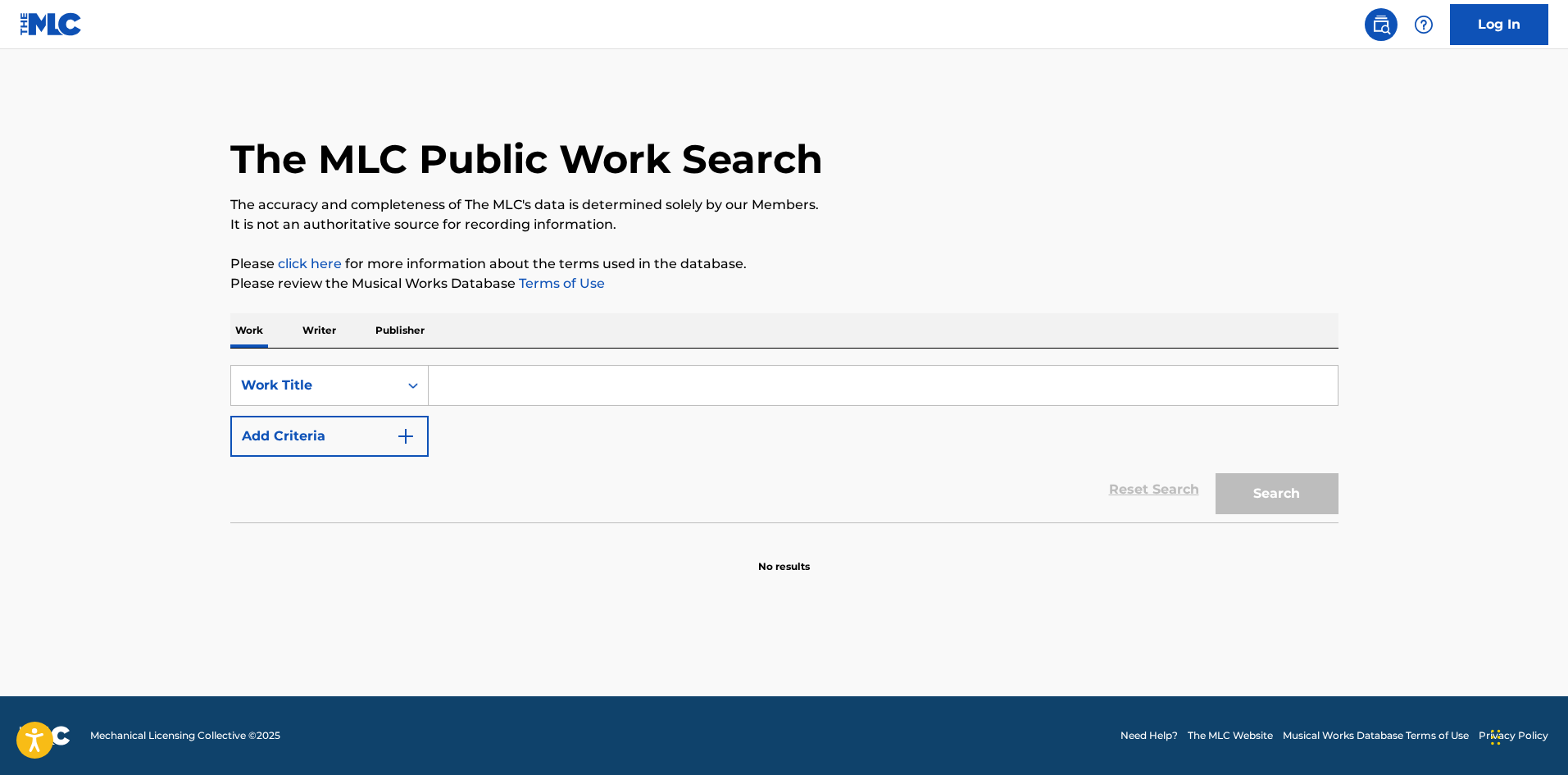
click at [525, 387] on input "Search Form" at bounding box center [883, 385] width 909 height 39
type input "NEW HOUSE"
click at [1236, 488] on button "Search" at bounding box center [1276, 493] width 123 height 41
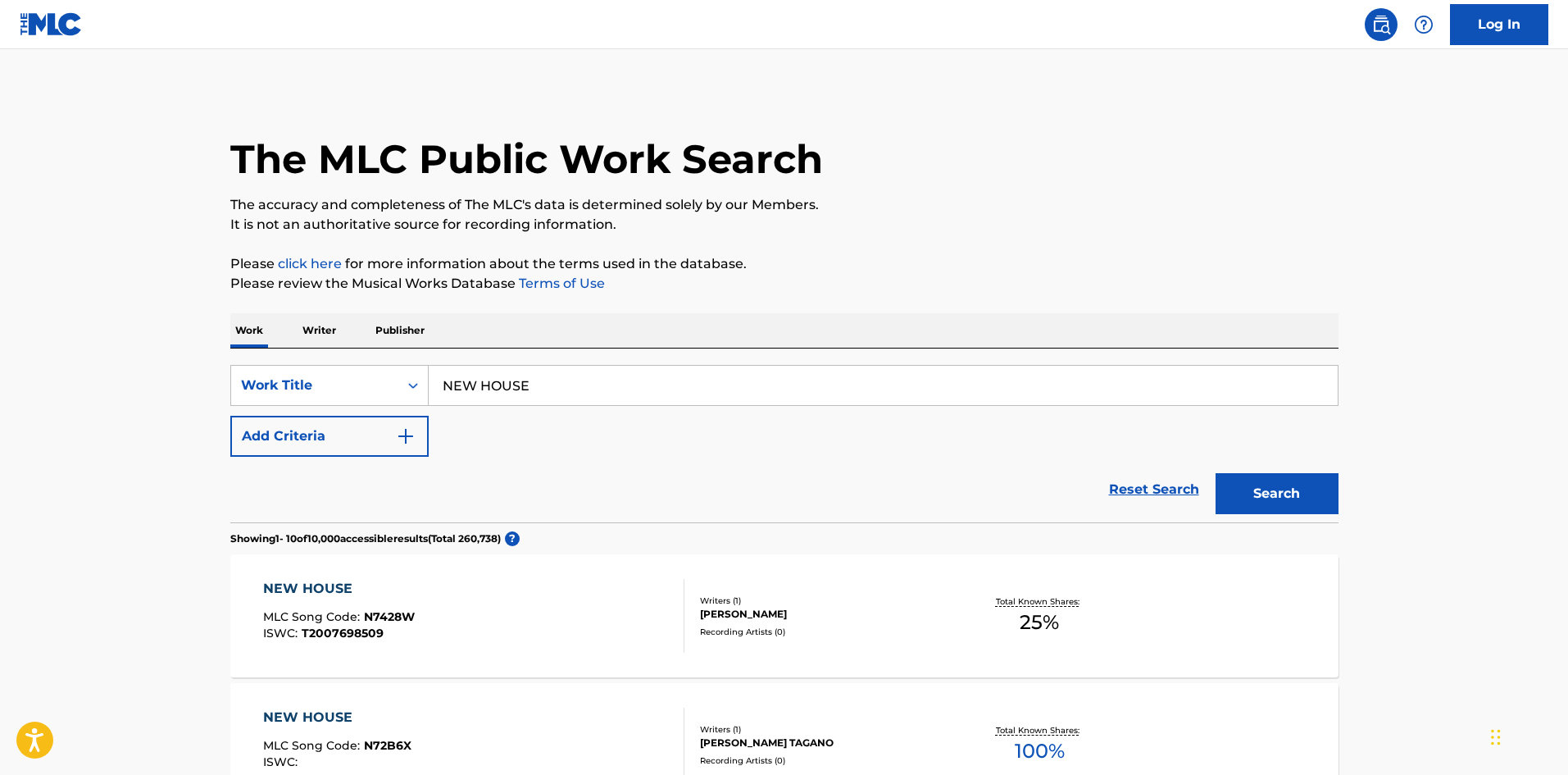
click at [928, 275] on p "Please review the Musical Works Database Terms of Use" at bounding box center [785, 283] width 1108 height 20
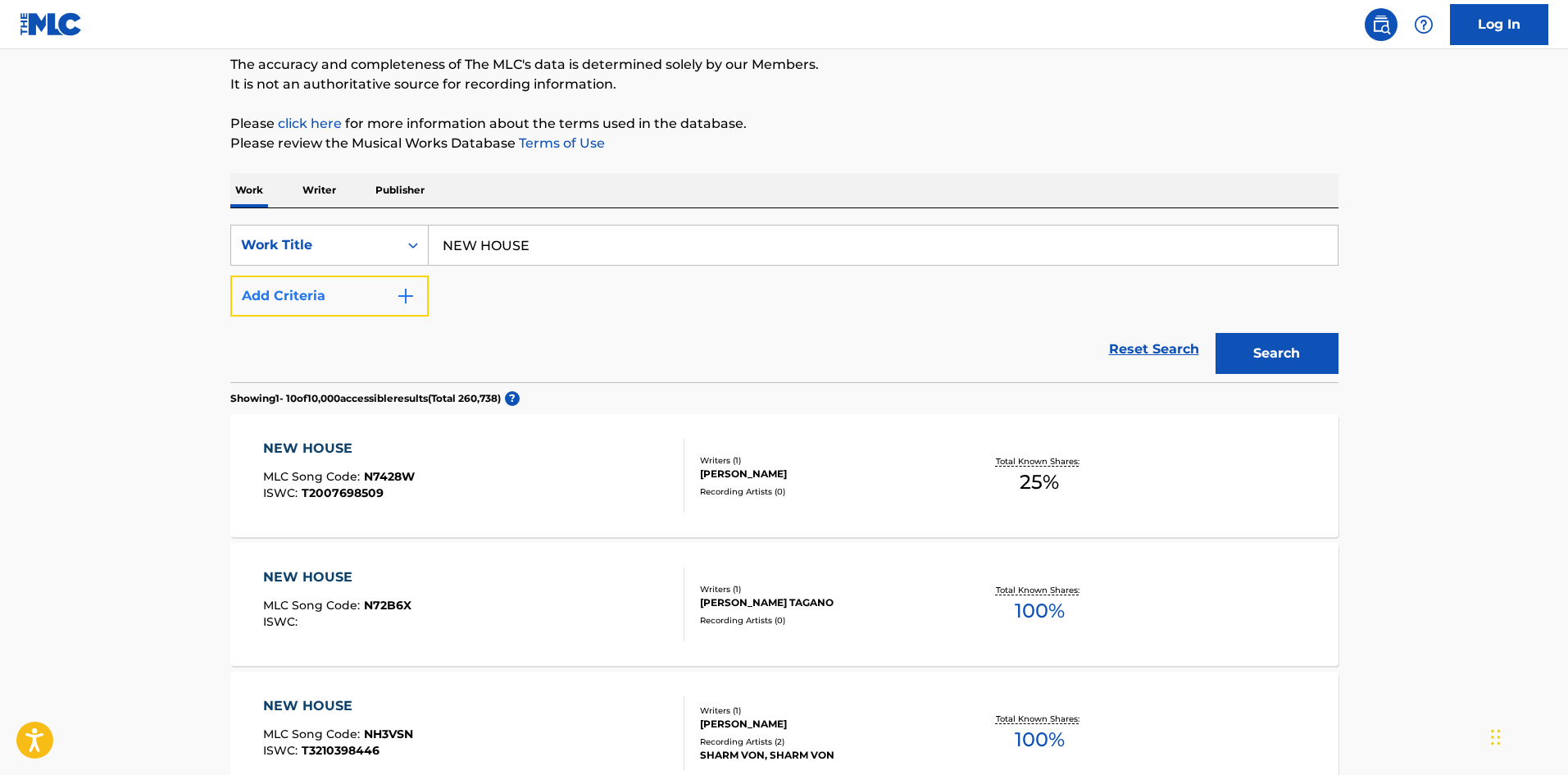
click at [406, 299] on img "Search Form" at bounding box center [406, 296] width 20 height 20
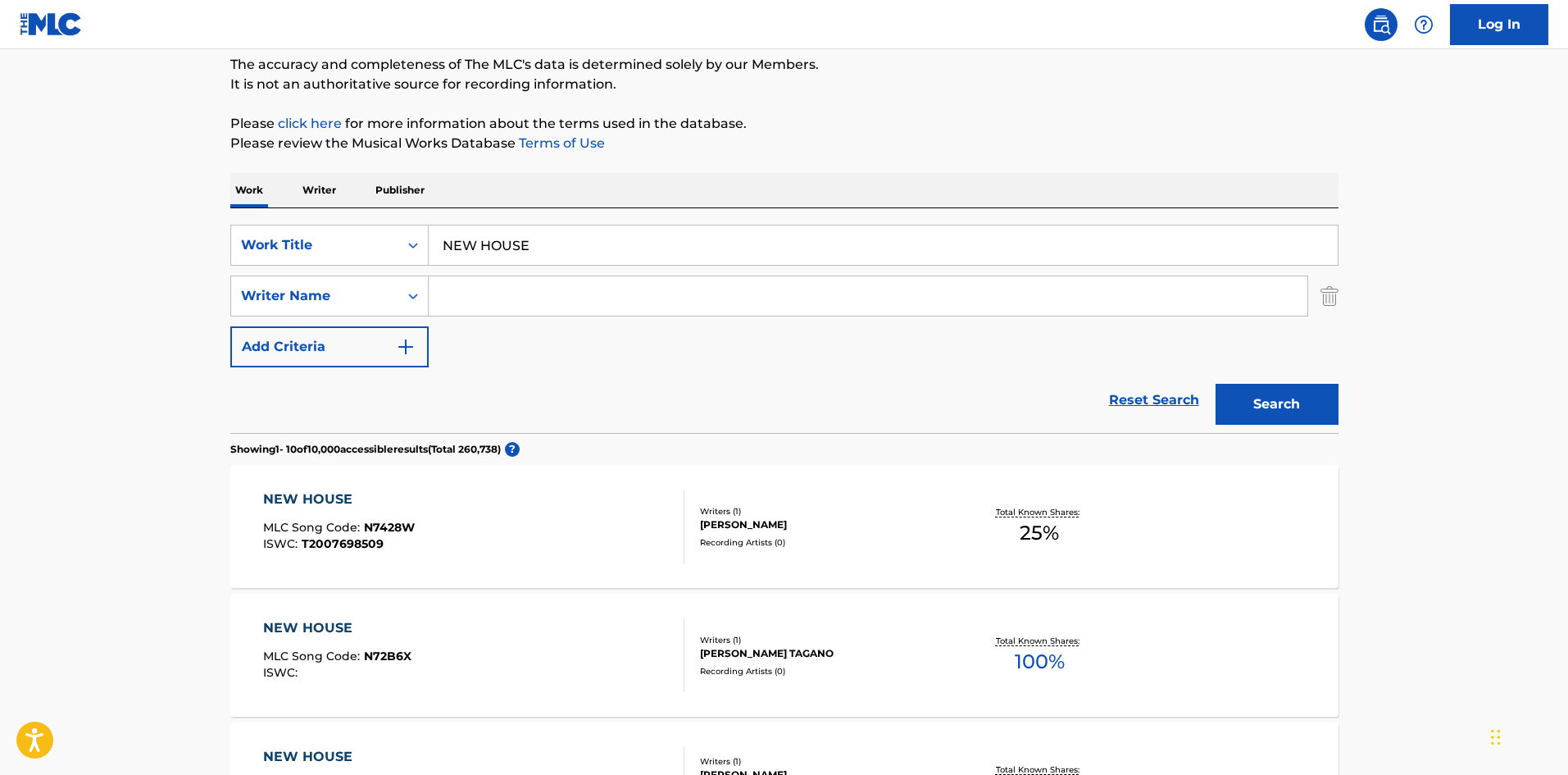
drag, startPoint x: 460, startPoint y: 306, endPoint x: 469, endPoint y: 311, distance: 10.3
click at [460, 306] on input "Search Form" at bounding box center [868, 295] width 878 height 39
drag, startPoint x: 501, startPoint y: 293, endPoint x: 380, endPoint y: 291, distance: 121.0
click at [388, 287] on div "SearchWithCriteria98cfab32-5aea-4306-8597-23d3a9d43c36 Writer Name [PERSON_NAME]" at bounding box center [785, 295] width 1108 height 41
type input "Satou"
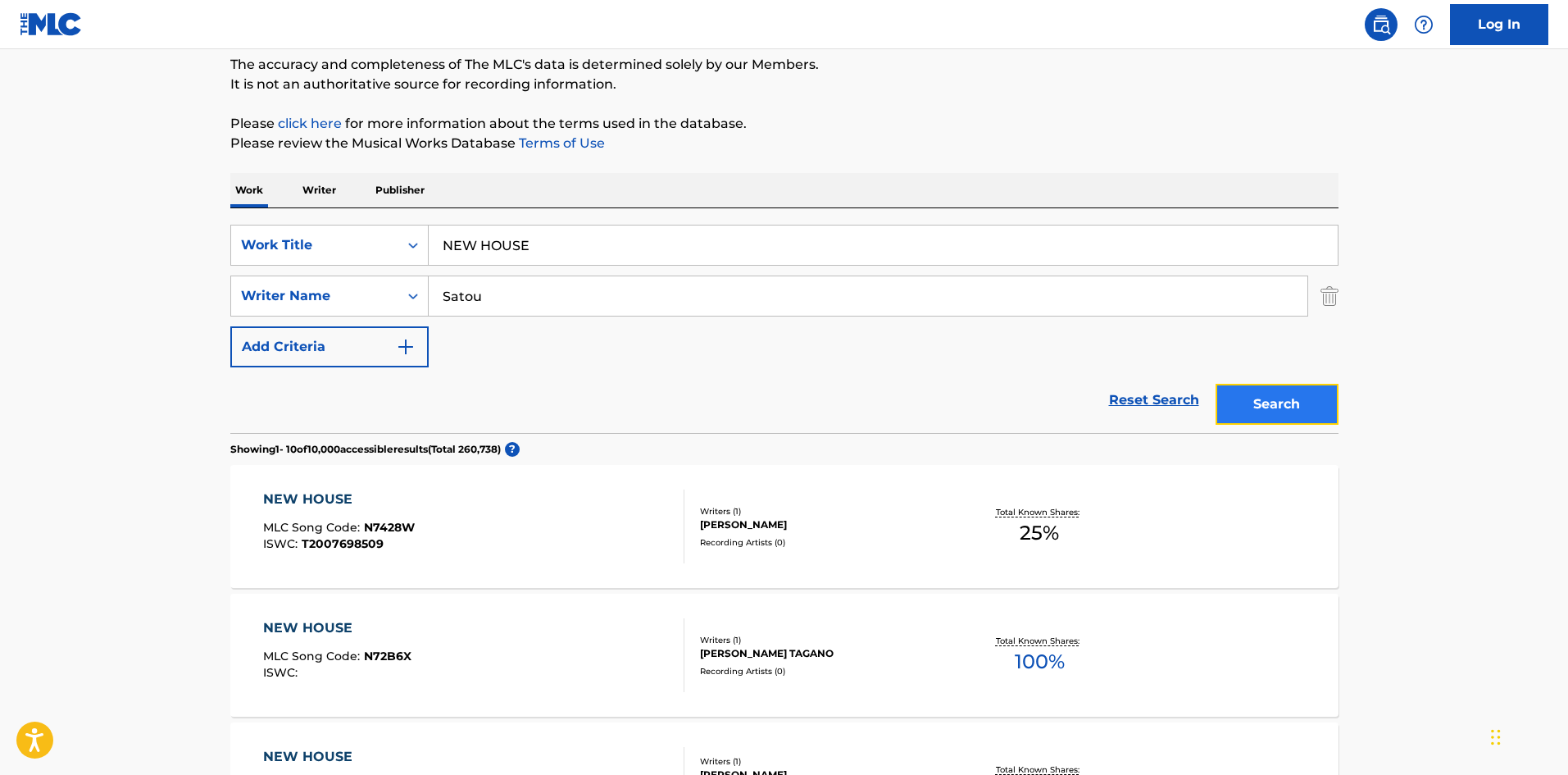
click at [1232, 398] on button "Search" at bounding box center [1276, 403] width 123 height 41
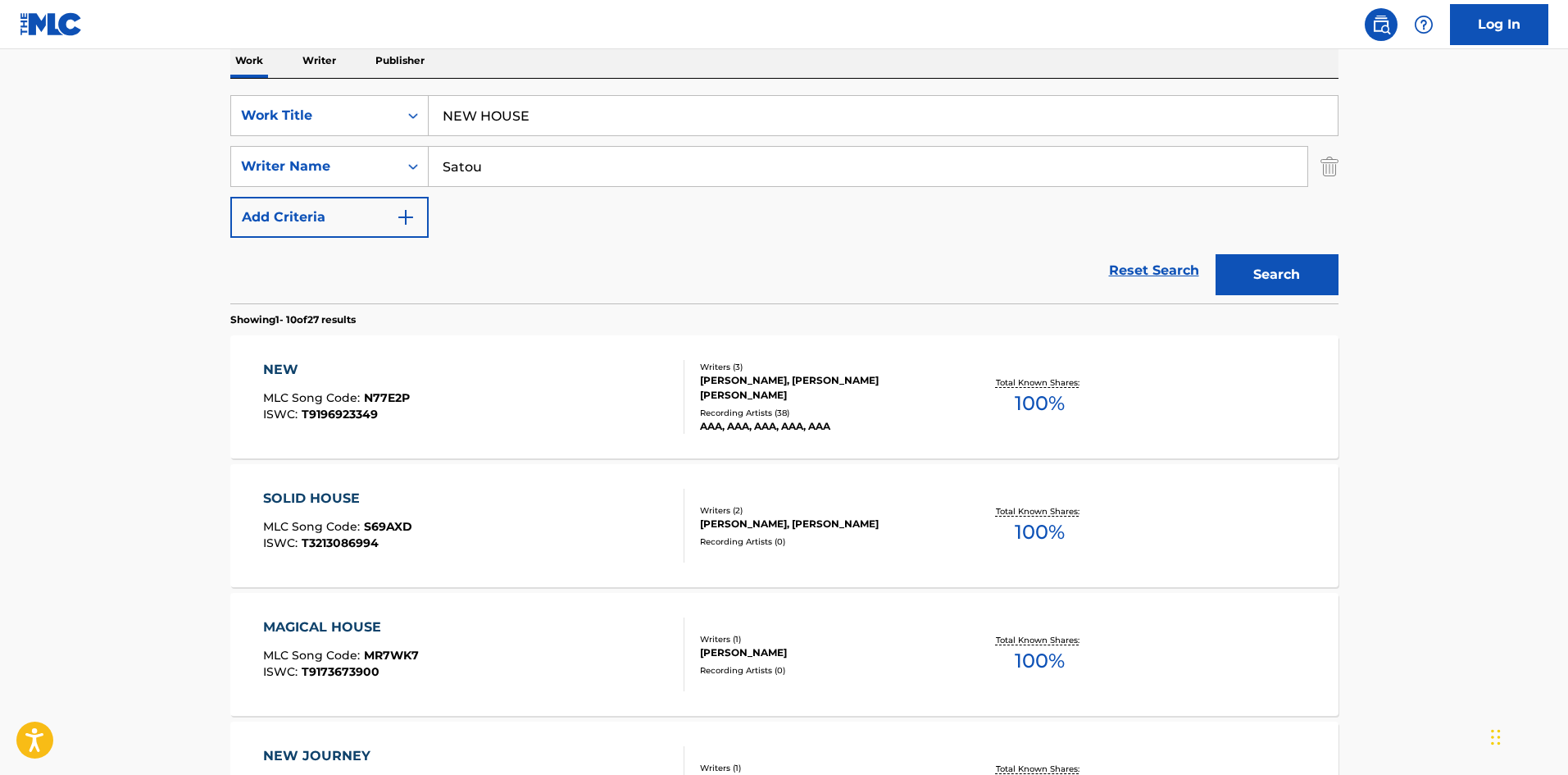
scroll to position [273, 0]
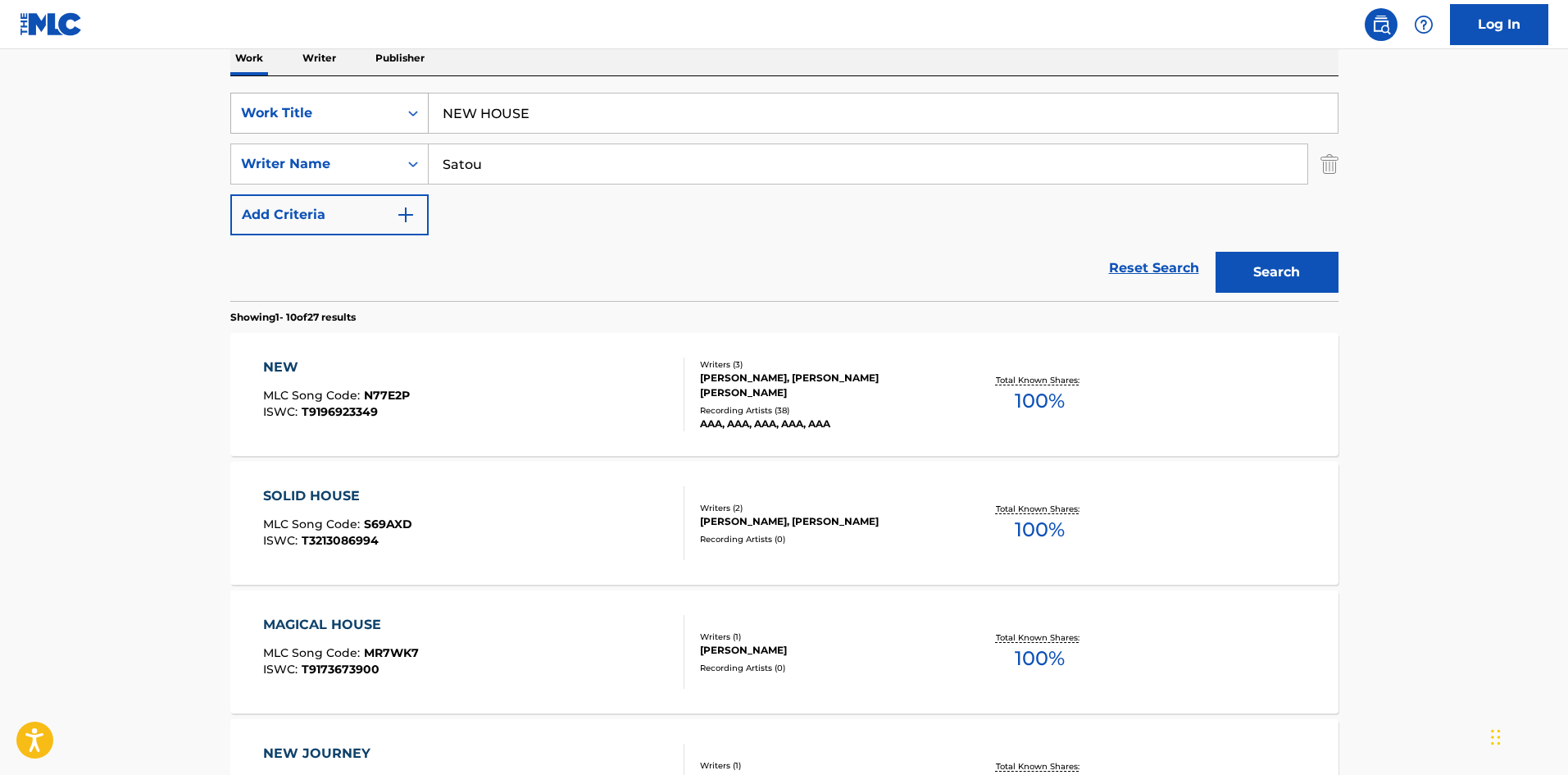
drag, startPoint x: 565, startPoint y: 101, endPoint x: 341, endPoint y: 93, distance: 224.1
click at [341, 93] on div "SearchWithCriteria4552e191-dfae-43c5-877c-9d972cd37951 Work Title NEW HOUSE" at bounding box center [785, 113] width 1108 height 41
type input "ARUCHUUNOHIBI"
drag, startPoint x: 478, startPoint y: 155, endPoint x: 317, endPoint y: 135, distance: 162.2
click at [317, 135] on div "SearchWithCriteria4552e191-dfae-43c5-877c-9d972cd37951 Work Title ARUCHUUNOHIBI…" at bounding box center [785, 164] width 1108 height 143
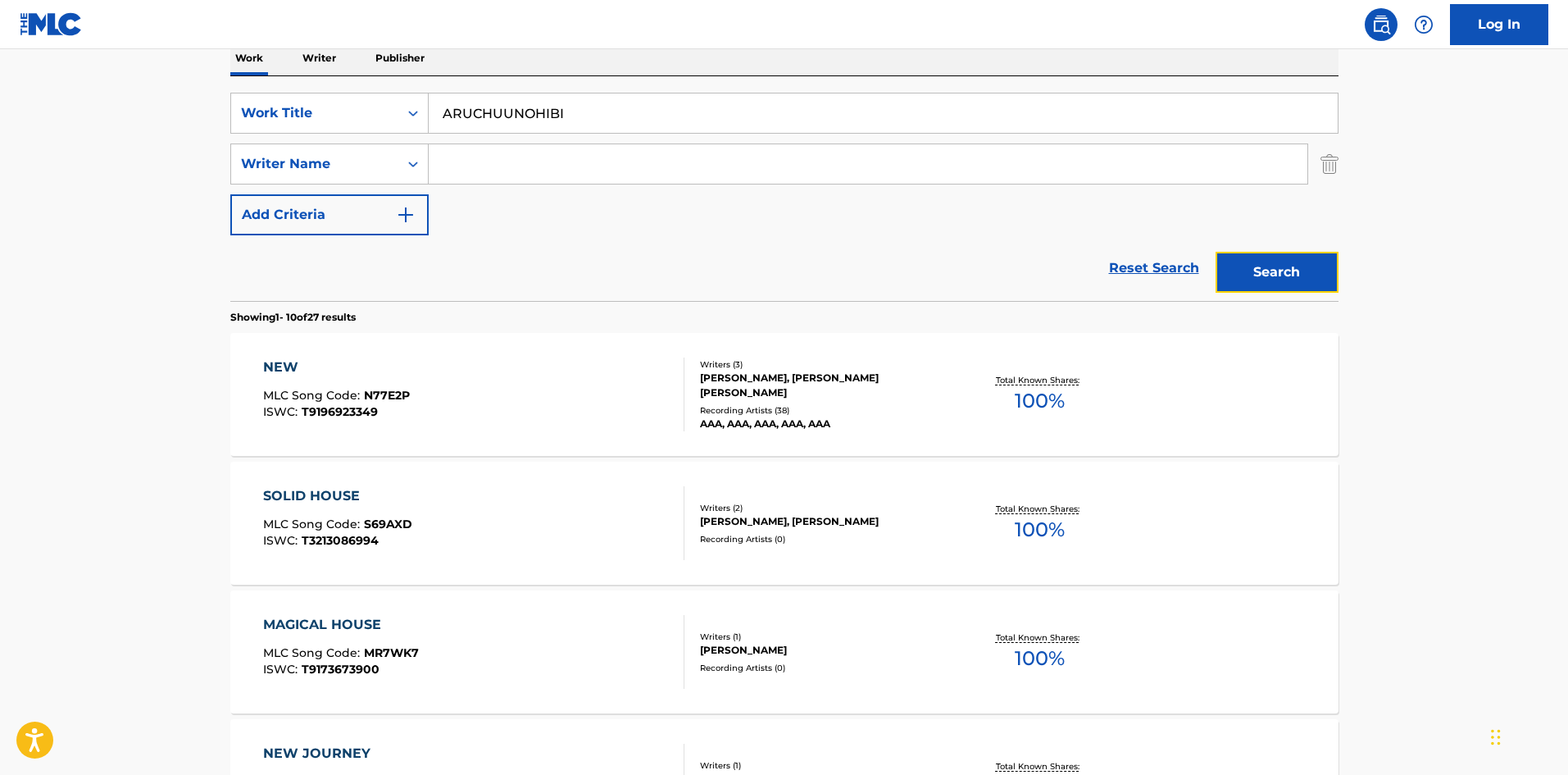
click at [1282, 263] on button "Search" at bounding box center [1276, 272] width 123 height 41
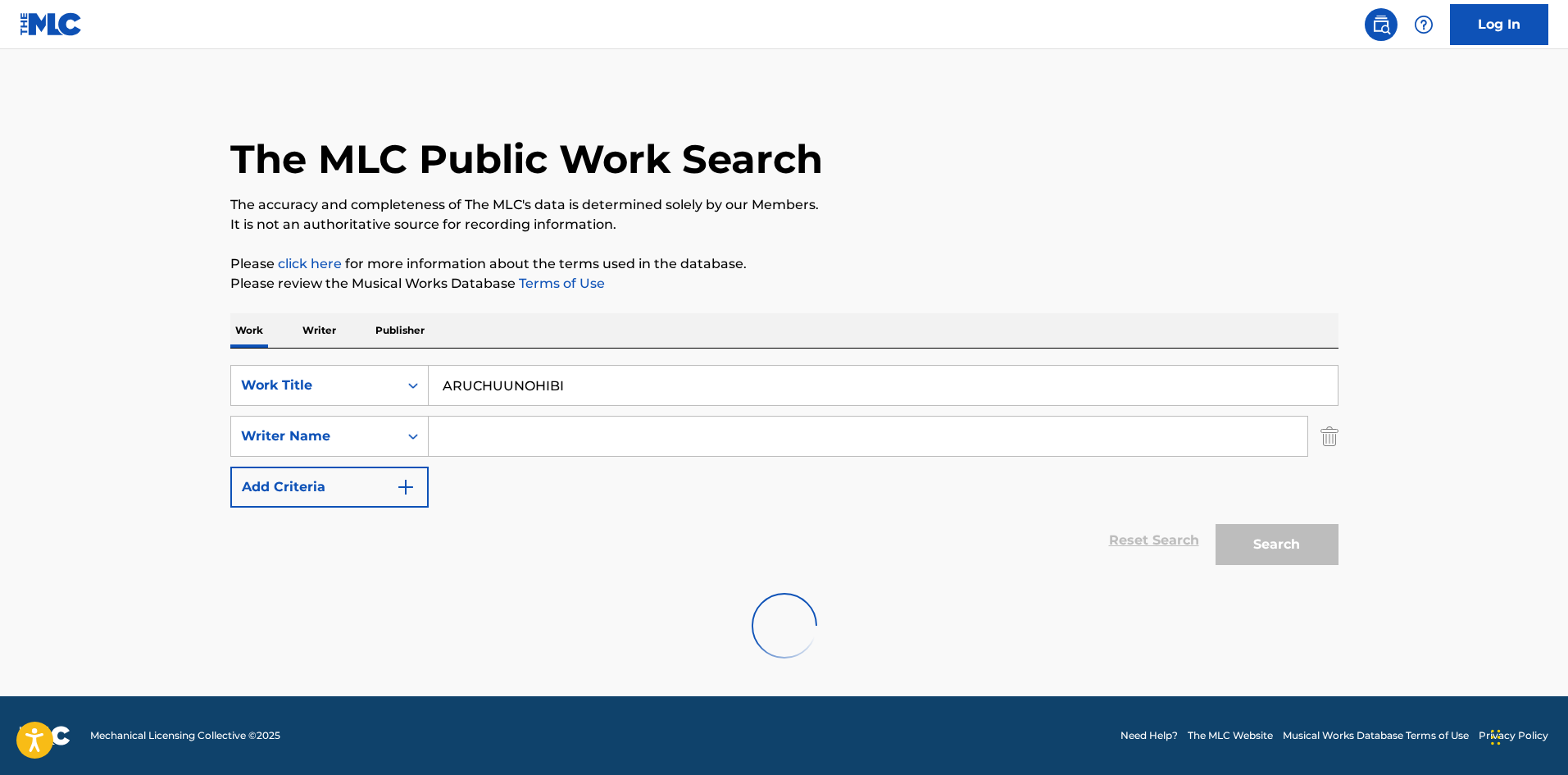
scroll to position [0, 0]
drag, startPoint x: 330, startPoint y: 331, endPoint x: 355, endPoint y: 348, distance: 30.2
click at [305, 333] on div "Work Writer Publisher SearchWithCriteria4552e191-dfae-43c5-877c-9d972cd37951 Wo…" at bounding box center [785, 469] width 1108 height 312
click at [1278, 534] on button "Search" at bounding box center [1276, 544] width 123 height 41
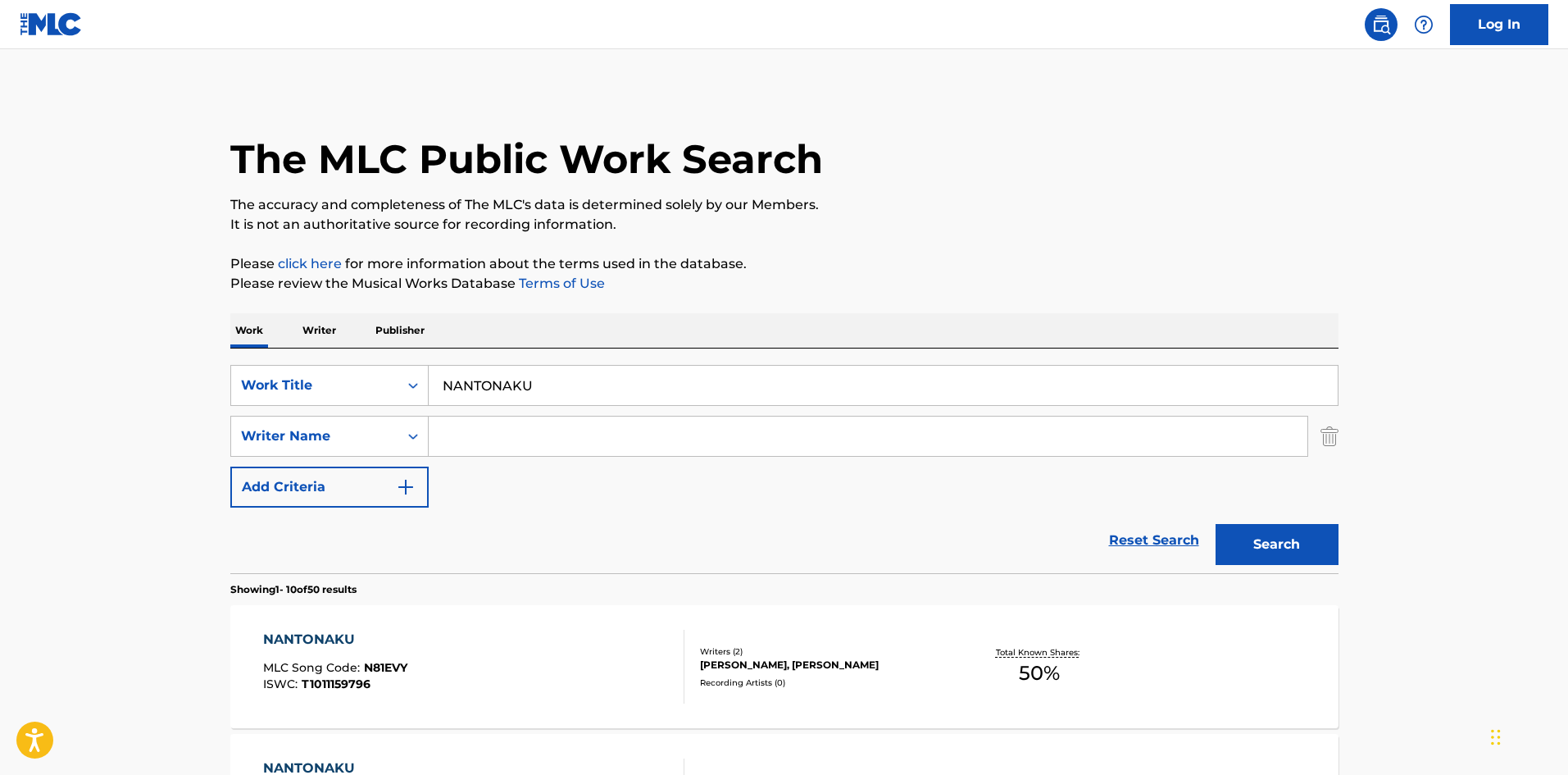
scroll to position [307, 0]
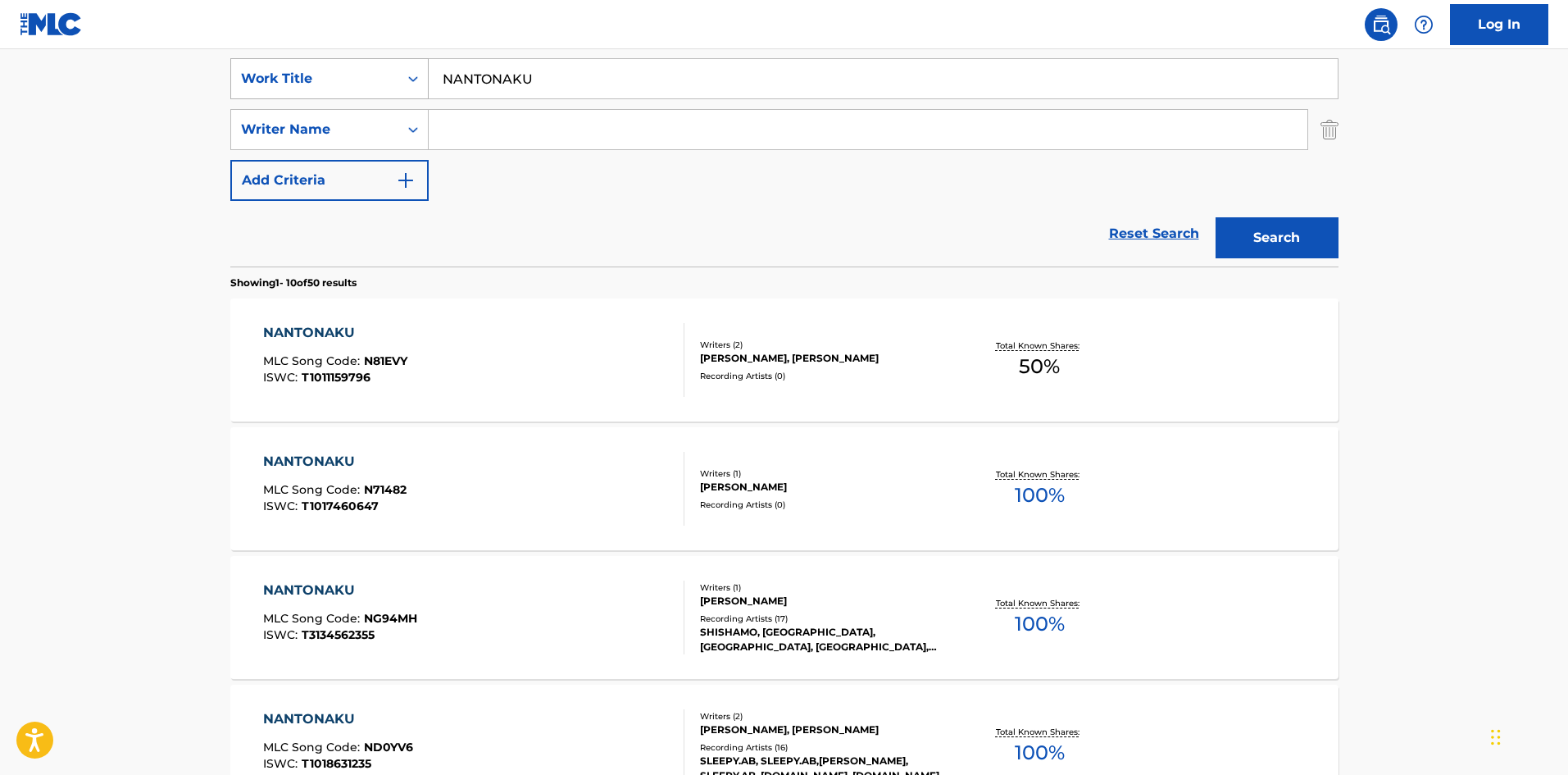
drag, startPoint x: 533, startPoint y: 71, endPoint x: 388, endPoint y: 58, distance: 145.6
click at [384, 55] on div "SearchWithCriteria4552e191-dfae-43c5-877c-9d972cd37951 Work Title NANTONAKU Sea…" at bounding box center [785, 154] width 1108 height 224
type input "RYOKOU"
click at [1263, 230] on button "Search" at bounding box center [1276, 237] width 123 height 41
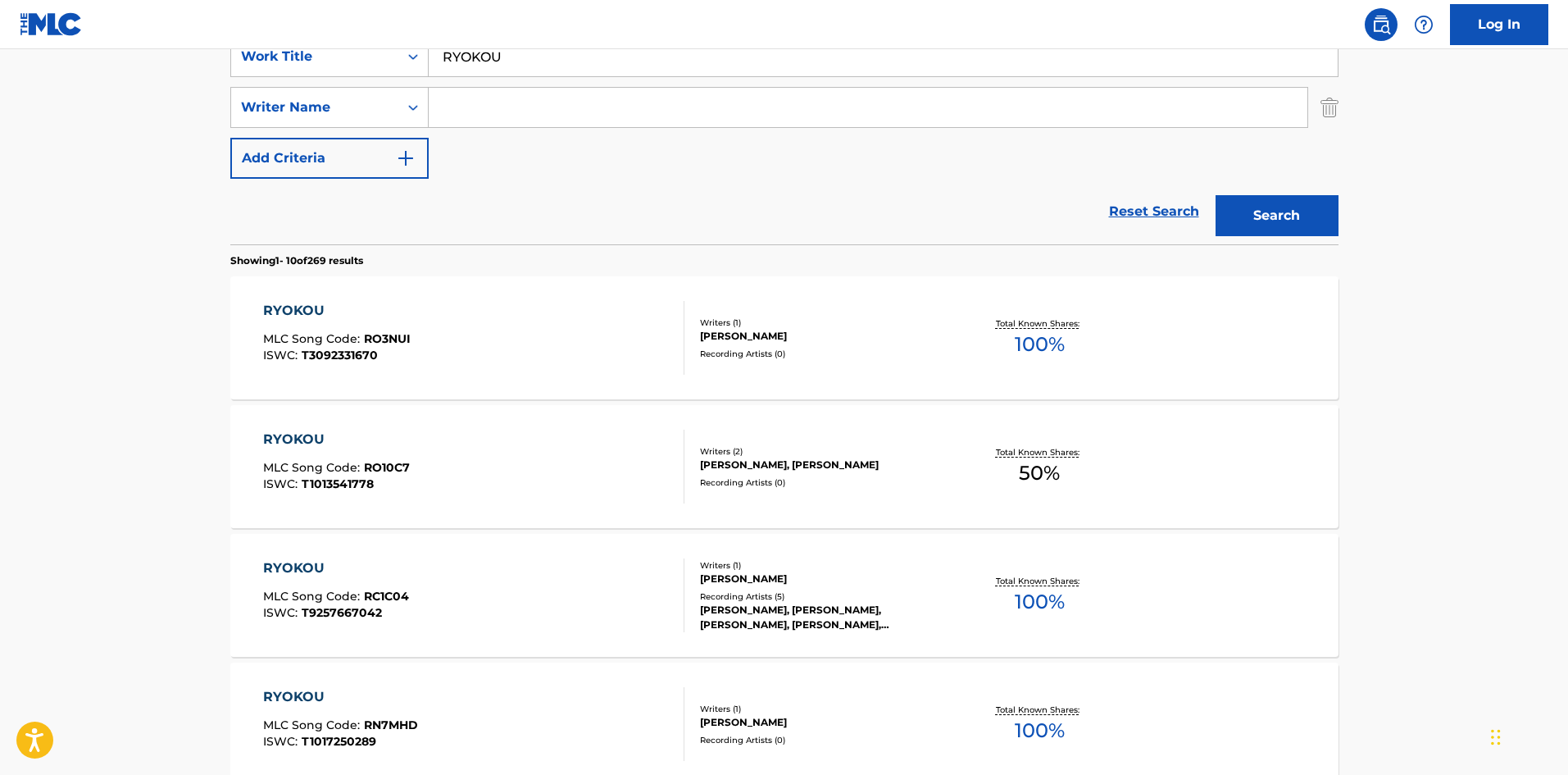
scroll to position [333, 0]
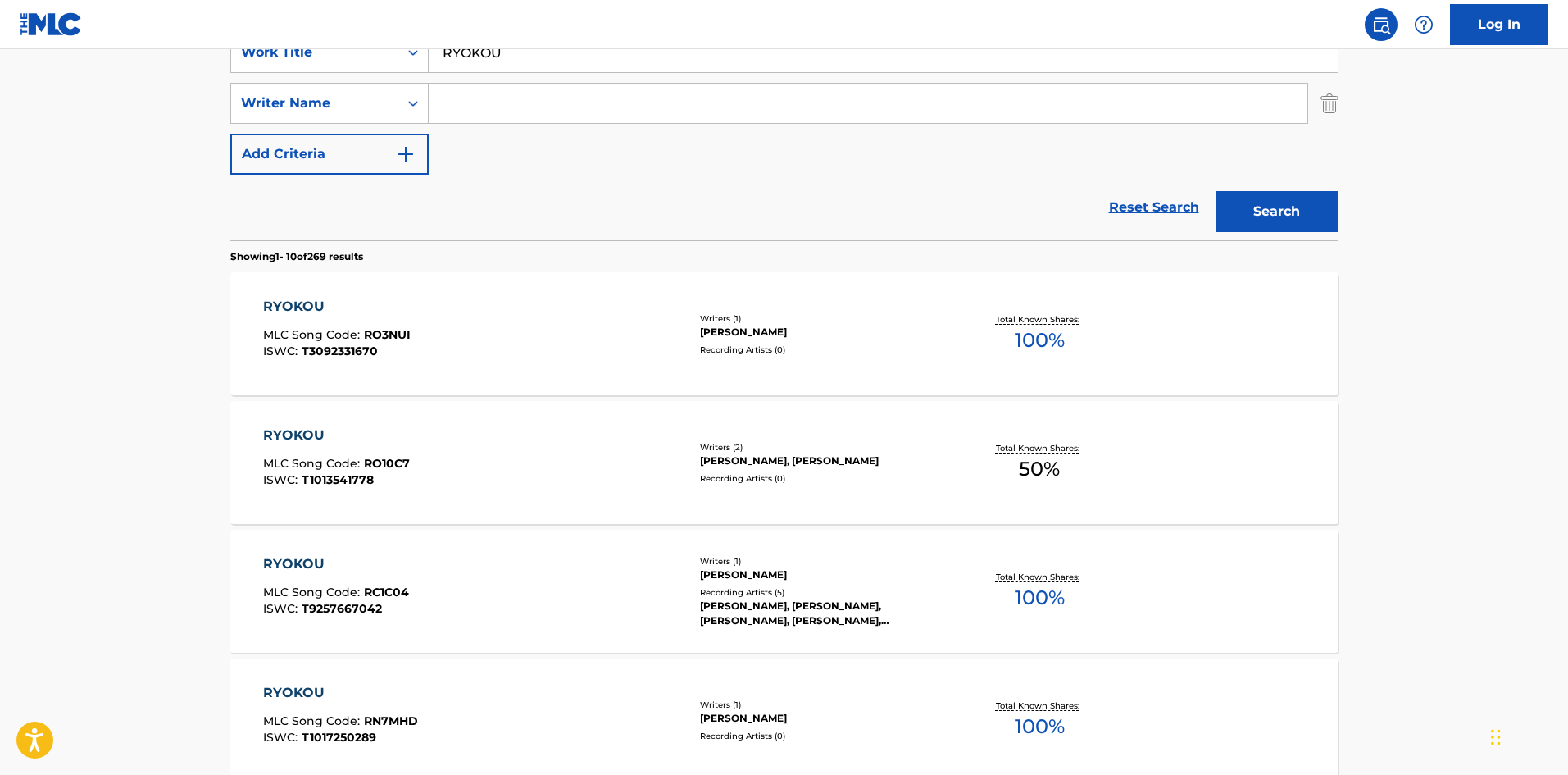
click at [481, 94] on input "Search Form" at bounding box center [868, 103] width 878 height 39
type input "[PERSON_NAME]"
click at [1273, 204] on button "Search" at bounding box center [1276, 211] width 123 height 41
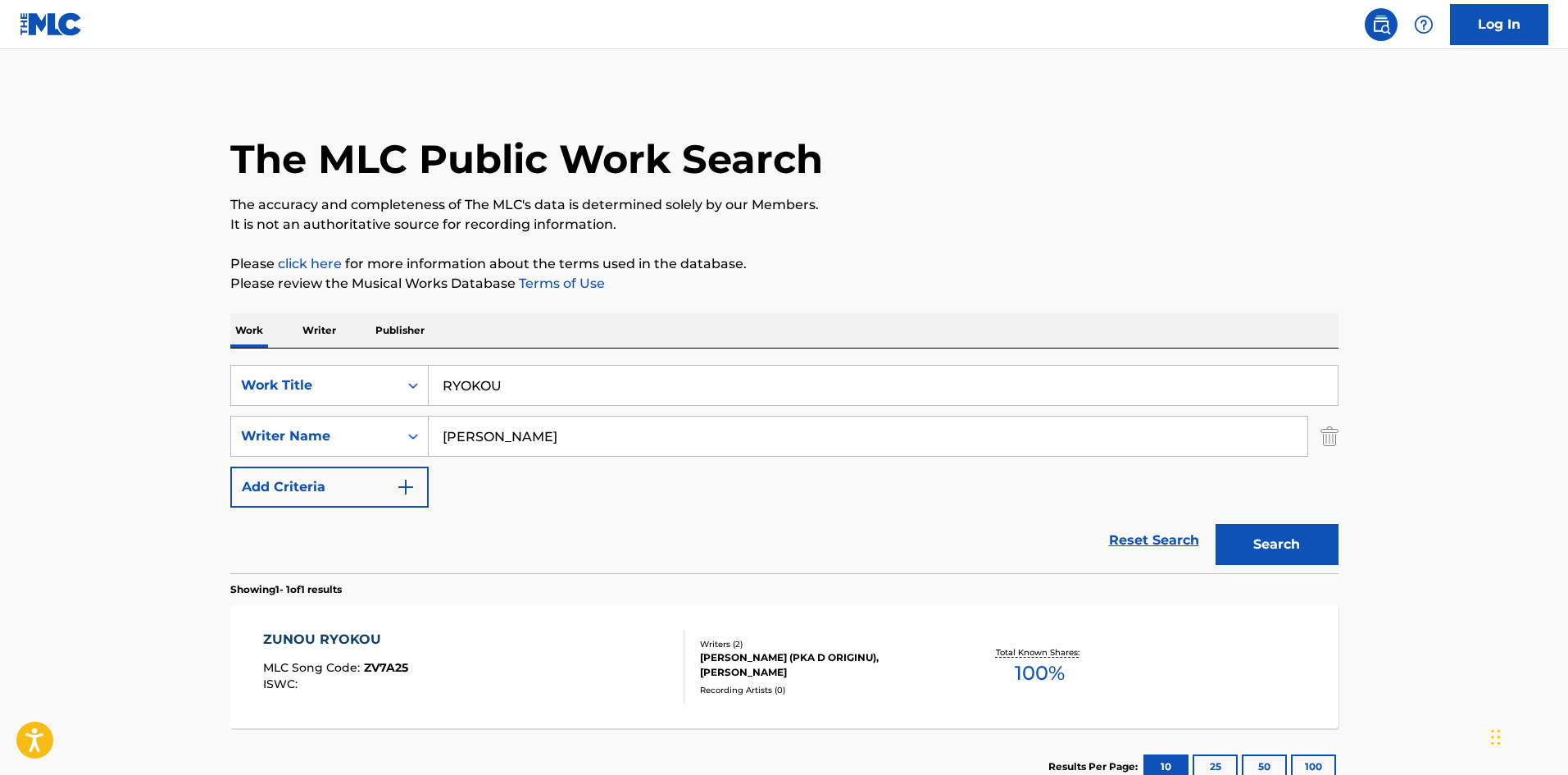
click at [568, 643] on div "ZUNOU RYOKOU MLC Song Code : ZV7A25 ISWC :" at bounding box center [474, 666] width 422 height 74
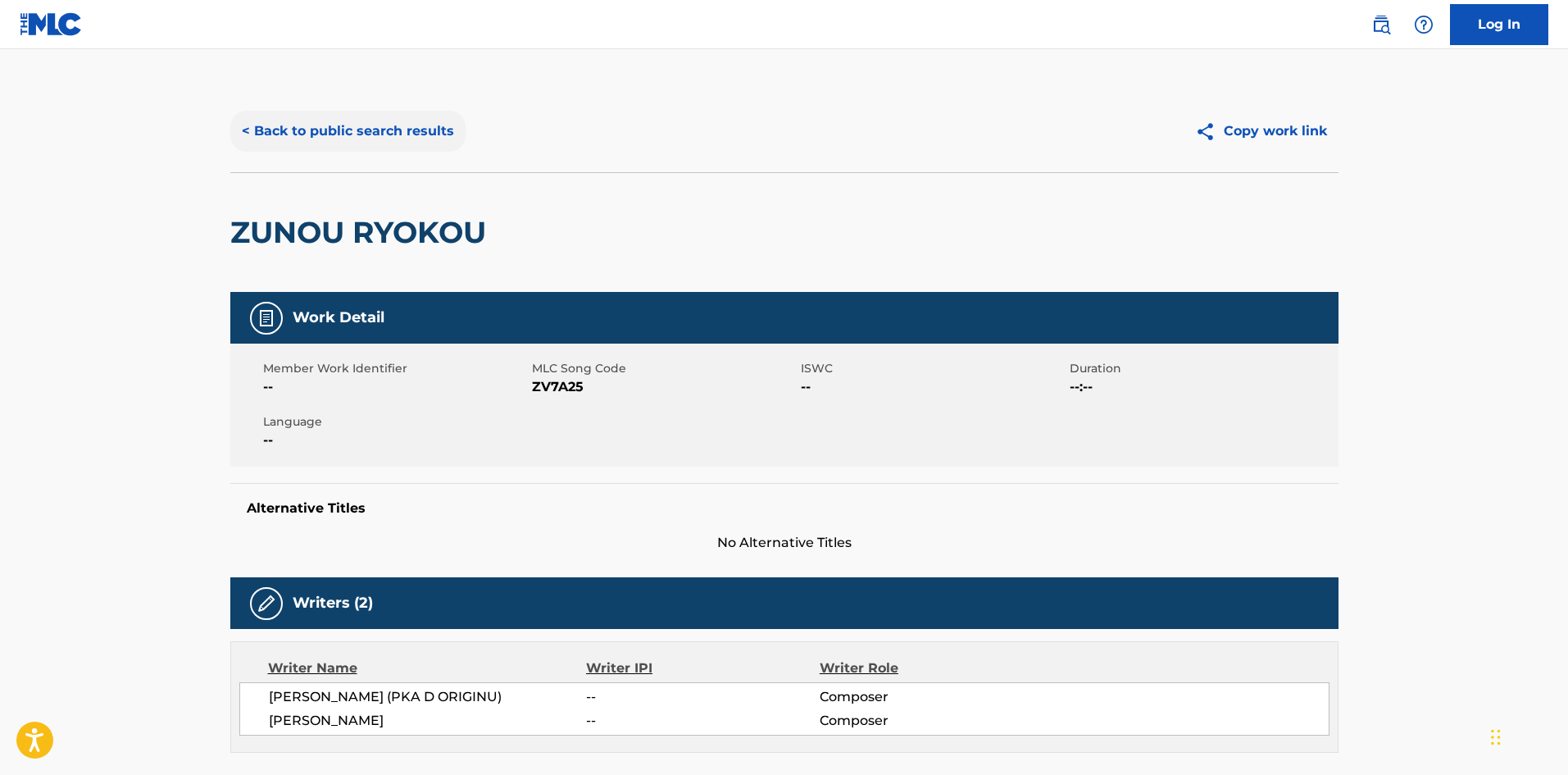
click at [374, 134] on button "< Back to public search results" at bounding box center [348, 131] width 235 height 41
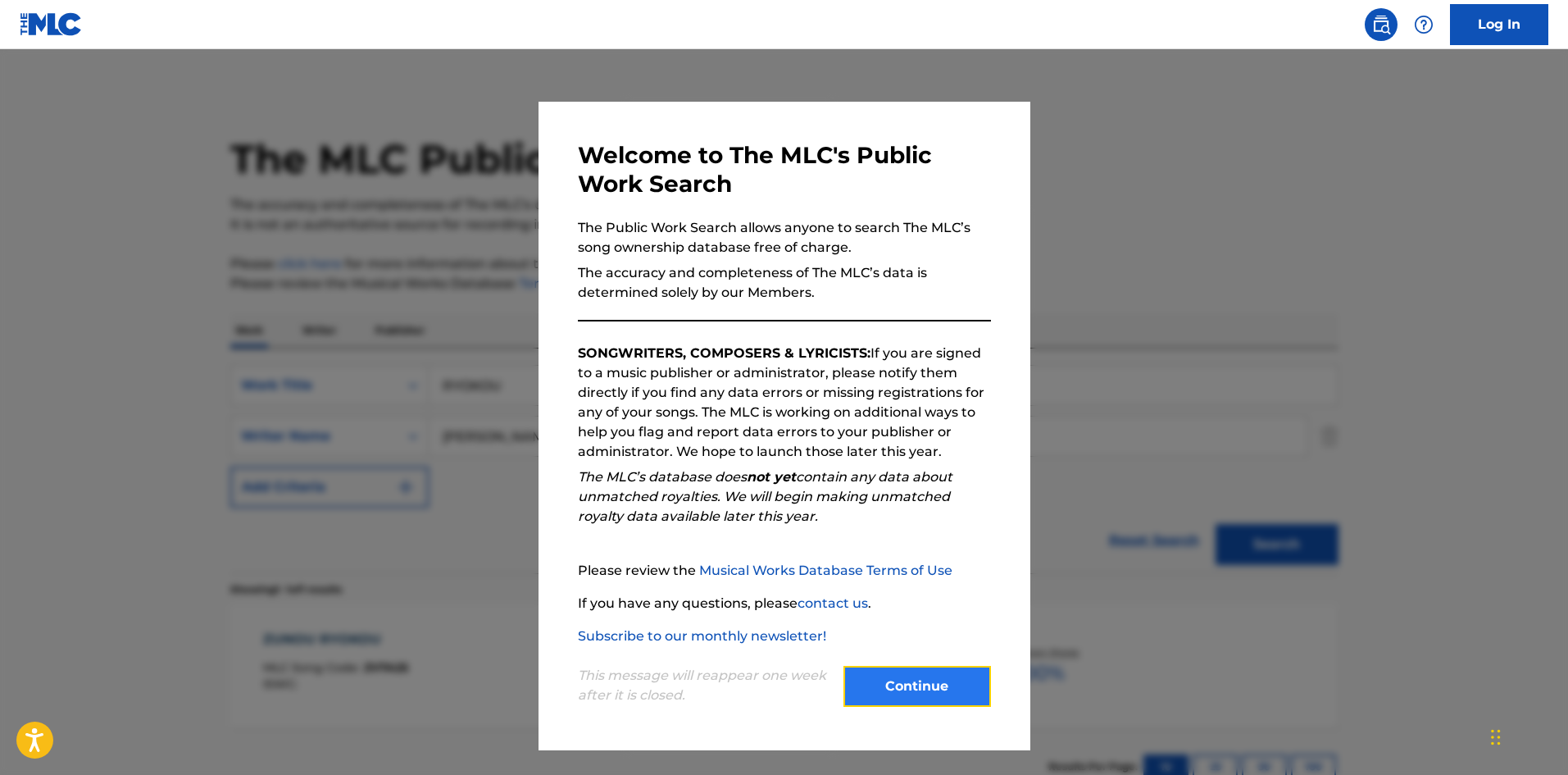
click at [914, 672] on button "Continue" at bounding box center [918, 686] width 147 height 41
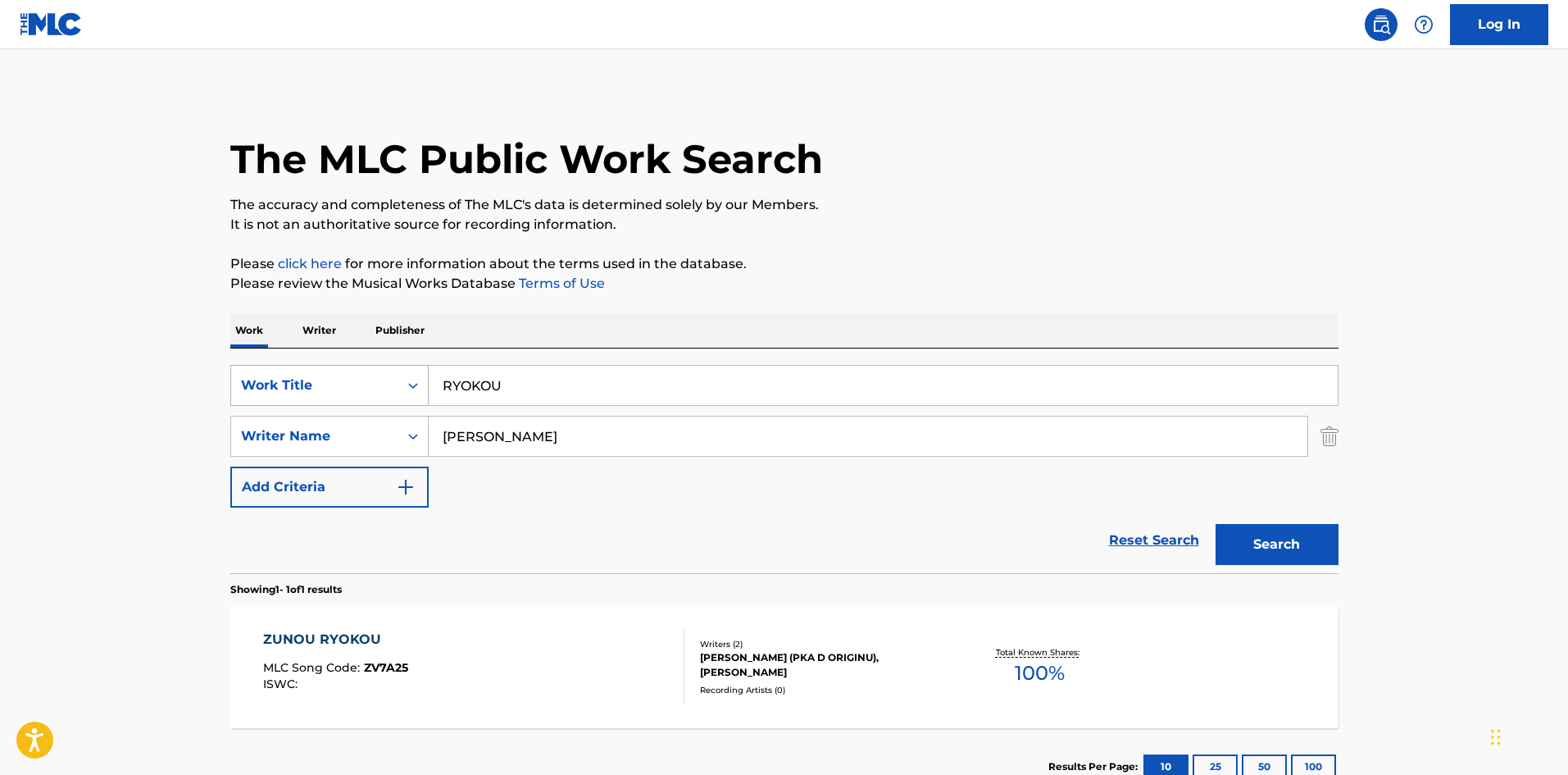
drag, startPoint x: 499, startPoint y: 383, endPoint x: 359, endPoint y: 370, distance: 140.6
click at [357, 384] on div "SearchWithCriteria4552e191-dfae-43c5-877c-9d972cd37951 Work Title RYOKOU" at bounding box center [785, 385] width 1108 height 41
click at [1232, 532] on button "Search" at bounding box center [1276, 544] width 123 height 41
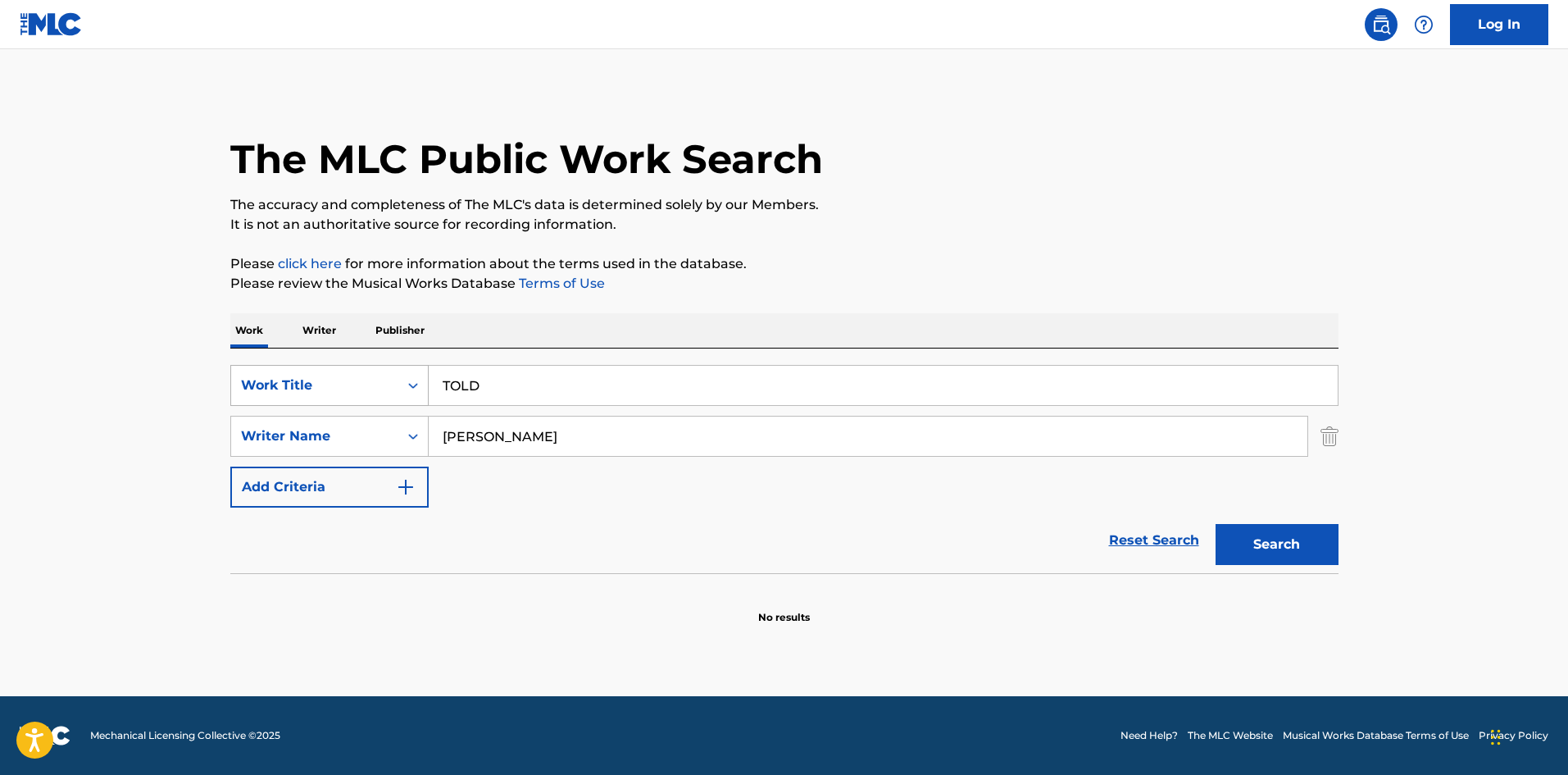
click at [375, 390] on div "SearchWithCriteria4552e191-dfae-43c5-877c-9d972cd37951 Work Title TOLD" at bounding box center [785, 385] width 1108 height 41
click at [1238, 539] on button "Search" at bounding box center [1276, 544] width 123 height 41
click at [324, 382] on div "SearchWithCriteria4552e191-dfae-43c5-877c-9d972cd37951 Work Title TRIP WORLD" at bounding box center [785, 385] width 1108 height 41
click at [1275, 540] on button "Search" at bounding box center [1276, 544] width 123 height 41
drag, startPoint x: 427, startPoint y: 374, endPoint x: 349, endPoint y: 376, distance: 78.0
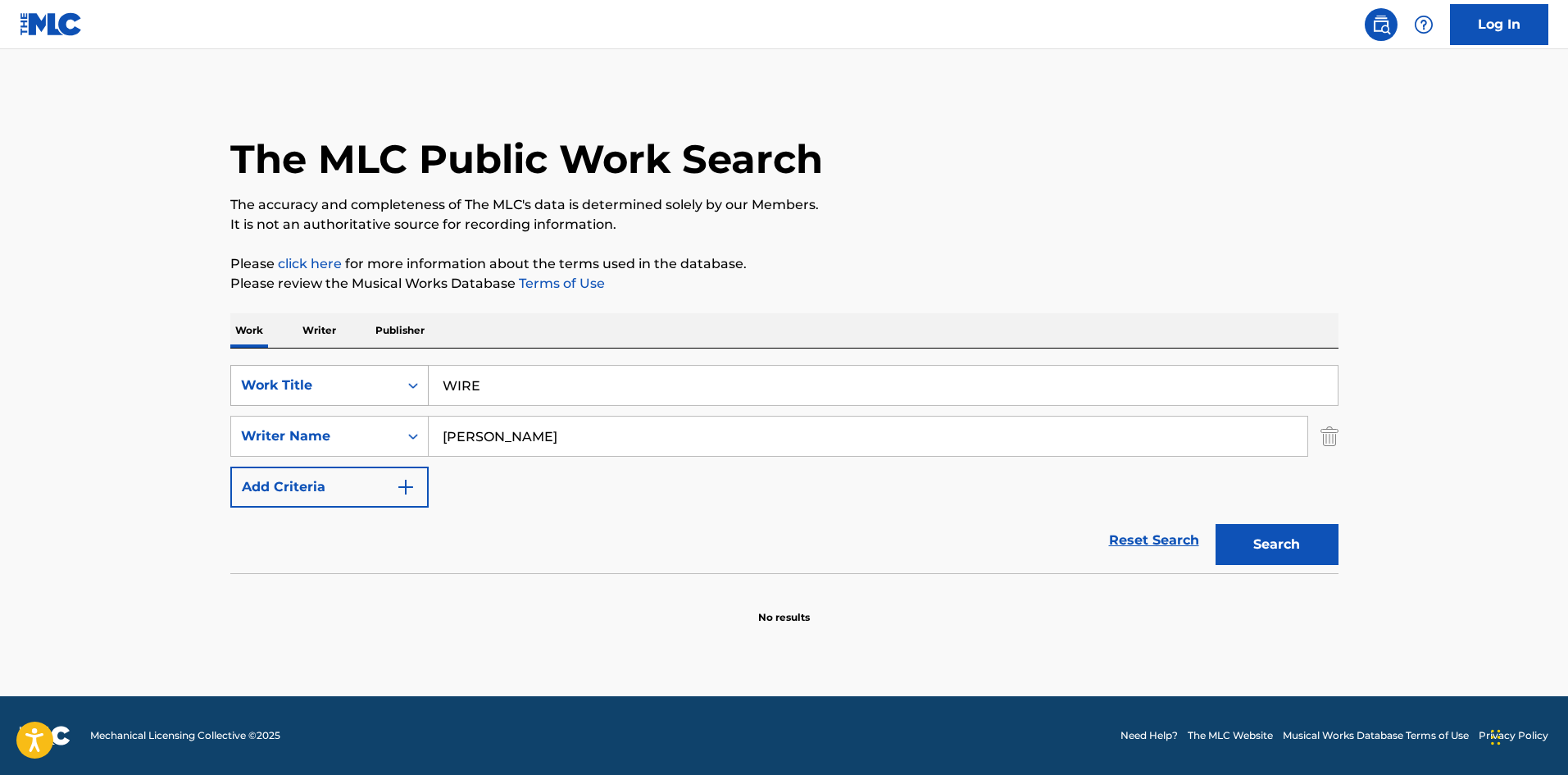
click at [329, 372] on div "SearchWithCriteria4552e191-dfae-43c5-877c-9d972cd37951 Work Title WIRE" at bounding box center [785, 385] width 1108 height 41
click at [1268, 550] on button "Search" at bounding box center [1276, 544] width 123 height 41
drag, startPoint x: 509, startPoint y: 383, endPoint x: 389, endPoint y: 370, distance: 120.7
click at [392, 381] on div "SearchWithCriteria4552e191-dfae-43c5-877c-9d972cd37951 Work Title TRUELY" at bounding box center [785, 385] width 1108 height 41
click at [1299, 551] on button "Search" at bounding box center [1276, 544] width 123 height 41
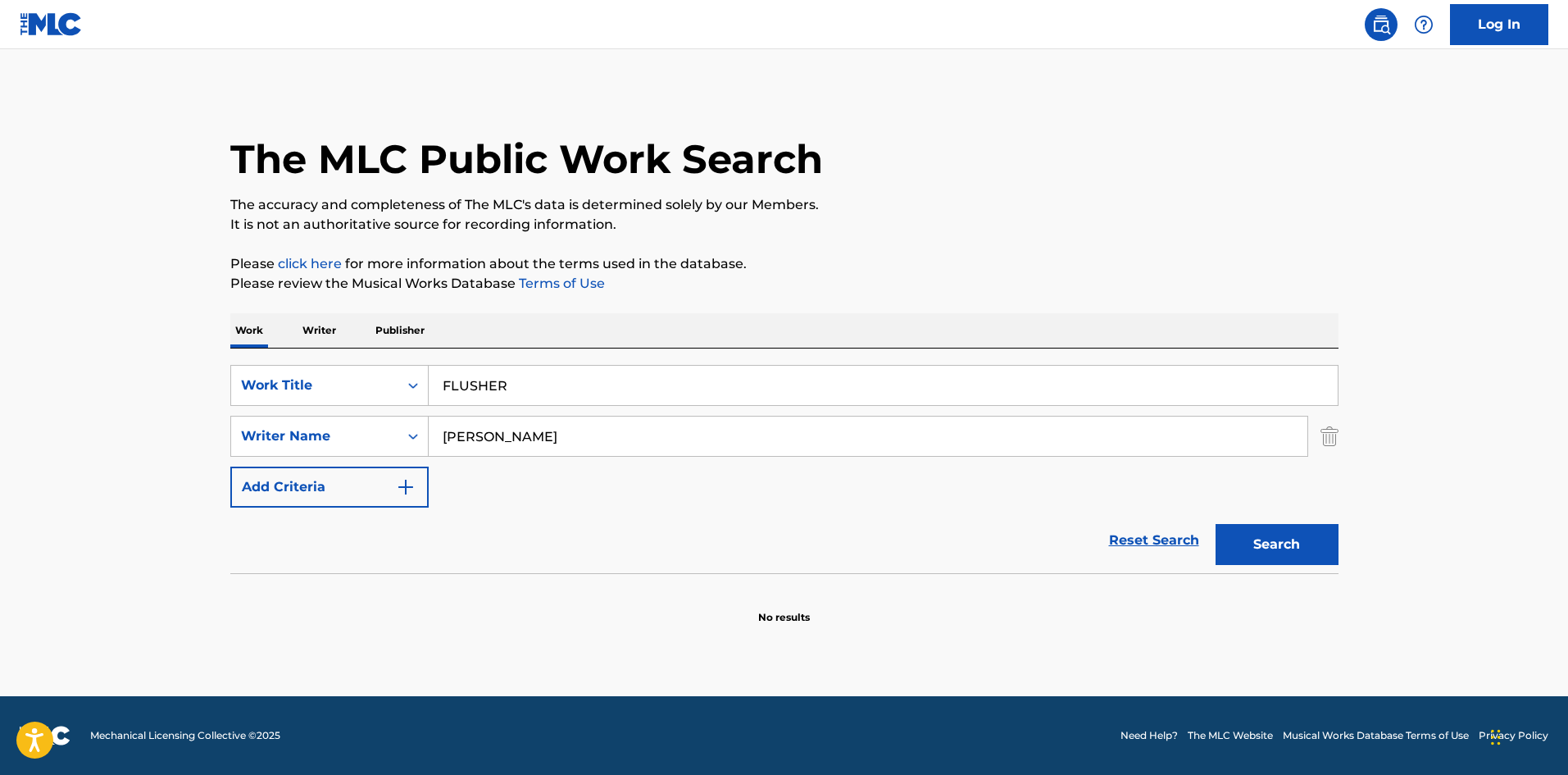
click at [308, 360] on div "SearchWithCriteria4552e191-dfae-43c5-877c-9d972cd37951 Work Title FLUSHER Searc…" at bounding box center [785, 461] width 1108 height 224
click at [1250, 531] on button "Search" at bounding box center [1276, 544] width 123 height 41
drag, startPoint x: 439, startPoint y: 362, endPoint x: 372, endPoint y: 379, distance: 69.1
click at [410, 363] on div "SearchWithCriteria4552e191-dfae-43c5-877c-9d972cd37951 Work Title ORUGAN Search…" at bounding box center [785, 461] width 1108 height 224
click at [1270, 544] on button "Search" at bounding box center [1276, 544] width 123 height 41
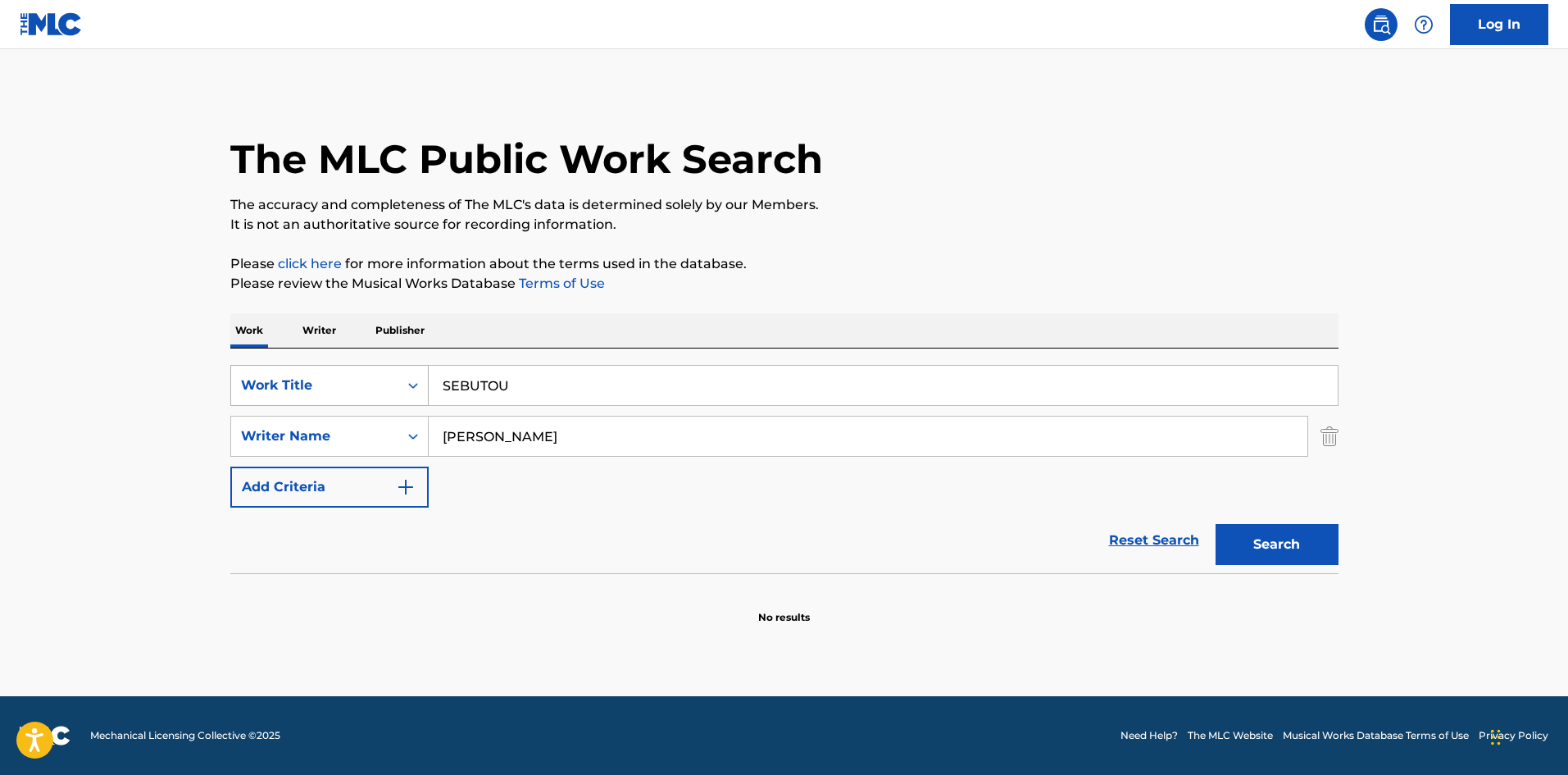
click at [355, 374] on div "SearchWithCriteria4552e191-dfae-43c5-877c-9d972cd37951 Work Title SEBUTOU" at bounding box center [785, 385] width 1108 height 41
type input "BGM PO"
click at [1284, 546] on button "Search" at bounding box center [1276, 544] width 123 height 41
drag, startPoint x: 551, startPoint y: 439, endPoint x: 391, endPoint y: 400, distance: 164.7
click at [391, 400] on div "SearchWithCriteria4552e191-dfae-43c5-877c-9d972cd37951 Work Title BGM PO Search…" at bounding box center [785, 436] width 1108 height 143
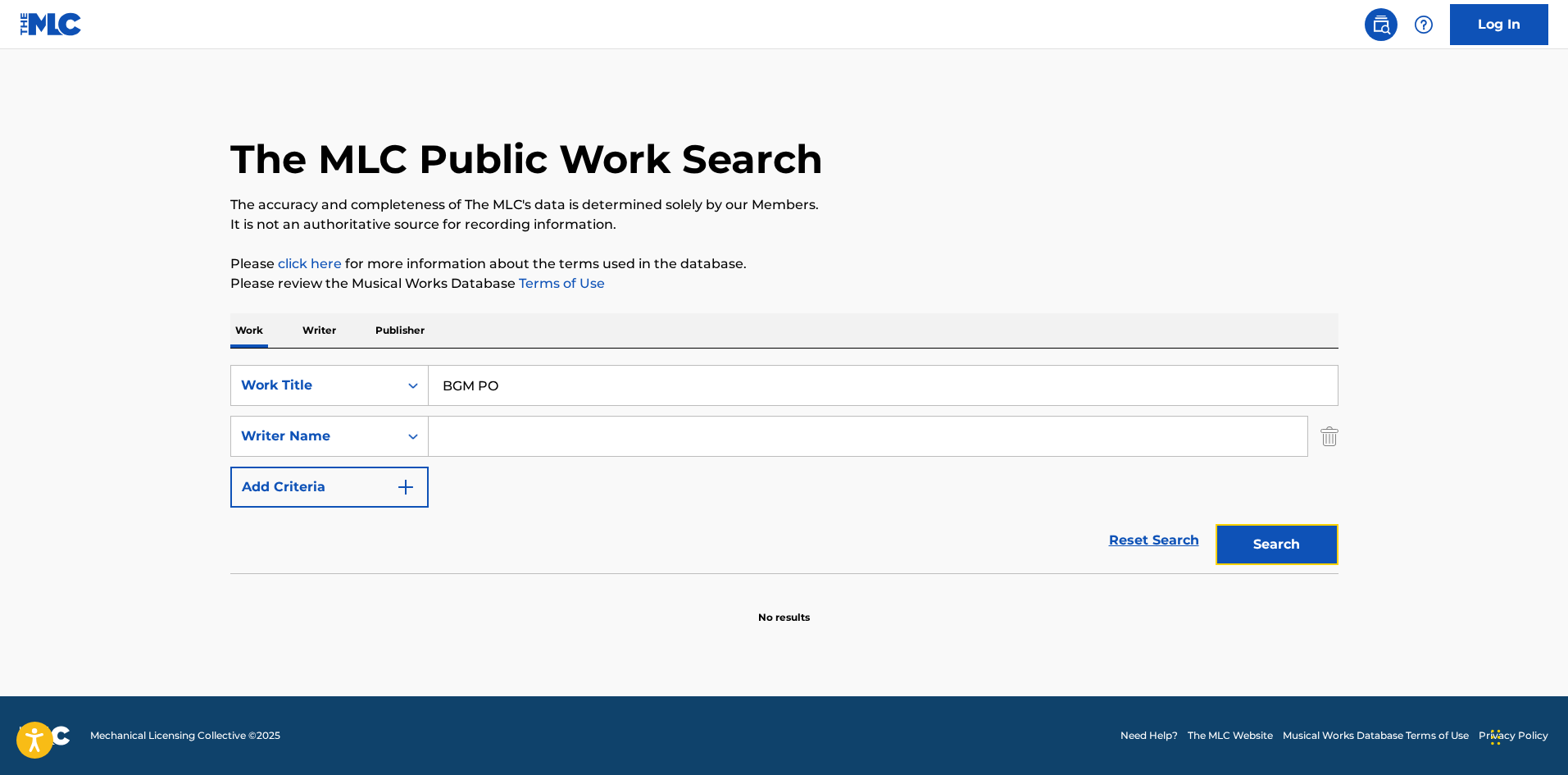
drag, startPoint x: 1287, startPoint y: 550, endPoint x: 971, endPoint y: 450, distance: 331.4
click at [1284, 550] on button "Search" at bounding box center [1276, 544] width 123 height 41
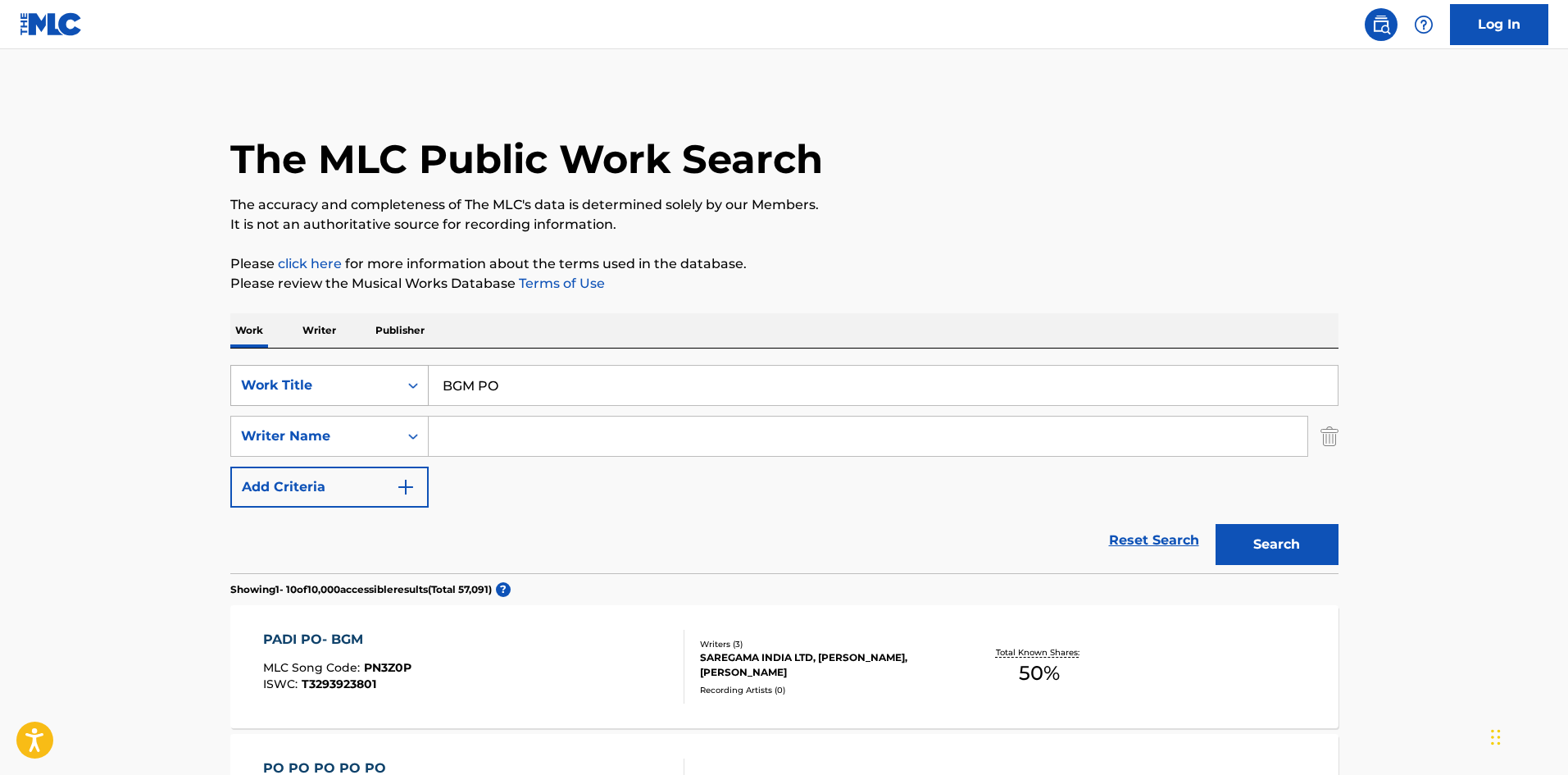
drag, startPoint x: 362, startPoint y: 358, endPoint x: 385, endPoint y: 373, distance: 27.5
click at [343, 359] on div "SearchWithCriteria4552e191-dfae-43c5-877c-9d972cd37951 Work Title BGM PO Search…" at bounding box center [785, 461] width 1108 height 224
type input "ARASHI"
drag, startPoint x: 1302, startPoint y: 544, endPoint x: 576, endPoint y: 470, distance: 729.8
click at [1300, 544] on button "Search" at bounding box center [1276, 544] width 123 height 41
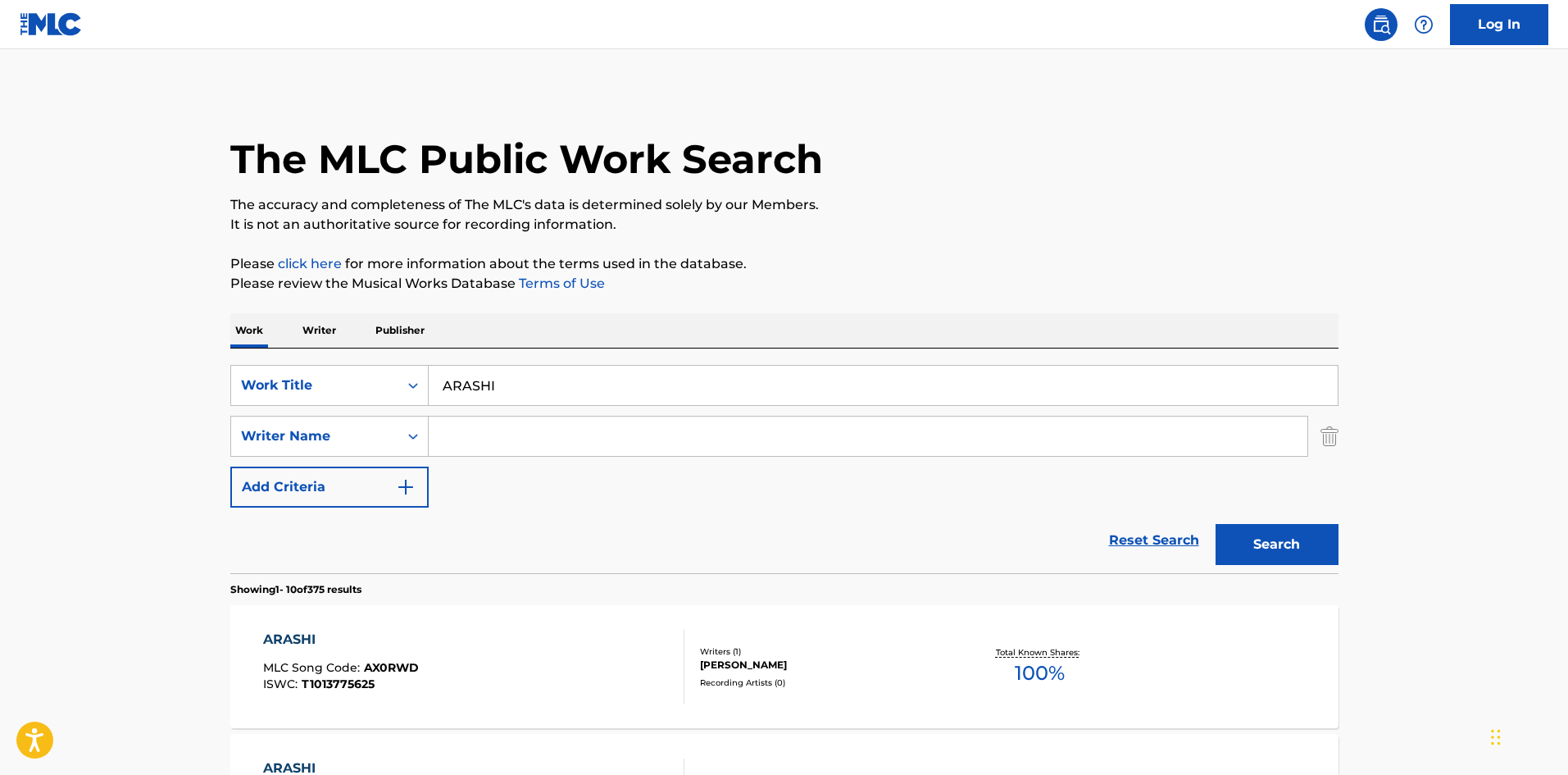
click at [557, 431] on input "Search Form" at bounding box center [868, 435] width 878 height 39
type input "satou"
click at [1252, 535] on button "Search" at bounding box center [1276, 544] width 123 height 41
drag, startPoint x: 354, startPoint y: 354, endPoint x: 305, endPoint y: 353, distance: 49.0
click at [272, 353] on div "SearchWithCriteria4552e191-dfae-43c5-877c-9d972cd37951 Work Title ARASHI Search…" at bounding box center [785, 461] width 1108 height 224
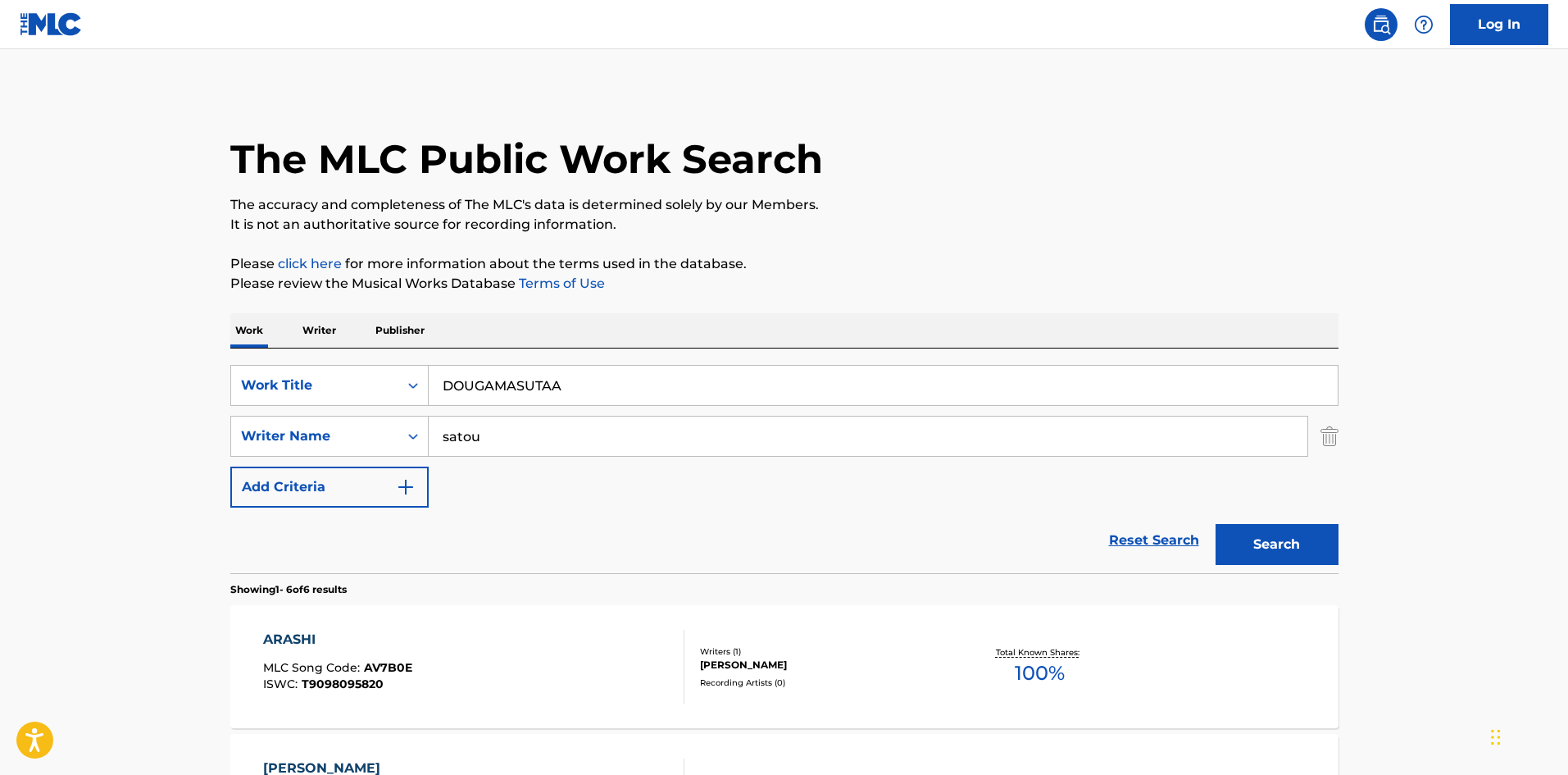
type input "DOUGAMASUTAA"
drag, startPoint x: 442, startPoint y: 423, endPoint x: 339, endPoint y: 414, distance: 103.4
click at [332, 412] on div "SearchWithCriteria4552e191-dfae-43c5-877c-9d972cd37951 Work Title DOUGAMASUTAA …" at bounding box center [785, 436] width 1108 height 143
click at [1306, 532] on button "Search" at bounding box center [1276, 544] width 123 height 41
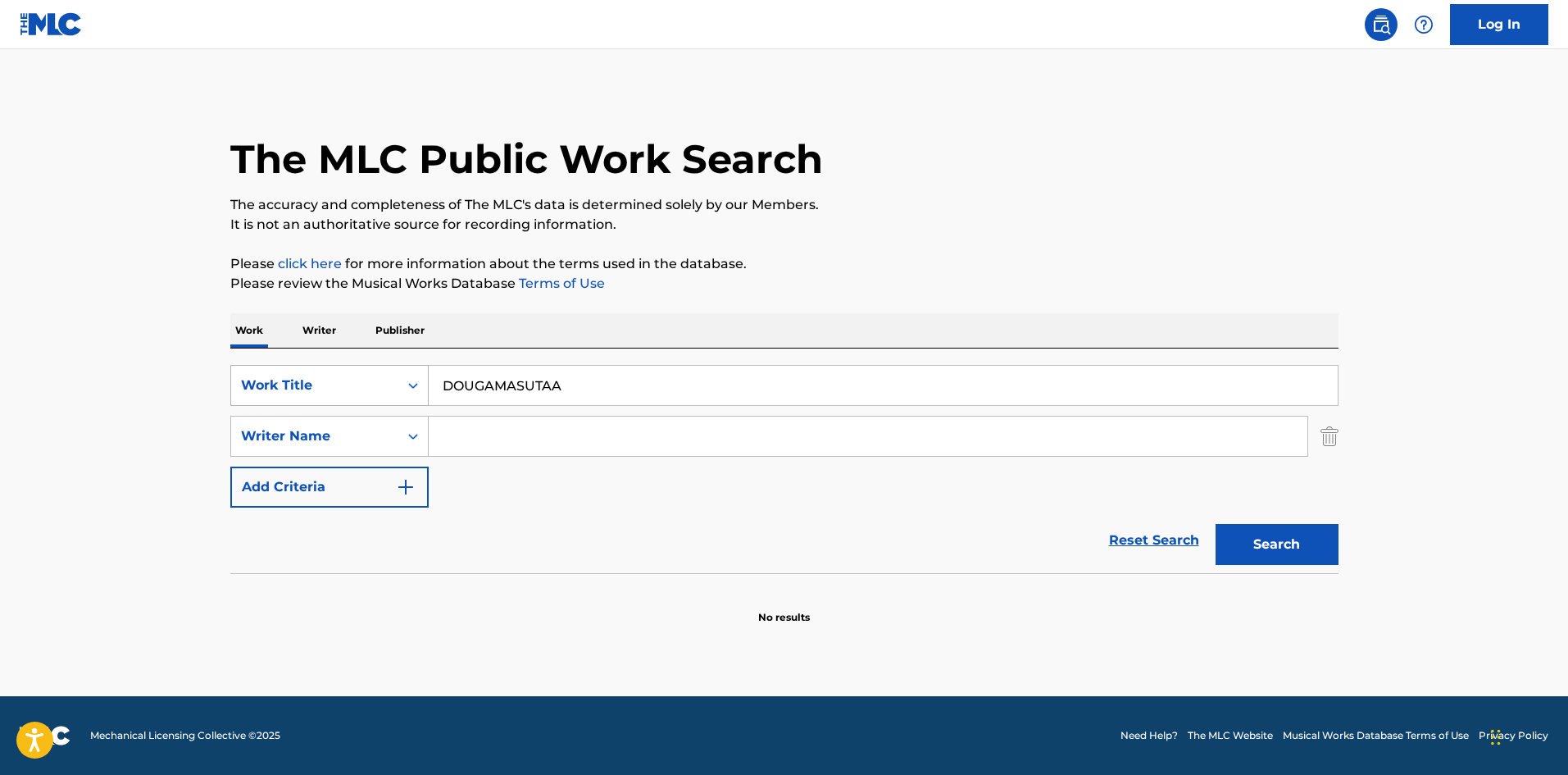
drag, startPoint x: 499, startPoint y: 378, endPoint x: 379, endPoint y: 374, distance: 120.1
click at [379, 374] on div "SearchWithCriteria4552e191-dfae-43c5-877c-9d972cd37951 Work Title DOUGAMASUTAA" at bounding box center [785, 385] width 1108 height 41
click at [1285, 543] on button "Search" at bounding box center [1276, 544] width 123 height 41
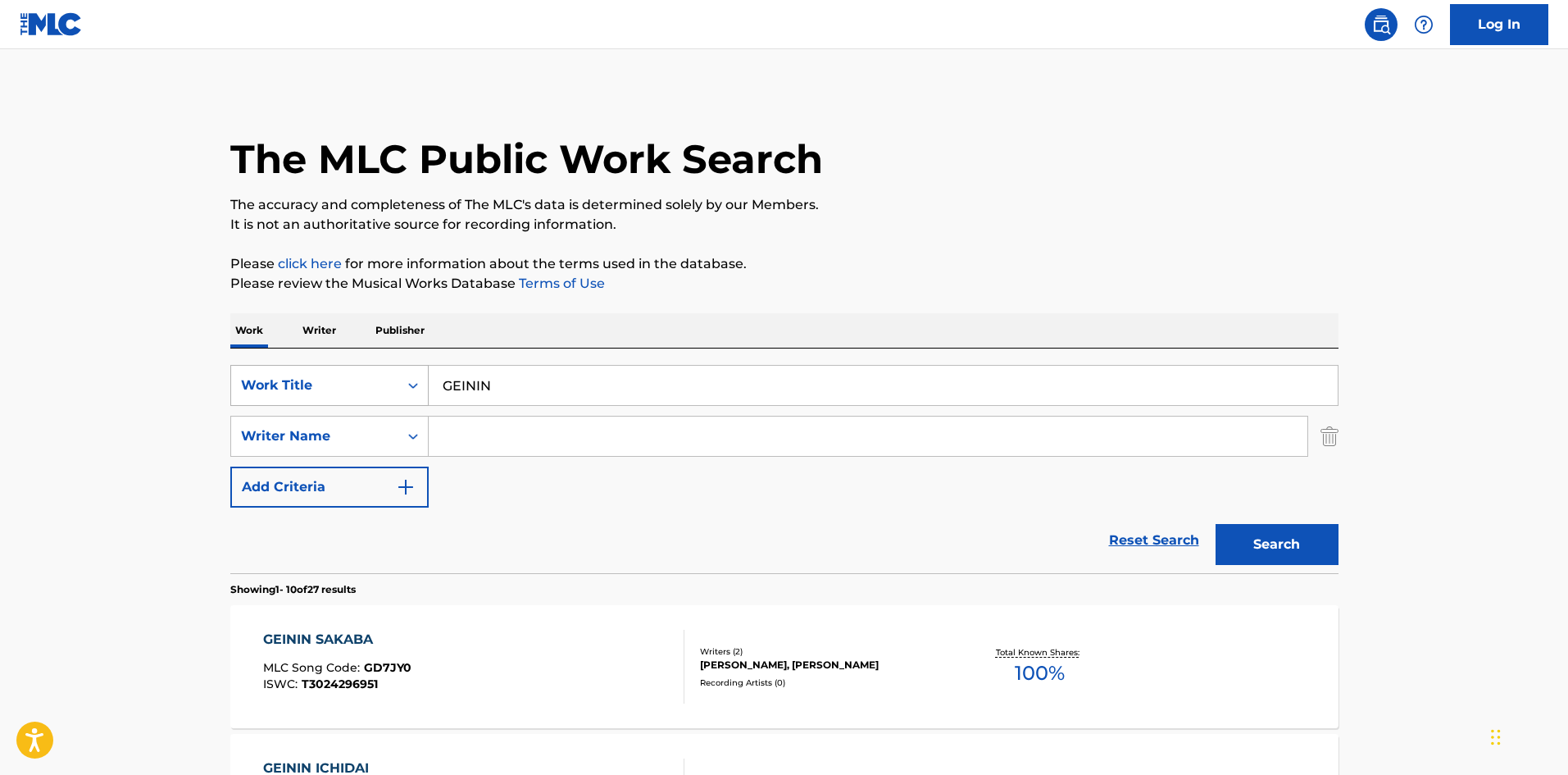
click at [376, 377] on div "SearchWithCriteria4552e191-dfae-43c5-877c-9d972cd37951 Work Title GEININ" at bounding box center [785, 385] width 1108 height 41
type input "RIZOOTO"
drag, startPoint x: 1280, startPoint y: 538, endPoint x: 1210, endPoint y: 496, distance: 81.6
click at [1280, 538] on button "Search" at bounding box center [1276, 544] width 123 height 41
click at [593, 450] on input "Search Form" at bounding box center [868, 435] width 878 height 39
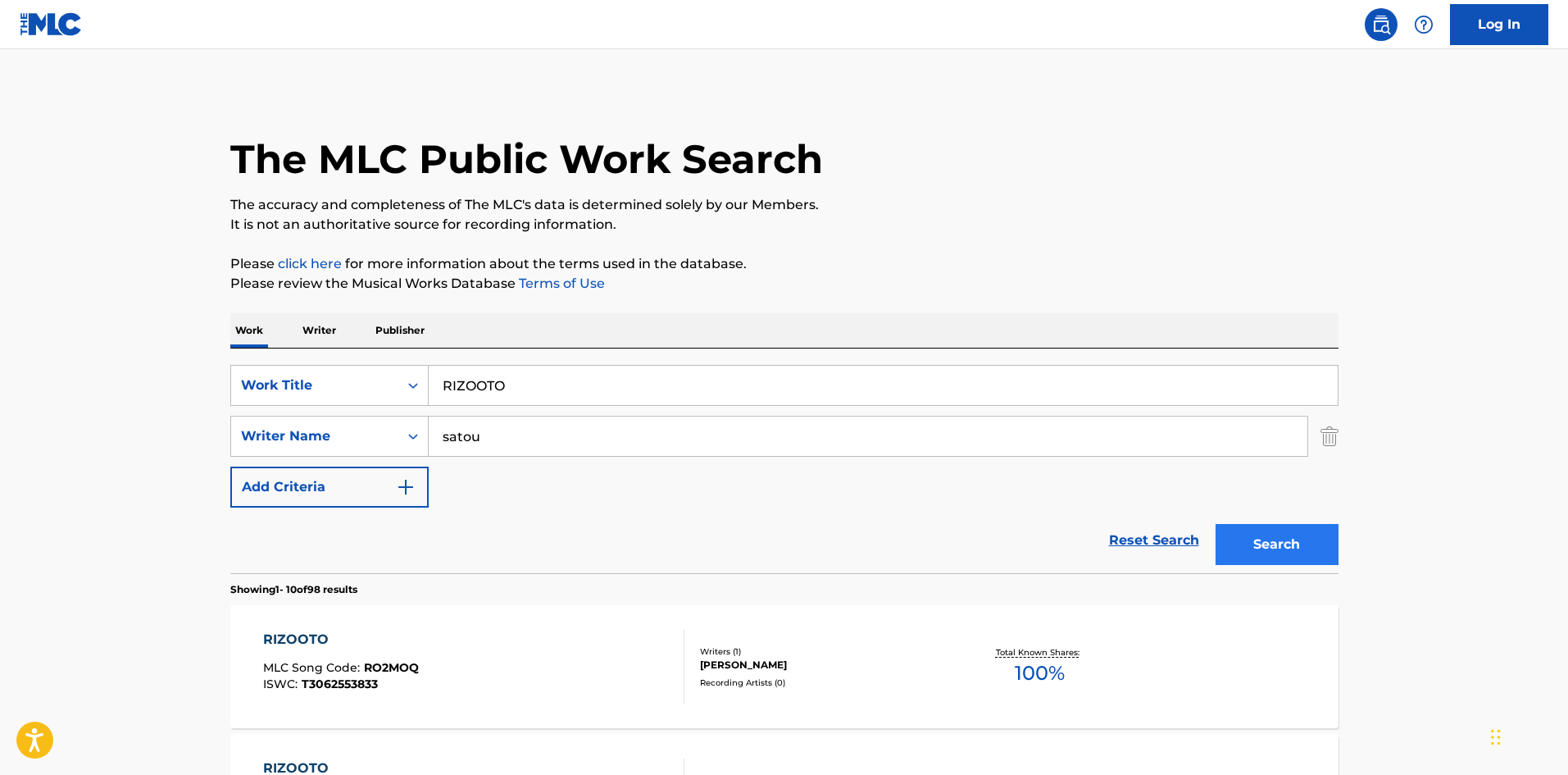
type input "satou"
click at [1285, 541] on button "Search" at bounding box center [1276, 544] width 123 height 41
click at [1312, 542] on button "Search" at bounding box center [1276, 544] width 123 height 41
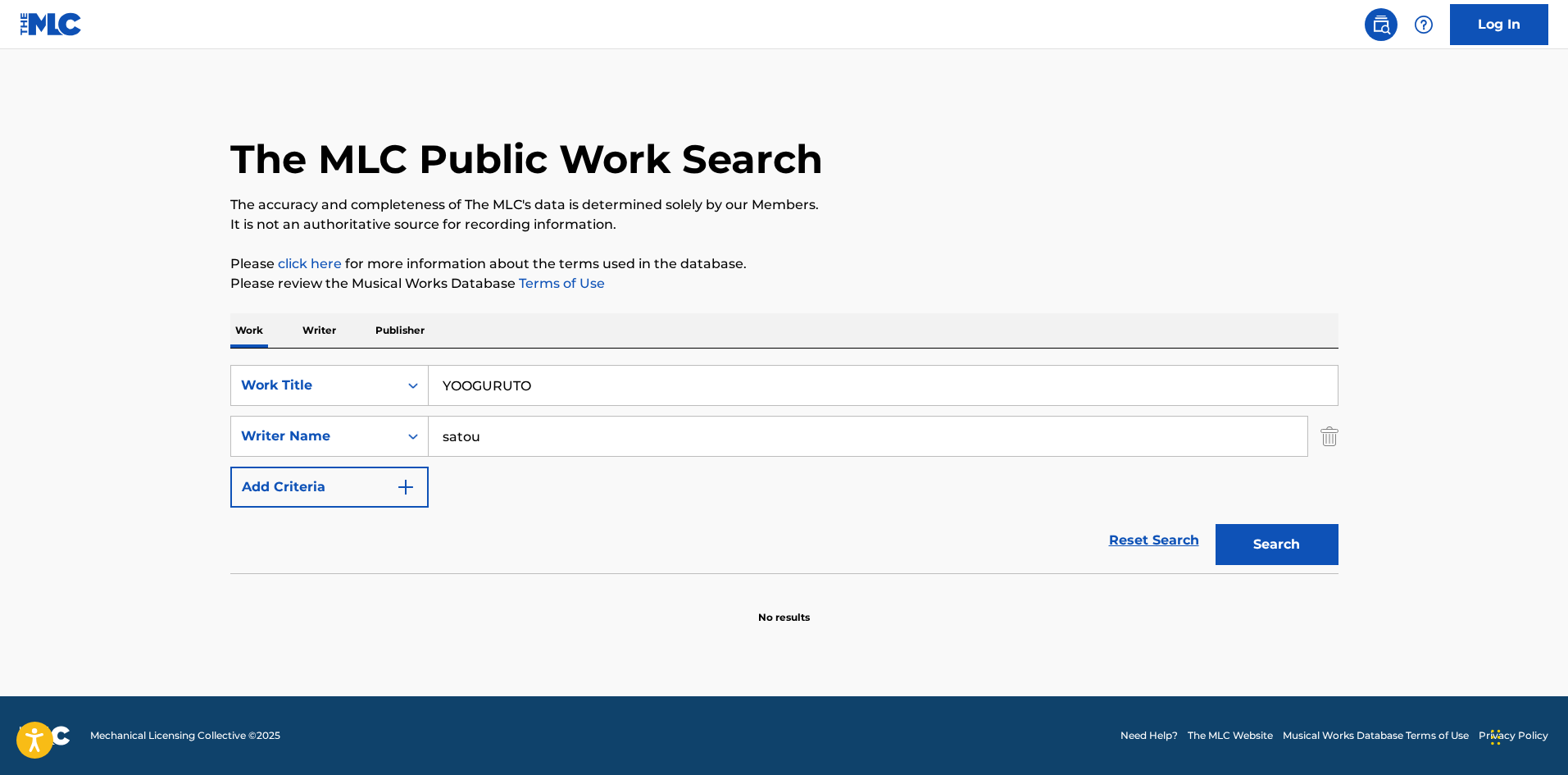
drag, startPoint x: 333, startPoint y: 325, endPoint x: 213, endPoint y: 343, distance: 121.3
click at [240, 315] on div "Work Writer Publisher SearchWithCriteria4552e191-dfae-43c5-877c-9d972cd37951 Wo…" at bounding box center [785, 469] width 1108 height 312
click at [1290, 548] on button "Search" at bounding box center [1276, 544] width 123 height 41
drag, startPoint x: 545, startPoint y: 385, endPoint x: 326, endPoint y: 351, distance: 221.6
click at [326, 351] on div "SearchWithCriteria4552e191-dfae-43c5-877c-9d972cd37951 Work Title BORAKAITOU Se…" at bounding box center [785, 461] width 1108 height 224
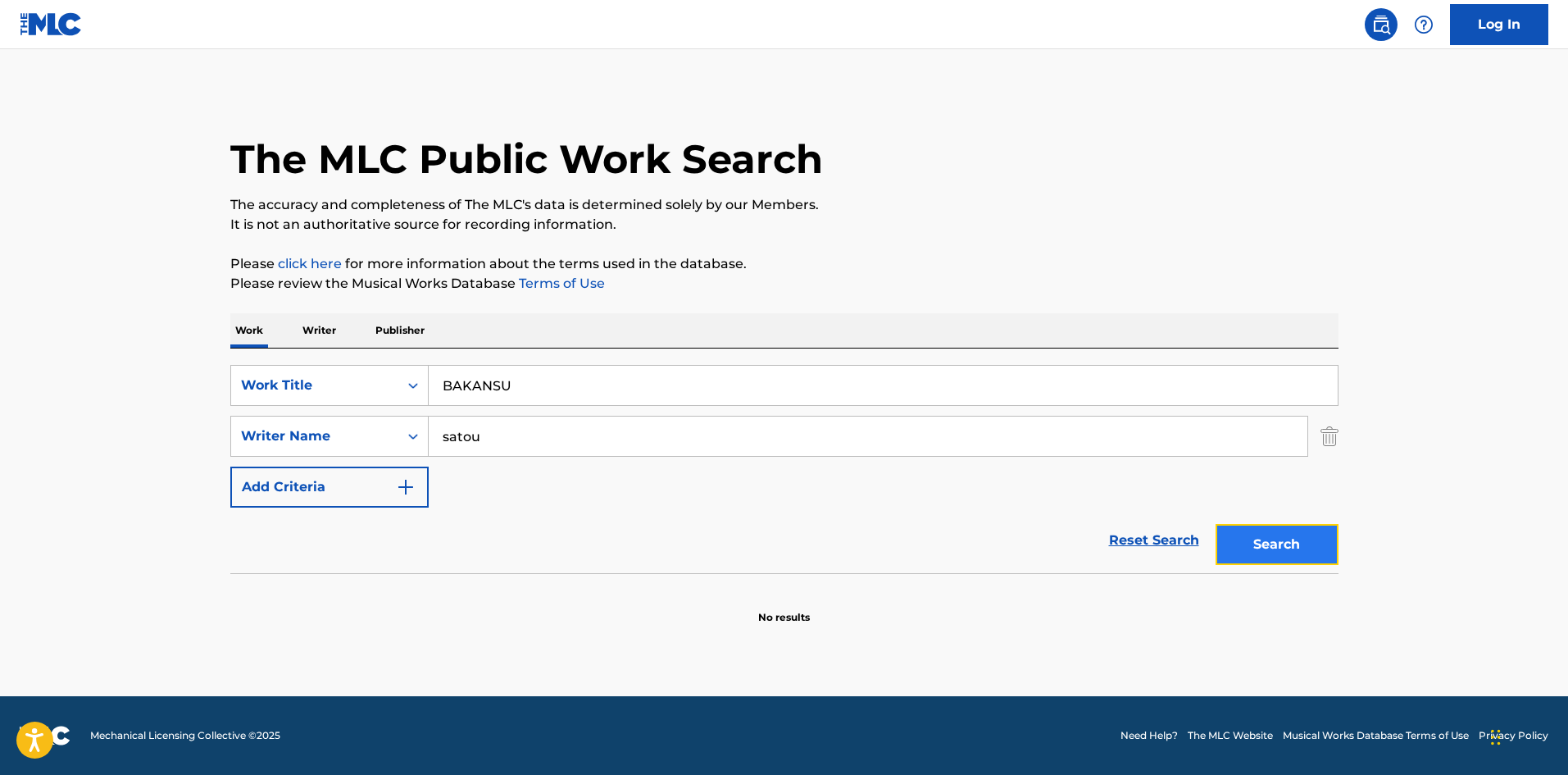
click at [1312, 542] on button "Search" at bounding box center [1276, 544] width 123 height 41
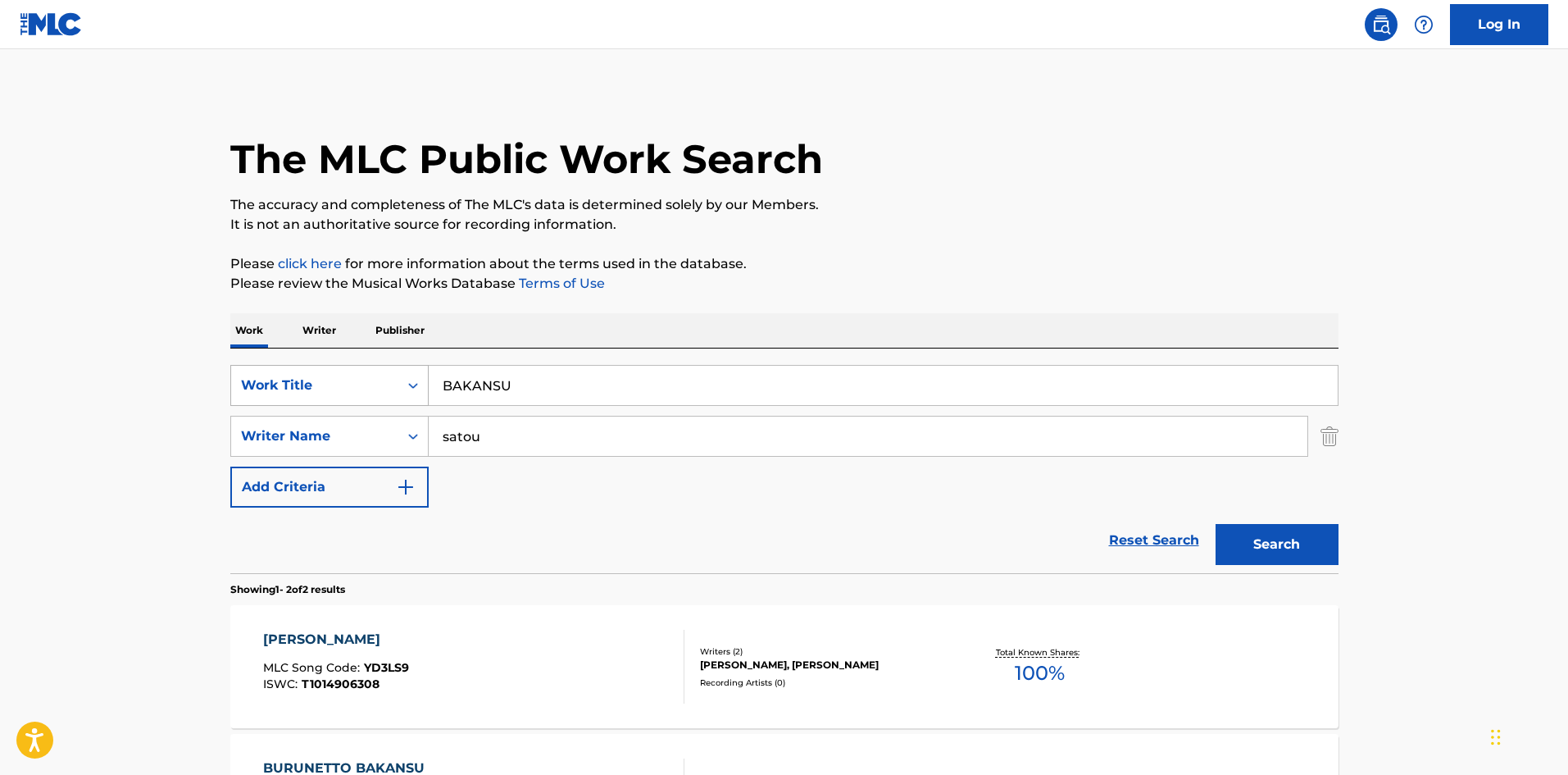
drag, startPoint x: 458, startPoint y: 374, endPoint x: 382, endPoint y: 387, distance: 77.1
click at [378, 376] on div "SearchWithCriteria4552e191-dfae-43c5-877c-9d972cd37951 Work Title BAKANSU" at bounding box center [785, 385] width 1108 height 41
click at [1308, 547] on button "Search" at bounding box center [1276, 544] width 123 height 41
drag, startPoint x: 368, startPoint y: 353, endPoint x: 374, endPoint y: 365, distance: 13.4
click at [354, 371] on div "SearchWithCriteria4552e191-dfae-43c5-877c-9d972cd37951 Work Title TEREBI" at bounding box center [785, 385] width 1108 height 41
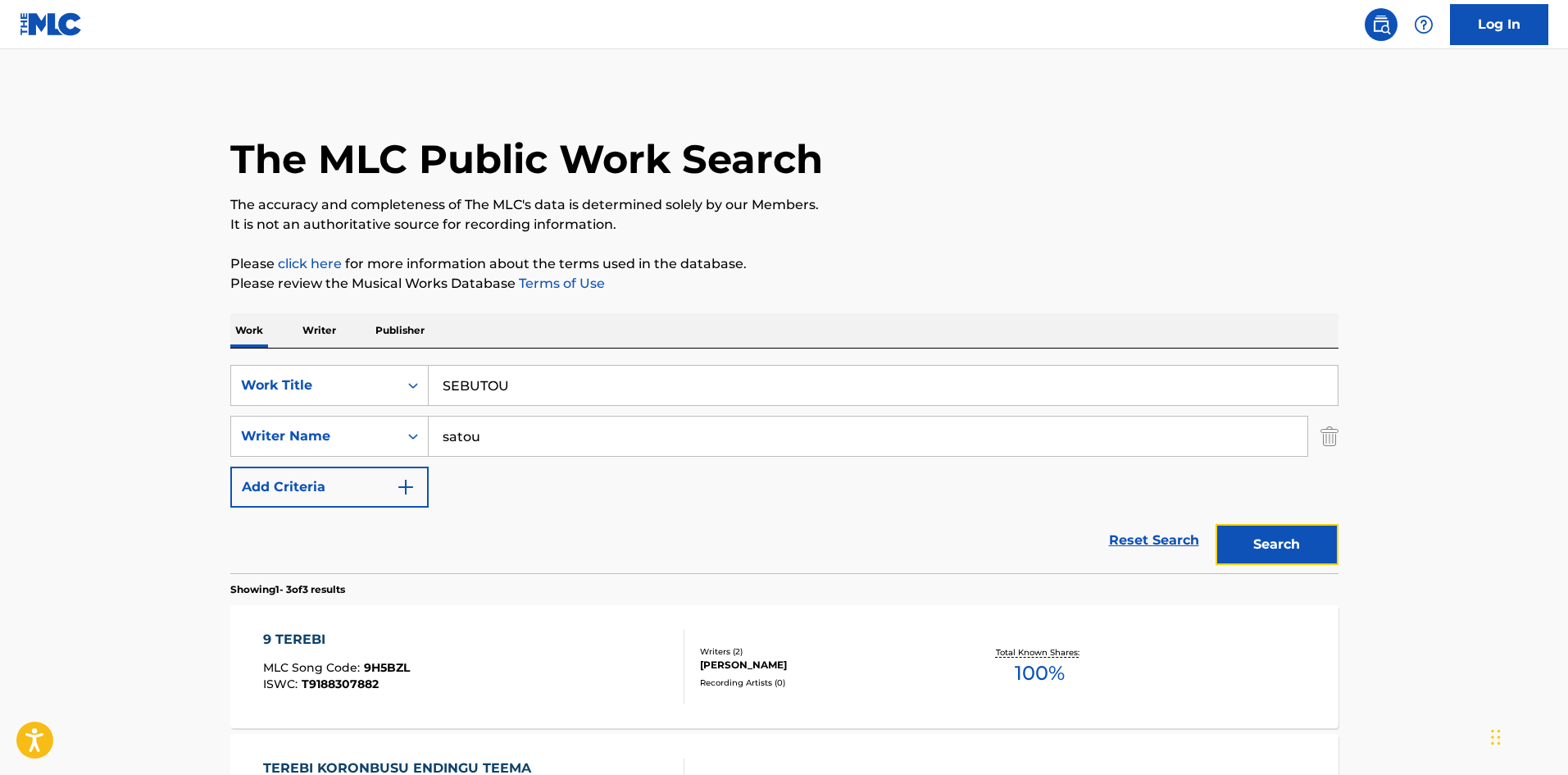
click at [1273, 540] on button "Search" at bounding box center [1276, 544] width 123 height 41
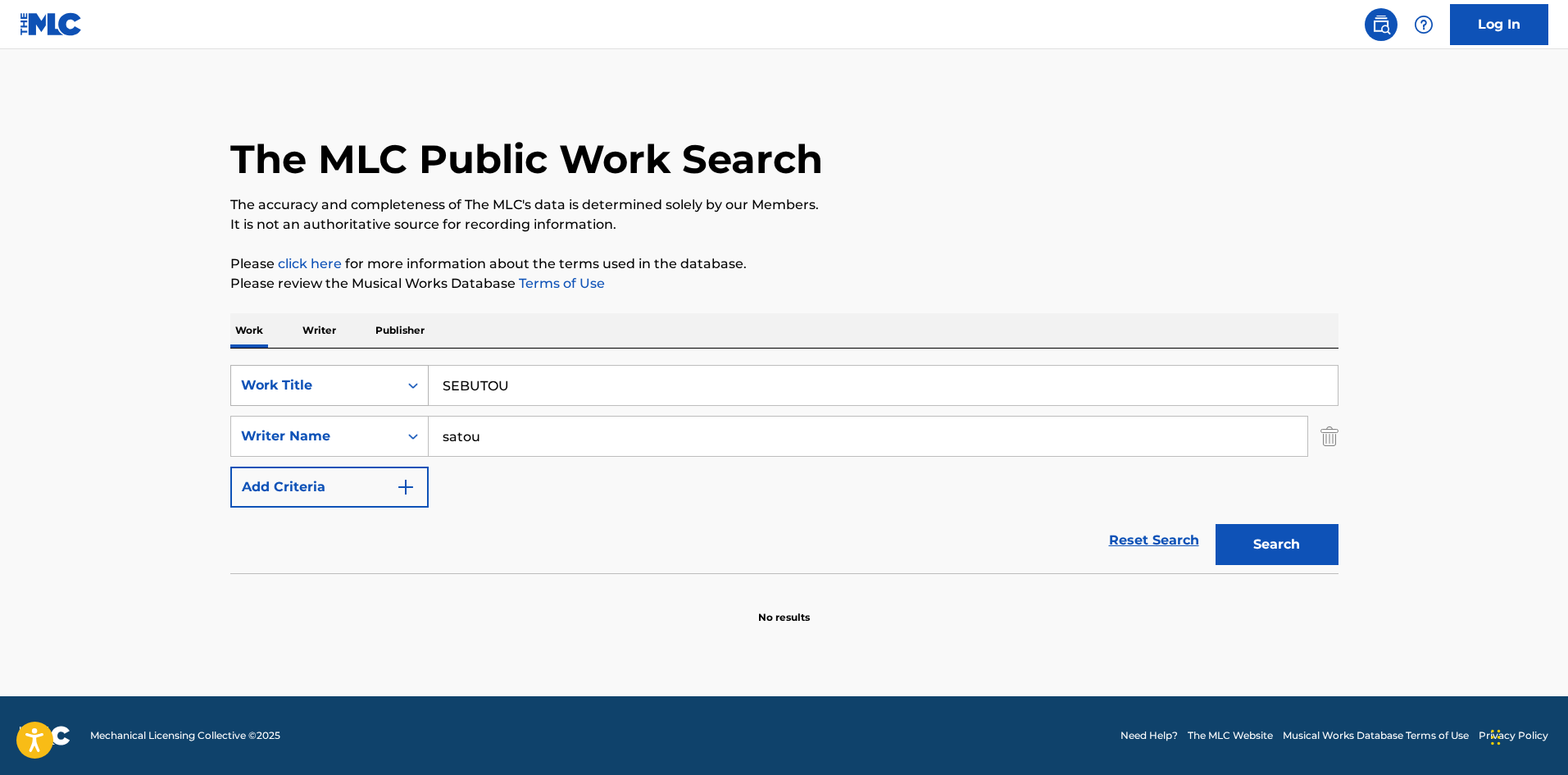
drag, startPoint x: 380, startPoint y: 368, endPoint x: 365, endPoint y: 373, distance: 15.8
click at [365, 373] on div "SearchWithCriteria4552e191-dfae-43c5-877c-9d972cd37951 Work Title SEBUTOU" at bounding box center [785, 385] width 1108 height 41
click at [1247, 537] on button "Search" at bounding box center [1276, 544] width 123 height 41
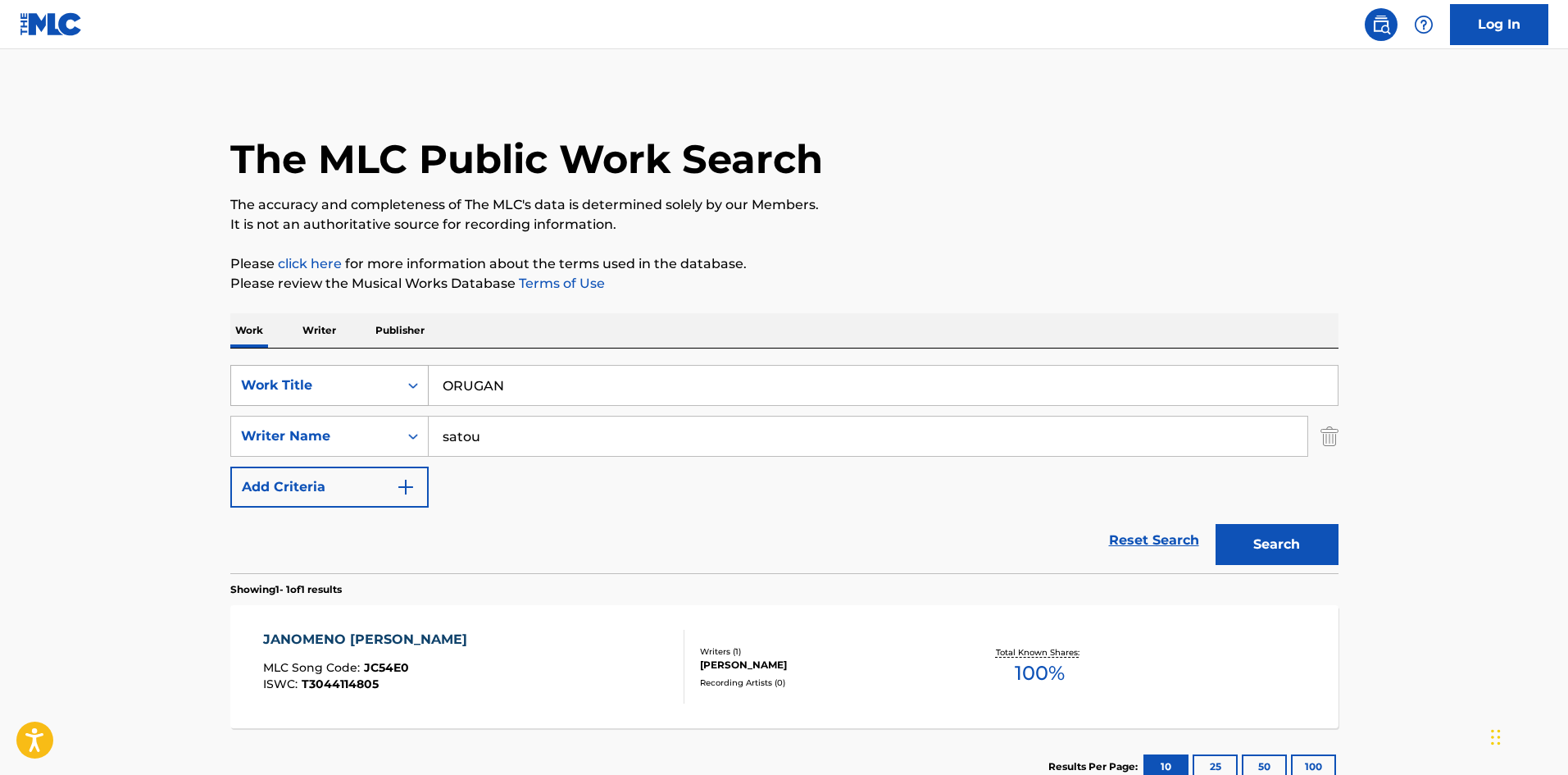
drag, startPoint x: 361, startPoint y: 363, endPoint x: 360, endPoint y: 383, distance: 20.0
click at [327, 366] on div "SearchWithCriteria4552e191-dfae-43c5-877c-9d972cd37951 Work Title ORUGAN" at bounding box center [785, 385] width 1108 height 41
click at [1247, 547] on button "Search" at bounding box center [1276, 544] width 123 height 41
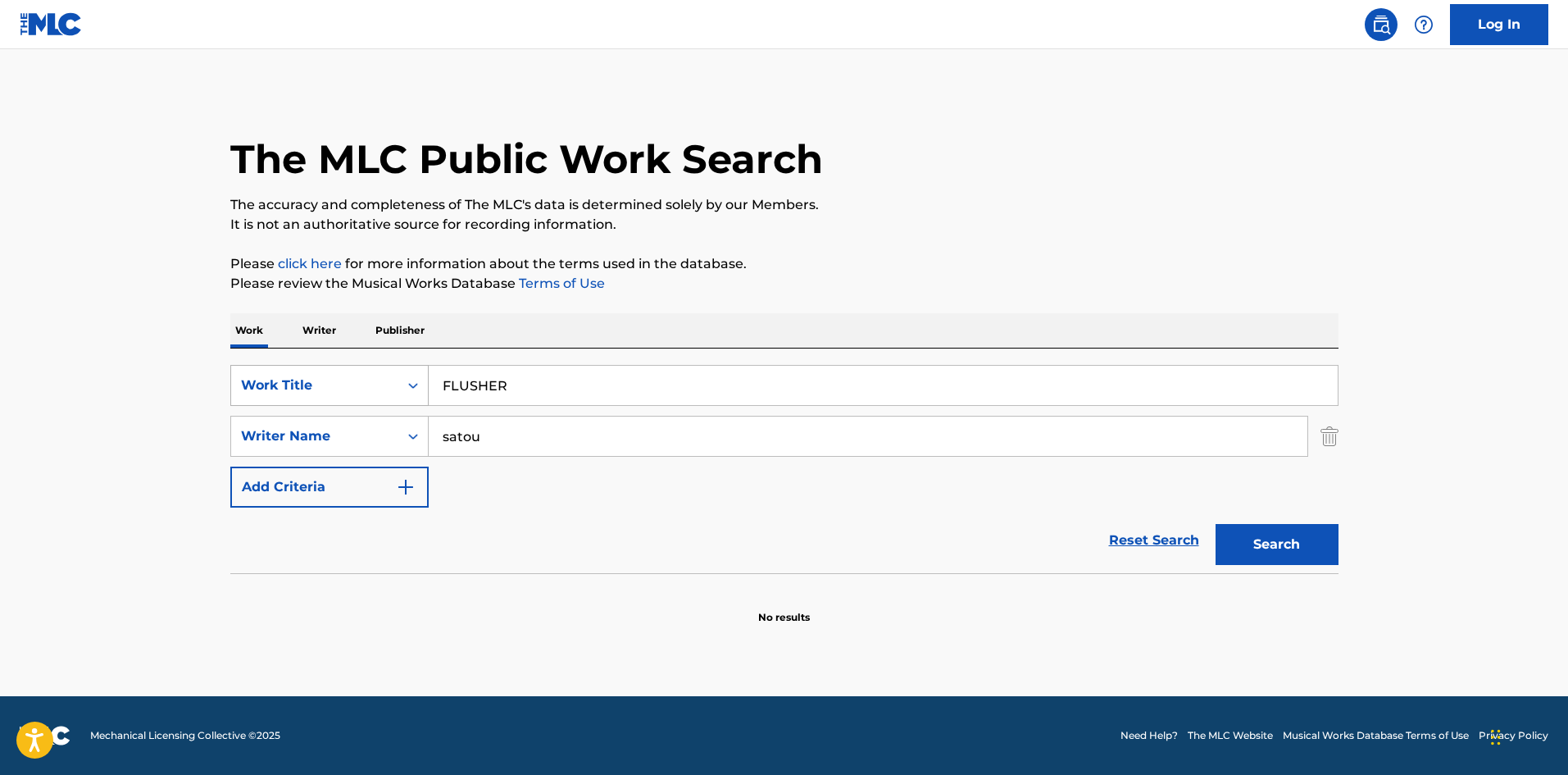
drag, startPoint x: 492, startPoint y: 383, endPoint x: 333, endPoint y: 367, distance: 159.8
click at [326, 371] on div "SearchWithCriteria4552e191-dfae-43c5-877c-9d972cd37951 Work Title FLUSHER" at bounding box center [785, 385] width 1108 height 41
click at [1217, 542] on button "Search" at bounding box center [1276, 544] width 123 height 41
drag, startPoint x: 510, startPoint y: 375, endPoint x: 377, endPoint y: 374, distance: 133.0
click at [366, 372] on div "SearchWithCriteria4552e191-dfae-43c5-877c-9d972cd37951 Work Title TRUELY" at bounding box center [785, 385] width 1108 height 41
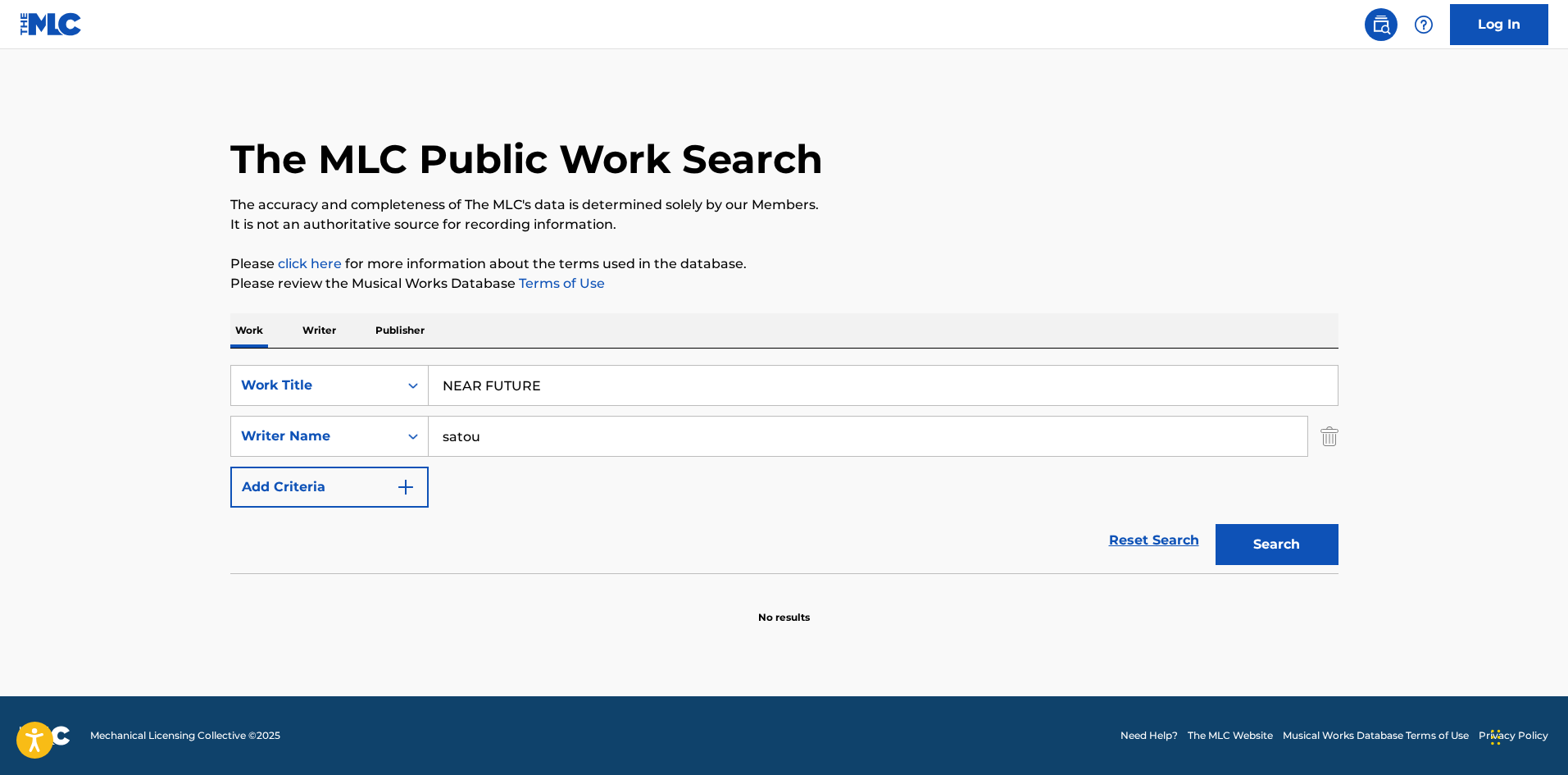
type input "NEAR FUTURE"
drag, startPoint x: 485, startPoint y: 430, endPoint x: 374, endPoint y: 442, distance: 111.6
click at [374, 438] on div "SearchWithCriteria98cfab32-5aea-4306-8597-23d3a9d43c36 Writer Name [PERSON_NAME]" at bounding box center [785, 436] width 1108 height 41
click at [1249, 542] on button "Search" at bounding box center [1276, 544] width 123 height 41
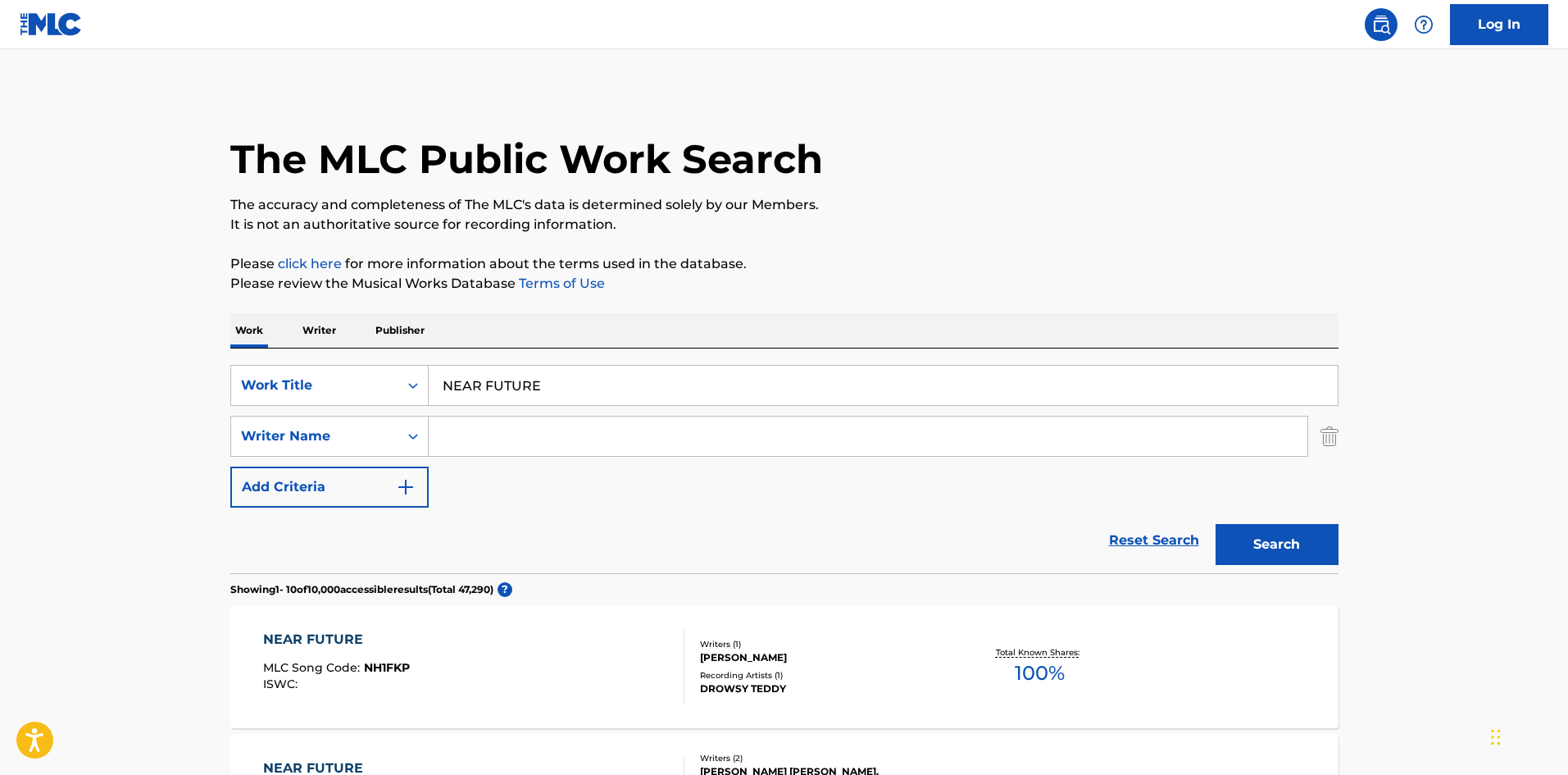
click at [525, 442] on input "Search Form" at bounding box center [868, 435] width 878 height 39
type input "[PERSON_NAME]"
click at [1252, 539] on button "Search" at bounding box center [1276, 544] width 123 height 41
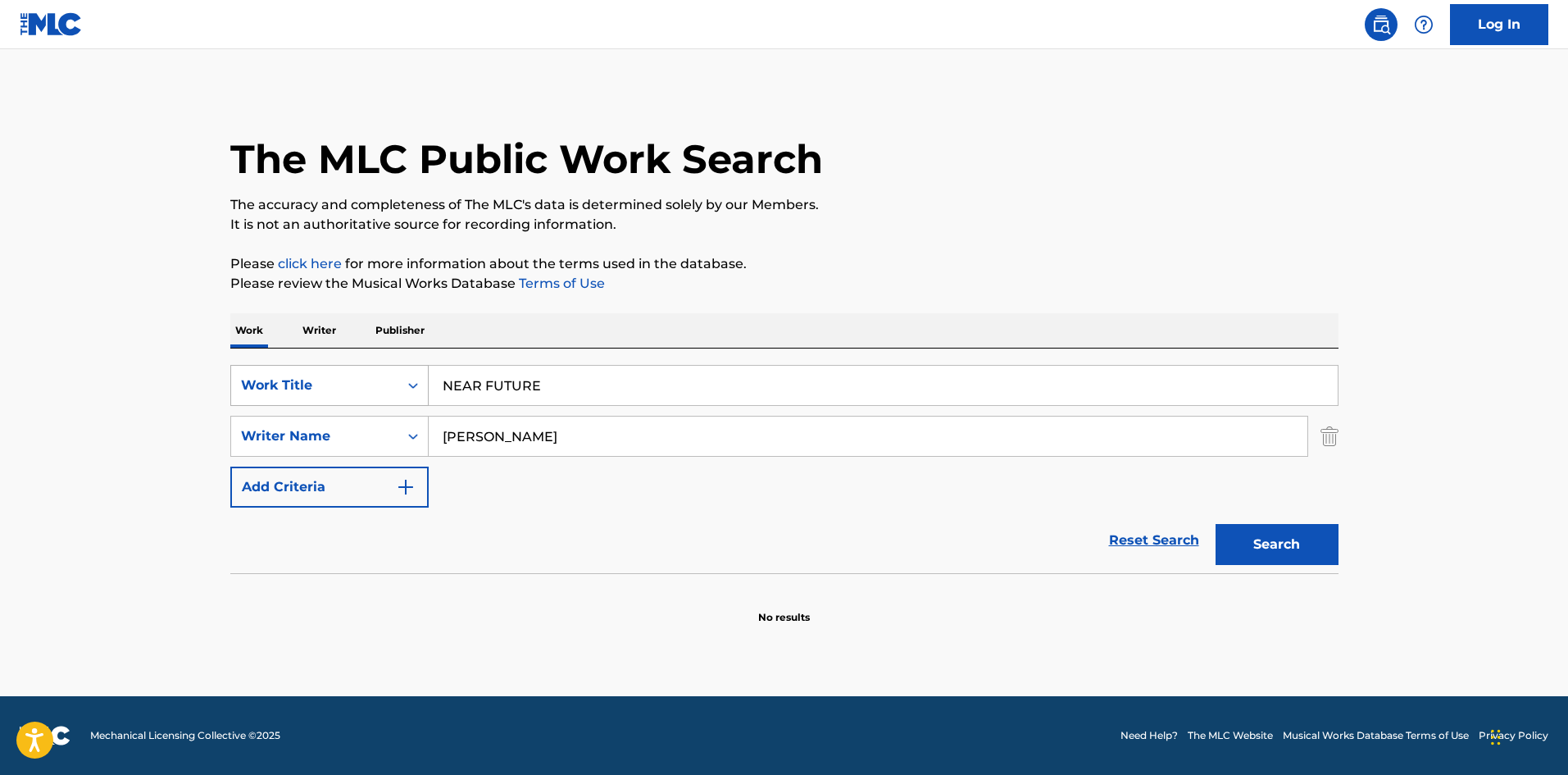
click at [315, 384] on div "Work Title" at bounding box center [314, 385] width 147 height 20
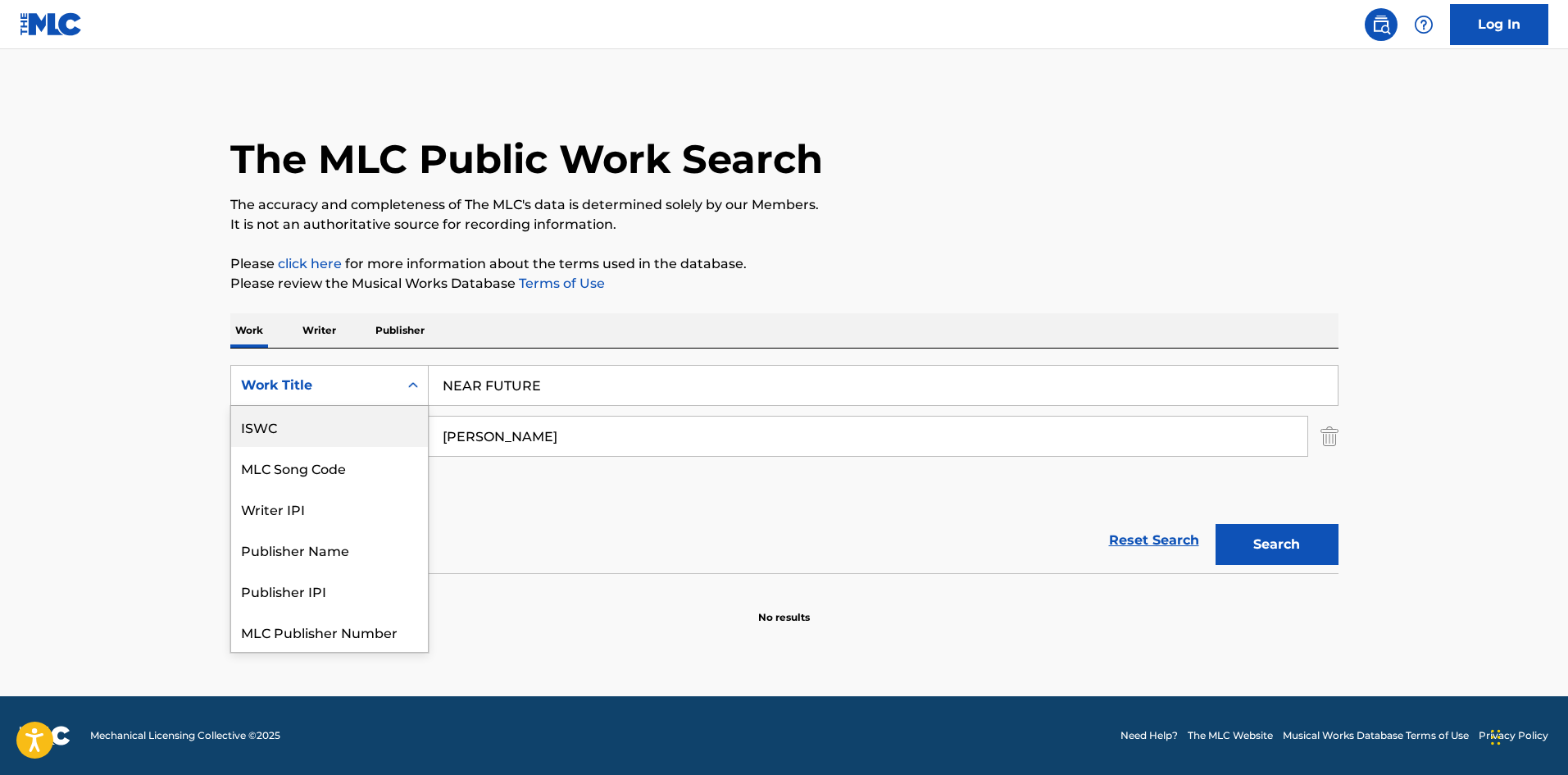
click at [318, 425] on div "ISWC" at bounding box center [330, 426] width 197 height 41
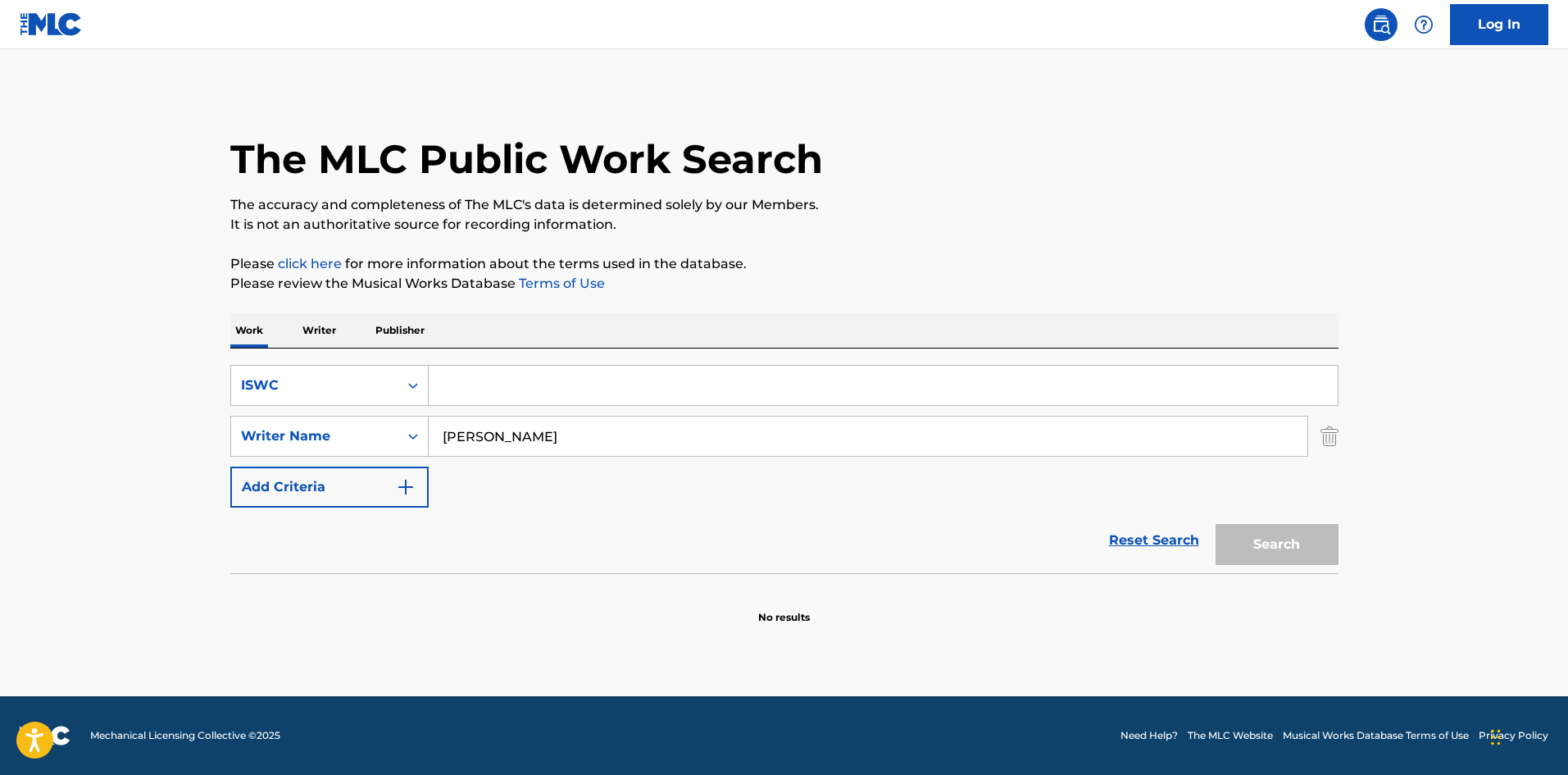
click at [481, 385] on input "Search Form" at bounding box center [883, 385] width 909 height 39
type input "T3272560080"
drag, startPoint x: 504, startPoint y: 446, endPoint x: 341, endPoint y: 431, distance: 163.7
click at [341, 431] on div "SearchWithCriteria98cfab32-5aea-4306-8597-23d3a9d43c36 Writer Name [PERSON_NAME]" at bounding box center [785, 436] width 1108 height 41
click at [1248, 534] on button "Search" at bounding box center [1276, 544] width 123 height 41
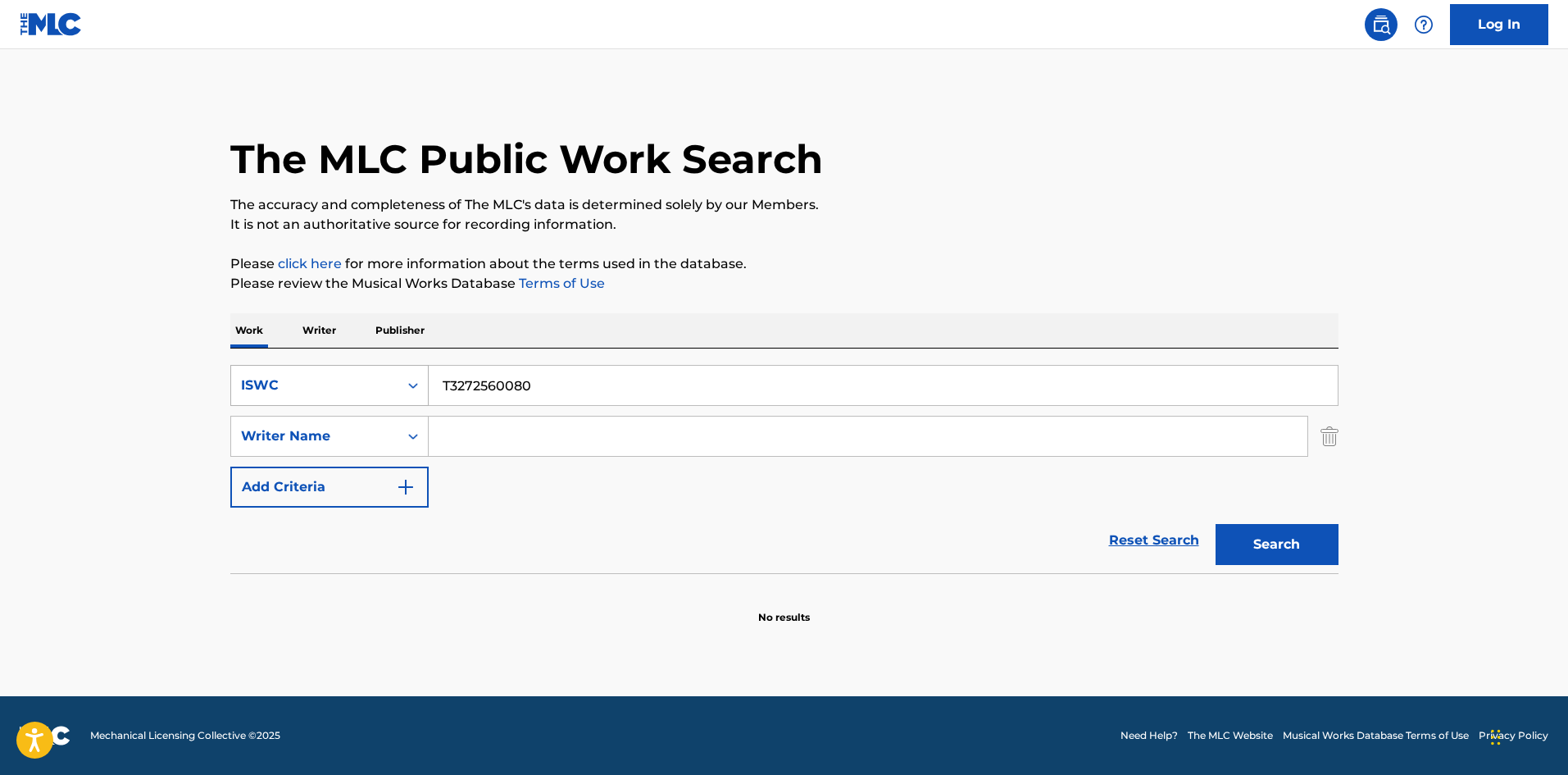
click at [388, 393] on div "ISWC" at bounding box center [314, 385] width 147 height 20
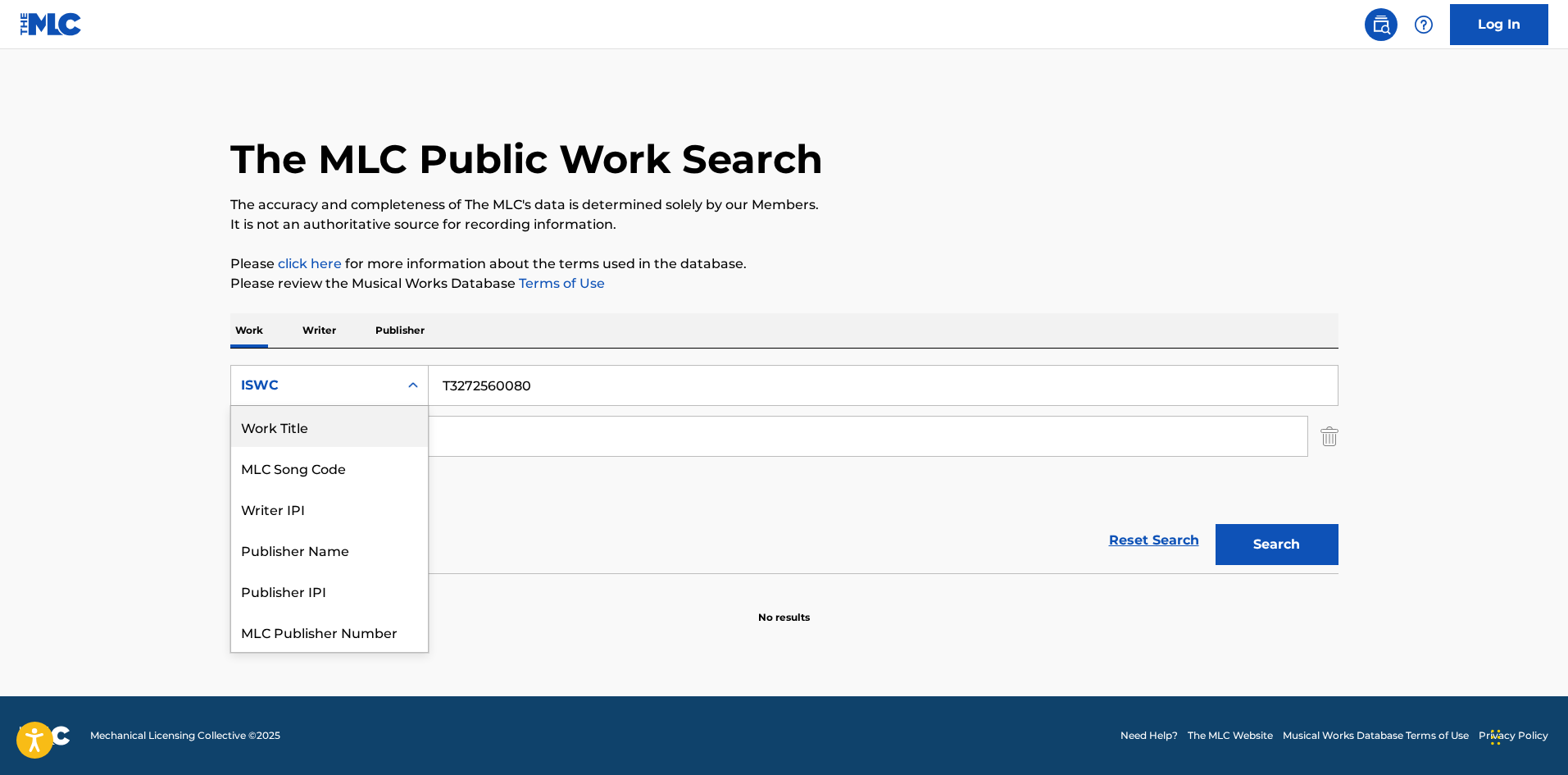
click at [359, 427] on div "Work Title" at bounding box center [330, 426] width 197 height 41
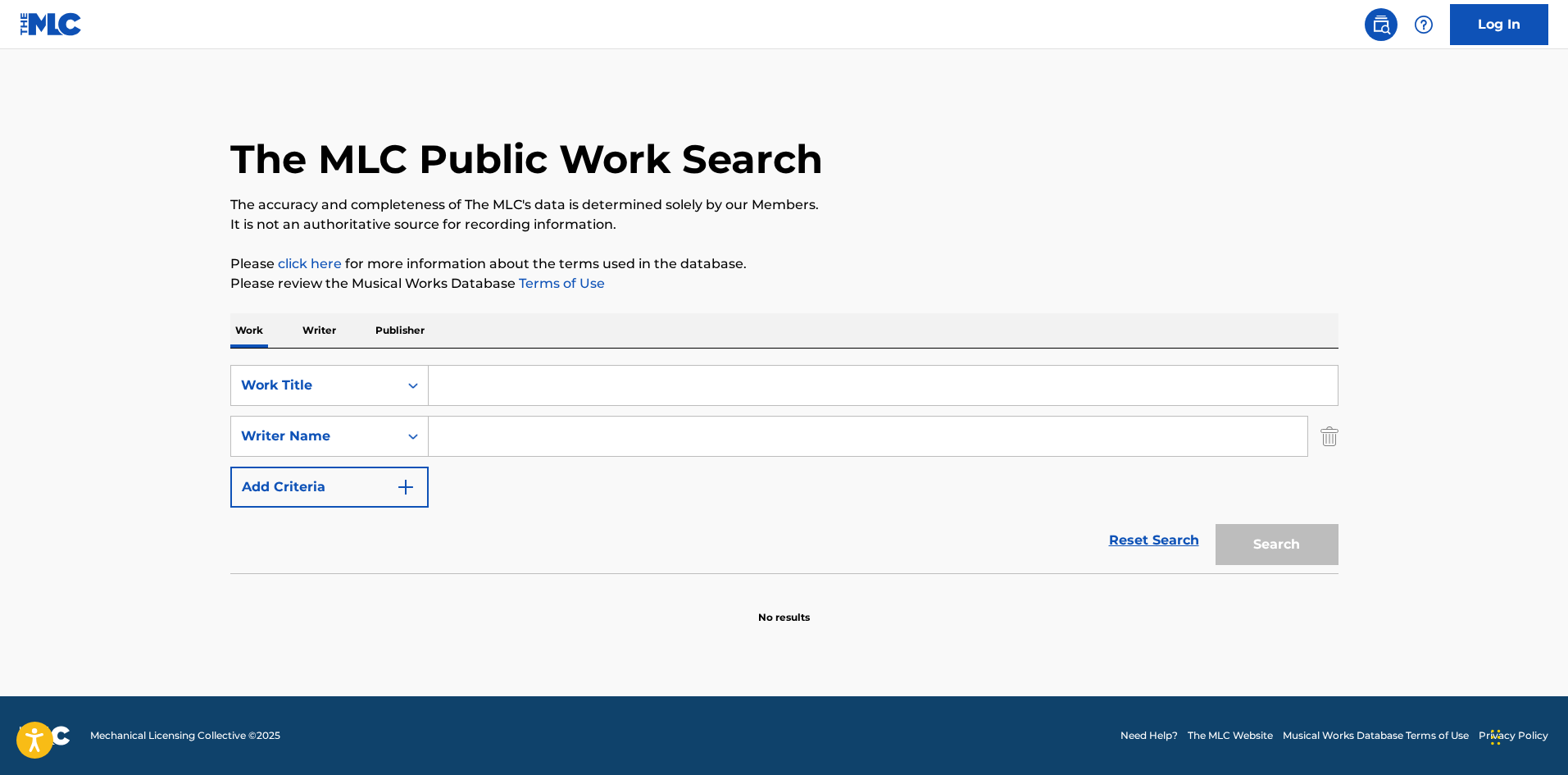
click at [504, 391] on input "Search Form" at bounding box center [883, 385] width 909 height 39
click at [478, 386] on input "Search Form" at bounding box center [883, 385] width 909 height 39
click at [1283, 542] on button "Search" at bounding box center [1276, 544] width 123 height 41
drag, startPoint x: 572, startPoint y: 390, endPoint x: 382, endPoint y: 394, distance: 190.0
click at [280, 333] on div "Work Writer Publisher SearchWithCriteria4cbbc72e-2746-4563-a788-724abf35727b Wo…" at bounding box center [785, 469] width 1108 height 312
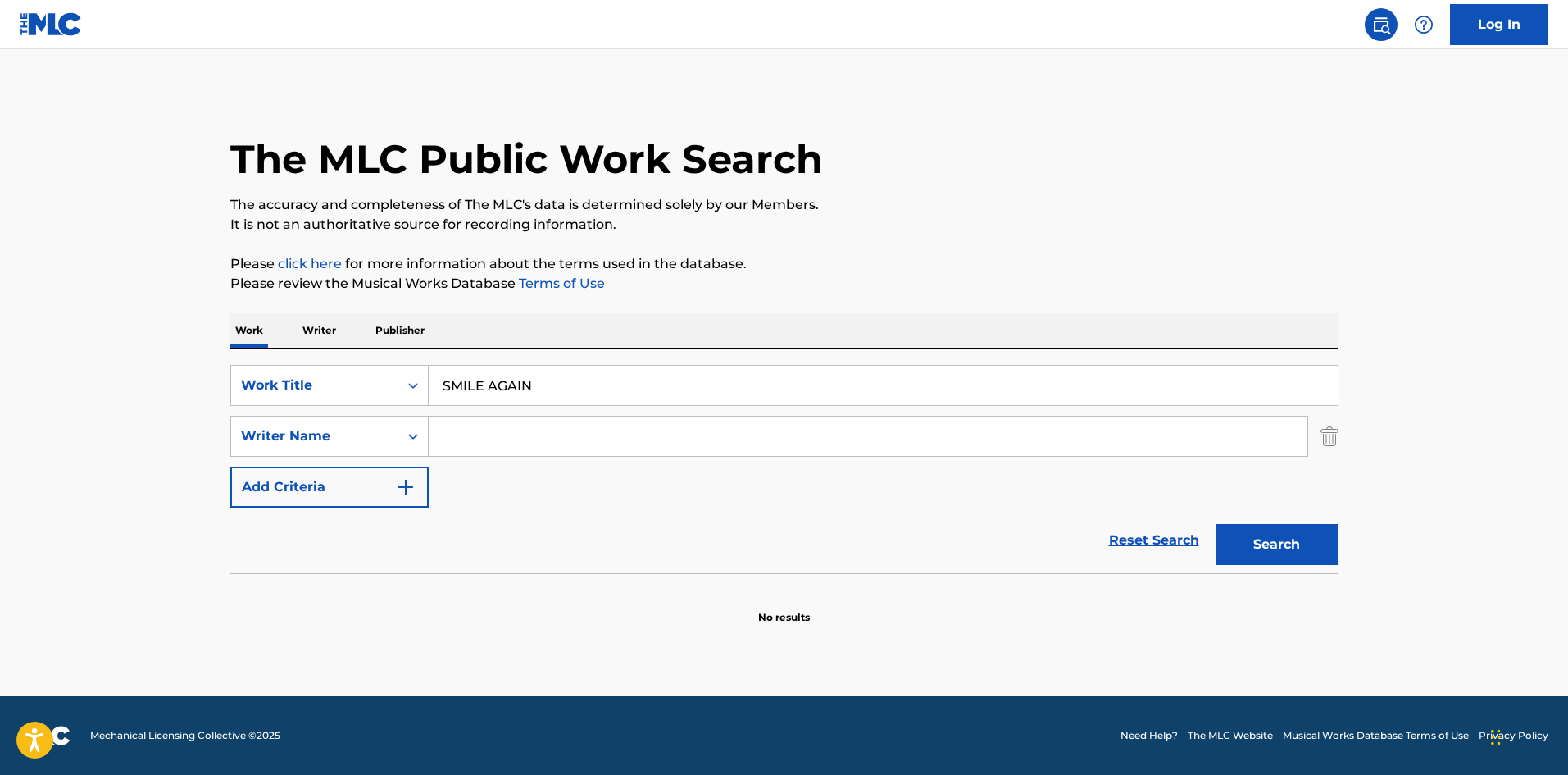
type input "SMILE AGAIN"
click at [450, 430] on input "Search Form" at bounding box center [868, 435] width 878 height 39
type input "aya"
click at [1271, 545] on button "Search" at bounding box center [1276, 544] width 123 height 41
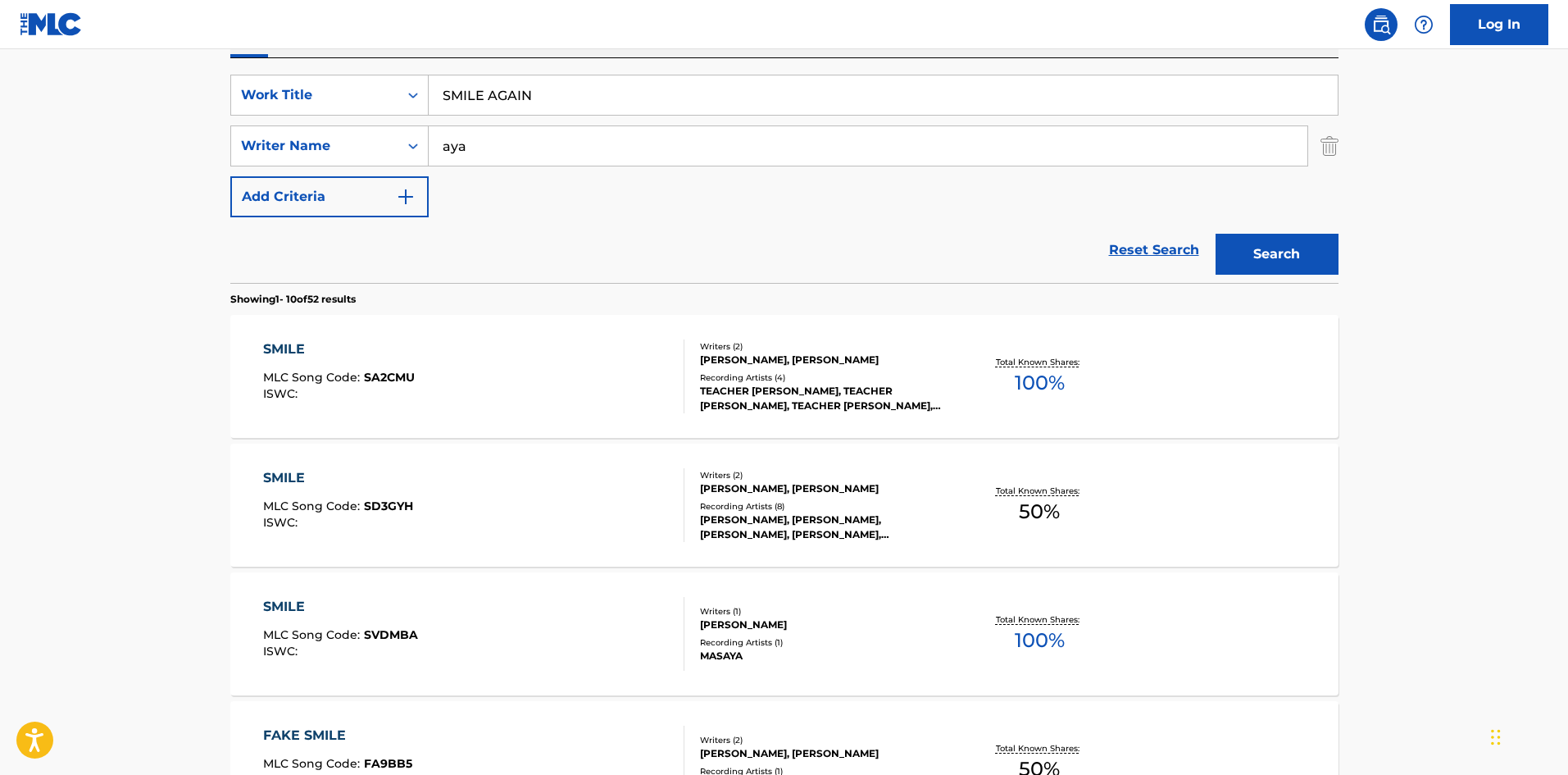
scroll to position [292, 0]
drag, startPoint x: 533, startPoint y: 98, endPoint x: 384, endPoint y: 81, distance: 150.0
click at [374, 80] on div "SearchWithCriteria4cbbc72e-2746-4563-a788-724abf35727b Work Title SMILE AGAIN" at bounding box center [785, 93] width 1108 height 41
drag, startPoint x: 1260, startPoint y: 243, endPoint x: 1001, endPoint y: 256, distance: 259.3
click at [1261, 241] on button "Search" at bounding box center [1276, 252] width 123 height 41
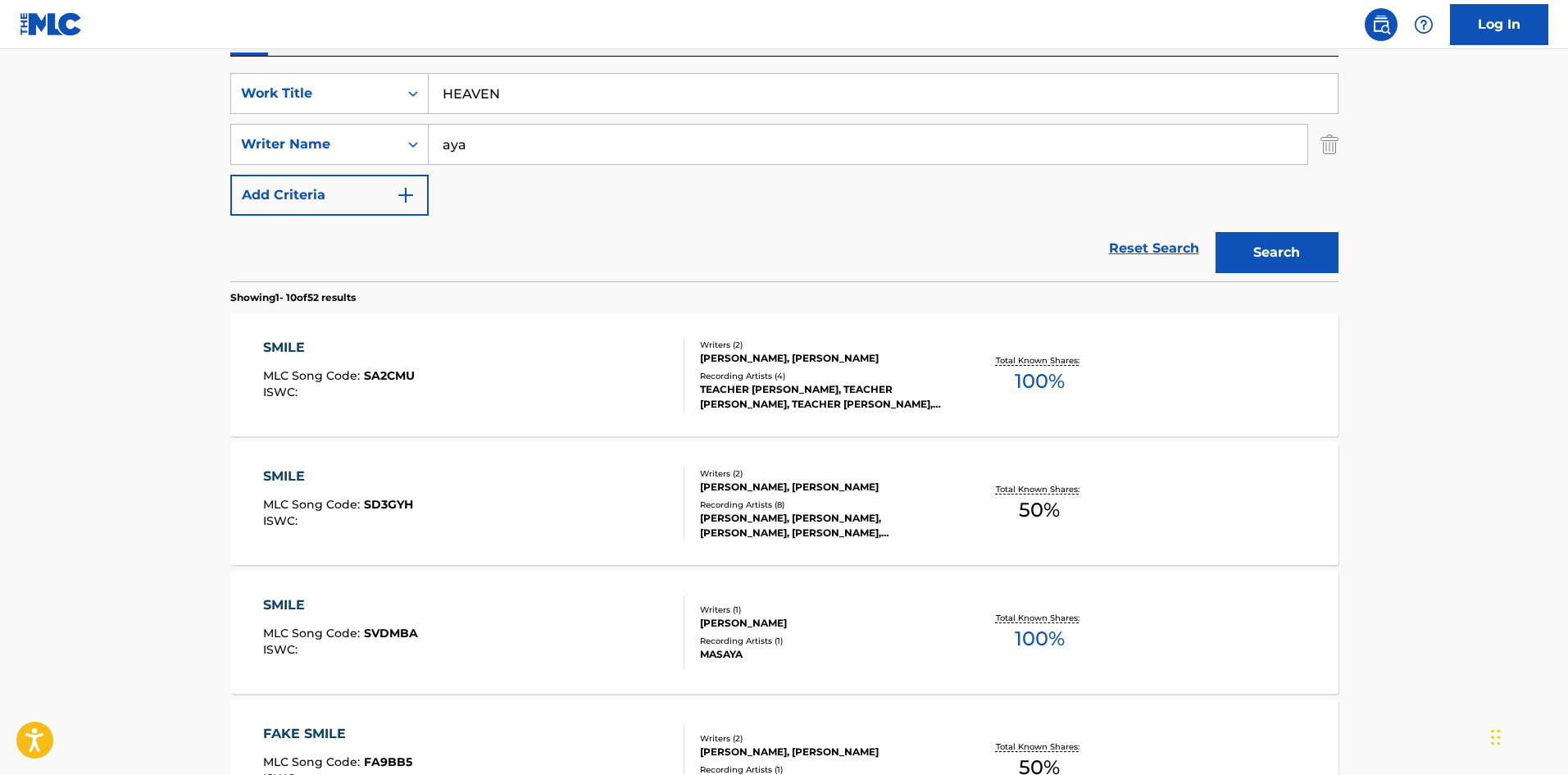
scroll to position [0, 0]
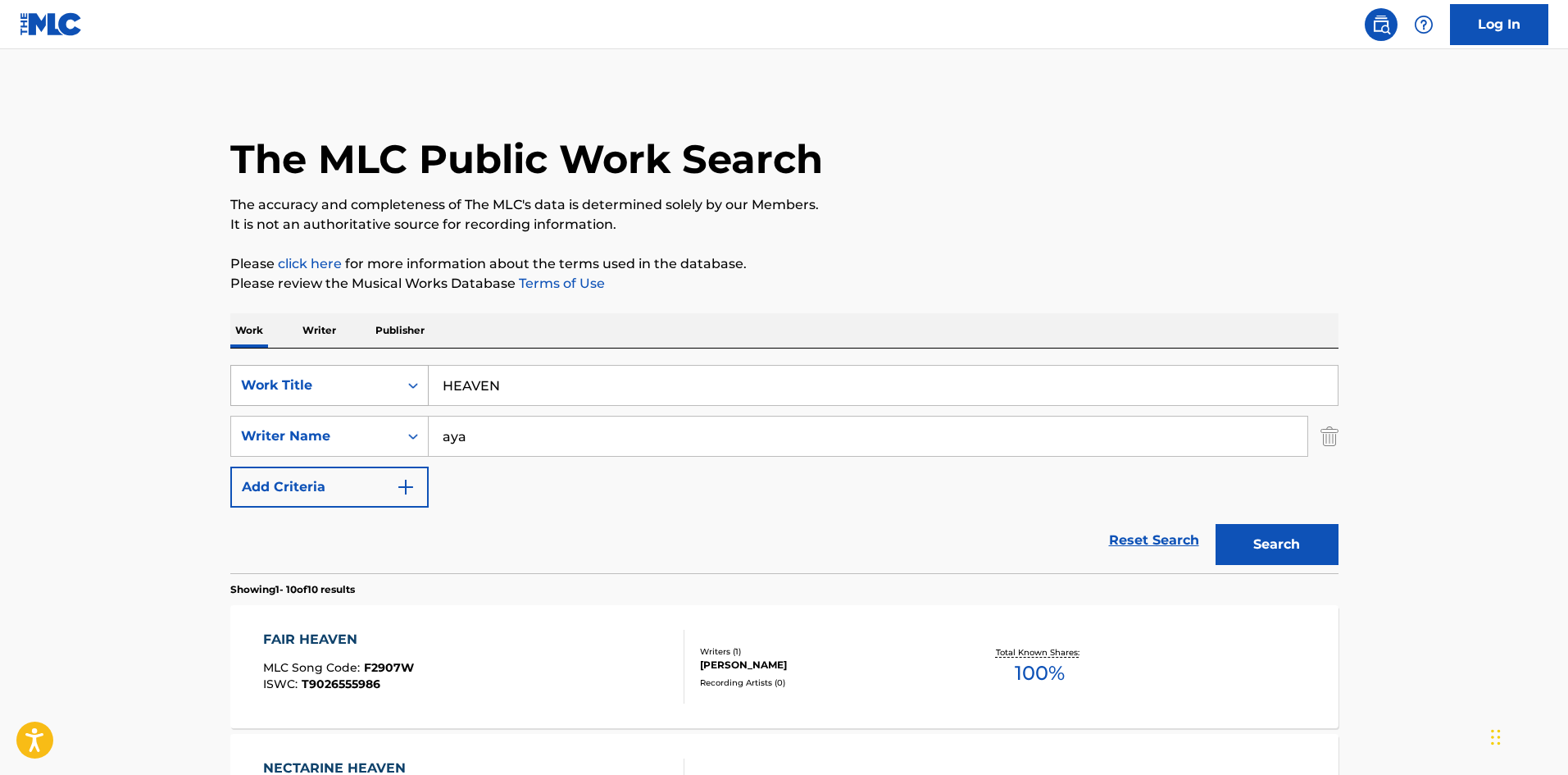
drag, startPoint x: 524, startPoint y: 386, endPoint x: 418, endPoint y: 384, distance: 106.0
click at [445, 395] on input "HEAVEN" at bounding box center [883, 385] width 909 height 39
click at [1289, 538] on button "Search" at bounding box center [1276, 544] width 123 height 41
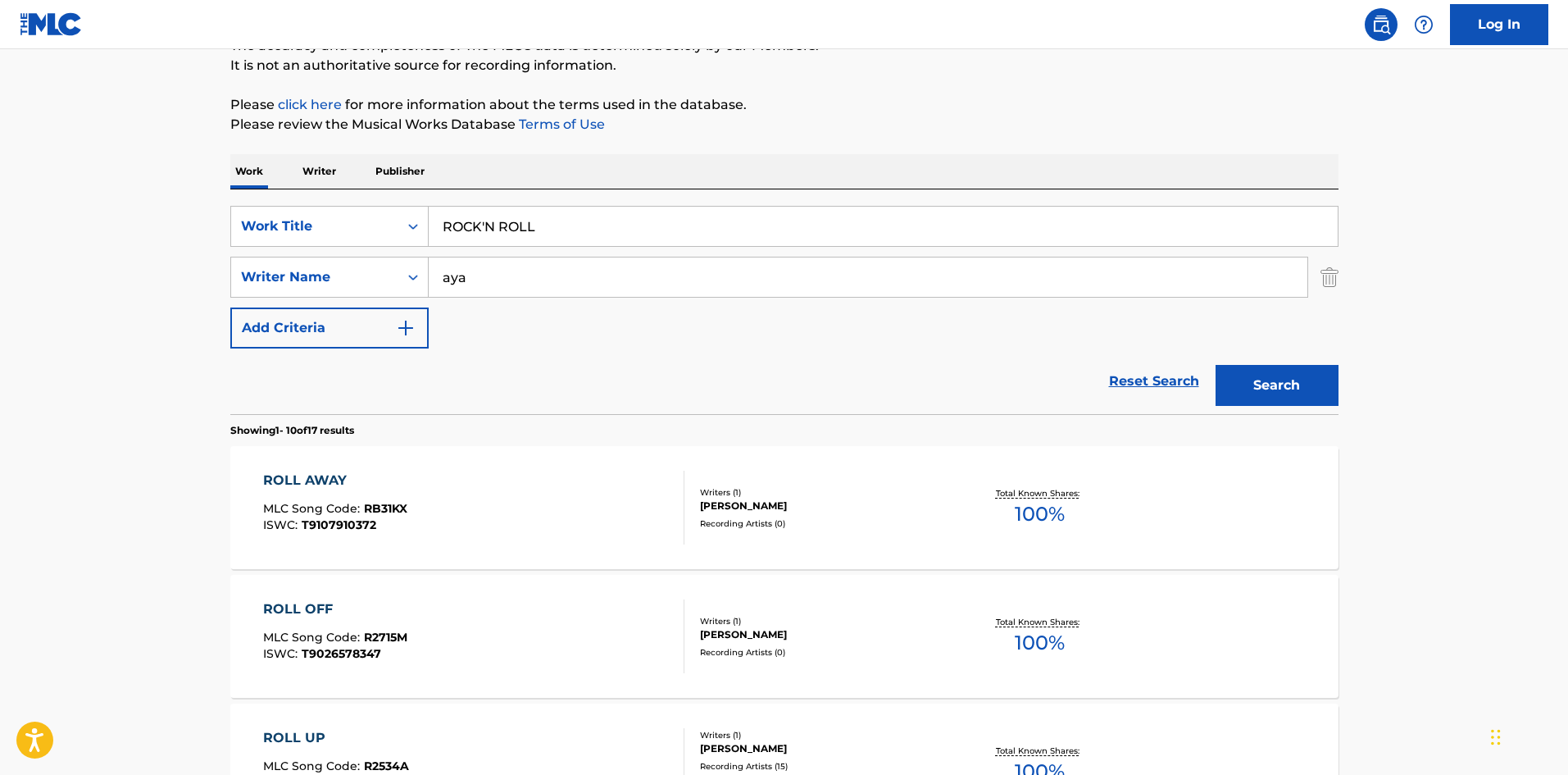
scroll to position [174, 0]
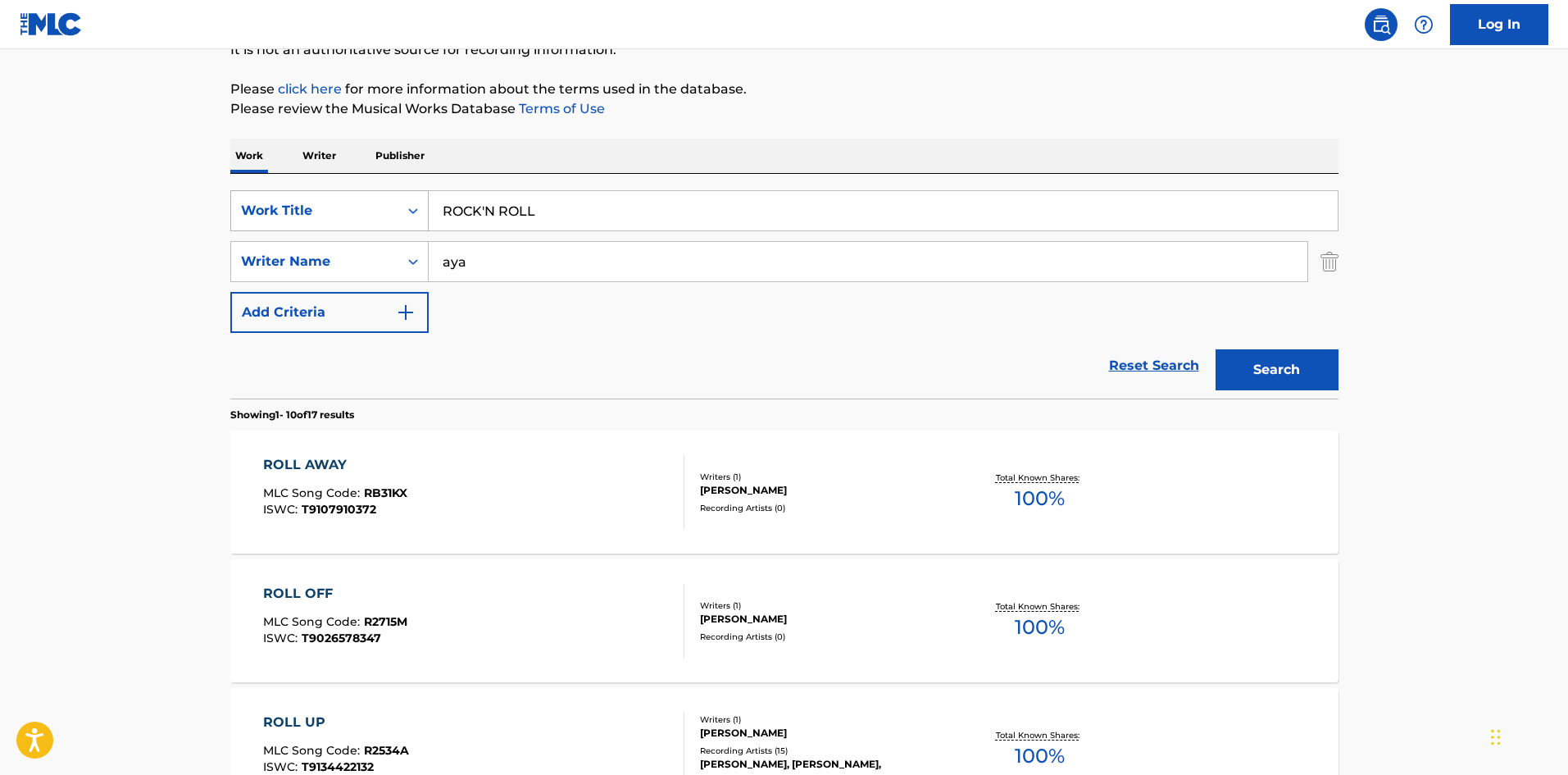
drag, startPoint x: 534, startPoint y: 220, endPoint x: 402, endPoint y: 205, distance: 132.8
click at [401, 205] on div "SearchWithCriteria4cbbc72e-2746-4563-a788-724abf35727b Work Title ROCK'N ROLL" at bounding box center [785, 210] width 1108 height 41
click at [1274, 353] on button "Search" at bounding box center [1276, 369] width 123 height 41
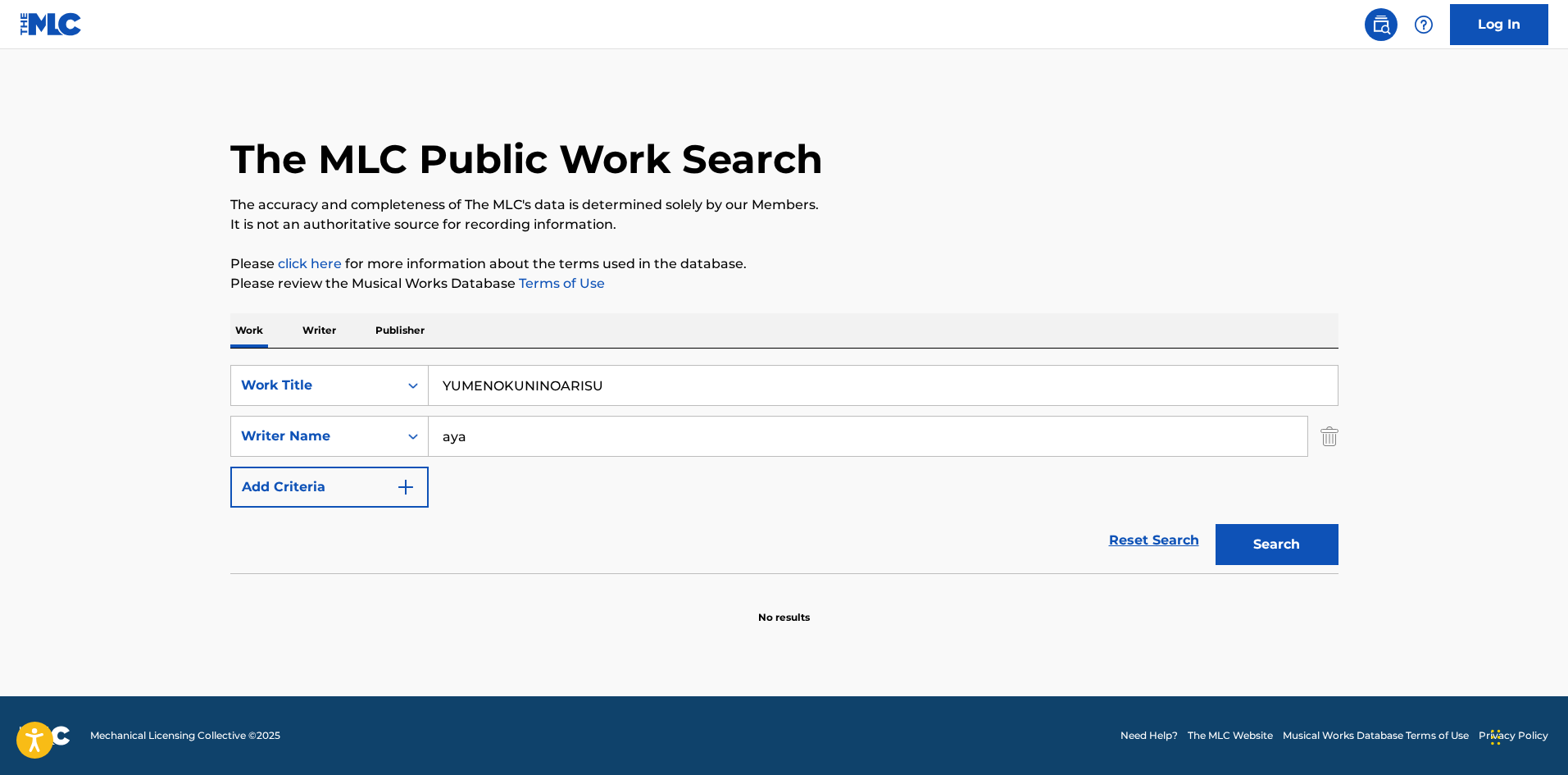
drag, startPoint x: 561, startPoint y: 388, endPoint x: 363, endPoint y: 359, distance: 200.1
click at [355, 376] on div "SearchWithCriteria4cbbc72e-2746-4563-a788-724abf35727b Work Title YUMENOKUNINOA…" at bounding box center [785, 385] width 1108 height 41
click at [1291, 549] on button "Search" at bounding box center [1276, 544] width 123 height 41
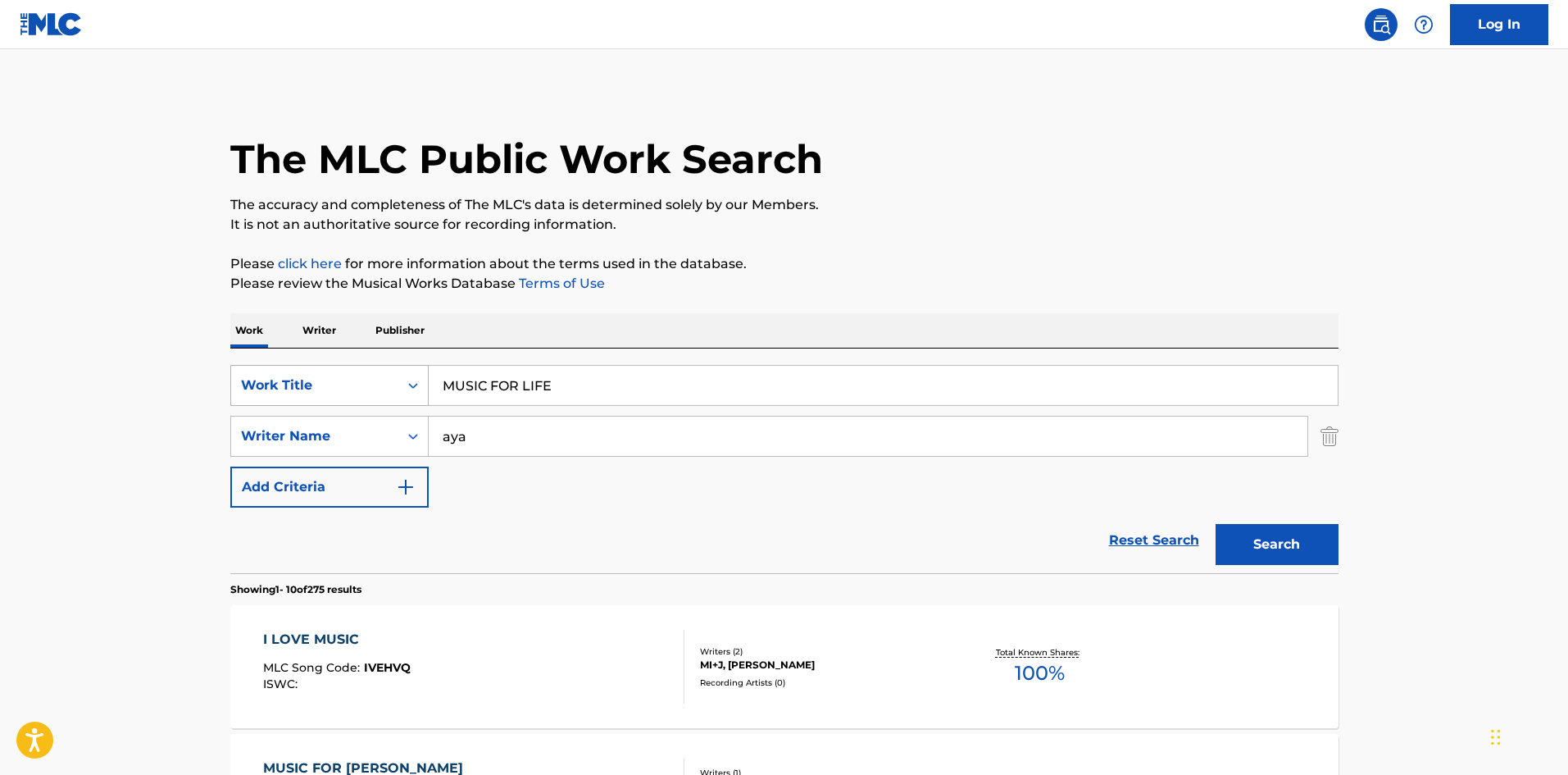
drag, startPoint x: 559, startPoint y: 394, endPoint x: 366, endPoint y: 377, distance: 193.7
click at [366, 378] on div "SearchWithCriteria4cbbc72e-2746-4563-a788-724abf35727b Work Title MUSIC FOR LIFE" at bounding box center [785, 385] width 1108 height 41
click at [1231, 535] on button "Search" at bounding box center [1276, 544] width 123 height 41
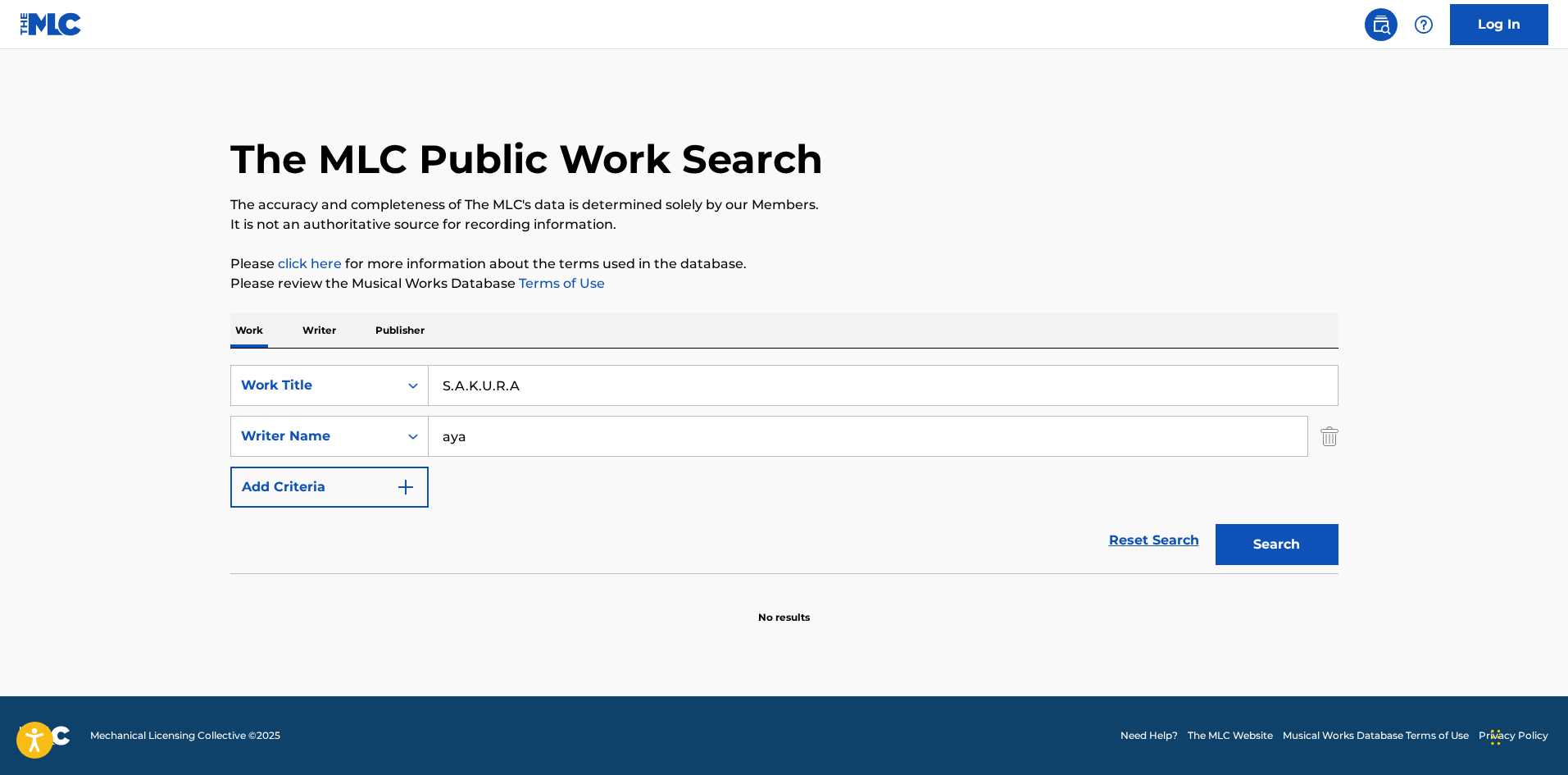
drag, startPoint x: 452, startPoint y: 381, endPoint x: 593, endPoint y: 384, distance: 141.0
click at [593, 384] on input "S.A.K.U.R.A" at bounding box center [883, 385] width 909 height 39
type input "Sakura"
click at [1240, 540] on button "Search" at bounding box center [1276, 544] width 123 height 41
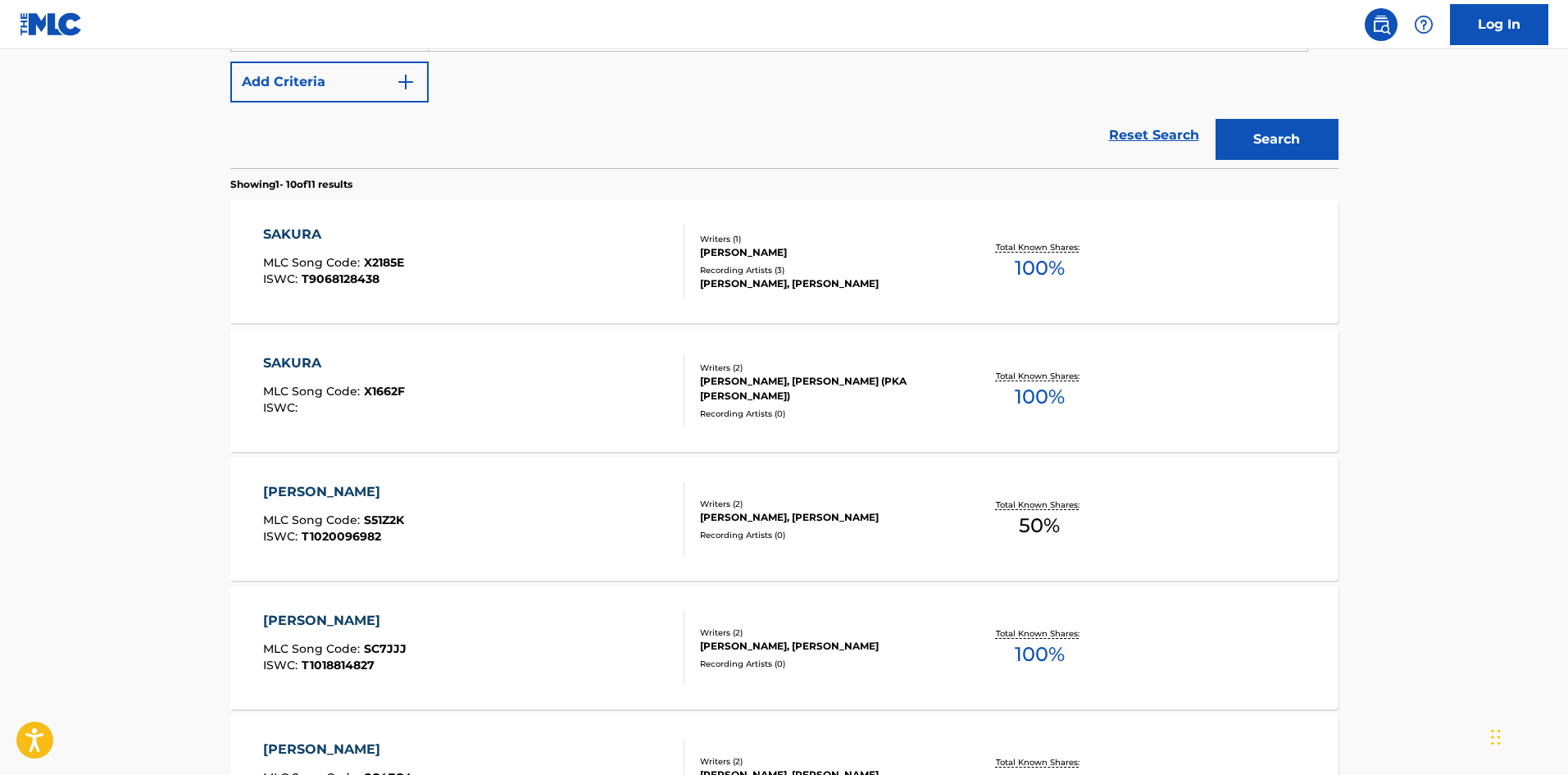
scroll to position [409, 0]
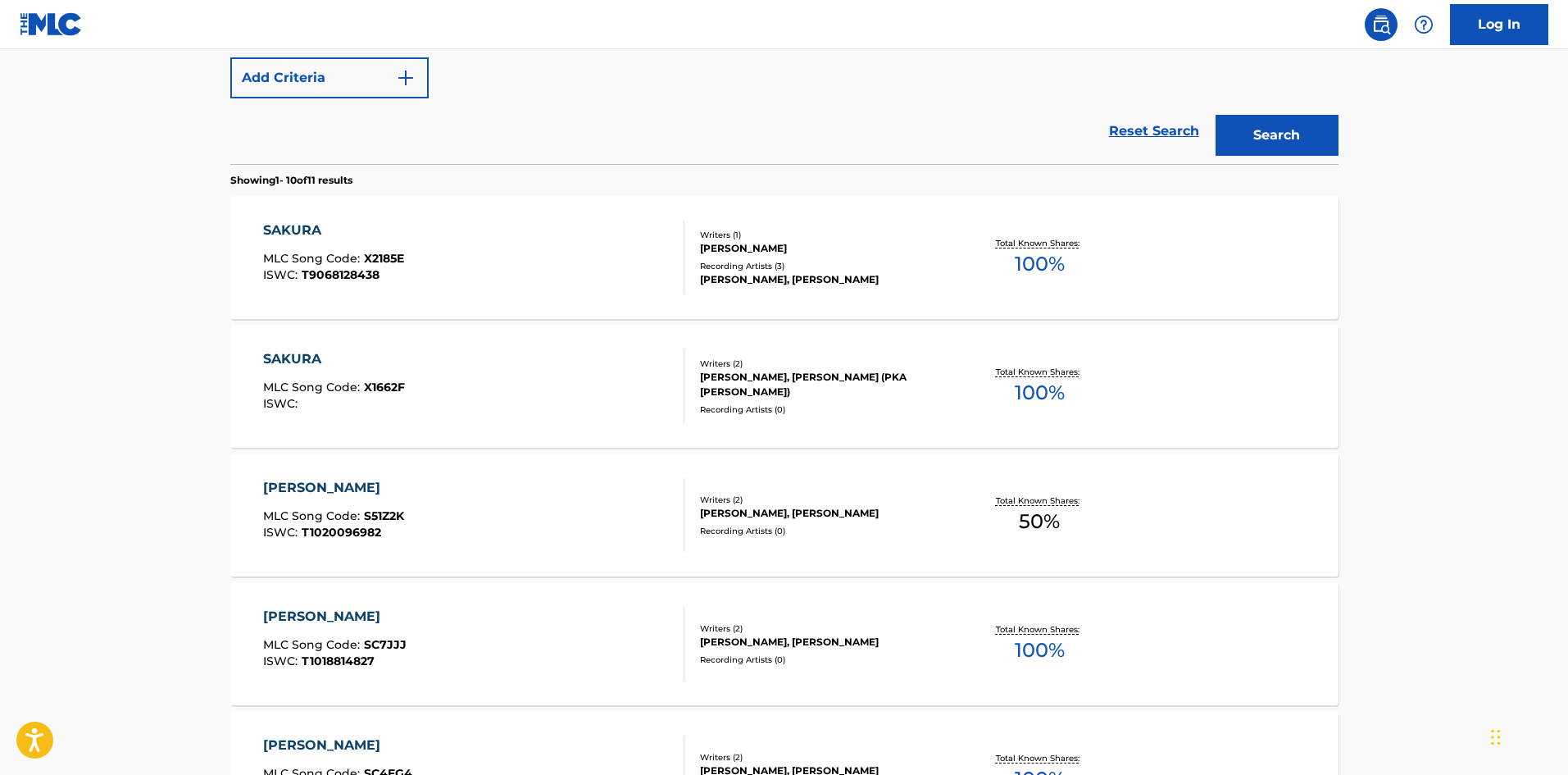
click at [544, 264] on div "SAKURA MLC Song Code : X2185E ISWC : T9068128438" at bounding box center [474, 257] width 422 height 74
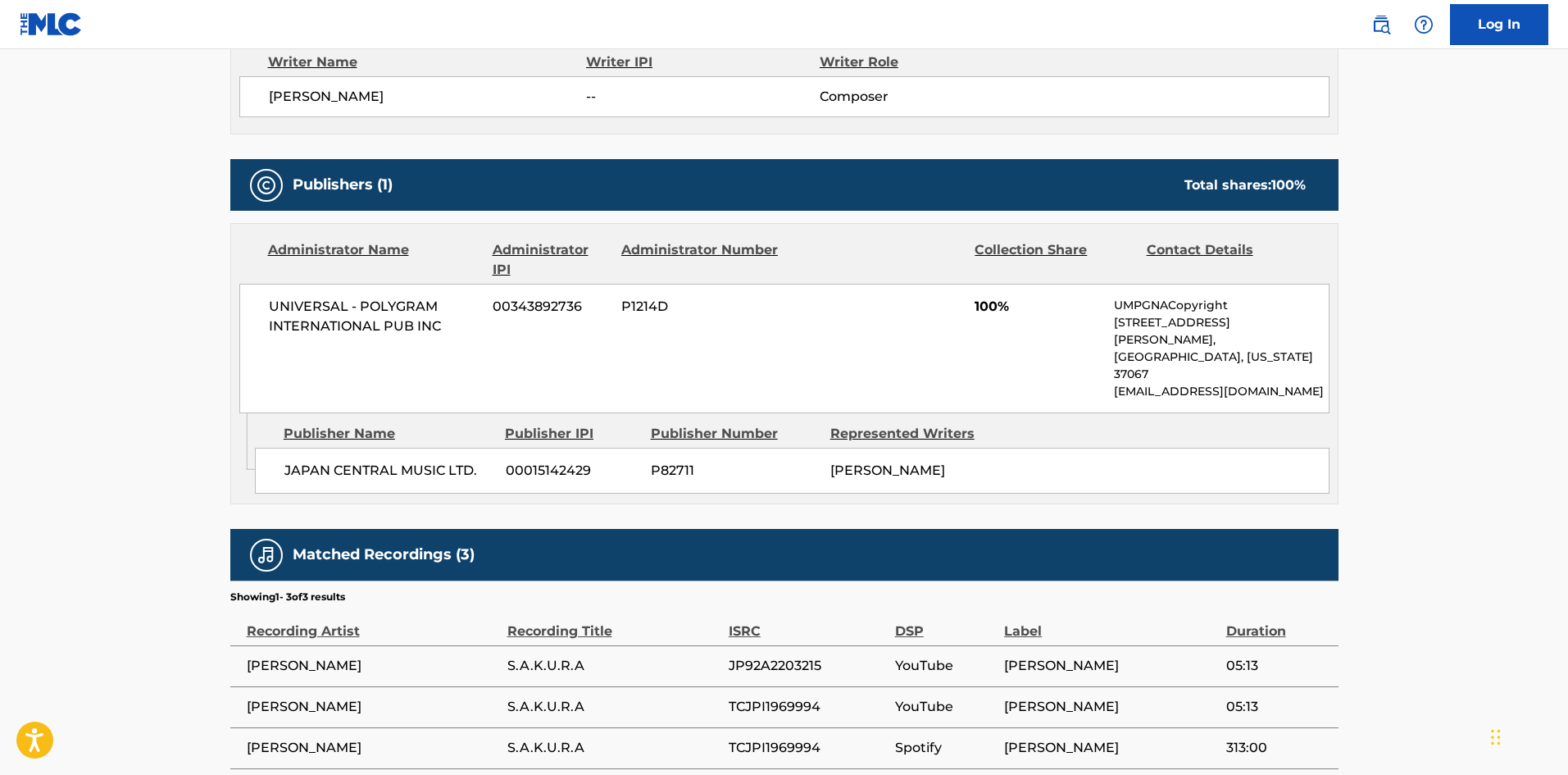
scroll to position [593, 0]
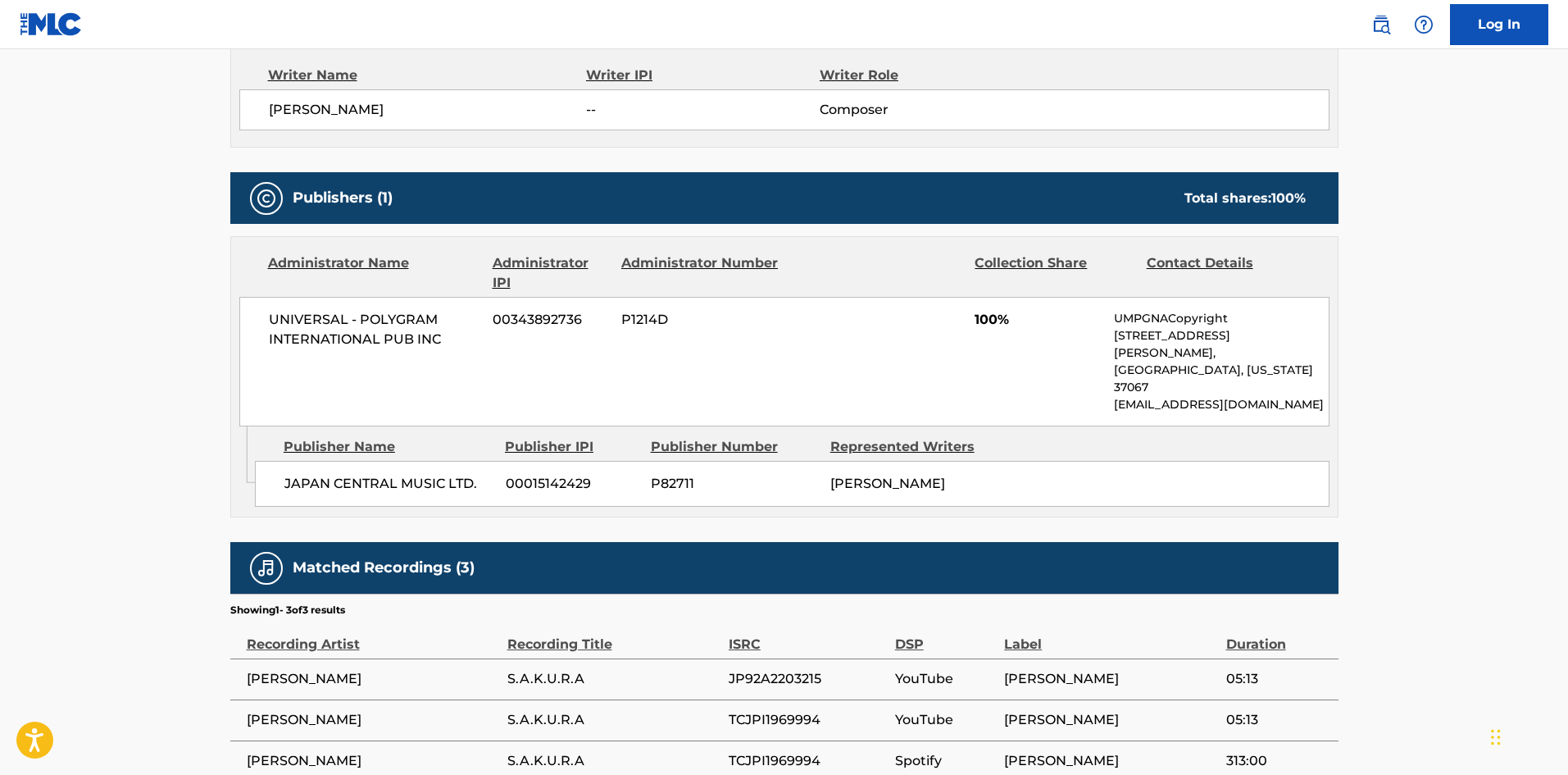
click at [764, 669] on span "JP92A2203215" at bounding box center [808, 679] width 158 height 20
copy span "JP92A2203215"
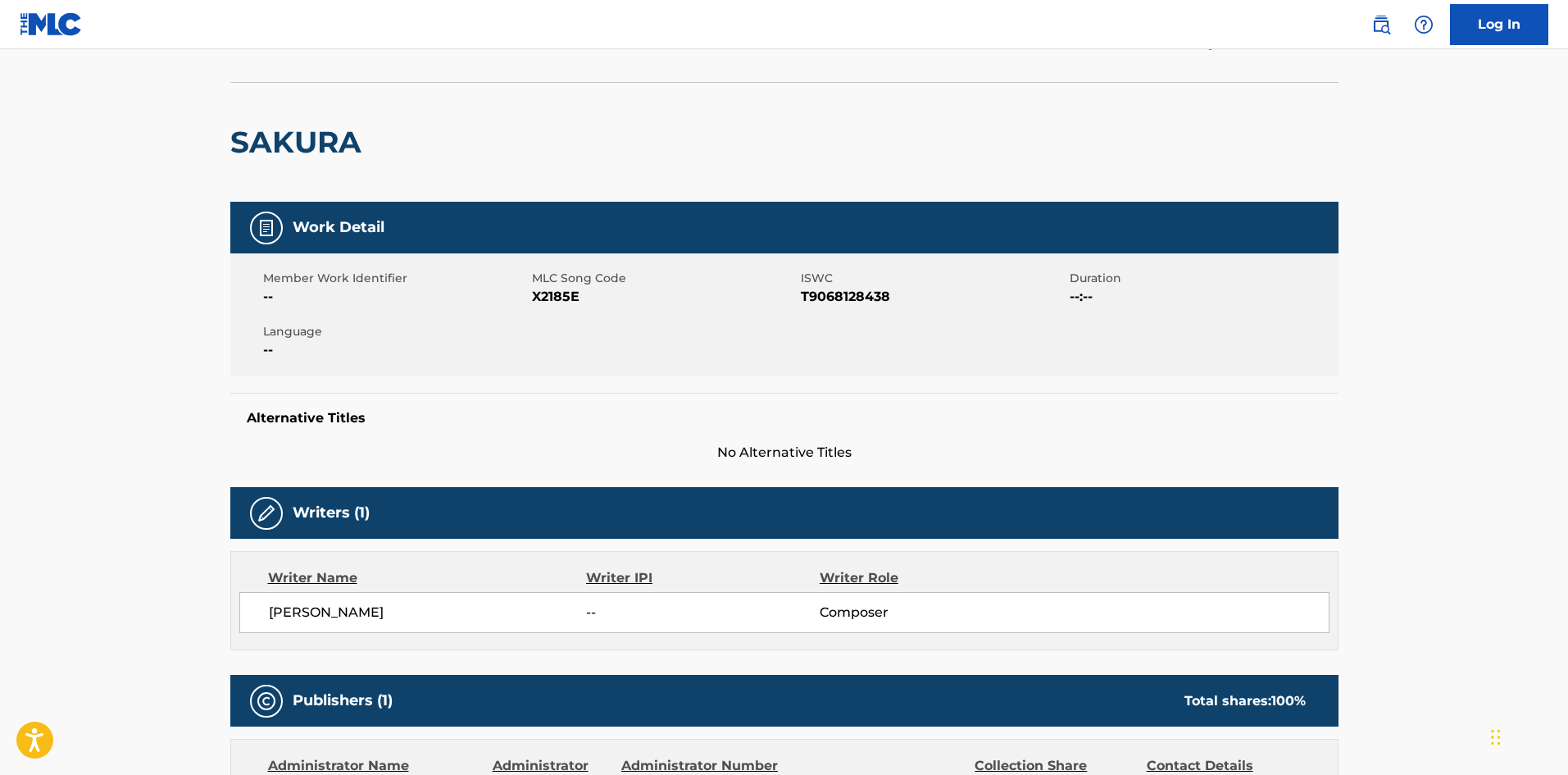
scroll to position [88, 0]
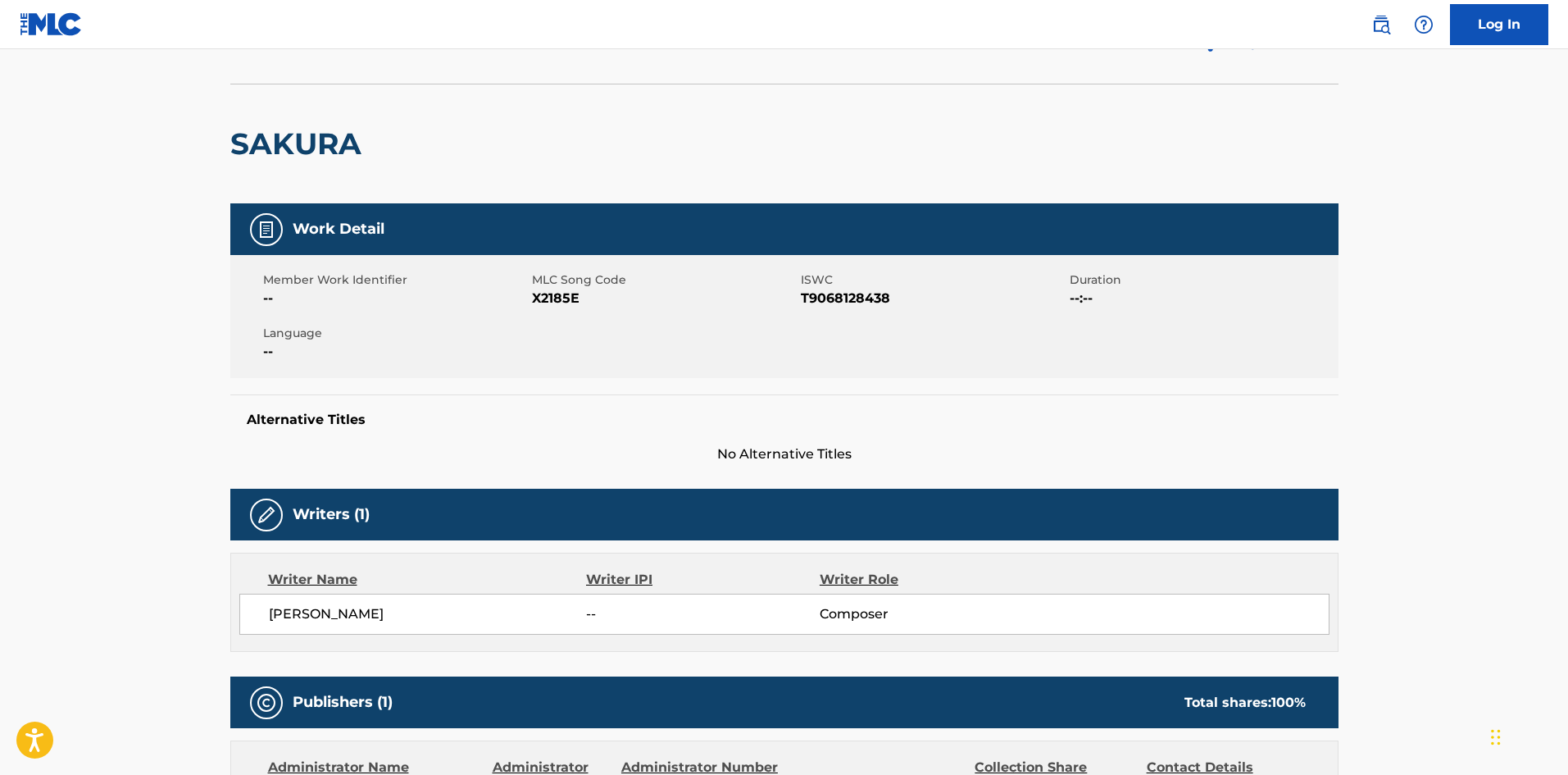
click at [549, 306] on span "X2185E" at bounding box center [665, 299] width 265 height 20
copy span "X2185E"
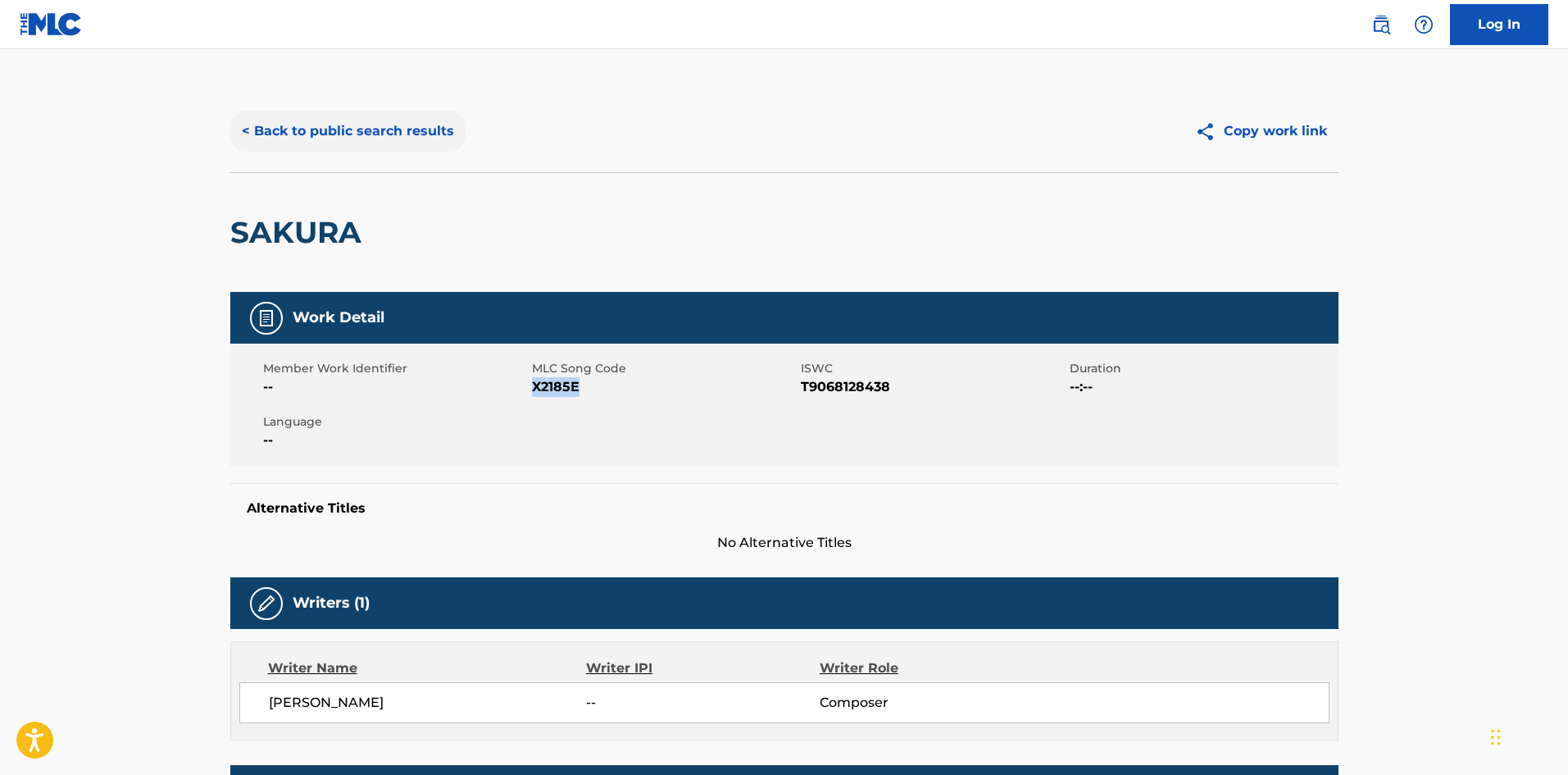
click at [389, 136] on button "< Back to public search results" at bounding box center [348, 131] width 235 height 41
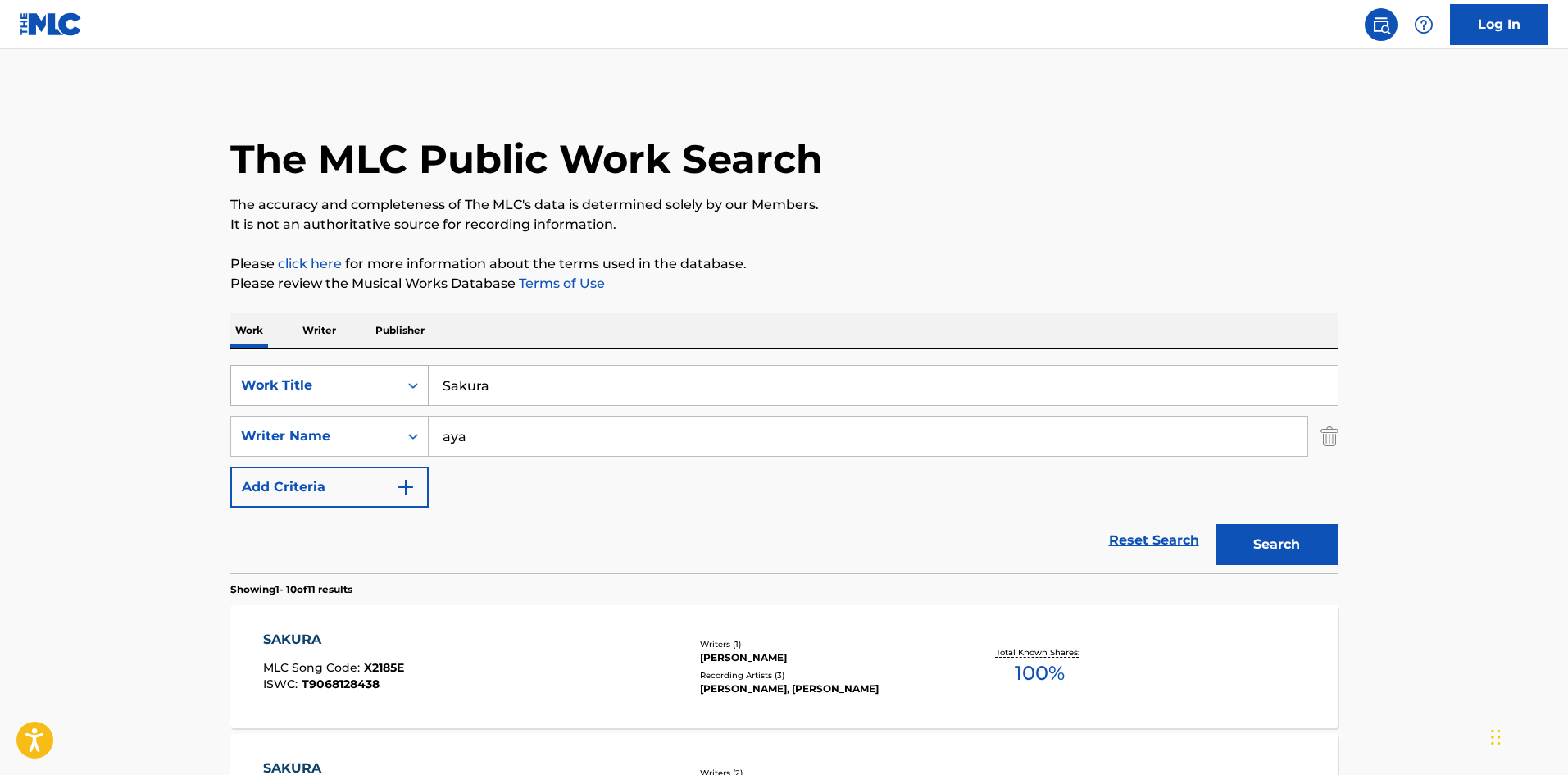
drag, startPoint x: 495, startPoint y: 383, endPoint x: 378, endPoint y: 371, distance: 117.6
click at [372, 374] on div "SearchWithCriteria4cbbc72e-2746-4563-a788-724abf35727b Work Title Sakura" at bounding box center [785, 385] width 1108 height 41
drag, startPoint x: 1281, startPoint y: 534, endPoint x: 1010, endPoint y: 441, distance: 286.5
click at [1281, 536] on button "Search" at bounding box center [1276, 544] width 123 height 41
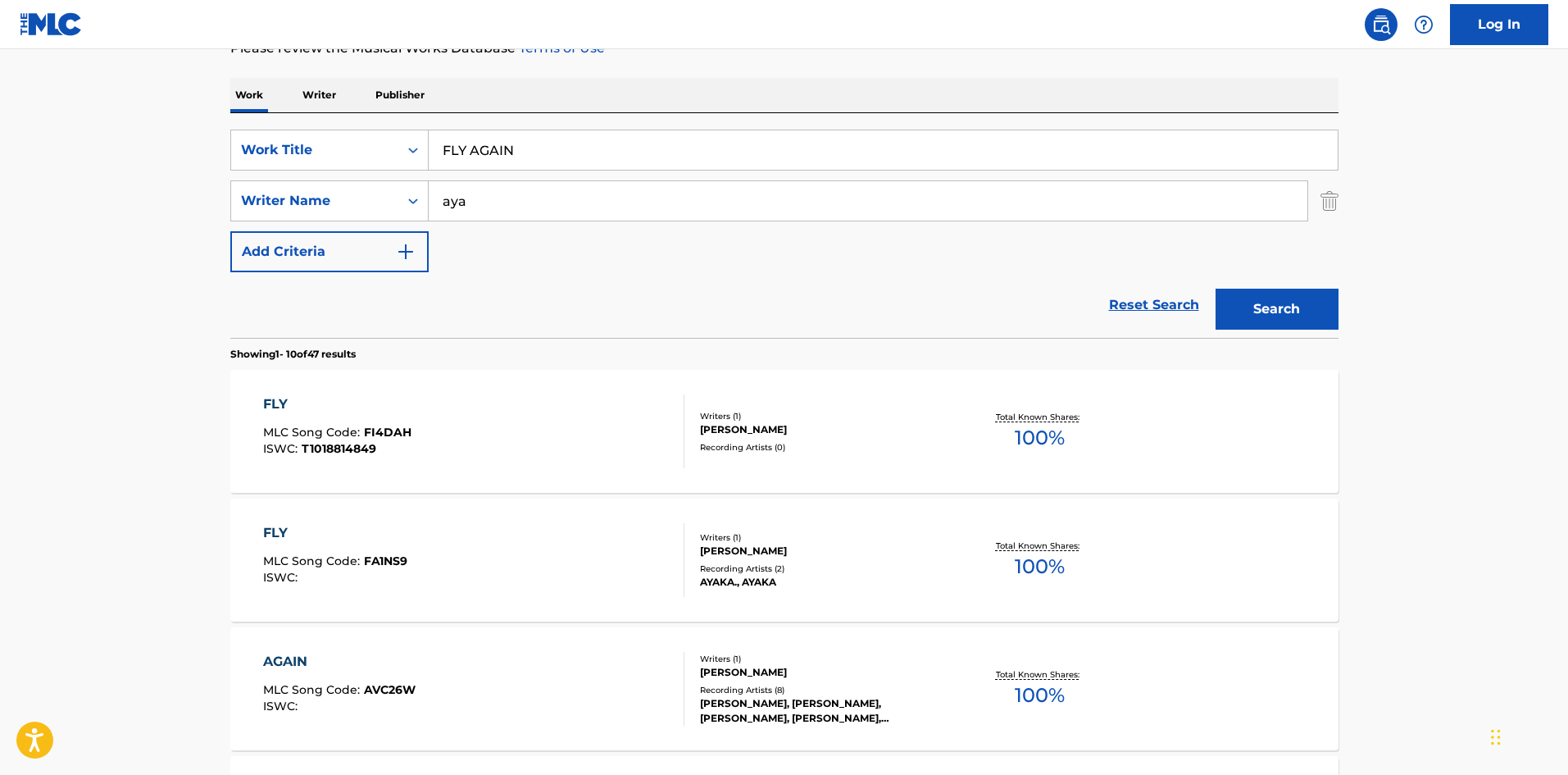
scroll to position [96, 0]
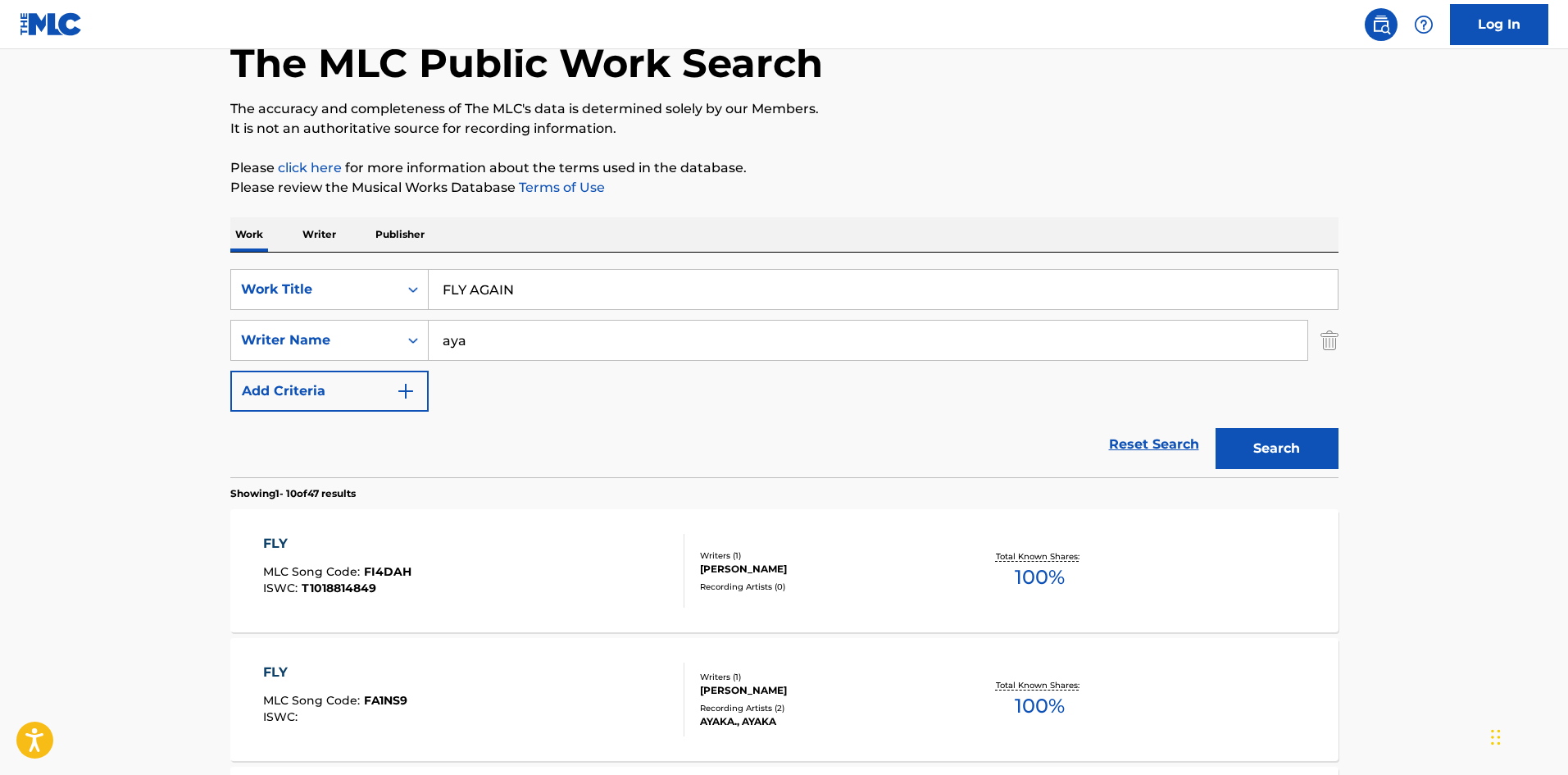
drag, startPoint x: 512, startPoint y: 290, endPoint x: 433, endPoint y: 271, distance: 81.3
click at [432, 271] on input "FLY AGAIN" at bounding box center [883, 289] width 909 height 39
click at [1265, 458] on button "Search" at bounding box center [1276, 448] width 123 height 41
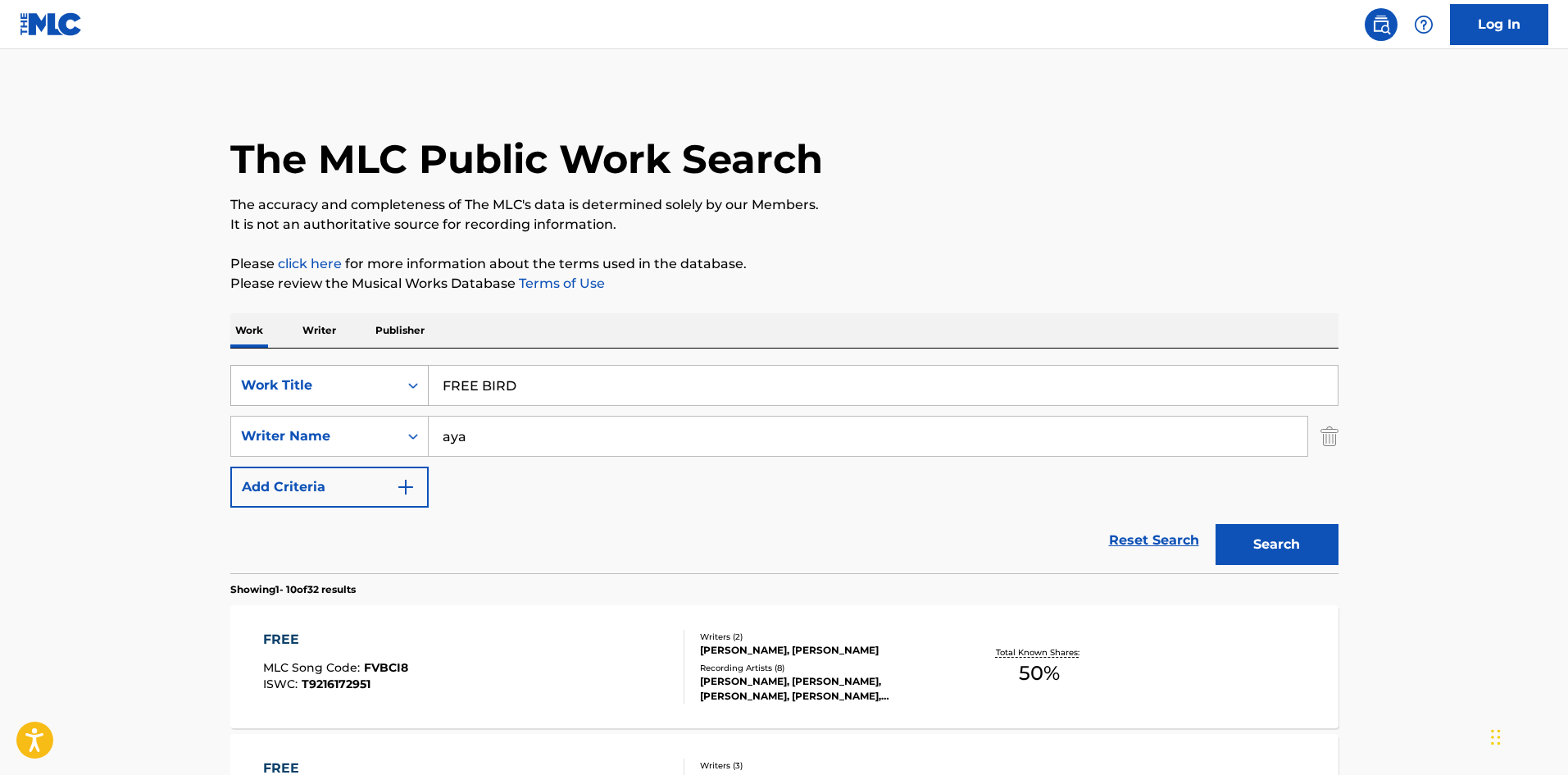
drag, startPoint x: 519, startPoint y: 377, endPoint x: 378, endPoint y: 365, distance: 141.5
click at [372, 376] on div "SearchWithCriteria4cbbc72e-2746-4563-a788-724abf35727b Work Title FREE BIRD" at bounding box center [785, 385] width 1108 height 41
type input "AMENOHINOBARERIINA"
drag, startPoint x: 469, startPoint y: 437, endPoint x: 373, endPoint y: 421, distance: 97.3
click at [372, 421] on div "SearchWithCriteria98cfab32-5aea-4306-8597-23d3a9d43c36 Writer Name [PERSON_NAME]" at bounding box center [785, 436] width 1108 height 41
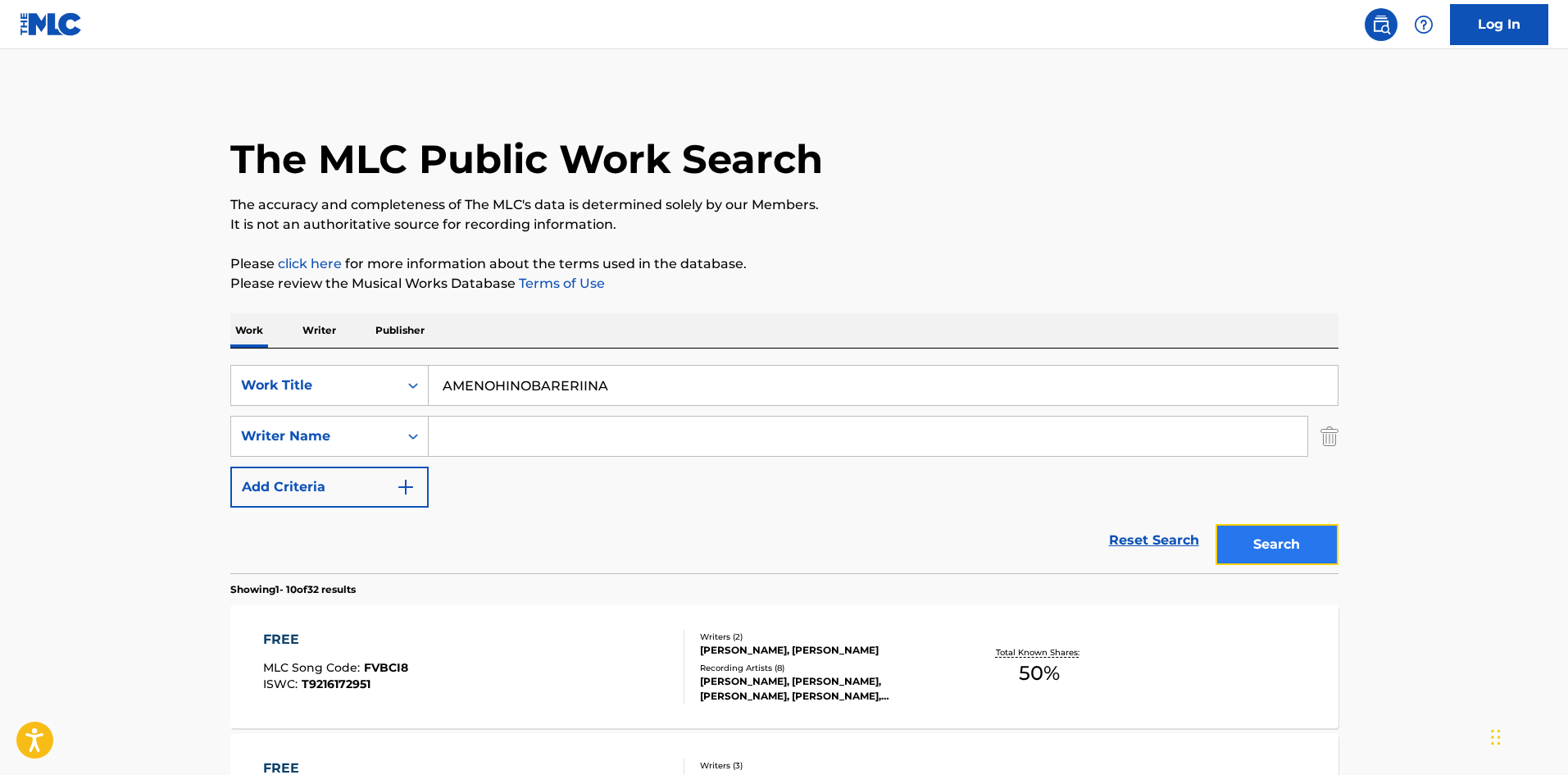
click at [1271, 552] on button "Search" at bounding box center [1276, 544] width 123 height 41
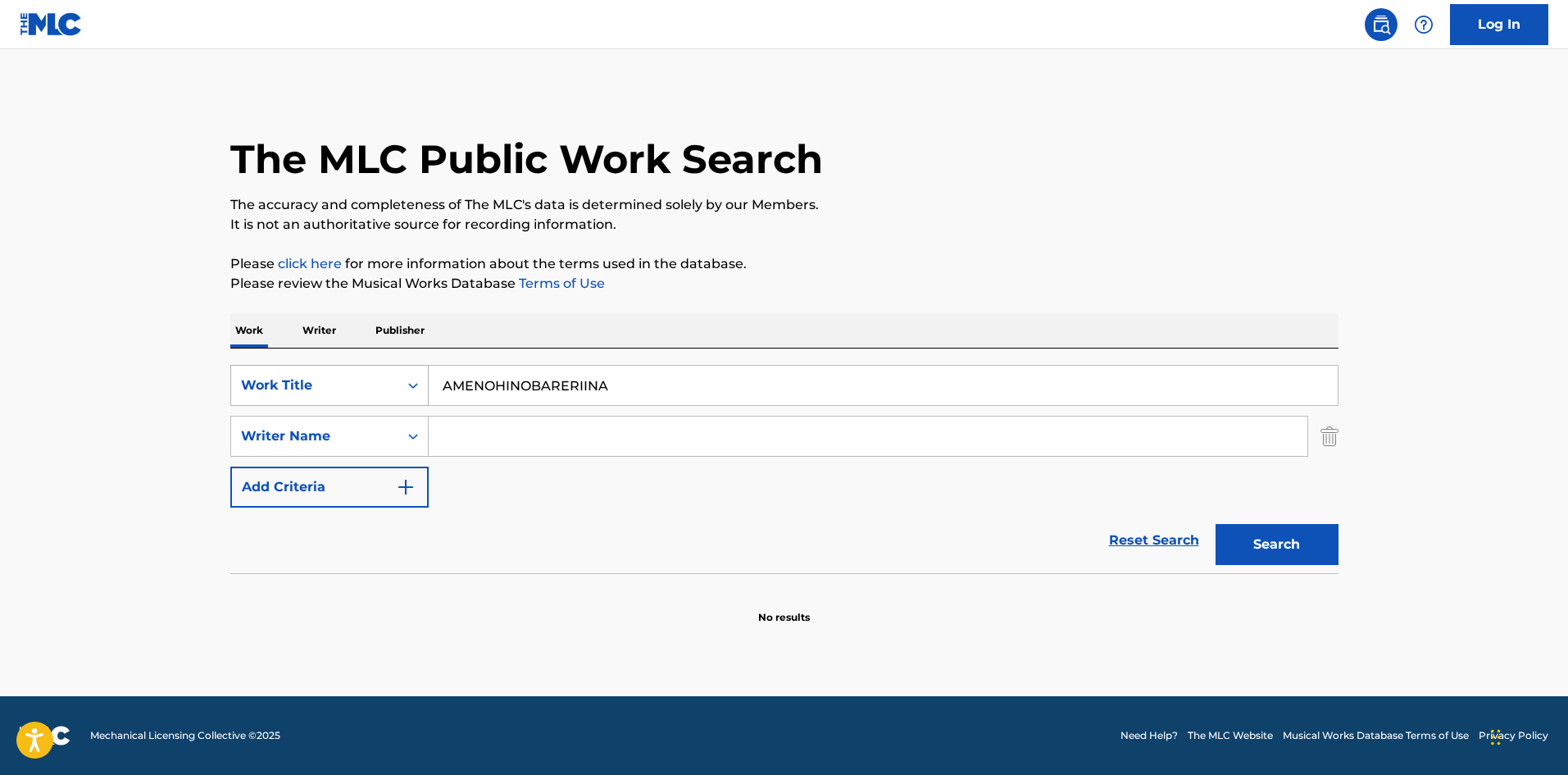
drag, startPoint x: 352, startPoint y: 360, endPoint x: 361, endPoint y: 365, distance: 10.3
click at [347, 362] on div "SearchWithCriteria4cbbc72e-2746-4563-a788-724abf35727b Work Title AMENOHINOBARE…" at bounding box center [785, 461] width 1108 height 224
type input "STYLE"
click at [494, 436] on input "Search Form" at bounding box center [868, 435] width 878 height 39
type input "aya"
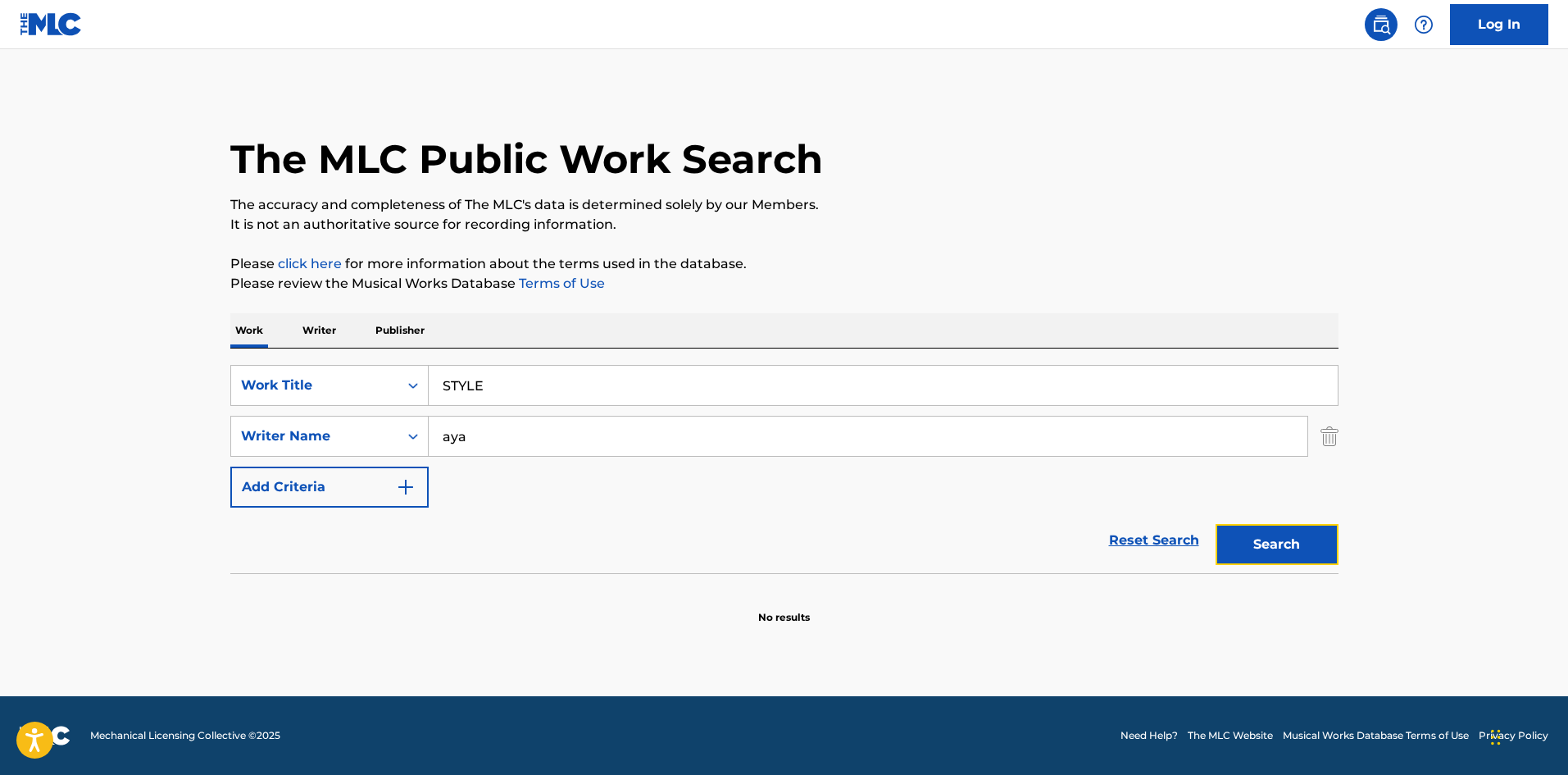
click at [1268, 531] on button "Search" at bounding box center [1276, 544] width 123 height 41
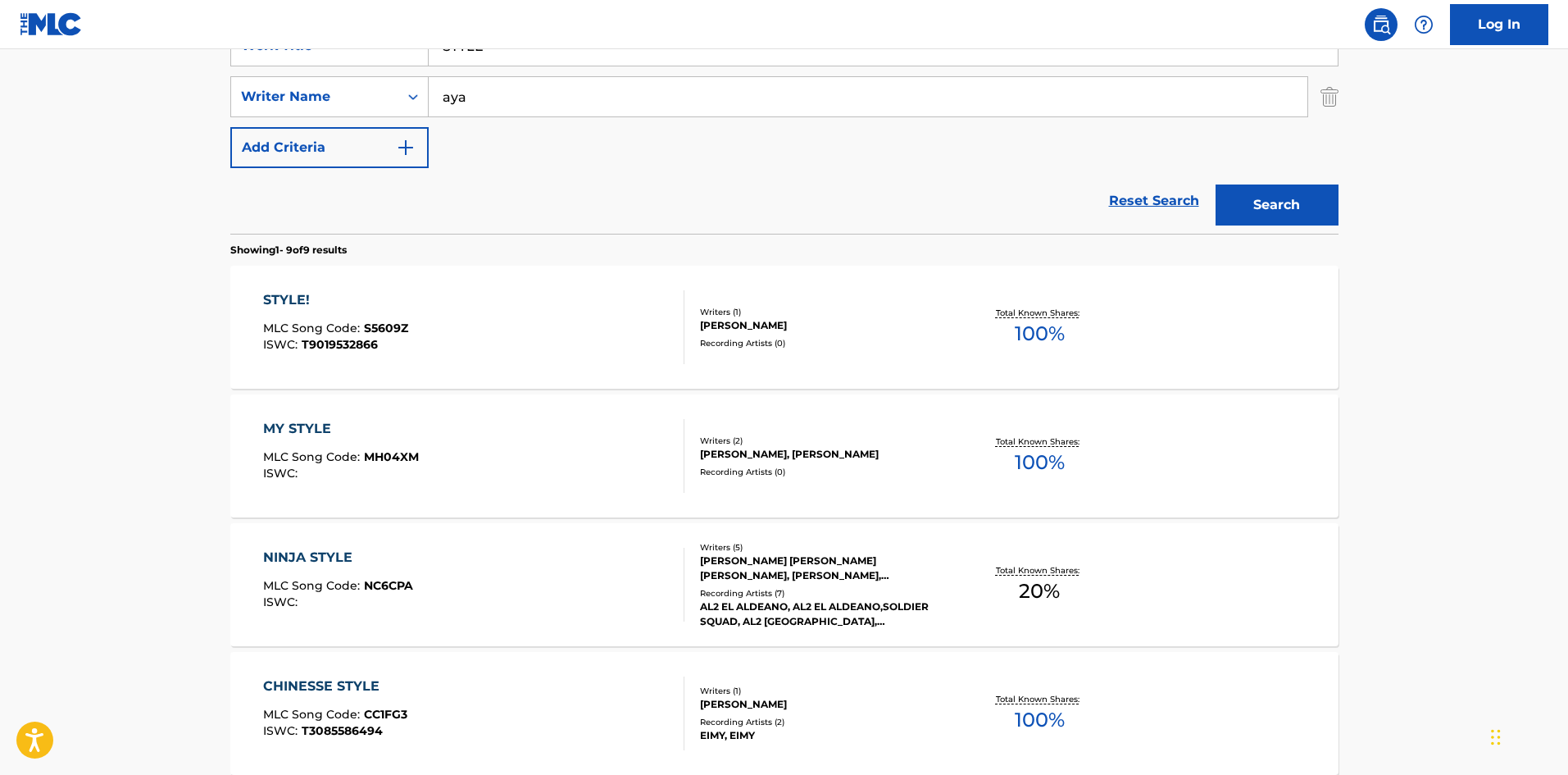
scroll to position [290, 0]
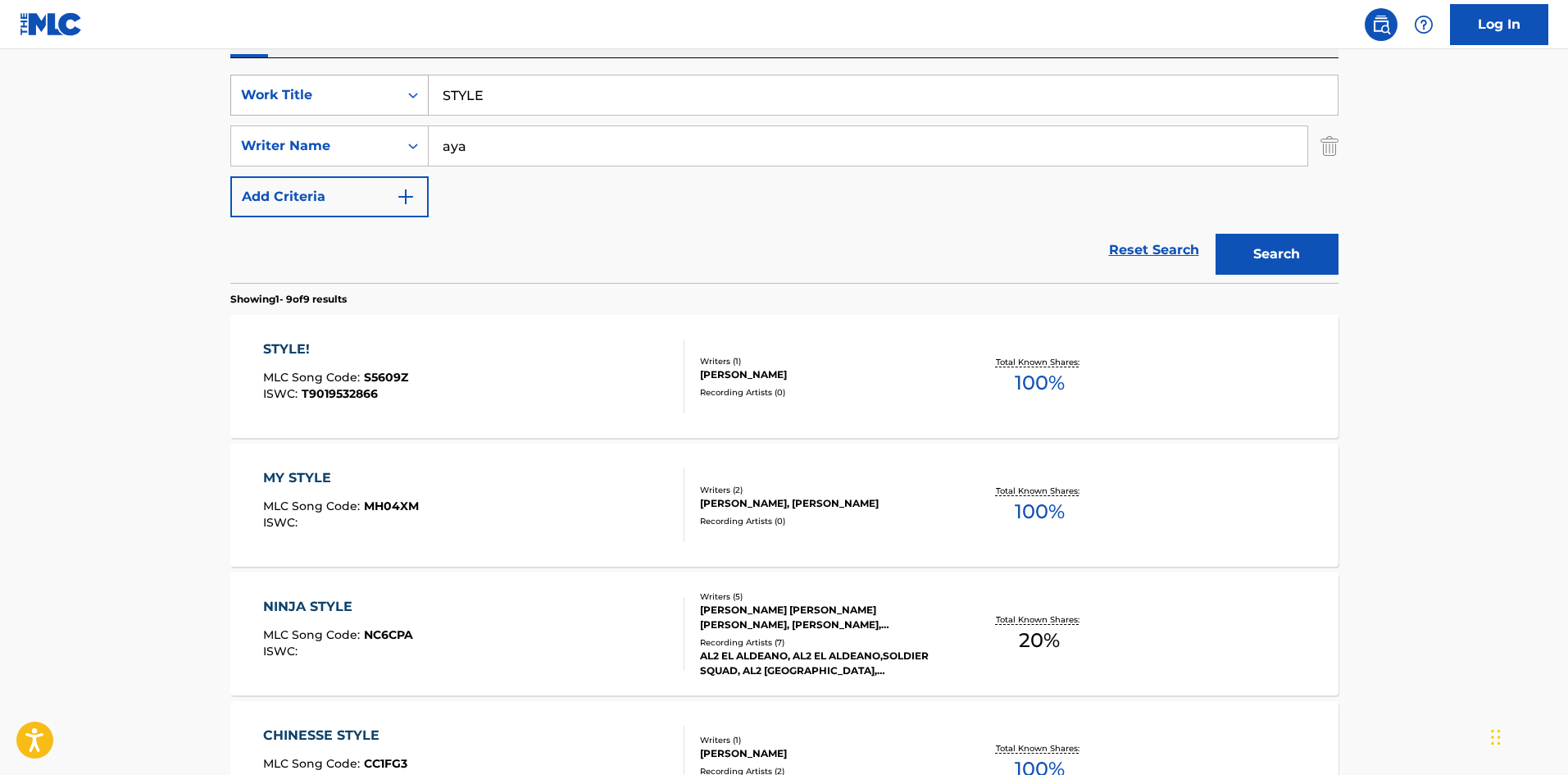
drag, startPoint x: 437, startPoint y: 82, endPoint x: 381, endPoint y: 82, distance: 56.0
click at [381, 80] on div "SearchWithCriteria4cbbc72e-2746-4563-a788-724abf35727b Work Title STYLE" at bounding box center [785, 94] width 1108 height 41
click at [1279, 256] on button "Search" at bounding box center [1276, 253] width 123 height 41
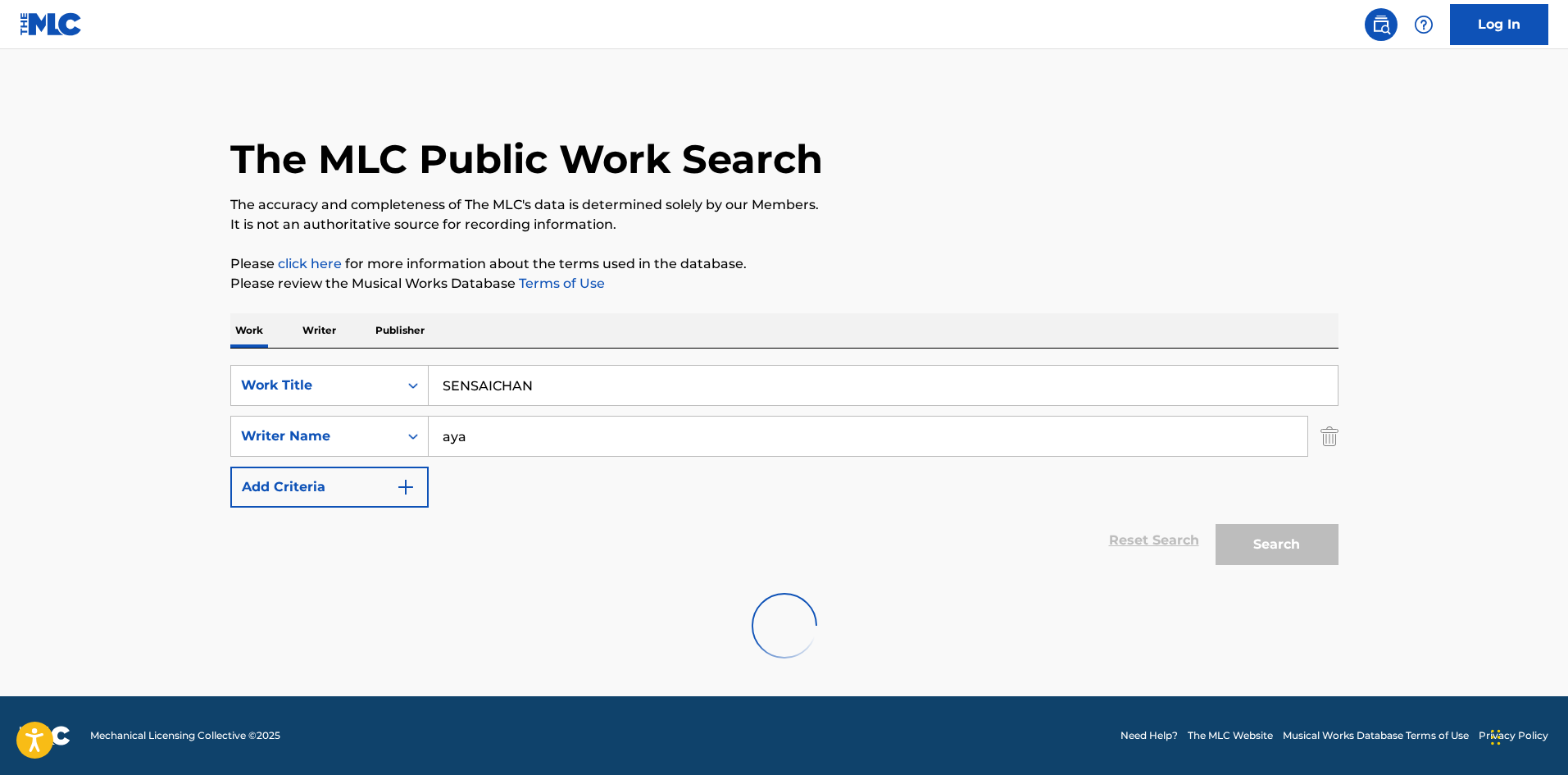
scroll to position [0, 0]
drag, startPoint x: 392, startPoint y: 366, endPoint x: 375, endPoint y: 338, distance: 32.8
click at [369, 365] on div "SearchWithCriteria4cbbc72e-2746-4563-a788-724abf35727b Work Title SENSAICHAN" at bounding box center [785, 385] width 1108 height 41
click at [1273, 537] on button "Search" at bounding box center [1276, 544] width 123 height 41
drag, startPoint x: 495, startPoint y: 376, endPoint x: 341, endPoint y: 373, distance: 154.0
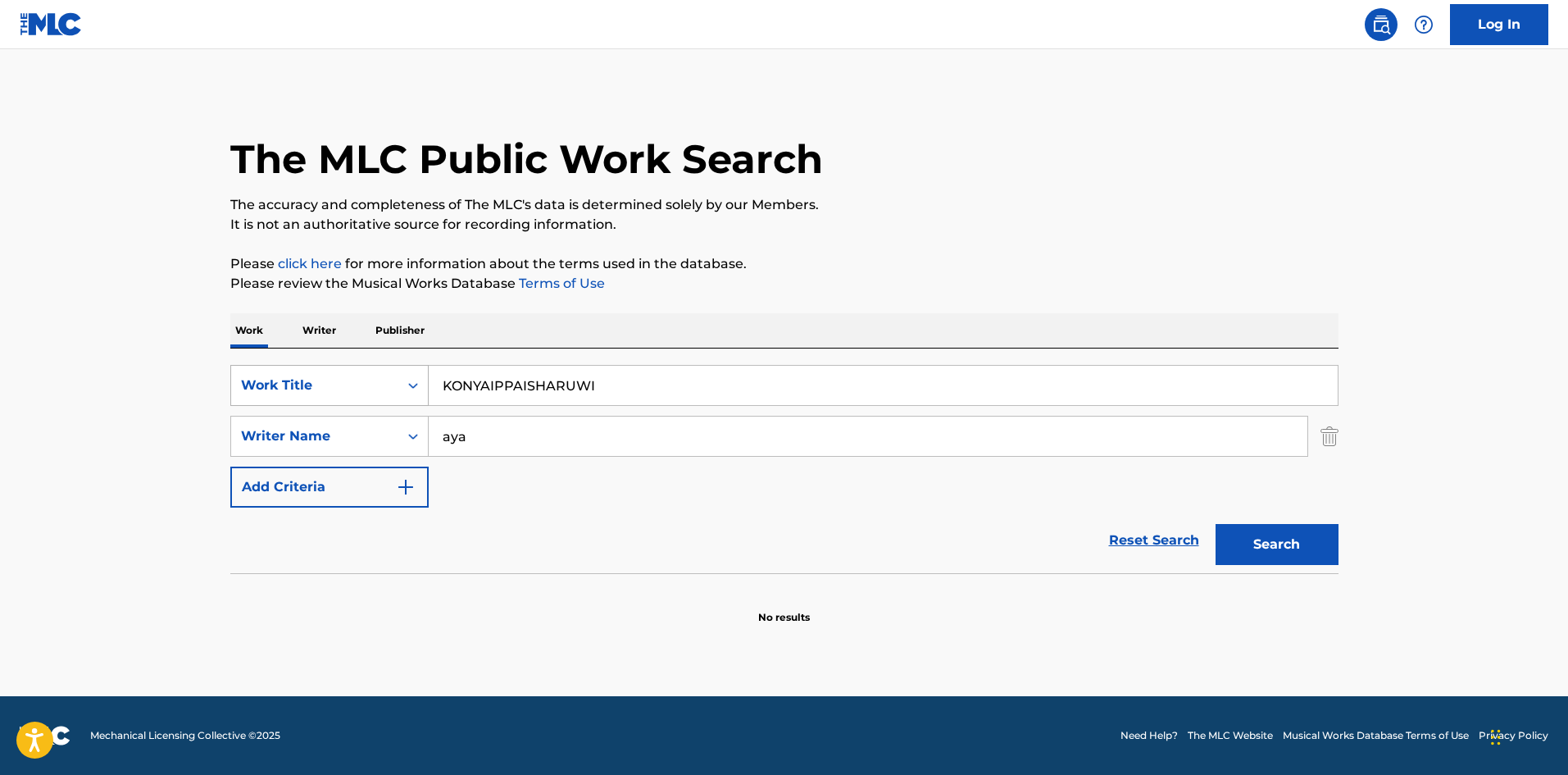
click at [342, 372] on div "SearchWithCriteria4cbbc72e-2746-4563-a788-724abf35727b Work Title KONYAIPPAISHA…" at bounding box center [785, 385] width 1108 height 41
drag, startPoint x: 1244, startPoint y: 535, endPoint x: 1235, endPoint y: 535, distance: 9.0
click at [1243, 535] on button "Search" at bounding box center [1276, 544] width 123 height 41
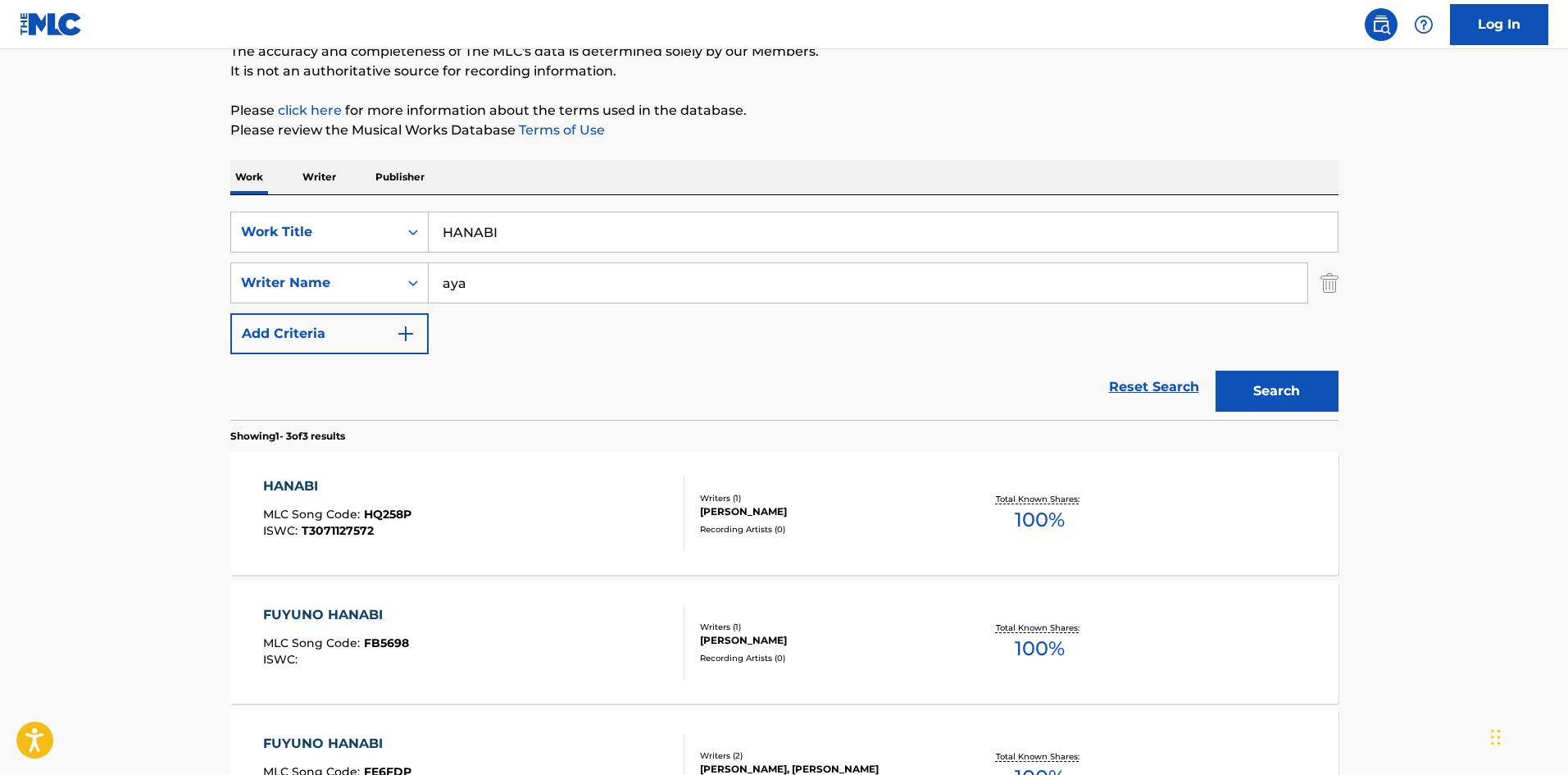
scroll to position [155, 0]
drag, startPoint x: 511, startPoint y: 231, endPoint x: 413, endPoint y: 218, distance: 98.9
click at [404, 217] on div "SearchWithCriteria4cbbc72e-2746-4563-a788-724abf35727b Work Title HANABI" at bounding box center [785, 229] width 1108 height 41
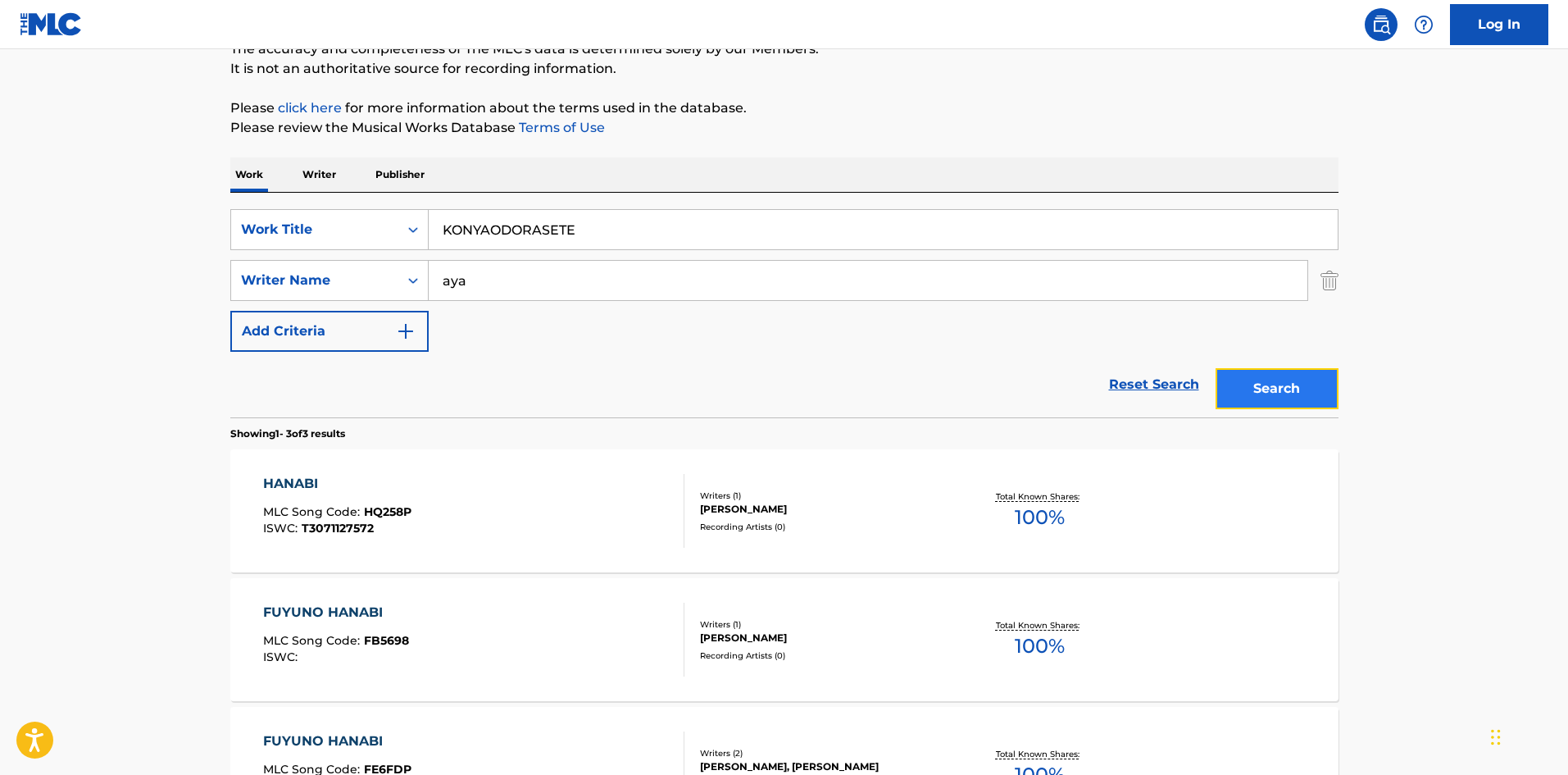
click at [1233, 376] on button "Search" at bounding box center [1276, 388] width 123 height 41
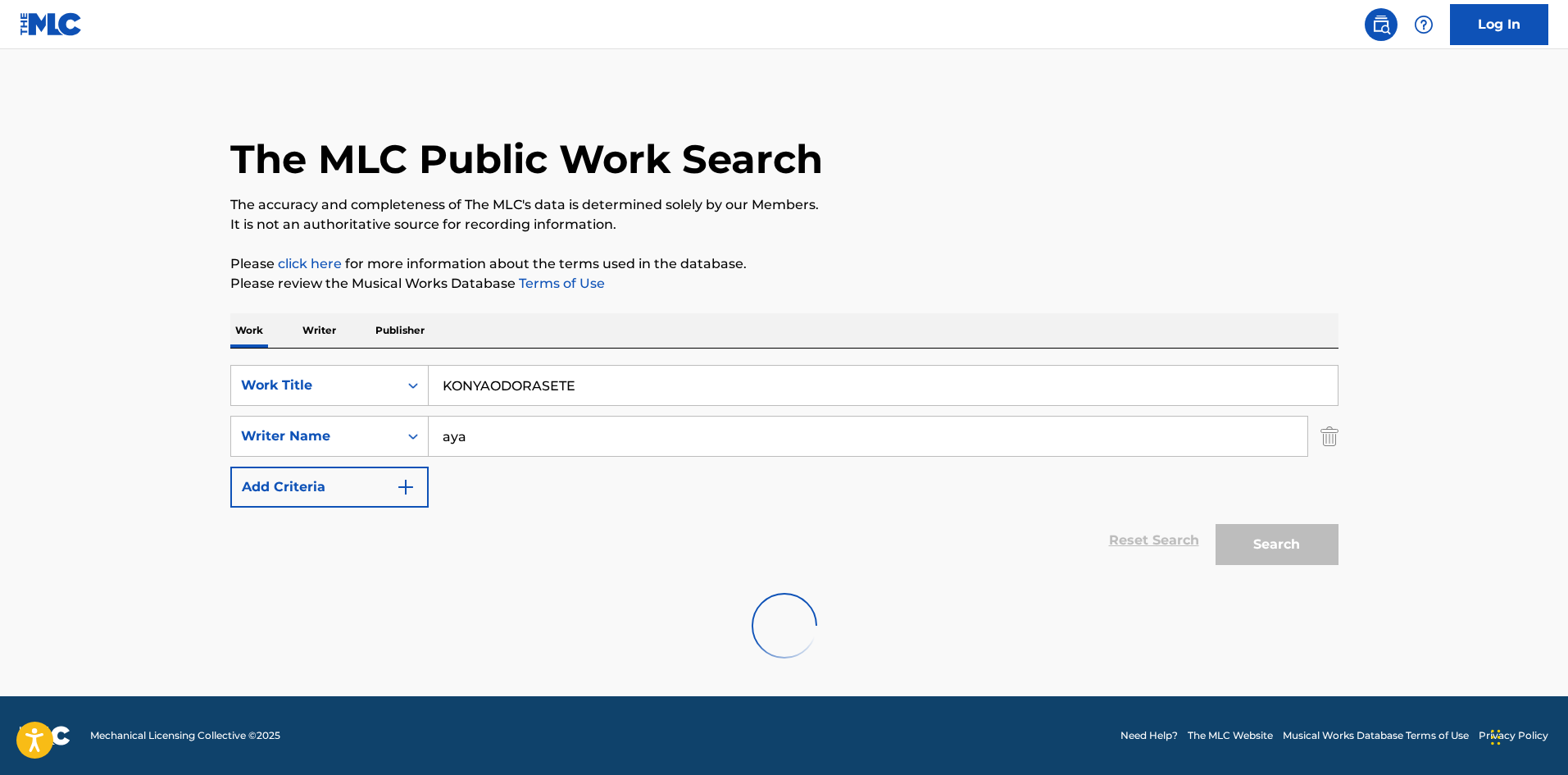
scroll to position [0, 0]
drag, startPoint x: 526, startPoint y: 373, endPoint x: 402, endPoint y: 355, distance: 125.3
click at [400, 368] on div "SearchWithCriteria4cbbc72e-2746-4563-a788-724abf35727b Work Title KONYAODORASETE" at bounding box center [785, 385] width 1108 height 41
click at [1255, 549] on button "Search" at bounding box center [1276, 544] width 123 height 41
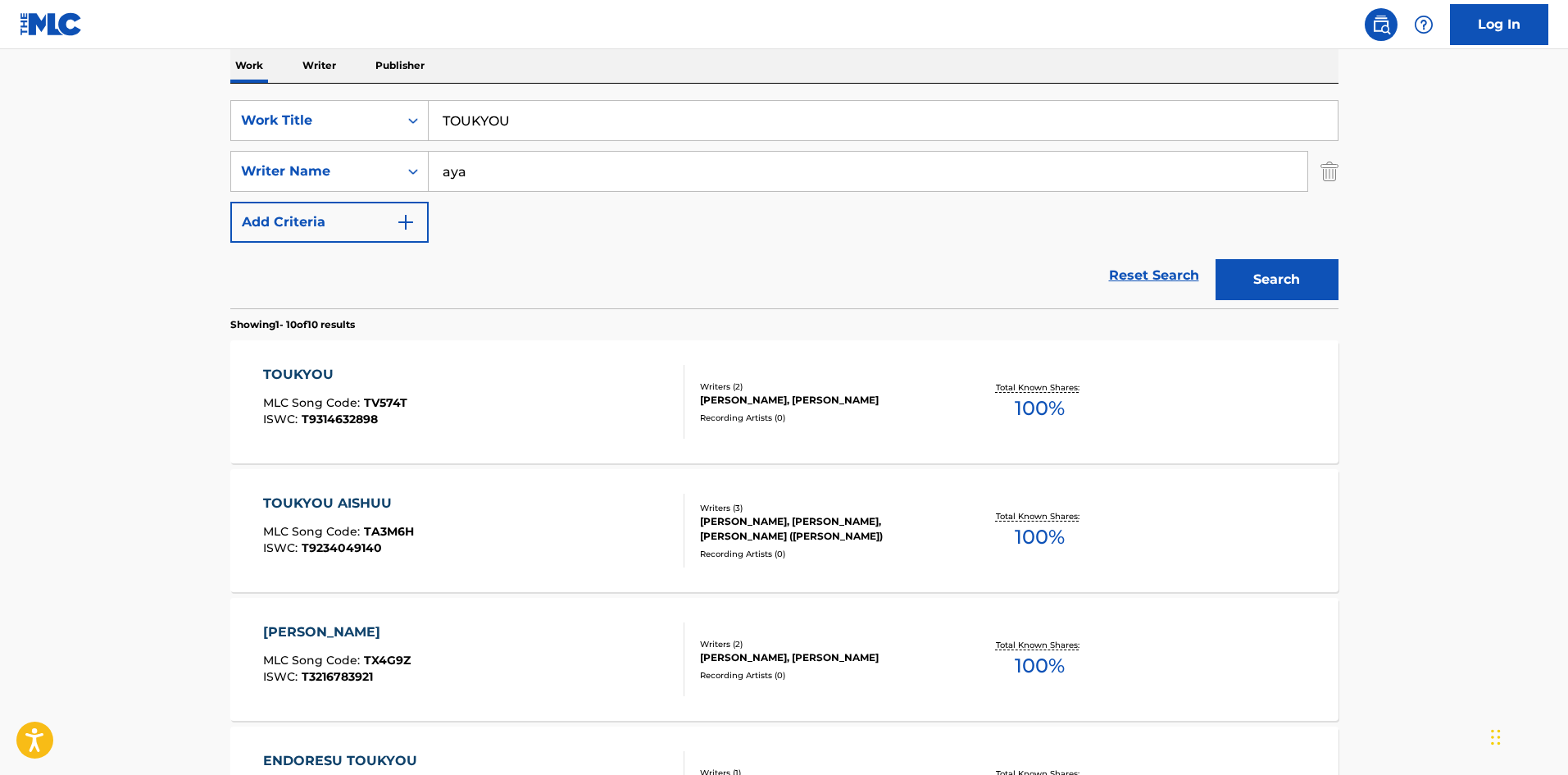
scroll to position [266, 0]
drag, startPoint x: 442, startPoint y: 105, endPoint x: 424, endPoint y: 104, distance: 18.0
click at [424, 104] on div "SearchWithCriteria4cbbc72e-2746-4563-a788-724abf35727b Work Title TOUKYOU" at bounding box center [785, 118] width 1108 height 41
click at [1313, 289] on button "Search" at bounding box center [1276, 277] width 123 height 41
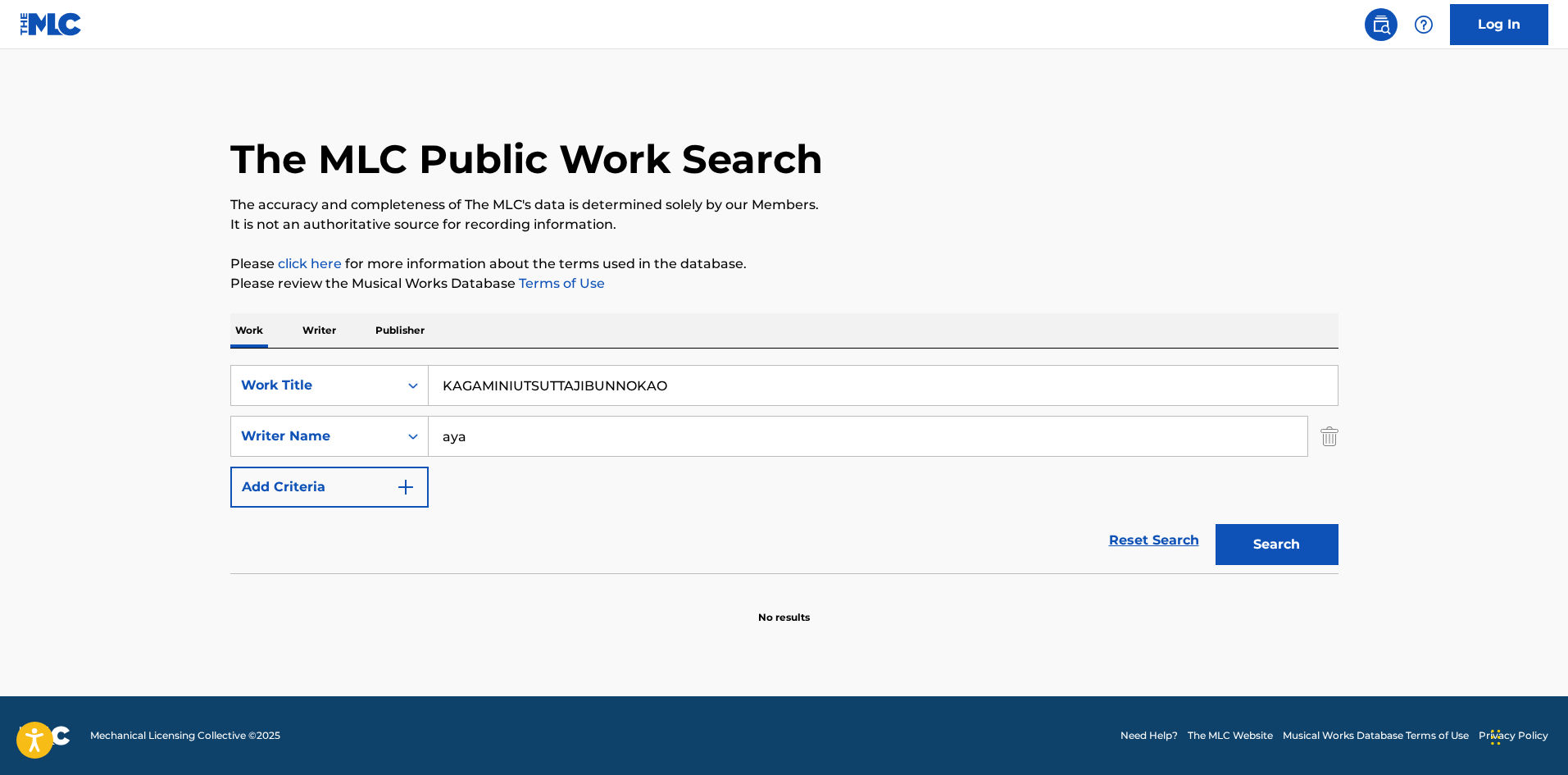
click at [706, 400] on input "KAGAMINIUTSUTTAJIBUNNOKAO" at bounding box center [883, 385] width 909 height 39
drag, startPoint x: 699, startPoint y: 389, endPoint x: 402, endPoint y: 388, distance: 297.0
click at [402, 388] on div "SearchWithCriteria4cbbc72e-2746-4563-a788-724abf35727b Work Title KAGAMINIUTSUT…" at bounding box center [785, 385] width 1108 height 41
type input "TARAE 1"
click at [363, 424] on div "SearchWithCriteria98cfab32-5aea-4306-8597-23d3a9d43c36 Writer Name [PERSON_NAME]" at bounding box center [785, 436] width 1108 height 41
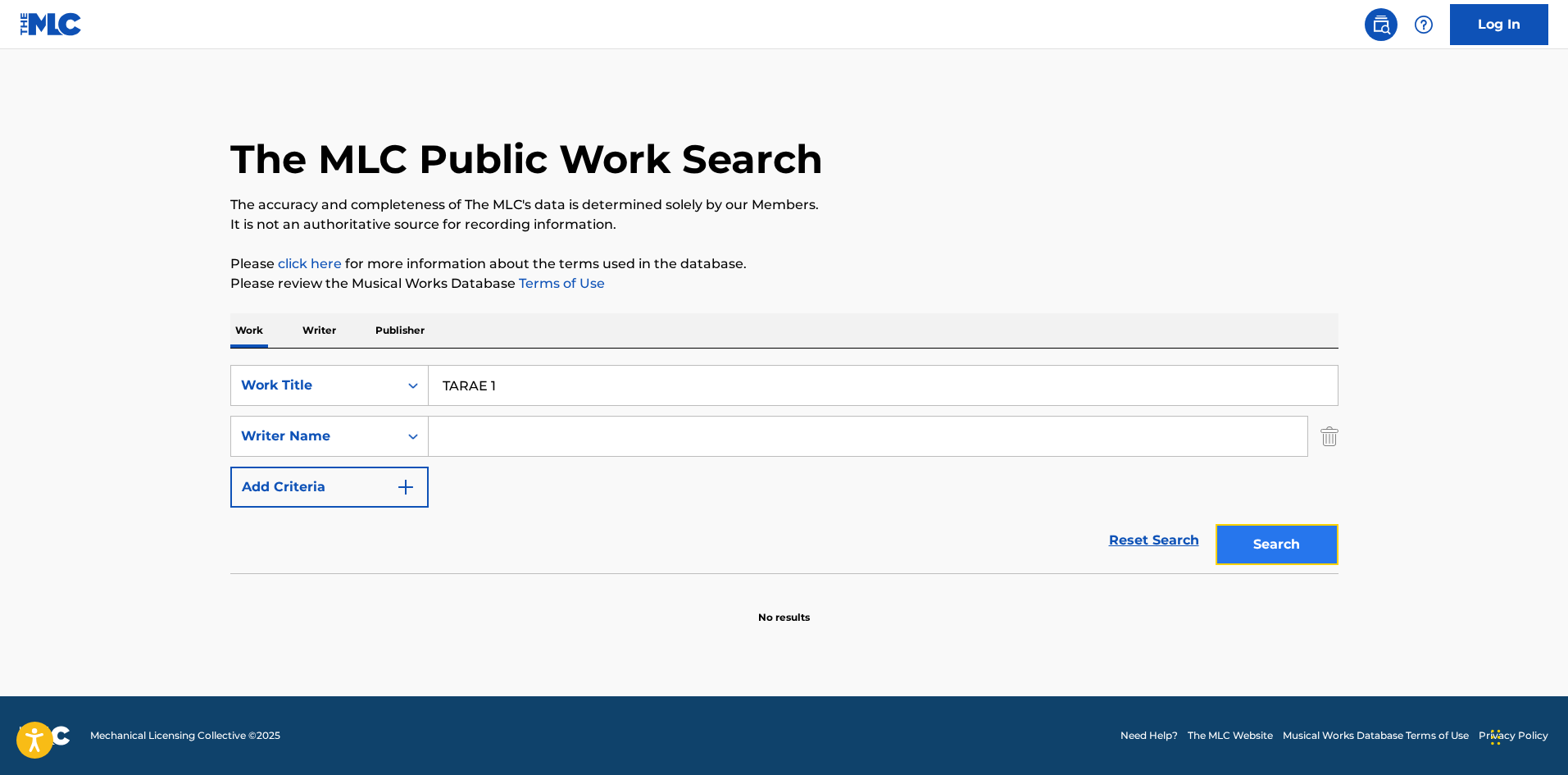
click at [1261, 534] on button "Search" at bounding box center [1276, 544] width 123 height 41
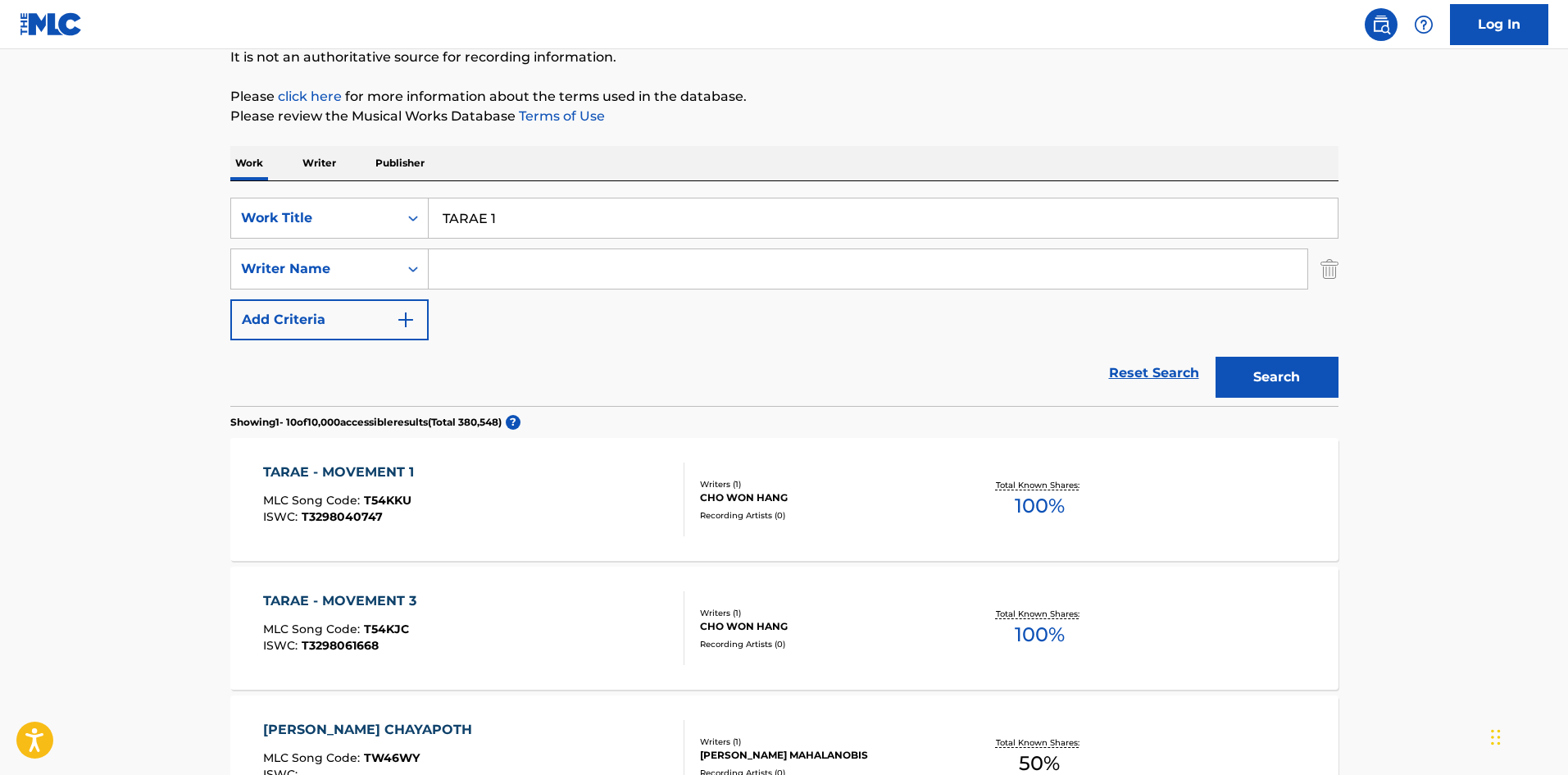
scroll to position [299, 0]
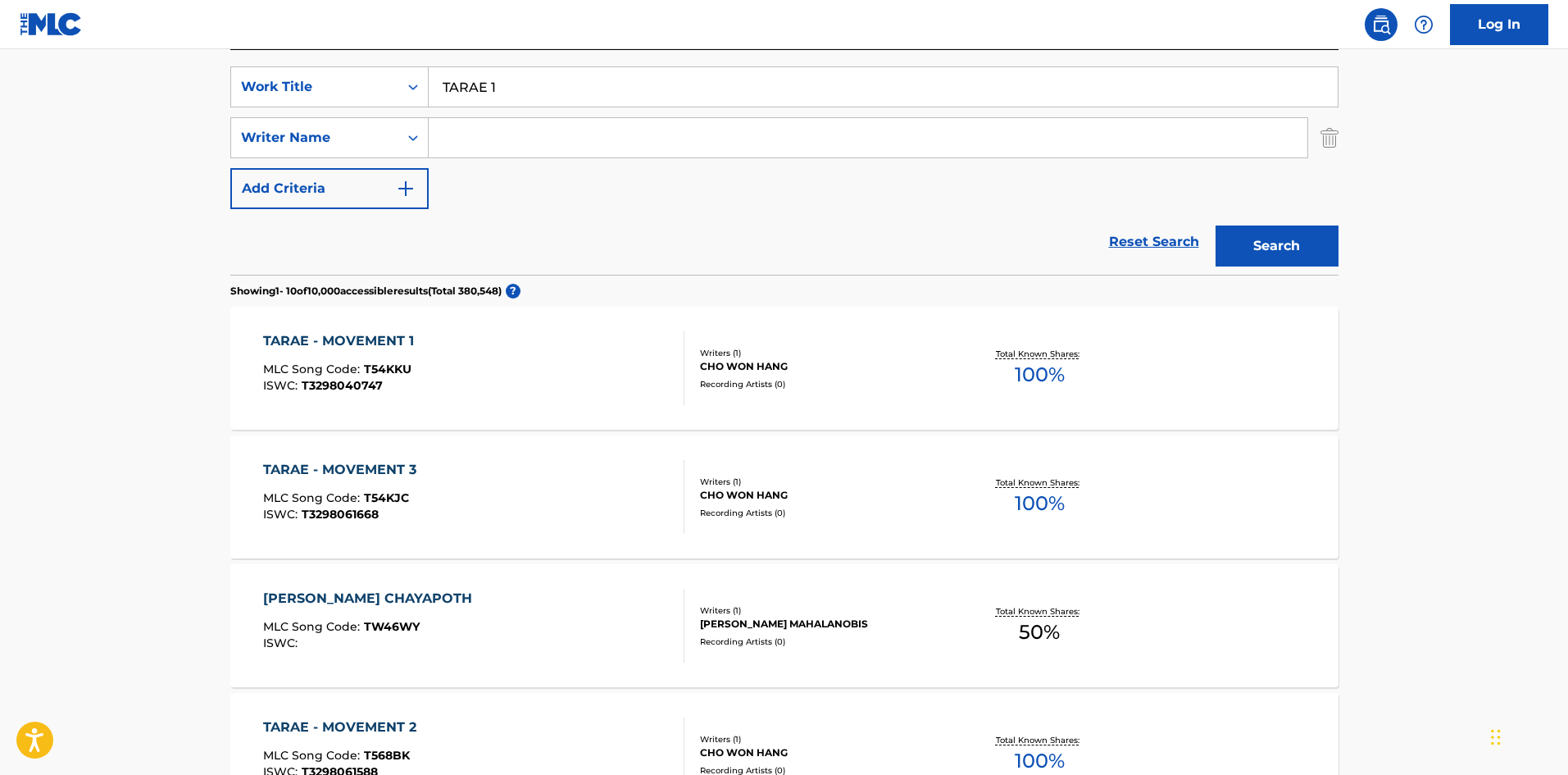
click at [483, 143] on input "Search Form" at bounding box center [868, 137] width 878 height 39
type input "Bgm"
click at [1287, 243] on button "Search" at bounding box center [1276, 245] width 123 height 41
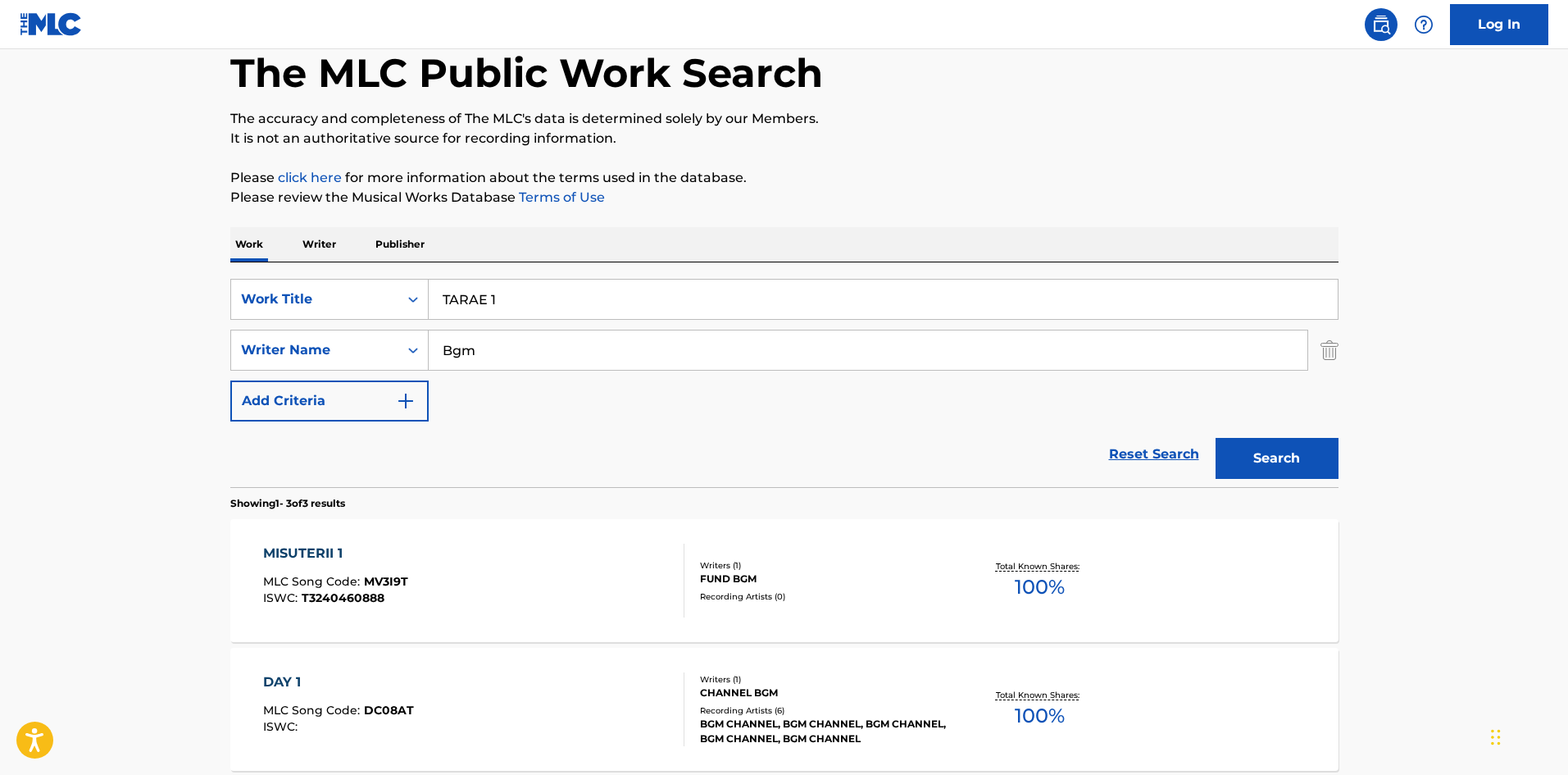
scroll to position [79, 0]
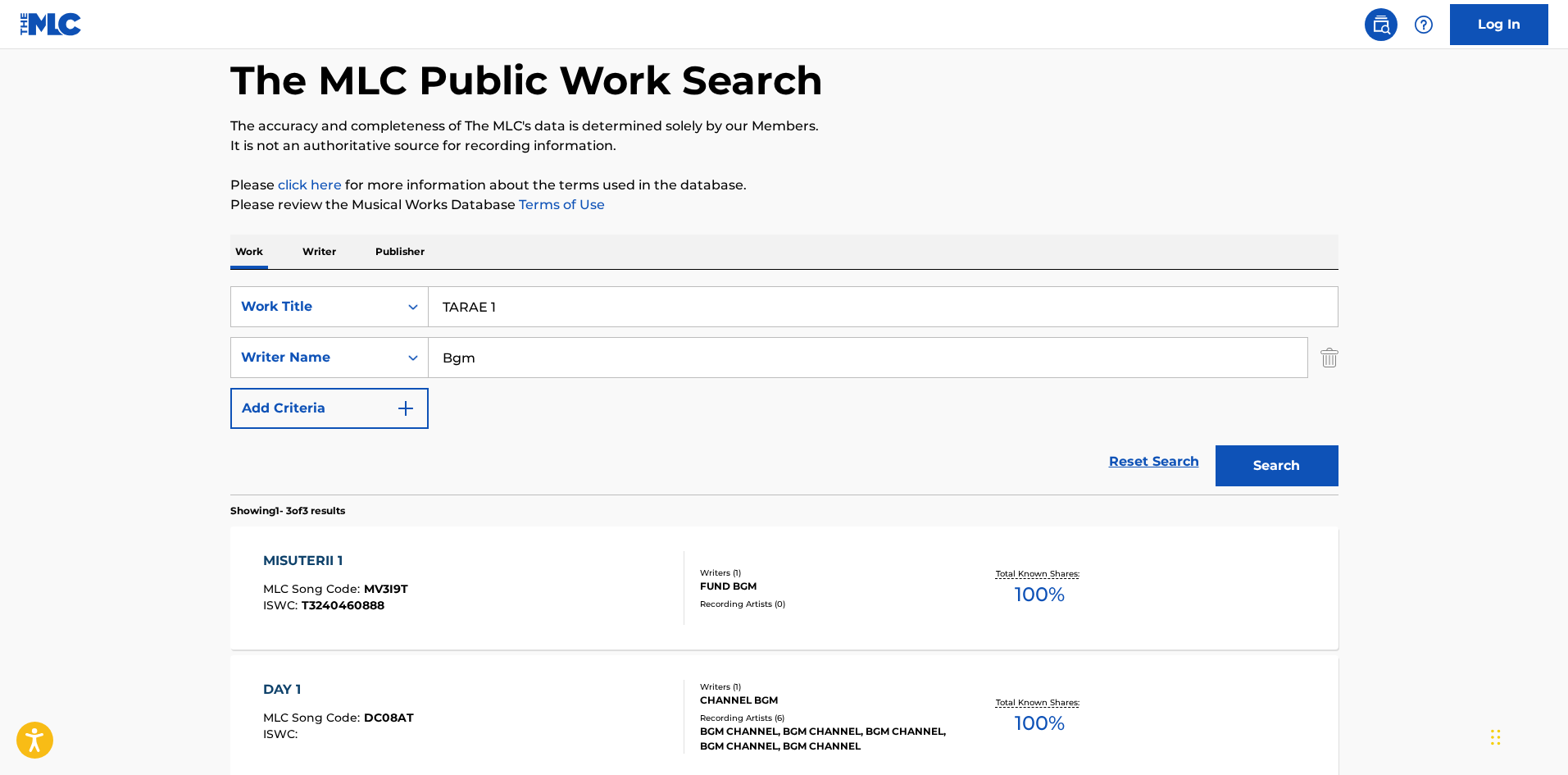
drag, startPoint x: 500, startPoint y: 307, endPoint x: 323, endPoint y: 275, distance: 179.9
click at [322, 274] on div "SearchWithCriteria4cbbc72e-2746-4563-a788-724abf35727b Work Title TARAE 1 Searc…" at bounding box center [785, 382] width 1108 height 224
type input "IURAMA 4"
click at [1244, 454] on button "Search" at bounding box center [1276, 465] width 123 height 41
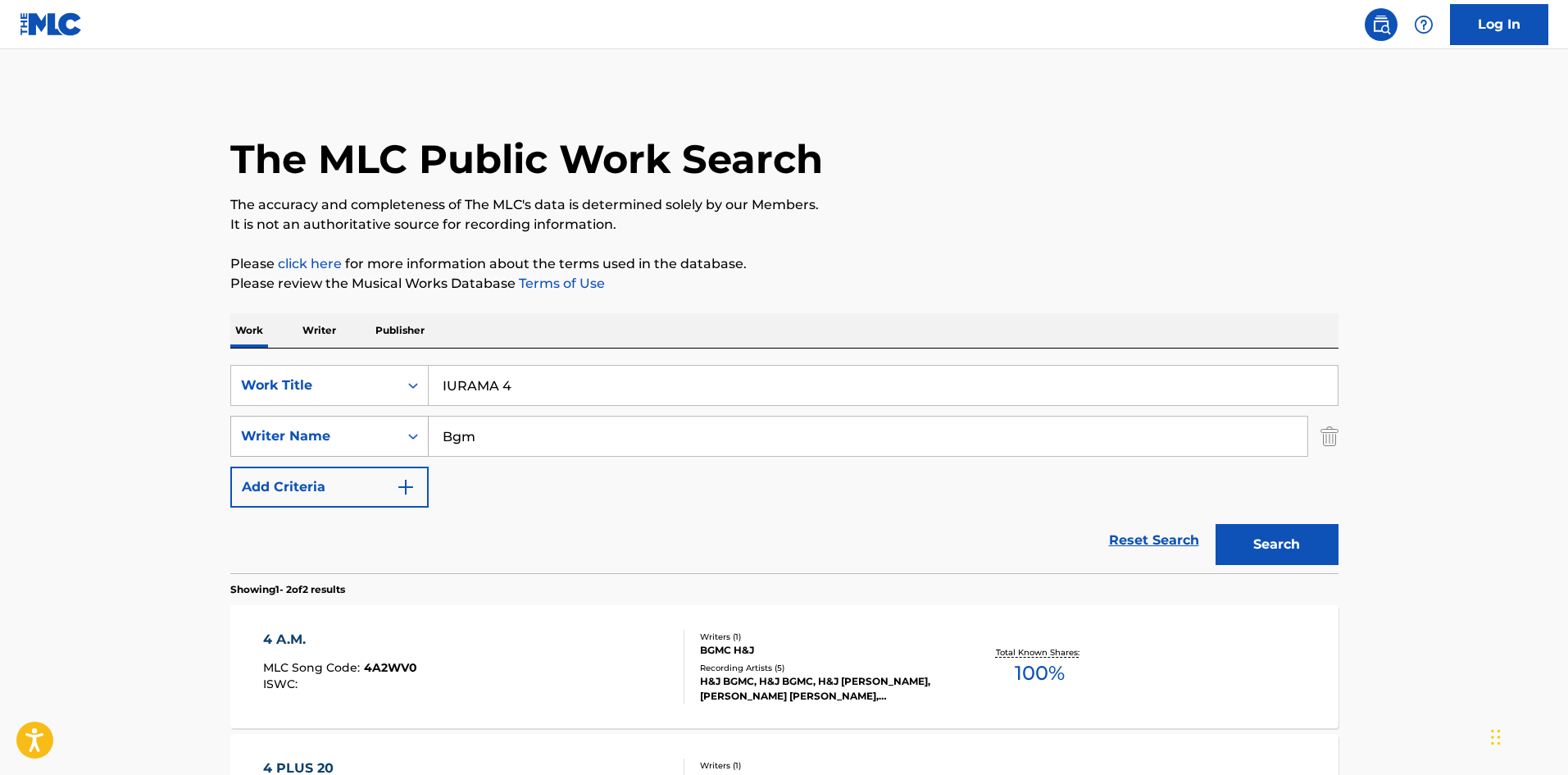
drag, startPoint x: 490, startPoint y: 433, endPoint x: 405, endPoint y: 432, distance: 85.0
click at [405, 432] on div "SearchWithCriteria98cfab32-5aea-4306-8597-23d3a9d43c36 Writer Name Bgm" at bounding box center [785, 436] width 1108 height 41
click at [1259, 534] on button "Search" at bounding box center [1276, 544] width 123 height 41
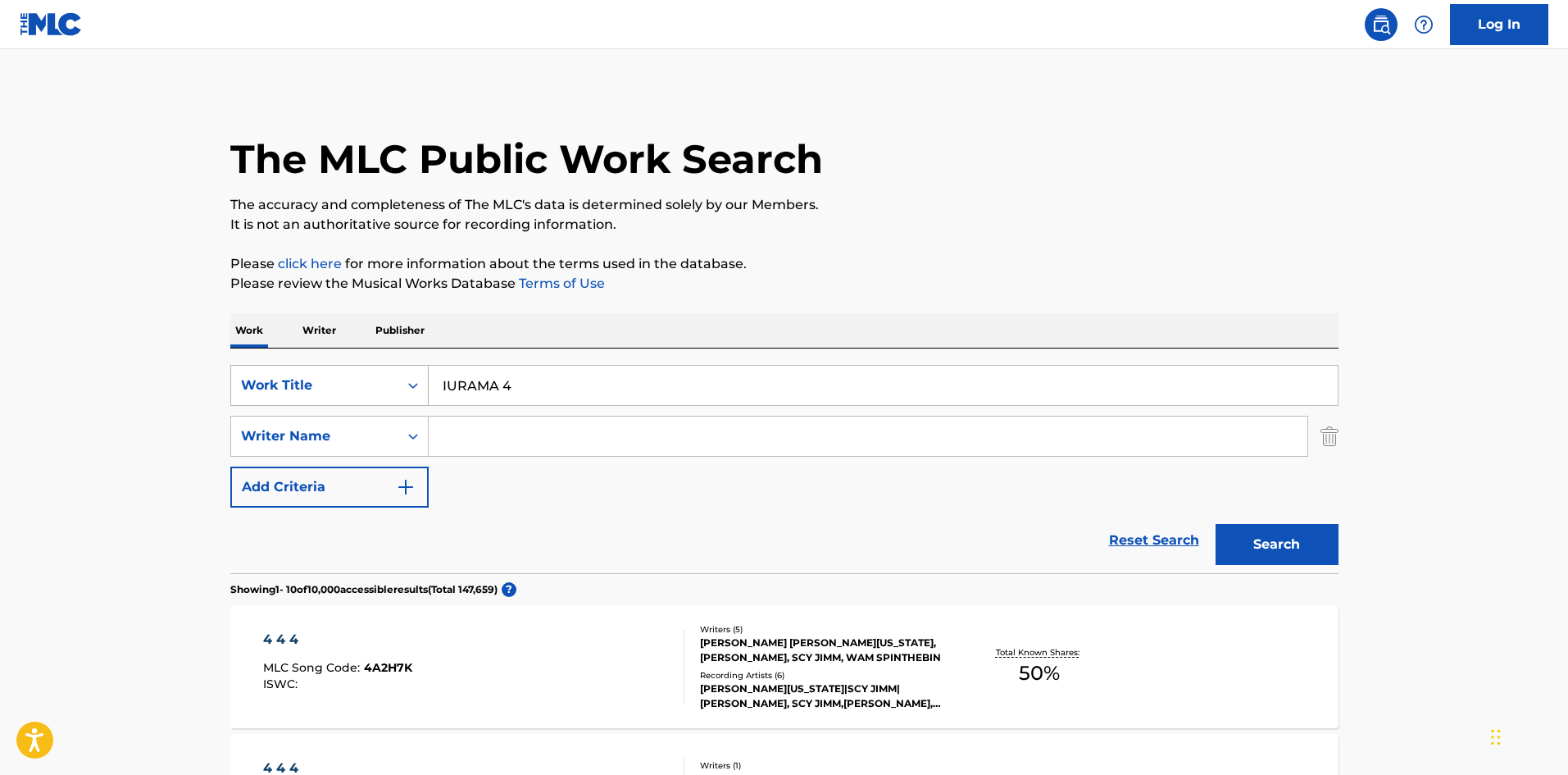
drag, startPoint x: 407, startPoint y: 363, endPoint x: 332, endPoint y: 367, distance: 75.1
click at [332, 363] on div "SearchWithCriteria4cbbc72e-2746-4563-a788-724abf35727b Work Title IURAMA 4 Sear…" at bounding box center [785, 461] width 1108 height 224
click at [1241, 539] on button "Search" at bounding box center [1276, 544] width 123 height 41
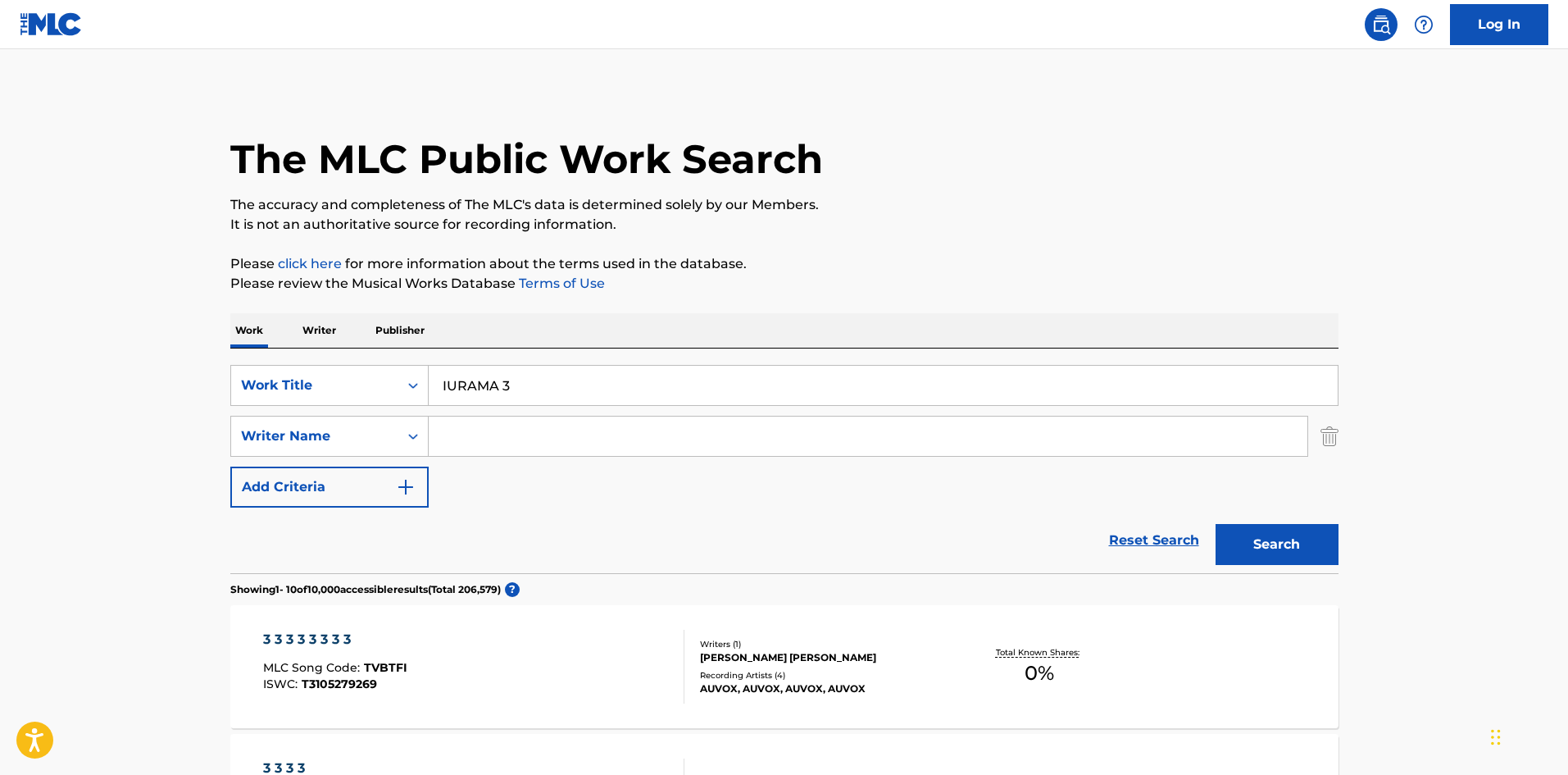
drag, startPoint x: 533, startPoint y: 389, endPoint x: 353, endPoint y: 362, distance: 182.0
click at [352, 357] on div "SearchWithCriteria4cbbc72e-2746-4563-a788-724abf35727b Work Title IURAMA 3 Sear…" at bounding box center [785, 461] width 1108 height 224
click at [1289, 550] on button "Search" at bounding box center [1276, 544] width 123 height 41
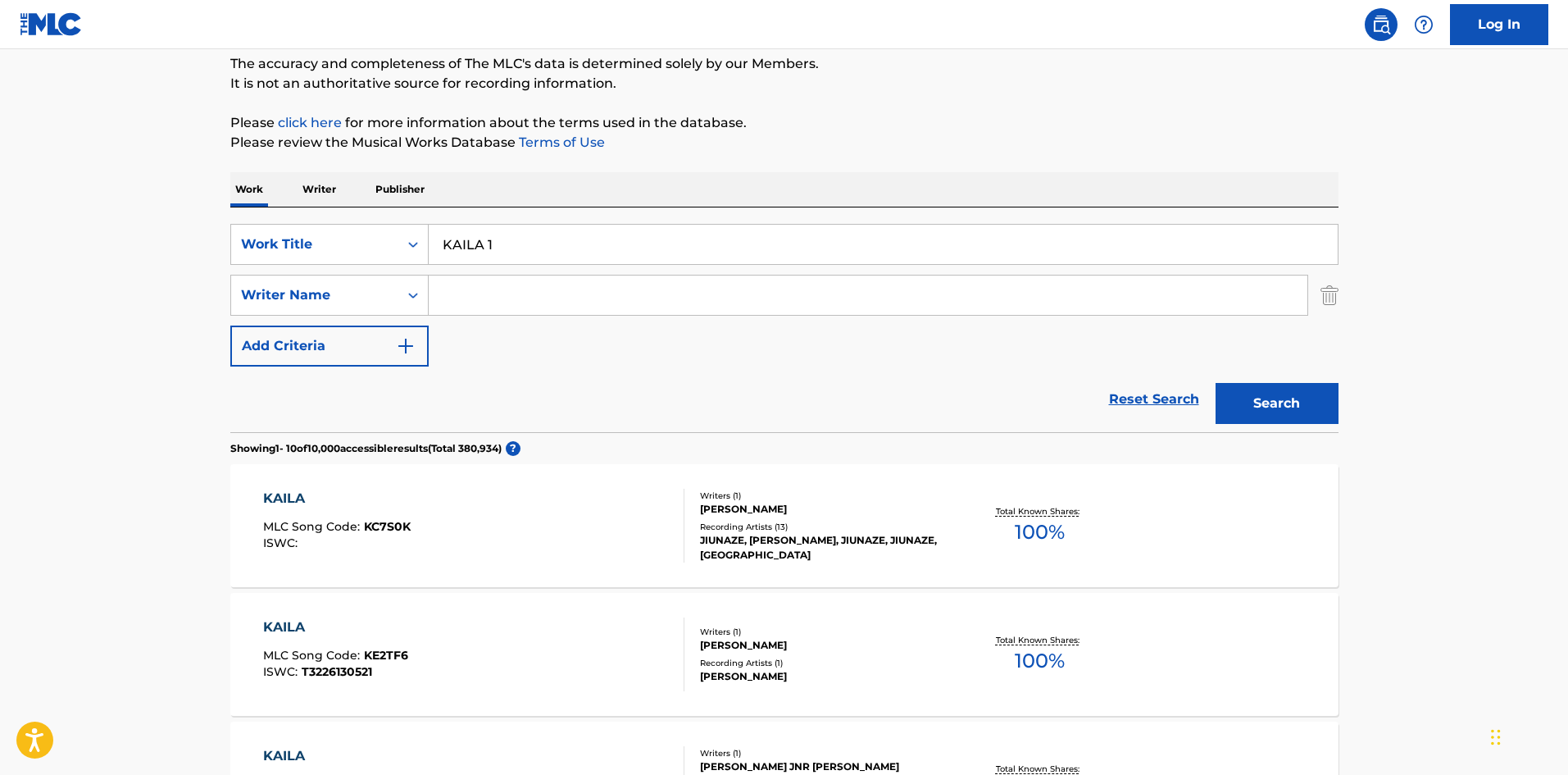
scroll to position [138, 0]
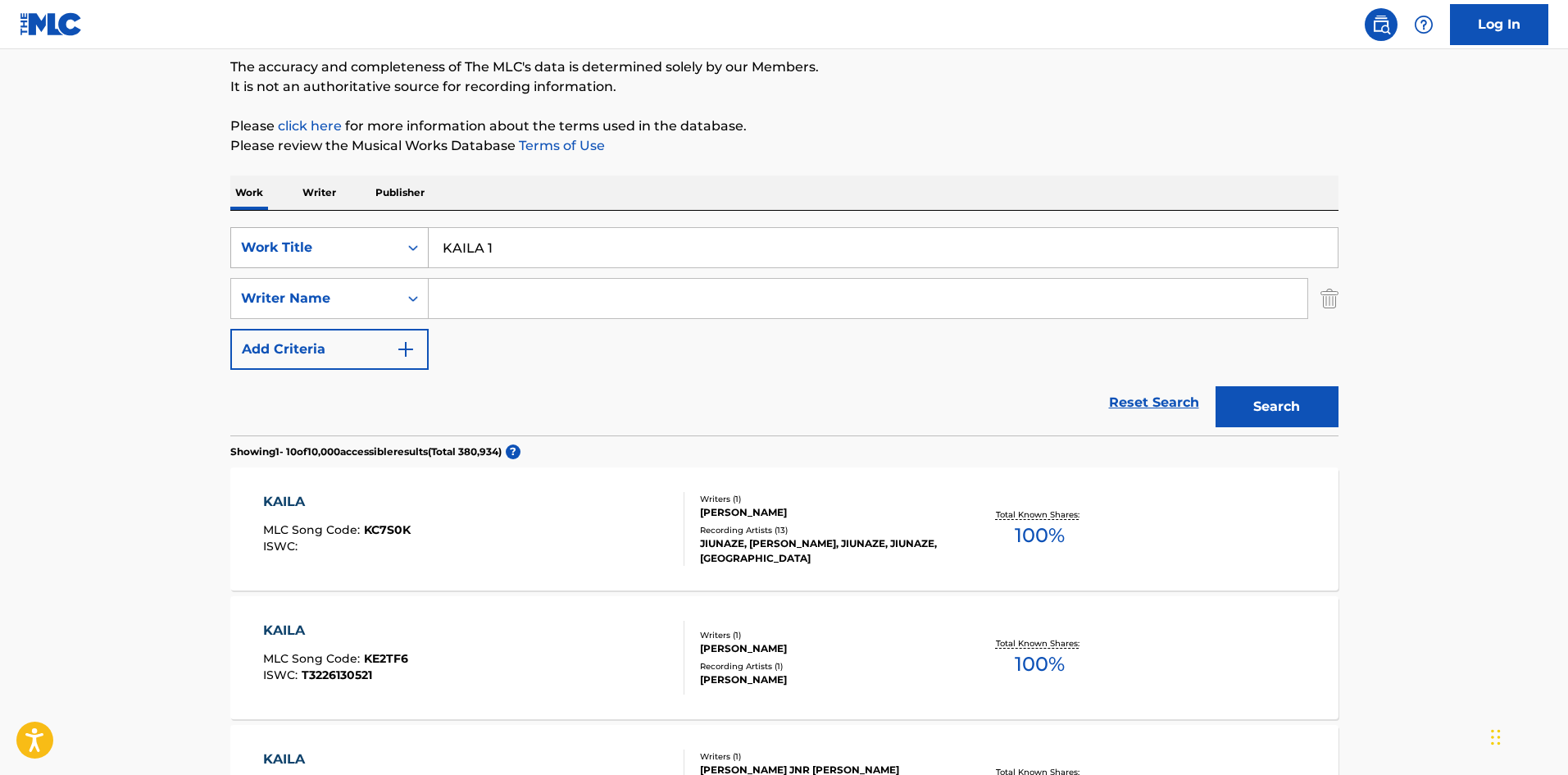
click at [397, 230] on div "SearchWithCriteria4cbbc72e-2746-4563-a788-724abf35727b Work Title KAILA 1" at bounding box center [785, 247] width 1108 height 41
click at [1238, 395] on button "Search" at bounding box center [1276, 406] width 123 height 41
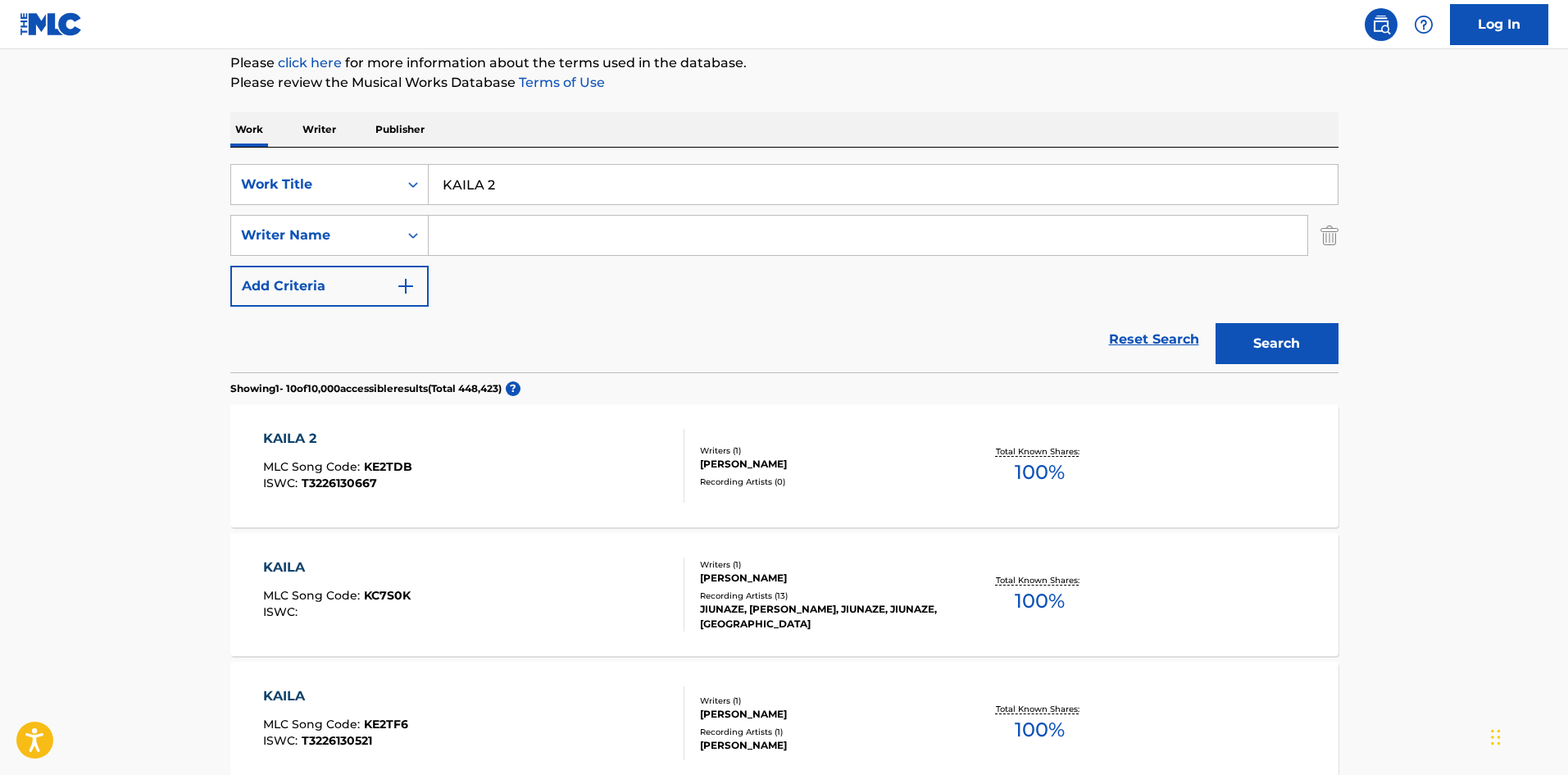
scroll to position [203, 0]
click at [493, 187] on input "KAILA 2" at bounding box center [883, 183] width 909 height 39
click at [1310, 326] on button "Search" at bounding box center [1276, 342] width 123 height 41
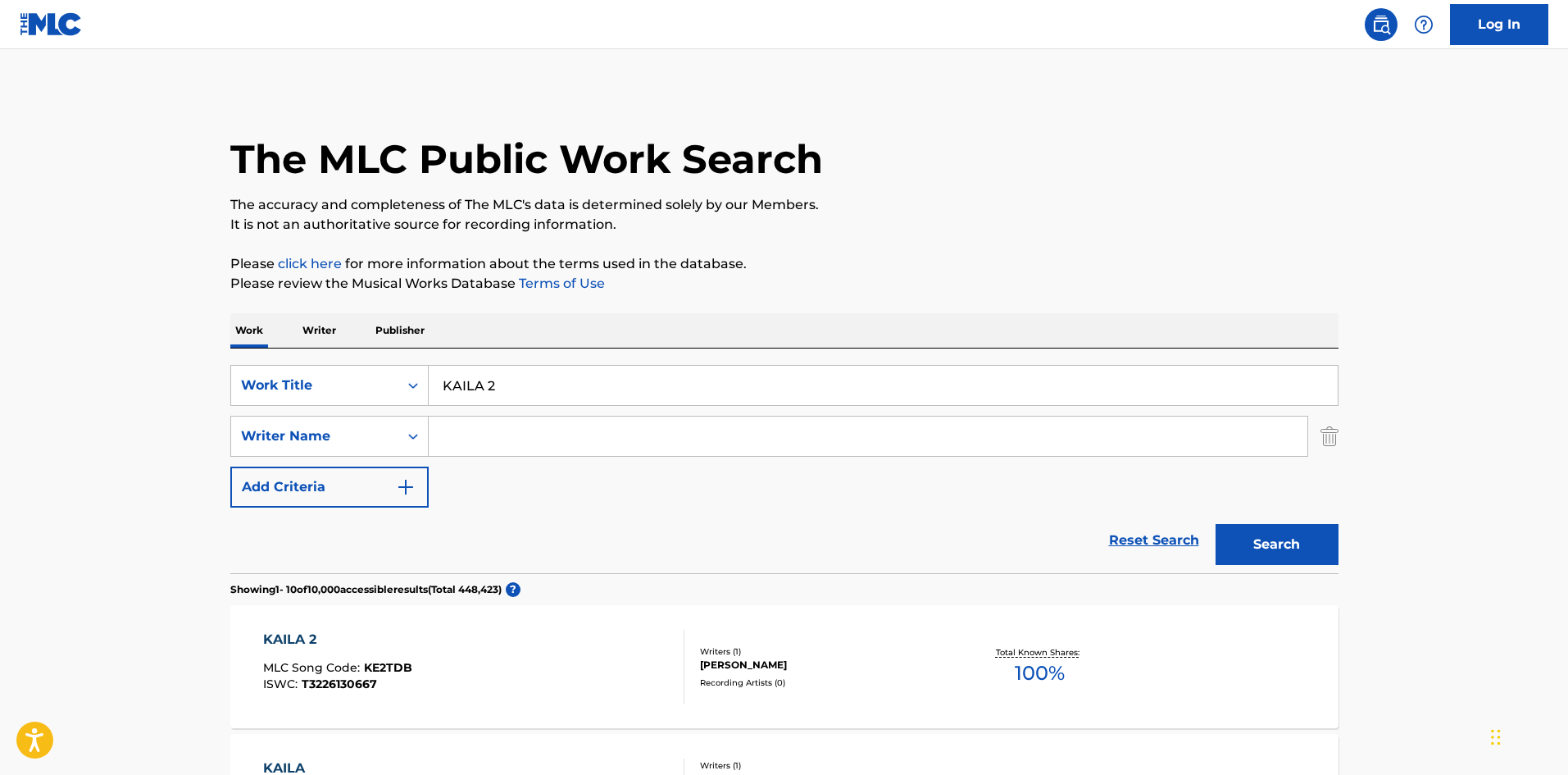
drag, startPoint x: 486, startPoint y: 385, endPoint x: 498, endPoint y: 385, distance: 12.0
click at [498, 385] on input "KAILA 2" at bounding box center [883, 385] width 909 height 39
click at [1318, 535] on button "Search" at bounding box center [1276, 544] width 123 height 41
click at [497, 384] on input "KAILA 3" at bounding box center [883, 385] width 909 height 39
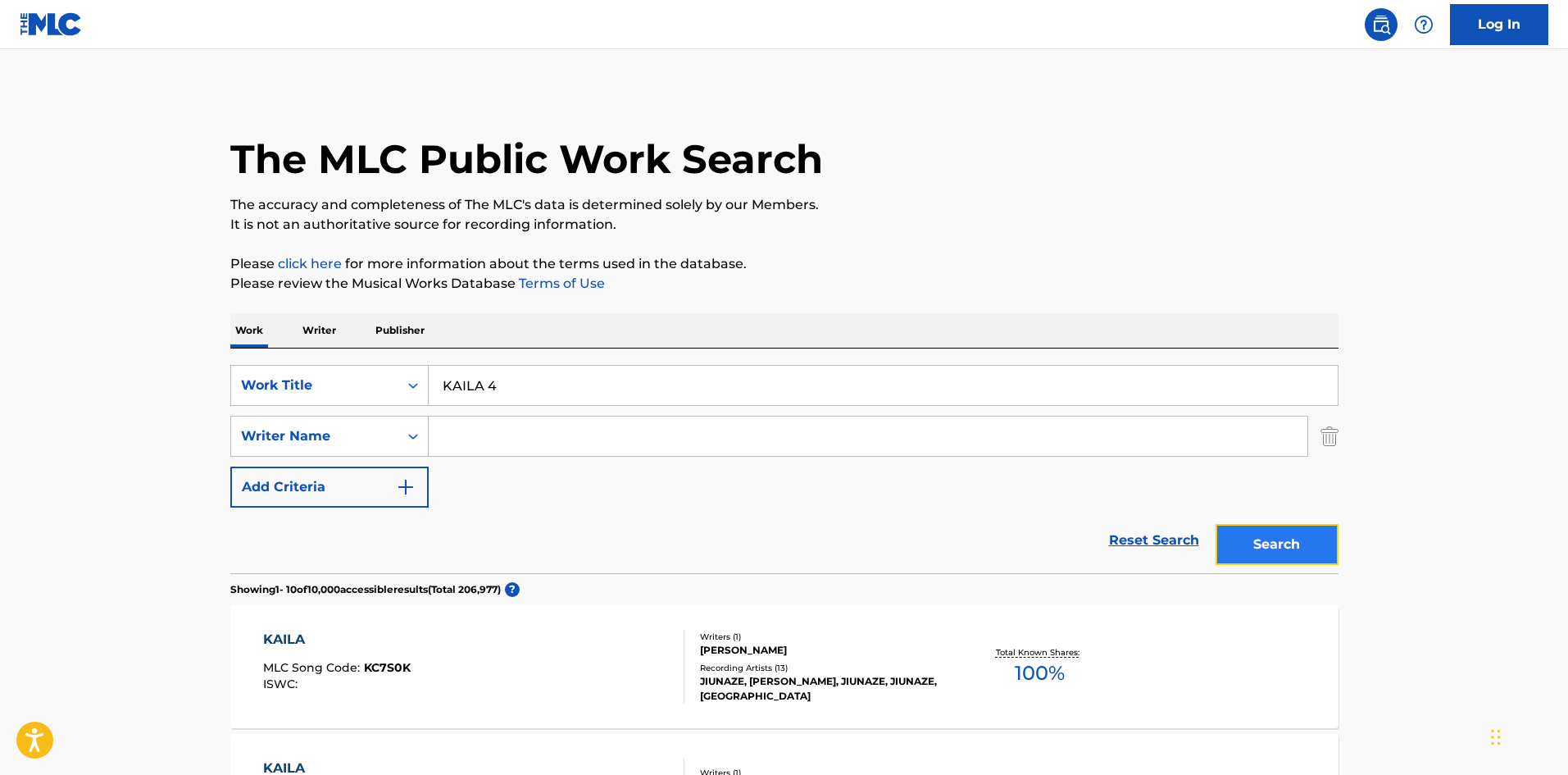
click at [1282, 543] on button "Search" at bounding box center [1276, 544] width 123 height 41
drag, startPoint x: 487, startPoint y: 383, endPoint x: 498, endPoint y: 379, distance: 11.7
click at [498, 379] on input "KAILA 4" at bounding box center [883, 385] width 909 height 39
click at [1265, 548] on button "Search" at bounding box center [1276, 544] width 123 height 41
drag, startPoint x: 477, startPoint y: 374, endPoint x: 373, endPoint y: 376, distance: 104.0
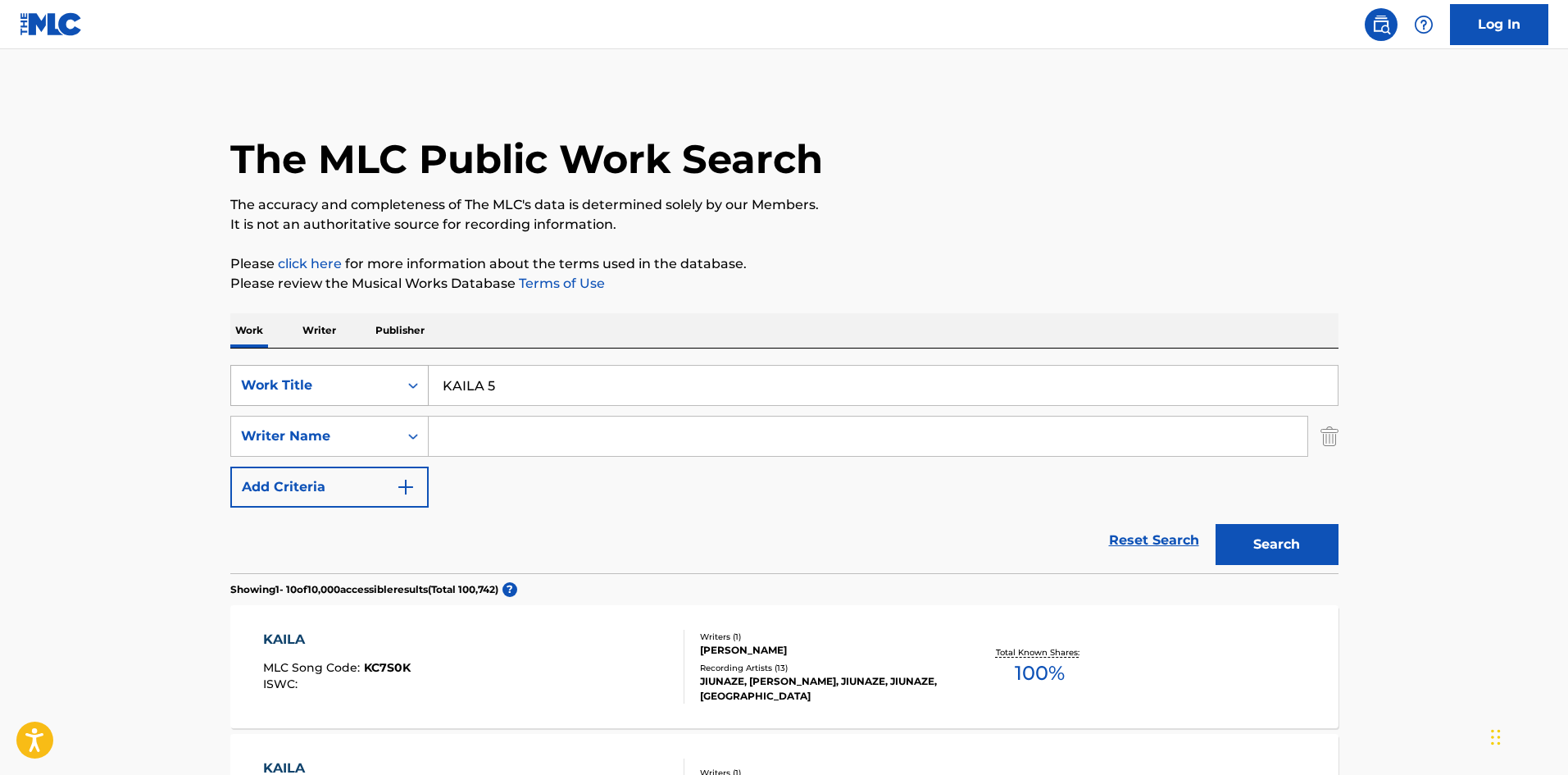
click at [360, 386] on div "SearchWithCriteria4cbbc72e-2746-4563-a788-724abf35727b Work Title KAILA 5" at bounding box center [785, 385] width 1108 height 41
type input "NOTION 1"
click at [1316, 538] on button "Search" at bounding box center [1276, 544] width 123 height 41
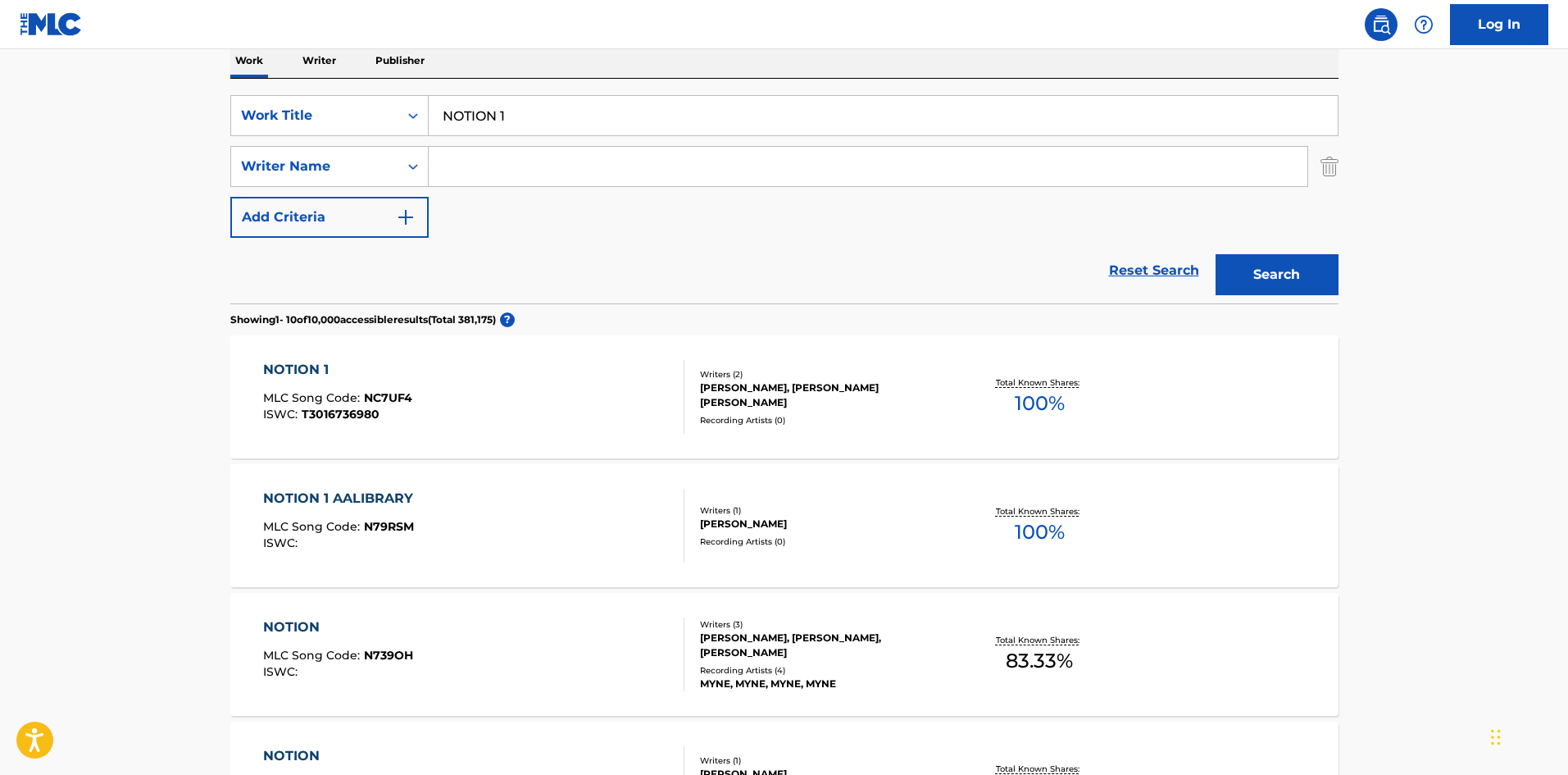
scroll to position [274, 0]
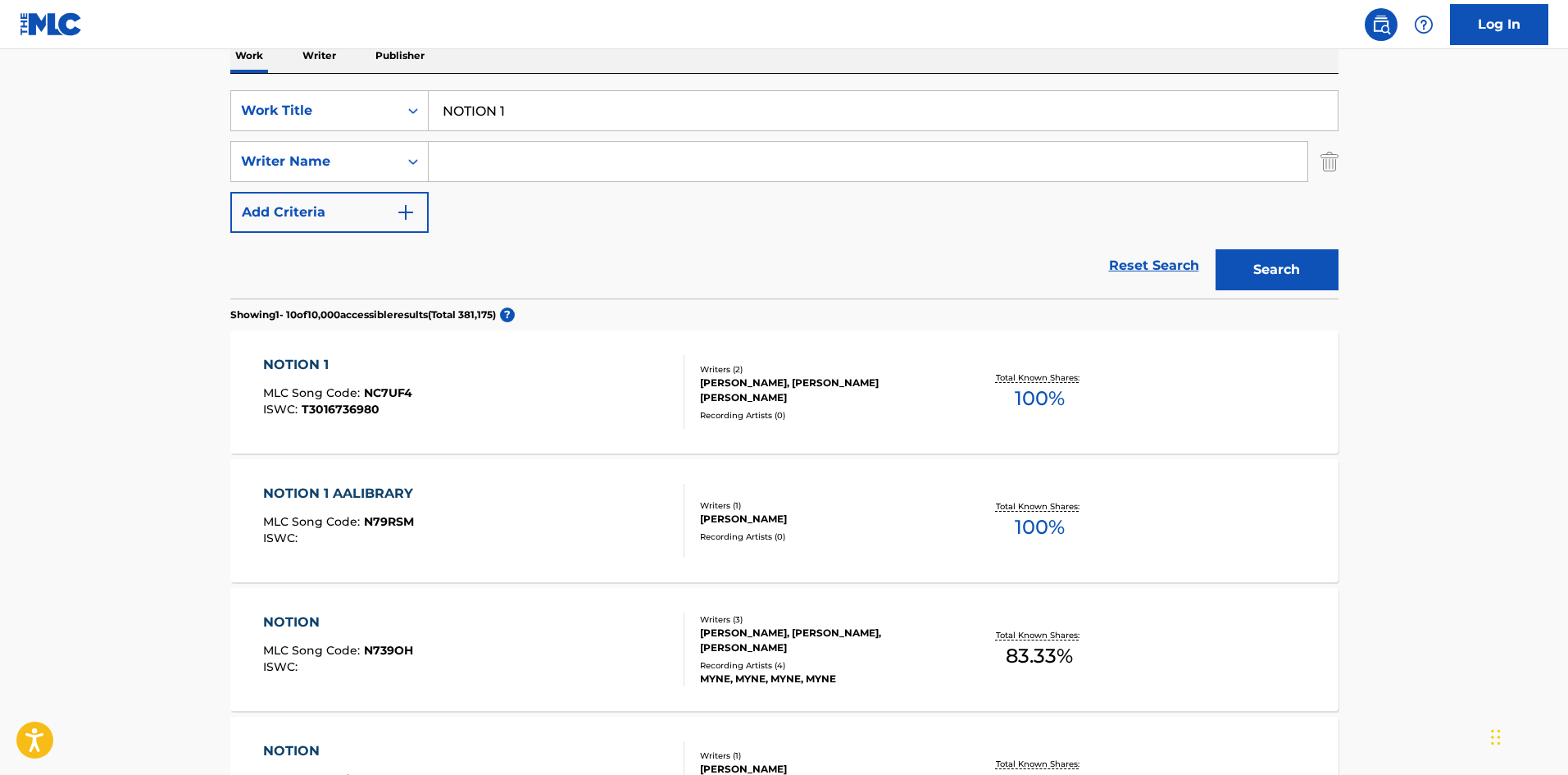
click at [501, 158] on input "Search Form" at bounding box center [868, 161] width 878 height 39
type input "bgm"
click at [1240, 272] on button "Search" at bounding box center [1276, 269] width 123 height 41
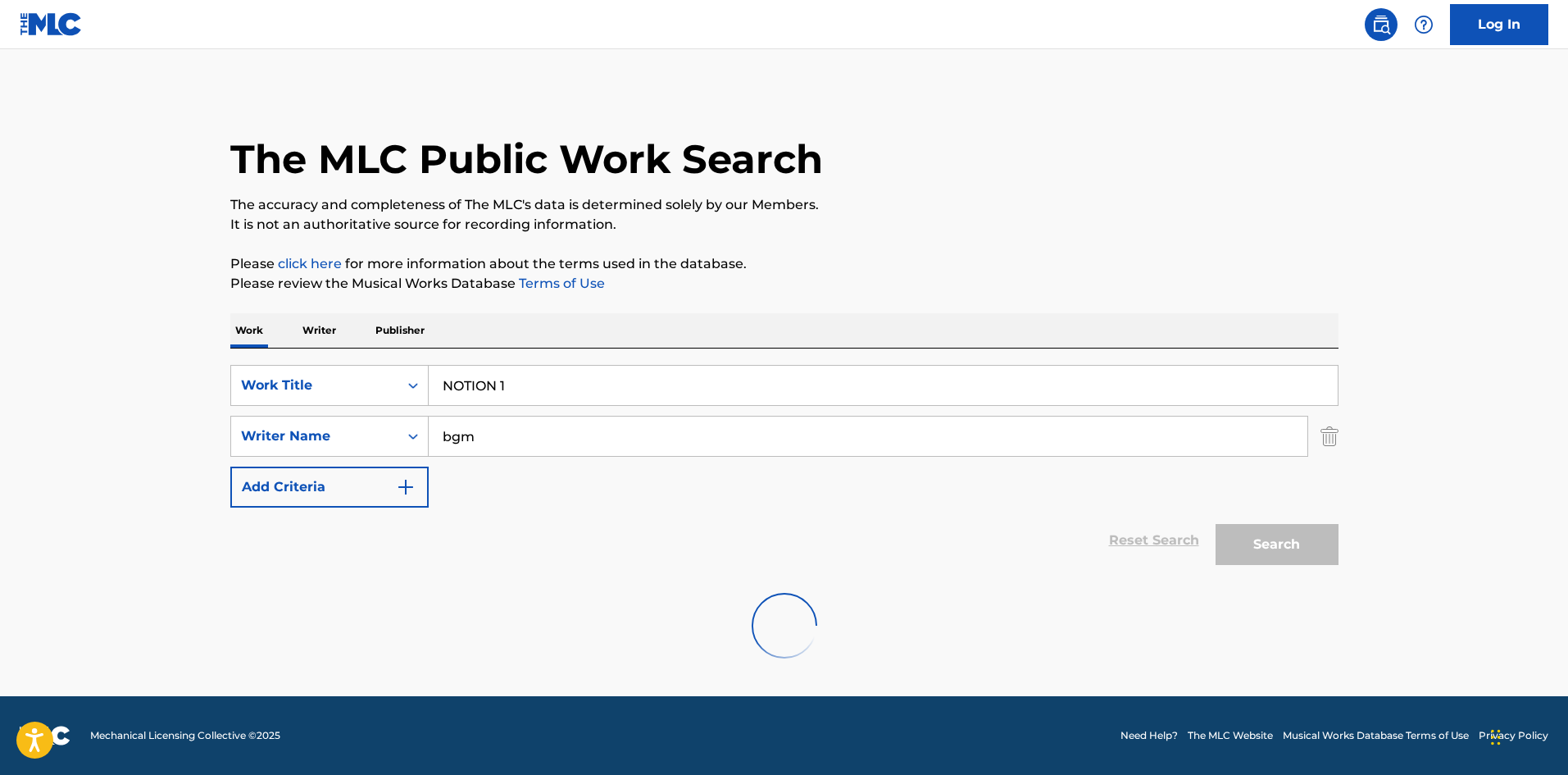
scroll to position [0, 0]
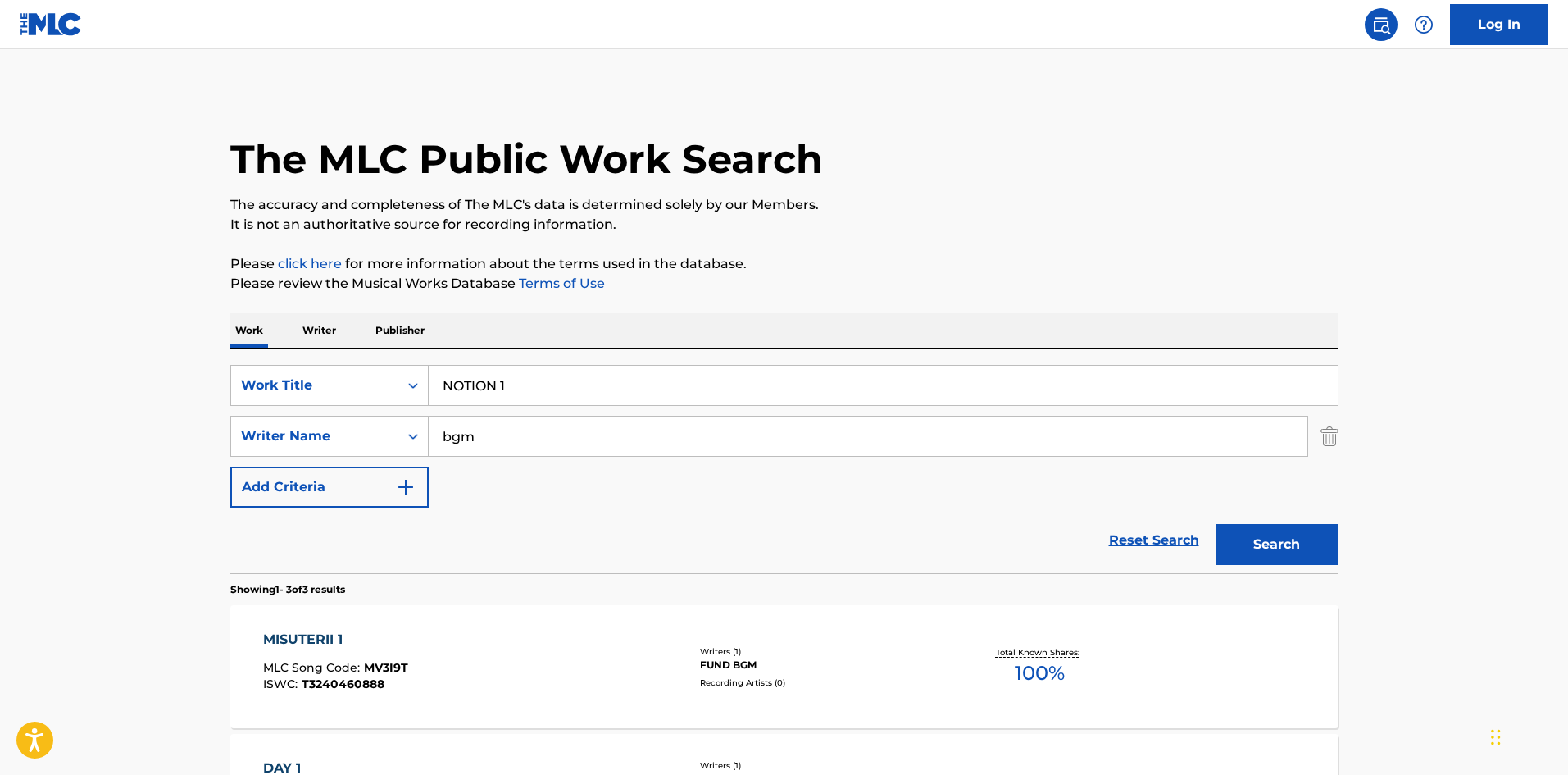
click at [485, 387] on input "NOTION 1" at bounding box center [883, 385] width 909 height 39
click at [507, 383] on input "NOTION 1" at bounding box center [883, 385] width 909 height 39
drag, startPoint x: 1274, startPoint y: 532, endPoint x: 830, endPoint y: 442, distance: 453.0
click at [1274, 532] on button "Search" at bounding box center [1276, 544] width 123 height 41
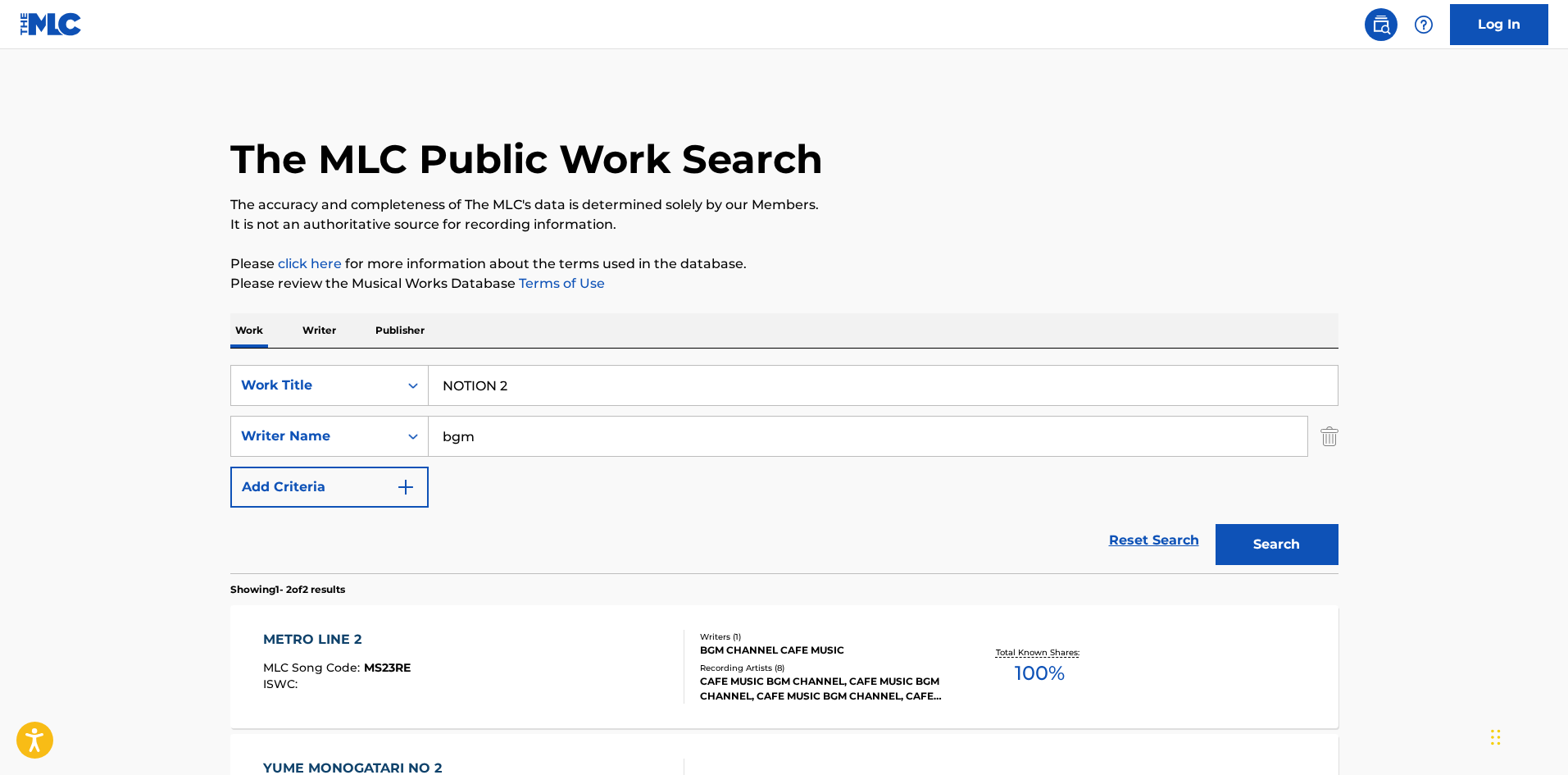
drag, startPoint x: 503, startPoint y: 384, endPoint x: 583, endPoint y: 387, distance: 80.1
click at [582, 387] on input "NOTION 2" at bounding box center [883, 385] width 909 height 39
click at [1256, 539] on button "Search" at bounding box center [1276, 544] width 123 height 41
drag, startPoint x: 501, startPoint y: 386, endPoint x: 536, endPoint y: 395, distance: 36.1
click at [524, 391] on input "NOTION 3" at bounding box center [883, 385] width 909 height 39
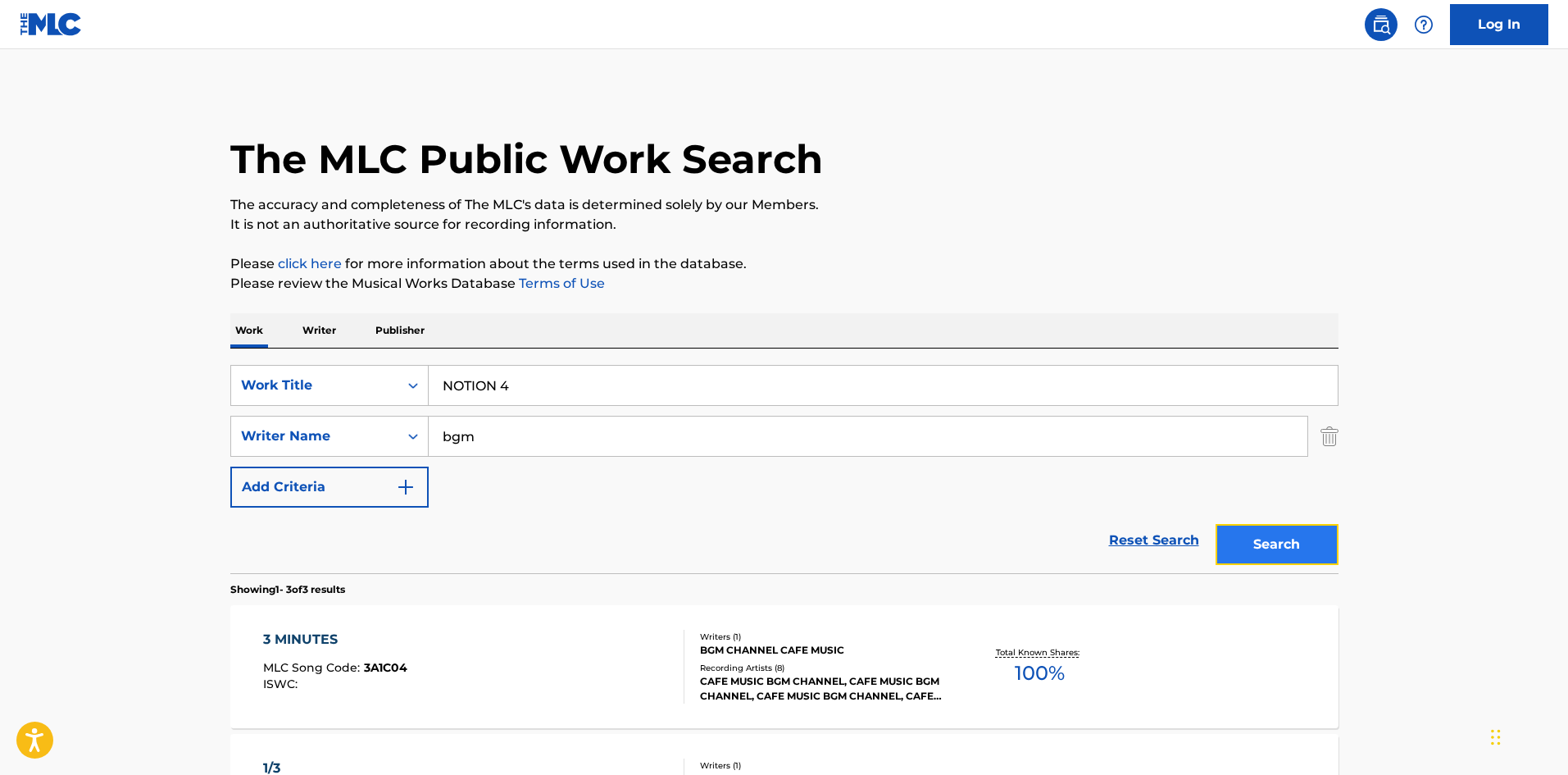
click at [1302, 539] on button "Search" at bounding box center [1276, 544] width 123 height 41
drag, startPoint x: 504, startPoint y: 379, endPoint x: 515, endPoint y: 383, distance: 11.7
click at [515, 383] on input "NOTION 4" at bounding box center [883, 385] width 909 height 39
click at [1312, 552] on button "Search" at bounding box center [1276, 544] width 123 height 41
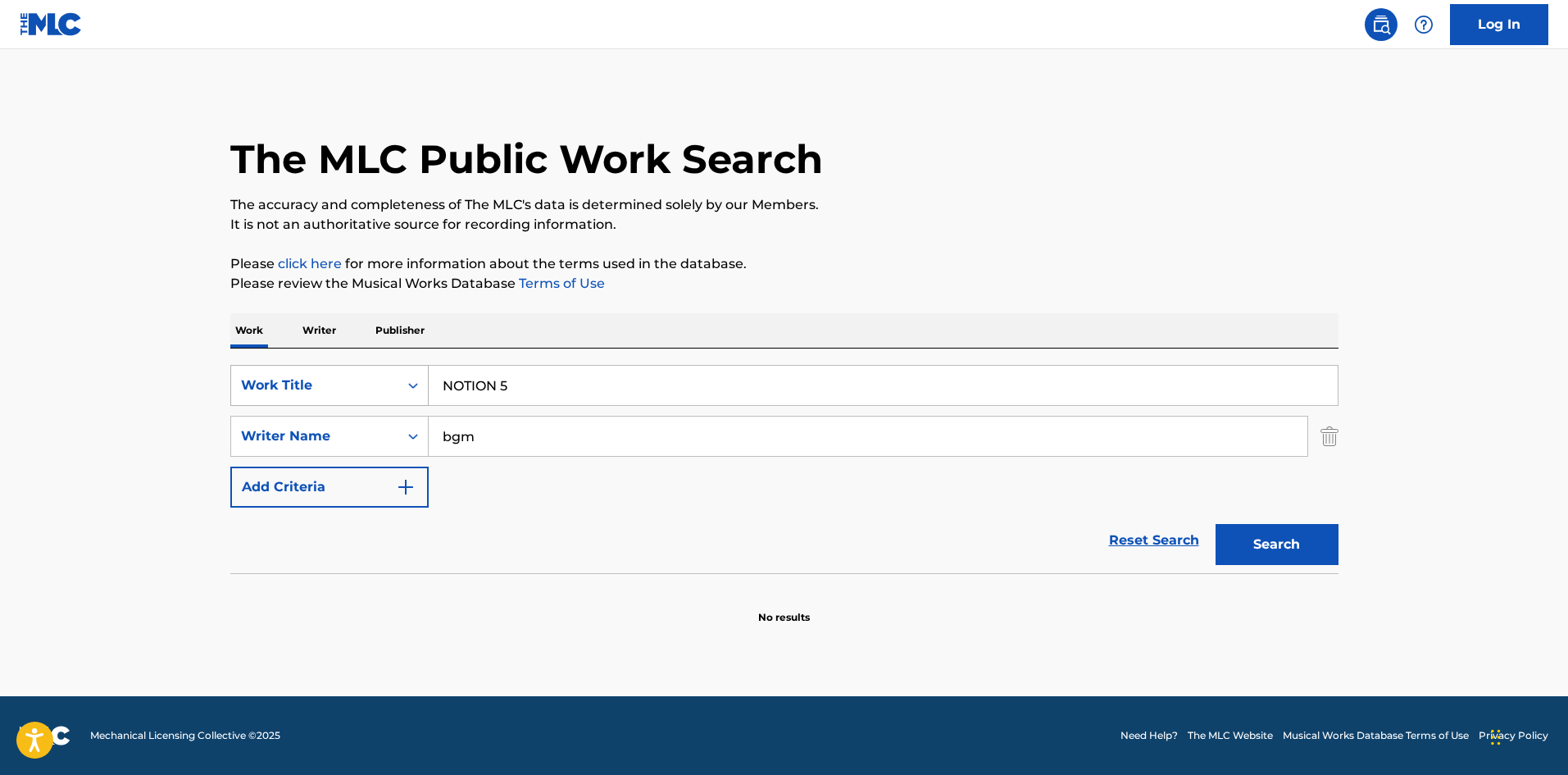
click at [350, 381] on div "SearchWithCriteria4cbbc72e-2746-4563-a788-724abf35727b Work Title NOTION 5" at bounding box center [785, 385] width 1108 height 41
click at [1307, 542] on button "Search" at bounding box center [1276, 544] width 123 height 41
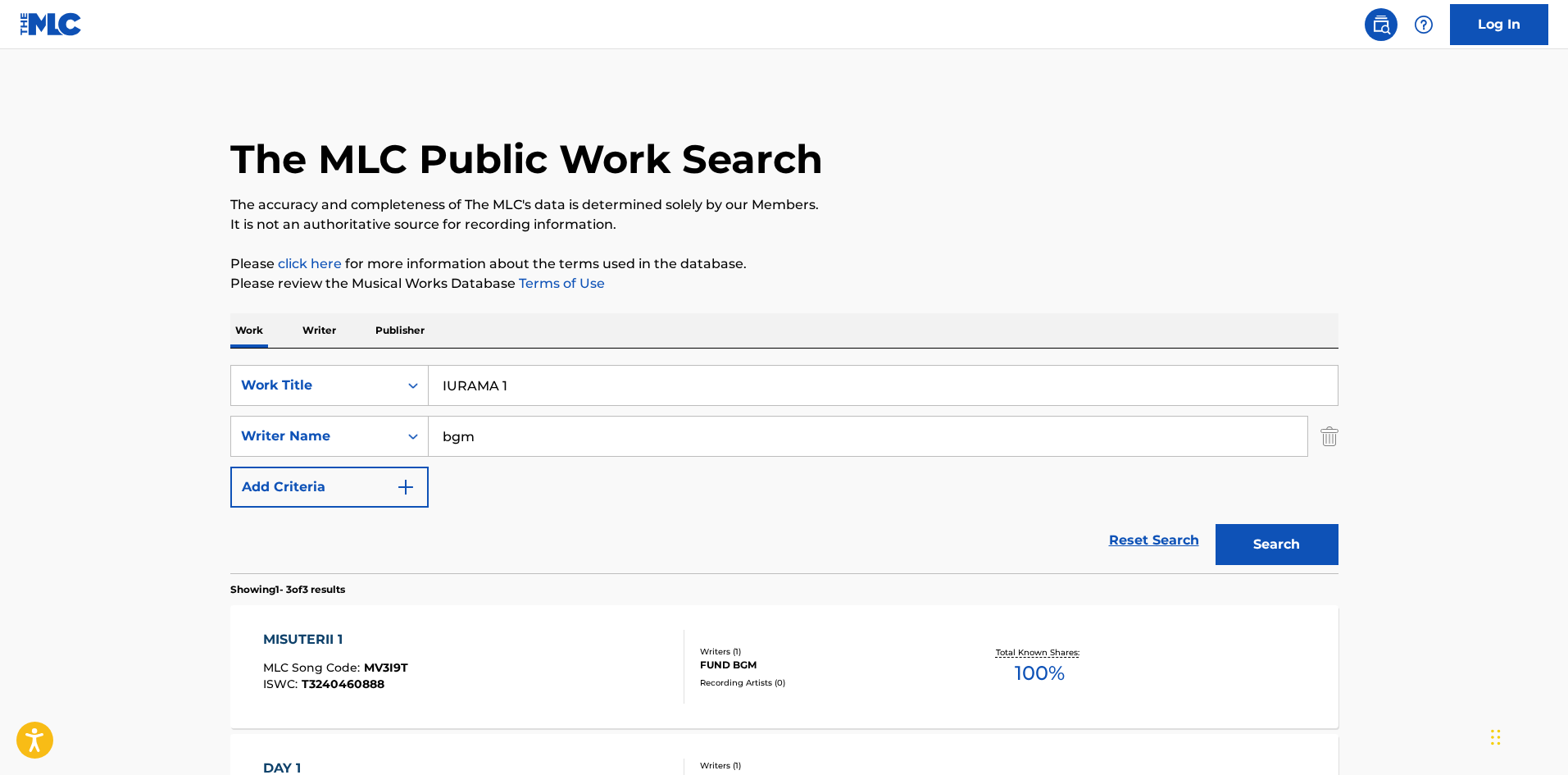
drag, startPoint x: 504, startPoint y: 378, endPoint x: 521, endPoint y: 383, distance: 17.7
click at [521, 383] on input "IURAMA 1" at bounding box center [883, 385] width 909 height 39
drag, startPoint x: 501, startPoint y: 379, endPoint x: 518, endPoint y: 378, distance: 17.0
click at [518, 378] on input "IURAMA 1" at bounding box center [883, 385] width 909 height 39
click at [520, 383] on input "IURAMA 1" at bounding box center [883, 385] width 909 height 39
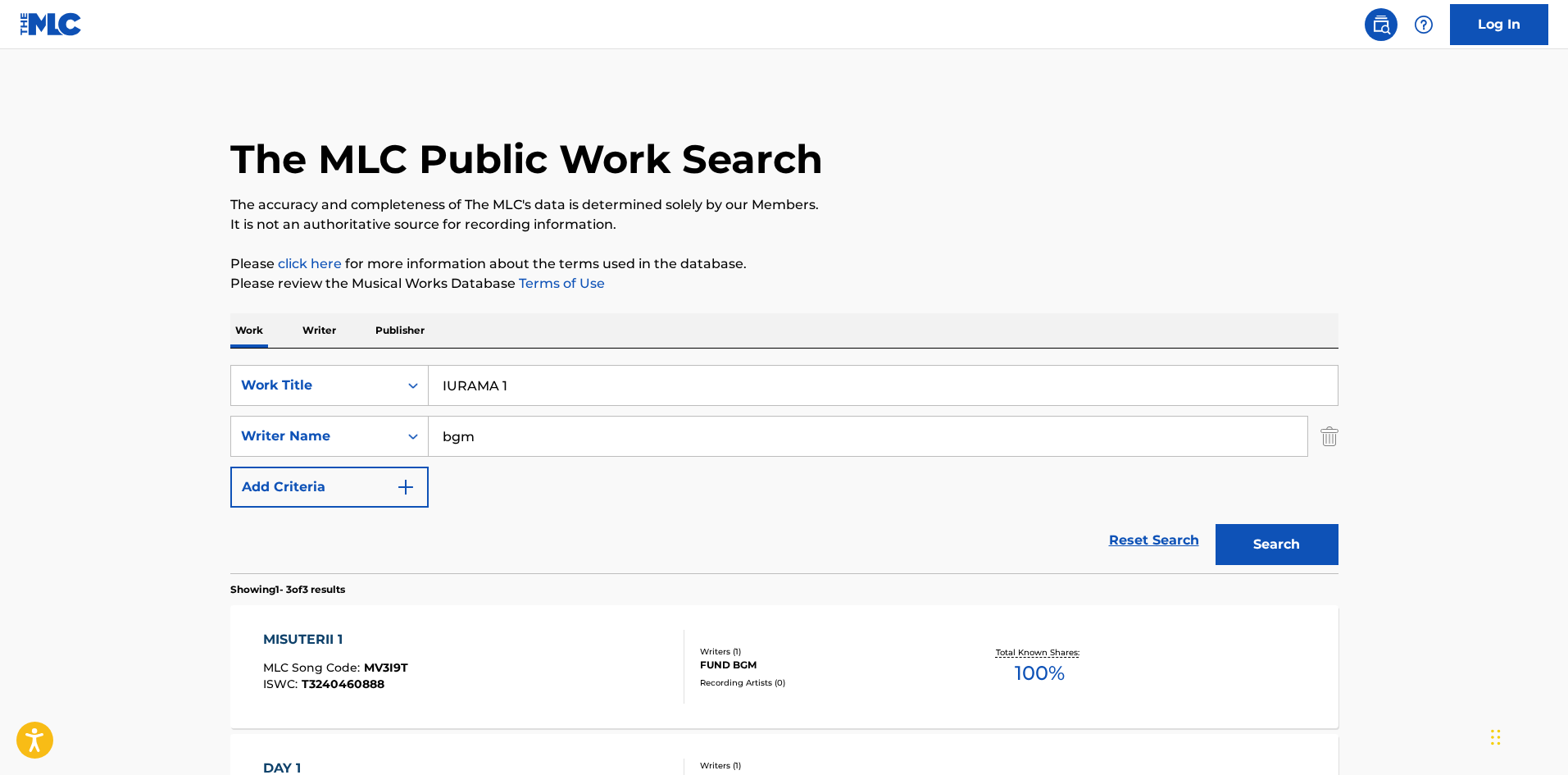
drag, startPoint x: 502, startPoint y: 384, endPoint x: 519, endPoint y: 386, distance: 17.1
click at [519, 386] on input "IURAMA 1" at bounding box center [883, 385] width 909 height 39
click at [1282, 536] on button "Search" at bounding box center [1276, 544] width 123 height 41
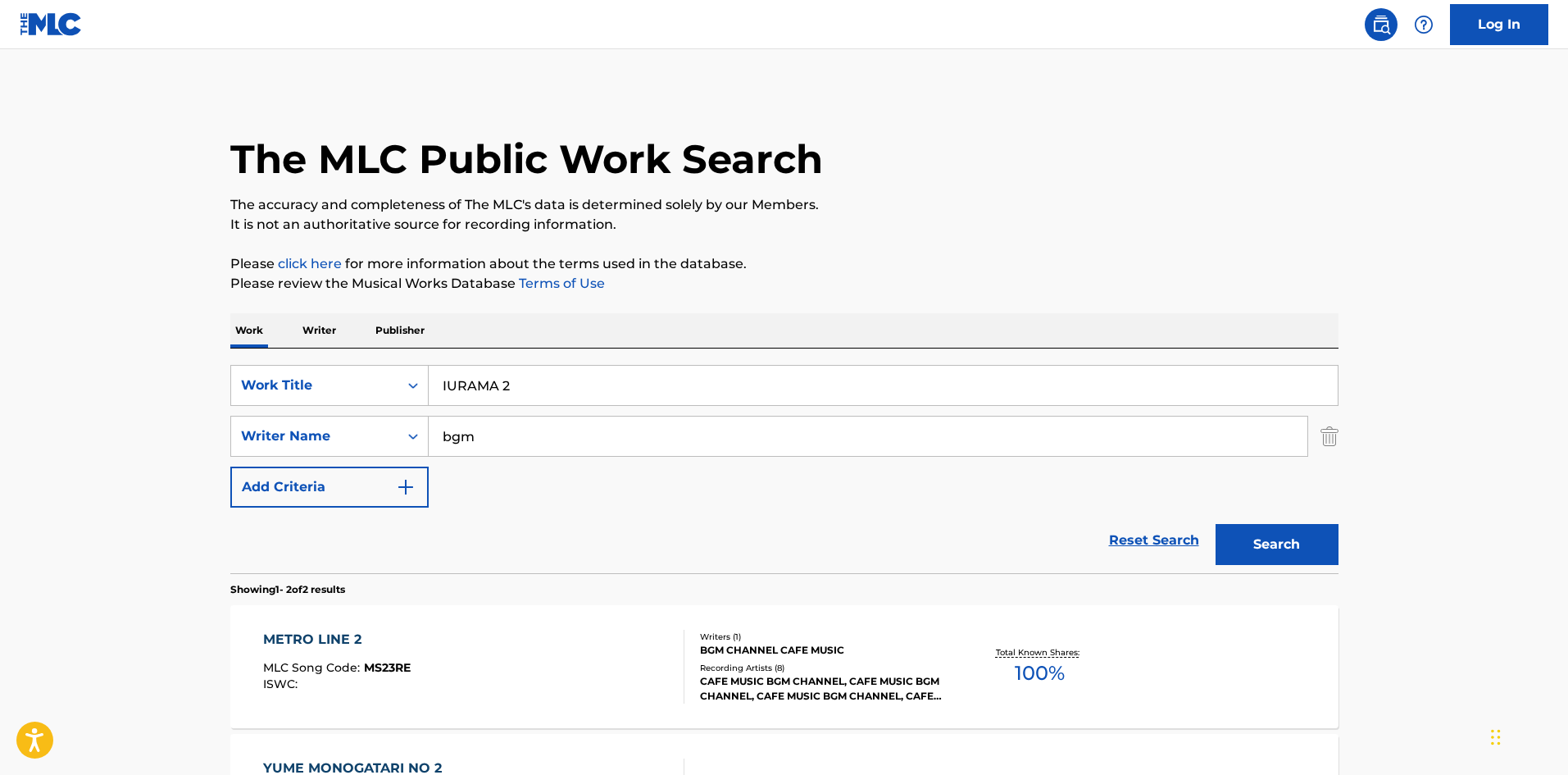
click at [509, 387] on input "IURAMA 2" at bounding box center [883, 385] width 909 height 39
click at [1305, 541] on button "Search" at bounding box center [1276, 544] width 123 height 41
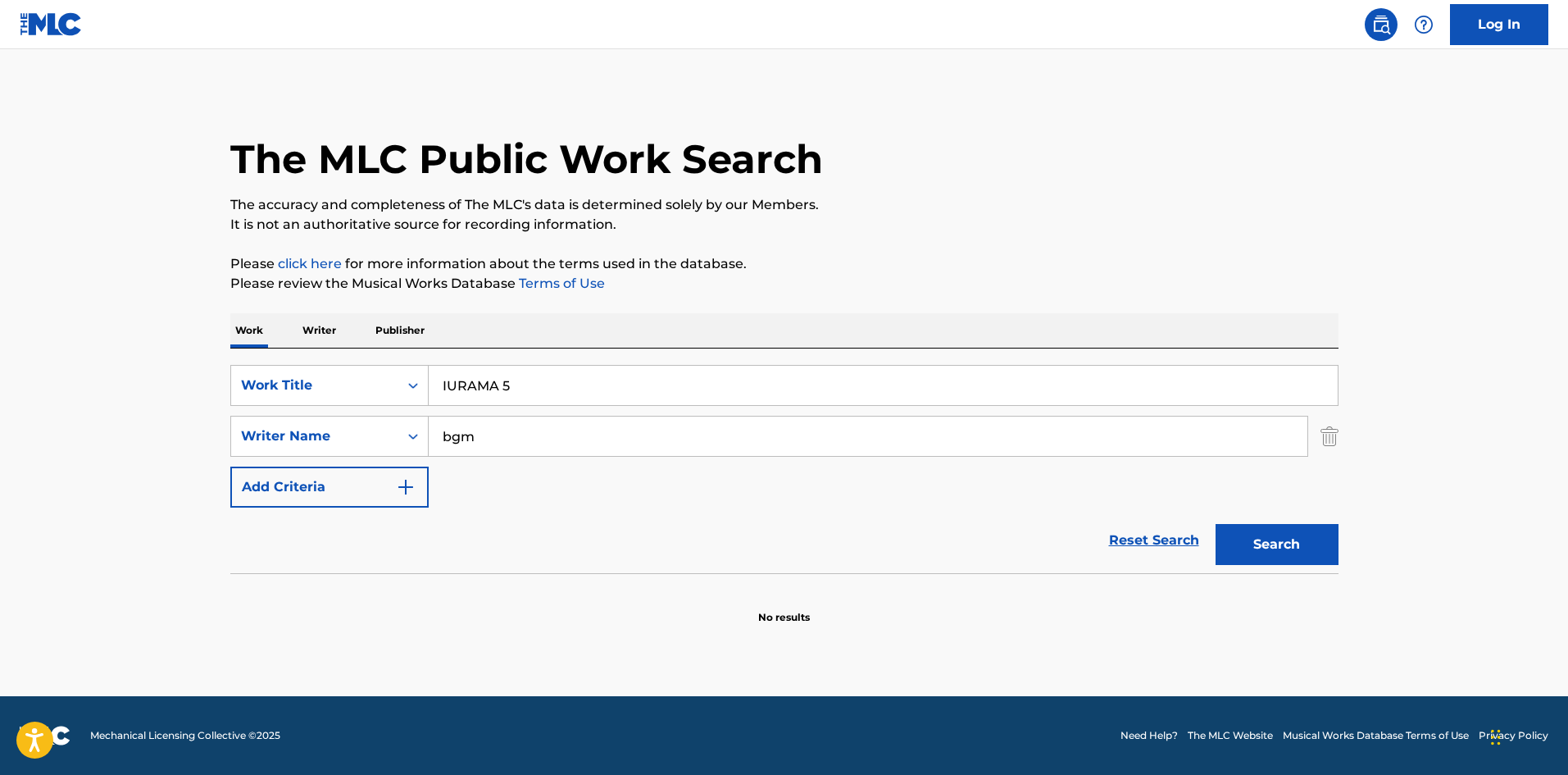
drag, startPoint x: 528, startPoint y: 392, endPoint x: 352, endPoint y: 353, distance: 180.3
click at [360, 364] on div "SearchWithCriteria4cbbc72e-2746-4563-a788-724abf35727b Work Title IURAMA 5 Sear…" at bounding box center [785, 461] width 1108 height 224
click at [1250, 542] on button "Search" at bounding box center [1276, 544] width 123 height 41
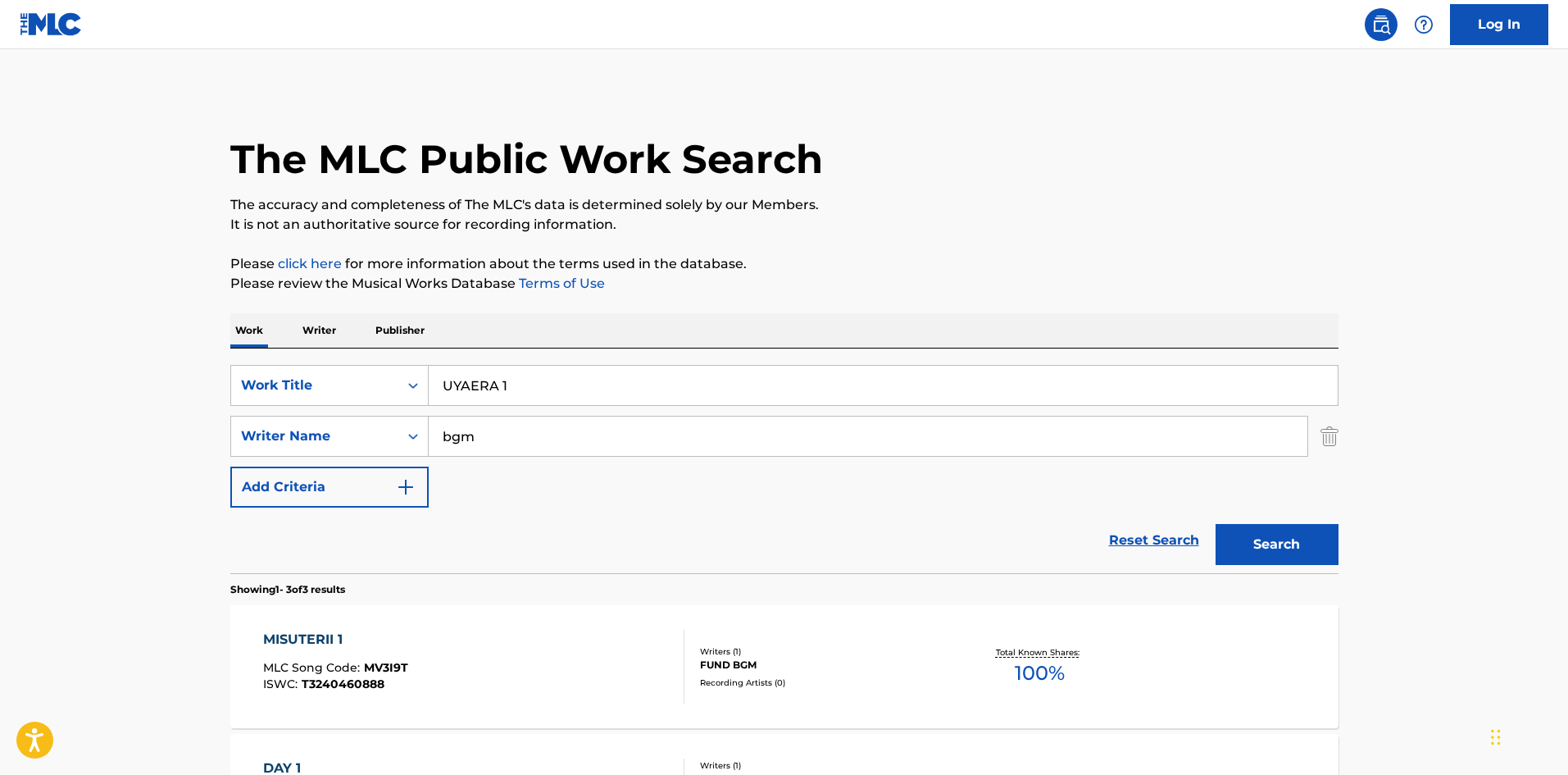
click at [508, 383] on input "UYAERA 1" at bounding box center [883, 385] width 909 height 39
click at [1311, 540] on button "Search" at bounding box center [1276, 544] width 123 height 41
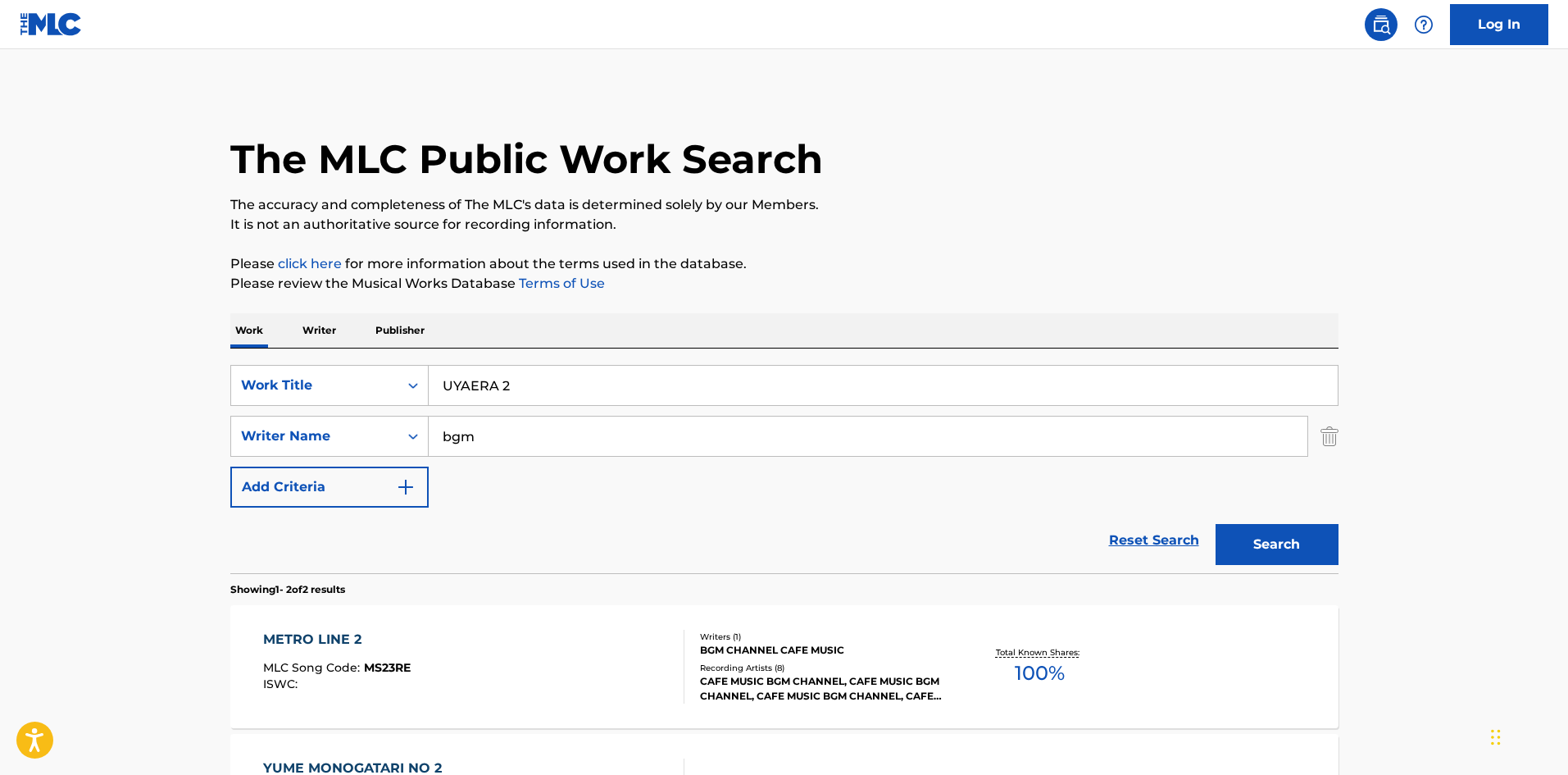
drag, startPoint x: 503, startPoint y: 388, endPoint x: 515, endPoint y: 392, distance: 12.6
click at [515, 392] on input "UYAERA 2" at bounding box center [883, 385] width 909 height 39
click at [1260, 530] on button "Search" at bounding box center [1276, 544] width 123 height 41
click at [511, 386] on input "UYAERA 3" at bounding box center [883, 385] width 909 height 39
click at [1275, 542] on button "Search" at bounding box center [1276, 544] width 123 height 41
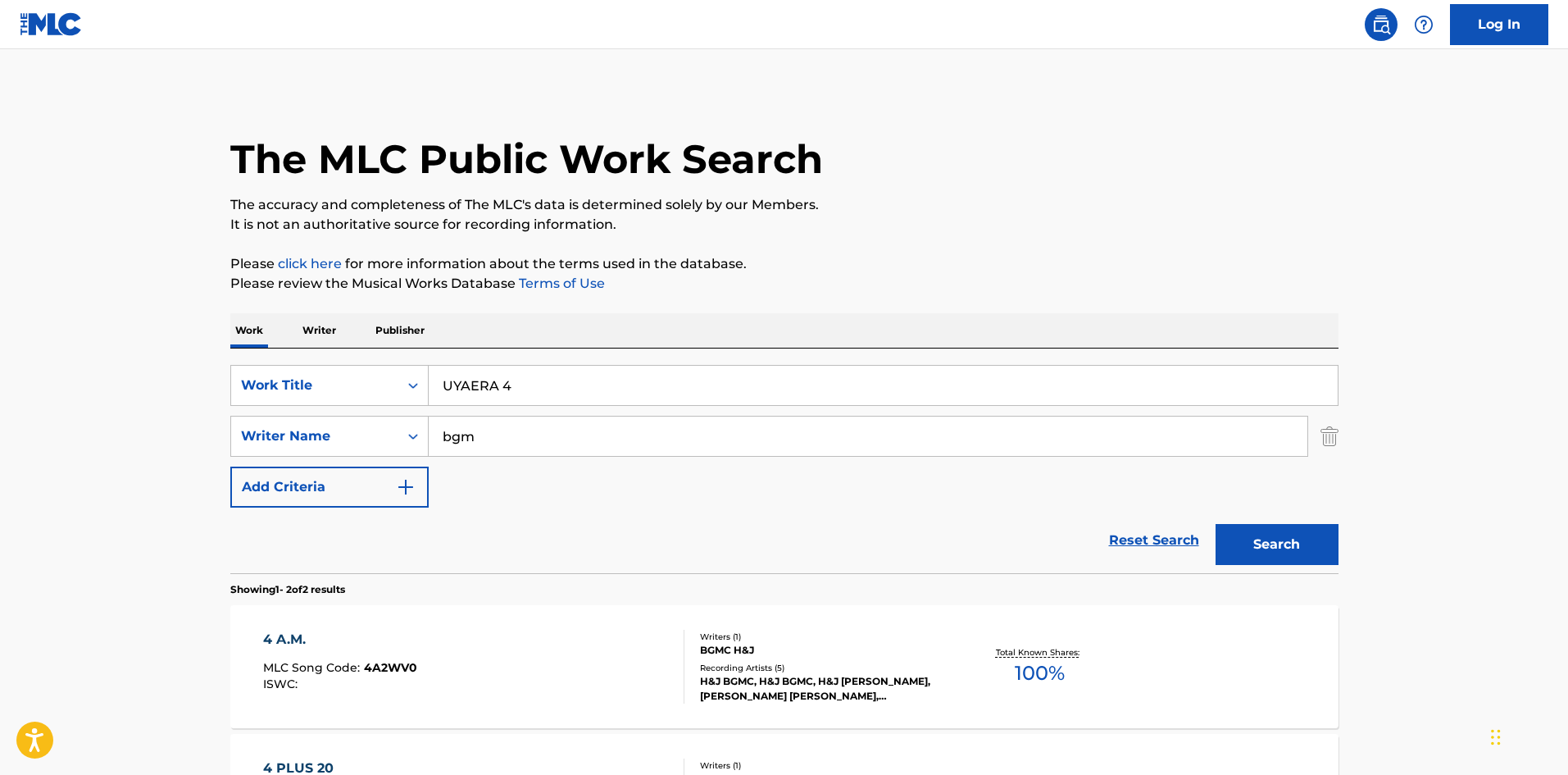
click at [501, 386] on input "UYAERA 4" at bounding box center [883, 385] width 909 height 39
click at [1258, 539] on button "Search" at bounding box center [1276, 544] width 123 height 41
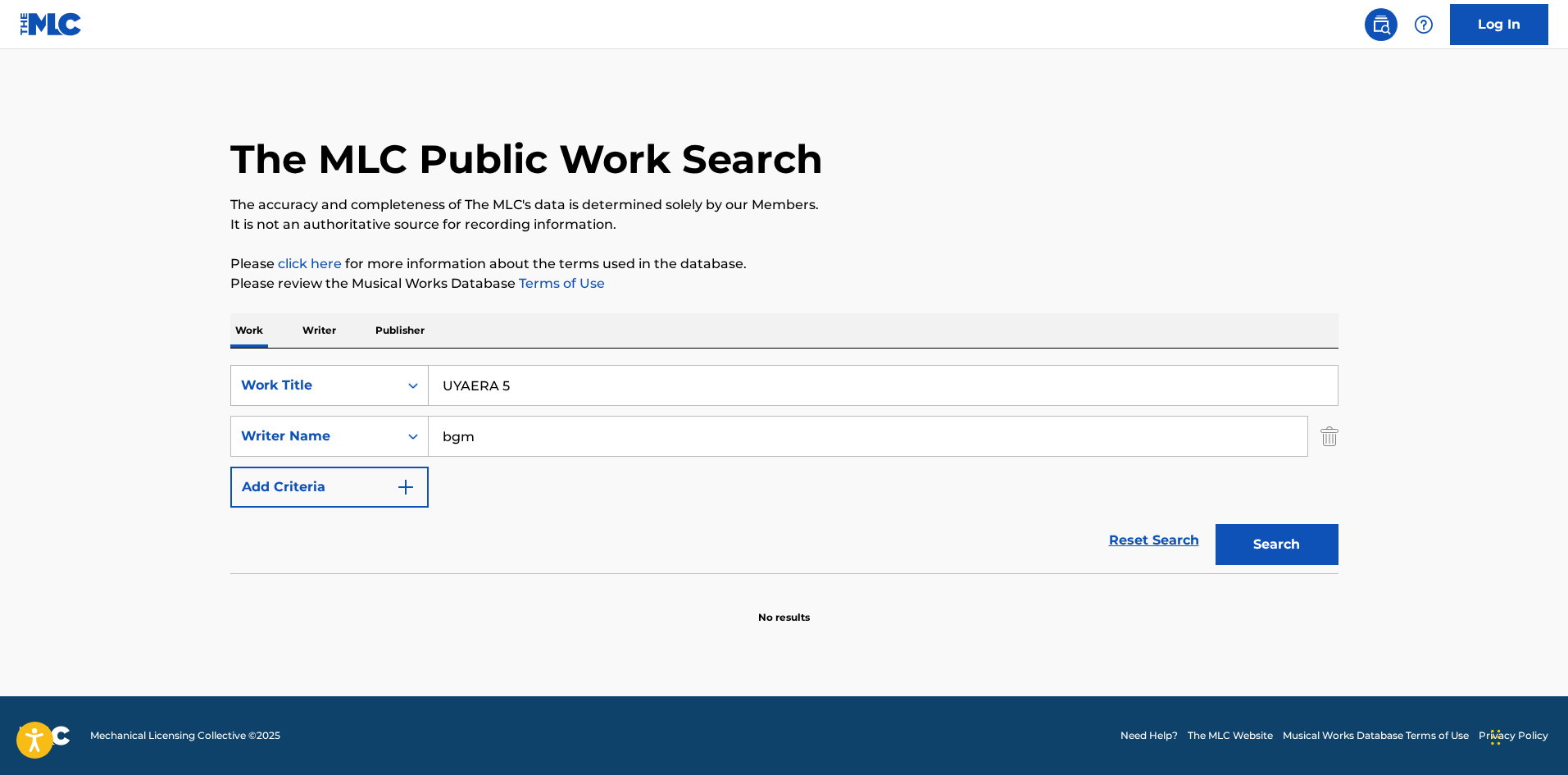
drag, startPoint x: 517, startPoint y: 379, endPoint x: 402, endPoint y: 375, distance: 115.1
click at [407, 378] on div "SearchWithCriteria4cbbc72e-2746-4563-a788-724abf35727b Work Title UYAERA 5" at bounding box center [785, 385] width 1108 height 41
click at [1253, 544] on button "Search" at bounding box center [1276, 544] width 123 height 41
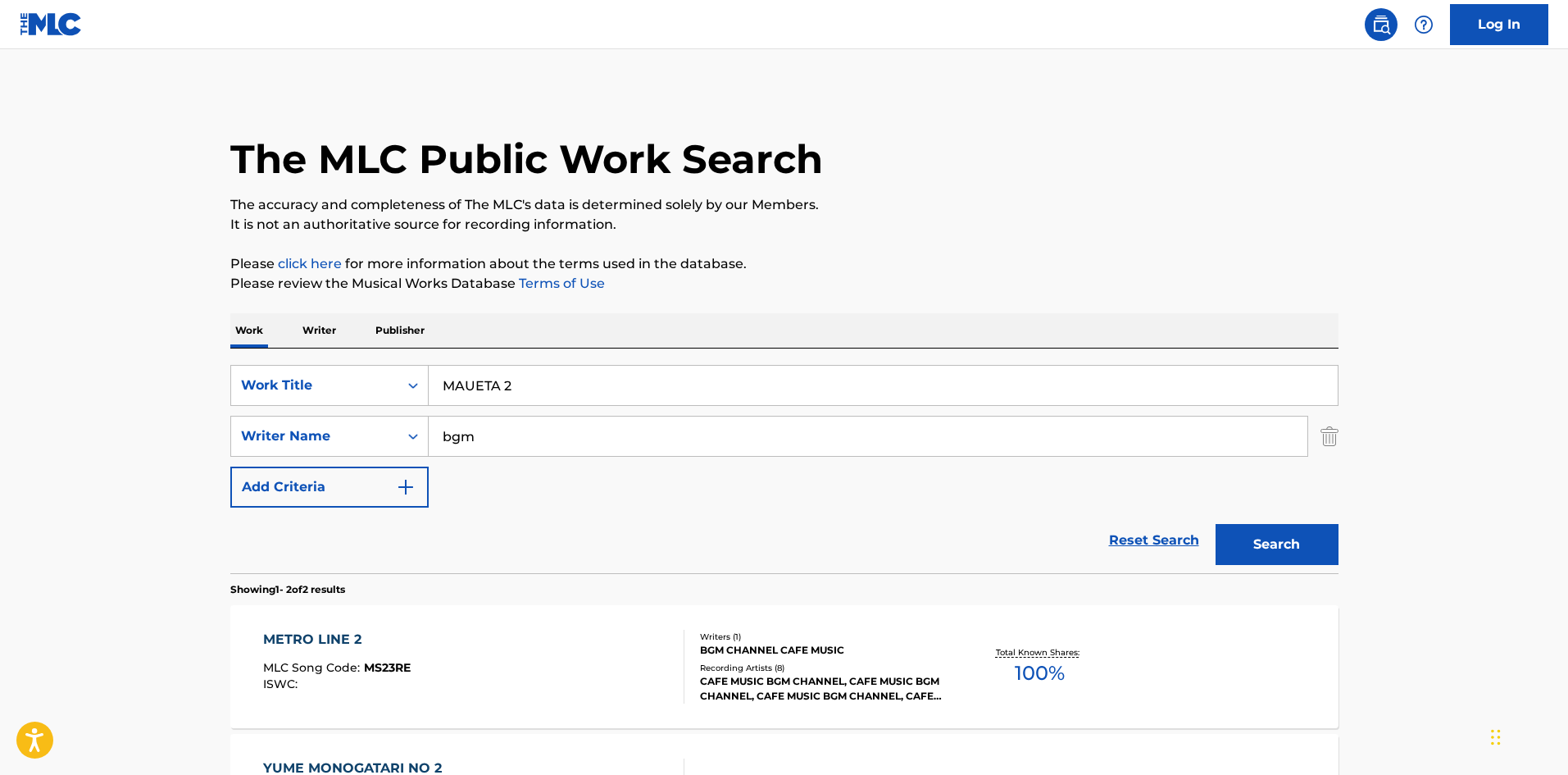
drag, startPoint x: 534, startPoint y: 383, endPoint x: 381, endPoint y: 363, distance: 154.3
click at [381, 363] on div "SearchWithCriteria4cbbc72e-2746-4563-a788-724abf35727b Work Title MAUETA 2 Sear…" at bounding box center [785, 461] width 1108 height 224
click at [1268, 537] on button "Search" at bounding box center [1276, 544] width 123 height 41
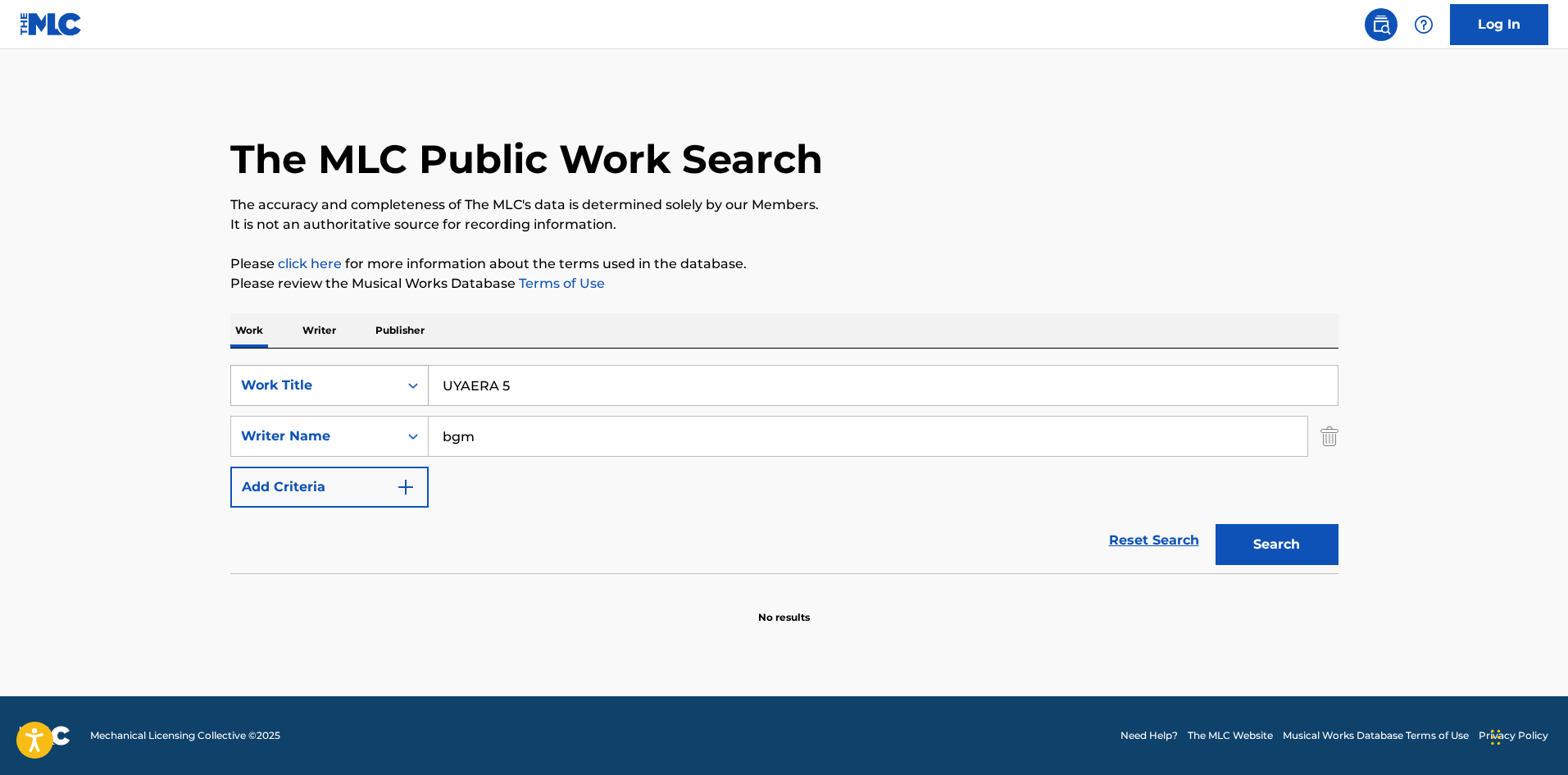
click at [343, 371] on div "SearchWithCriteria4cbbc72e-2746-4563-a788-724abf35727b Work Title UYAERA 5" at bounding box center [785, 385] width 1108 height 41
click at [1263, 543] on button "Search" at bounding box center [1276, 544] width 123 height 41
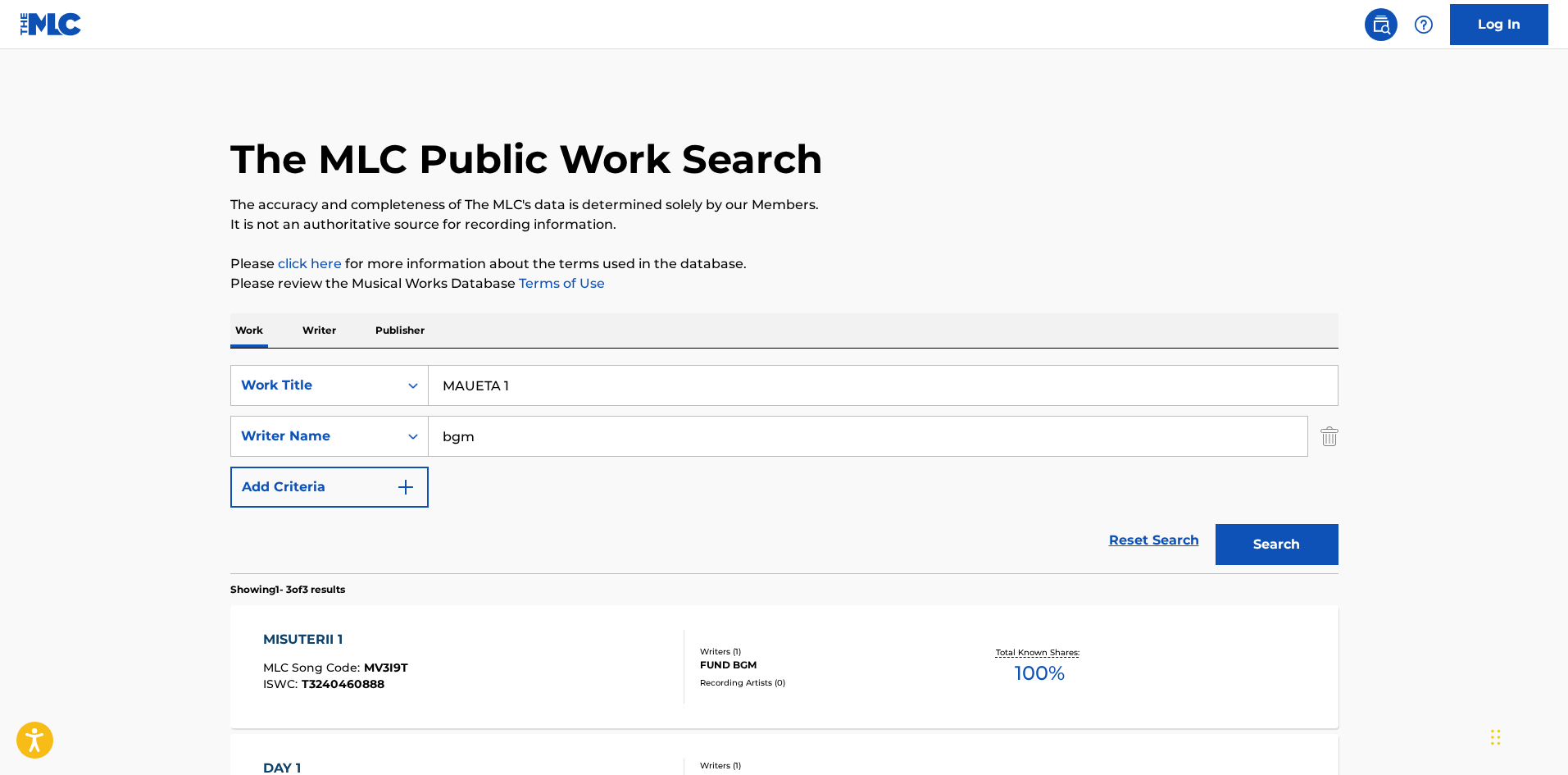
click at [513, 383] on input "MAUETA 1" at bounding box center [883, 385] width 909 height 39
click at [1287, 553] on button "Search" at bounding box center [1276, 544] width 123 height 41
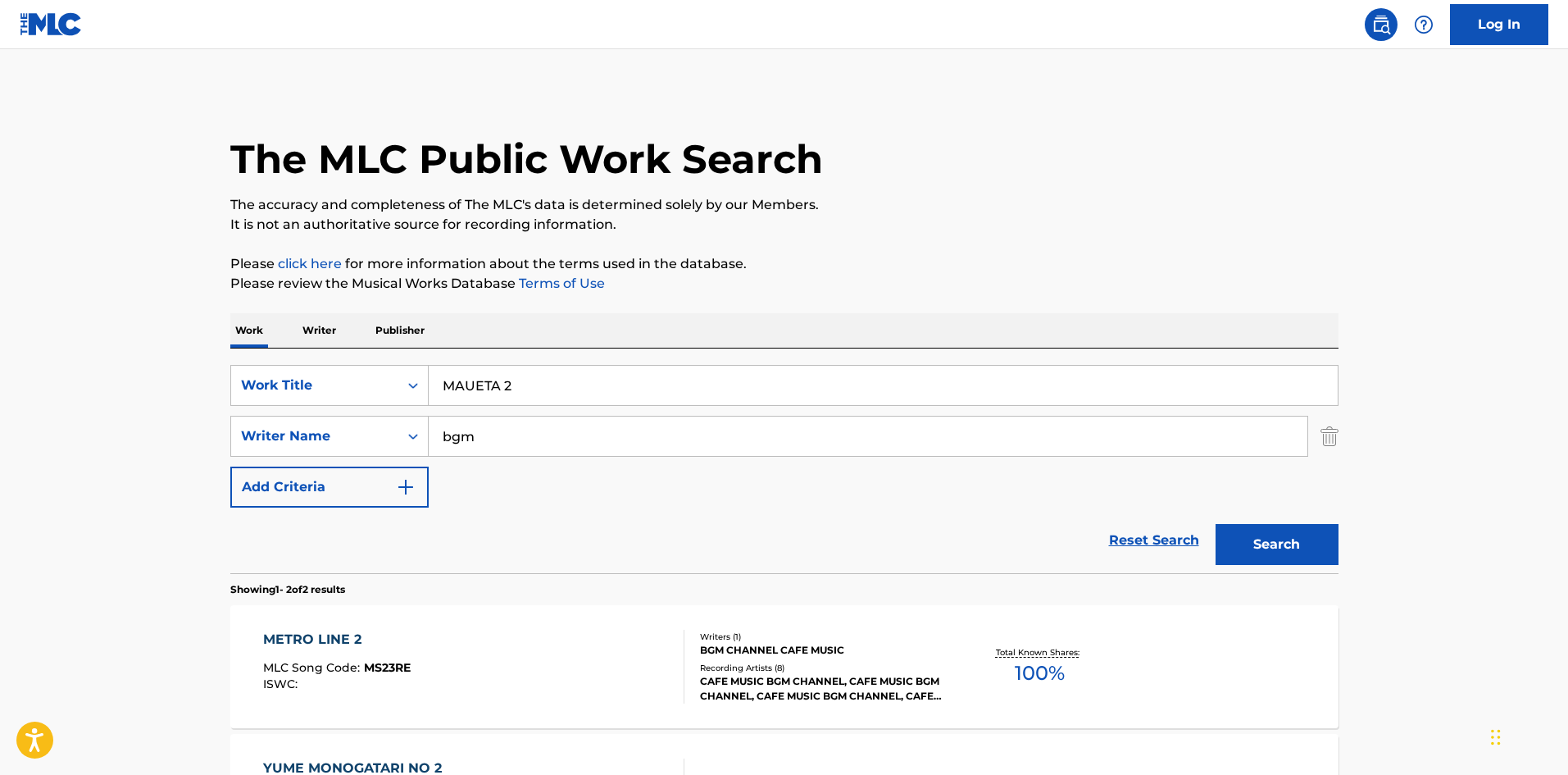
drag, startPoint x: 508, startPoint y: 383, endPoint x: 517, endPoint y: 381, distance: 9.2
click at [517, 381] on input "MAUETA 2" at bounding box center [883, 385] width 909 height 39
click at [1295, 542] on button "Search" at bounding box center [1276, 544] width 123 height 41
drag, startPoint x: 507, startPoint y: 384, endPoint x: 521, endPoint y: 388, distance: 14.6
click at [521, 388] on input "MAUETA 3" at bounding box center [883, 385] width 909 height 39
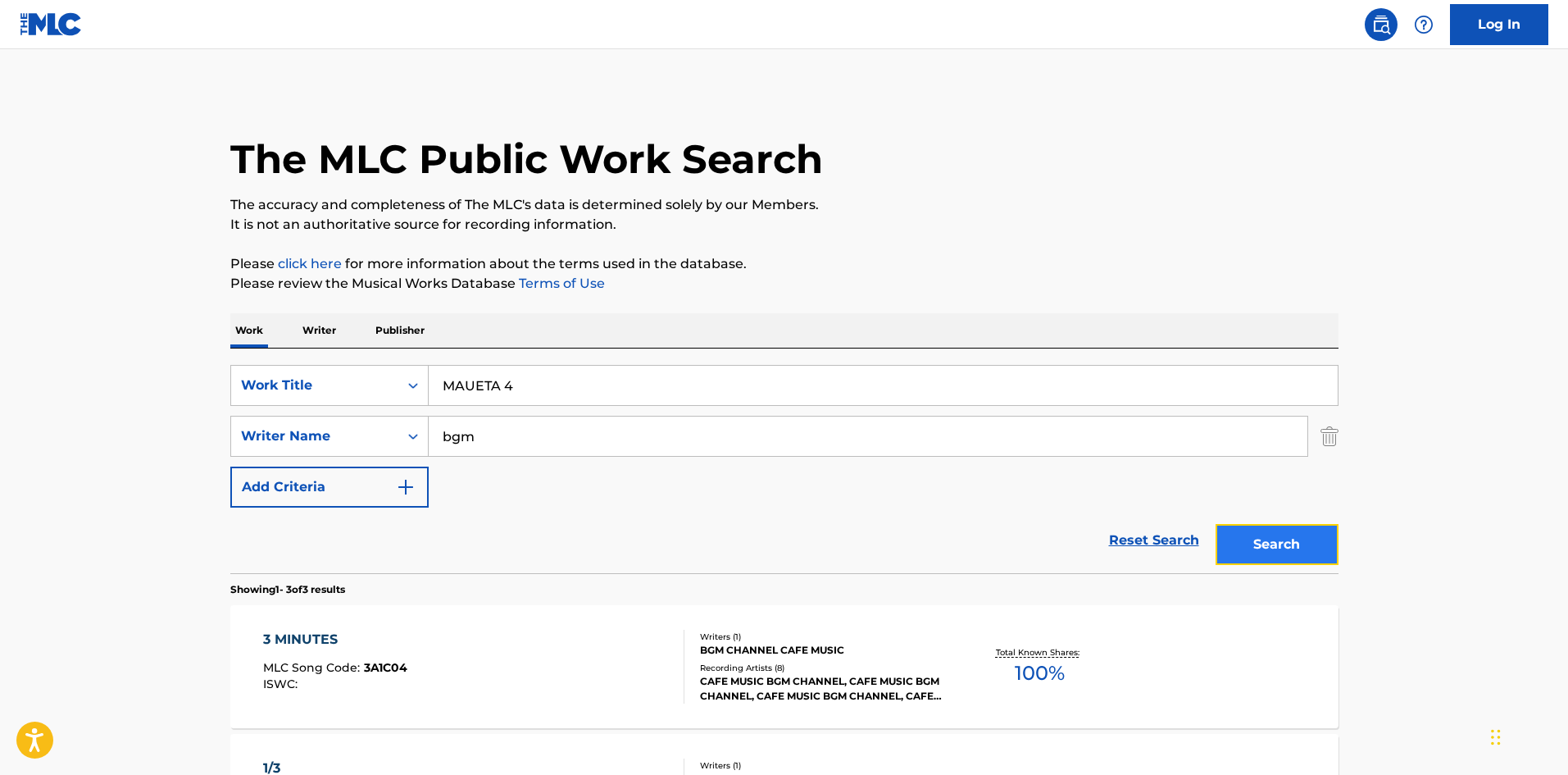
click at [1257, 551] on button "Search" at bounding box center [1276, 544] width 123 height 41
click at [513, 383] on input "MAUETA 4" at bounding box center [883, 385] width 909 height 39
click at [1278, 542] on button "Search" at bounding box center [1276, 544] width 123 height 41
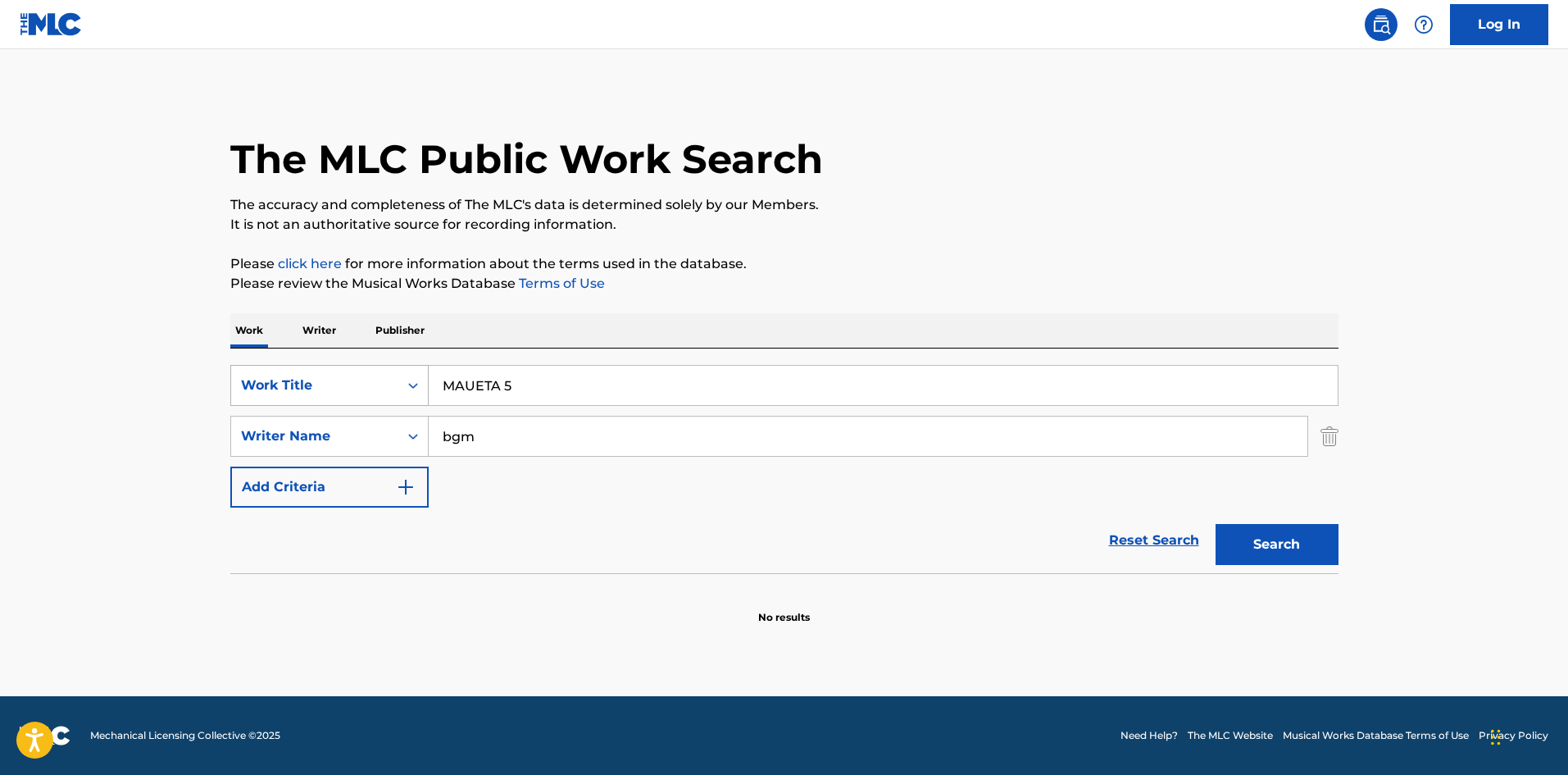
drag, startPoint x: 428, startPoint y: 383, endPoint x: 379, endPoint y: 373, distance: 50.0
click at [385, 383] on div "SearchWithCriteria4cbbc72e-2746-4563-a788-724abf35727b Work Title MAUETA 5" at bounding box center [785, 385] width 1108 height 41
click at [1289, 551] on button "Search" at bounding box center [1276, 544] width 123 height 41
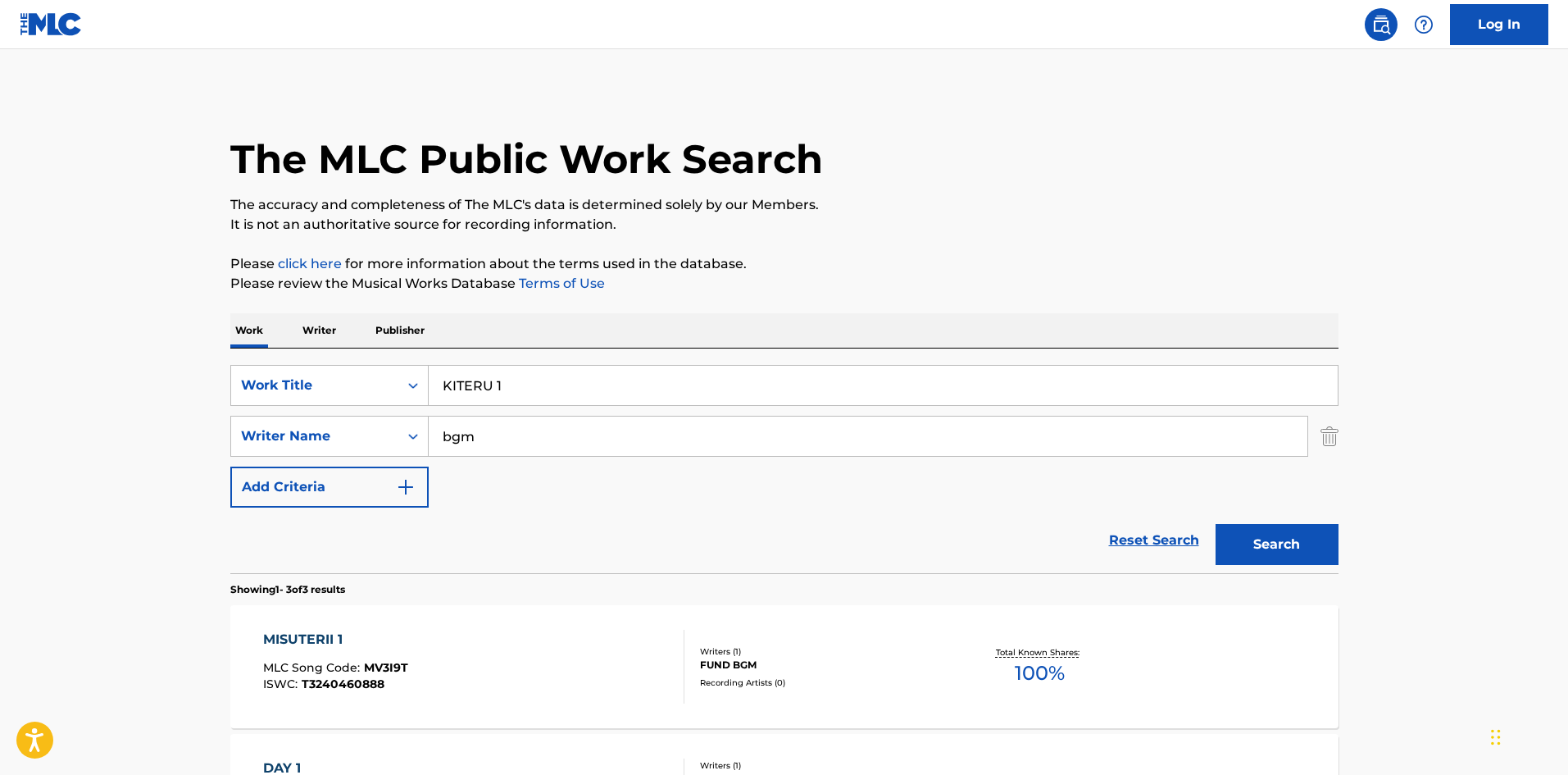
click at [502, 383] on input "KITERU 1" at bounding box center [883, 385] width 909 height 39
drag, startPoint x: 1259, startPoint y: 551, endPoint x: 829, endPoint y: 452, distance: 441.2
click at [1261, 550] on button "Search" at bounding box center [1276, 544] width 123 height 41
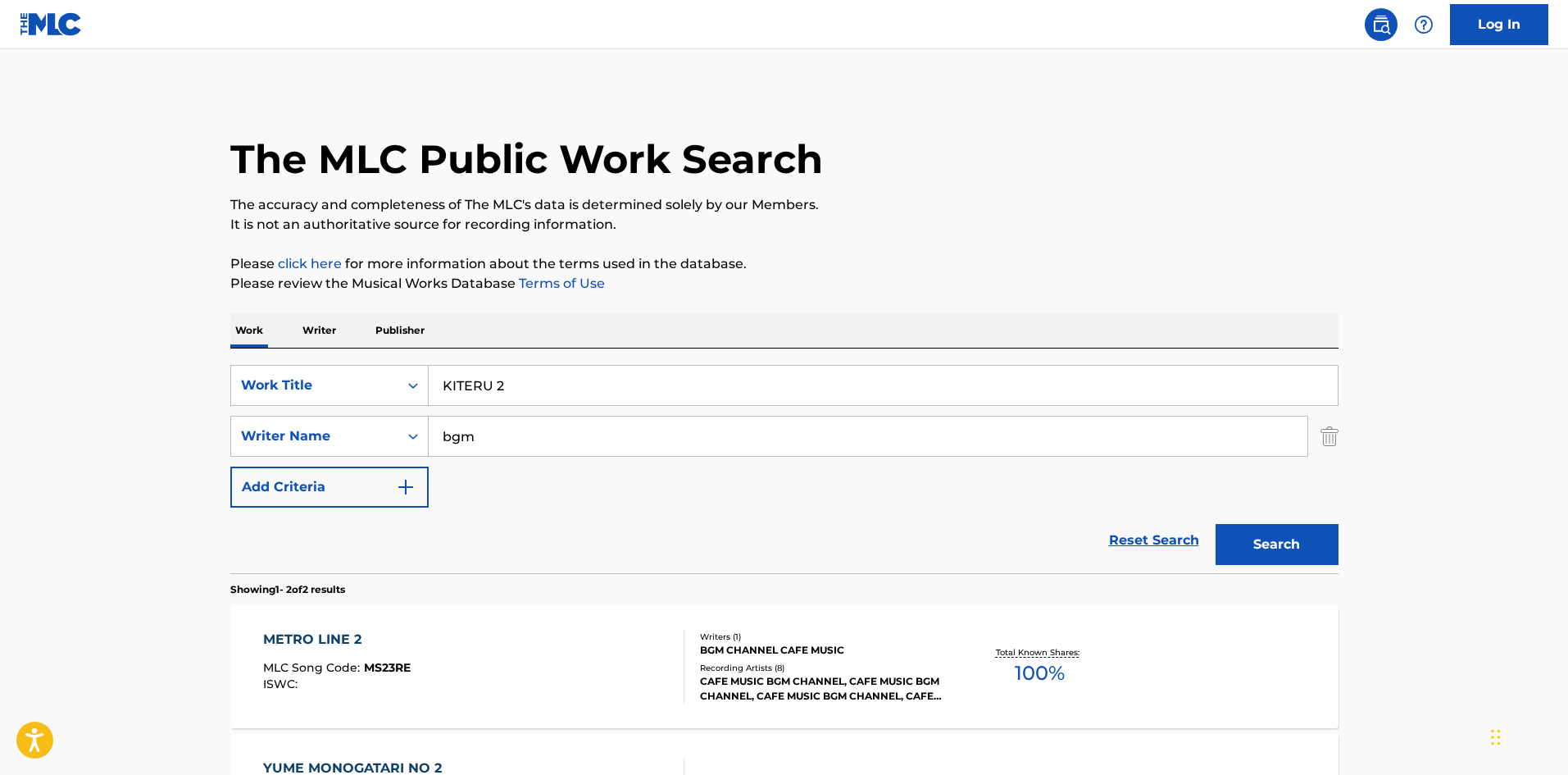
drag, startPoint x: 492, startPoint y: 390, endPoint x: 509, endPoint y: 392, distance: 17.1
click at [509, 392] on input "KITERU 2" at bounding box center [883, 385] width 909 height 39
click at [501, 386] on input "KITERU 2" at bounding box center [883, 385] width 909 height 39
click at [505, 383] on input "KITERU 2" at bounding box center [883, 385] width 909 height 39
drag, startPoint x: 1238, startPoint y: 535, endPoint x: 1216, endPoint y: 538, distance: 22.2
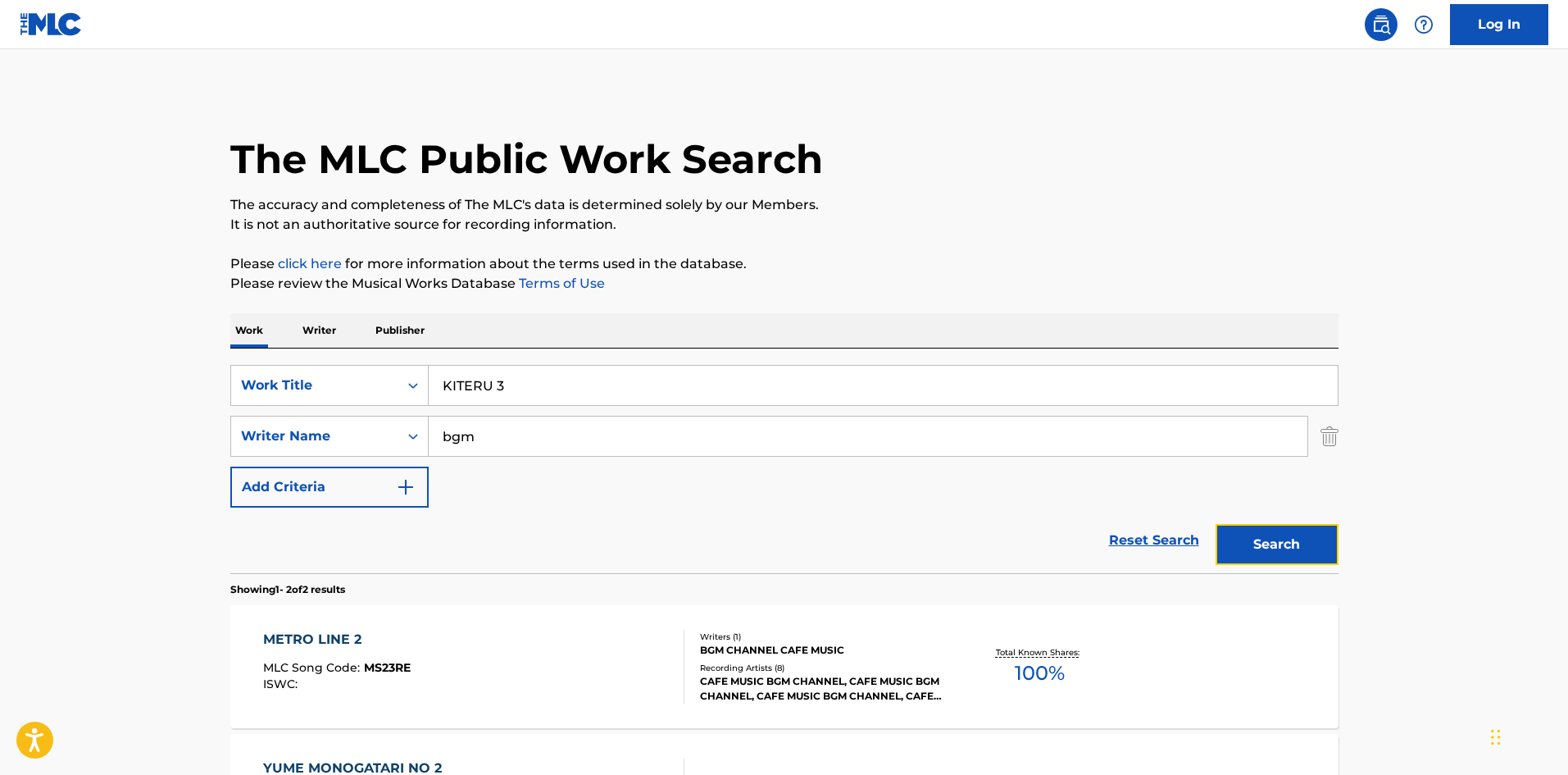
click at [1239, 535] on button "Search" at bounding box center [1276, 544] width 123 height 41
click at [505, 386] on input "KITERU 3" at bounding box center [883, 385] width 909 height 39
drag, startPoint x: 1246, startPoint y: 542, endPoint x: 1208, endPoint y: 530, distance: 39.8
click at [1246, 541] on button "Search" at bounding box center [1276, 544] width 123 height 41
drag, startPoint x: 499, startPoint y: 383, endPoint x: 516, endPoint y: 385, distance: 17.1
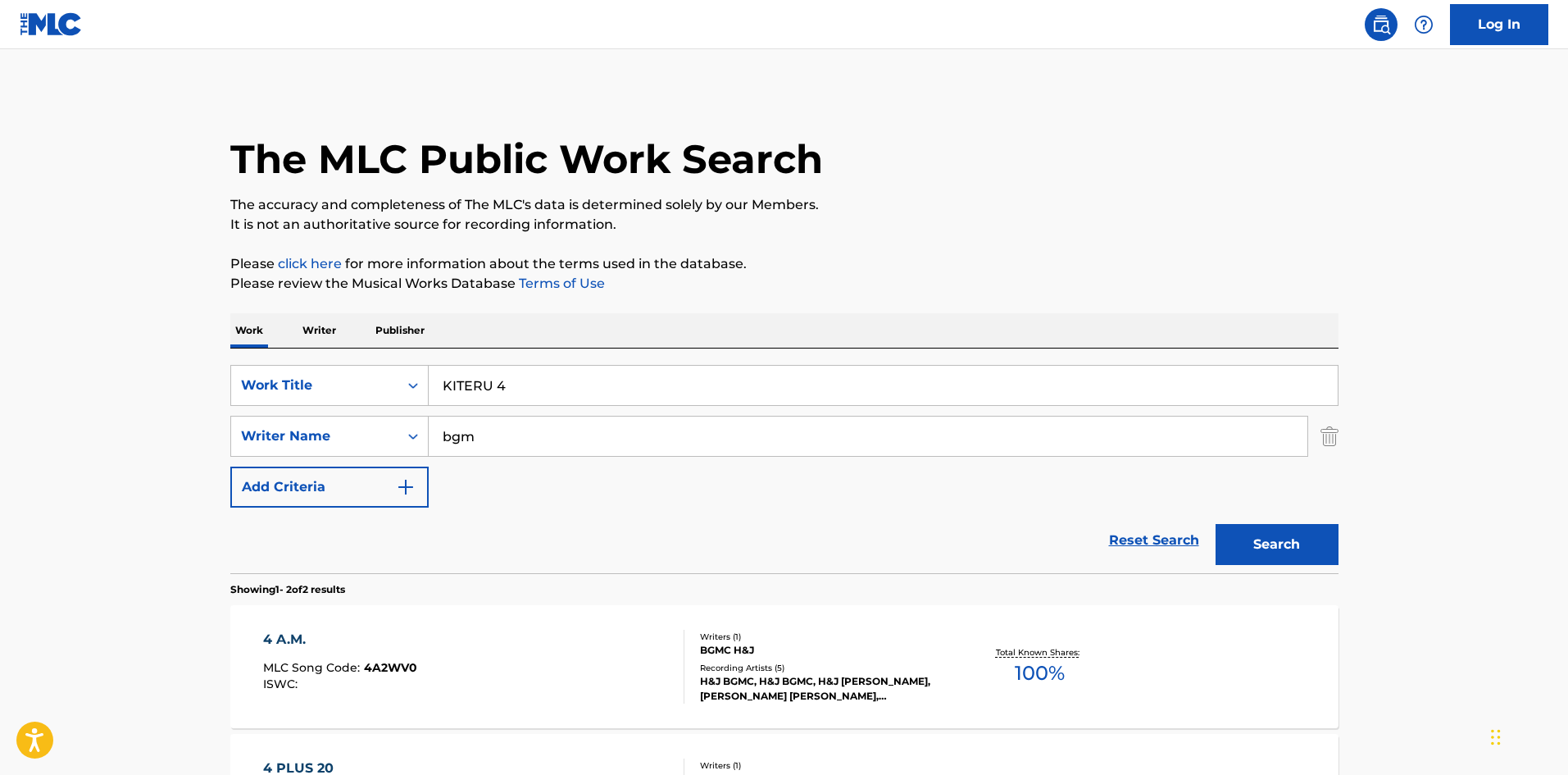
click at [516, 385] on input "KITERU 4" at bounding box center [883, 385] width 909 height 39
click at [1264, 529] on button "Search" at bounding box center [1276, 544] width 123 height 41
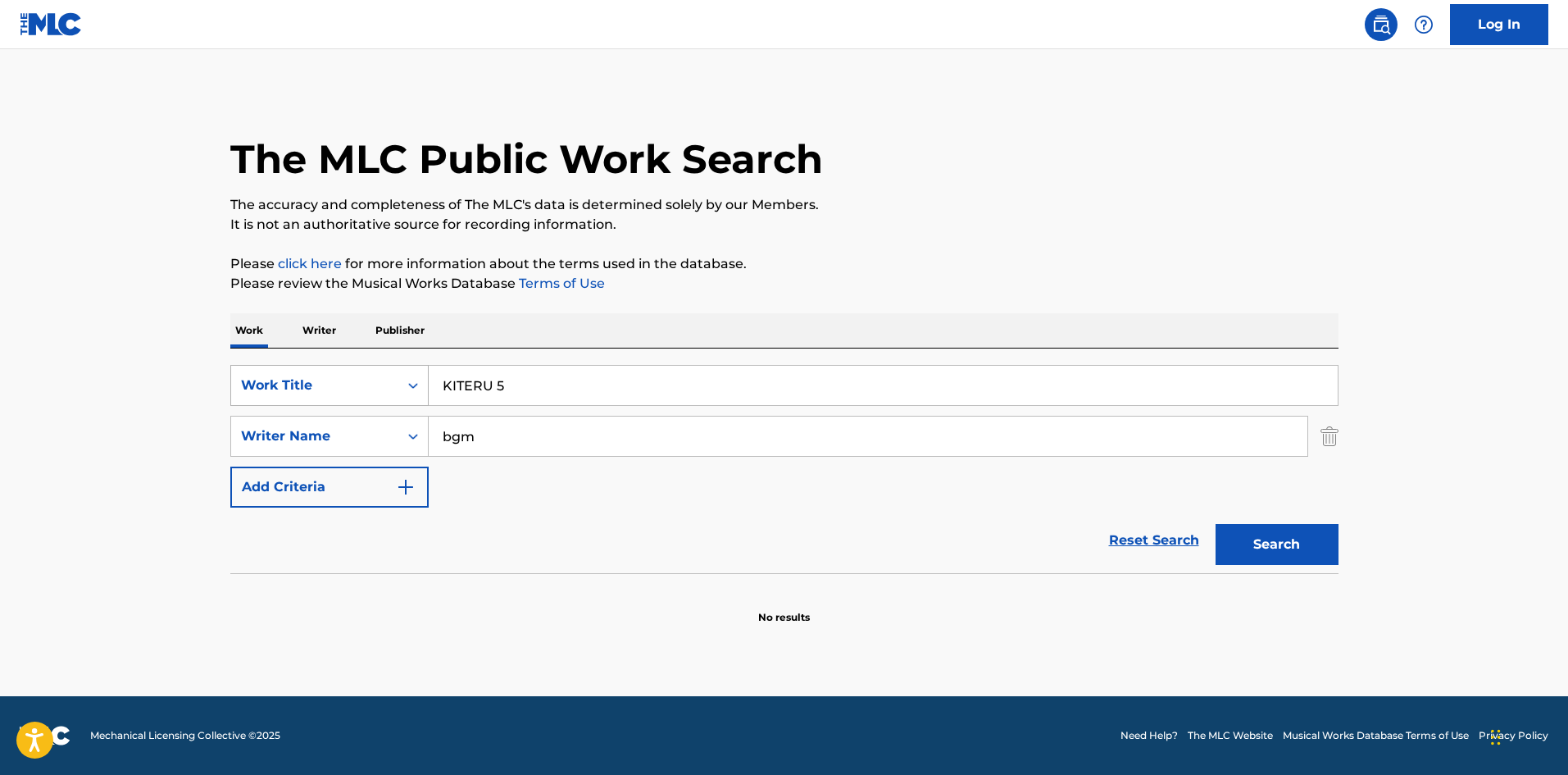
drag, startPoint x: 508, startPoint y: 363, endPoint x: 408, endPoint y: 387, distance: 102.8
click at [411, 388] on div "SearchWithCriteria4cbbc72e-2746-4563-a788-724abf35727b Work Title KITERU 5 Sear…" at bounding box center [785, 461] width 1108 height 224
drag, startPoint x: 409, startPoint y: 376, endPoint x: 370, endPoint y: 362, distance: 41.4
click at [382, 374] on div "SearchWithCriteria4cbbc72e-2746-4563-a788-724abf35727b Work Title KITERU 5" at bounding box center [785, 385] width 1108 height 41
click at [1266, 547] on button "Search" at bounding box center [1276, 544] width 123 height 41
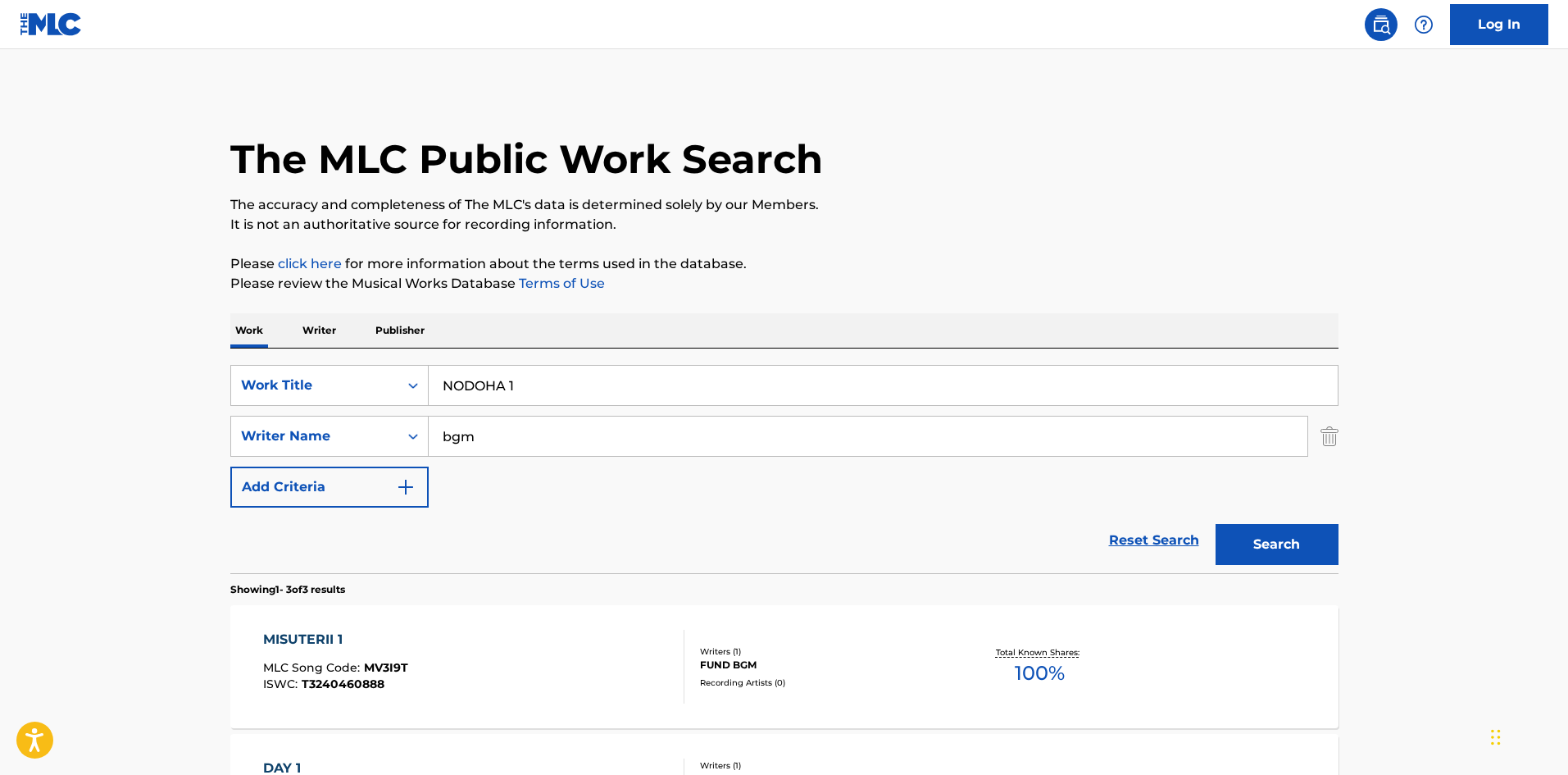
click at [517, 392] on input "NODOHA 1" at bounding box center [883, 385] width 909 height 39
click at [1250, 532] on button "Search" at bounding box center [1276, 544] width 123 height 41
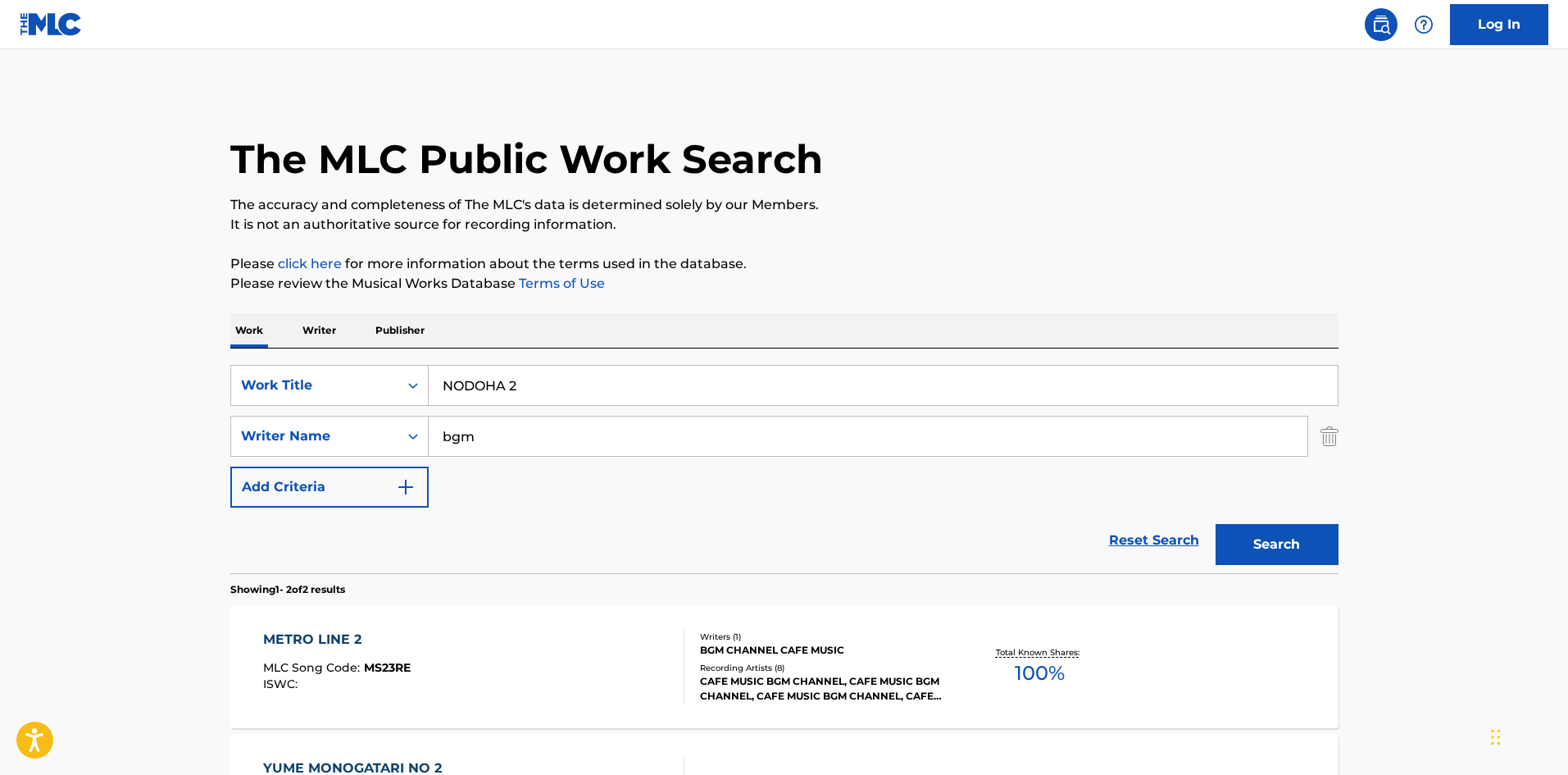
drag, startPoint x: 510, startPoint y: 389, endPoint x: 519, endPoint y: 389, distance: 9.0
click at [519, 389] on input "NODOHA 2" at bounding box center [883, 385] width 909 height 39
click at [1255, 548] on button "Search" at bounding box center [1276, 544] width 123 height 41
drag, startPoint x: 510, startPoint y: 384, endPoint x: 526, endPoint y: 388, distance: 16.5
click at [526, 388] on input "NODOHA 3" at bounding box center [883, 385] width 909 height 39
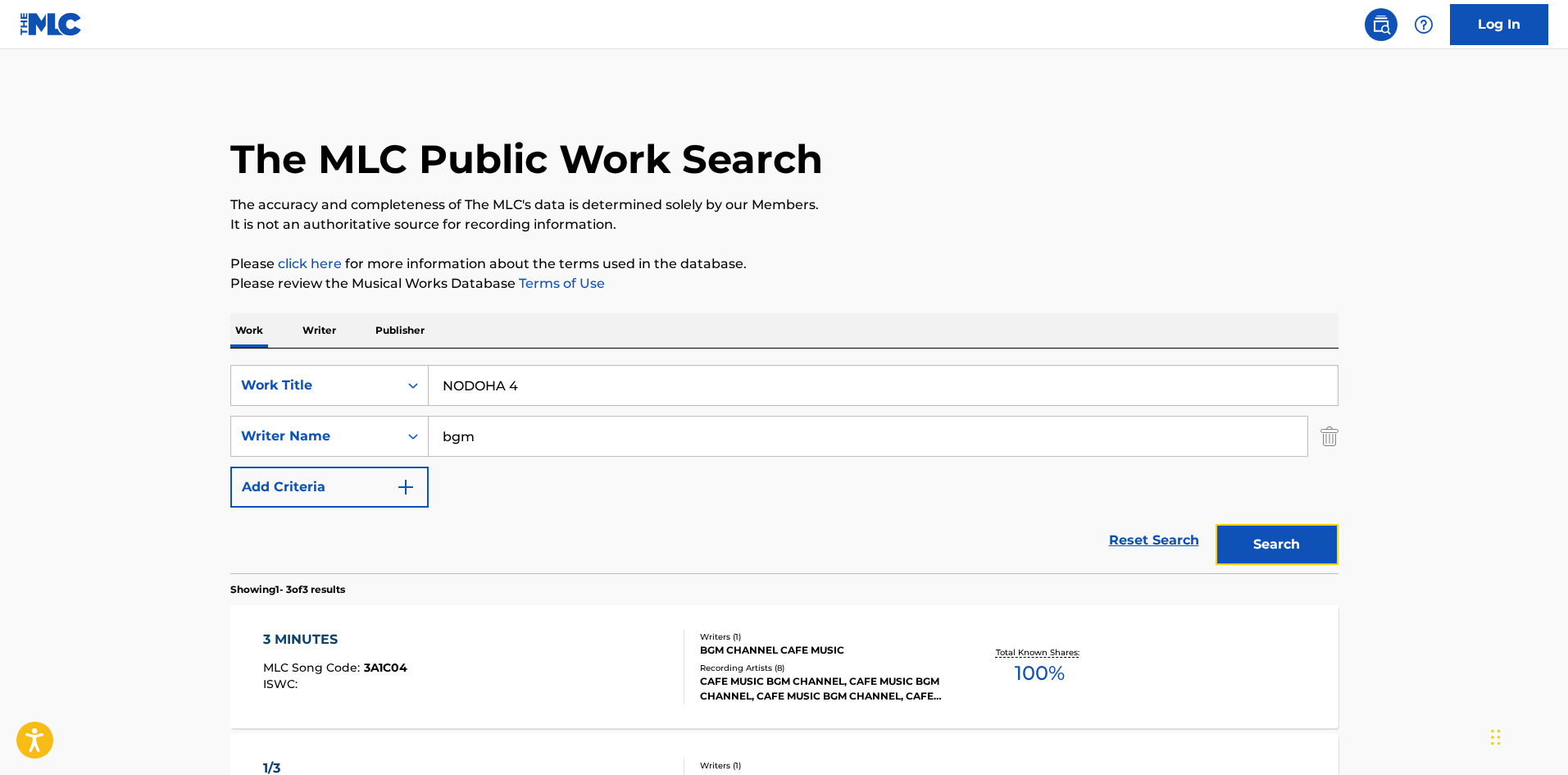
drag, startPoint x: 1308, startPoint y: 538, endPoint x: 1031, endPoint y: 462, distance: 287.2
click at [1308, 536] on button "Search" at bounding box center [1276, 544] width 123 height 41
drag, startPoint x: 537, startPoint y: 383, endPoint x: 385, endPoint y: 384, distance: 152.0
click at [386, 383] on div "SearchWithCriteria4cbbc72e-2746-4563-a788-724abf35727b Work Title NODOHA 4" at bounding box center [785, 385] width 1108 height 41
click at [1272, 554] on button "Search" at bounding box center [1276, 544] width 123 height 41
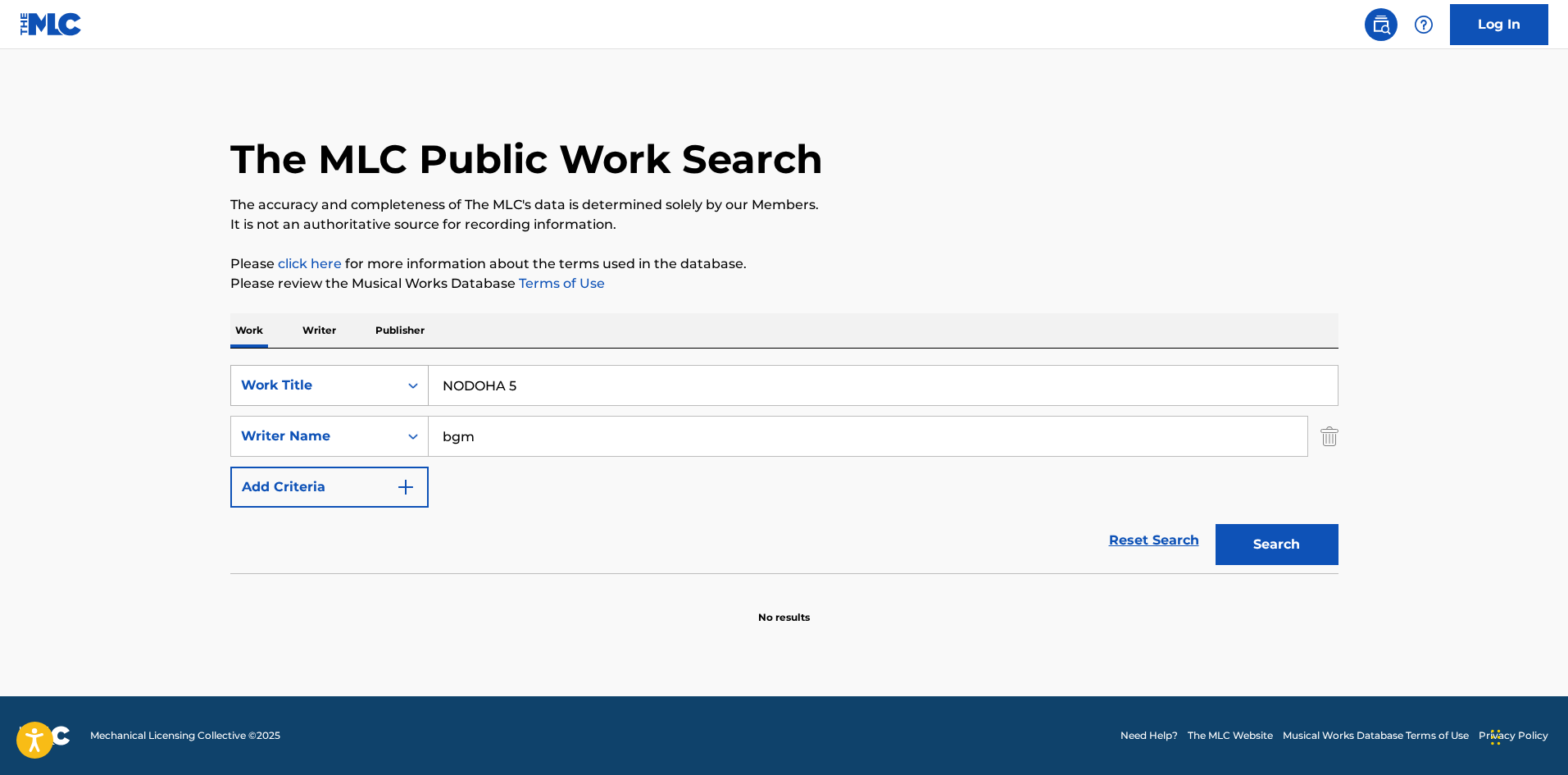
click at [352, 370] on div "SearchWithCriteria4cbbc72e-2746-4563-a788-724abf35727b Work Title NODOHA 5" at bounding box center [785, 385] width 1108 height 41
click at [1315, 537] on button "Search" at bounding box center [1276, 544] width 123 height 41
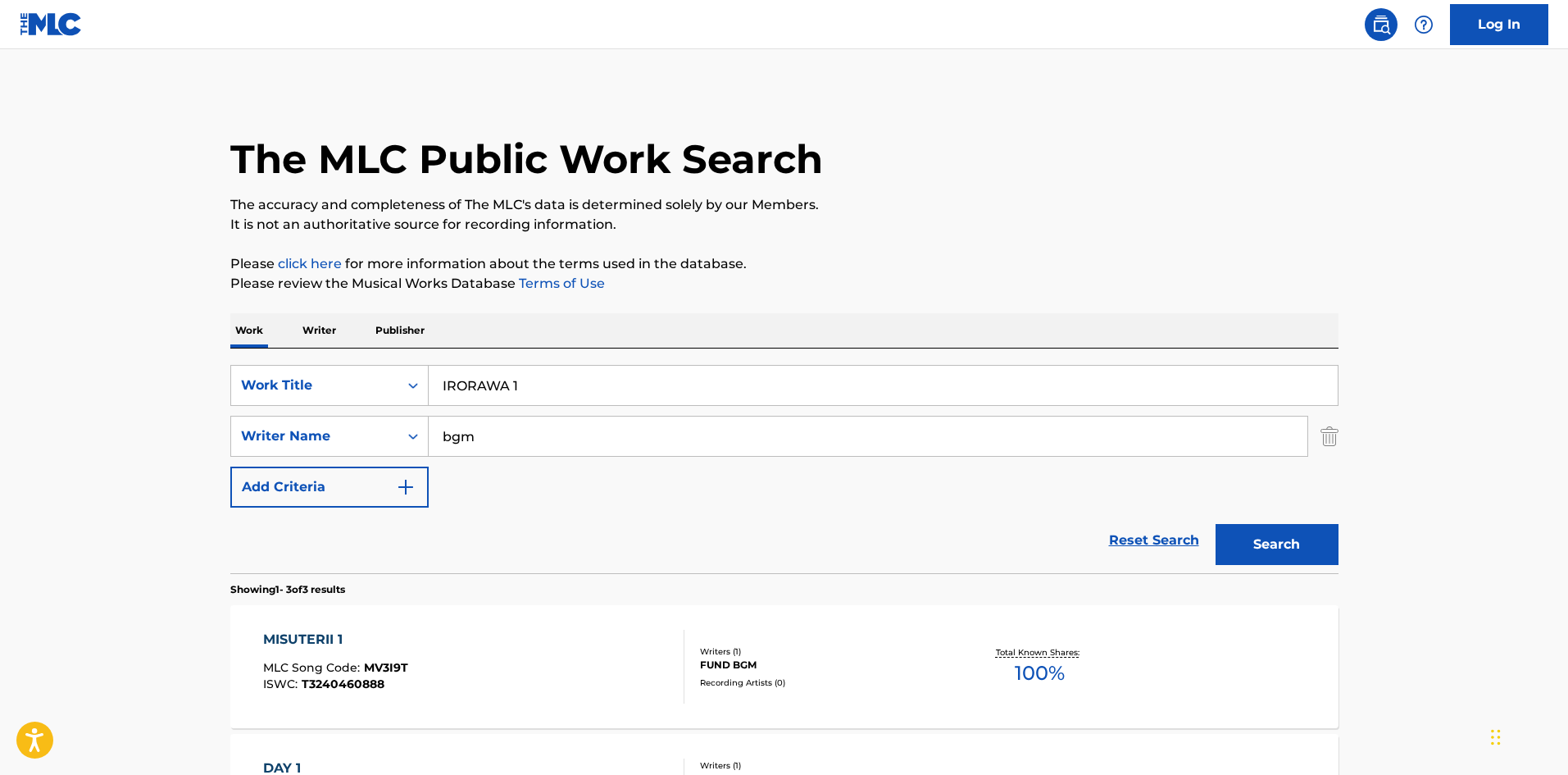
drag, startPoint x: 514, startPoint y: 383, endPoint x: 533, endPoint y: 378, distance: 19.6
click at [533, 378] on input "IRORAWA 1" at bounding box center [883, 385] width 909 height 39
click at [1256, 532] on button "Search" at bounding box center [1276, 544] width 123 height 41
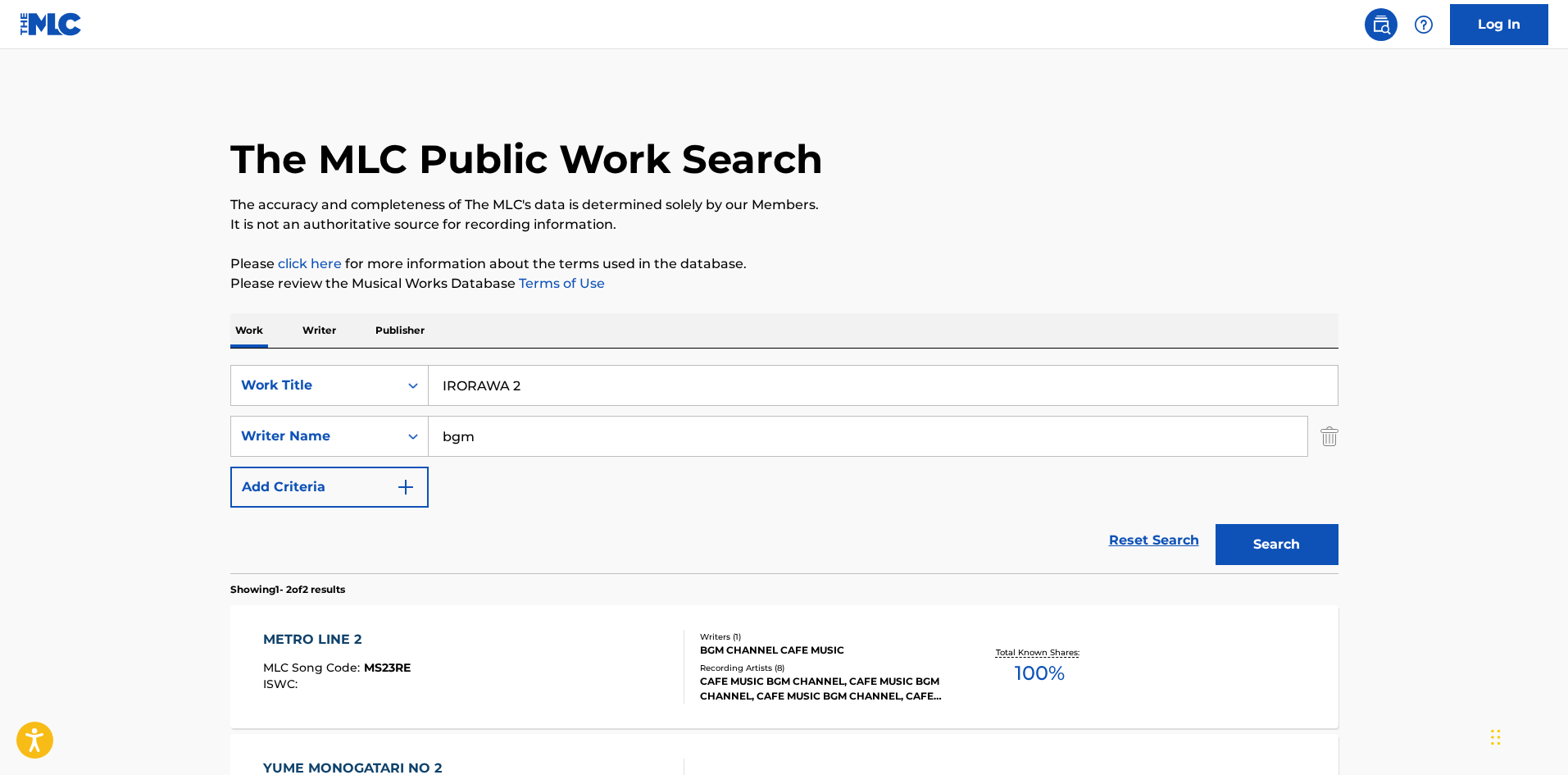
click at [522, 381] on input "IRORAWA 2" at bounding box center [883, 385] width 909 height 39
click at [1305, 550] on button "Search" at bounding box center [1276, 544] width 123 height 41
click at [517, 389] on input "IRORAWA 3" at bounding box center [883, 385] width 909 height 39
click at [521, 383] on input "IRORAWA 3" at bounding box center [883, 385] width 909 height 39
drag, startPoint x: 517, startPoint y: 384, endPoint x: 526, endPoint y: 383, distance: 9.1
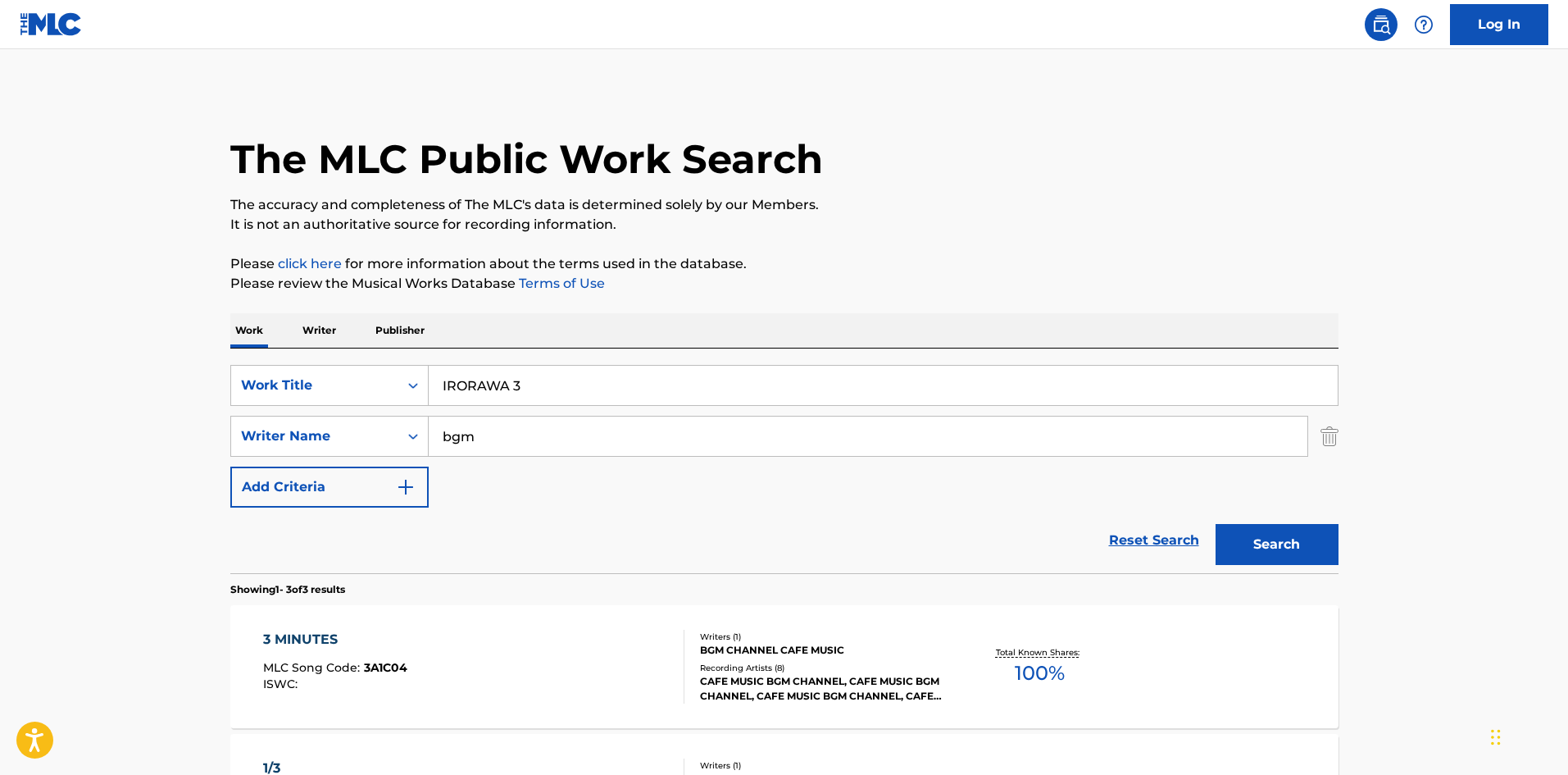
click at [526, 383] on input "IRORAWA 3" at bounding box center [883, 385] width 909 height 39
click at [1306, 540] on button "Search" at bounding box center [1276, 544] width 123 height 41
click at [529, 382] on input "IRORAWA 4" at bounding box center [883, 385] width 909 height 39
drag, startPoint x: 1300, startPoint y: 545, endPoint x: 1224, endPoint y: 511, distance: 83.3
click at [1300, 544] on button "Search" at bounding box center [1276, 544] width 123 height 41
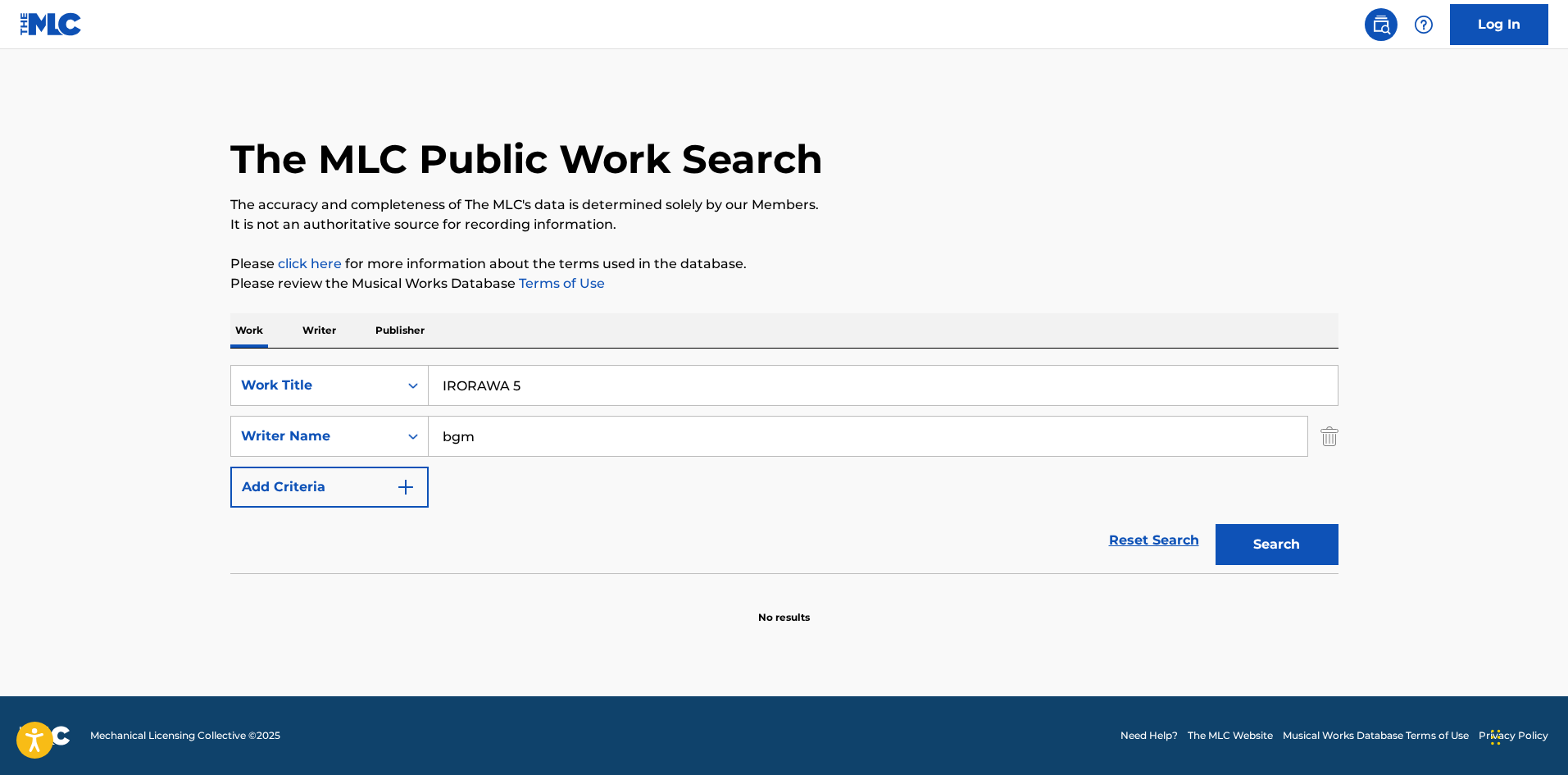
drag, startPoint x: 526, startPoint y: 375, endPoint x: 352, endPoint y: 363, distance: 174.4
click at [353, 363] on div "SearchWithCriteria4cbbc72e-2746-4563-a788-724abf35727b Work Title IRORAWA 5 Sea…" at bounding box center [785, 461] width 1108 height 224
click at [1277, 548] on button "Search" at bounding box center [1276, 544] width 123 height 41
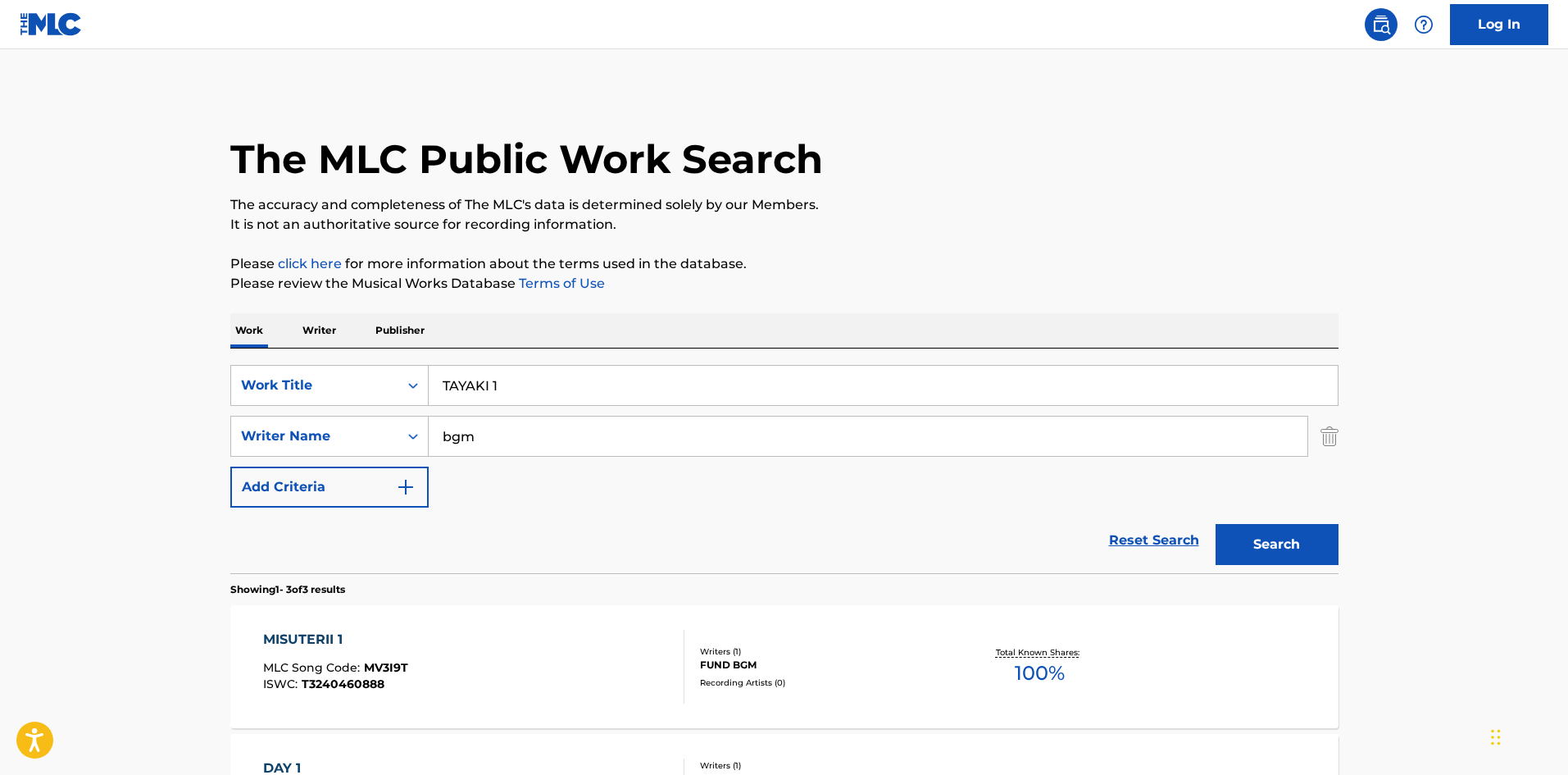
click at [505, 383] on input "TAYAKI 1" at bounding box center [883, 385] width 909 height 39
click at [1305, 547] on button "Search" at bounding box center [1276, 544] width 123 height 41
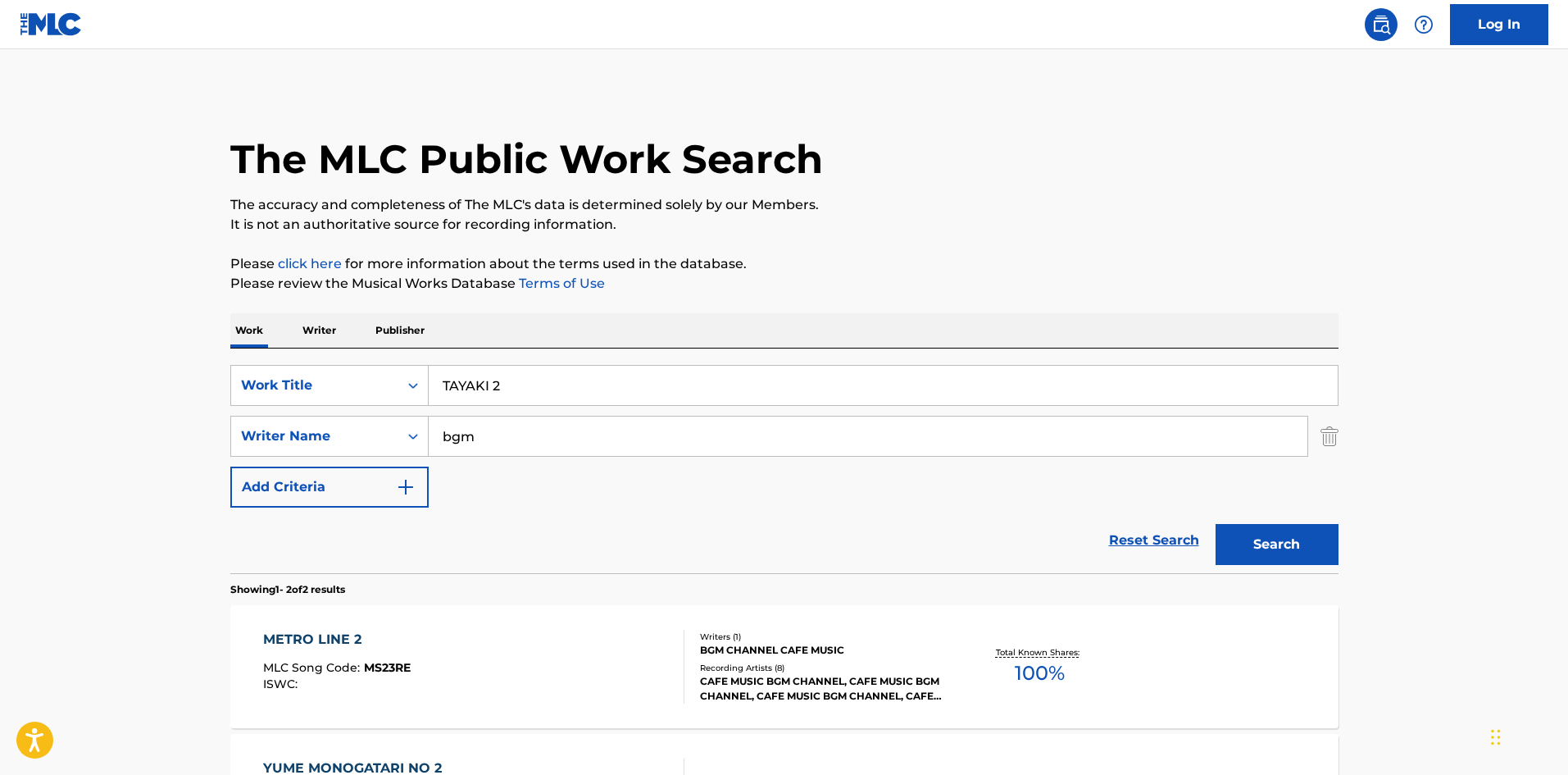
drag, startPoint x: 497, startPoint y: 386, endPoint x: 505, endPoint y: 388, distance: 8.2
click at [505, 388] on input "TAYAKI 2" at bounding box center [883, 385] width 909 height 39
drag, startPoint x: 495, startPoint y: 383, endPoint x: 519, endPoint y: 384, distance: 24.0
click at [519, 384] on input "TAYAKI 2" at bounding box center [883, 385] width 909 height 39
click at [1223, 547] on button "Search" at bounding box center [1276, 544] width 123 height 41
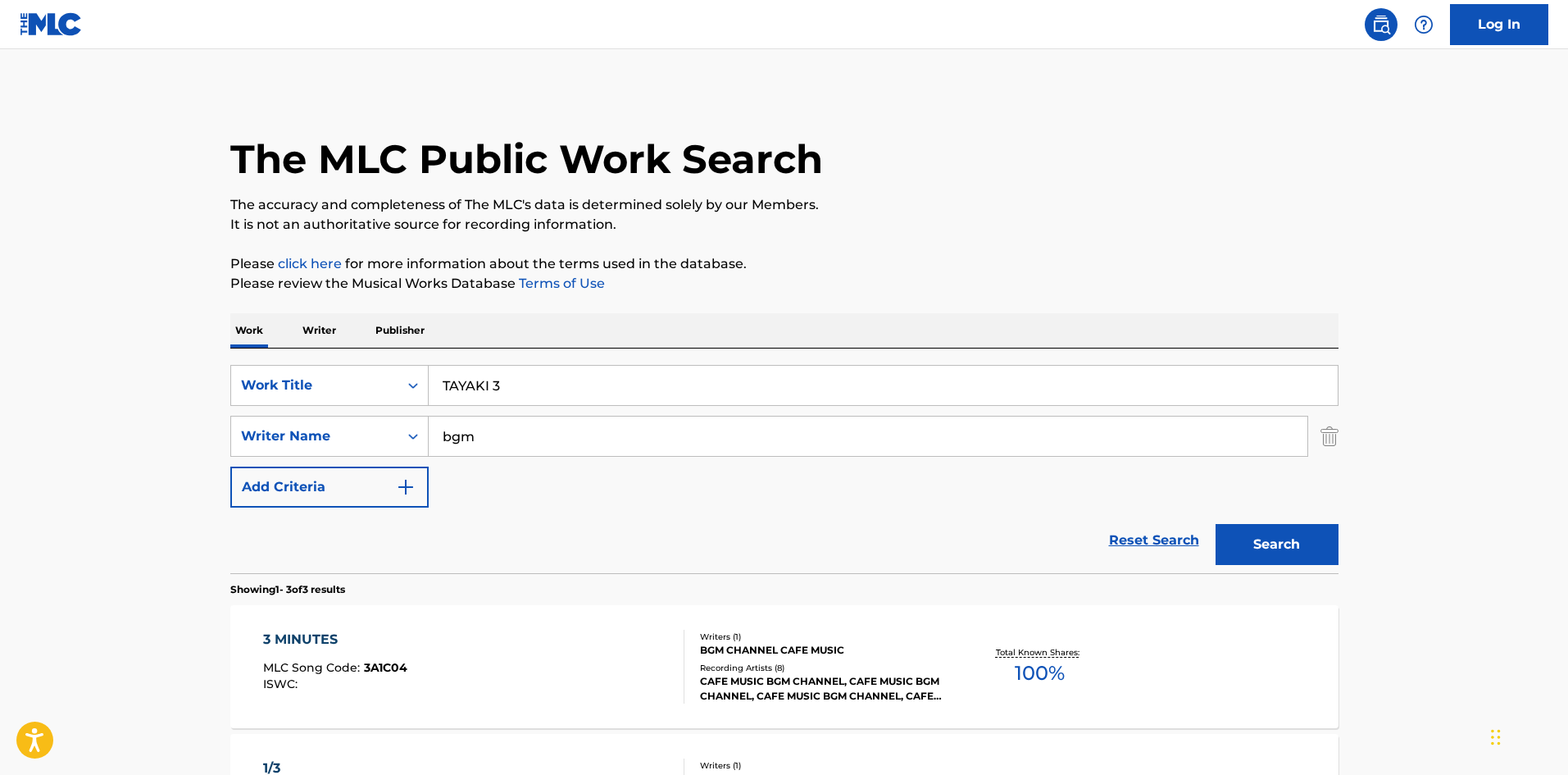
drag, startPoint x: 494, startPoint y: 387, endPoint x: 519, endPoint y: 392, distance: 25.5
click at [517, 387] on input "TAYAKI 3" at bounding box center [883, 385] width 909 height 39
click at [1296, 533] on button "Search" at bounding box center [1276, 544] width 123 height 41
drag, startPoint x: 492, startPoint y: 383, endPoint x: 532, endPoint y: 397, distance: 42.4
click at [519, 389] on input "TAYAKI 4" at bounding box center [883, 385] width 909 height 39
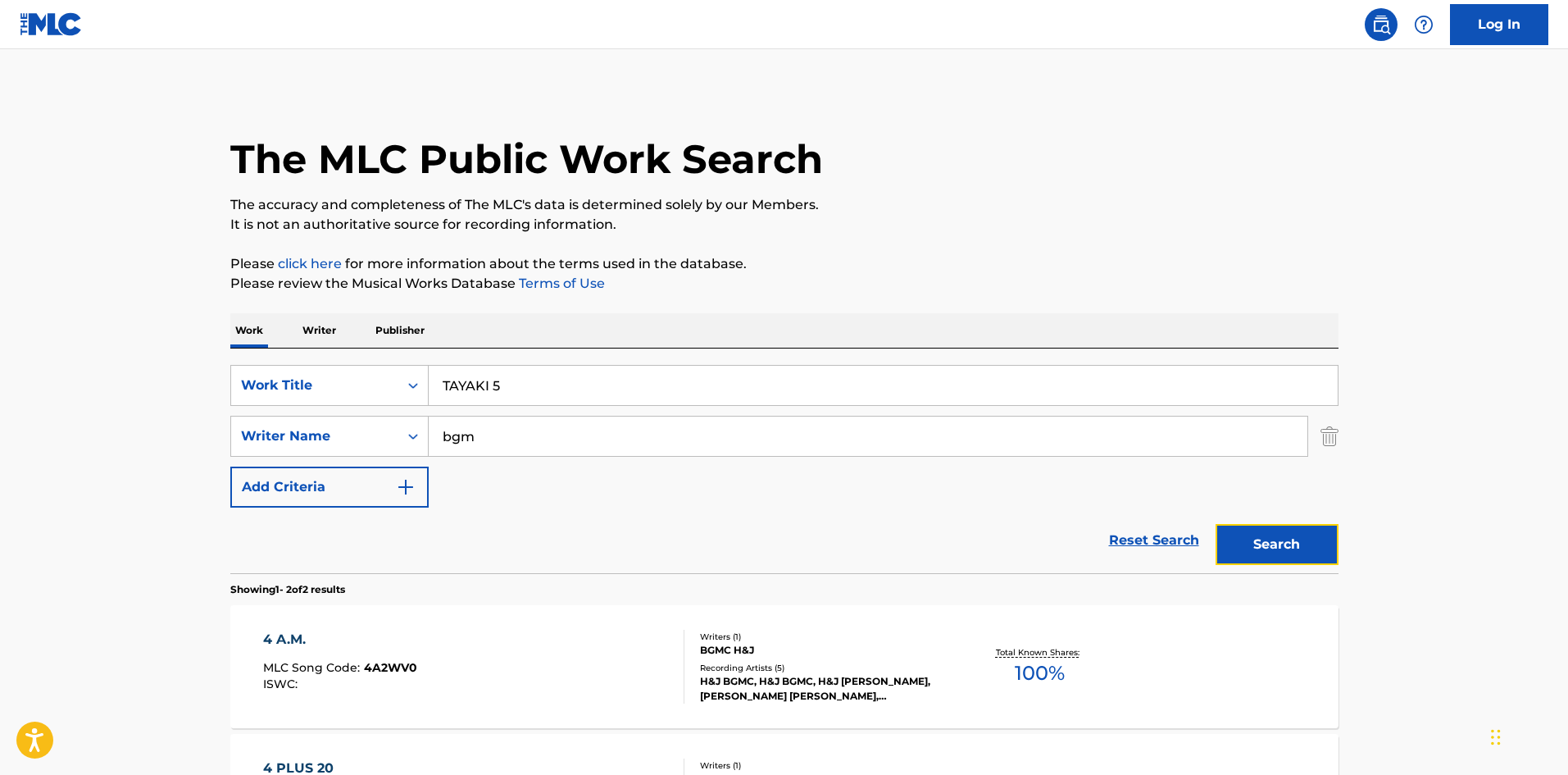
drag, startPoint x: 1245, startPoint y: 532, endPoint x: 712, endPoint y: 389, distance: 551.8
click at [1246, 532] on button "Search" at bounding box center [1276, 544] width 123 height 41
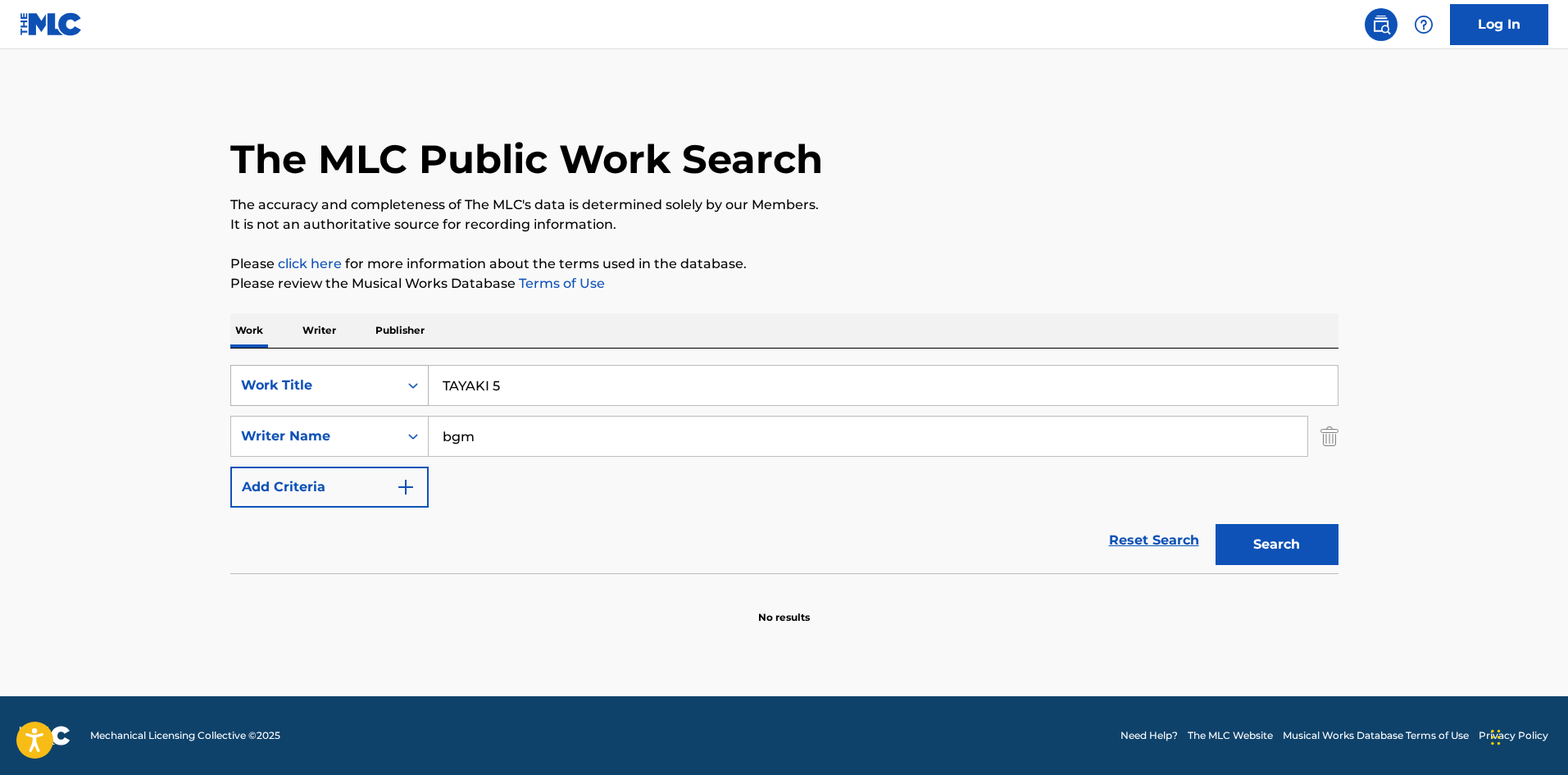
drag, startPoint x: 484, startPoint y: 383, endPoint x: 353, endPoint y: 375, distance: 131.2
click at [325, 366] on div "SearchWithCriteria4cbbc72e-2746-4563-a788-724abf35727b Work Title TAYAKI 5" at bounding box center [785, 385] width 1108 height 41
click at [1229, 538] on button "Search" at bounding box center [1276, 544] width 123 height 41
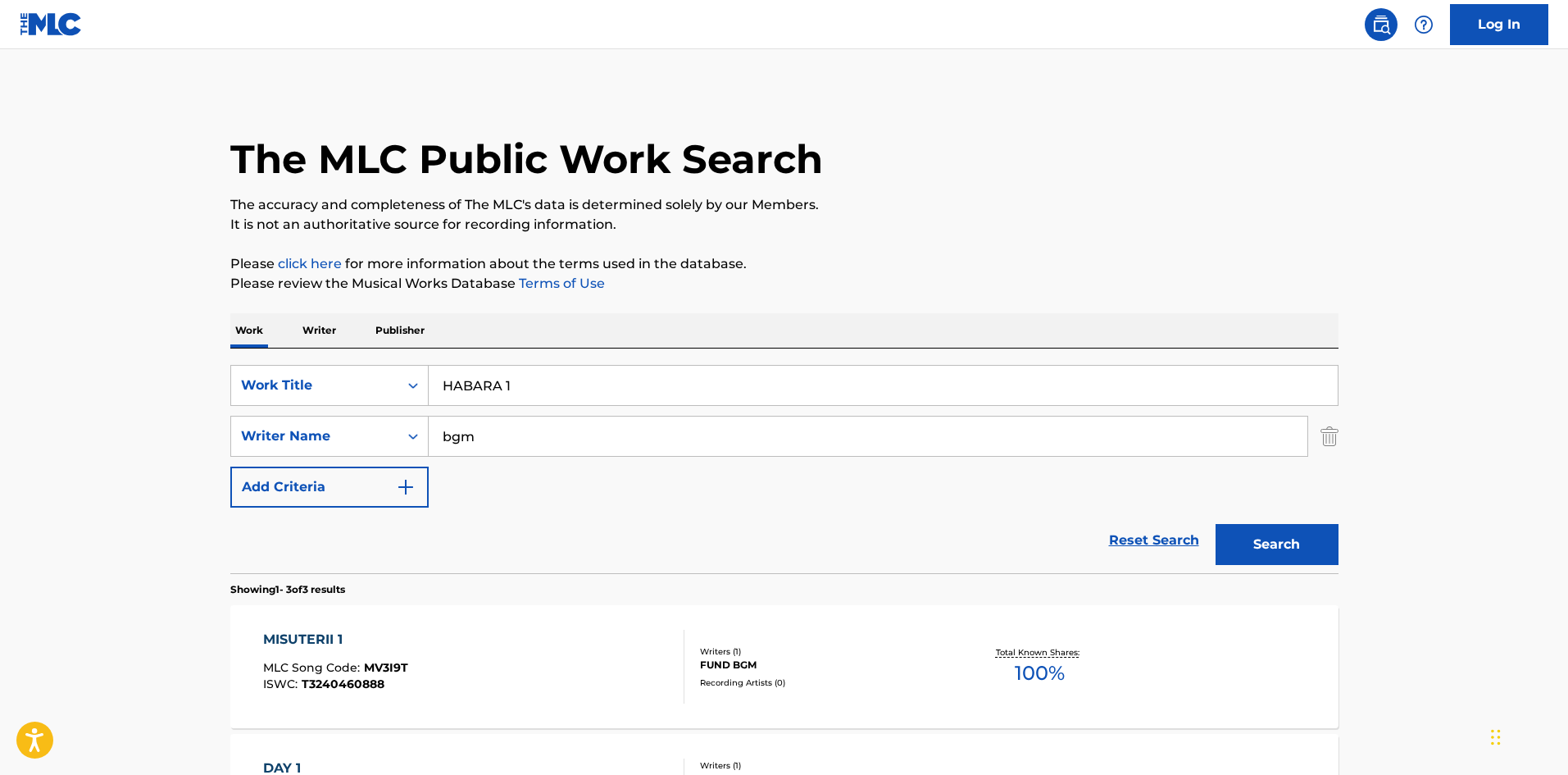
click at [510, 383] on input "HABARA 1" at bounding box center [883, 385] width 909 height 39
click at [1249, 541] on button "Search" at bounding box center [1276, 544] width 123 height 41
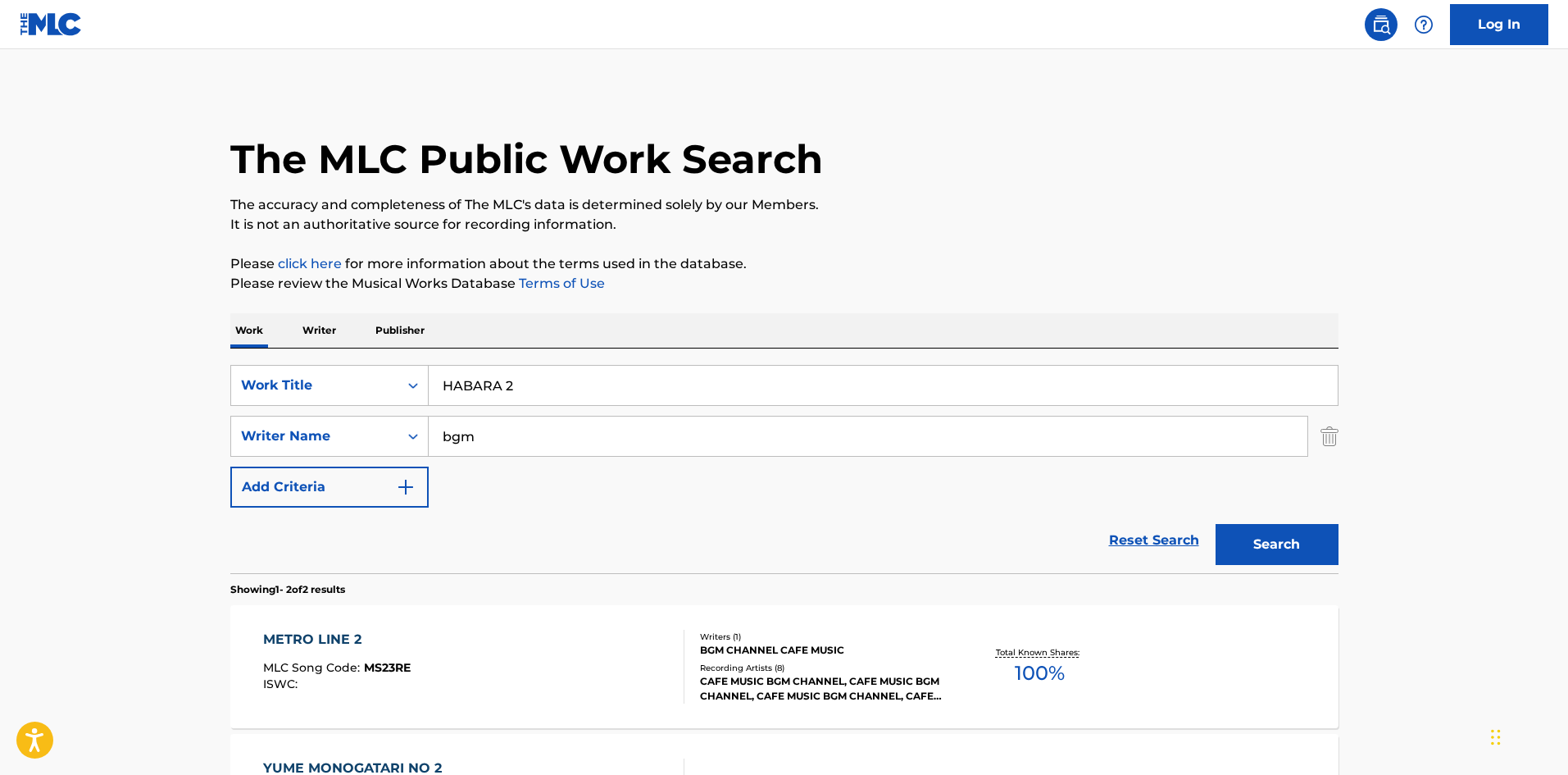
drag, startPoint x: 508, startPoint y: 383, endPoint x: 517, endPoint y: 386, distance: 9.5
click at [517, 386] on input "HABARA 2" at bounding box center [883, 385] width 909 height 39
drag, startPoint x: 1284, startPoint y: 542, endPoint x: 1072, endPoint y: 533, distance: 212.2
click at [1284, 541] on button "Search" at bounding box center [1276, 544] width 123 height 41
drag, startPoint x: 507, startPoint y: 386, endPoint x: 532, endPoint y: 391, distance: 25.5
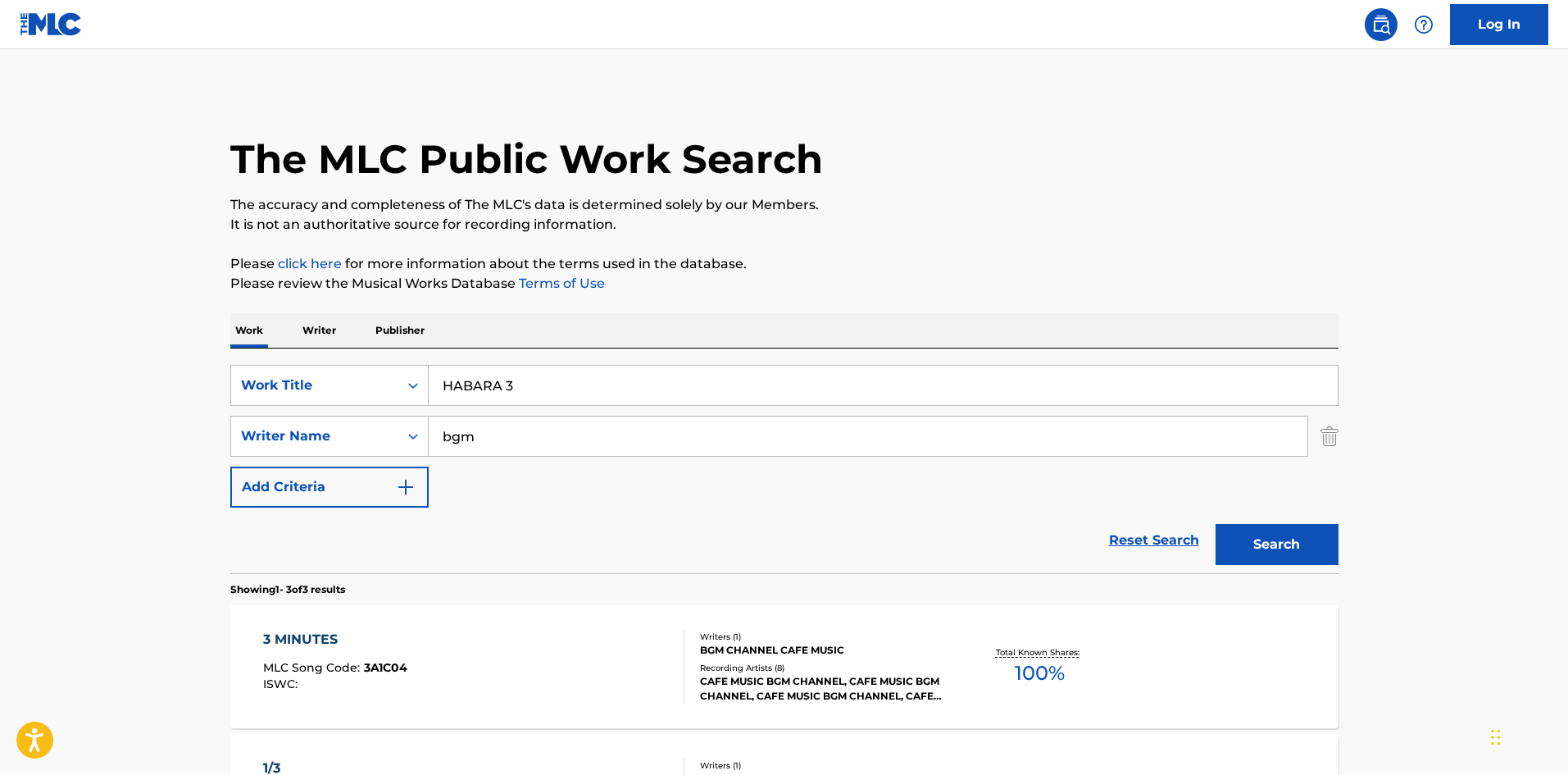
click at [532, 391] on input "HABARA 3" at bounding box center [883, 385] width 909 height 39
drag, startPoint x: 1250, startPoint y: 532, endPoint x: 1132, endPoint y: 528, distance: 118.1
click at [1252, 530] on button "Search" at bounding box center [1276, 544] width 123 height 41
drag, startPoint x: 506, startPoint y: 384, endPoint x: 541, endPoint y: 391, distance: 35.7
click at [537, 391] on input "HABARA 4" at bounding box center [883, 385] width 909 height 39
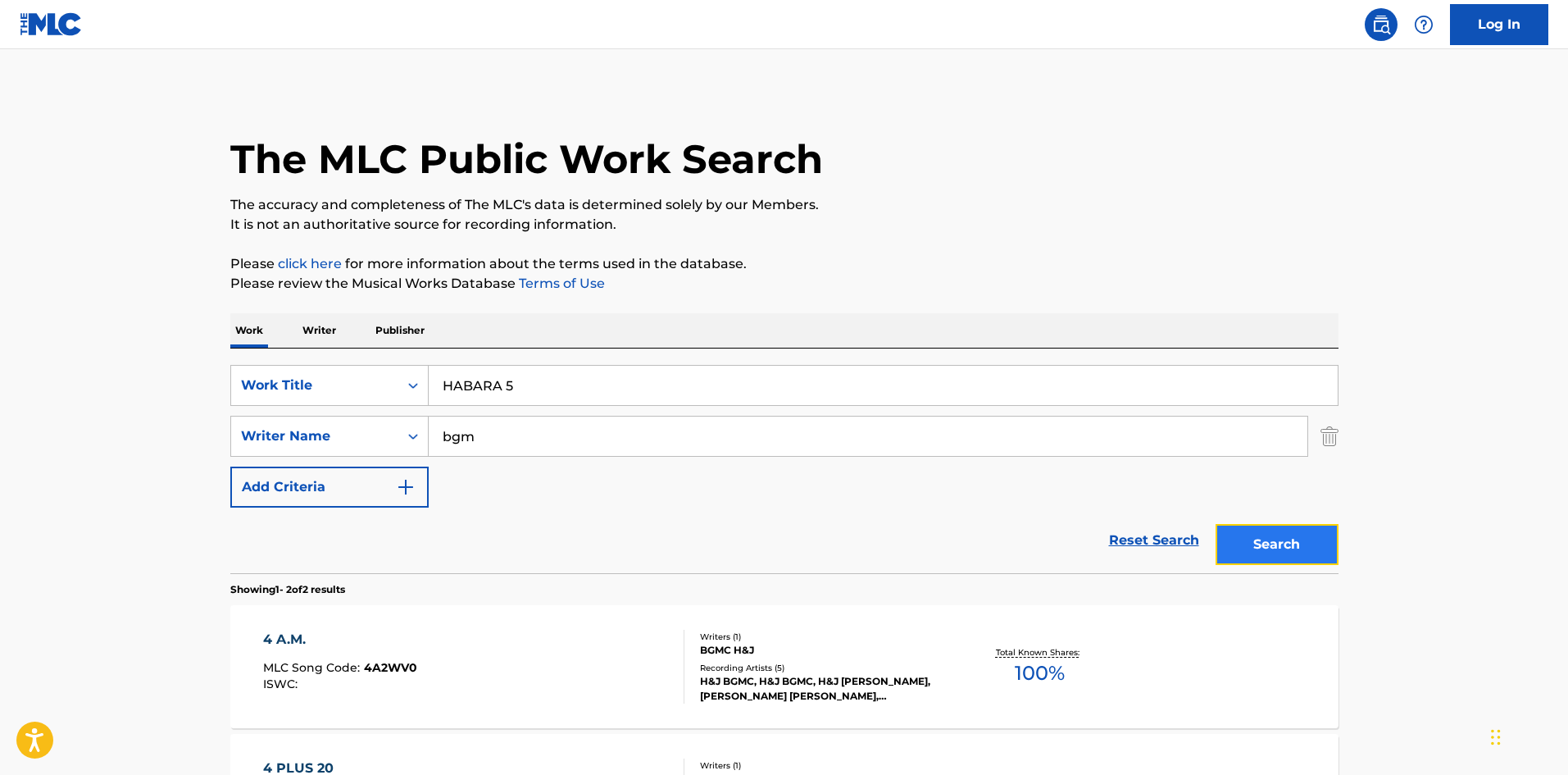
click at [1250, 532] on button "Search" at bounding box center [1276, 544] width 123 height 41
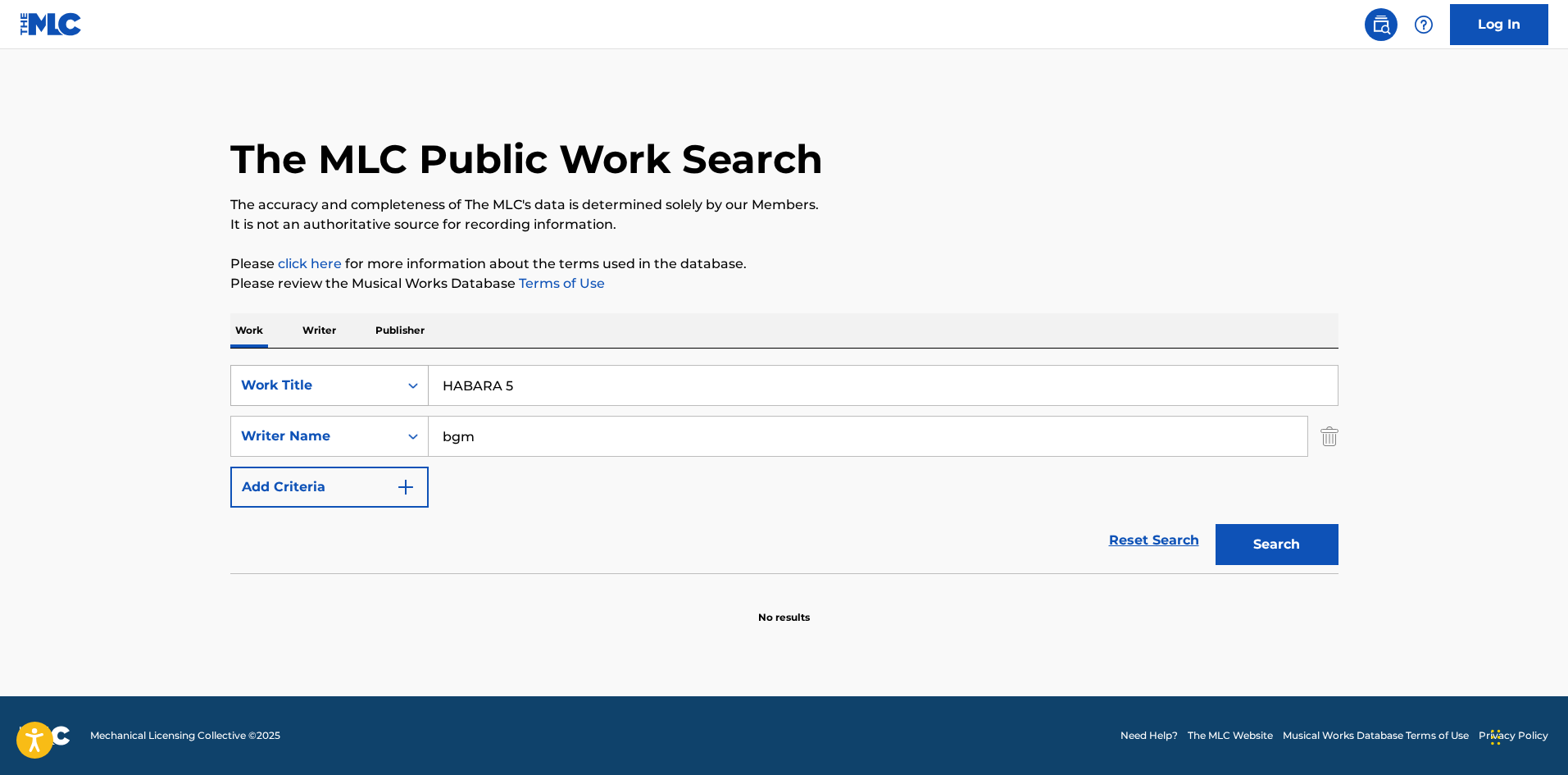
click at [287, 369] on div "SearchWithCriteria4cbbc72e-2746-4563-a788-724abf35727b Work Title HABARA 5" at bounding box center [785, 385] width 1108 height 41
click at [1305, 548] on button "Search" at bounding box center [1276, 544] width 123 height 41
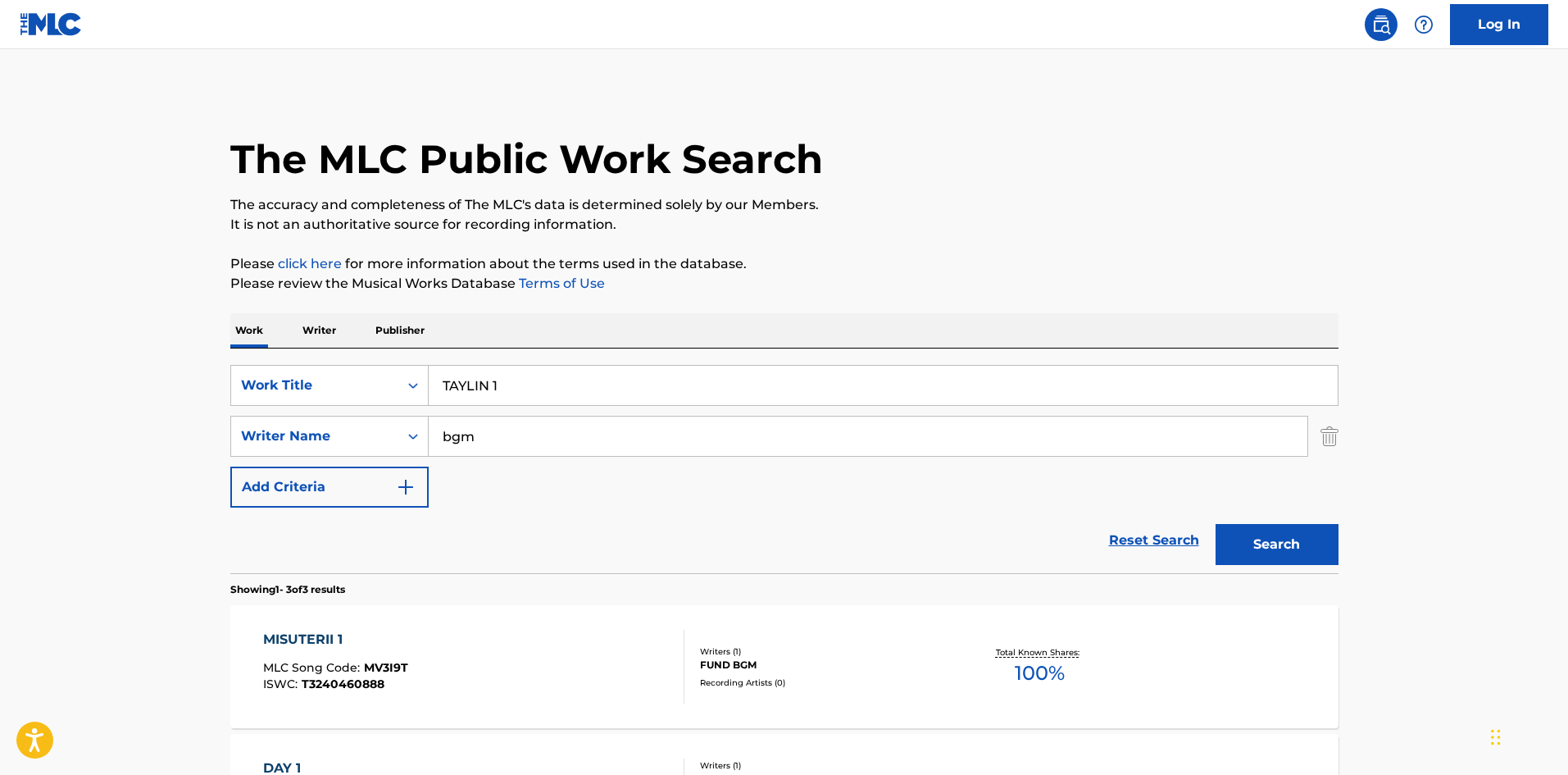
drag, startPoint x: 494, startPoint y: 387, endPoint x: 509, endPoint y: 392, distance: 15.8
click at [509, 392] on input "TAYLIN 1" at bounding box center [883, 385] width 909 height 39
click at [1251, 544] on button "Search" at bounding box center [1276, 544] width 123 height 41
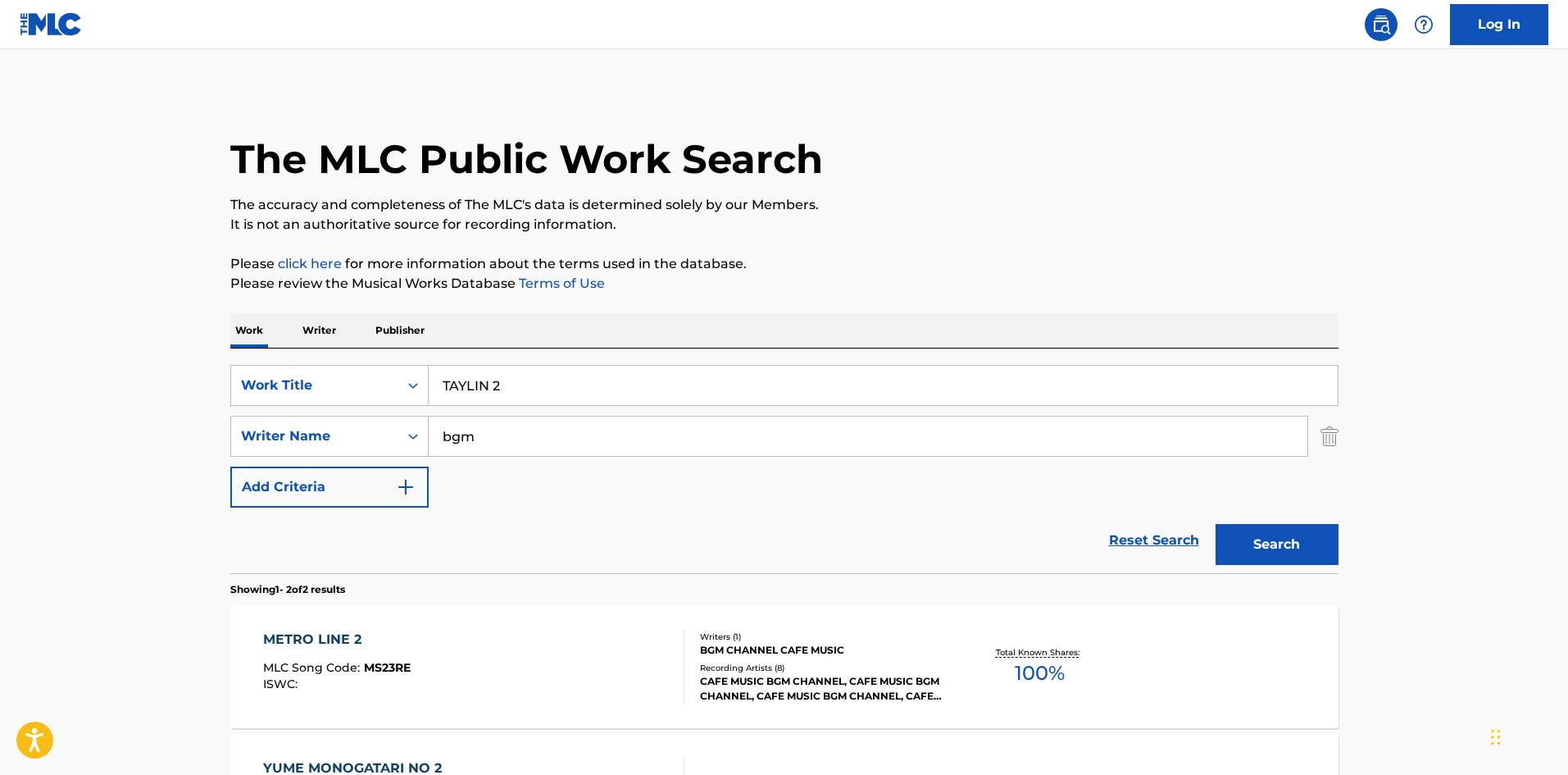
click at [503, 380] on input "TAYLIN 2" at bounding box center [883, 385] width 909 height 39
click at [1261, 545] on button "Search" at bounding box center [1276, 544] width 123 height 41
drag, startPoint x: 476, startPoint y: 385, endPoint x: 441, endPoint y: 383, distance: 35.1
click at [442, 379] on input "TAYLIN 3" at bounding box center [883, 385] width 909 height 39
click at [1256, 539] on button "Search" at bounding box center [1276, 544] width 123 height 41
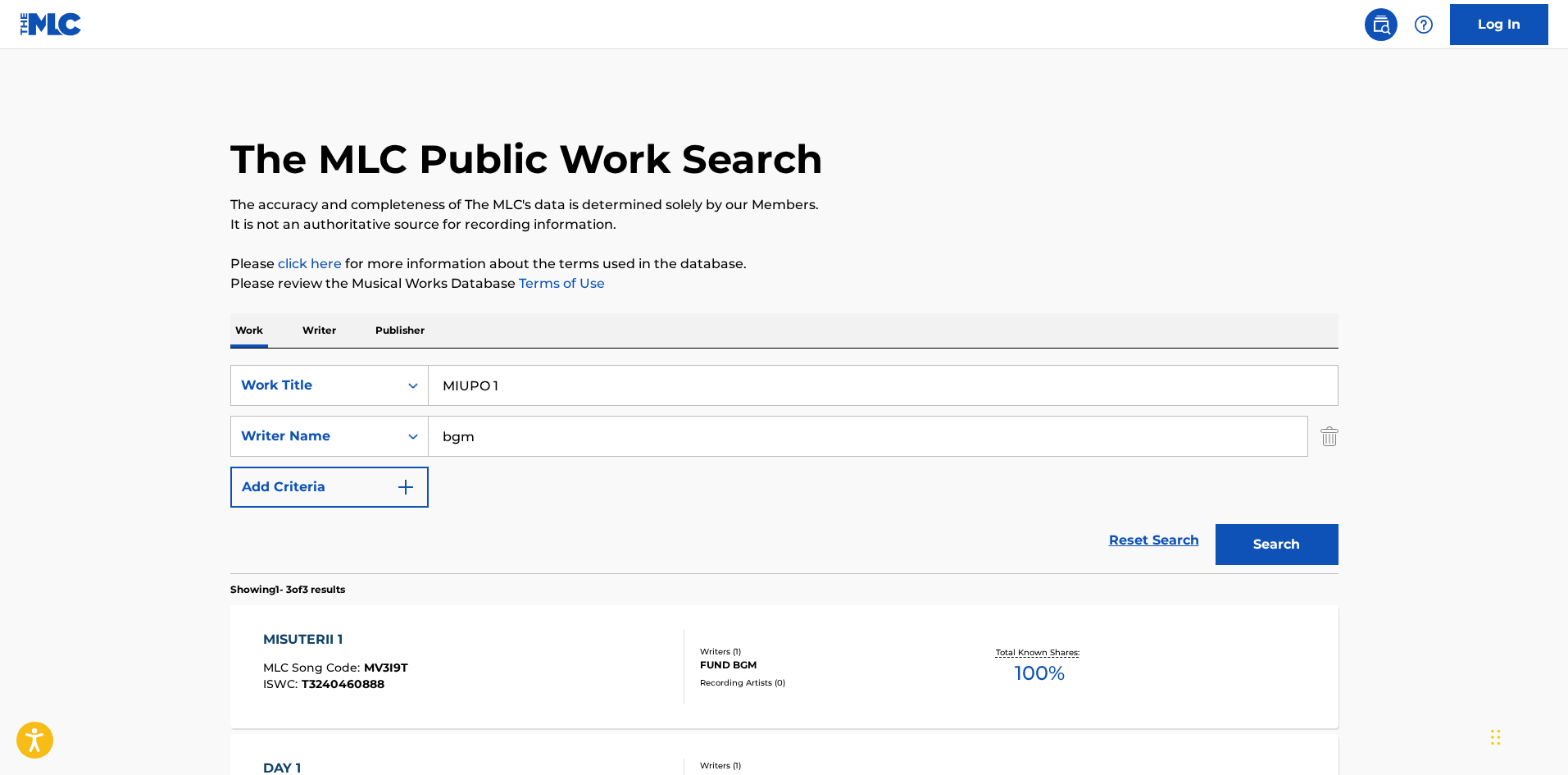
click at [500, 383] on input "MIUPO 1" at bounding box center [883, 385] width 909 height 39
click at [1255, 534] on button "Search" at bounding box center [1276, 544] width 123 height 41
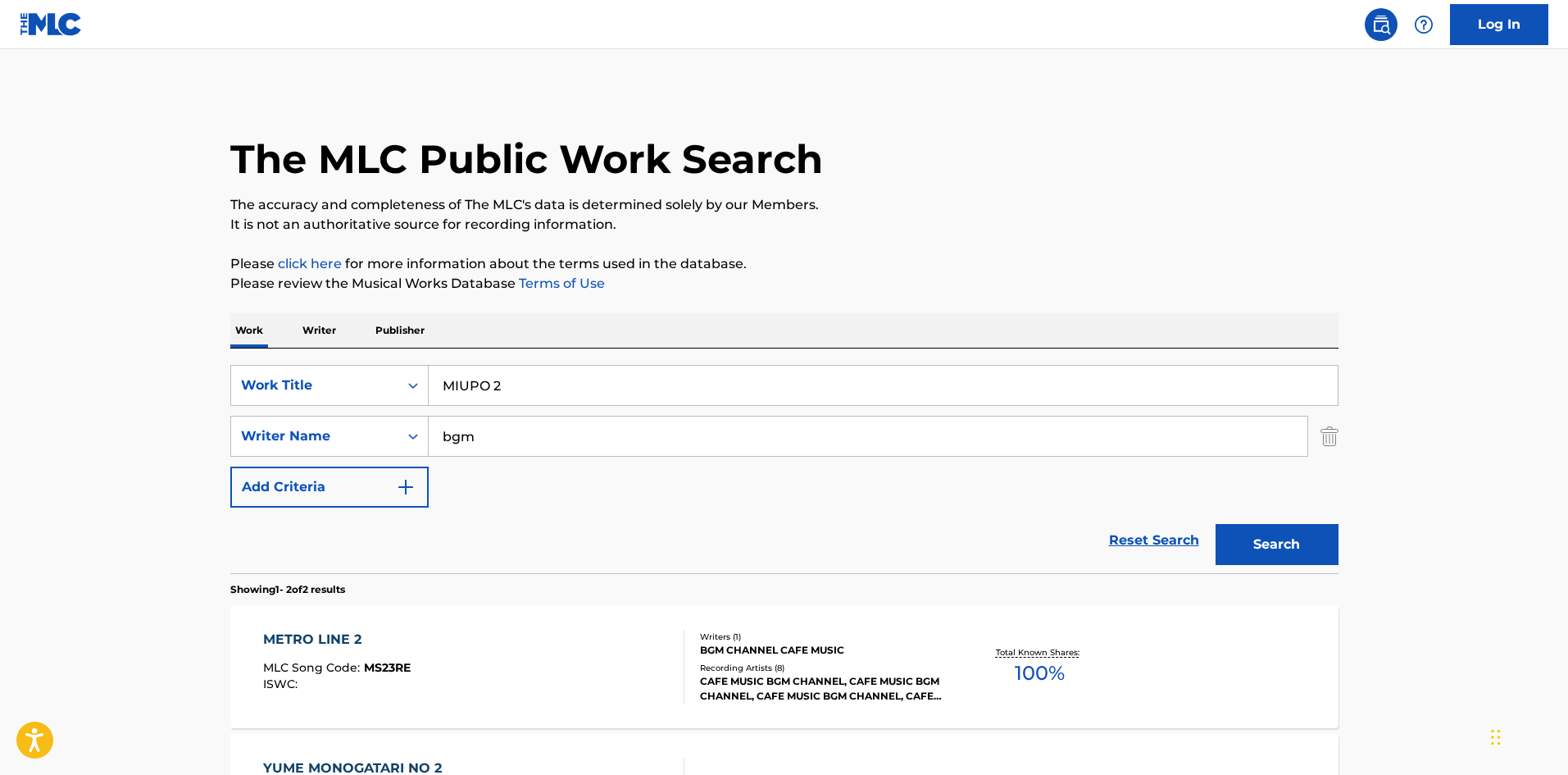
drag, startPoint x: 500, startPoint y: 383, endPoint x: 552, endPoint y: 398, distance: 54.1
click at [553, 397] on input "MIUPO 2" at bounding box center [883, 385] width 909 height 39
click at [1232, 540] on button "Search" at bounding box center [1276, 544] width 123 height 41
drag, startPoint x: 494, startPoint y: 382, endPoint x: 537, endPoint y: 393, distance: 44.4
click at [537, 393] on input "MIUPO 3" at bounding box center [883, 385] width 909 height 39
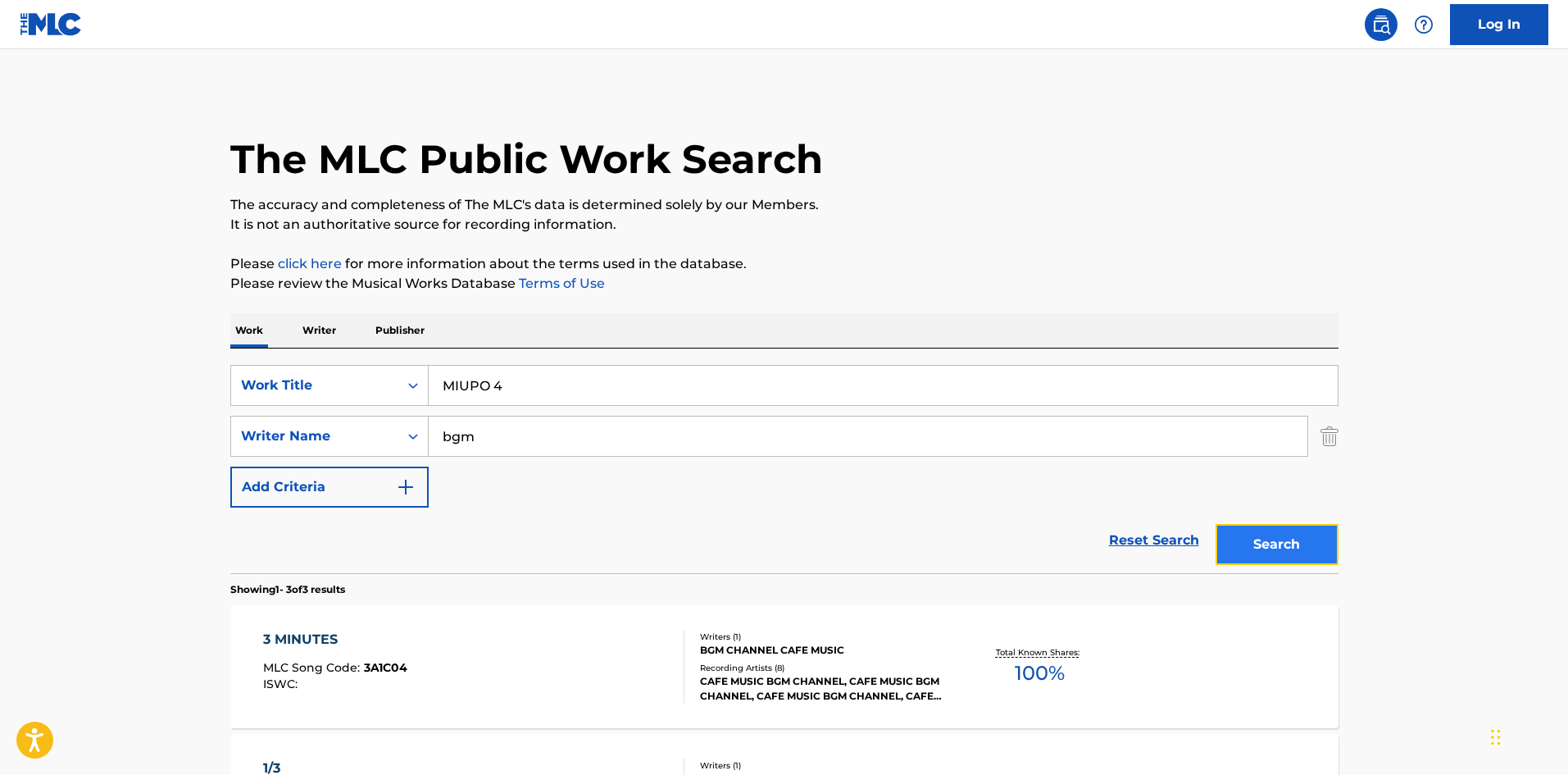
click at [1248, 538] on button "Search" at bounding box center [1276, 544] width 123 height 41
click at [502, 385] on input "MIUPO 4" at bounding box center [883, 385] width 909 height 39
click at [1268, 542] on button "Search" at bounding box center [1276, 544] width 123 height 41
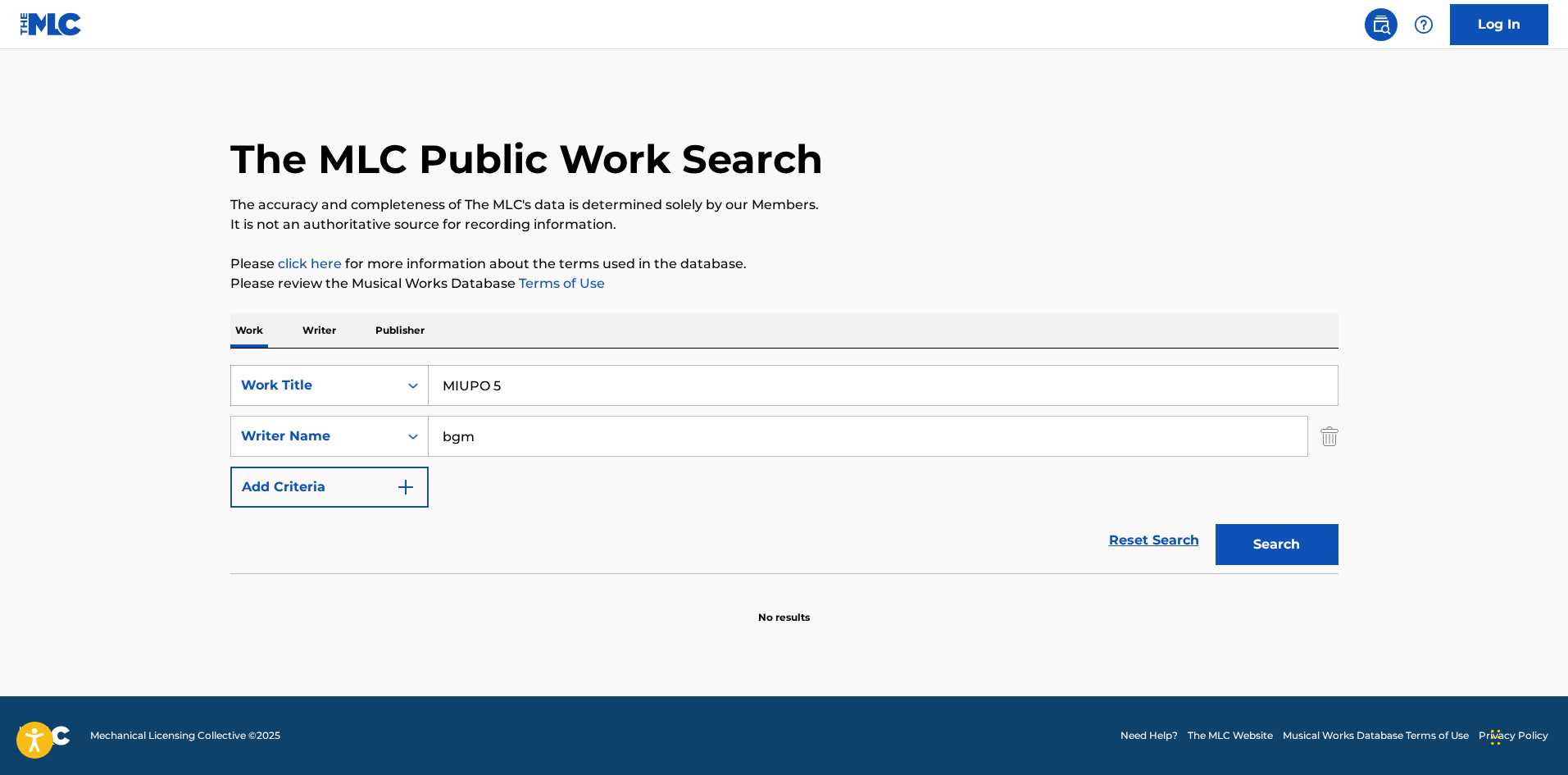
drag, startPoint x: 499, startPoint y: 377, endPoint x: 341, endPoint y: 390, distance: 158.5
click at [331, 383] on div "SearchWithCriteria4cbbc72e-2746-4563-a788-724abf35727b Work Title MIUPO 5" at bounding box center [785, 385] width 1108 height 41
click at [1277, 543] on button "Search" at bounding box center [1276, 544] width 123 height 41
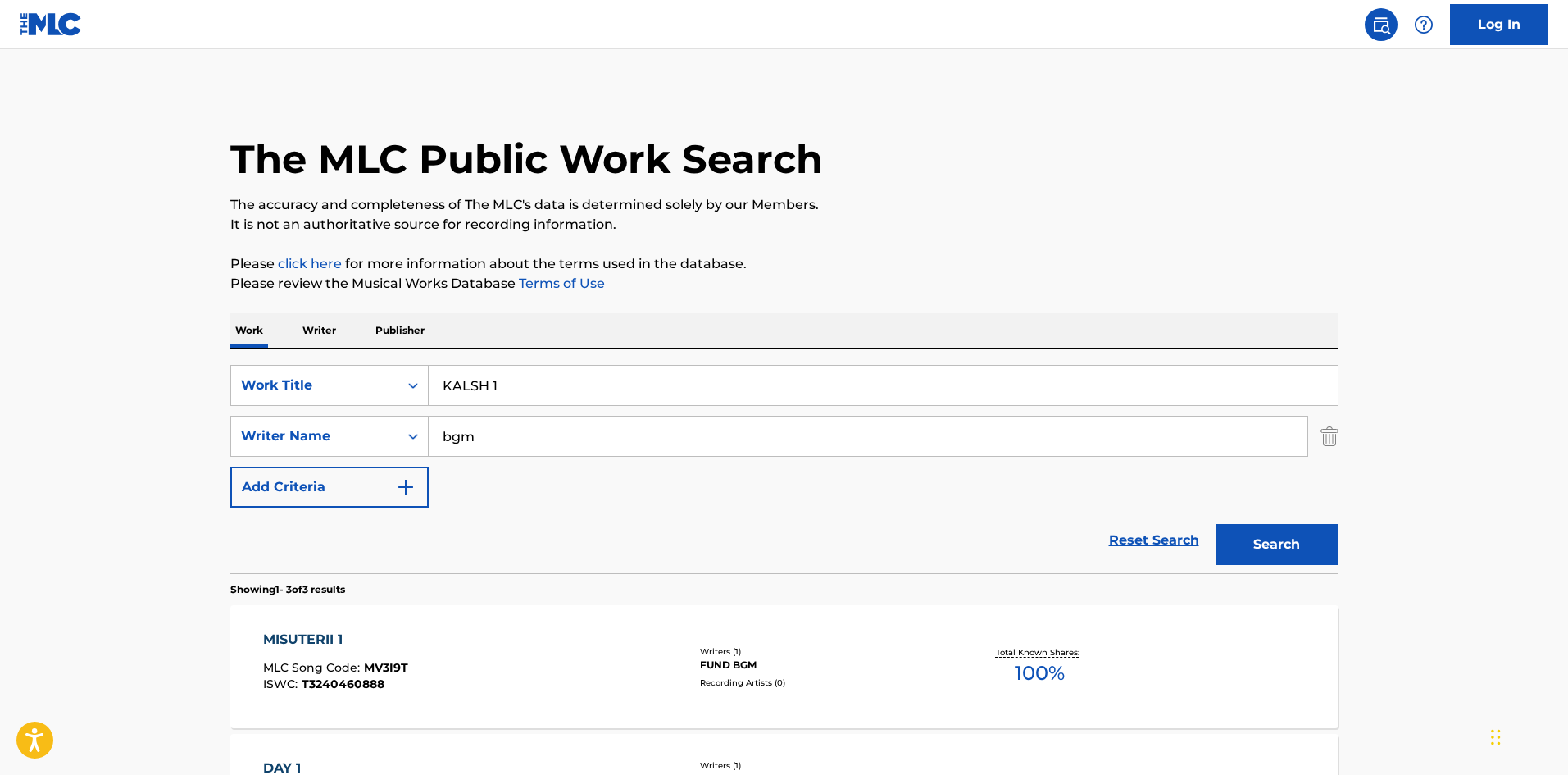
drag, startPoint x: 491, startPoint y: 387, endPoint x: 501, endPoint y: 393, distance: 11.7
click at [502, 388] on input "KALSH 1" at bounding box center [883, 385] width 909 height 39
click at [1252, 558] on button "Search" at bounding box center [1276, 544] width 123 height 41
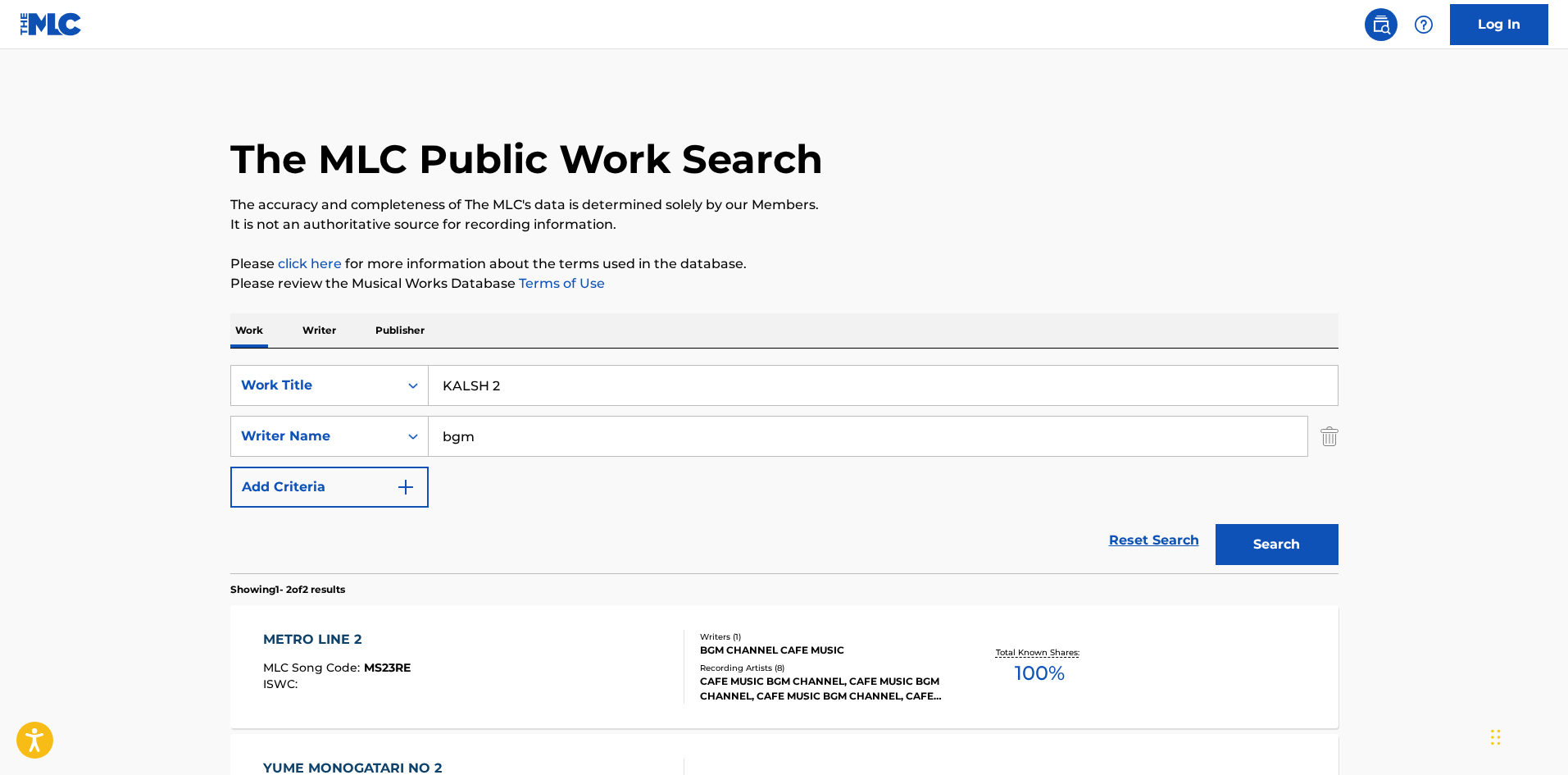
drag, startPoint x: 494, startPoint y: 384, endPoint x: 511, endPoint y: 382, distance: 17.1
click at [511, 382] on input "KALSH 2" at bounding box center [883, 385] width 909 height 39
click at [1240, 548] on button "Search" at bounding box center [1276, 544] width 123 height 41
drag, startPoint x: 492, startPoint y: 387, endPoint x: 517, endPoint y: 387, distance: 25.0
click at [517, 387] on input "KALSH 3" at bounding box center [883, 385] width 909 height 39
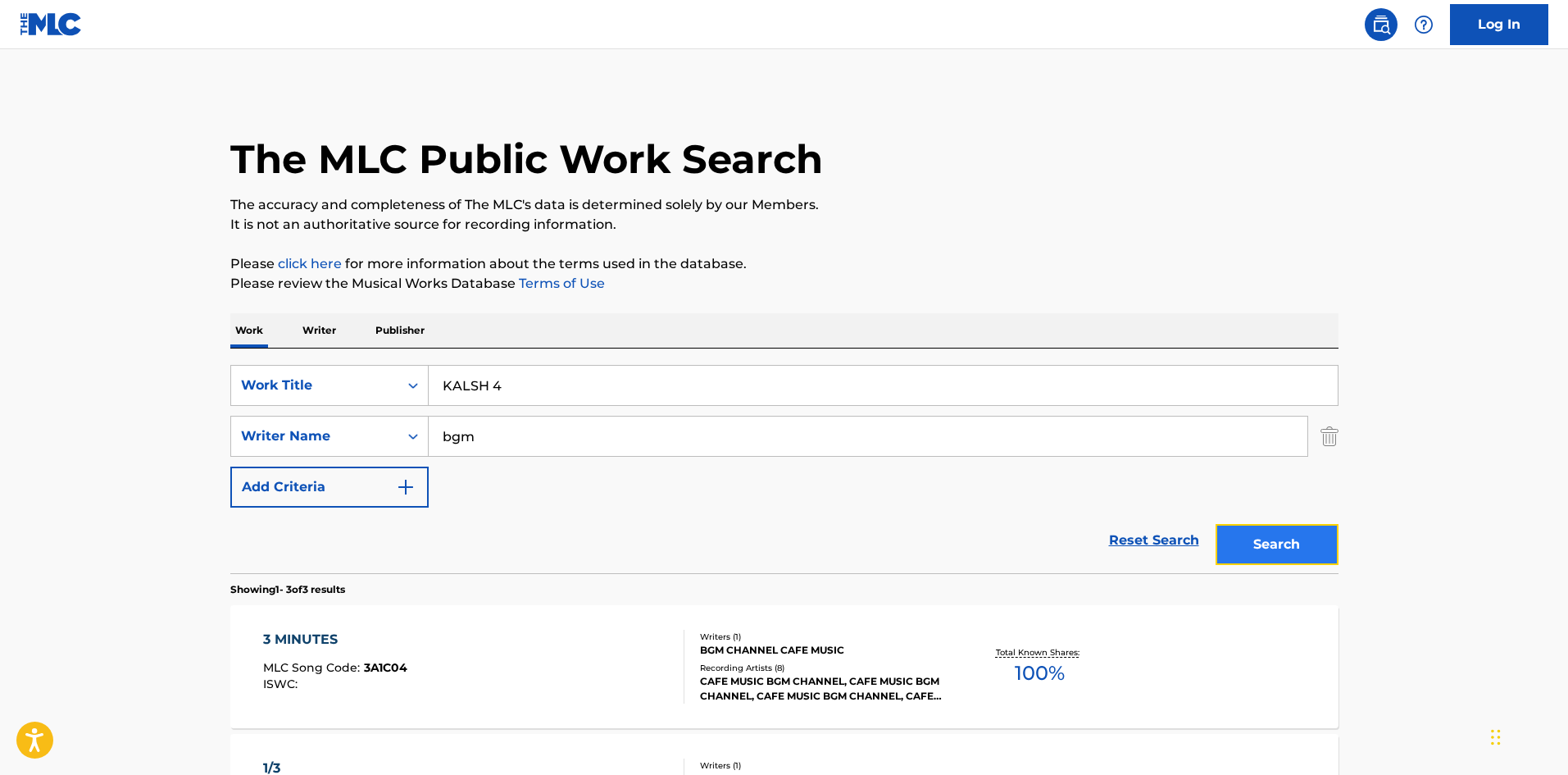
click at [1237, 536] on button "Search" at bounding box center [1276, 544] width 123 height 41
drag, startPoint x: 493, startPoint y: 383, endPoint x: 516, endPoint y: 388, distance: 23.5
click at [516, 388] on input "KALSH 4" at bounding box center [883, 385] width 909 height 39
drag, startPoint x: 1297, startPoint y: 539, endPoint x: 1165, endPoint y: 511, distance: 134.9
click at [1297, 538] on button "Search" at bounding box center [1276, 544] width 123 height 41
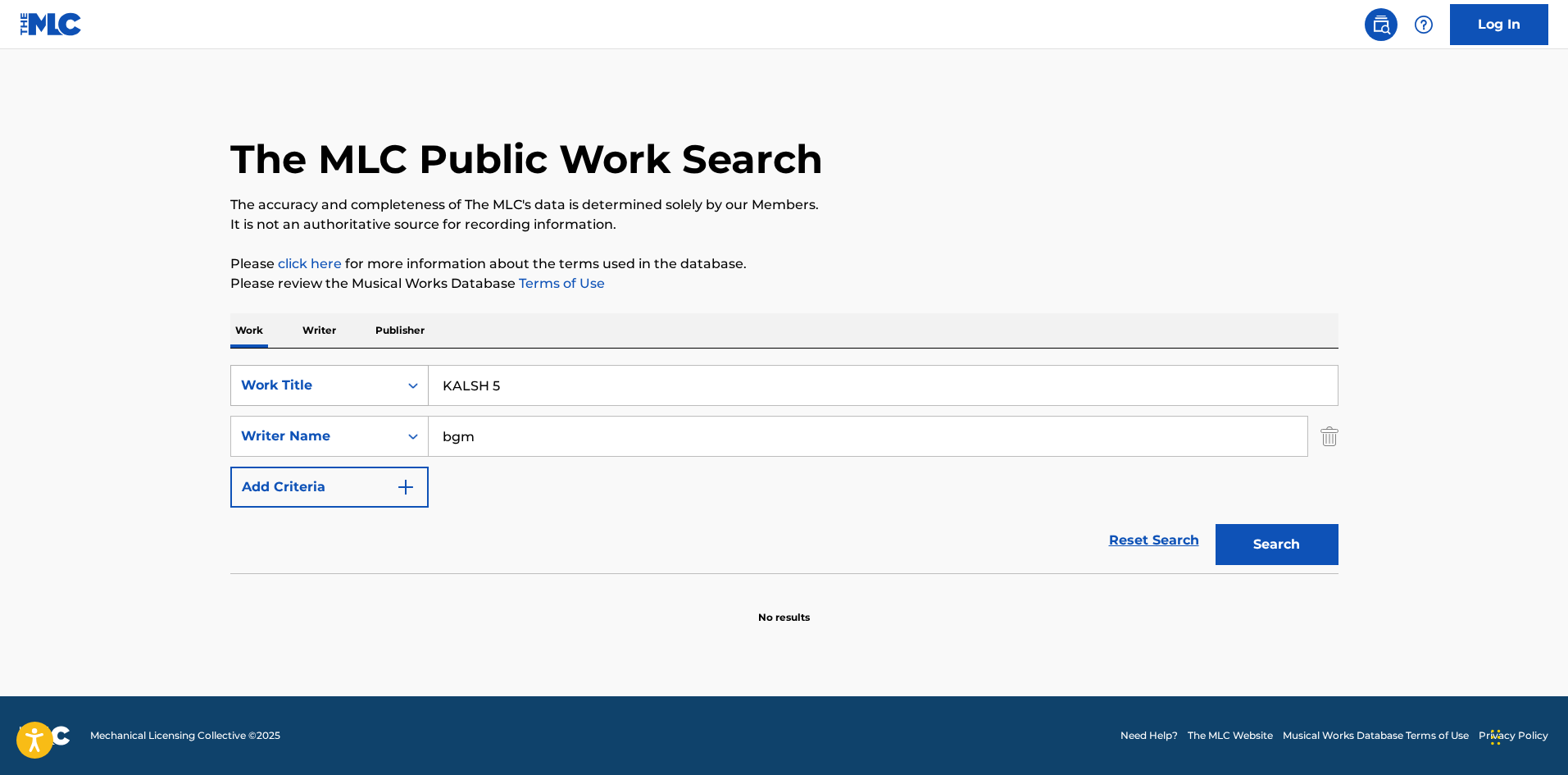
drag, startPoint x: 511, startPoint y: 392, endPoint x: 323, endPoint y: 382, distance: 188.3
click at [290, 371] on div "SearchWithCriteria4cbbc72e-2746-4563-a788-724abf35727b Work Title KALSH 5" at bounding box center [785, 385] width 1108 height 41
click at [1281, 546] on button "Search" at bounding box center [1276, 544] width 123 height 41
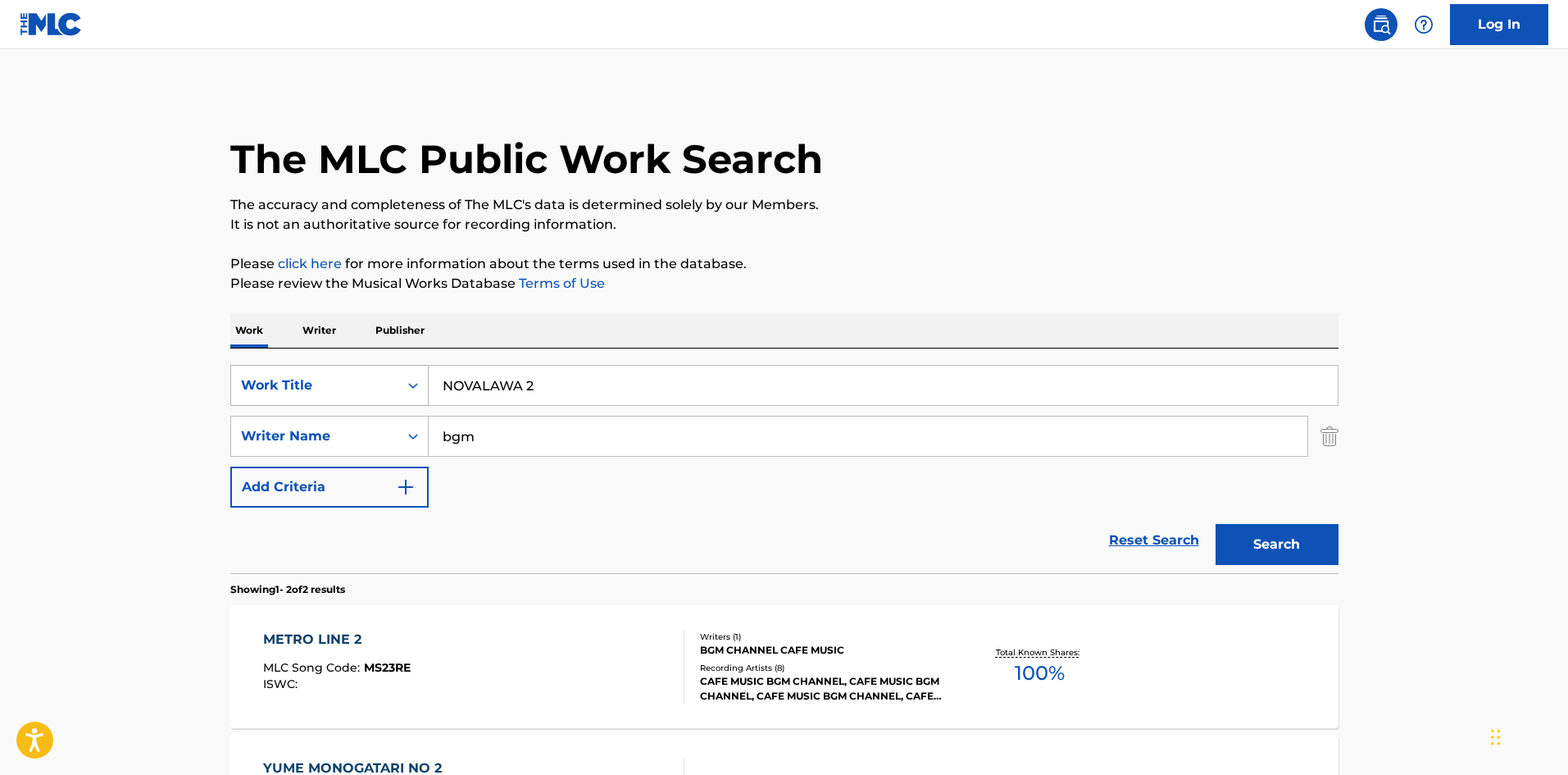
drag, startPoint x: 527, startPoint y: 397, endPoint x: 337, endPoint y: 384, distance: 190.4
click at [337, 384] on div "SearchWithCriteria4cbbc72e-2746-4563-a788-724abf35727b Work Title NOVALAWA 2" at bounding box center [785, 385] width 1108 height 41
type input "GAFARA 8"
click at [1252, 539] on button "Search" at bounding box center [1276, 544] width 123 height 41
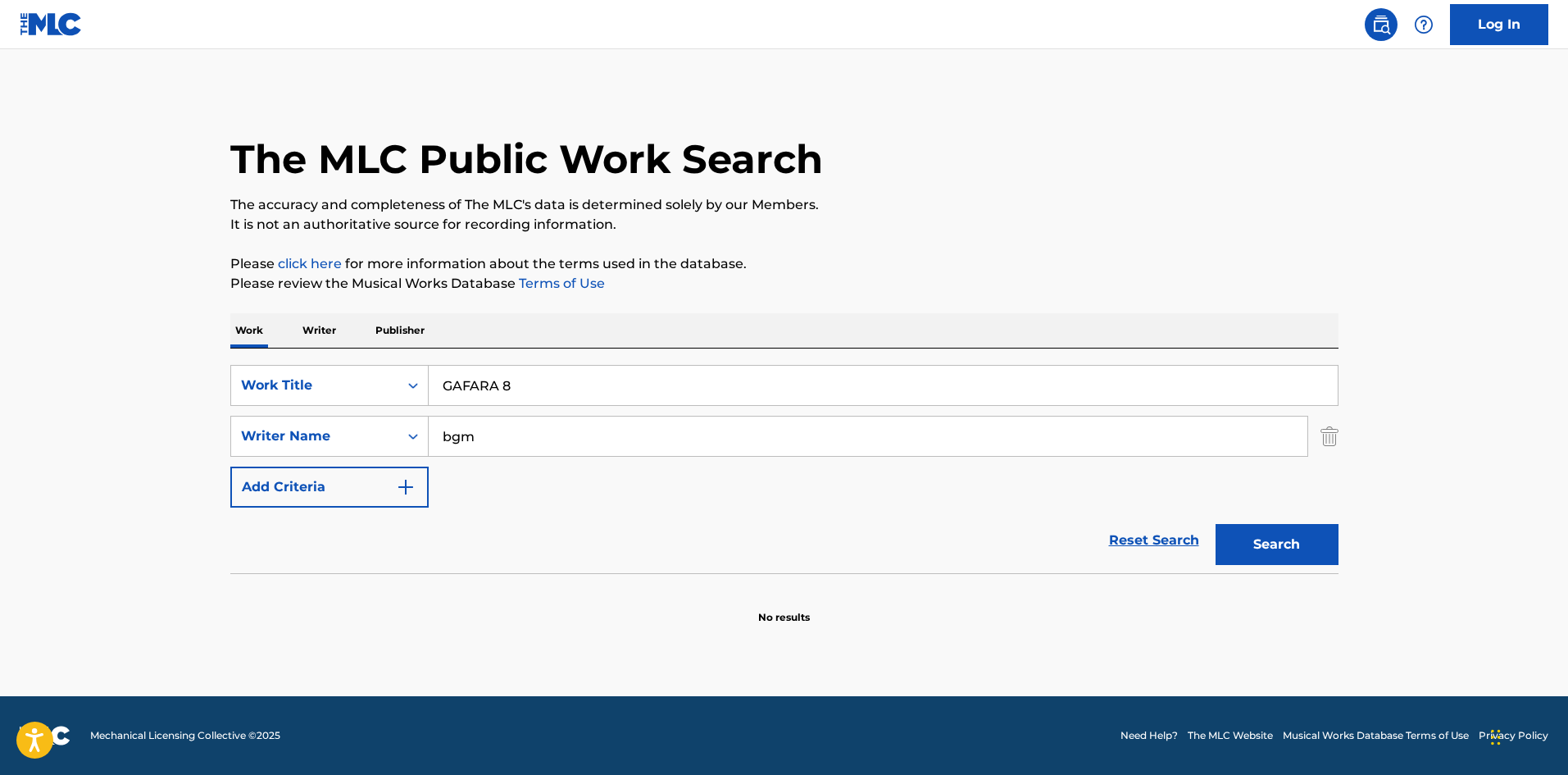
click at [1409, 355] on main "The MLC Public Work Search The accuracy and completeness of The MLC's data is d…" at bounding box center [784, 373] width 1568 height 647
